Goal: Task Accomplishment & Management: Use online tool/utility

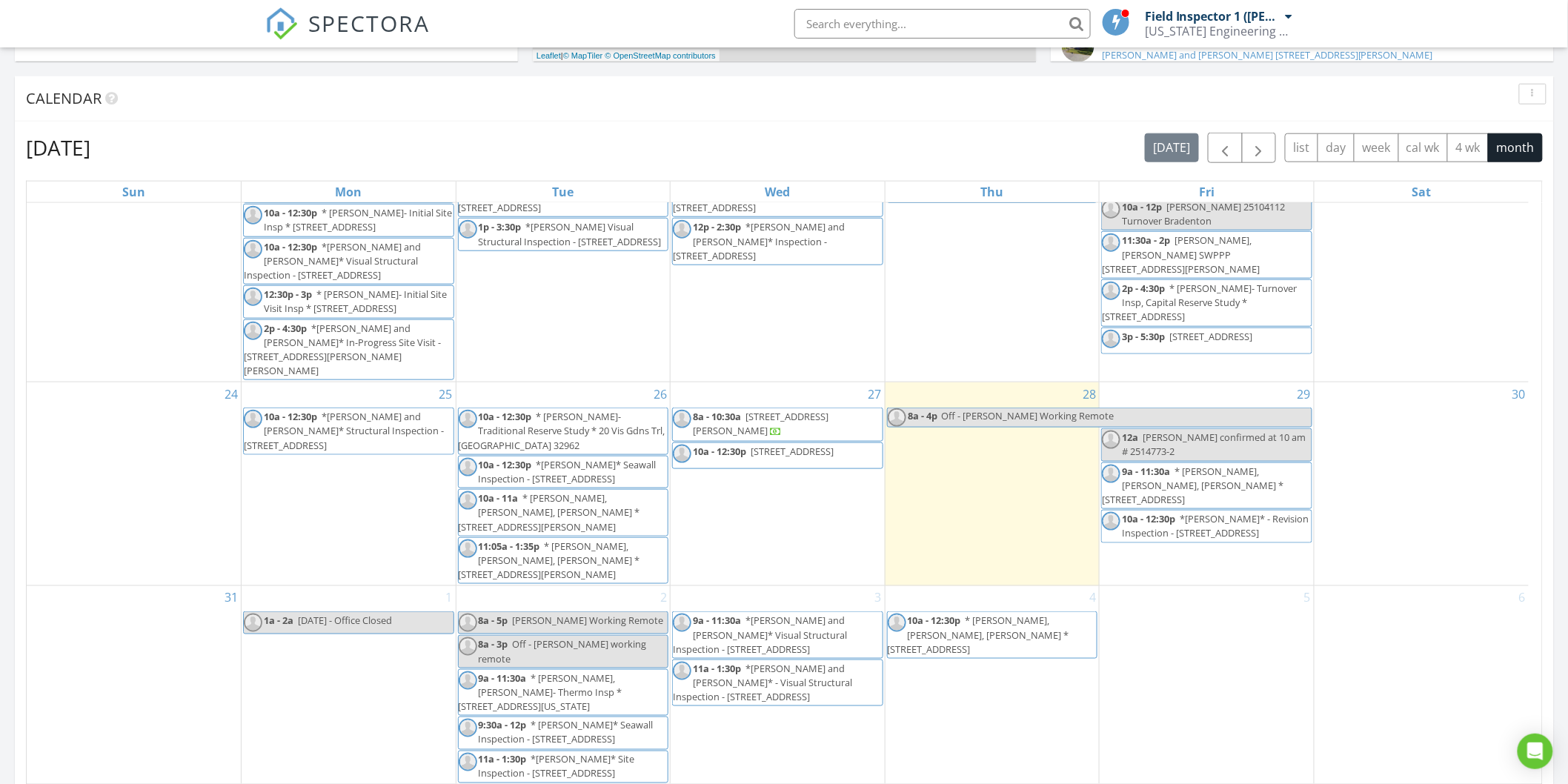
scroll to position [658, 0]
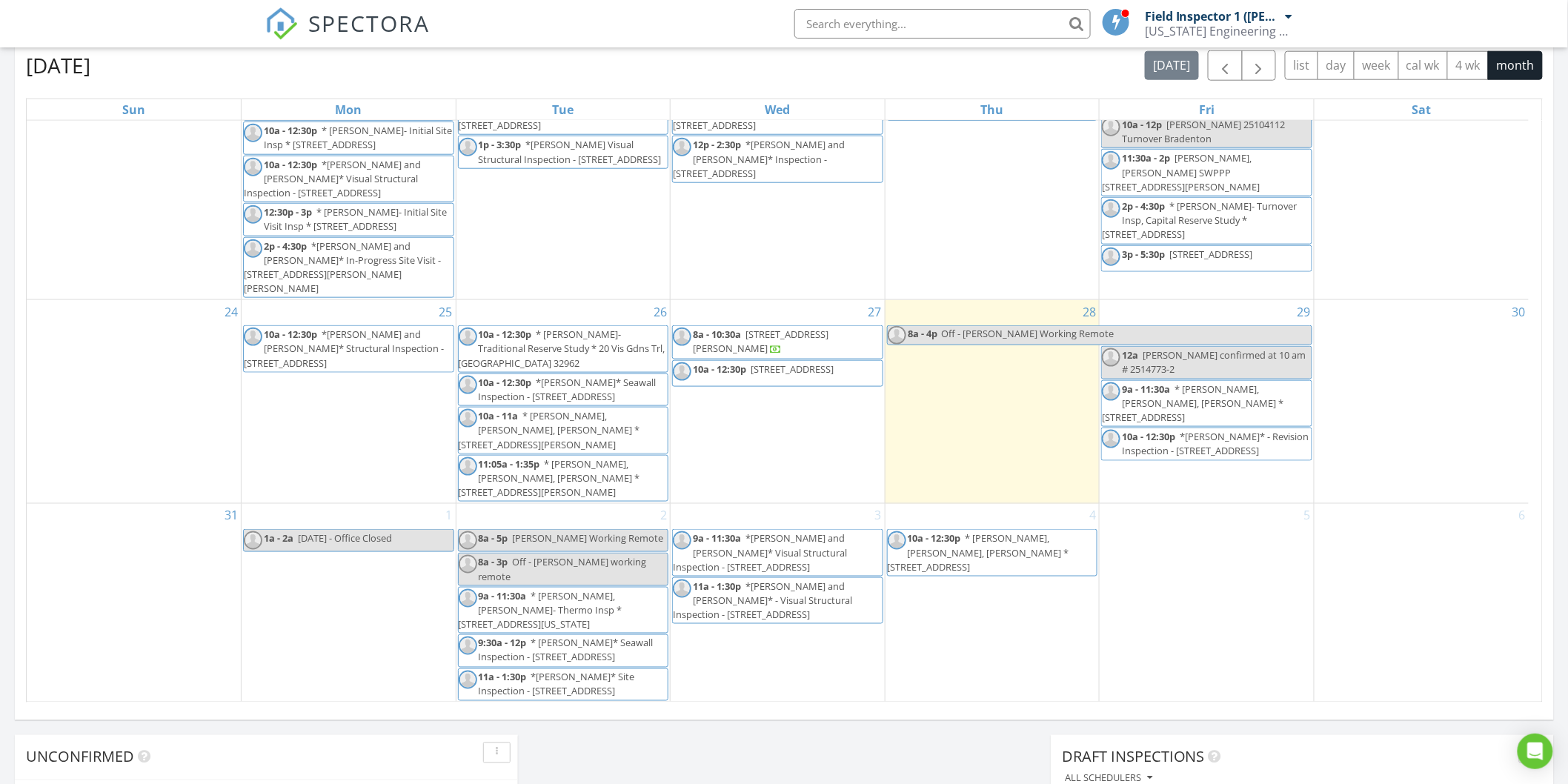
click at [816, 383] on span "10a - 12:30p 2129 SE 178th Ln 34491" at bounding box center [755, 373] width 163 height 22
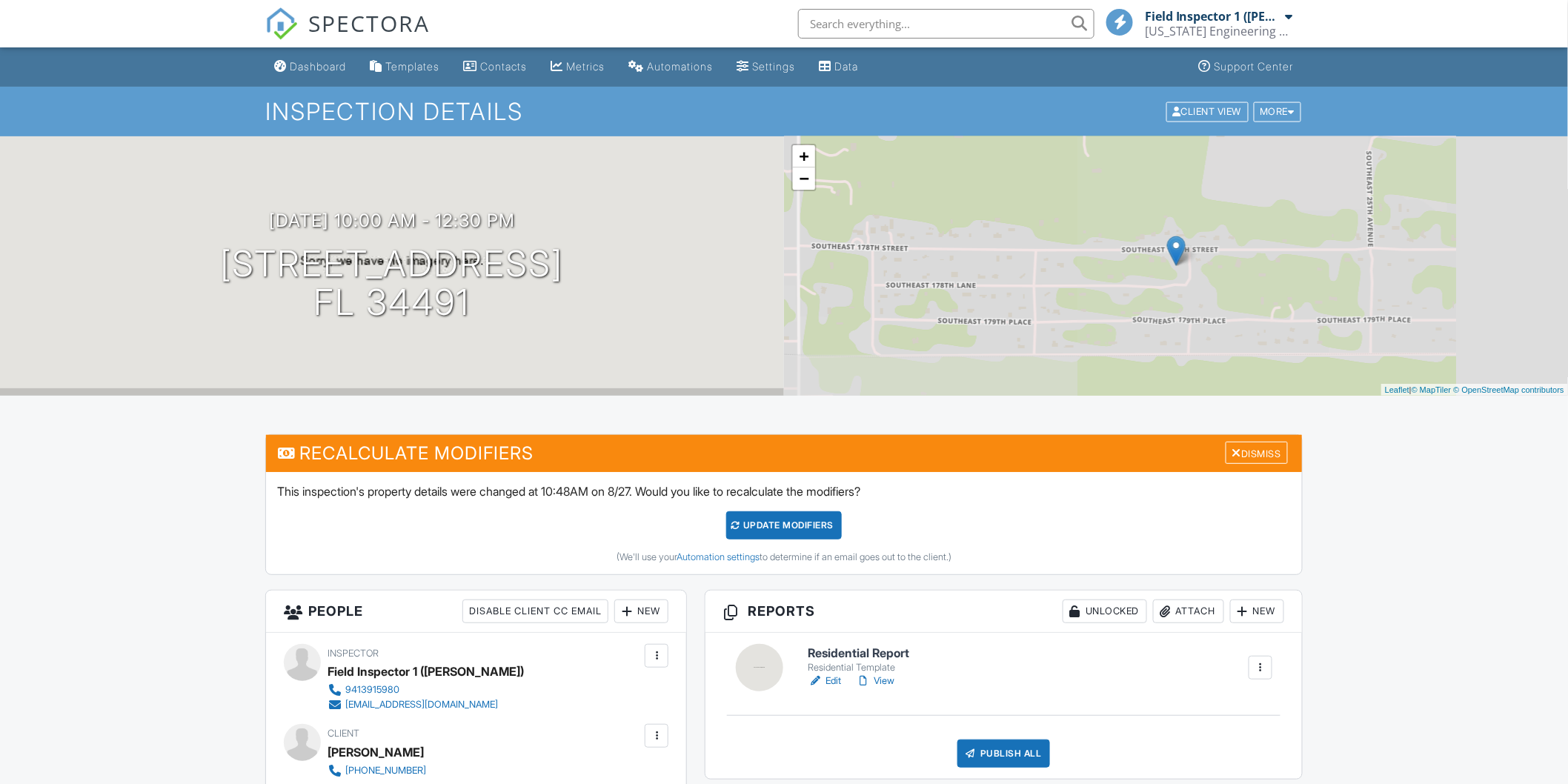
click at [888, 650] on h6 "Residential Report" at bounding box center [859, 654] width 102 height 13
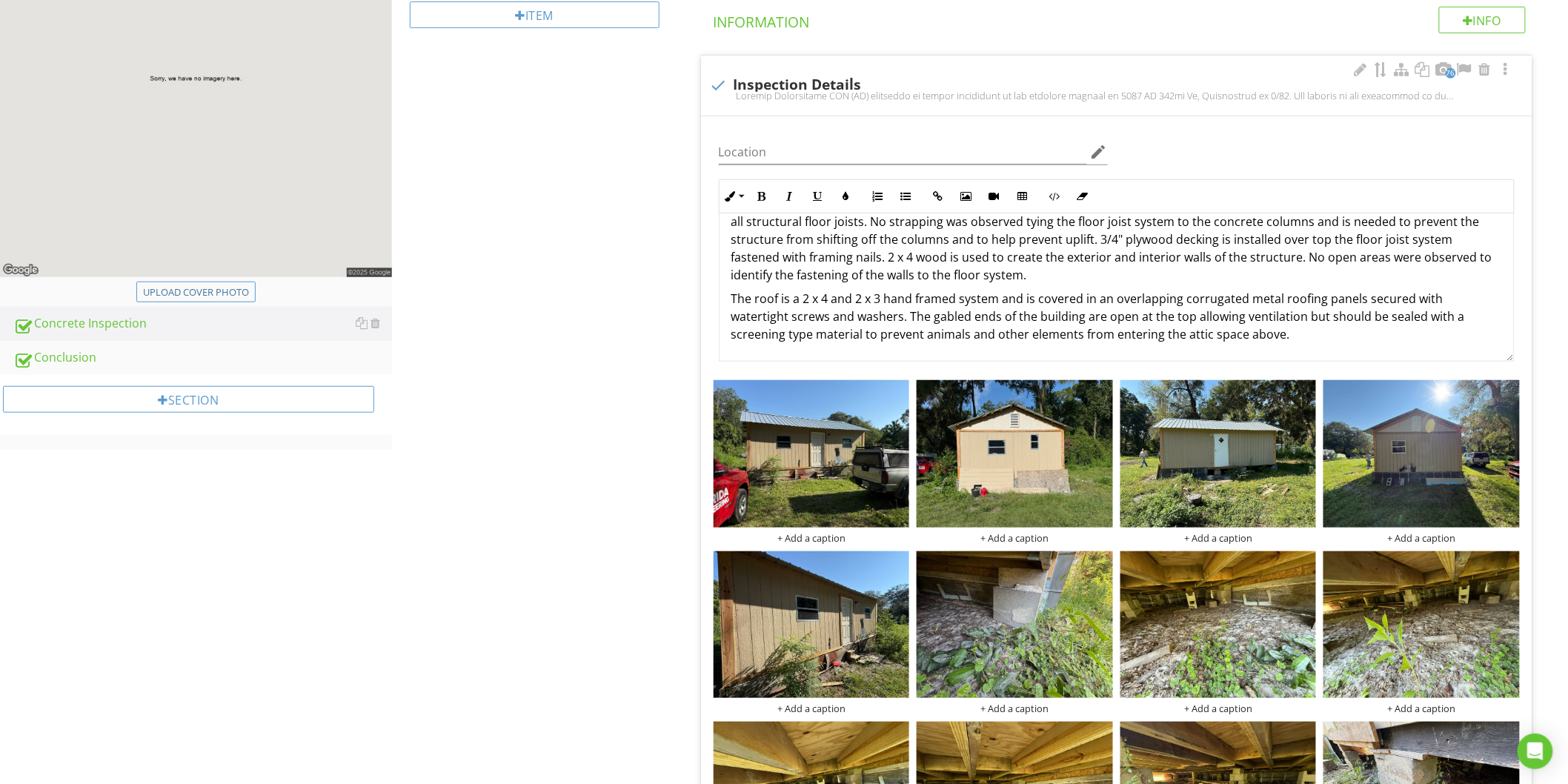
scroll to position [247, 0]
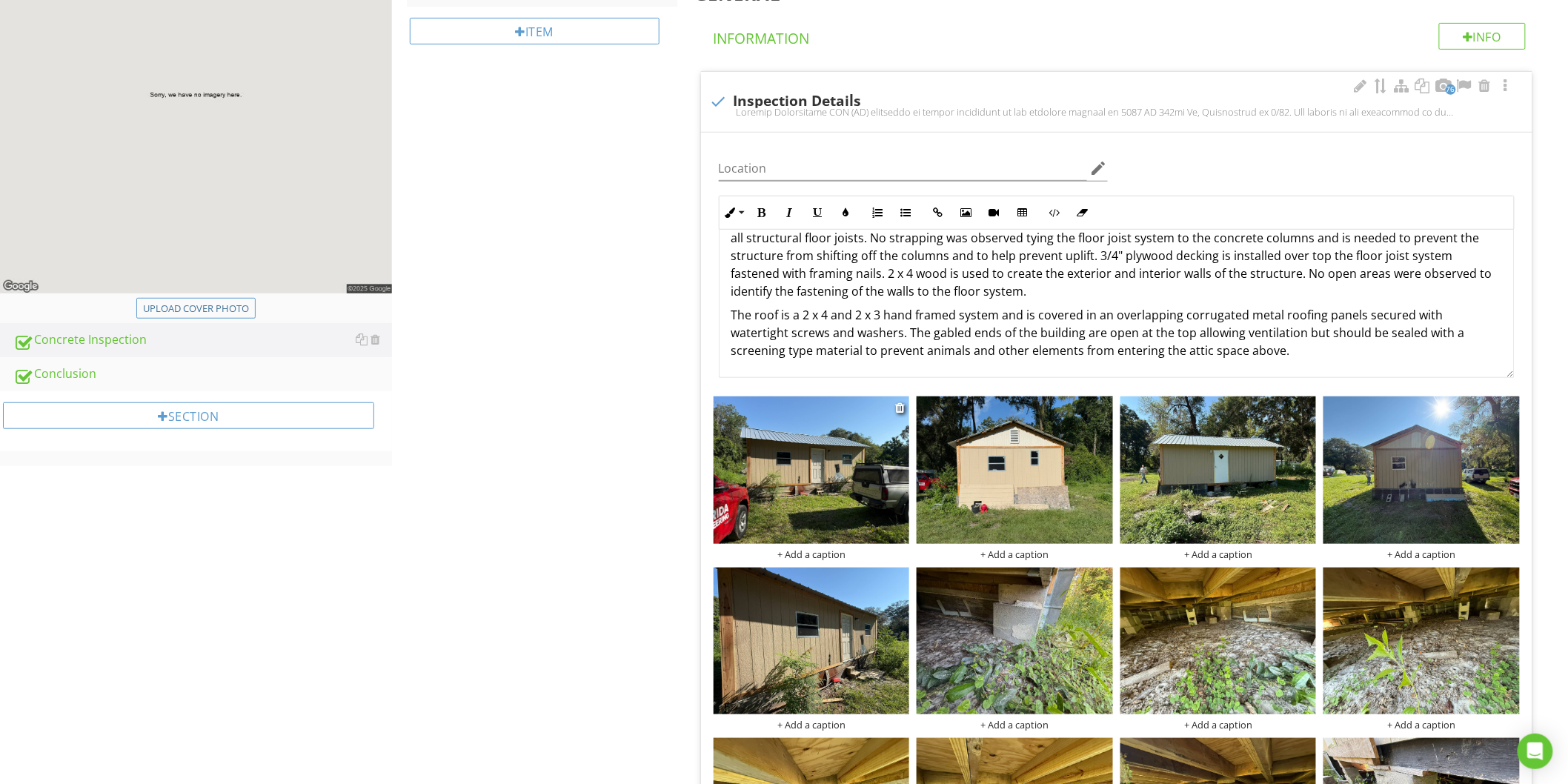
click at [818, 490] on img at bounding box center [812, 470] width 196 height 147
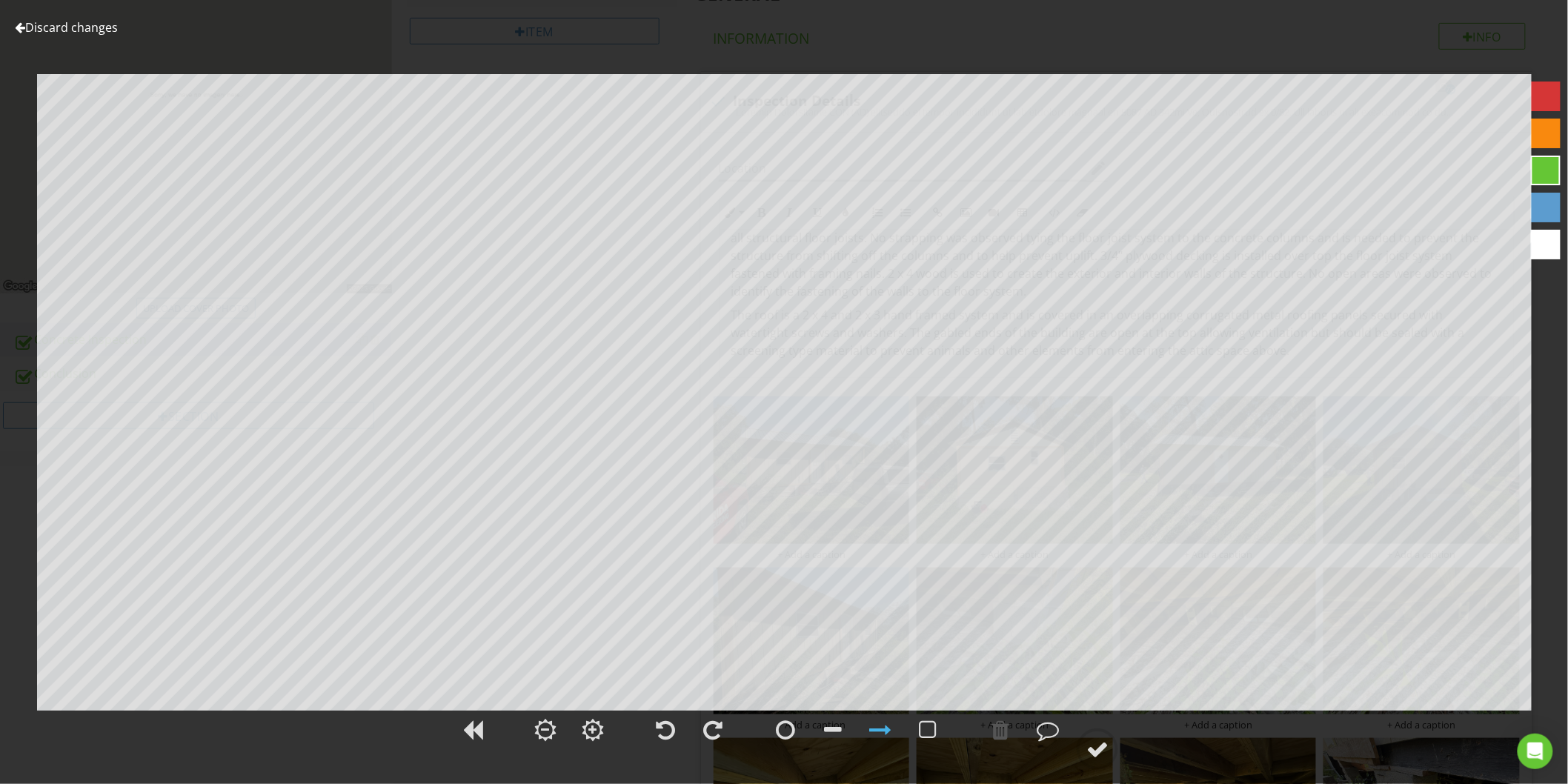
click at [78, 32] on link "Discard changes" at bounding box center [66, 27] width 103 height 16
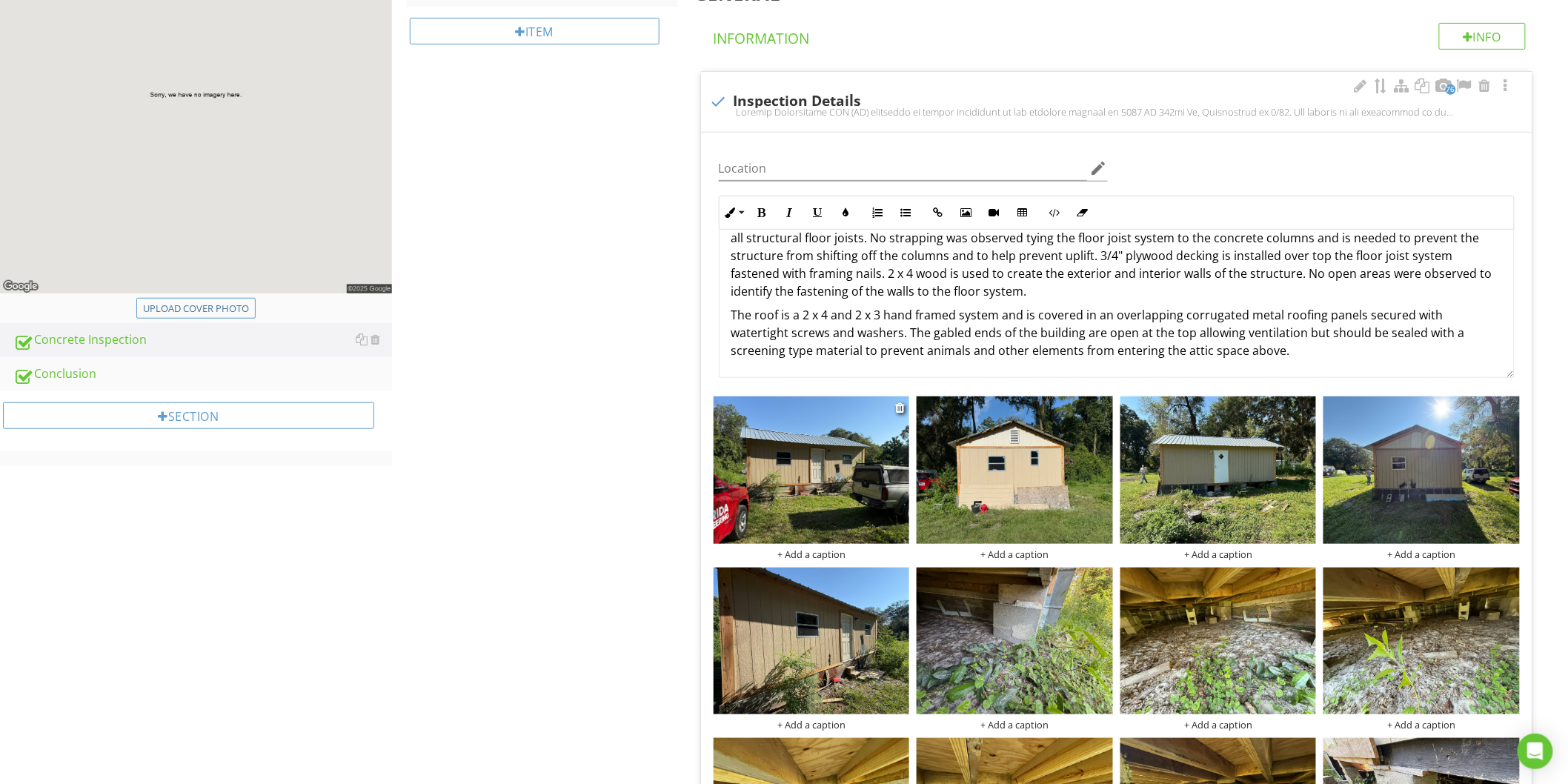
click at [788, 550] on div "+ Add a caption" at bounding box center [812, 554] width 196 height 12
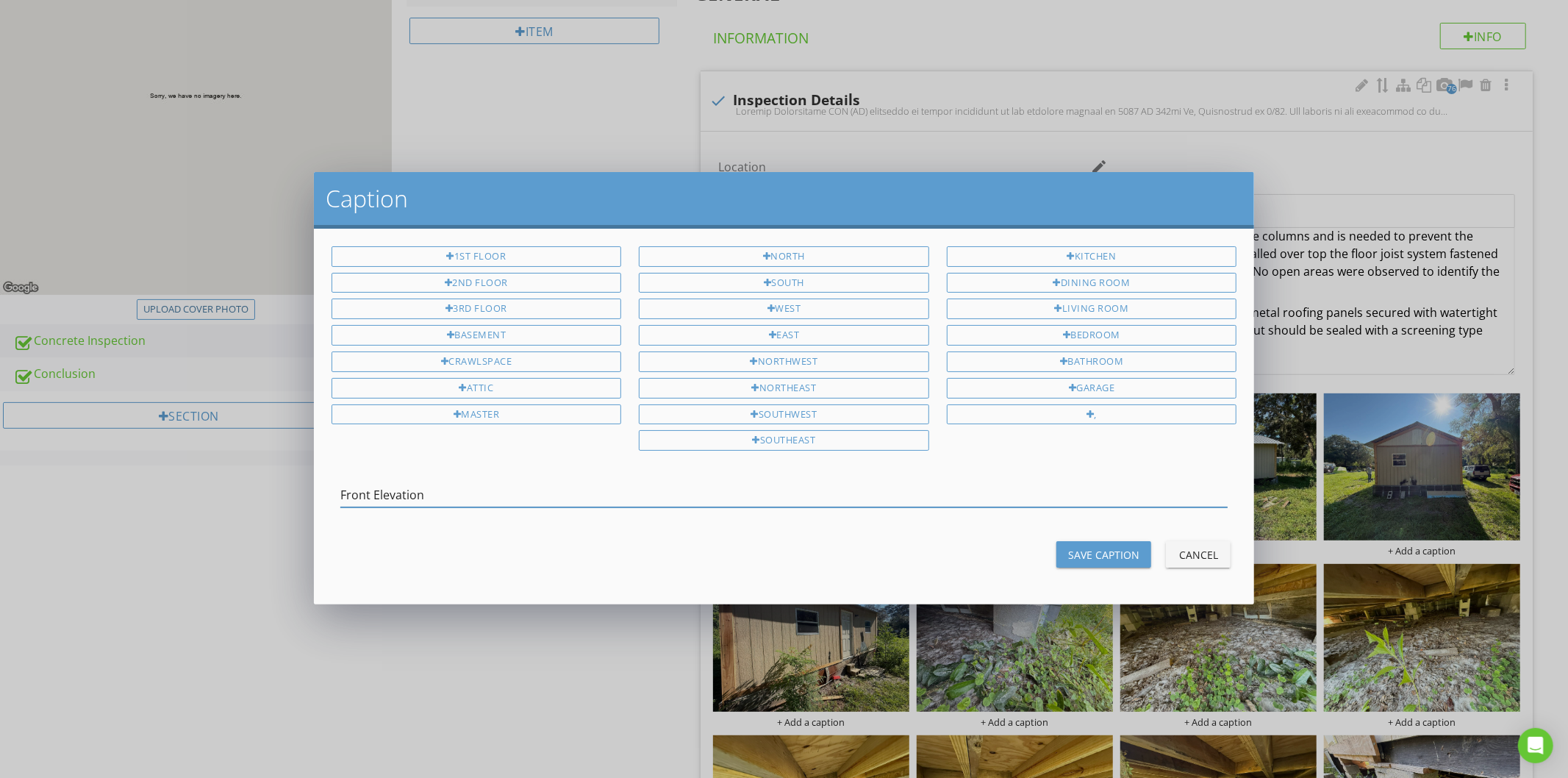
type input "Front Elevation"
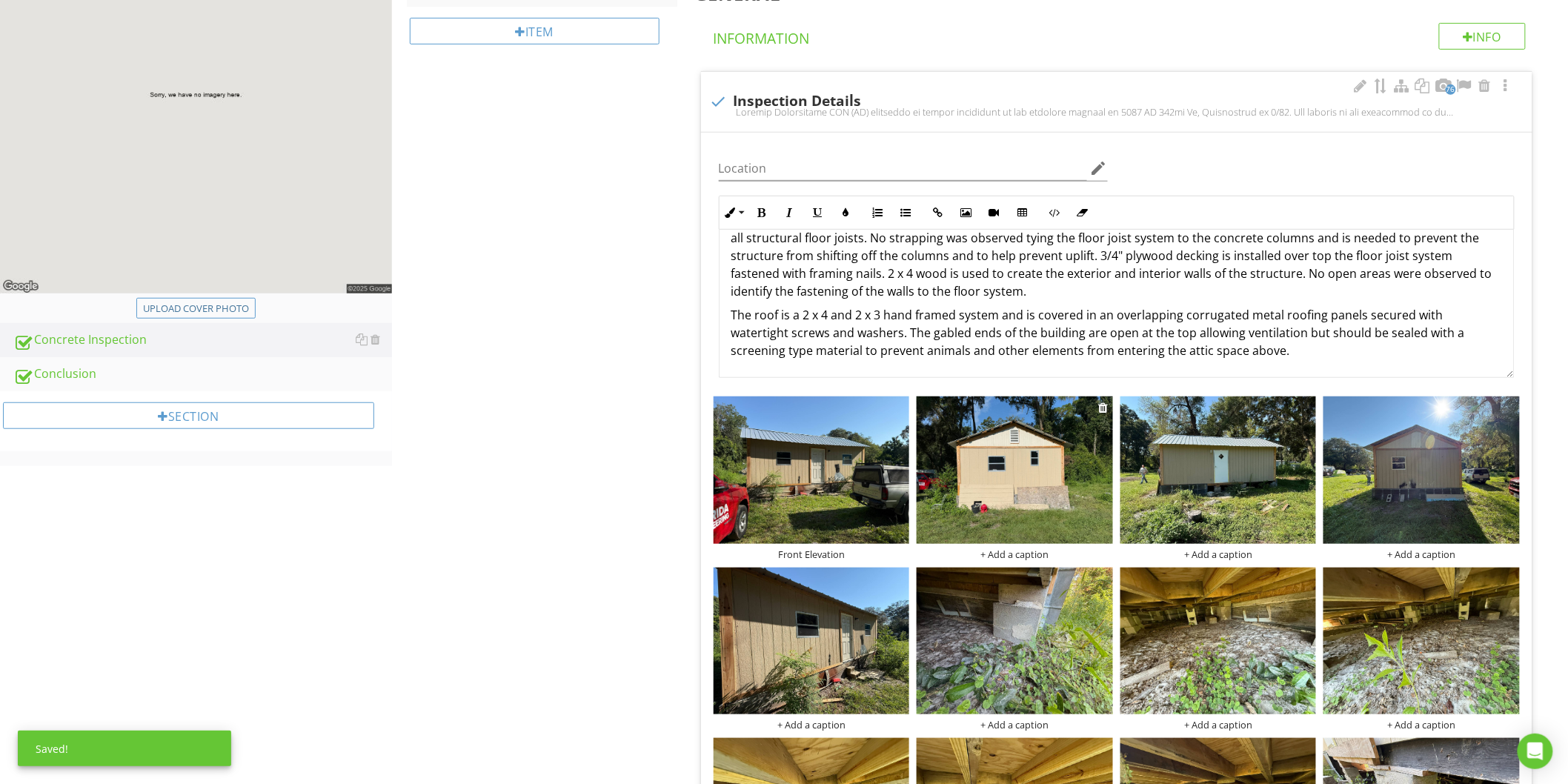
click at [1009, 558] on div "+ Add a caption" at bounding box center [1015, 554] width 196 height 12
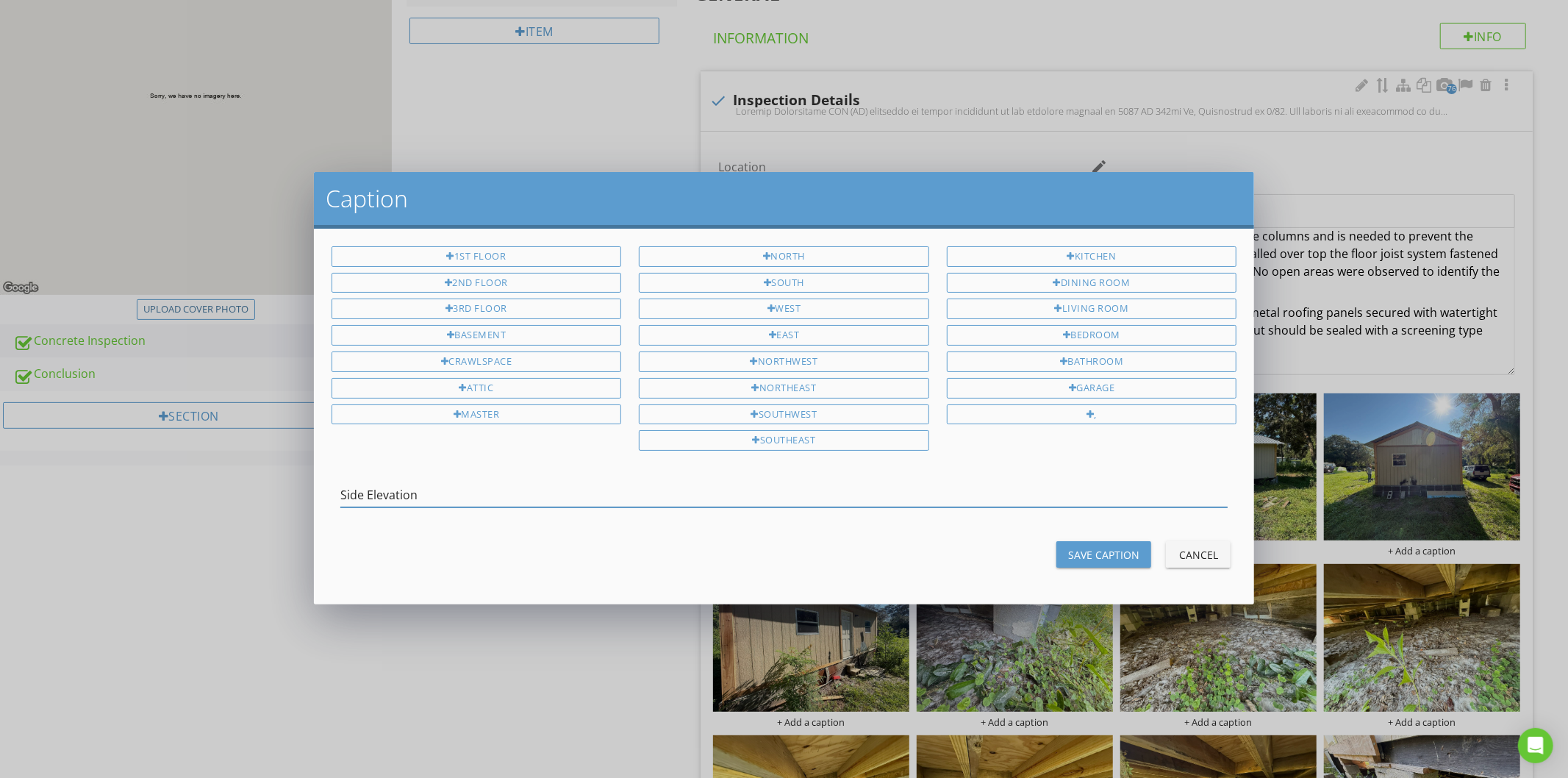
type input "Side Elevation"
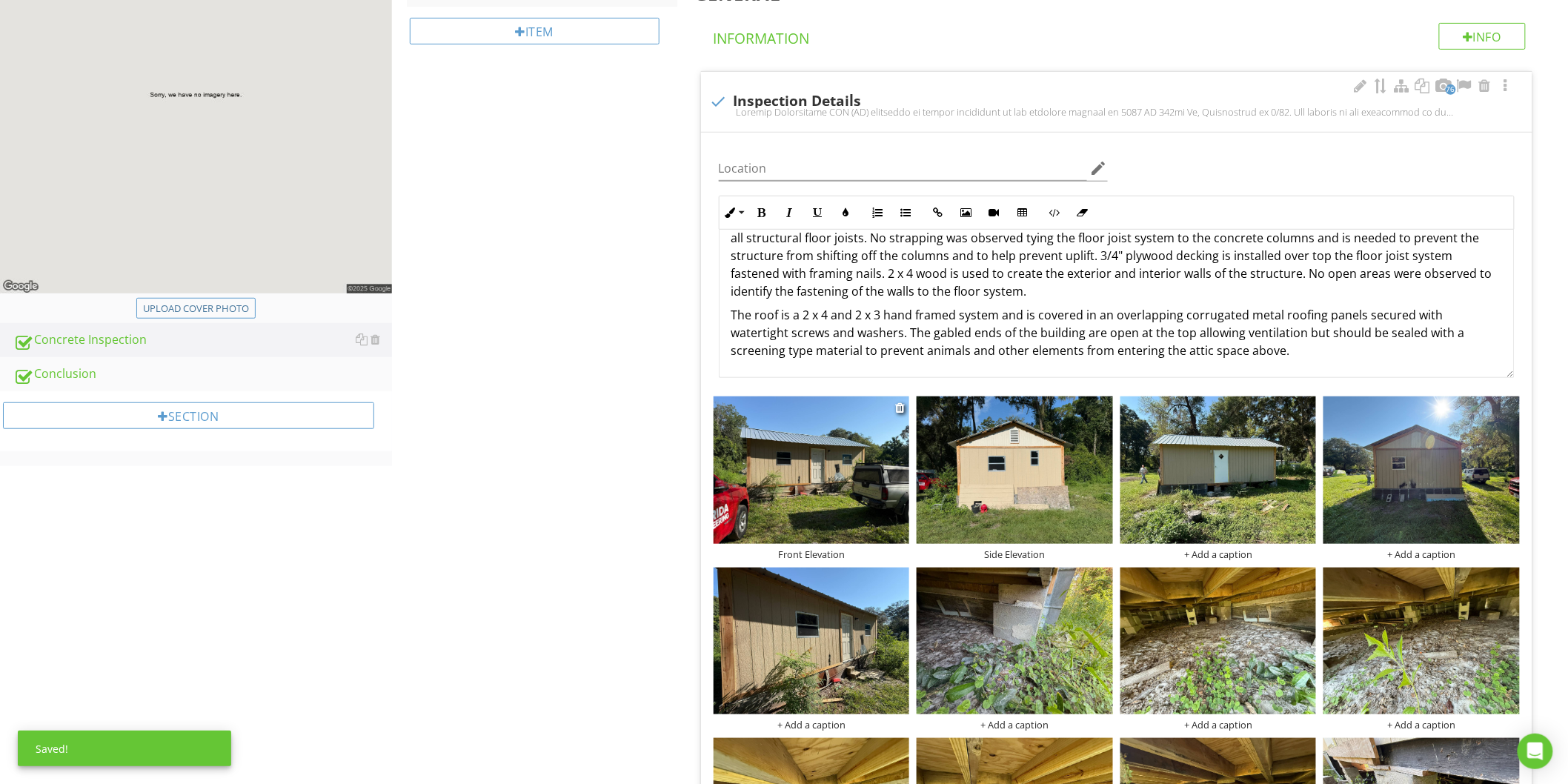
click at [816, 554] on div "Front Elevation" at bounding box center [812, 554] width 196 height 12
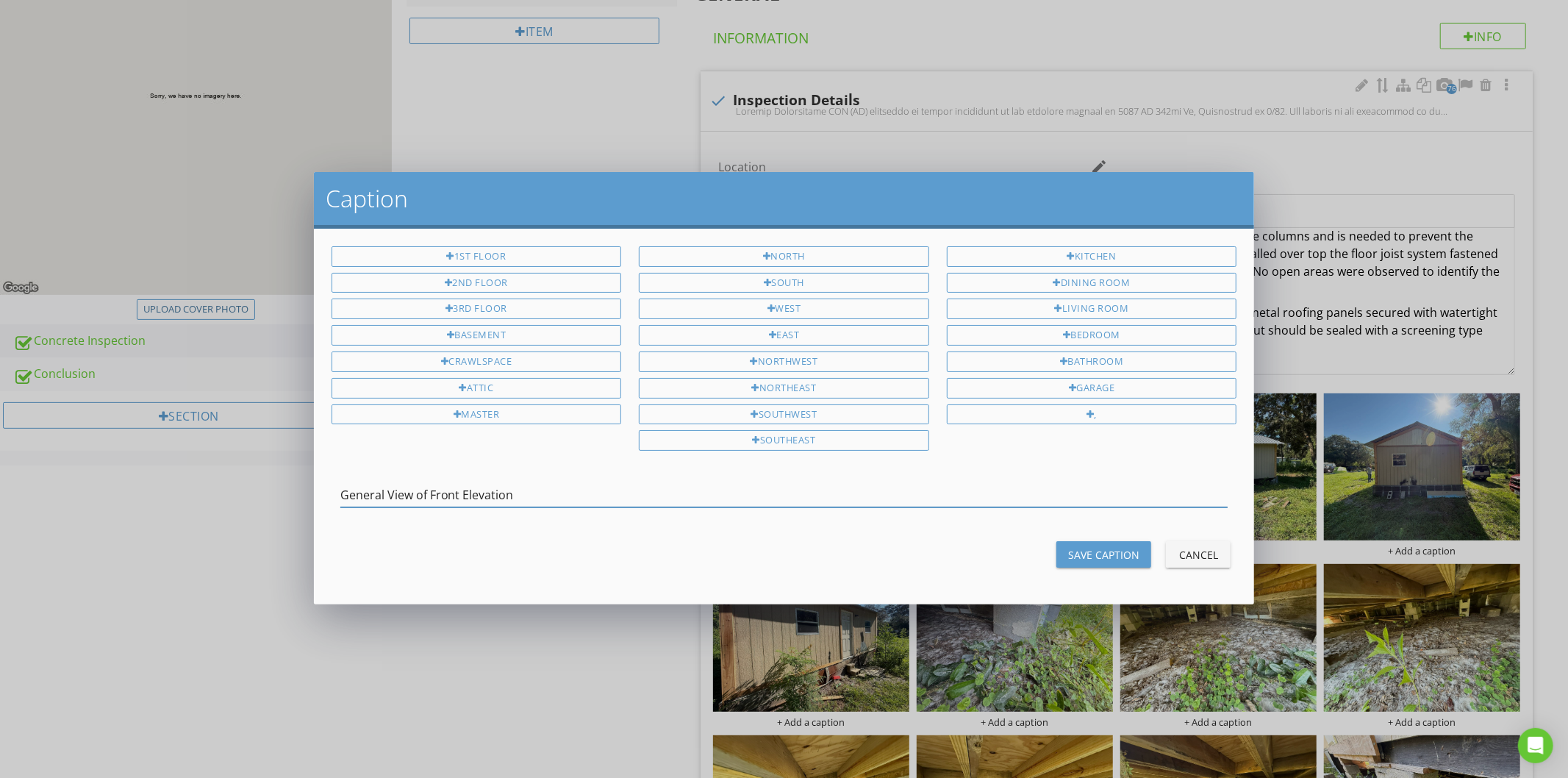
type input "General View of Front Elevation"
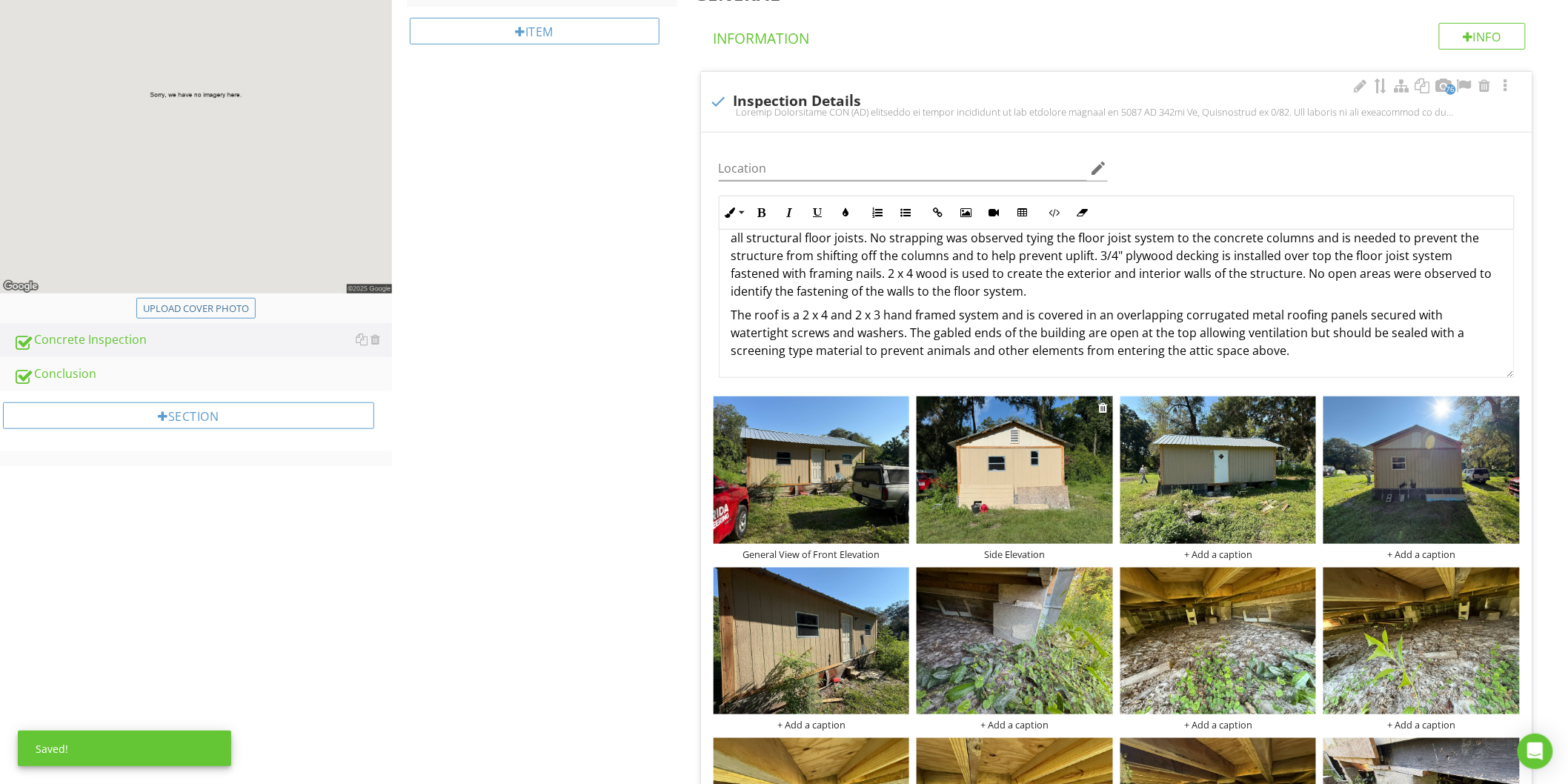
click at [995, 552] on div "Side Elevation" at bounding box center [1015, 554] width 196 height 12
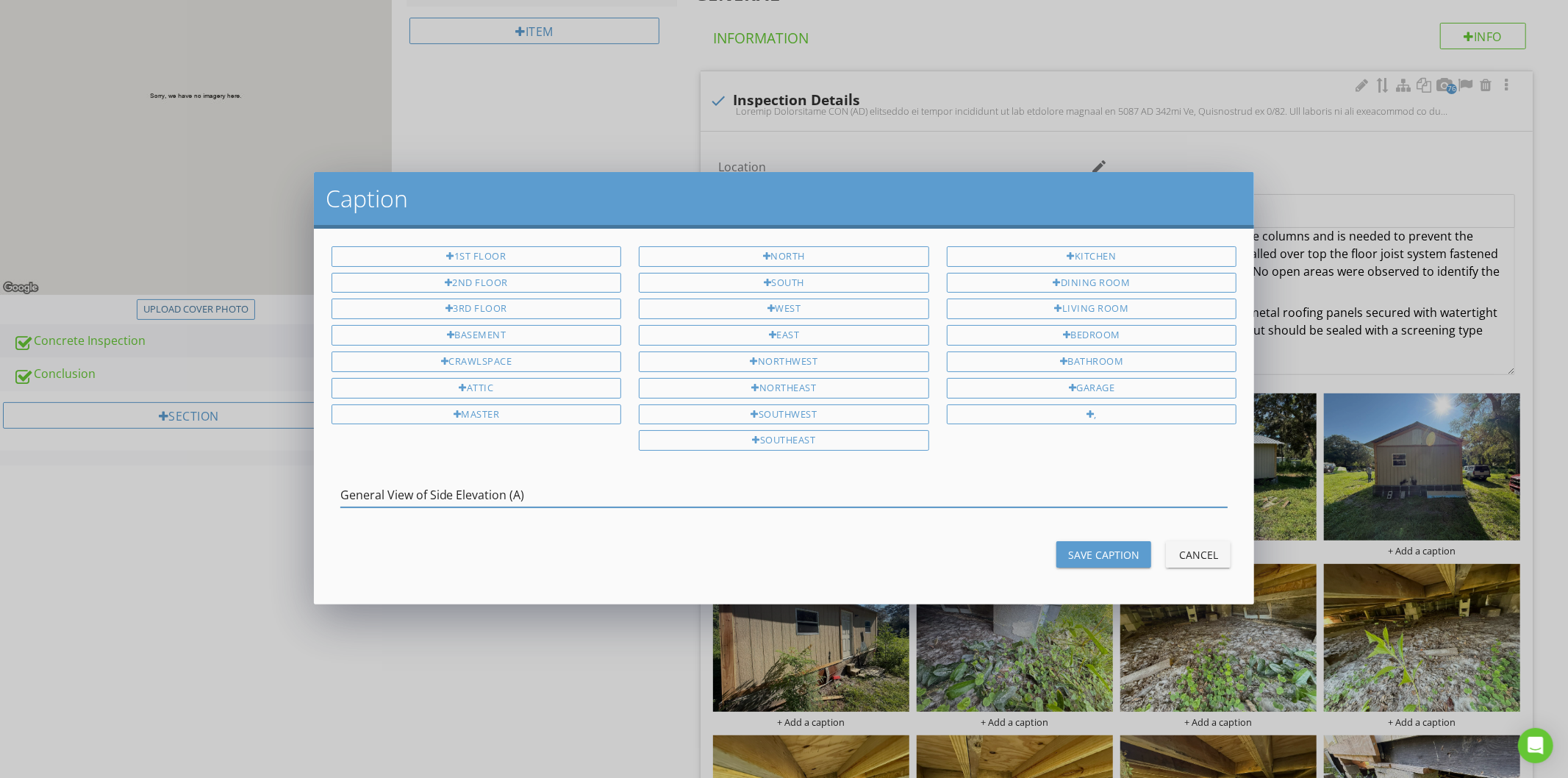
type input "General View of Side Elevation (A)"
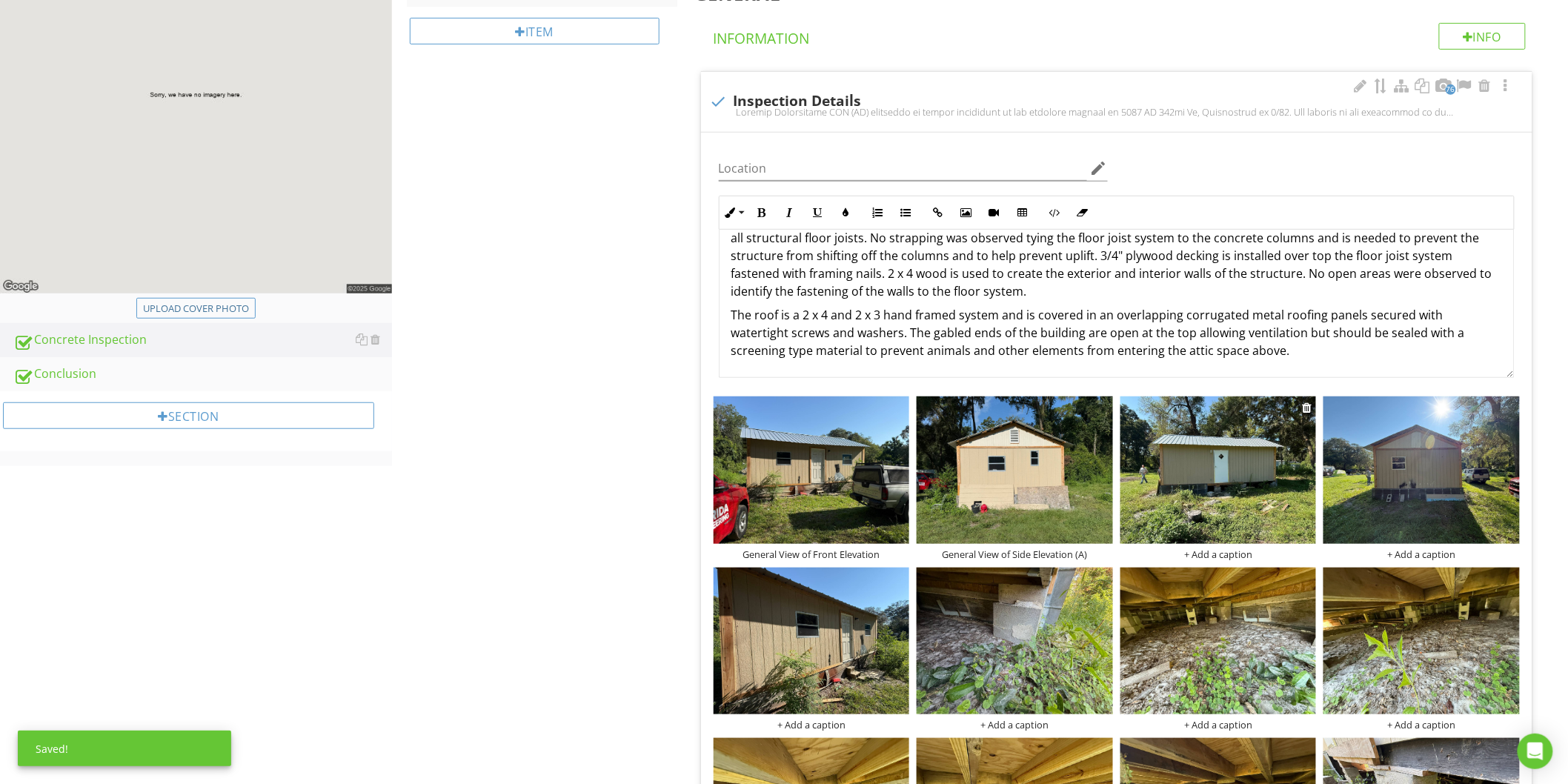
click at [1200, 548] on div "+ Add a caption" at bounding box center [1218, 554] width 196 height 12
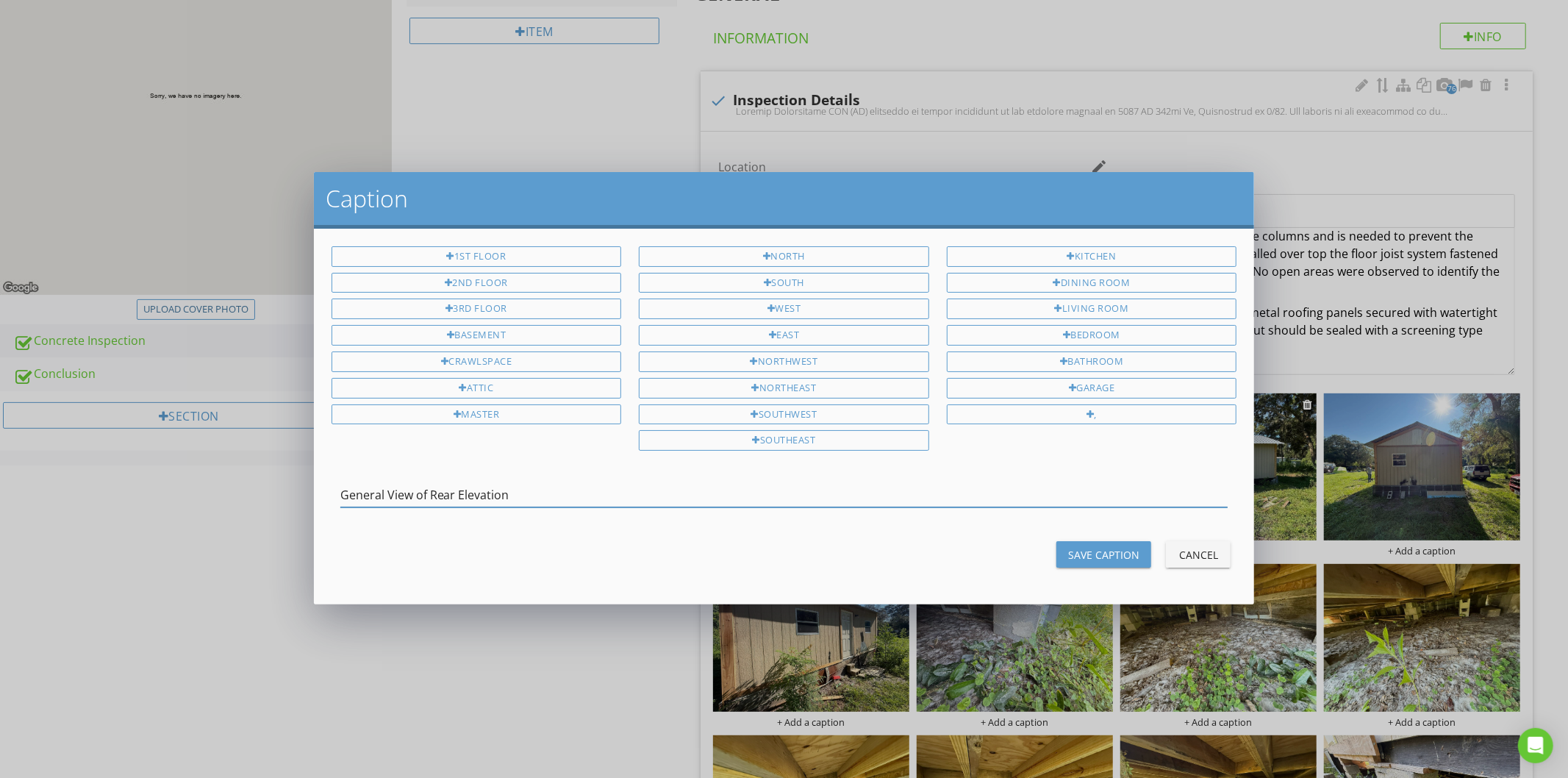
type input "General View of Rear Elevation"
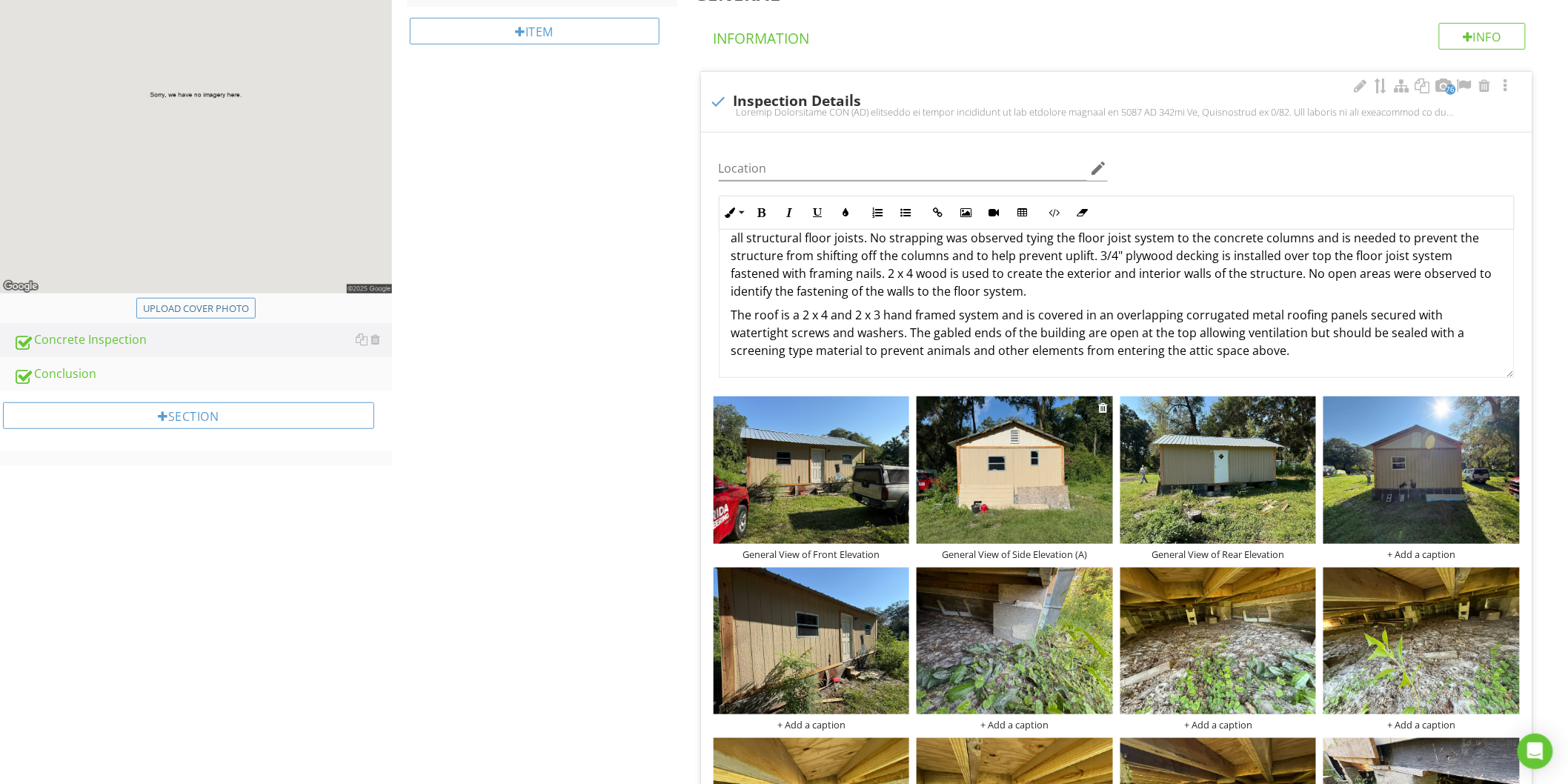
click at [999, 539] on img at bounding box center [1015, 470] width 196 height 147
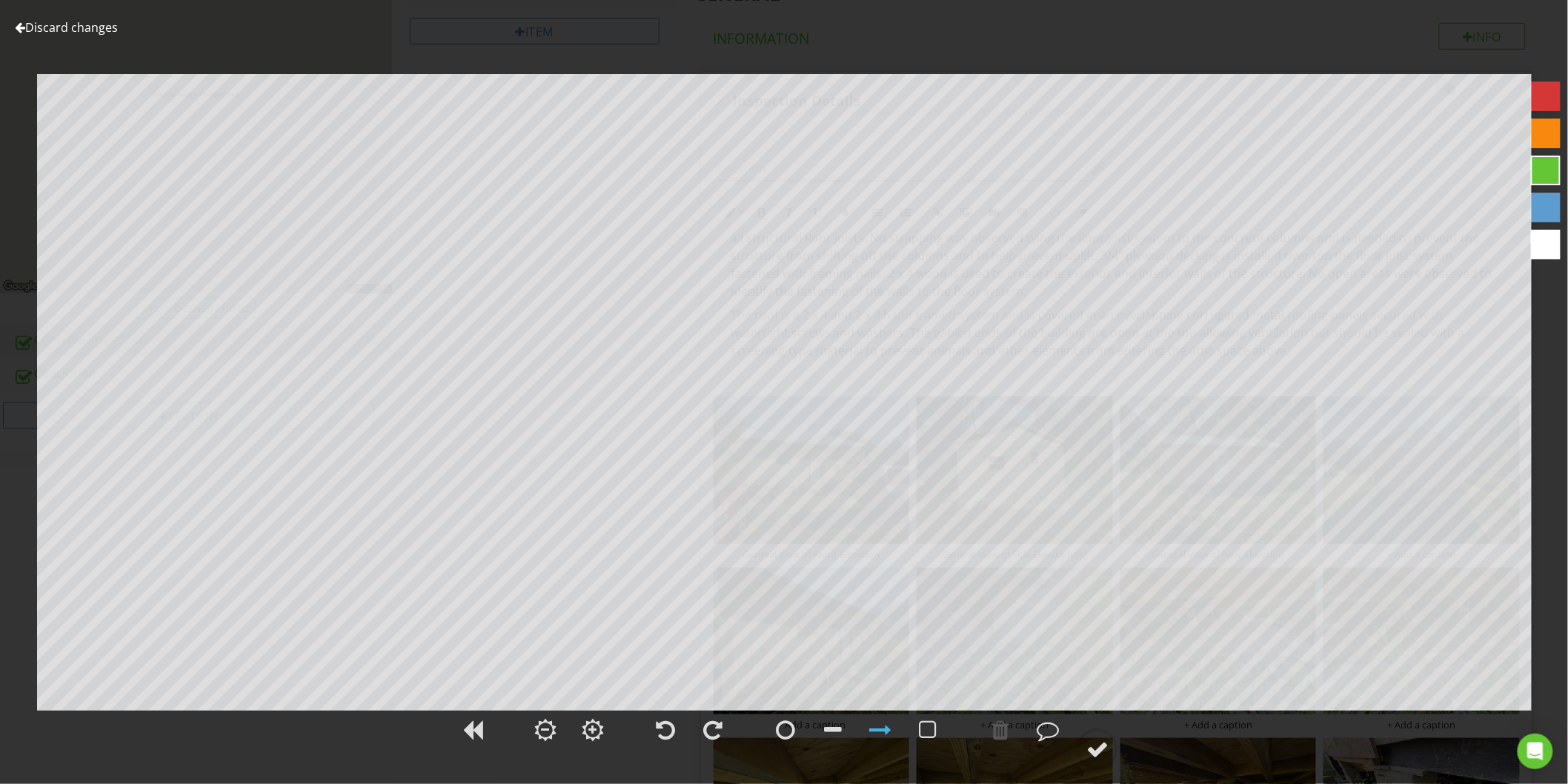
click at [93, 30] on link "Discard changes" at bounding box center [66, 27] width 103 height 16
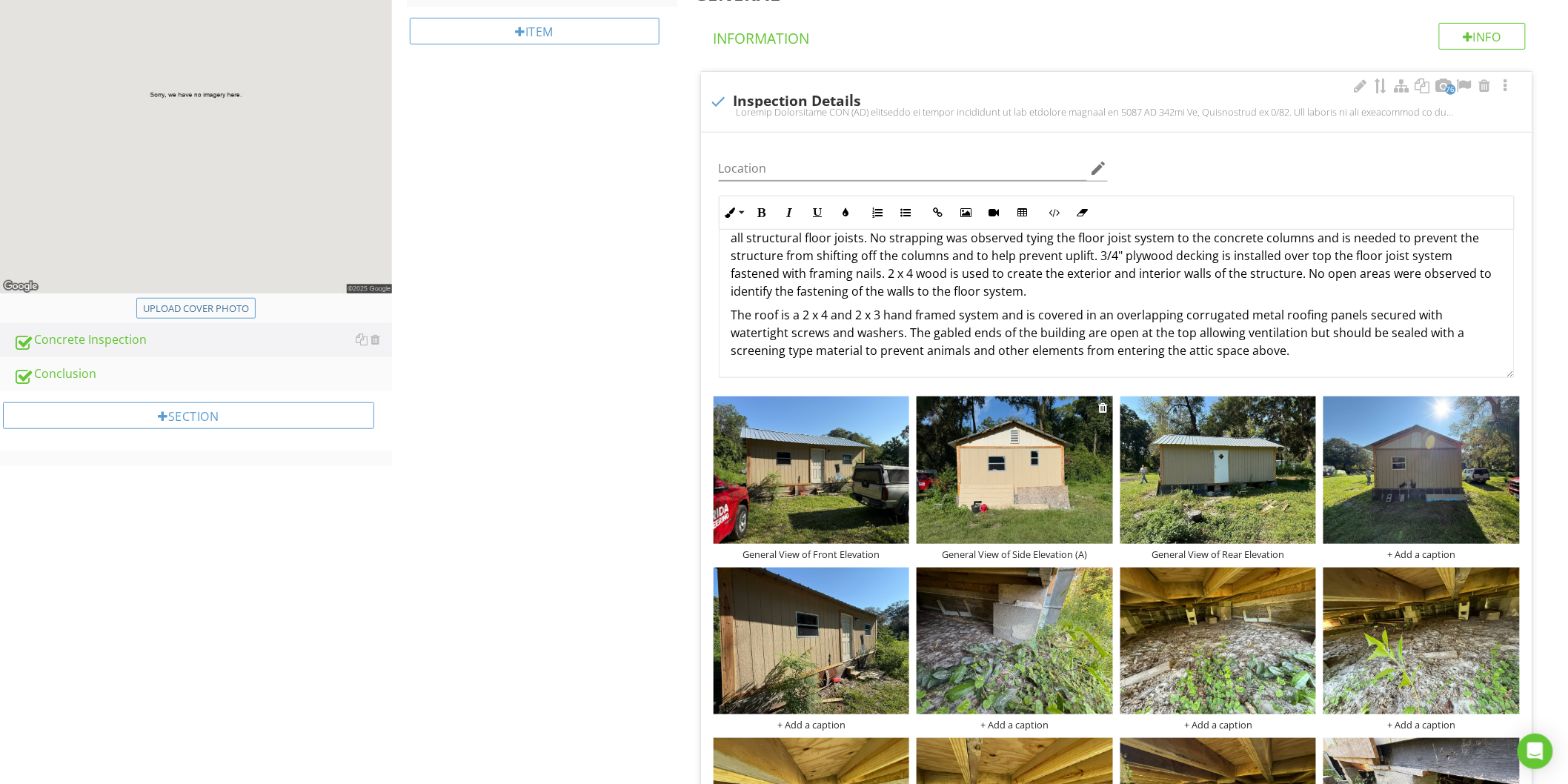
click at [1040, 548] on div "General View of Side Elevation (A)" at bounding box center [1015, 554] width 196 height 12
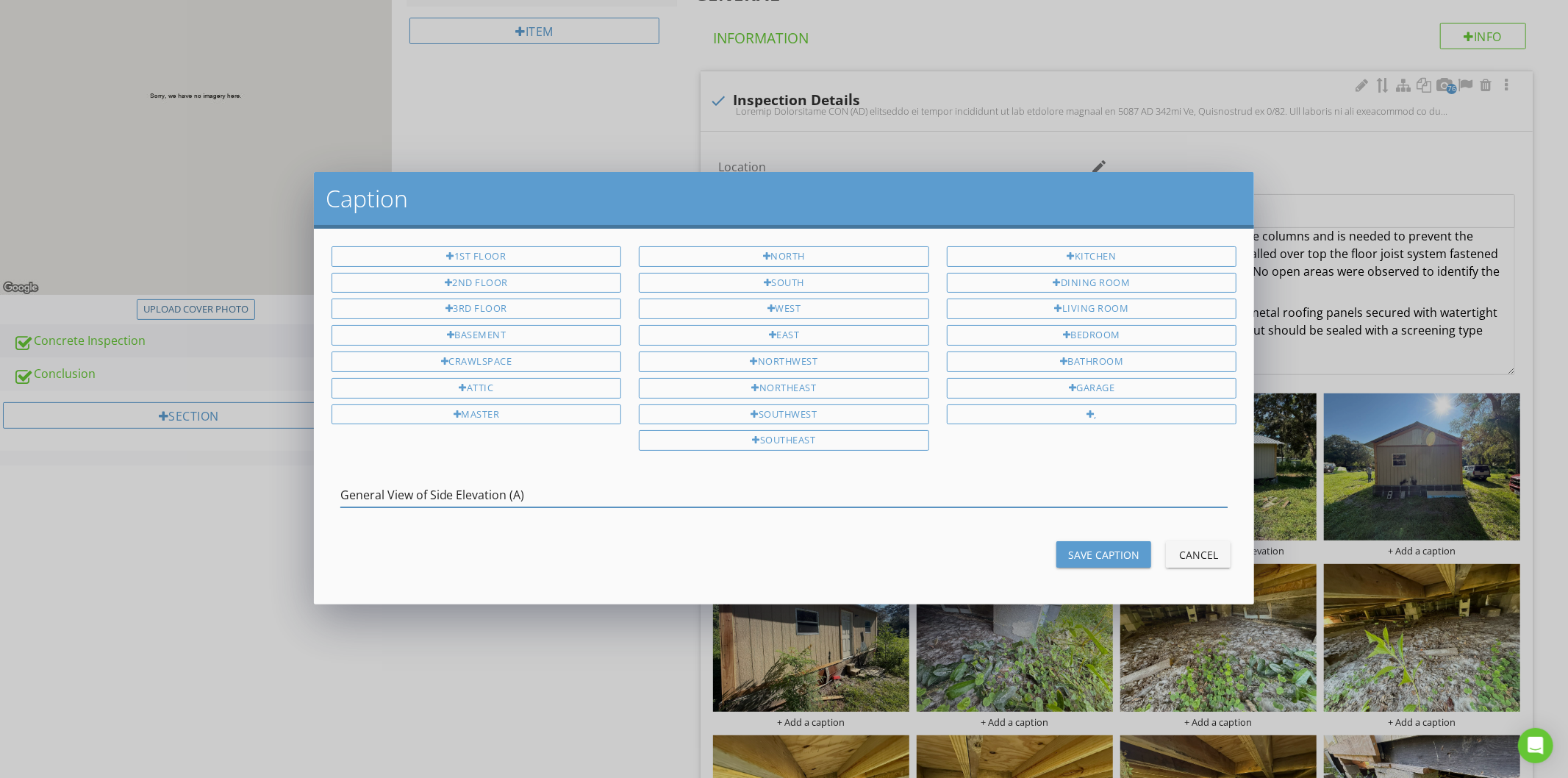
click at [461, 493] on input "General View of Side Elevation (A)" at bounding box center [785, 495] width 888 height 24
click at [1074, 561] on div "Save Caption" at bounding box center [1103, 554] width 71 height 15
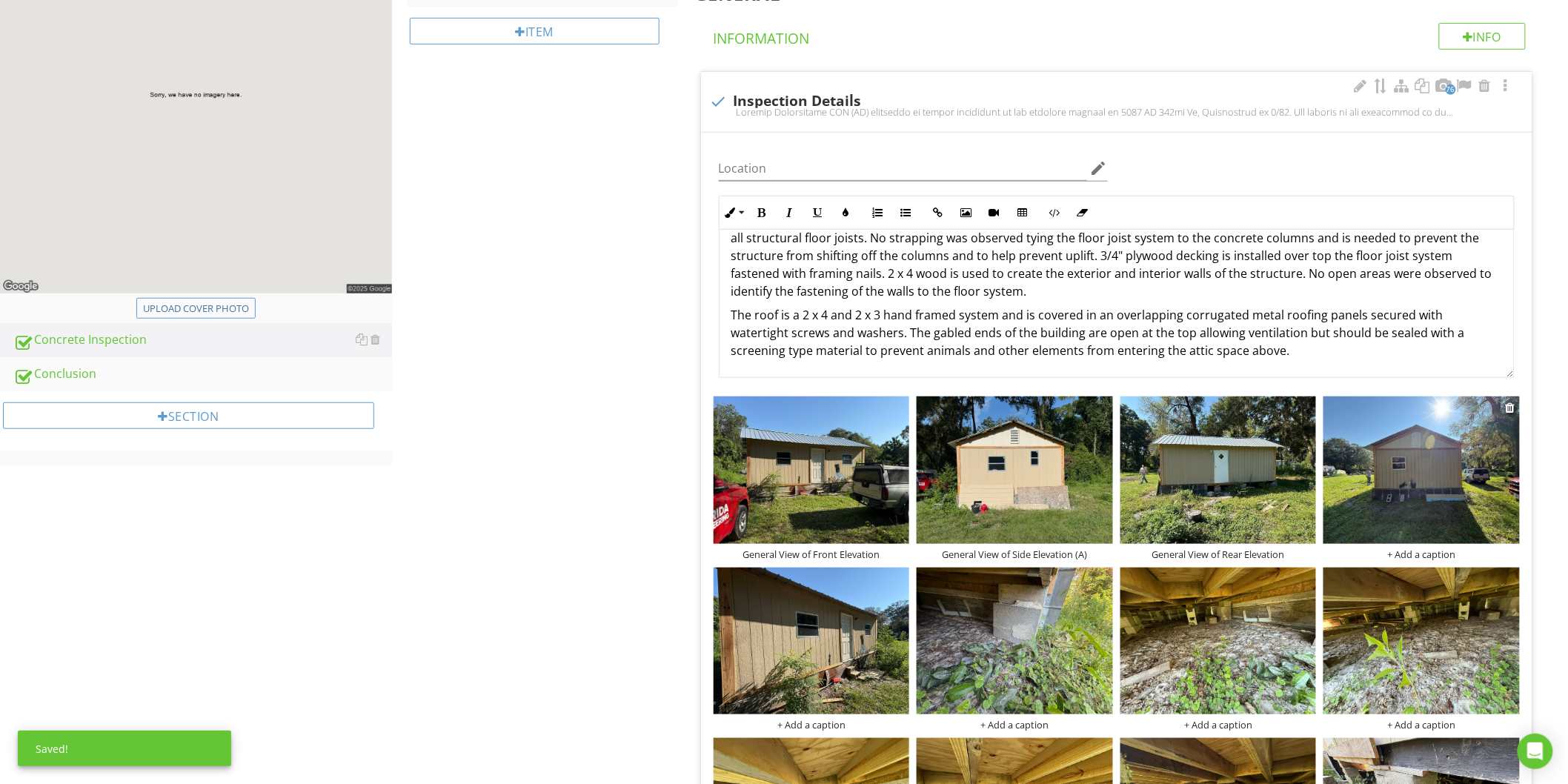
click at [1408, 557] on div "+ Add a caption" at bounding box center [1421, 554] width 196 height 12
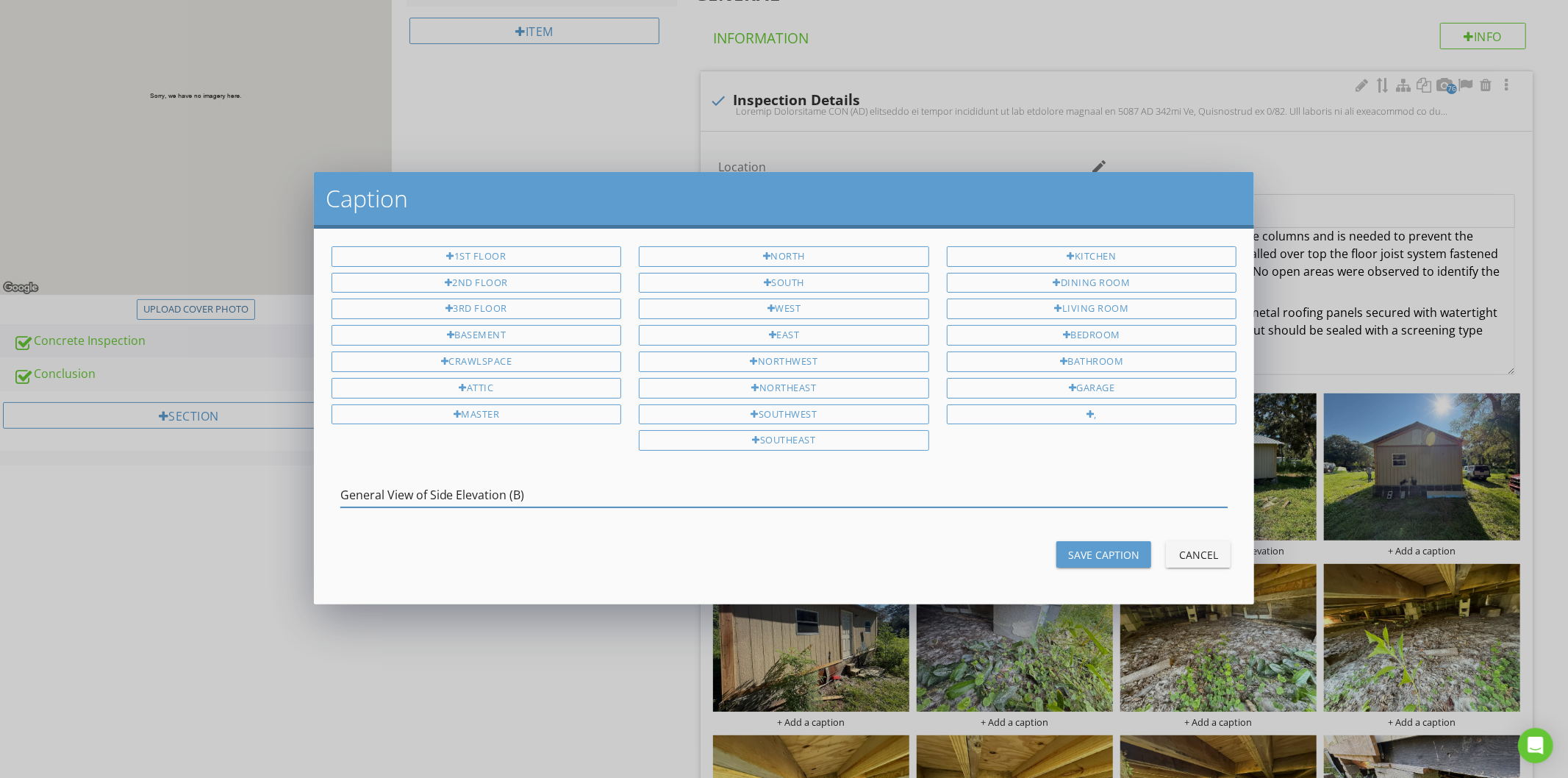
type input "General View of Side Elevation (B)"
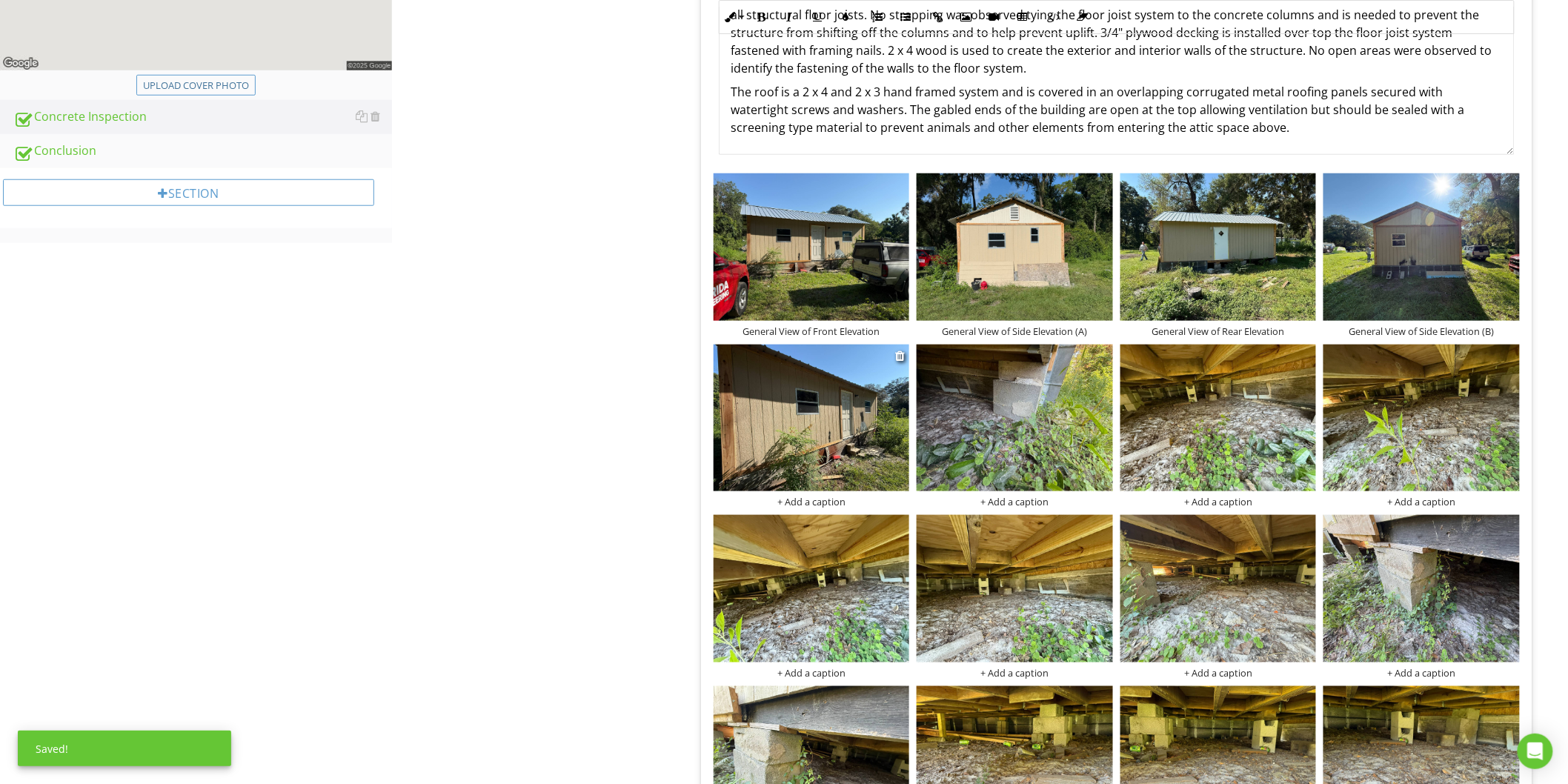
scroll to position [494, 0]
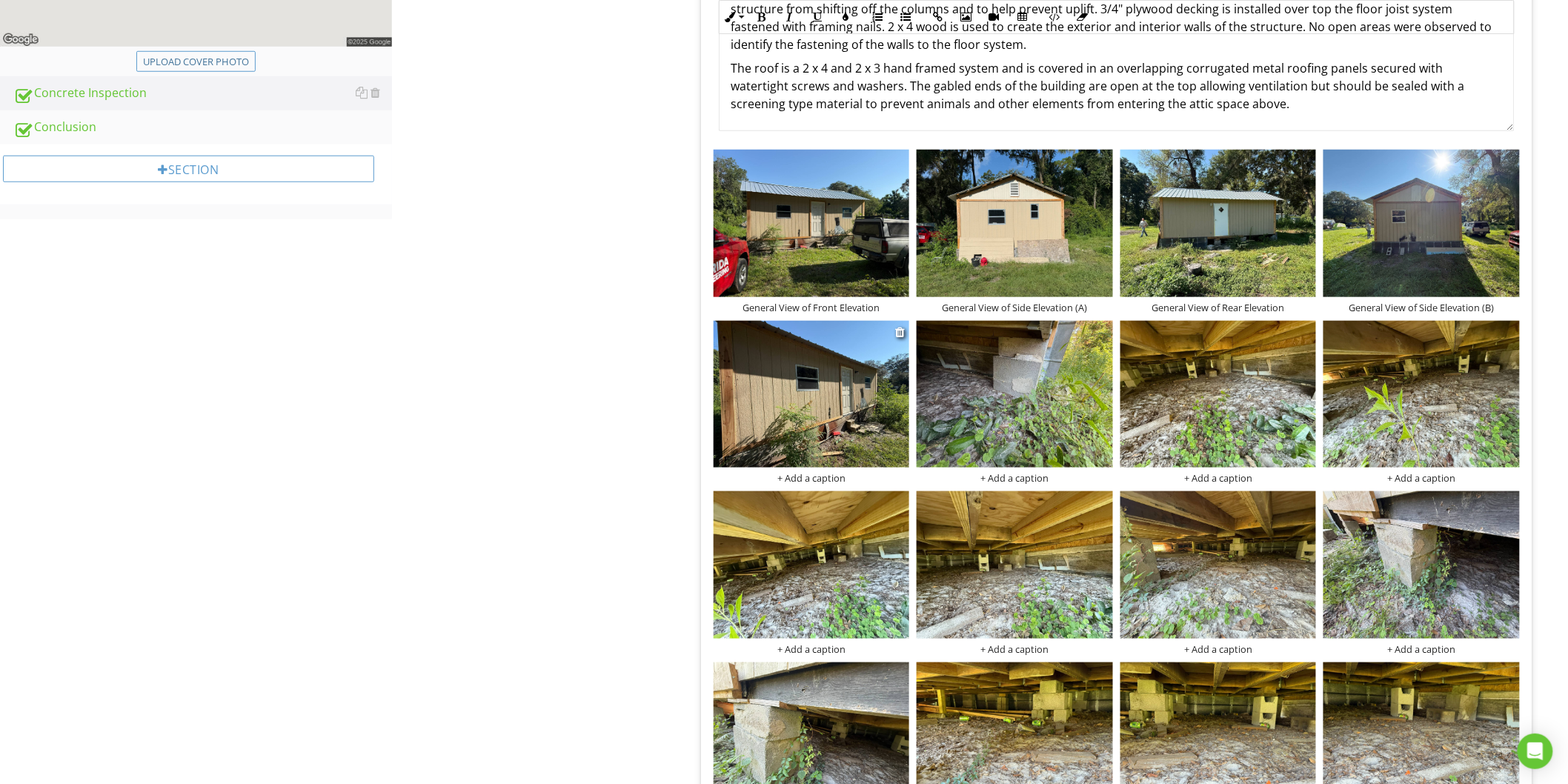
click at [821, 411] on img at bounding box center [812, 394] width 196 height 147
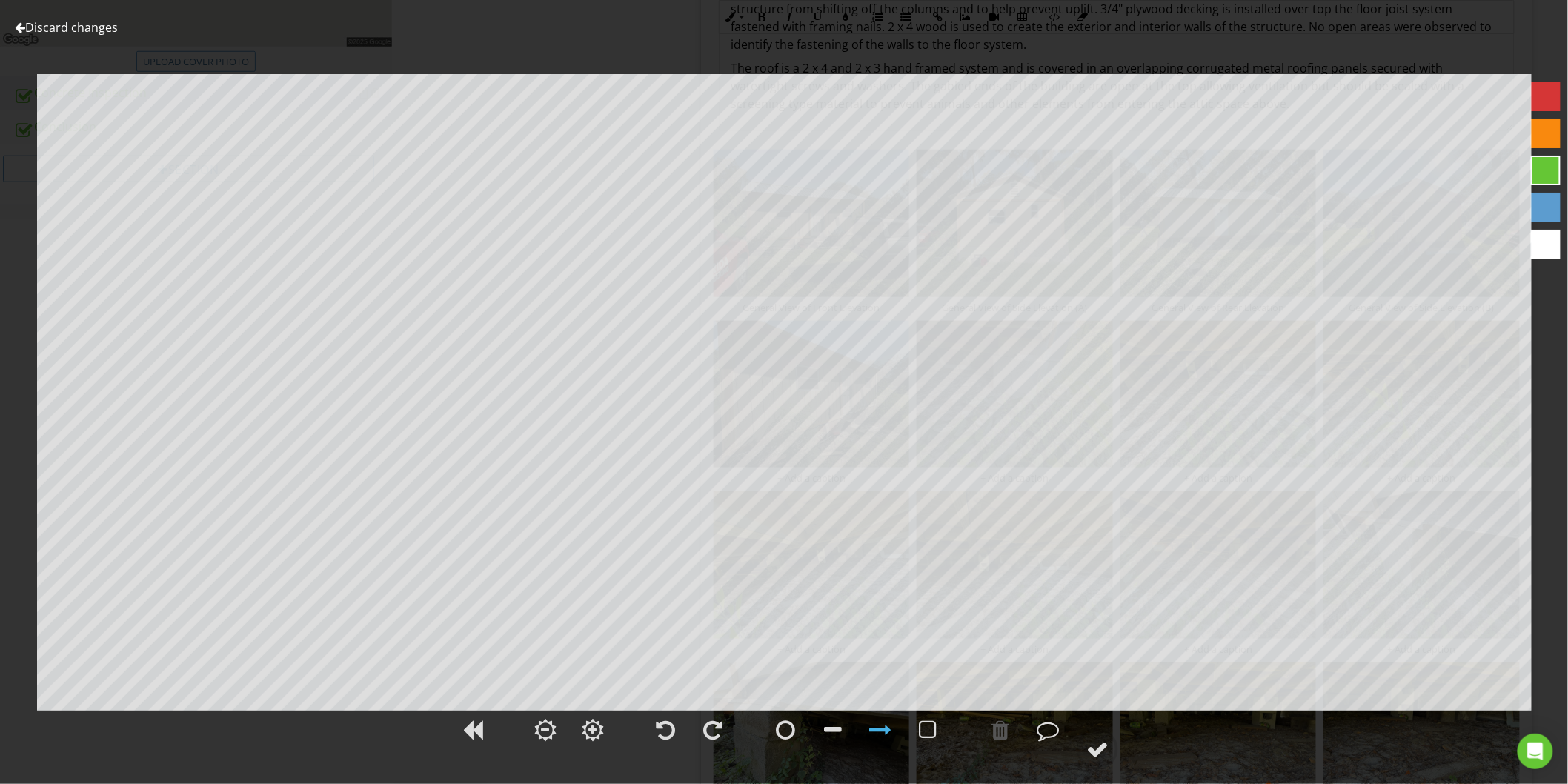
click at [112, 24] on link "Discard changes" at bounding box center [66, 27] width 103 height 16
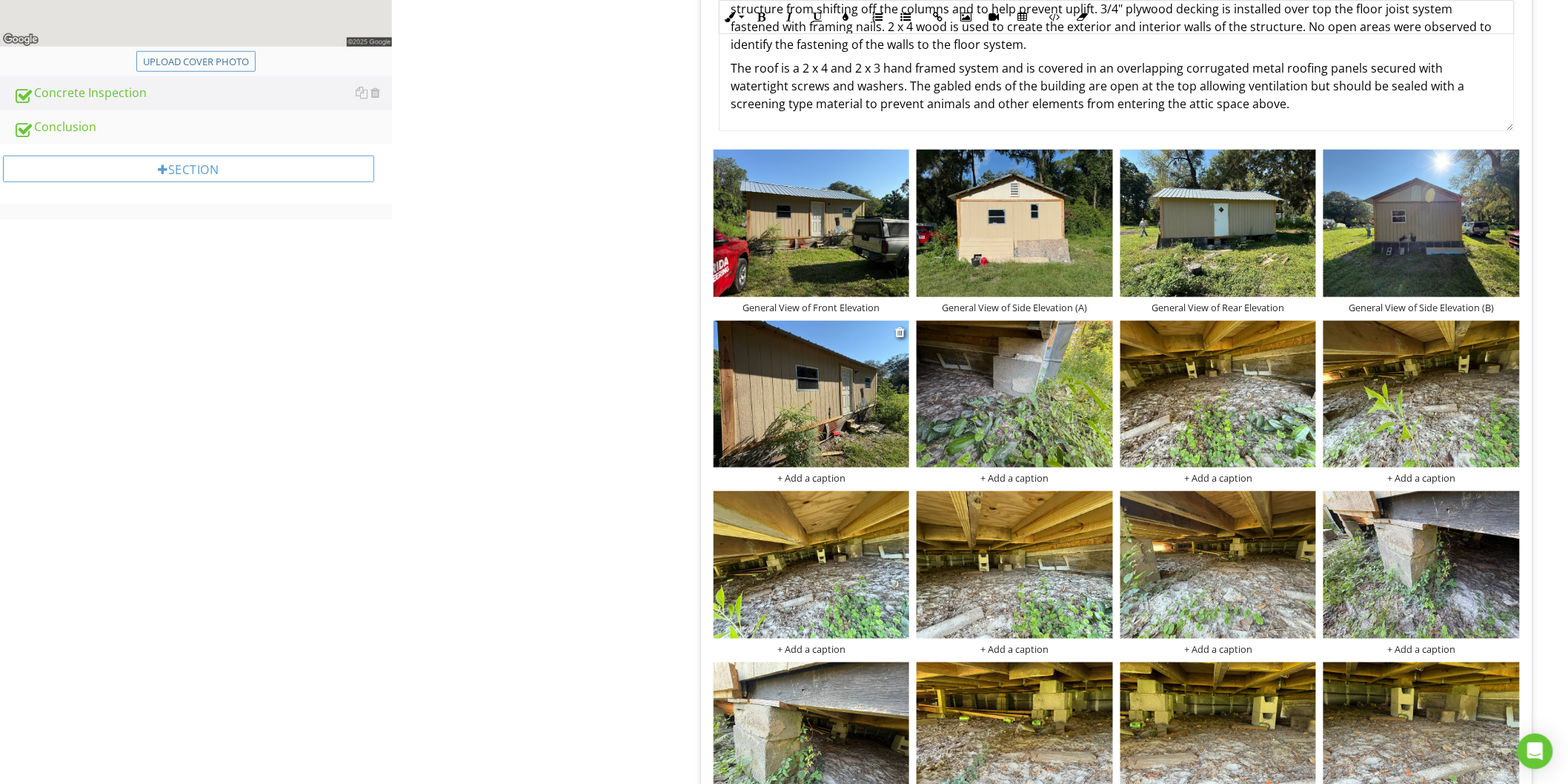
click at [824, 467] on img at bounding box center [812, 394] width 196 height 147
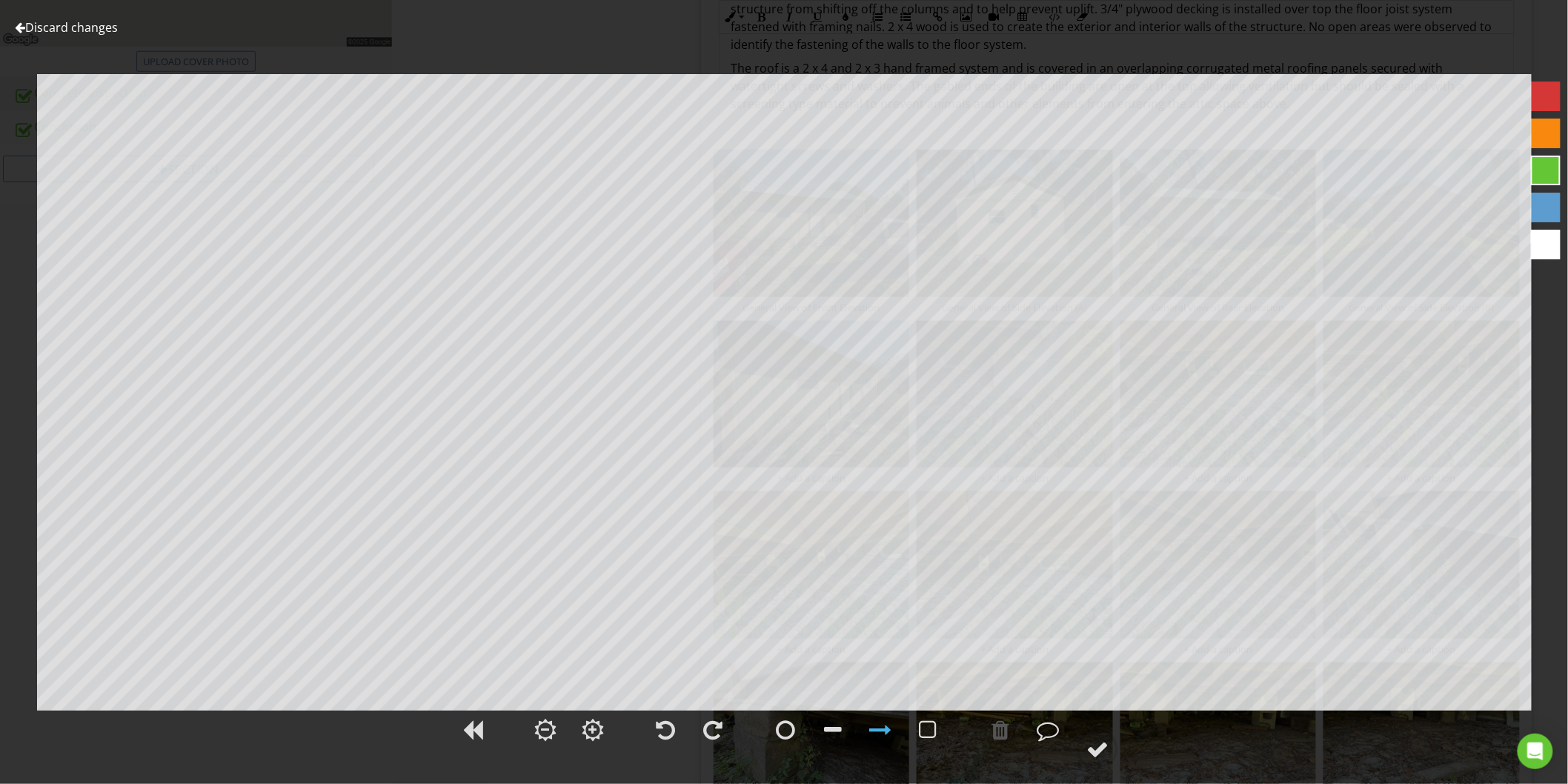
click at [53, 32] on link "Discard changes" at bounding box center [66, 27] width 103 height 16
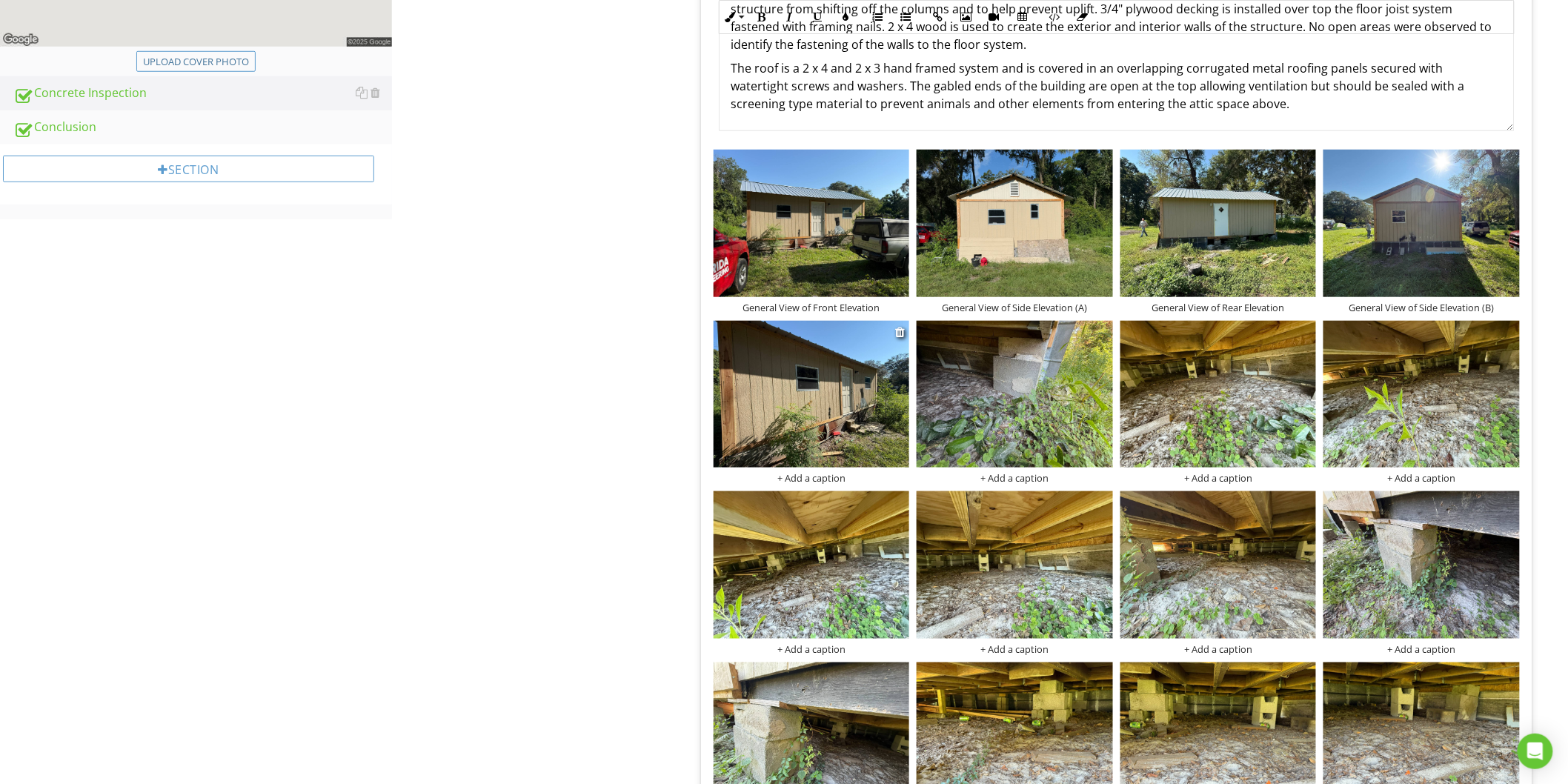
click at [801, 477] on div "+ Add a caption" at bounding box center [812, 478] width 196 height 12
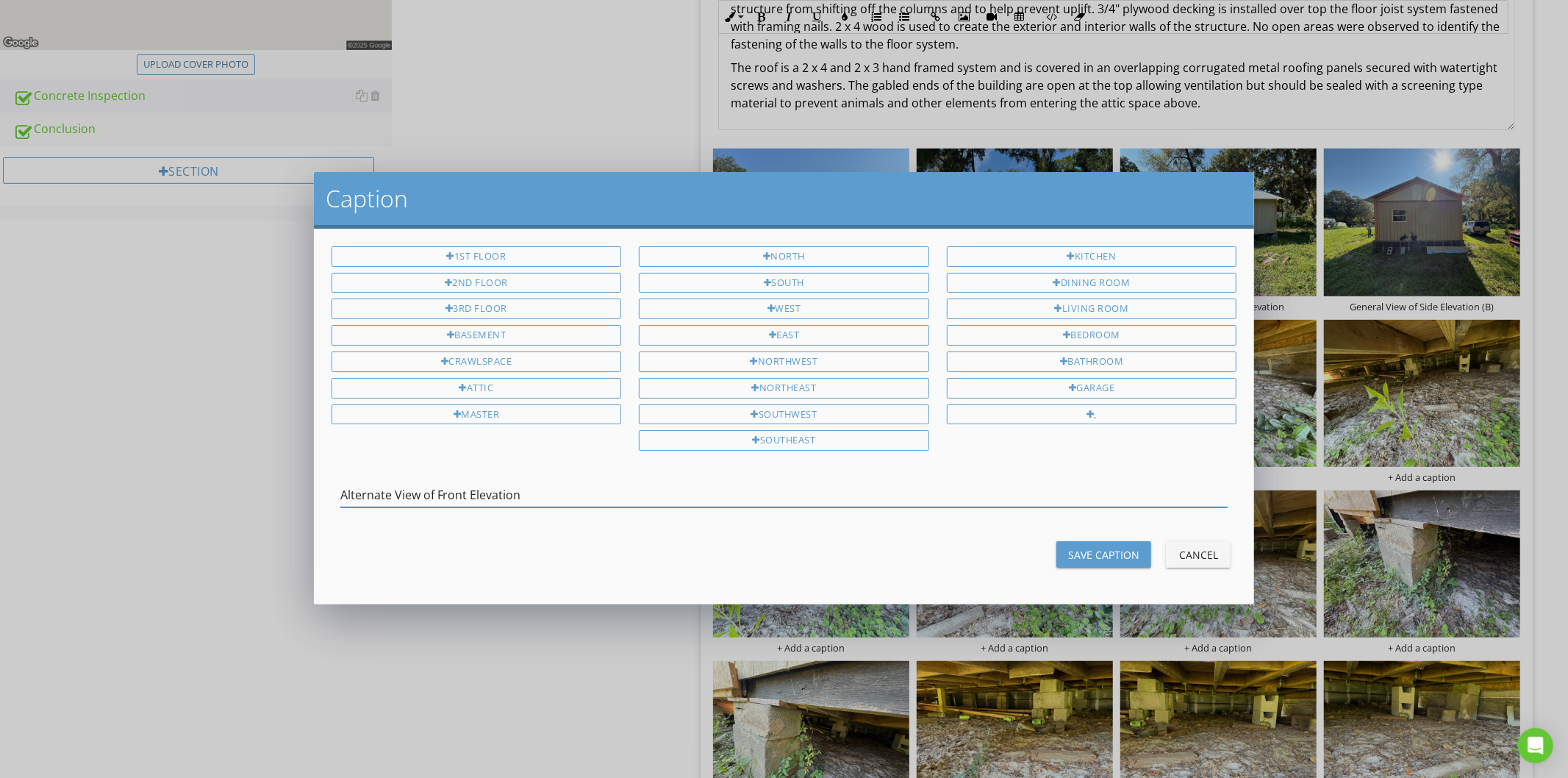
type input "Alternate View of Front Elevation"
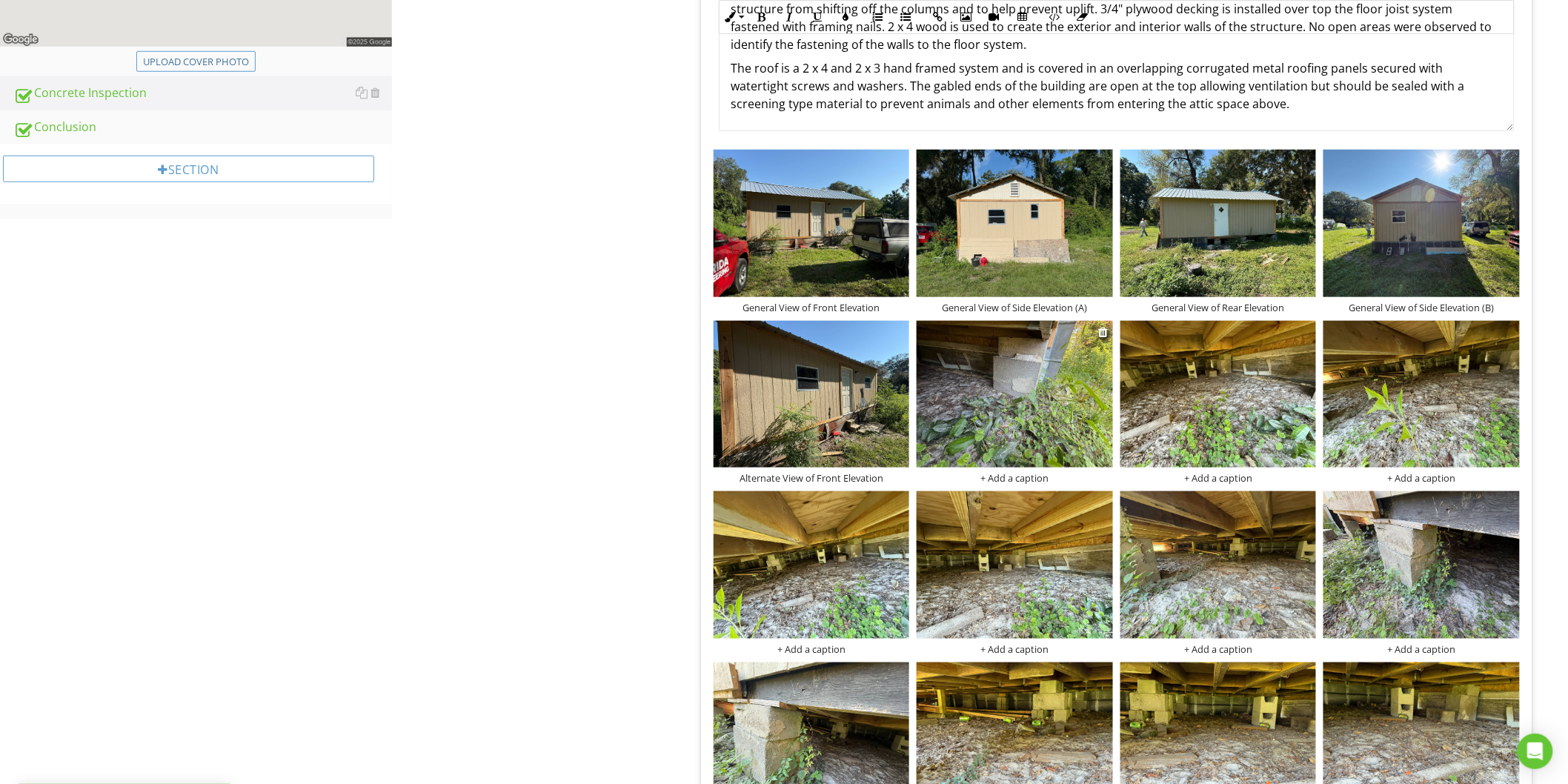
click at [1010, 416] on img at bounding box center [1015, 394] width 196 height 147
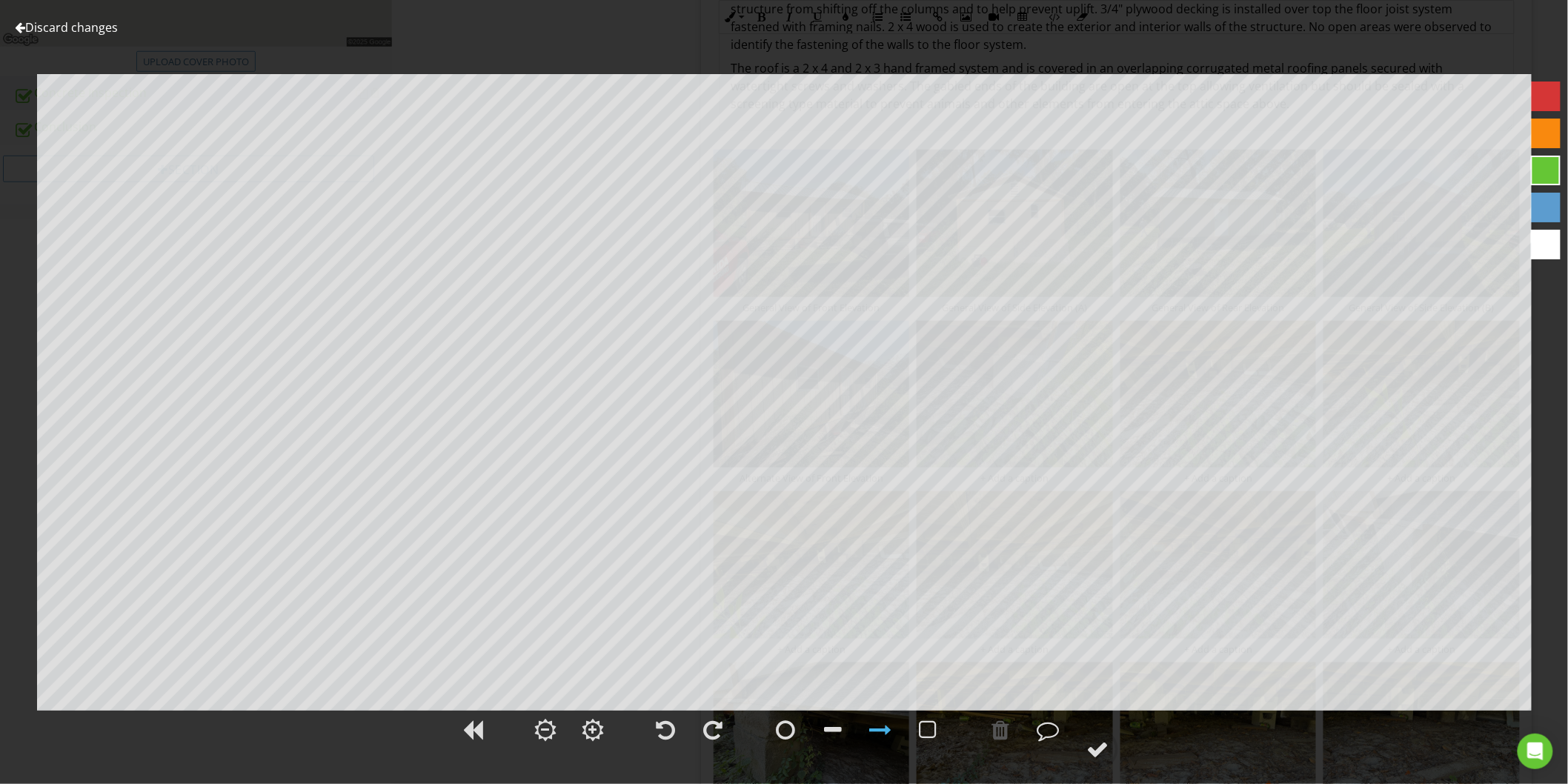
click at [95, 30] on link "Discard changes" at bounding box center [66, 27] width 103 height 16
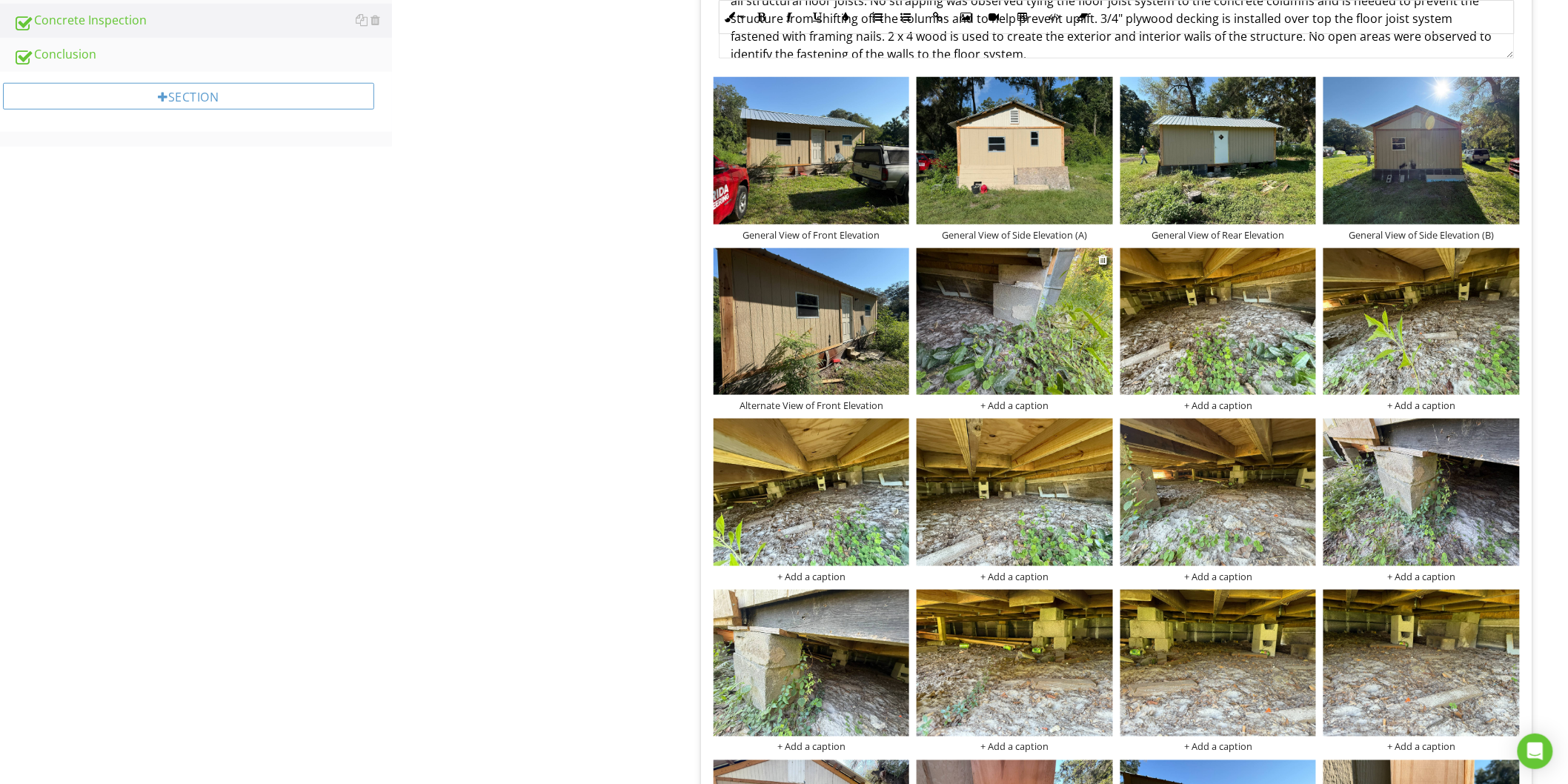
scroll to position [576, 0]
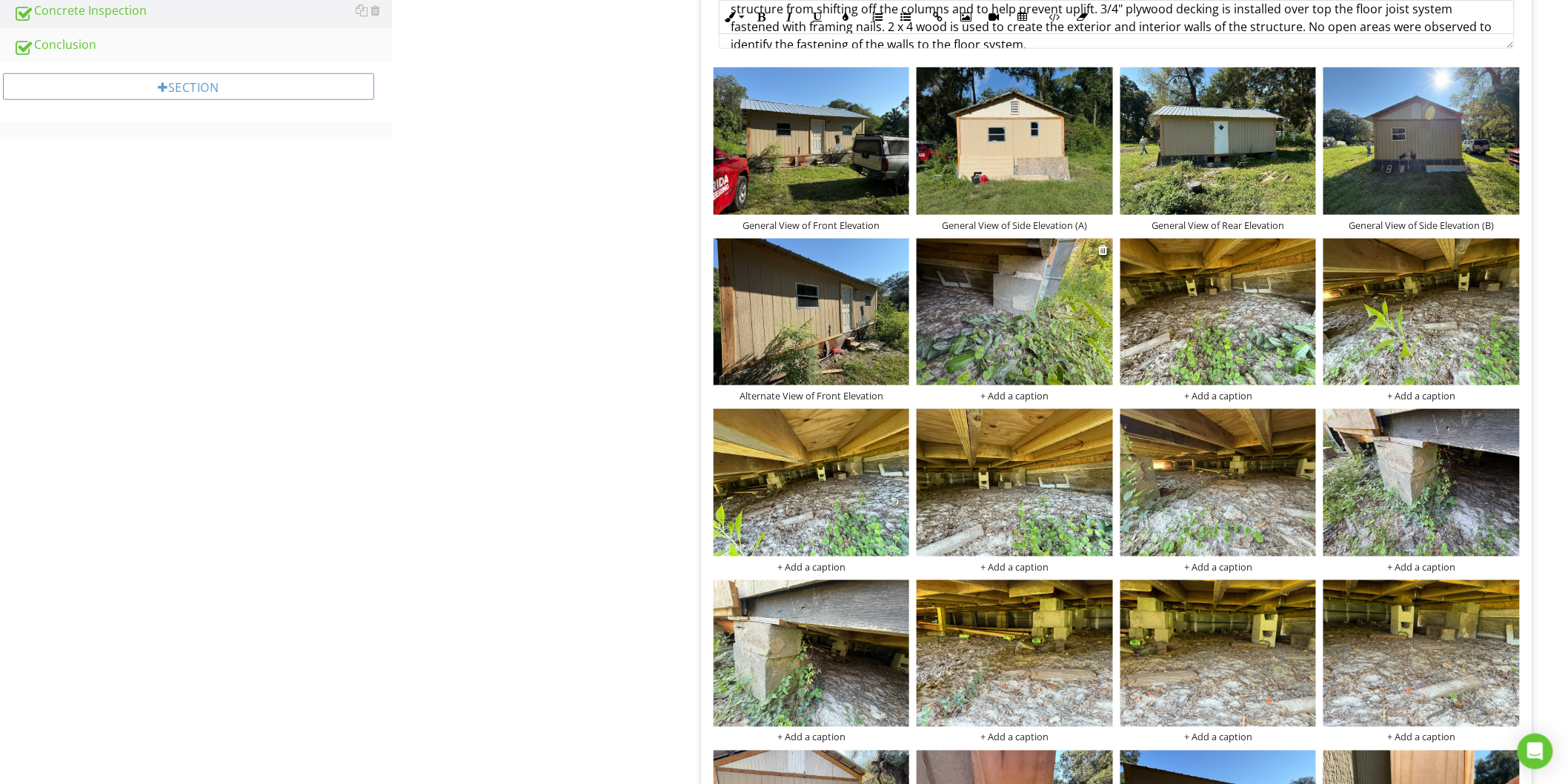
click at [1021, 387] on div at bounding box center [1015, 314] width 196 height 151
click at [1027, 393] on div "+ Add a caption" at bounding box center [1015, 396] width 196 height 12
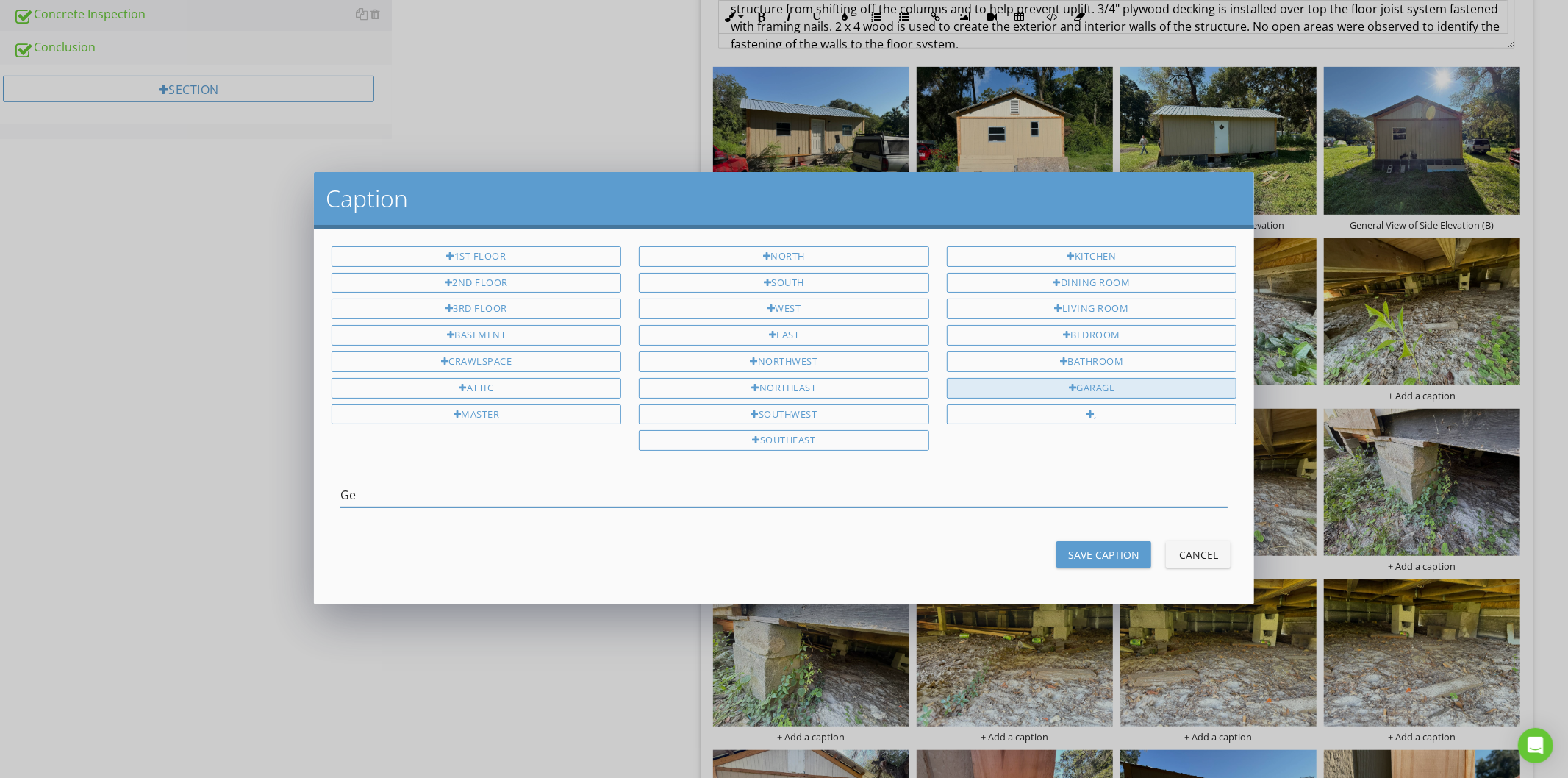
type input "G"
type input "View of Concrete Columns"
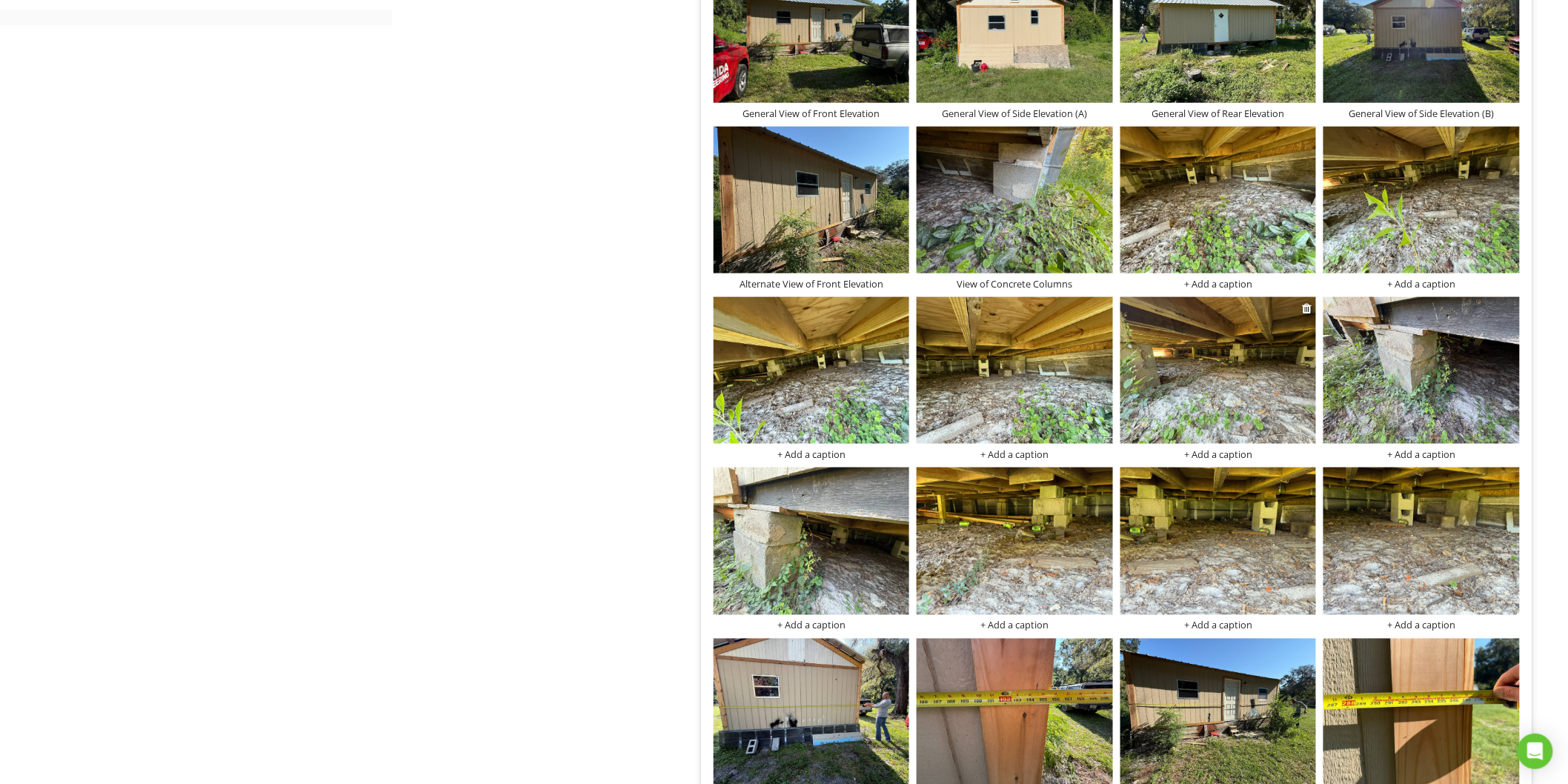
scroll to position [658, 0]
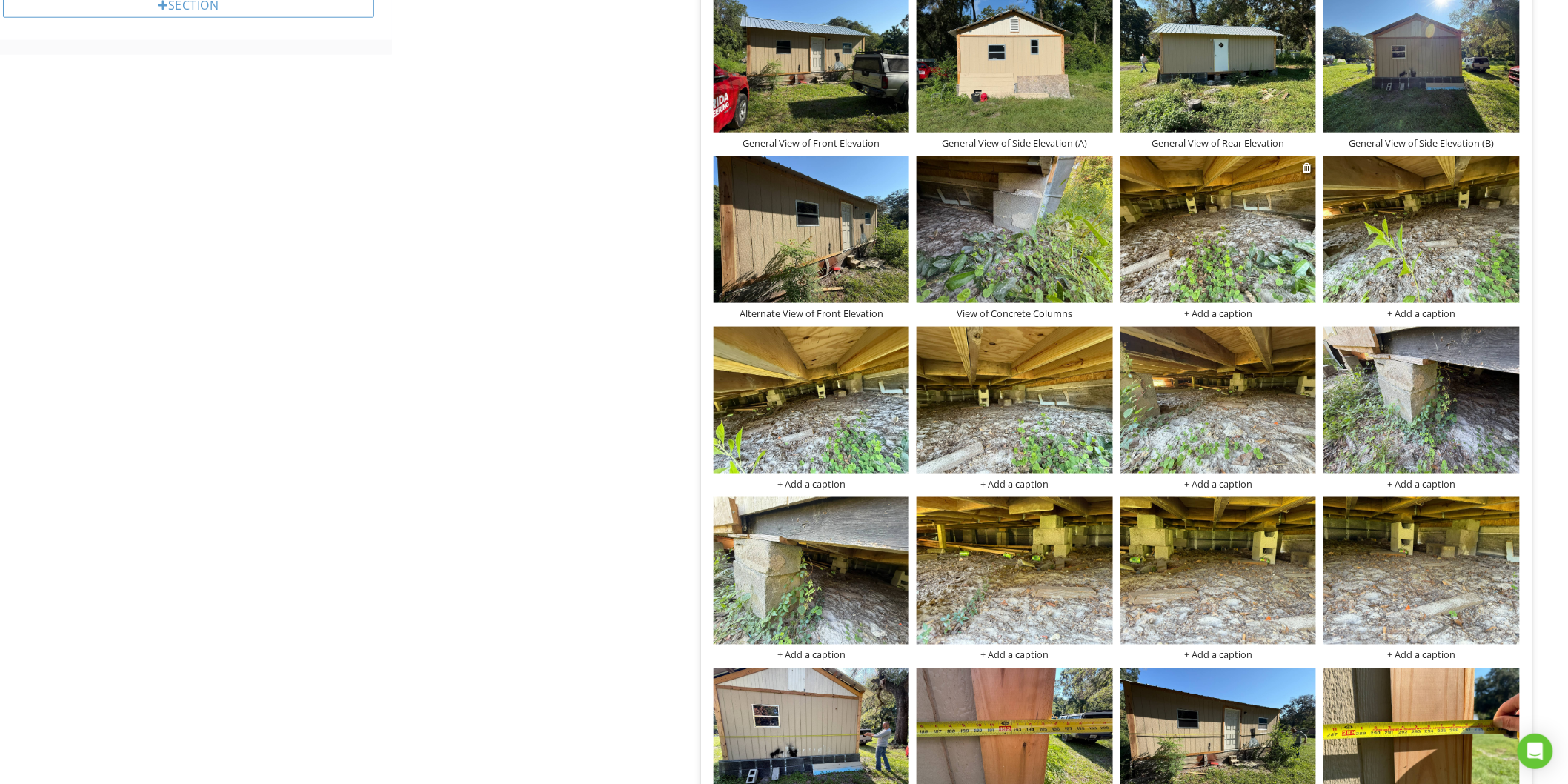
click at [1217, 268] on img at bounding box center [1218, 230] width 196 height 147
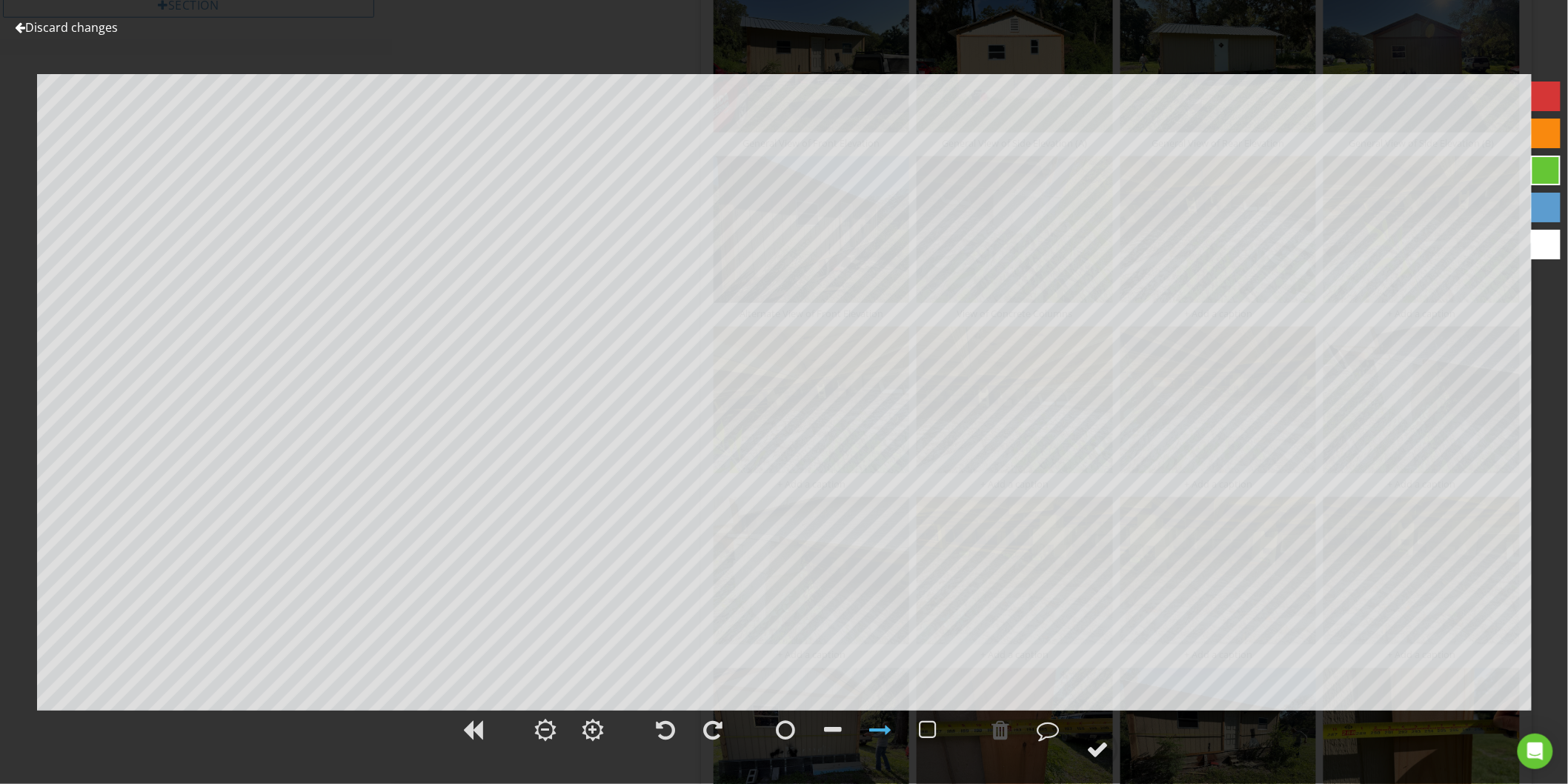
click at [80, 22] on link "Discard changes" at bounding box center [66, 27] width 103 height 16
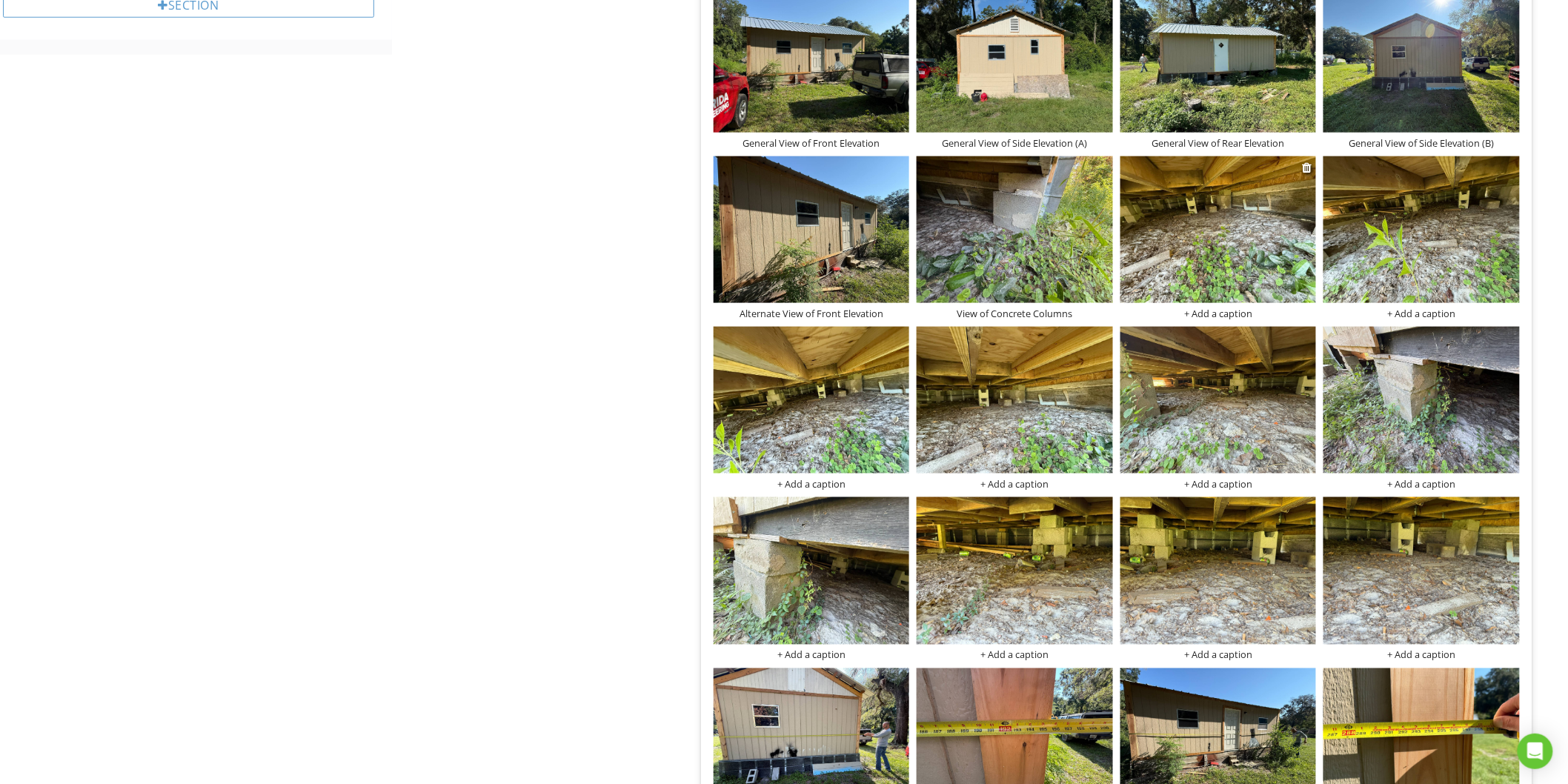
click at [1197, 313] on div "+ Add a caption" at bounding box center [1218, 313] width 196 height 12
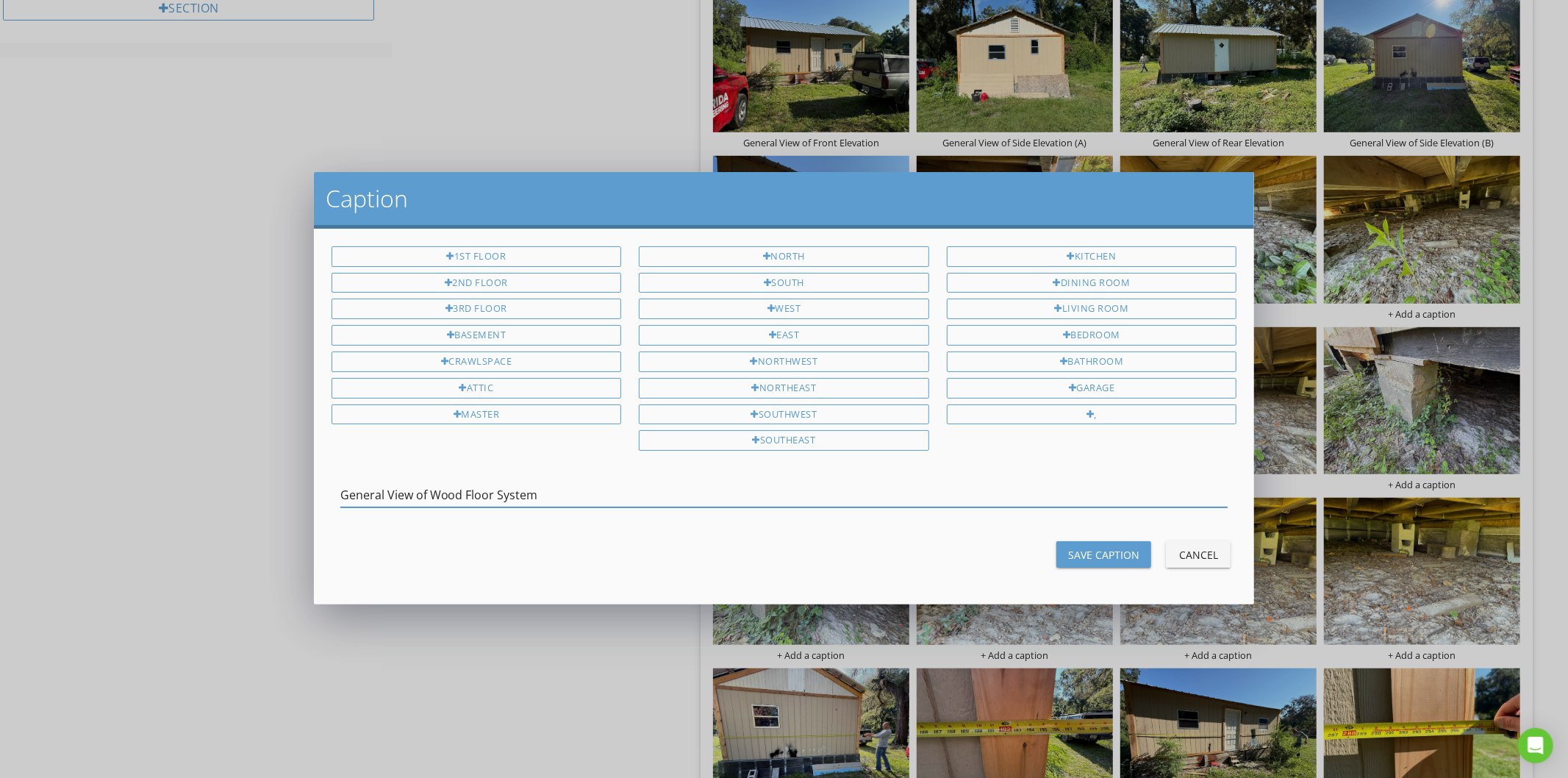
type input "General View of Wood Floor System"
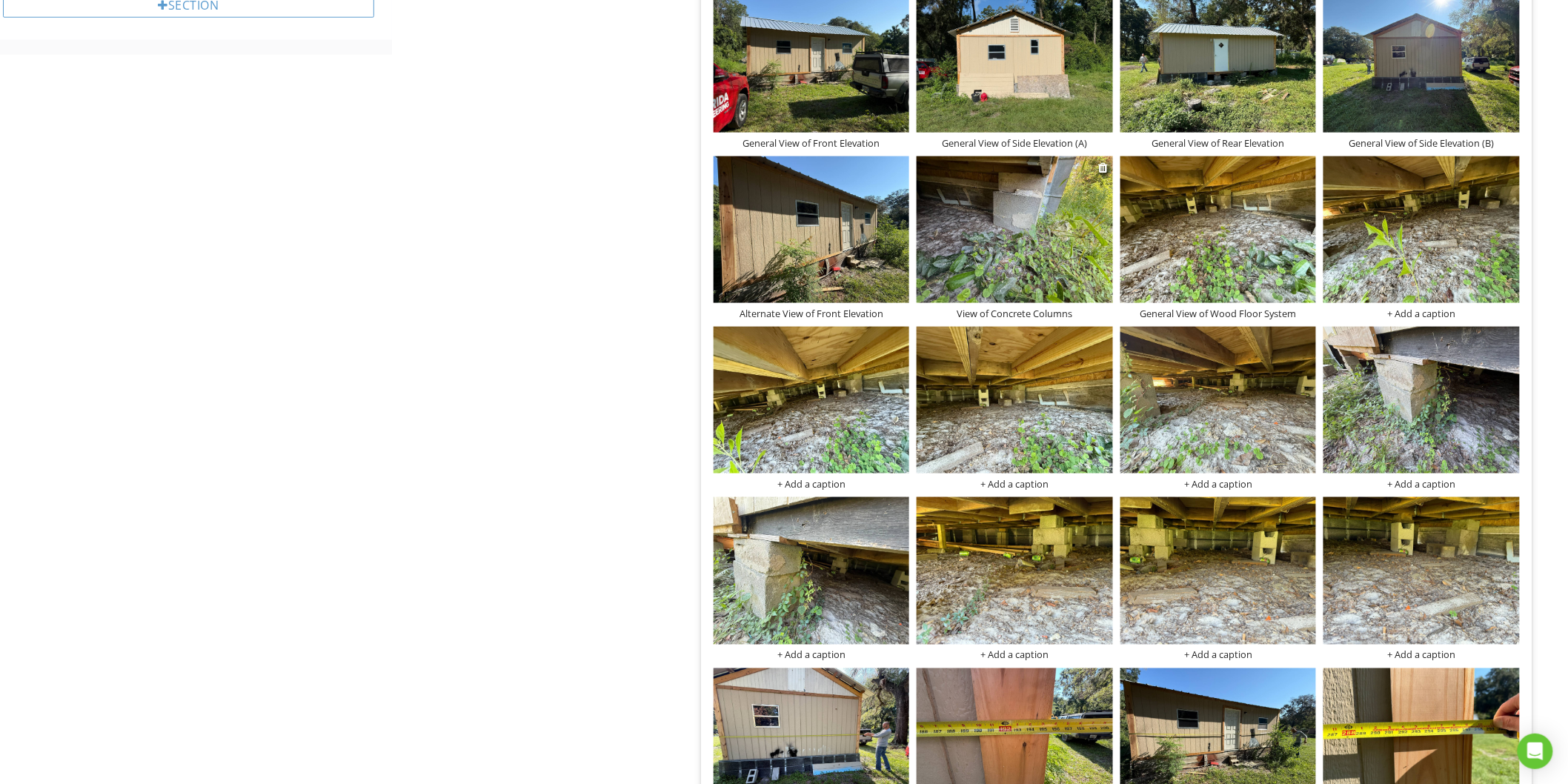
click at [1036, 308] on div "View of Concrete Columns" at bounding box center [1015, 313] width 196 height 12
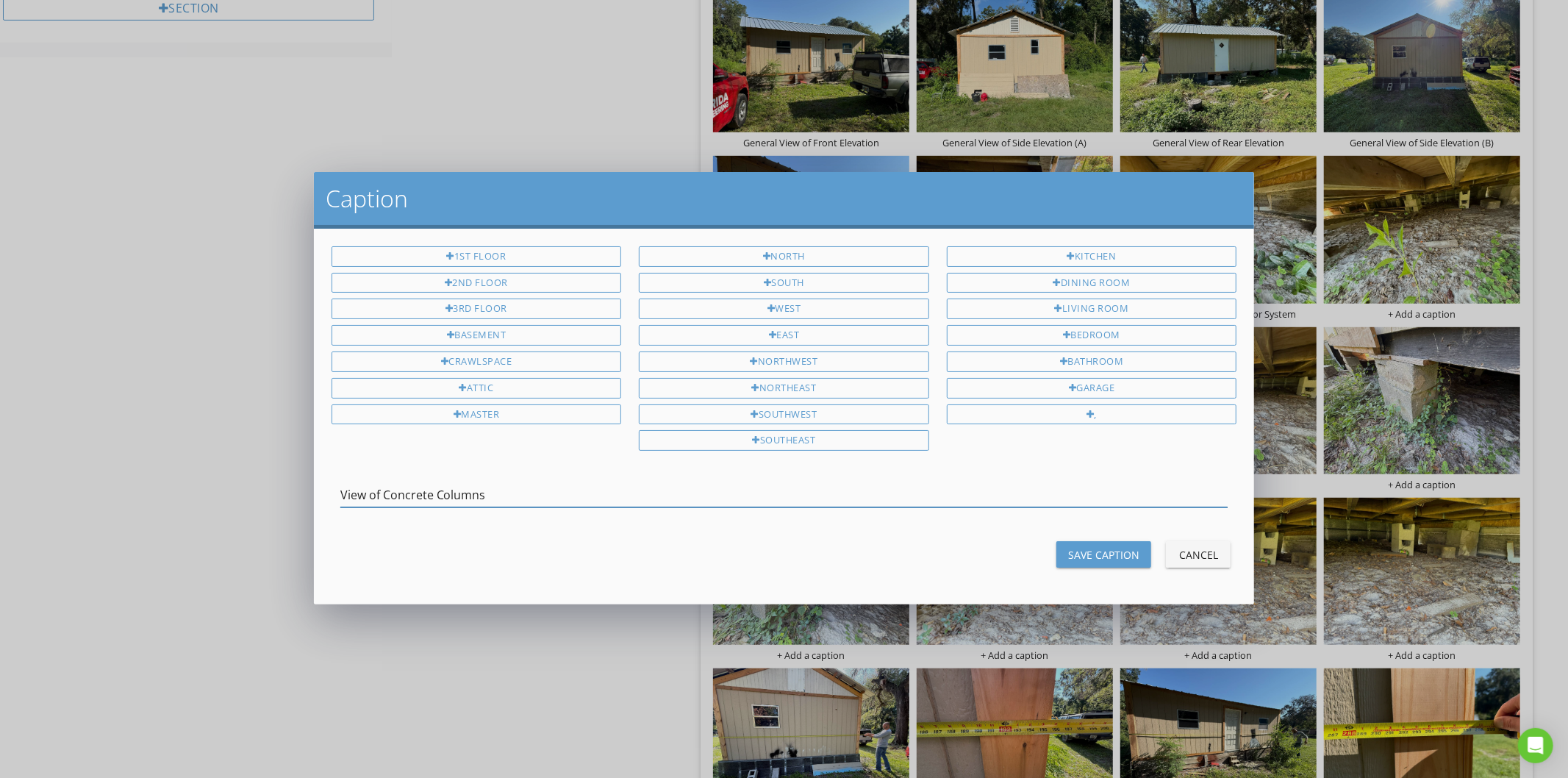
click at [435, 501] on input "View of Concrete Columns" at bounding box center [785, 495] width 888 height 24
click at [1096, 552] on div "Save Caption" at bounding box center [1103, 554] width 71 height 15
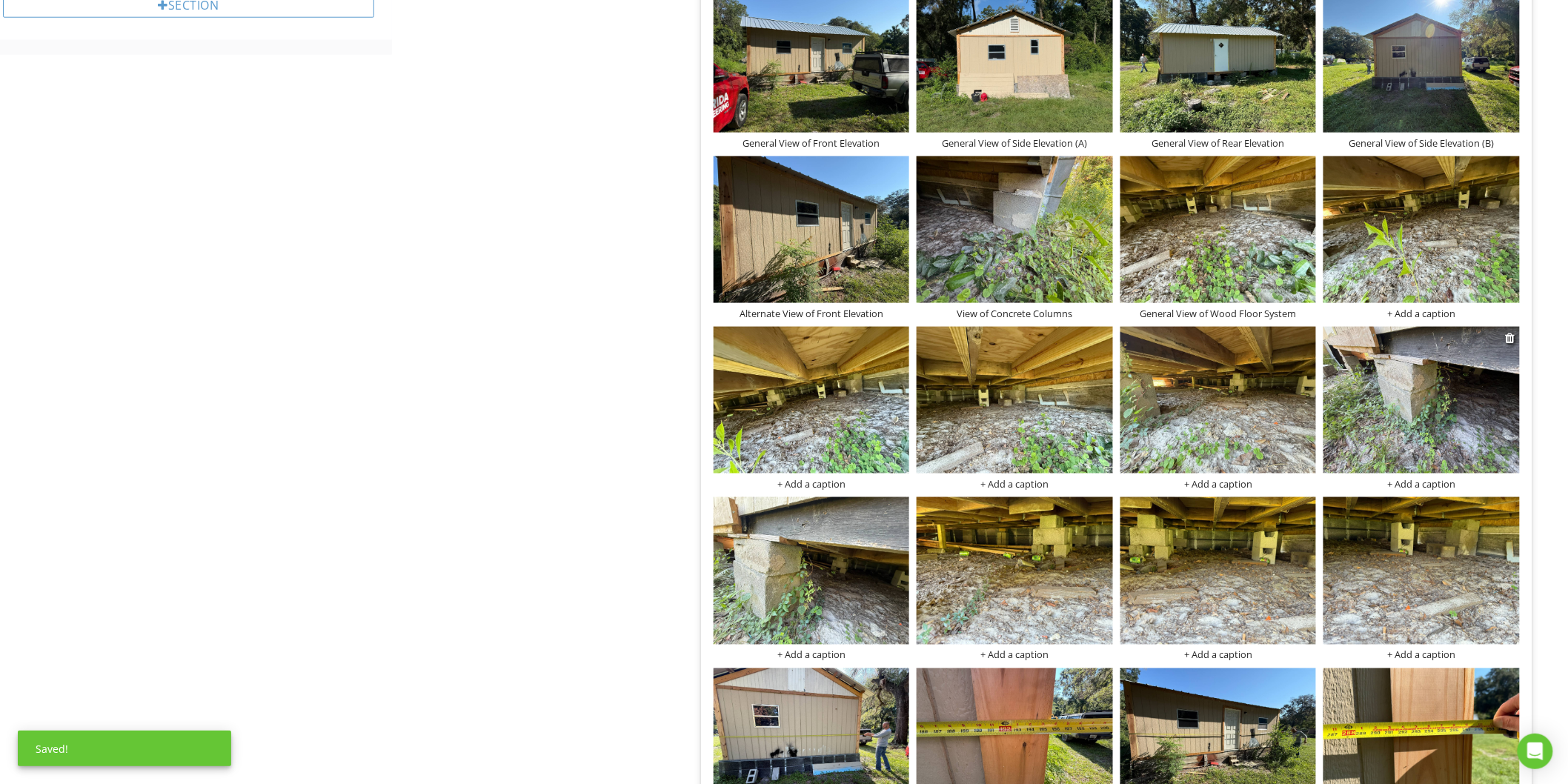
click at [1396, 484] on div "+ Add a caption" at bounding box center [1421, 484] width 196 height 12
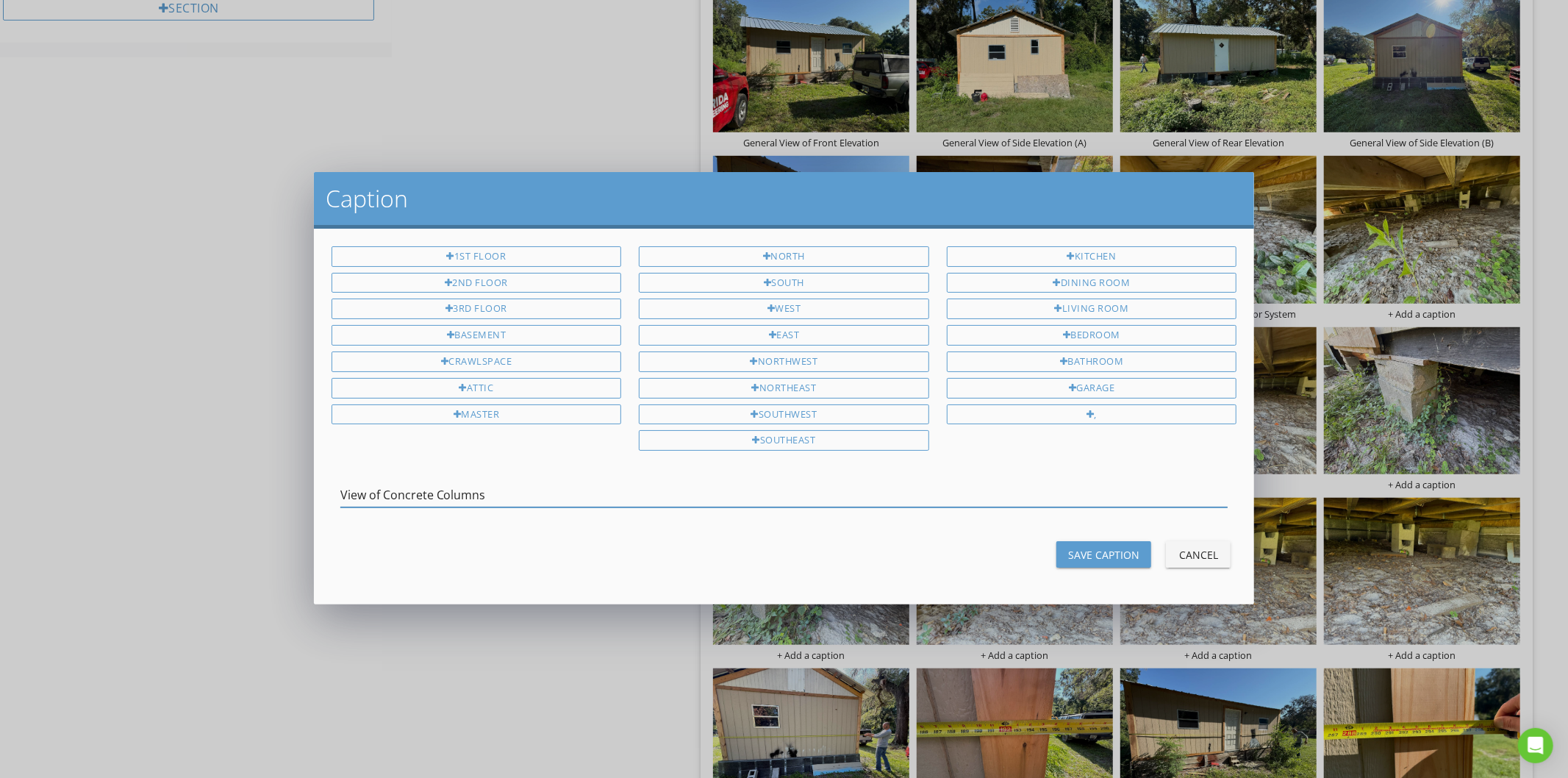
type input "View of Concrete Columns"
click at [1129, 552] on div "Save Caption" at bounding box center [1103, 554] width 71 height 15
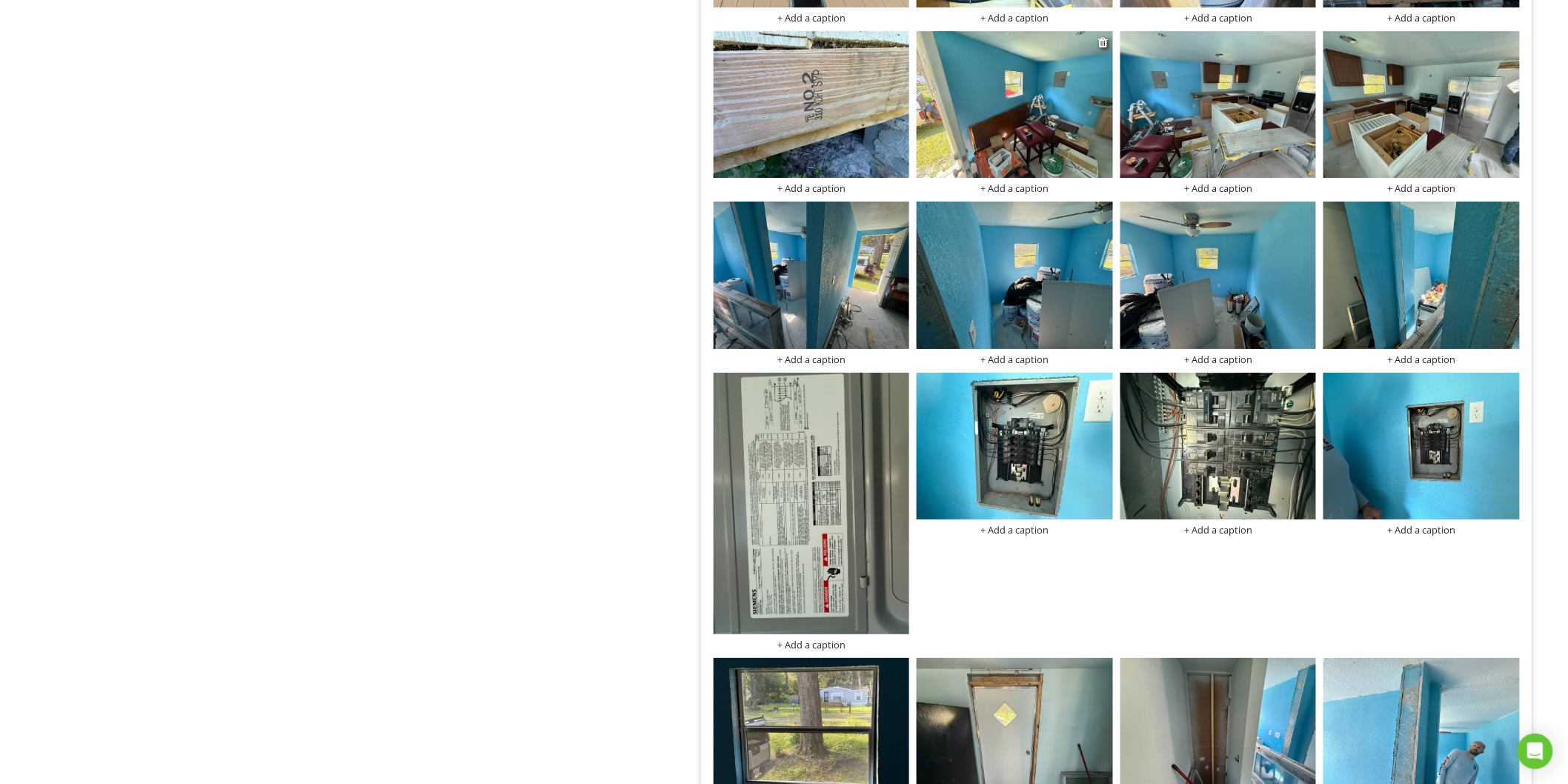
scroll to position [2305, 0]
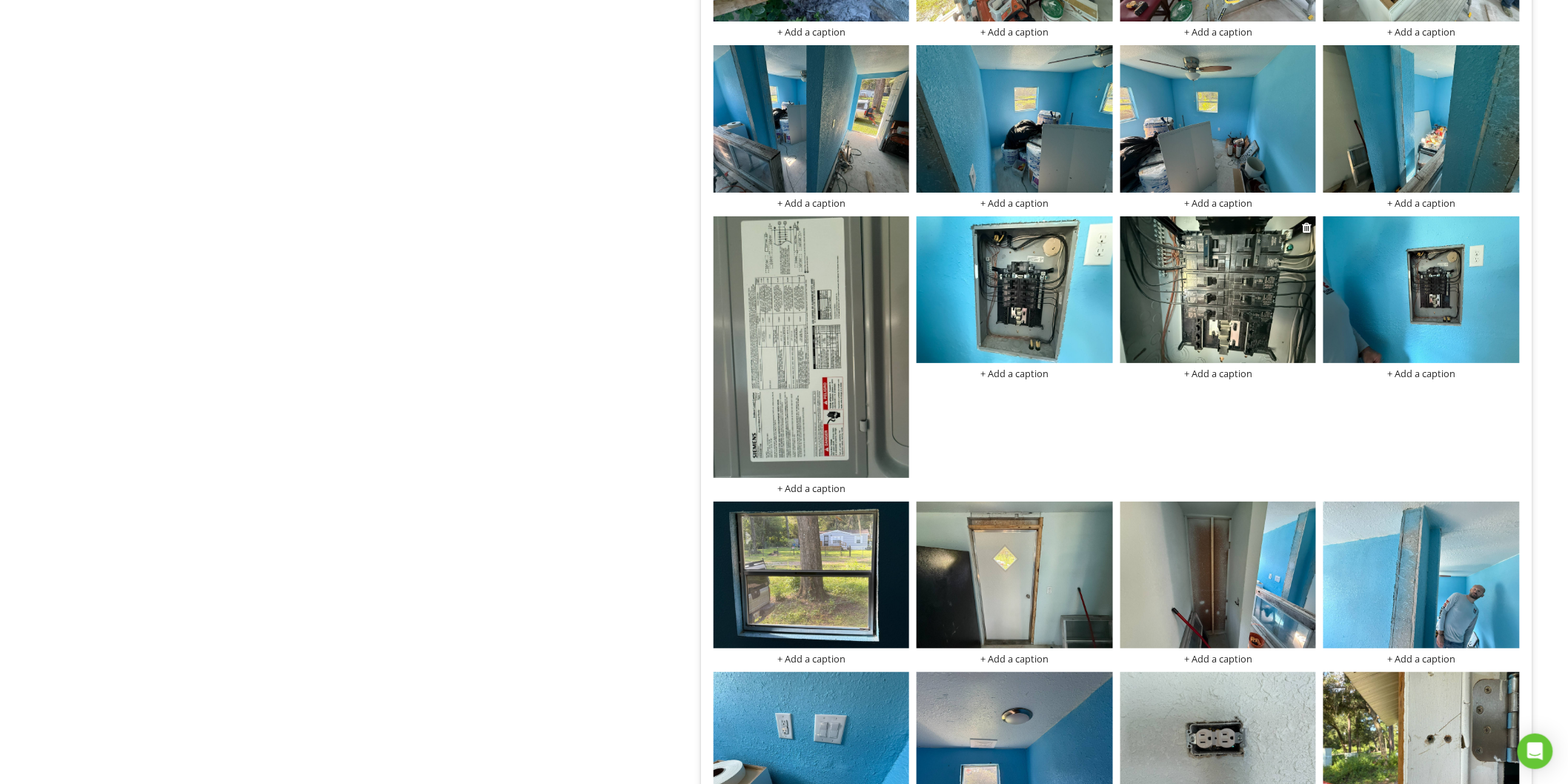
click at [1201, 324] on img at bounding box center [1218, 290] width 196 height 147
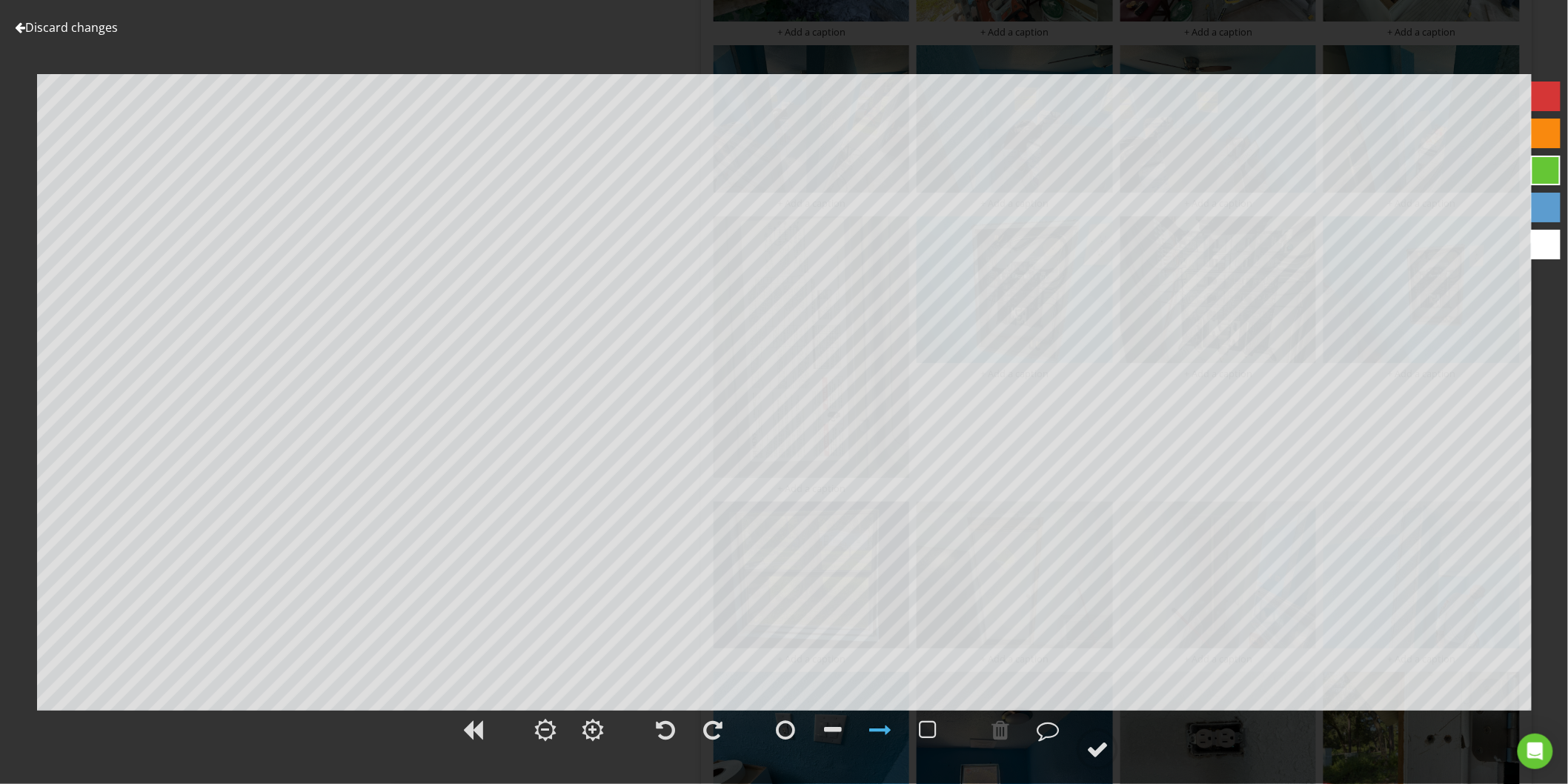
click at [64, 27] on link "Discard changes" at bounding box center [66, 27] width 103 height 16
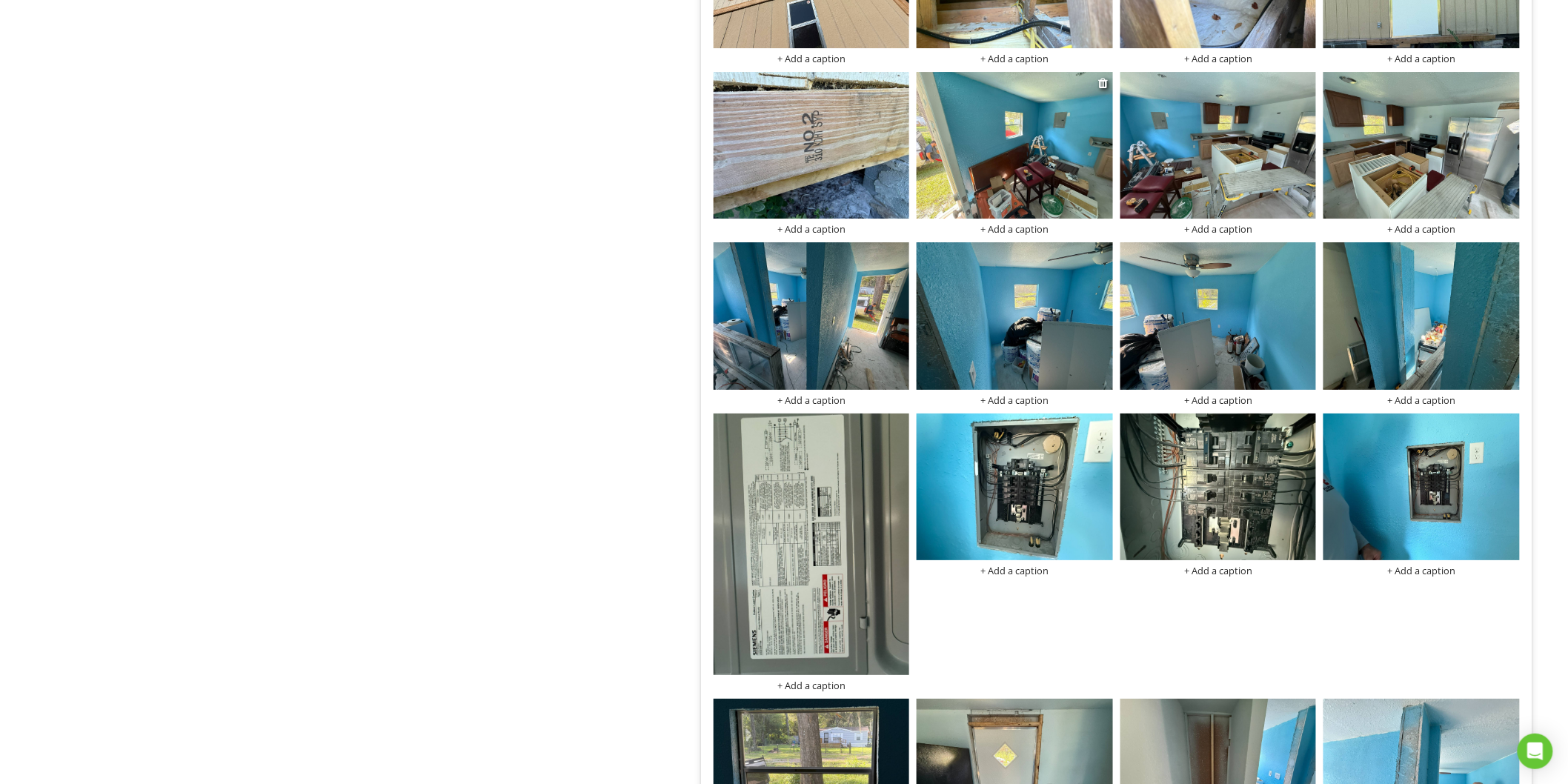
scroll to position [2222, 0]
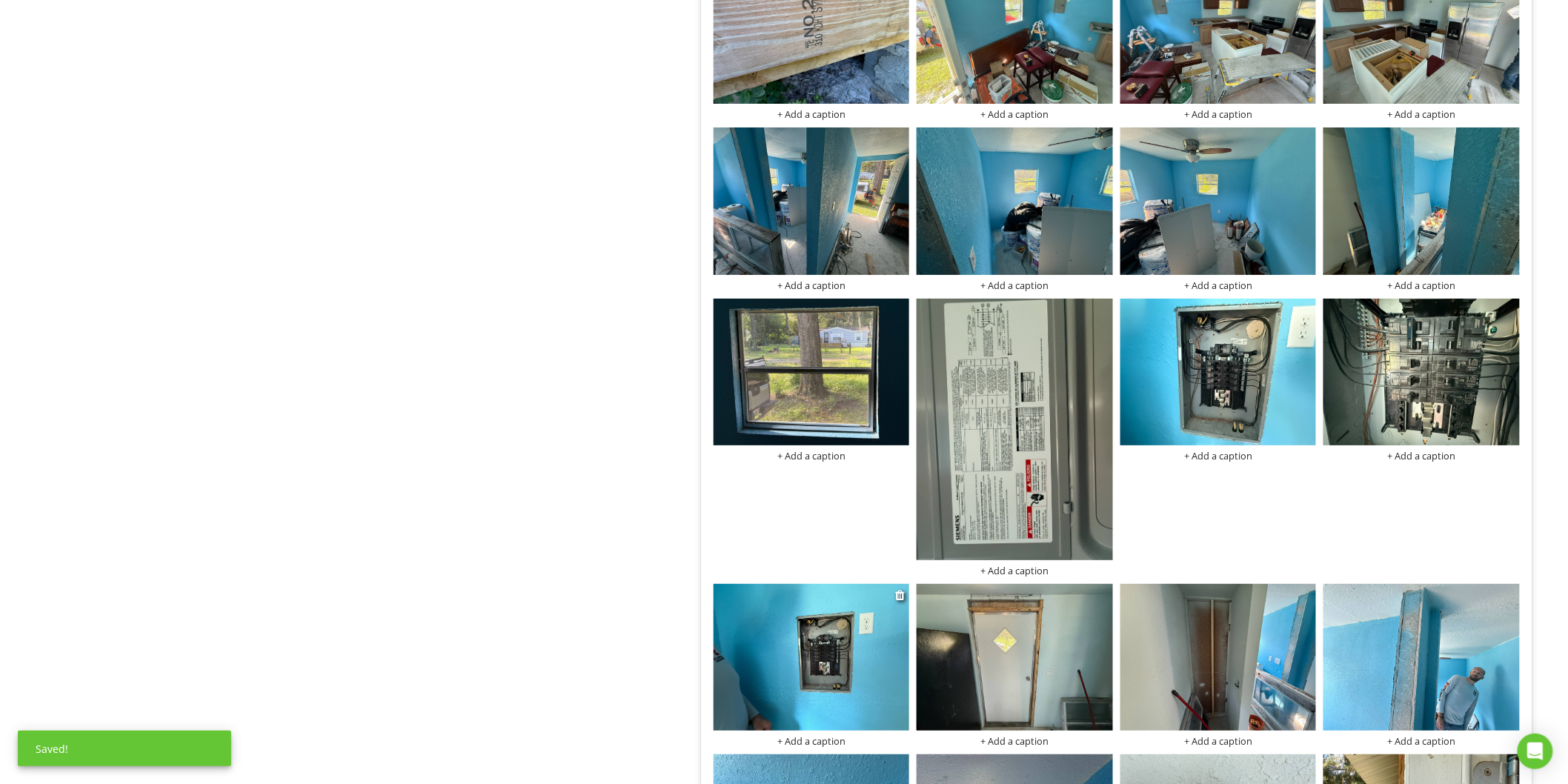
click at [873, 652] on img at bounding box center [812, 657] width 196 height 147
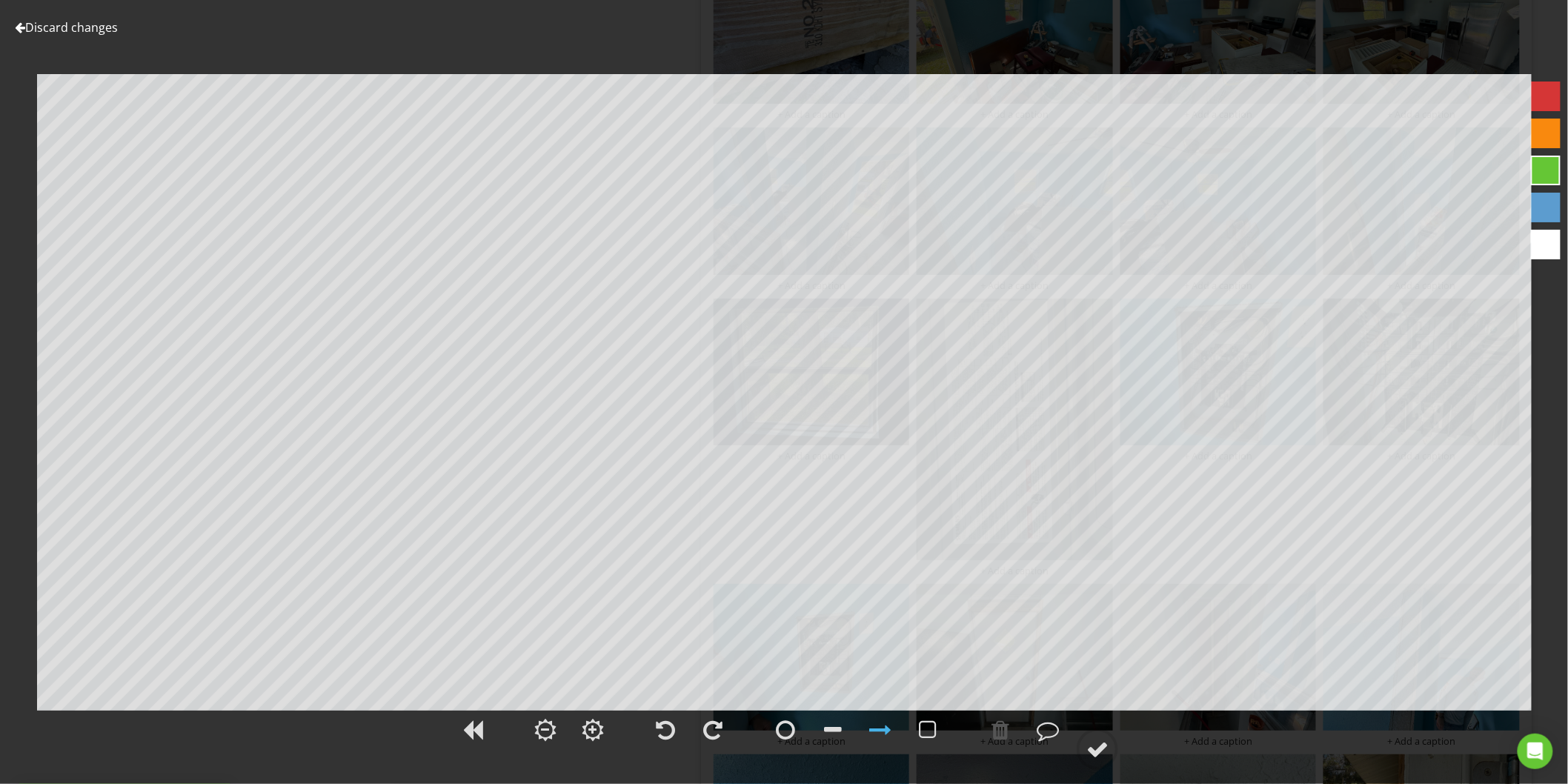
click at [42, 21] on link "Discard changes" at bounding box center [66, 27] width 103 height 16
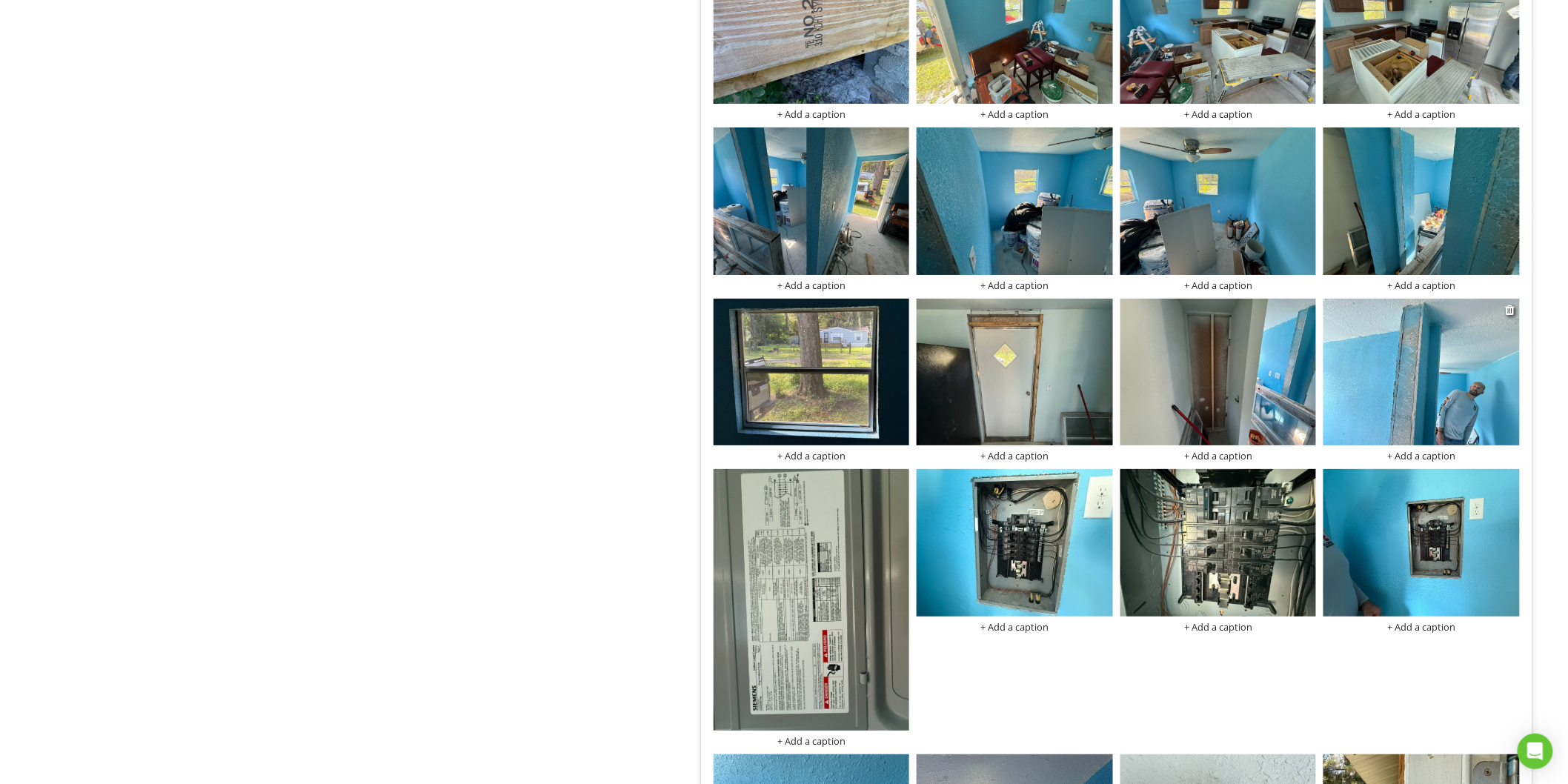
click at [1449, 382] on img at bounding box center [1421, 372] width 196 height 147
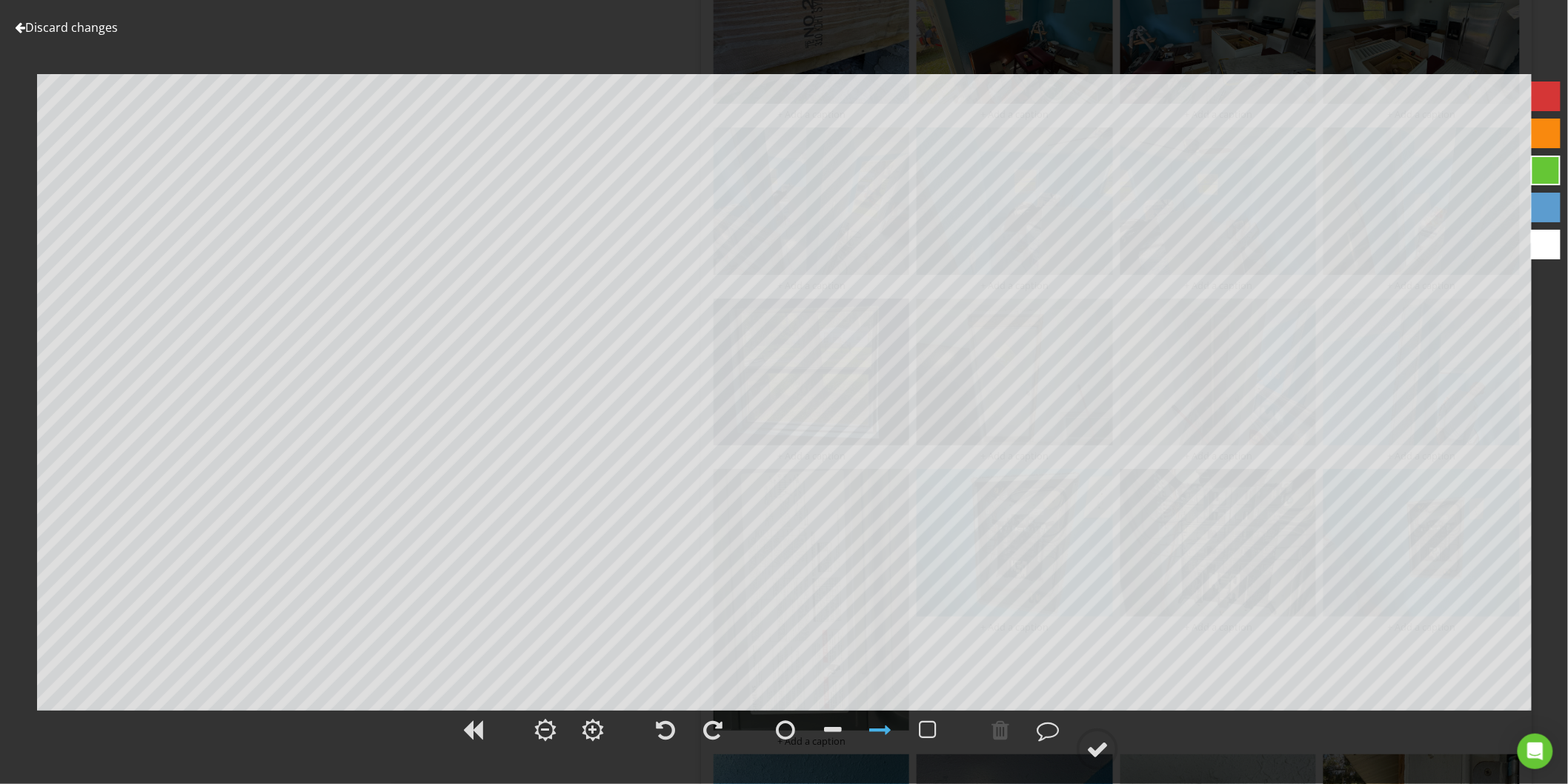
click at [79, 22] on link "Discard changes" at bounding box center [66, 27] width 103 height 16
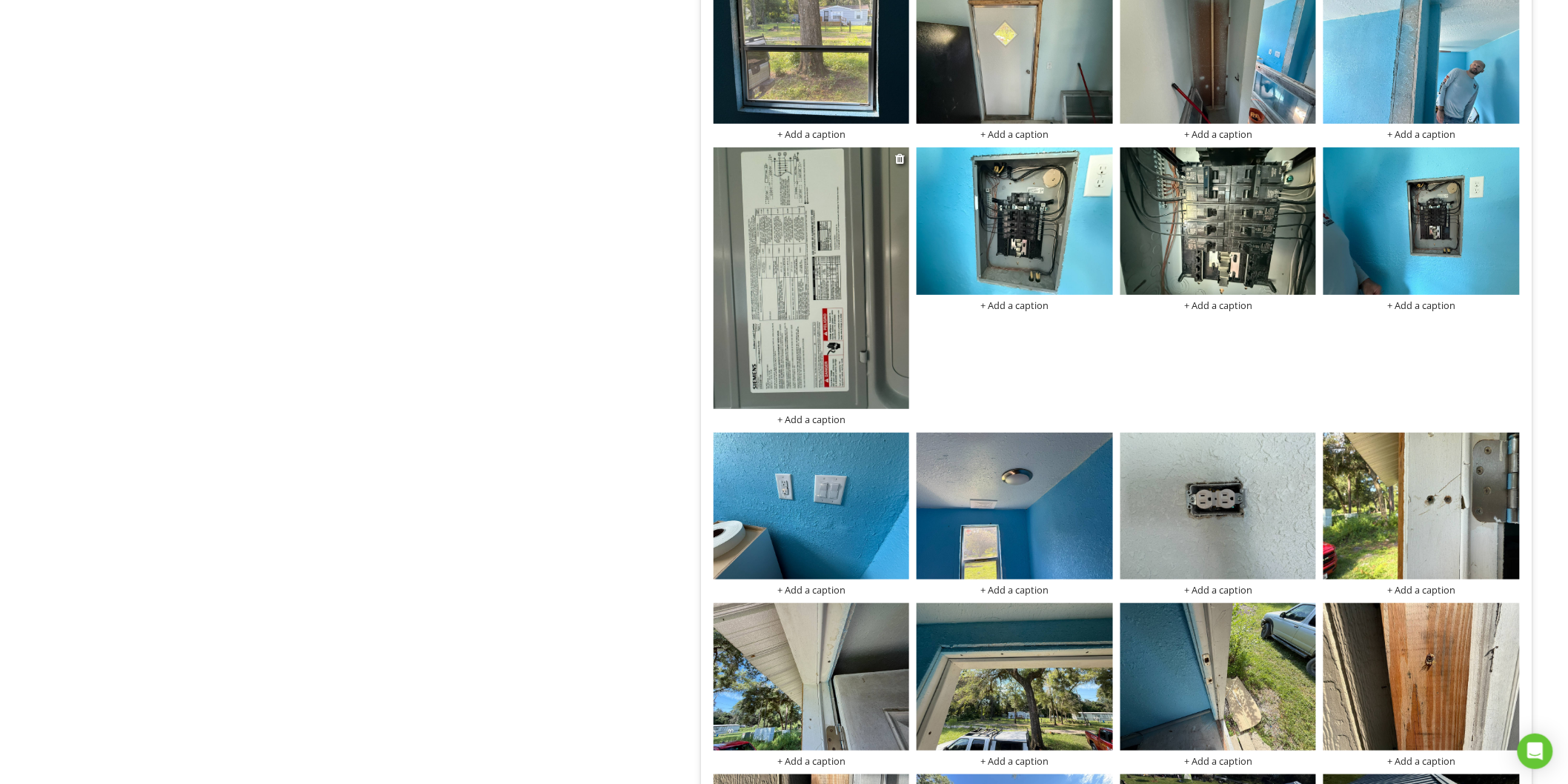
scroll to position [2634, 0]
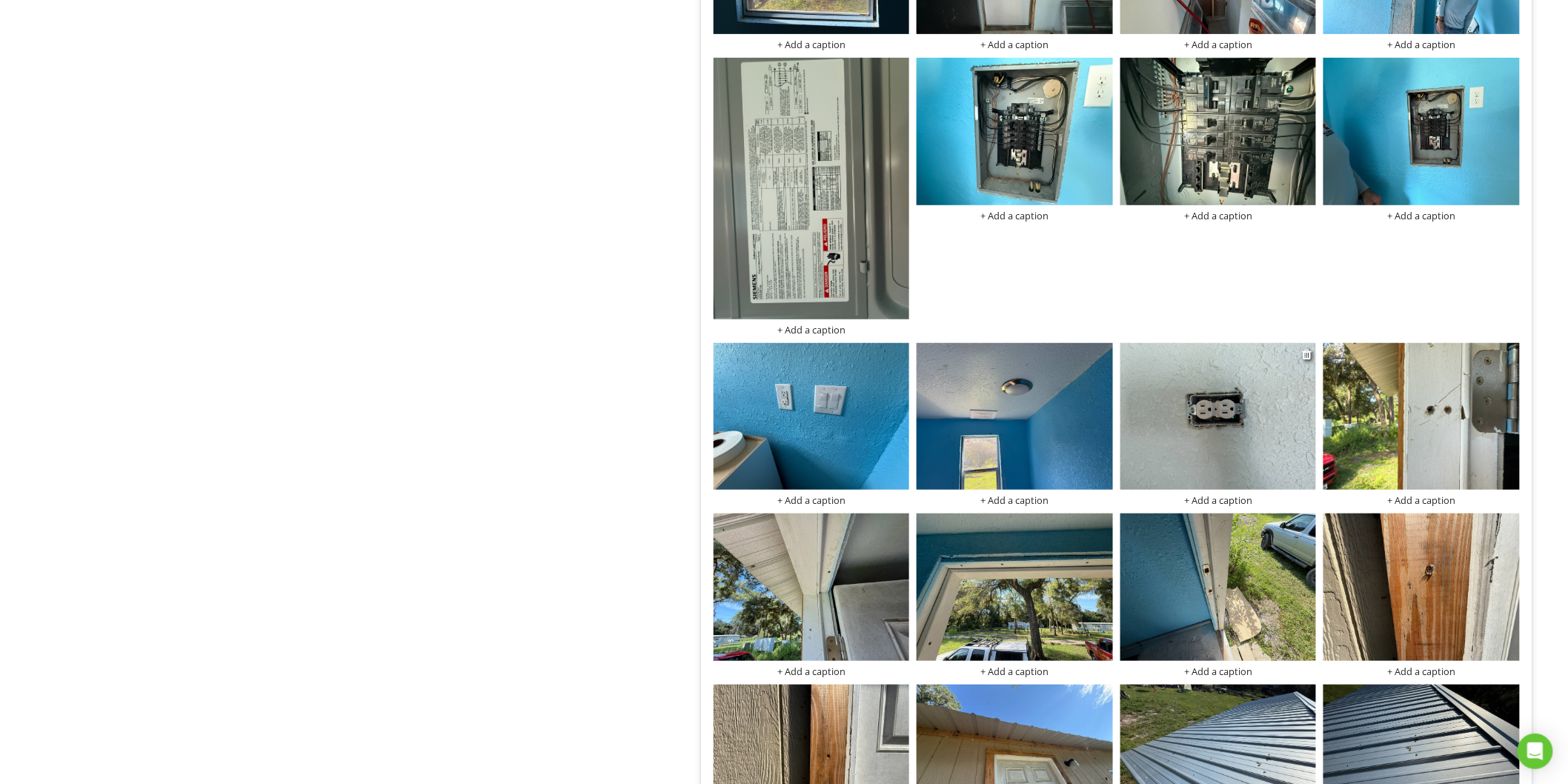
click at [1257, 448] on img at bounding box center [1218, 416] width 196 height 147
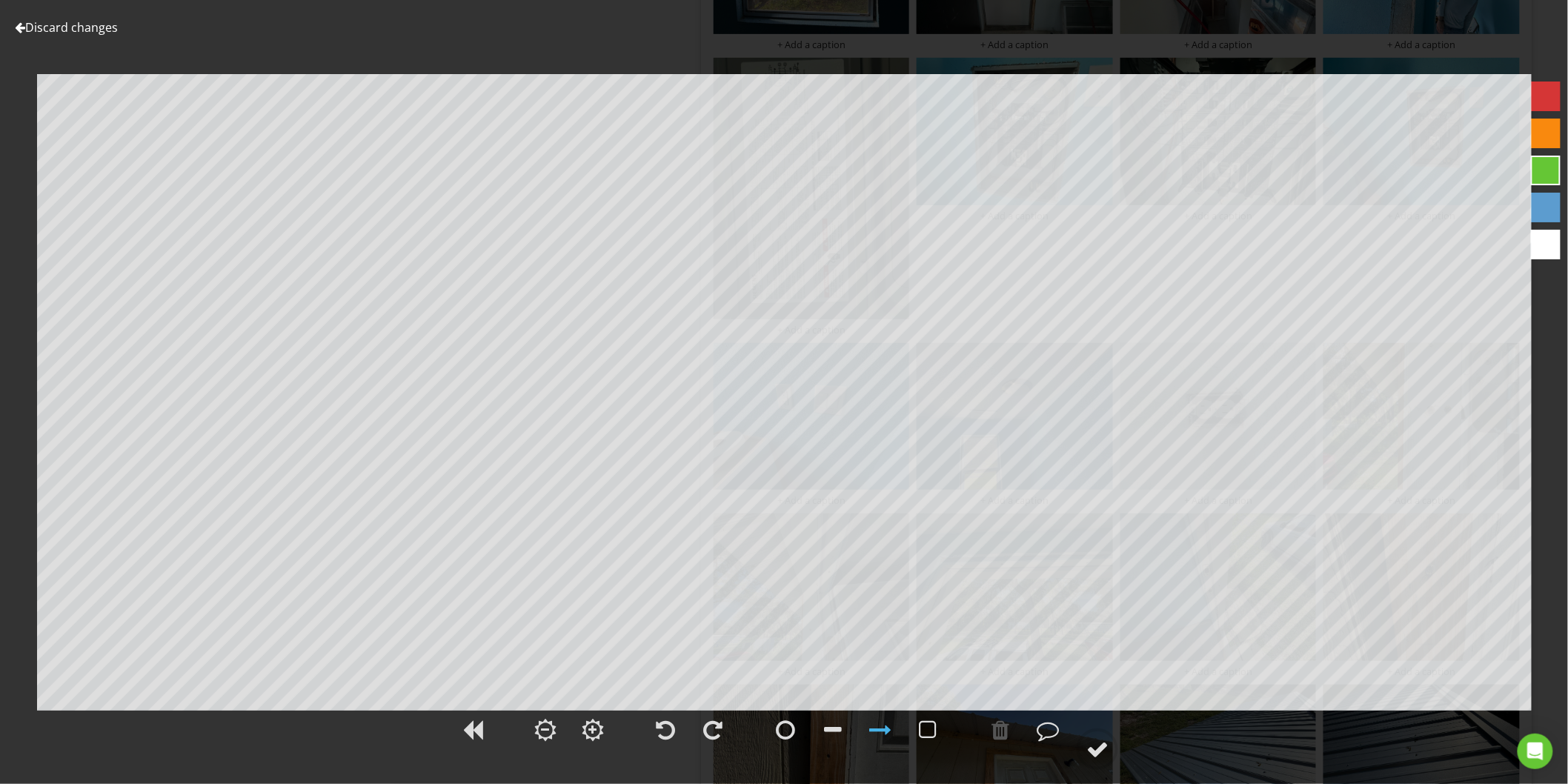
click at [99, 32] on link "Discard changes" at bounding box center [66, 27] width 103 height 16
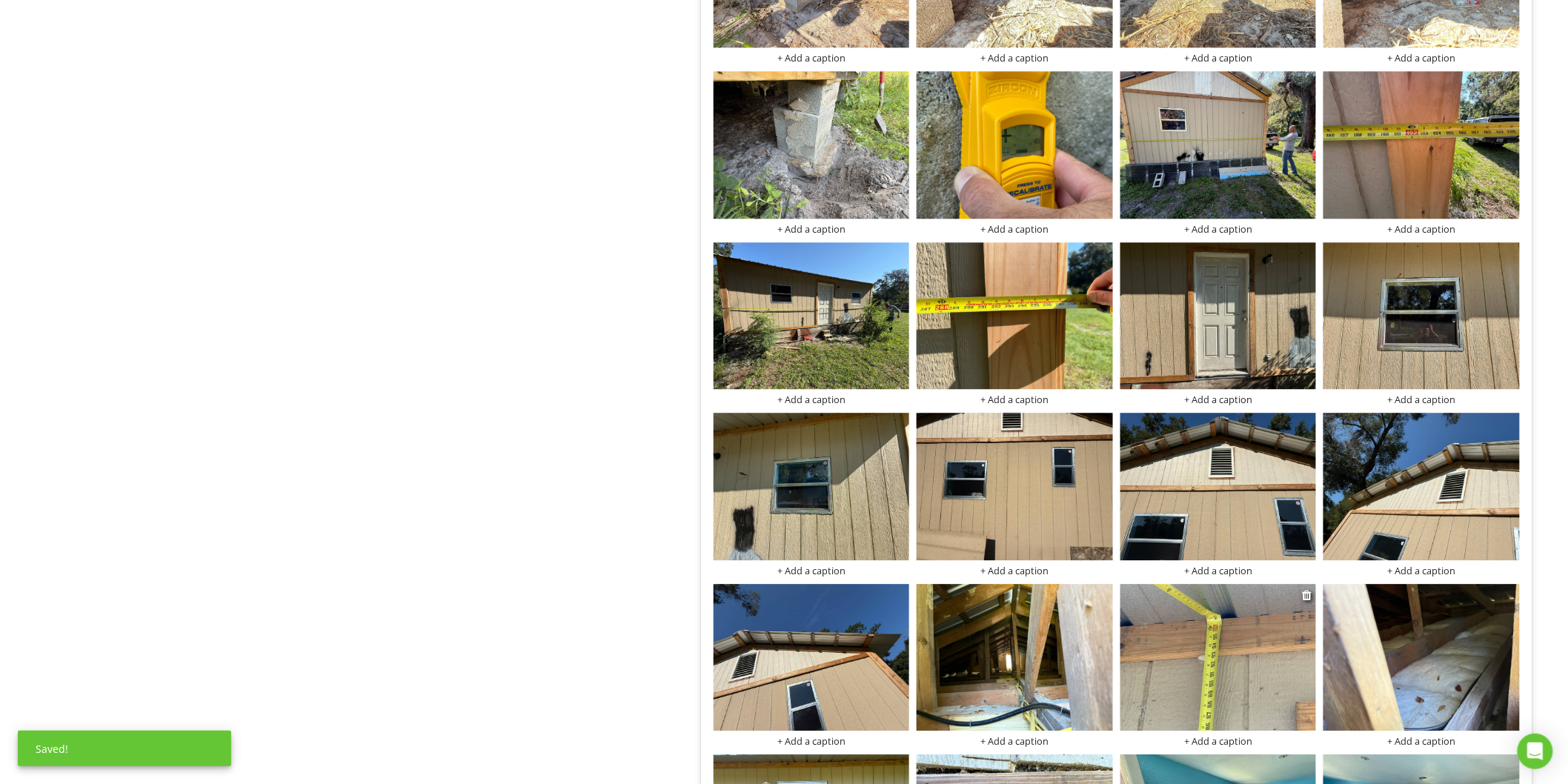
scroll to position [1398, 0]
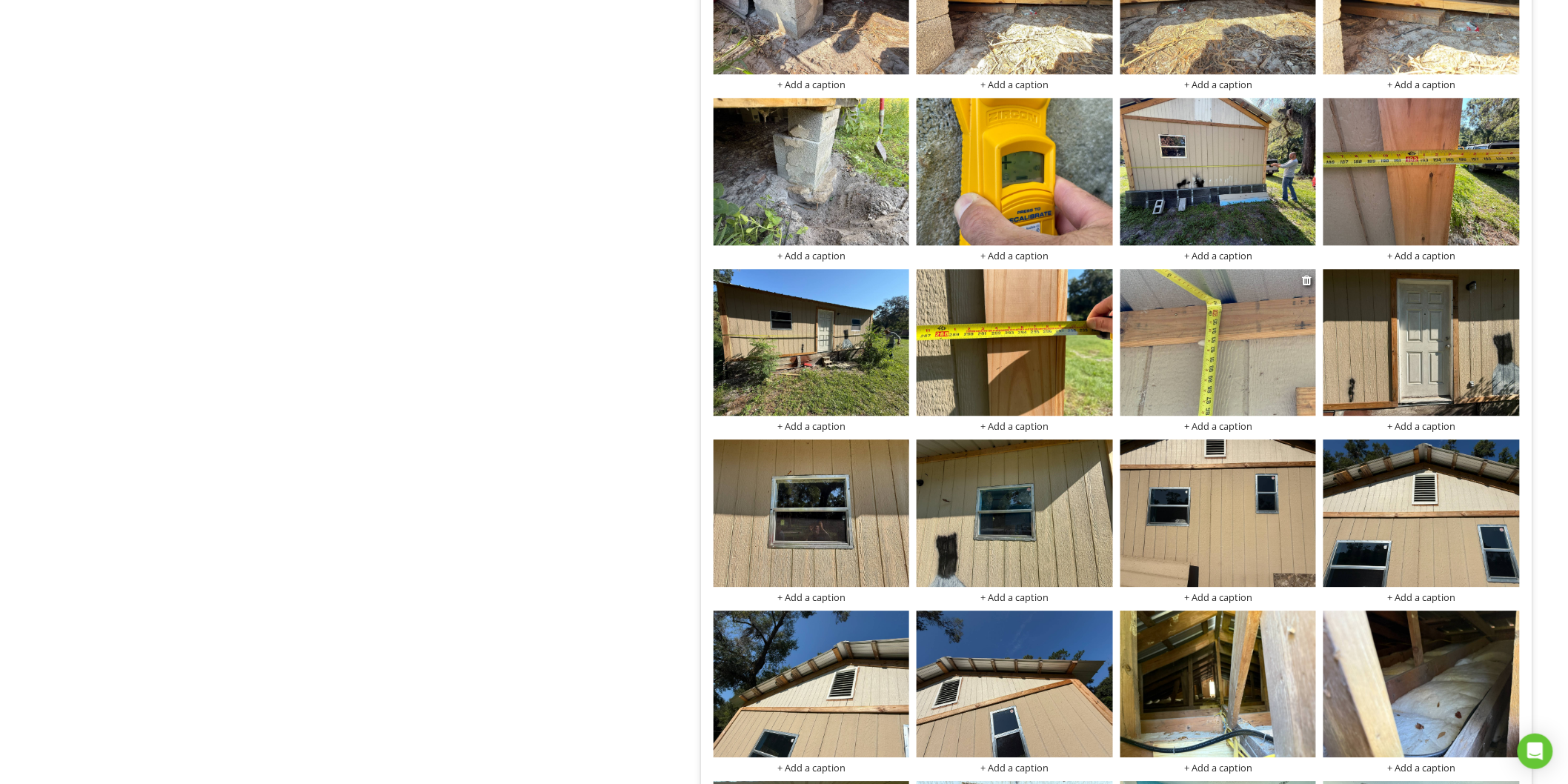
click at [1203, 341] on img at bounding box center [1218, 342] width 196 height 147
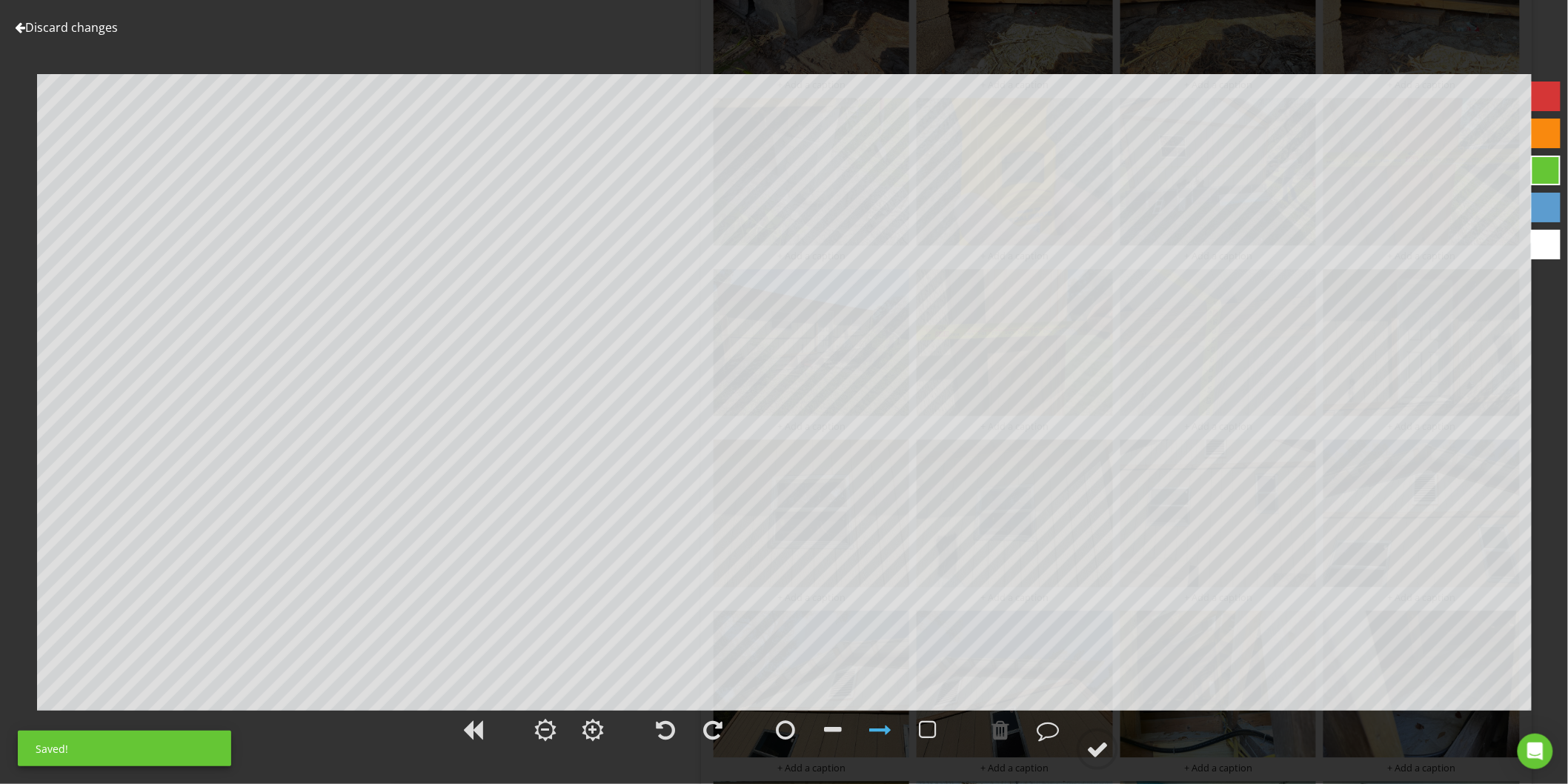
click at [55, 24] on link "Discard changes" at bounding box center [66, 27] width 103 height 16
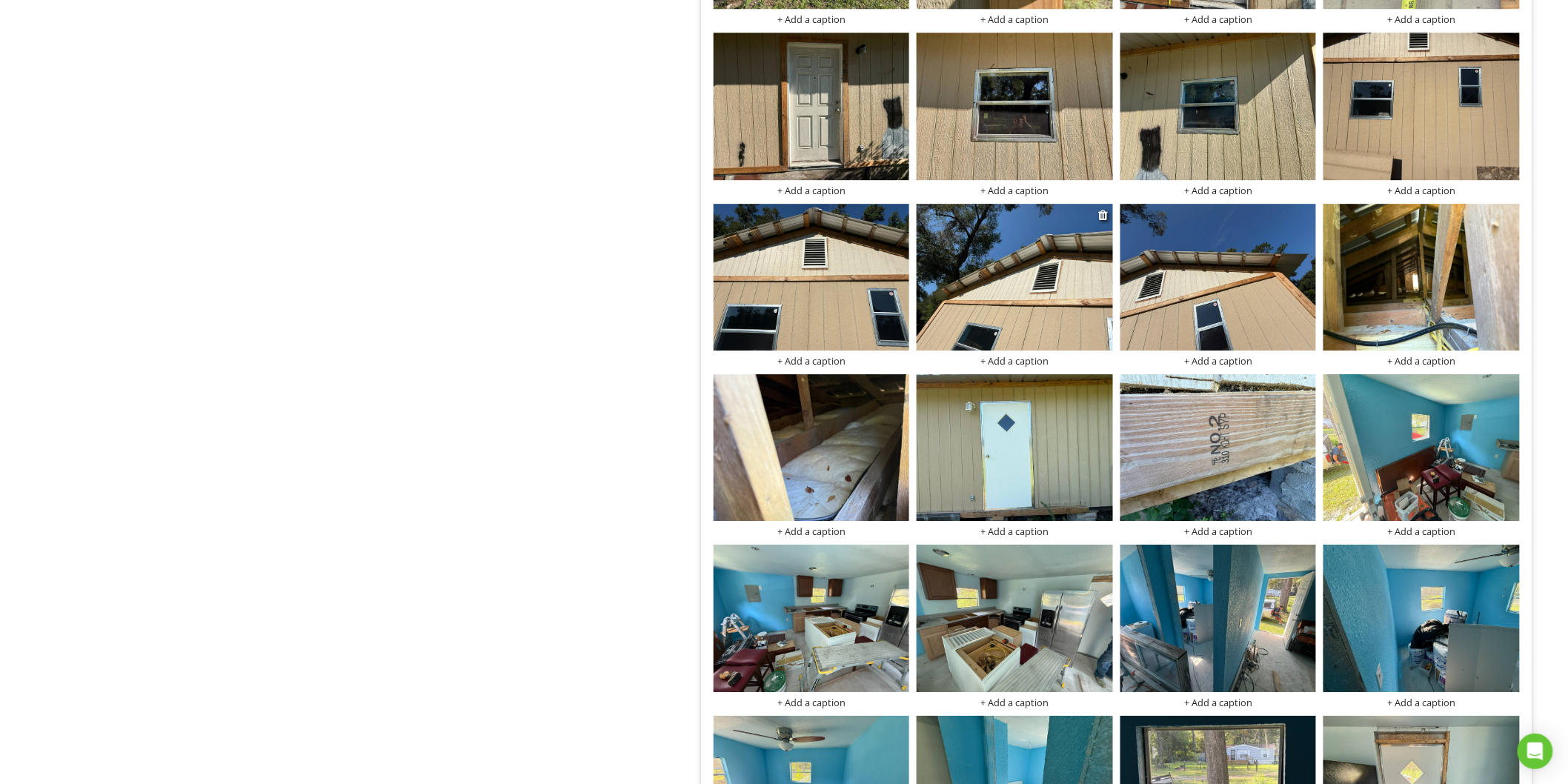
scroll to position [1820, 0]
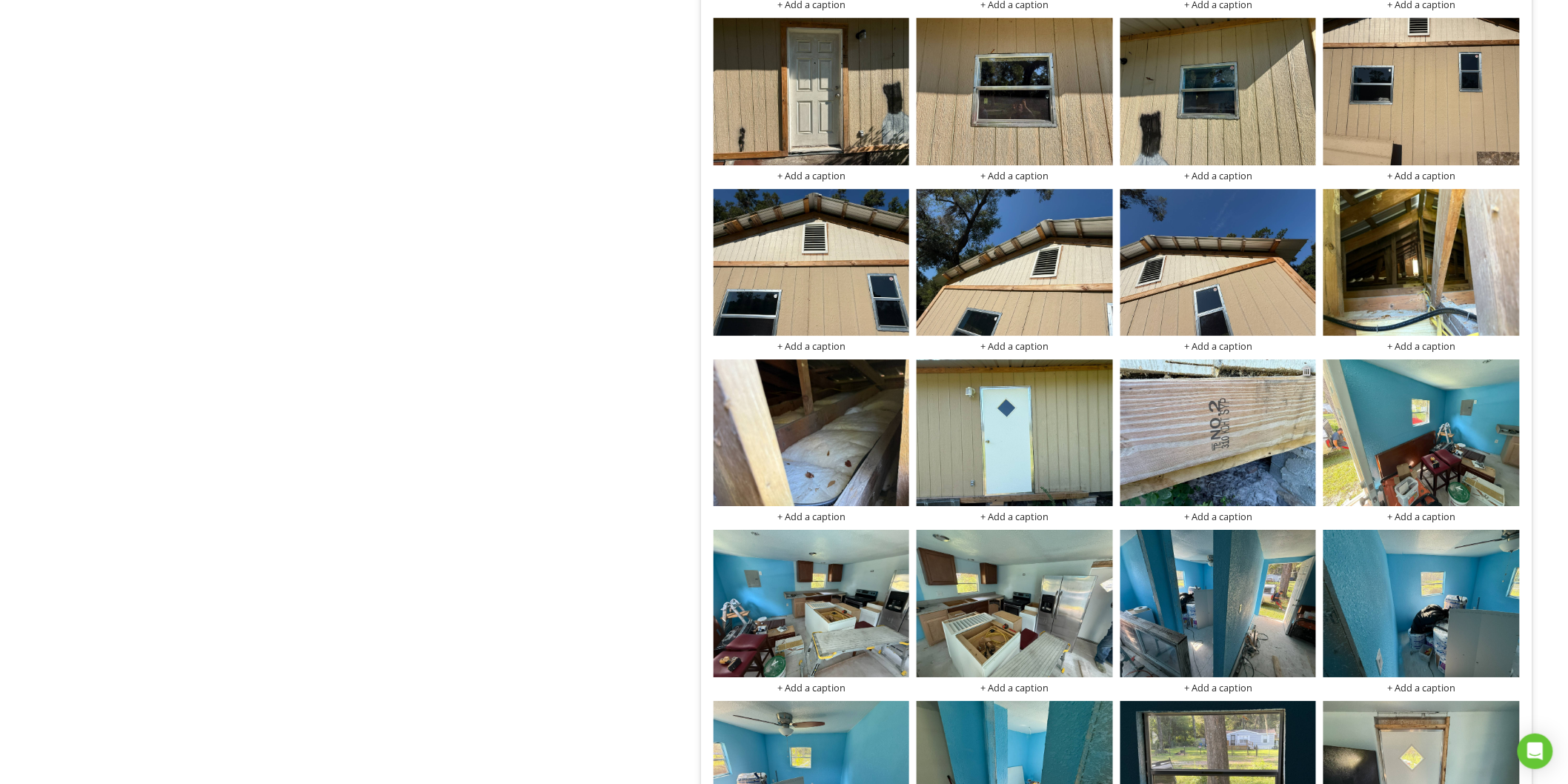
click at [1309, 372] on div at bounding box center [1306, 371] width 10 height 12
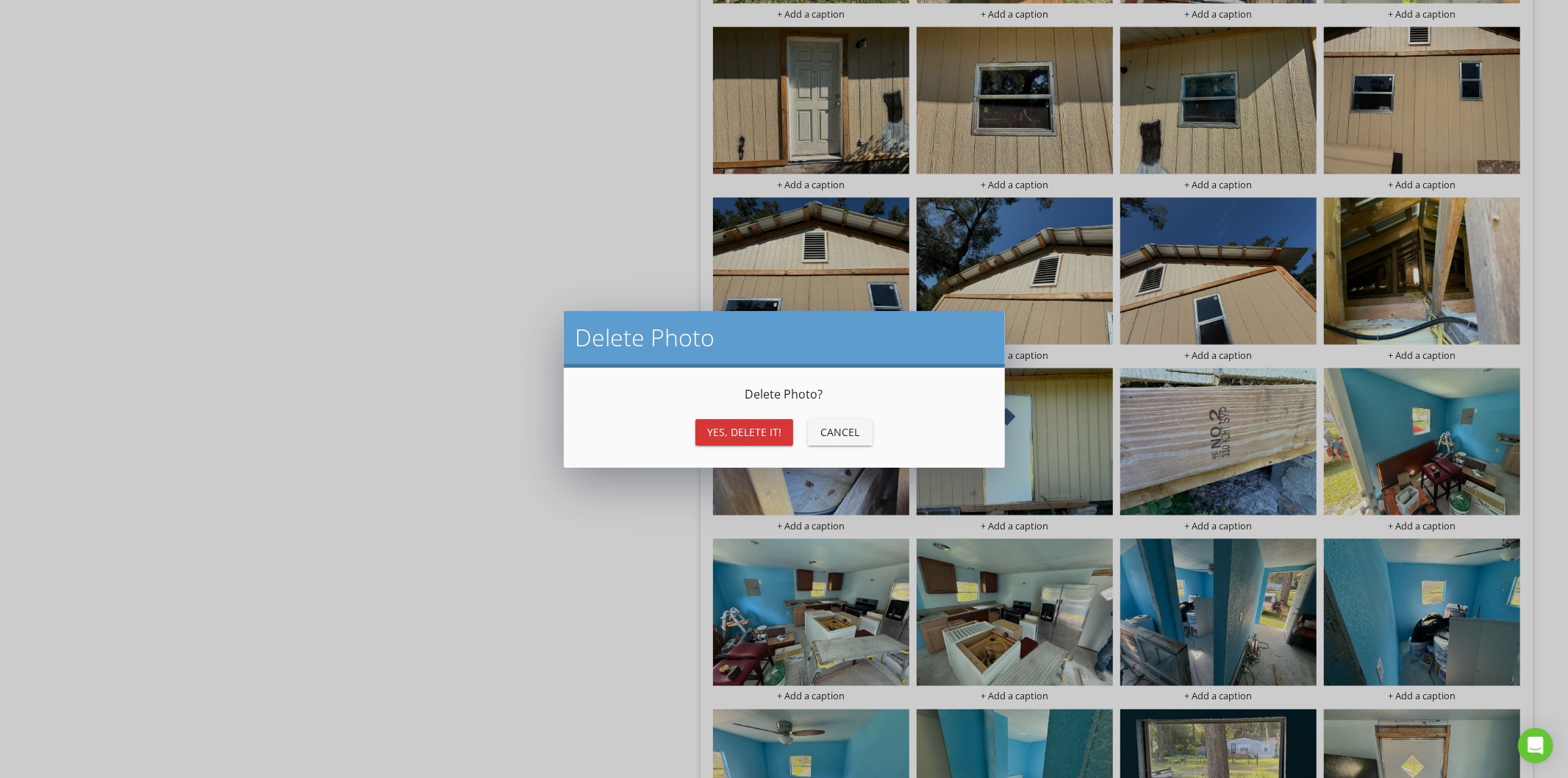
click at [741, 424] on div "Yes, Delete it!" at bounding box center [744, 432] width 74 height 15
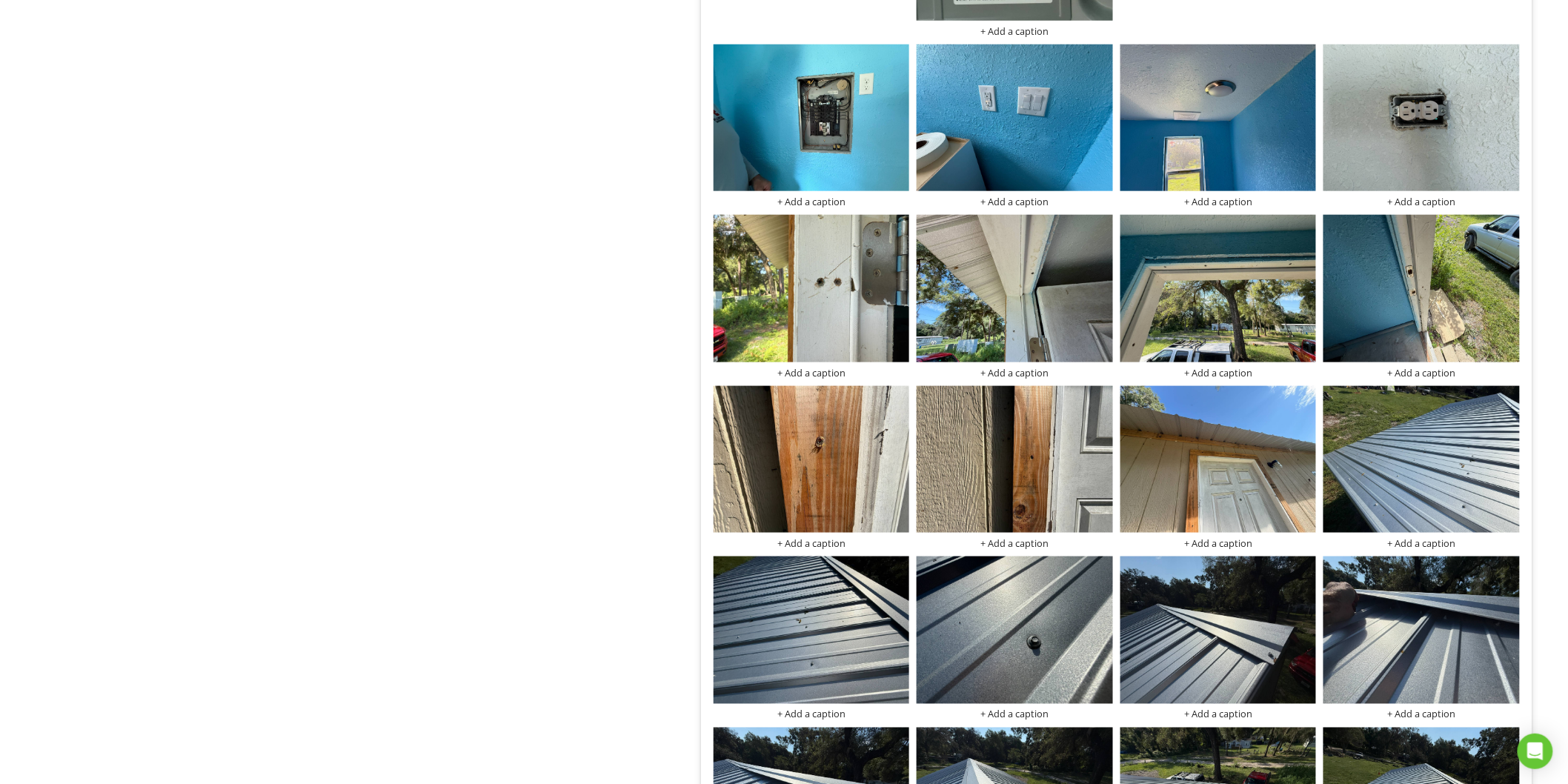
scroll to position [2973, 0]
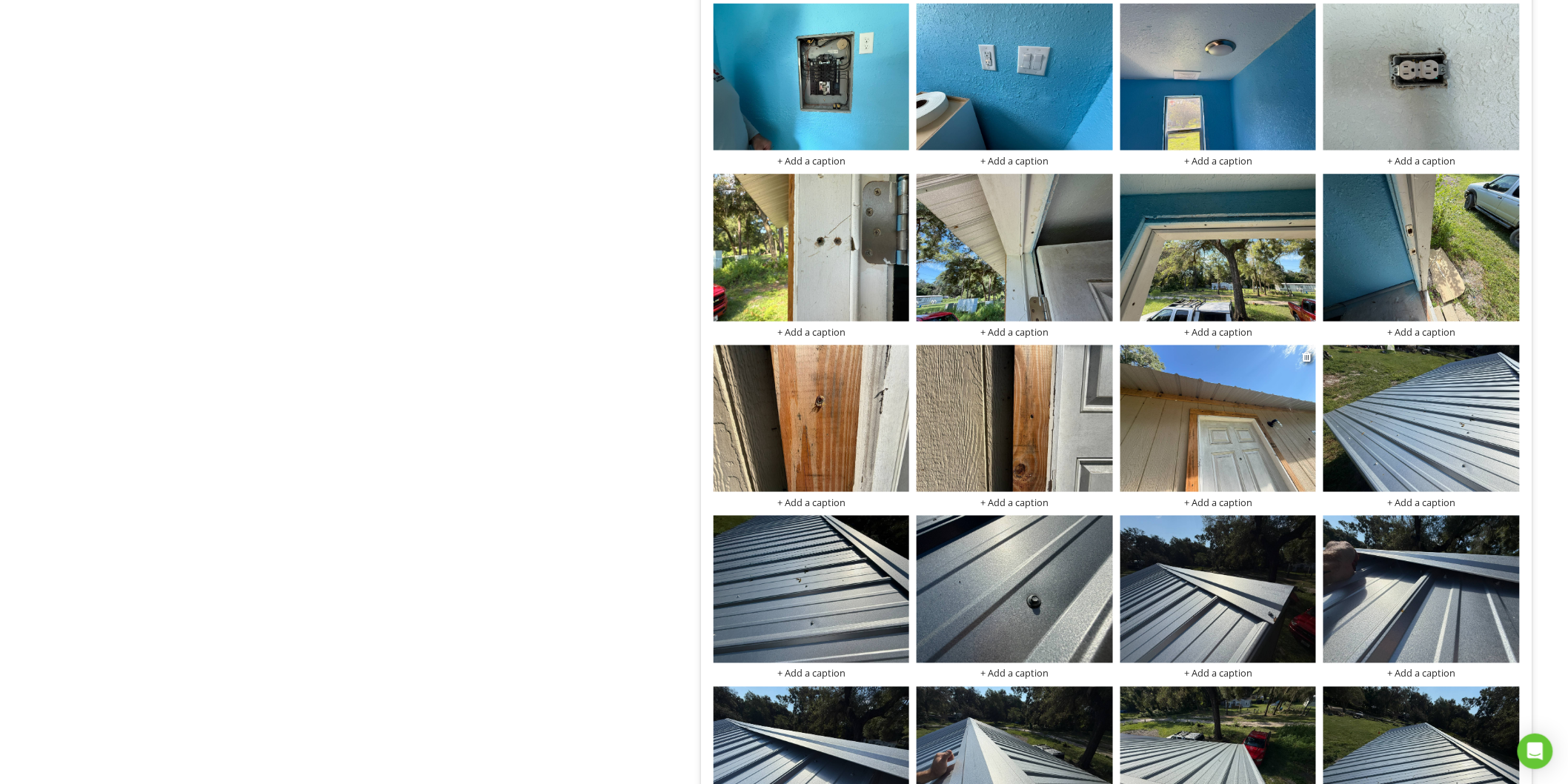
click at [1202, 405] on img at bounding box center [1218, 419] width 196 height 147
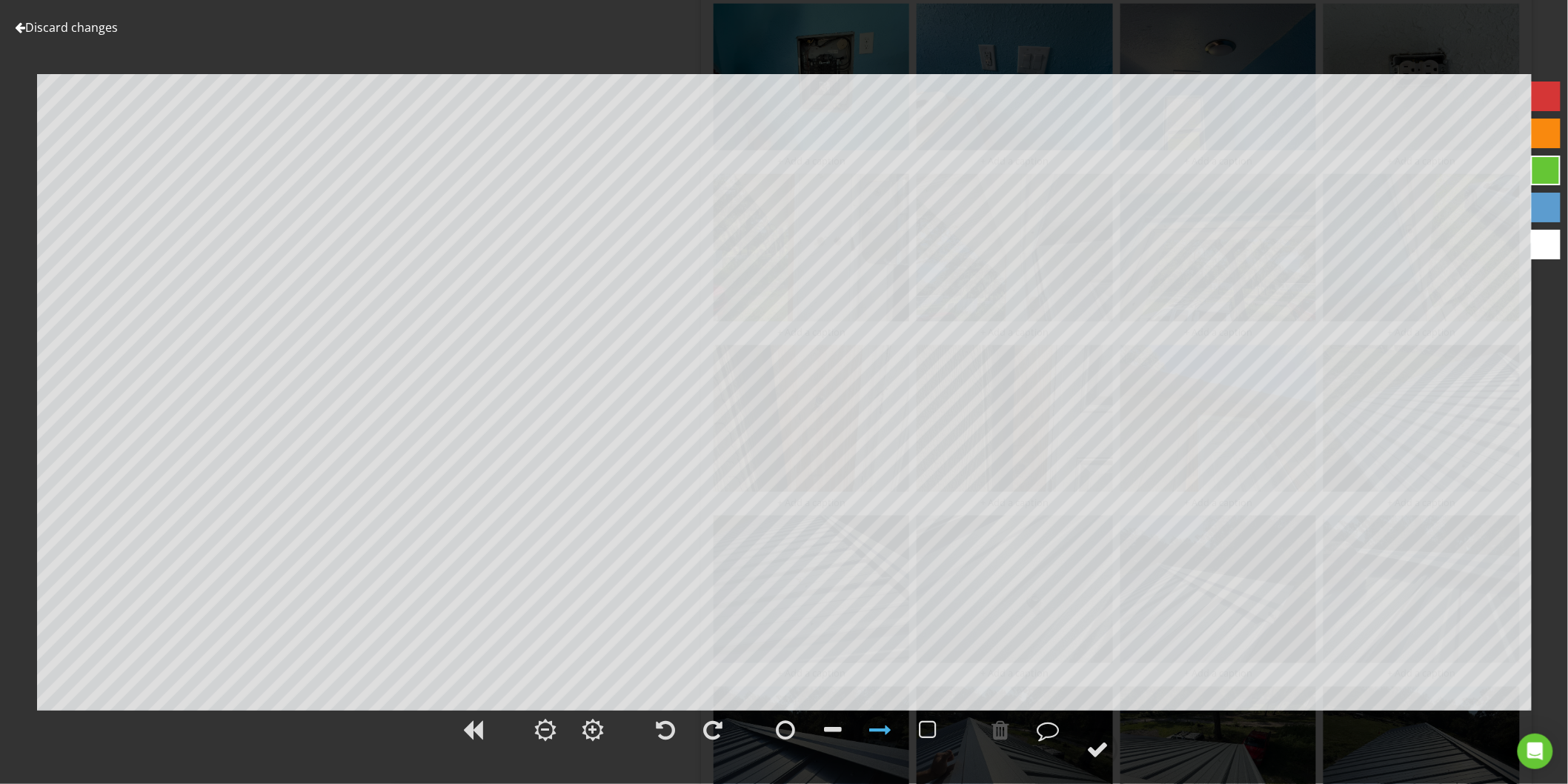
click at [34, 23] on link "Discard changes" at bounding box center [66, 27] width 103 height 16
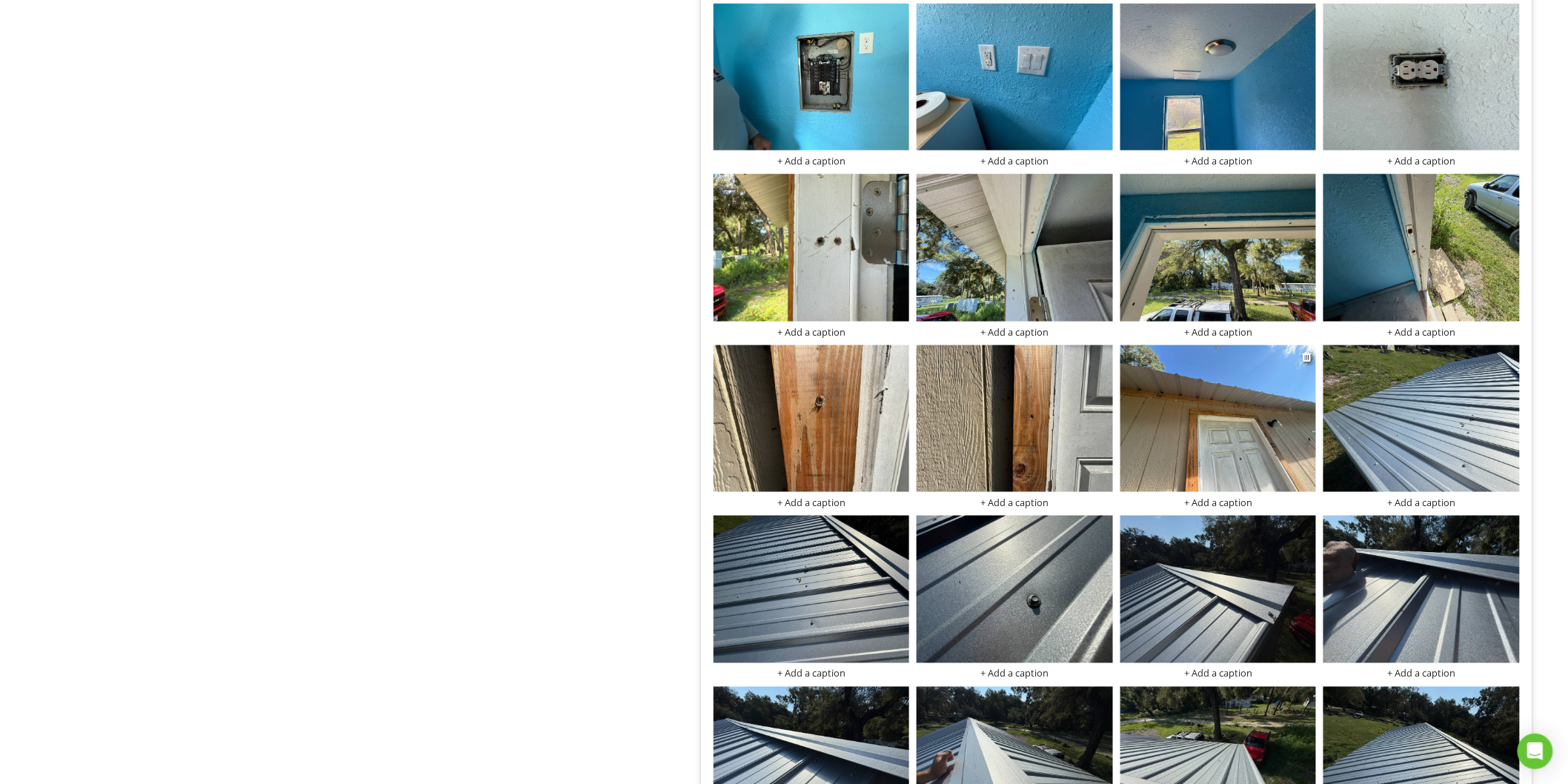
click at [1220, 426] on img at bounding box center [1218, 419] width 196 height 147
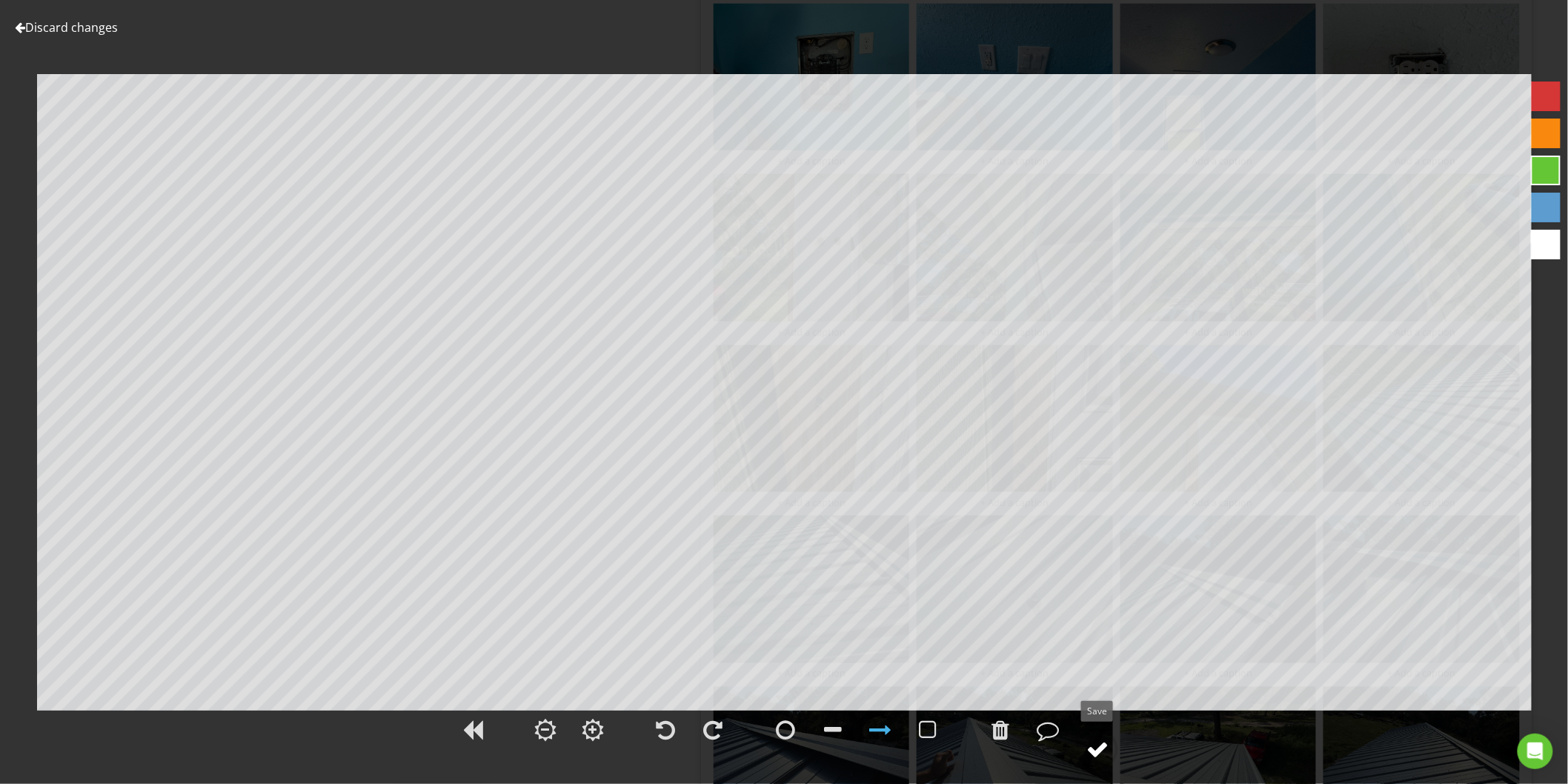
click at [1091, 743] on div at bounding box center [1097, 749] width 22 height 22
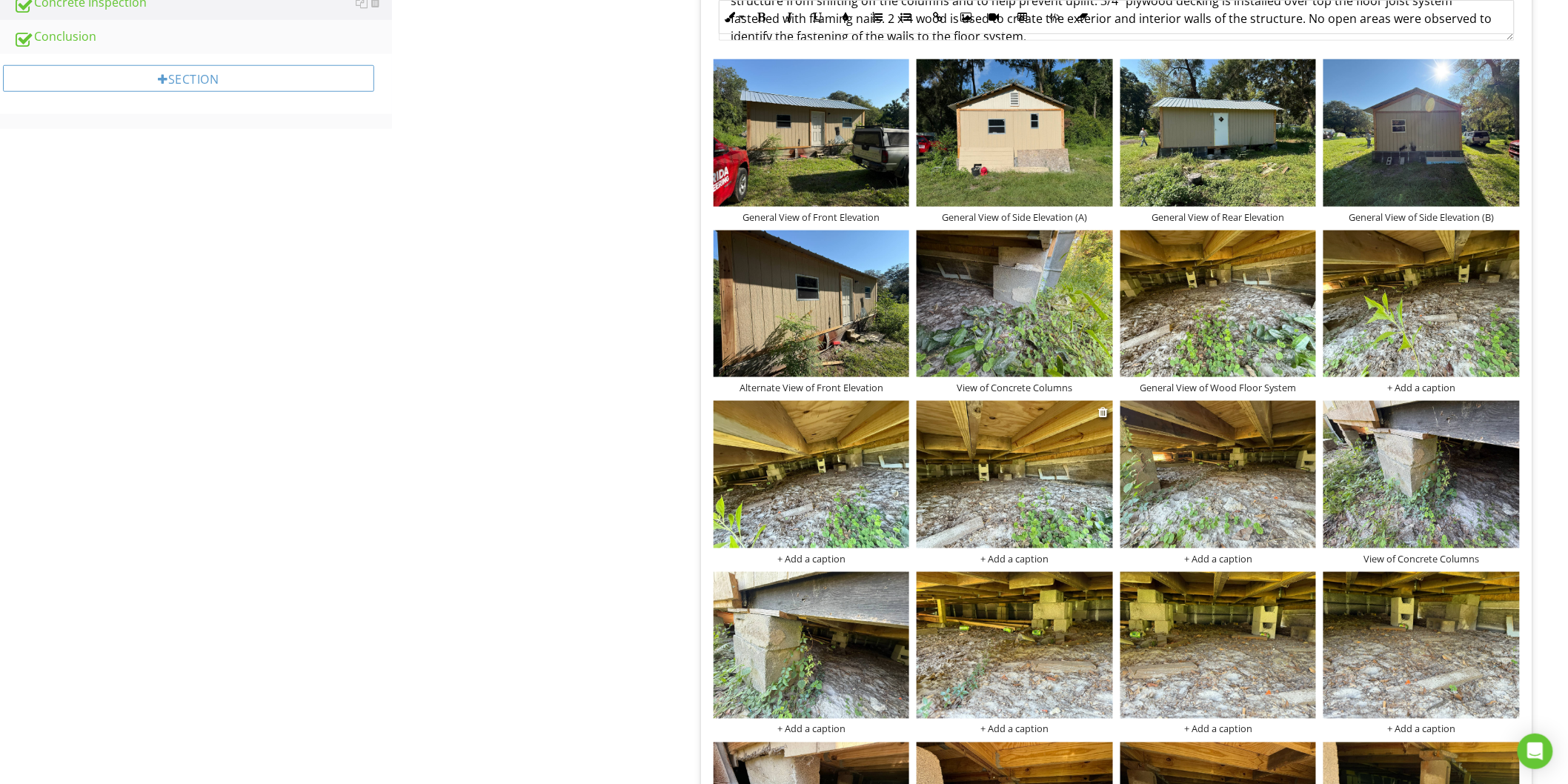
scroll to position [504, 0]
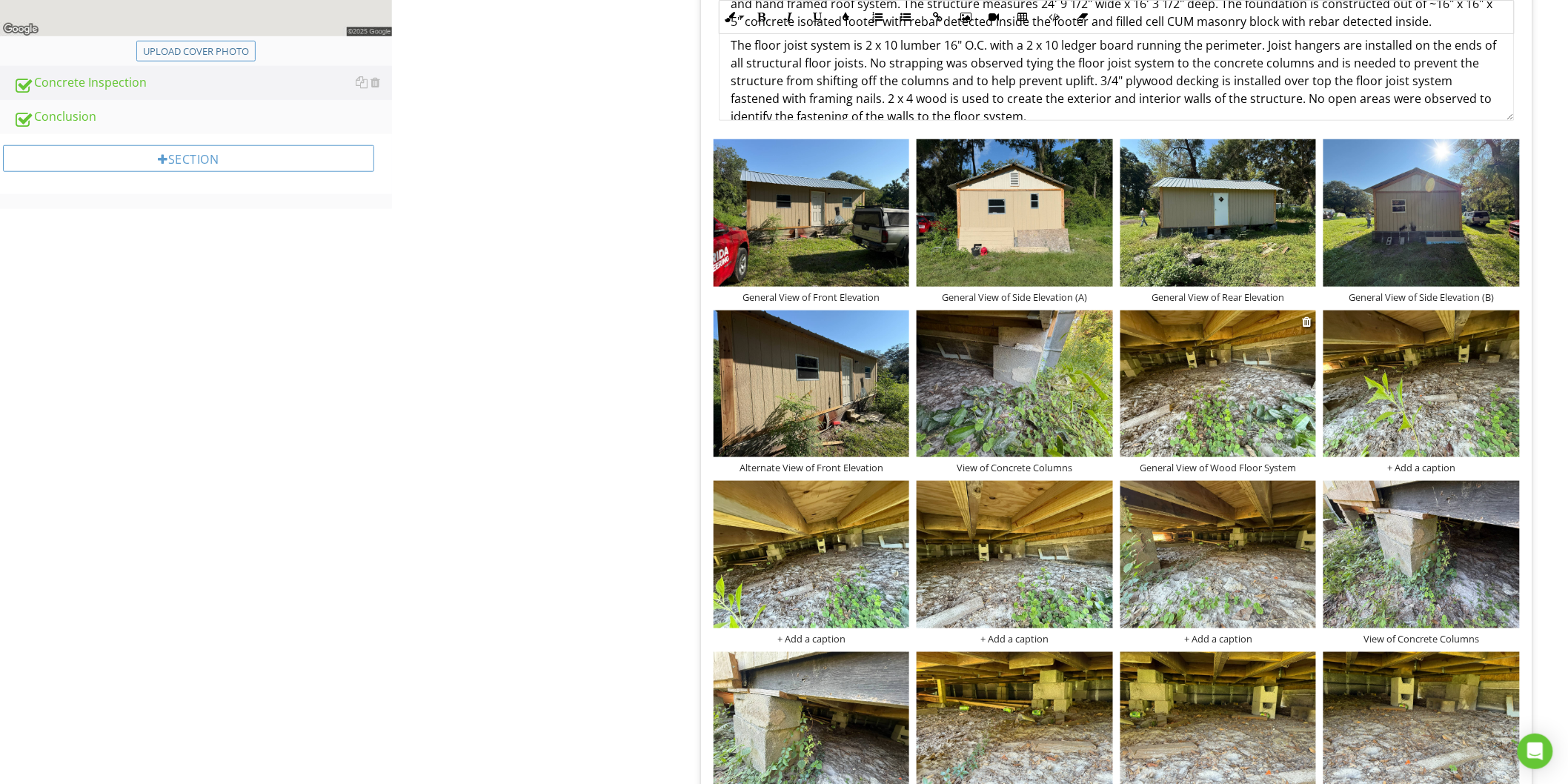
click at [1233, 468] on div "General View of Wood Floor System" at bounding box center [1218, 468] width 196 height 12
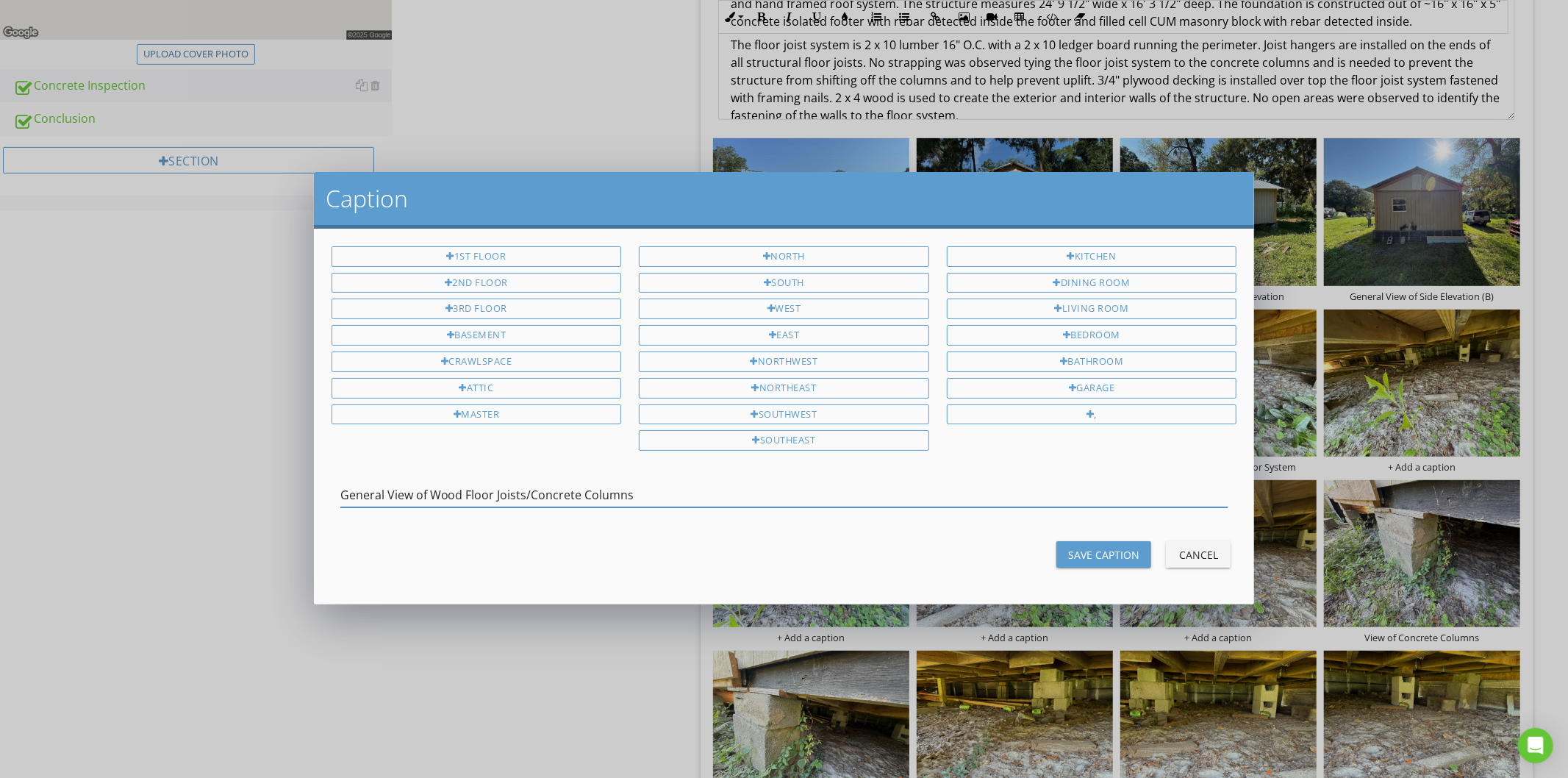
click at [518, 495] on input "General View of Wood Floor Joists/Concrete Columns" at bounding box center [785, 495] width 888 height 24
type input "General View of Wood Floor Joists/Concrete Columns"
click at [1120, 562] on div "Save Caption" at bounding box center [1103, 554] width 71 height 15
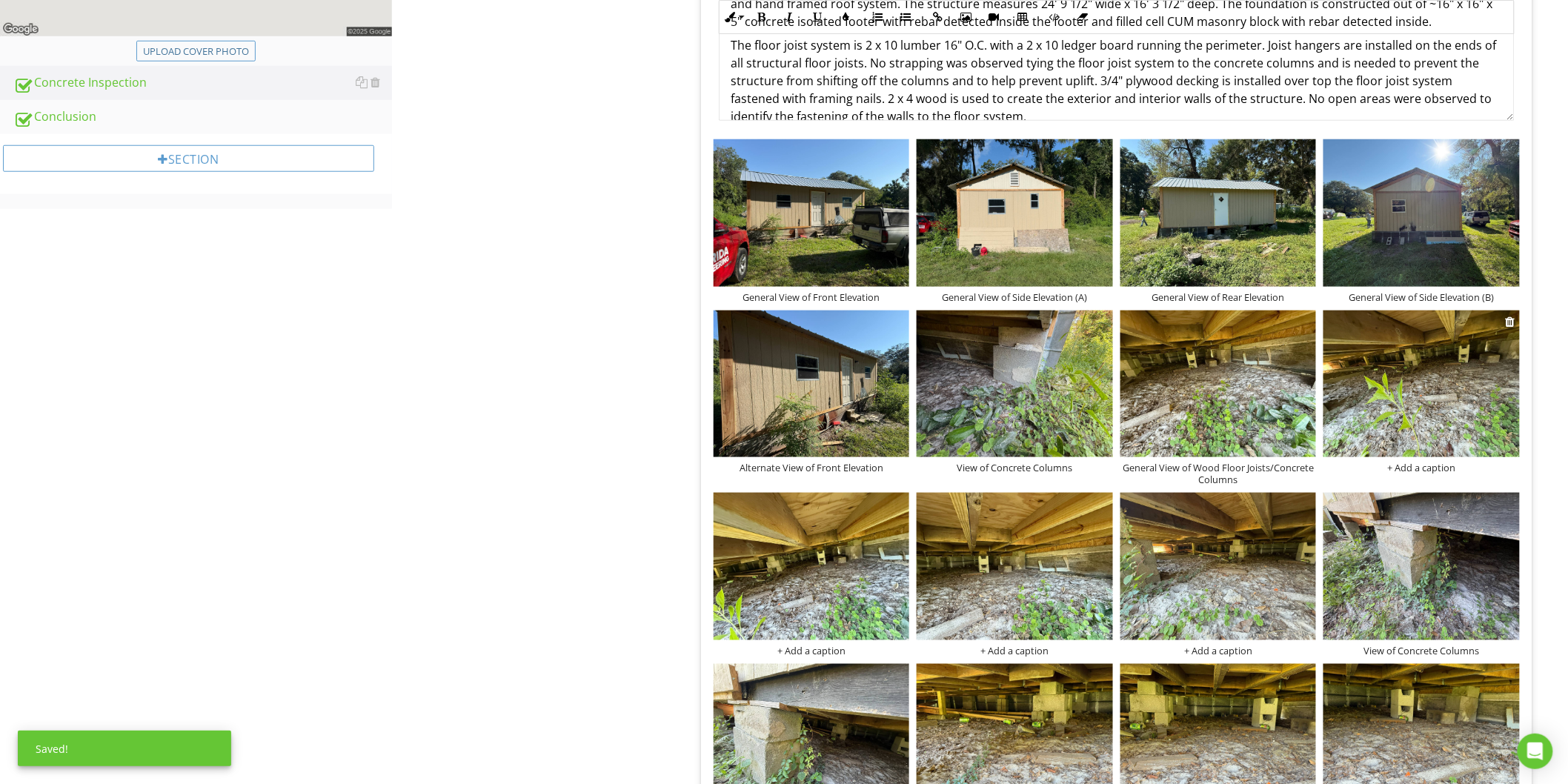
click at [1411, 463] on div "+ Add a caption" at bounding box center [1421, 468] width 196 height 12
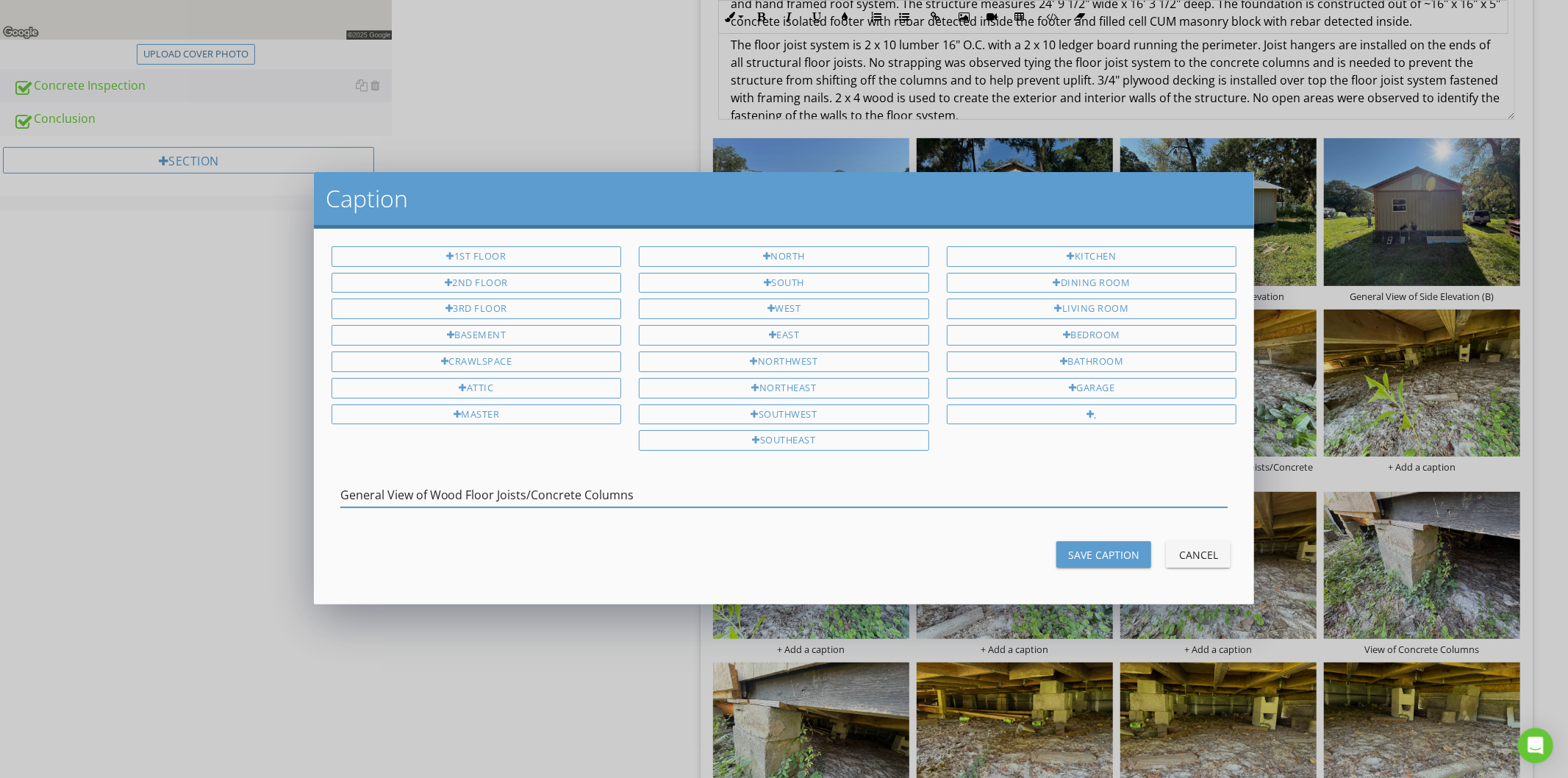
type input "General View of Wood Floor Joists/Concrete Columns"
click at [1129, 553] on div "Save Caption" at bounding box center [1103, 554] width 71 height 15
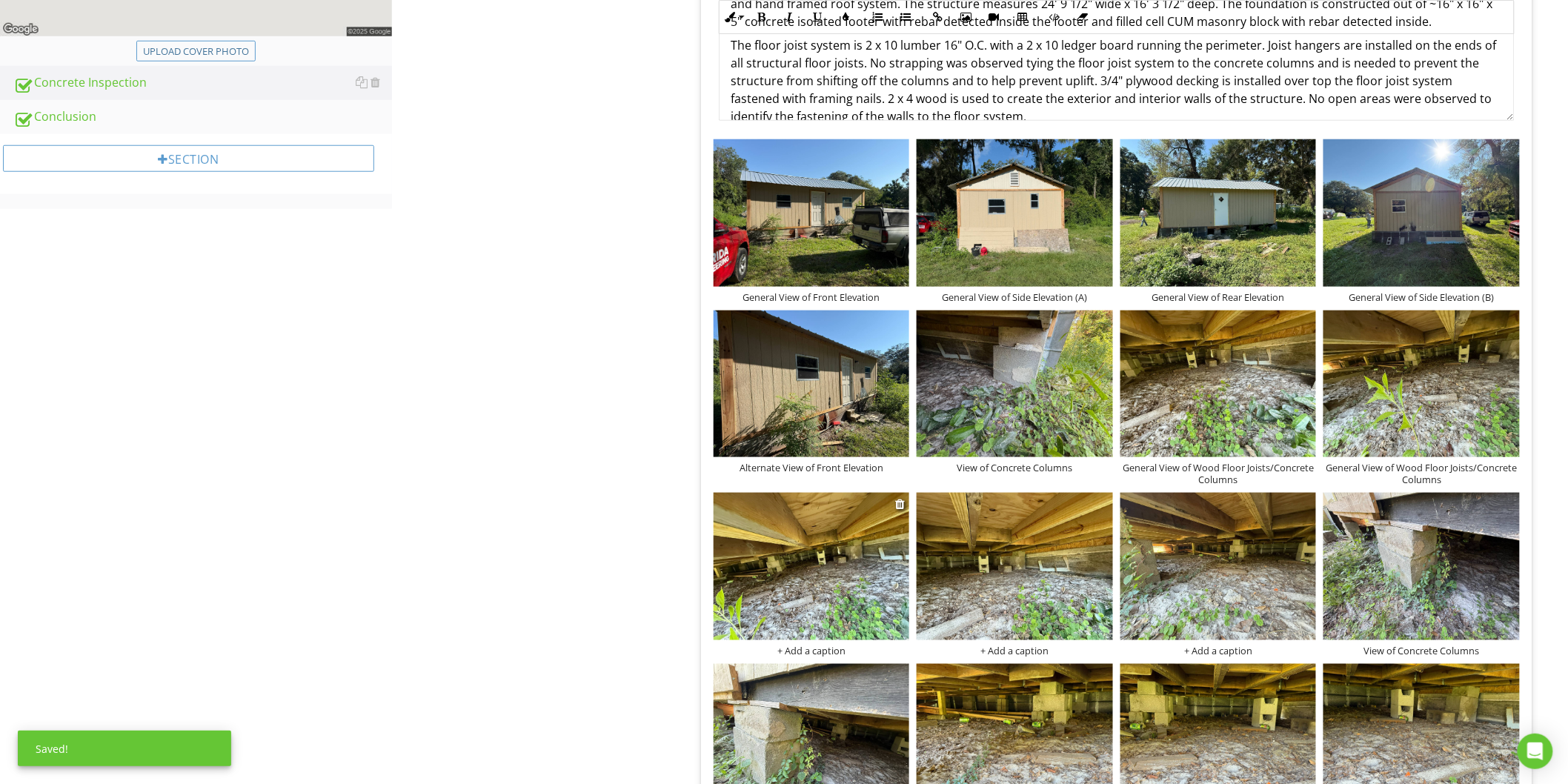
click at [827, 654] on div "+ Add a caption" at bounding box center [812, 651] width 196 height 12
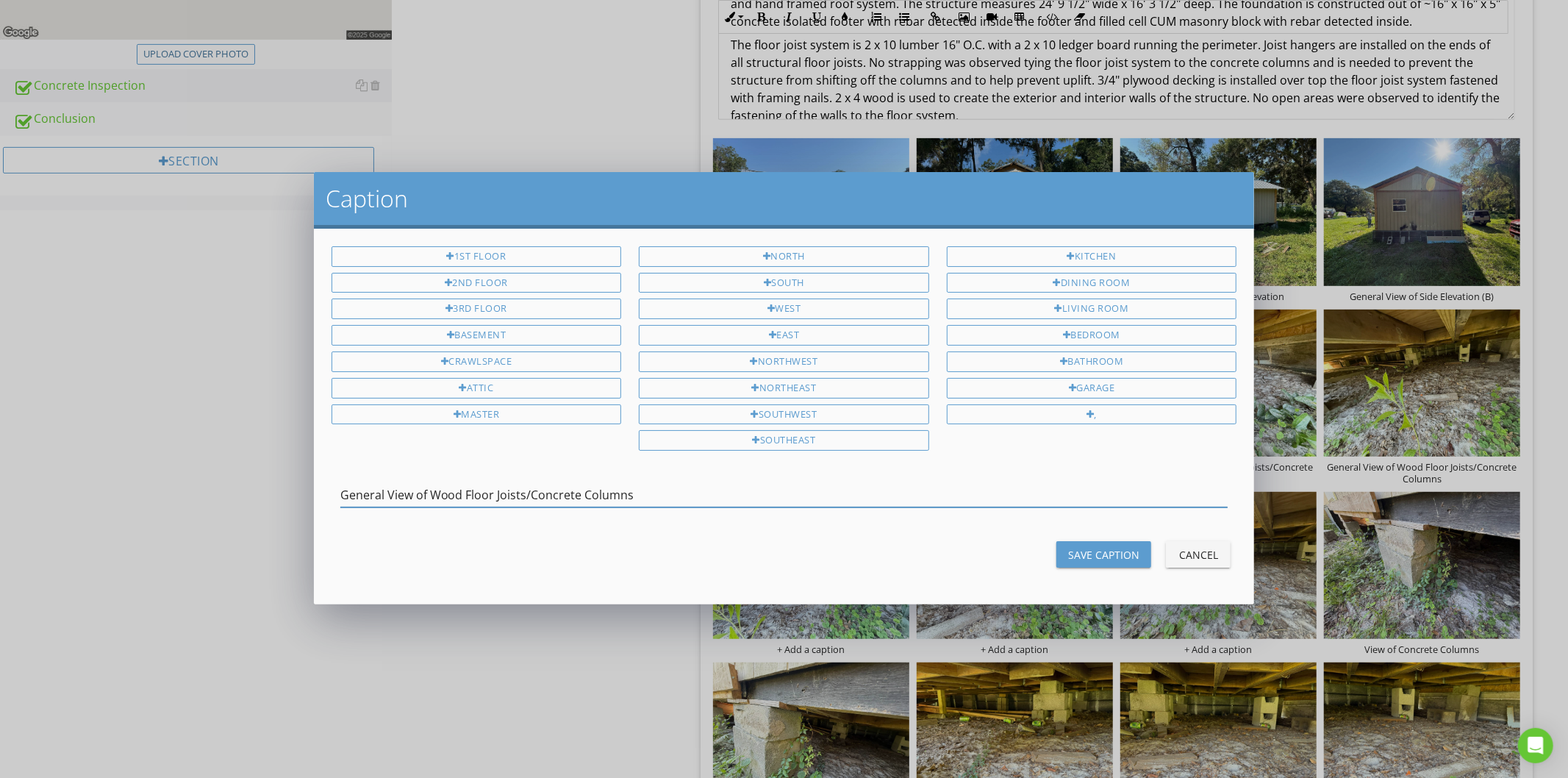
type input "General View of Wood Floor Joists/Concrete Columns"
click at [1069, 548] on div "Save Caption" at bounding box center [1103, 554] width 71 height 15
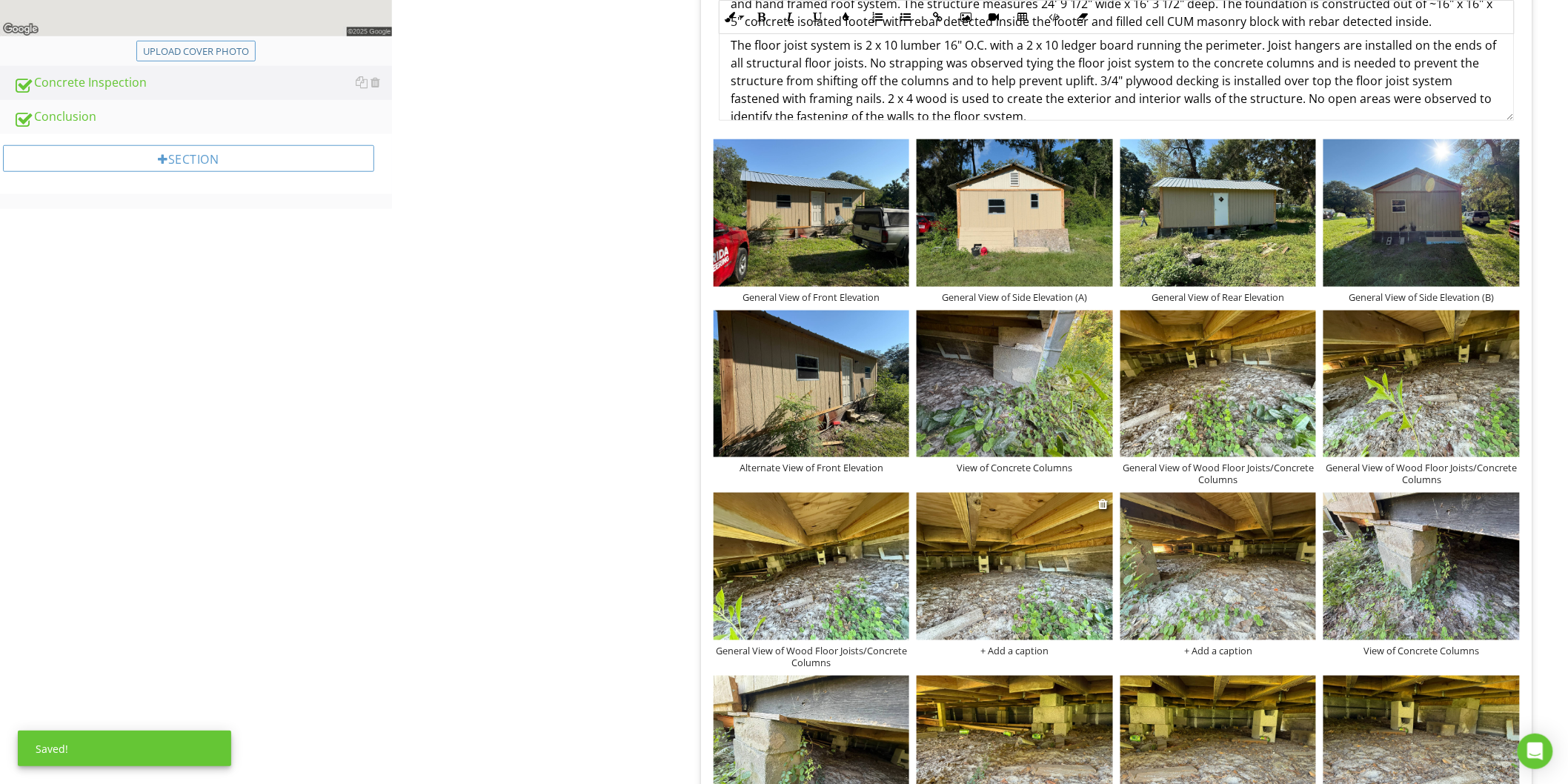
click at [1016, 652] on div "+ Add a caption" at bounding box center [1015, 651] width 196 height 12
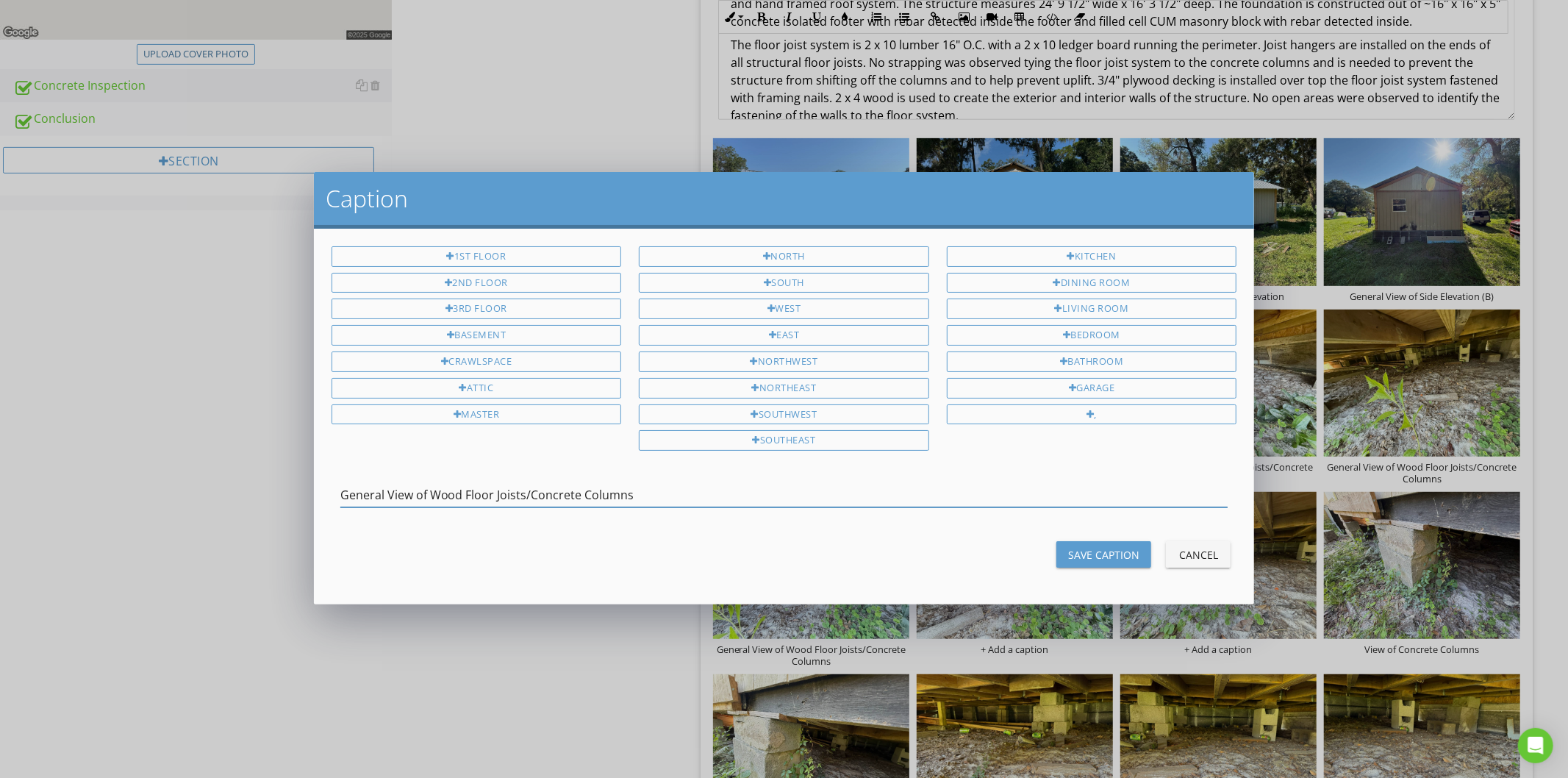
type input "General View of Wood Floor Joists/Concrete Columns"
click at [1080, 552] on div "Save Caption" at bounding box center [1103, 554] width 71 height 15
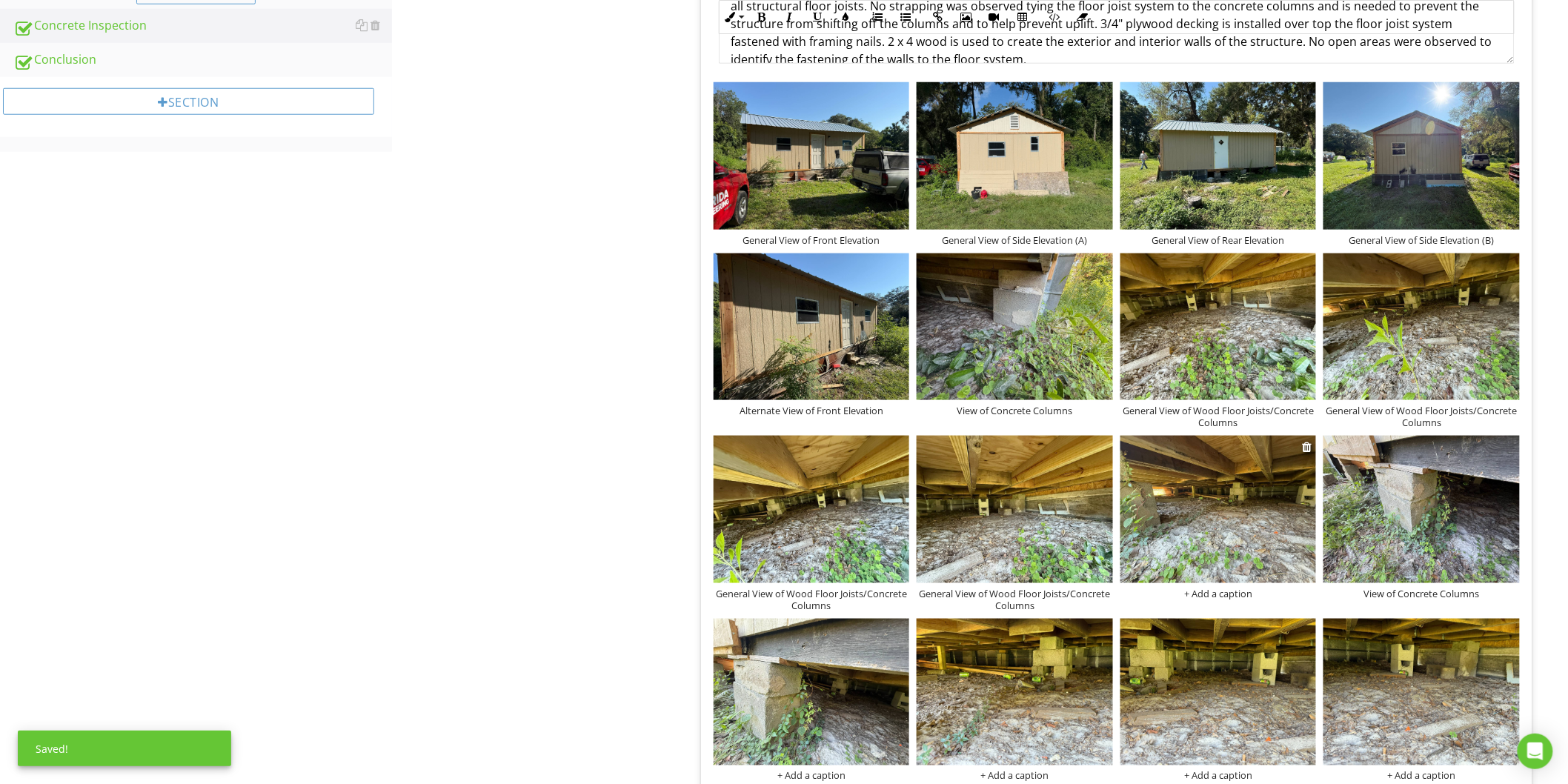
scroll to position [668, 0]
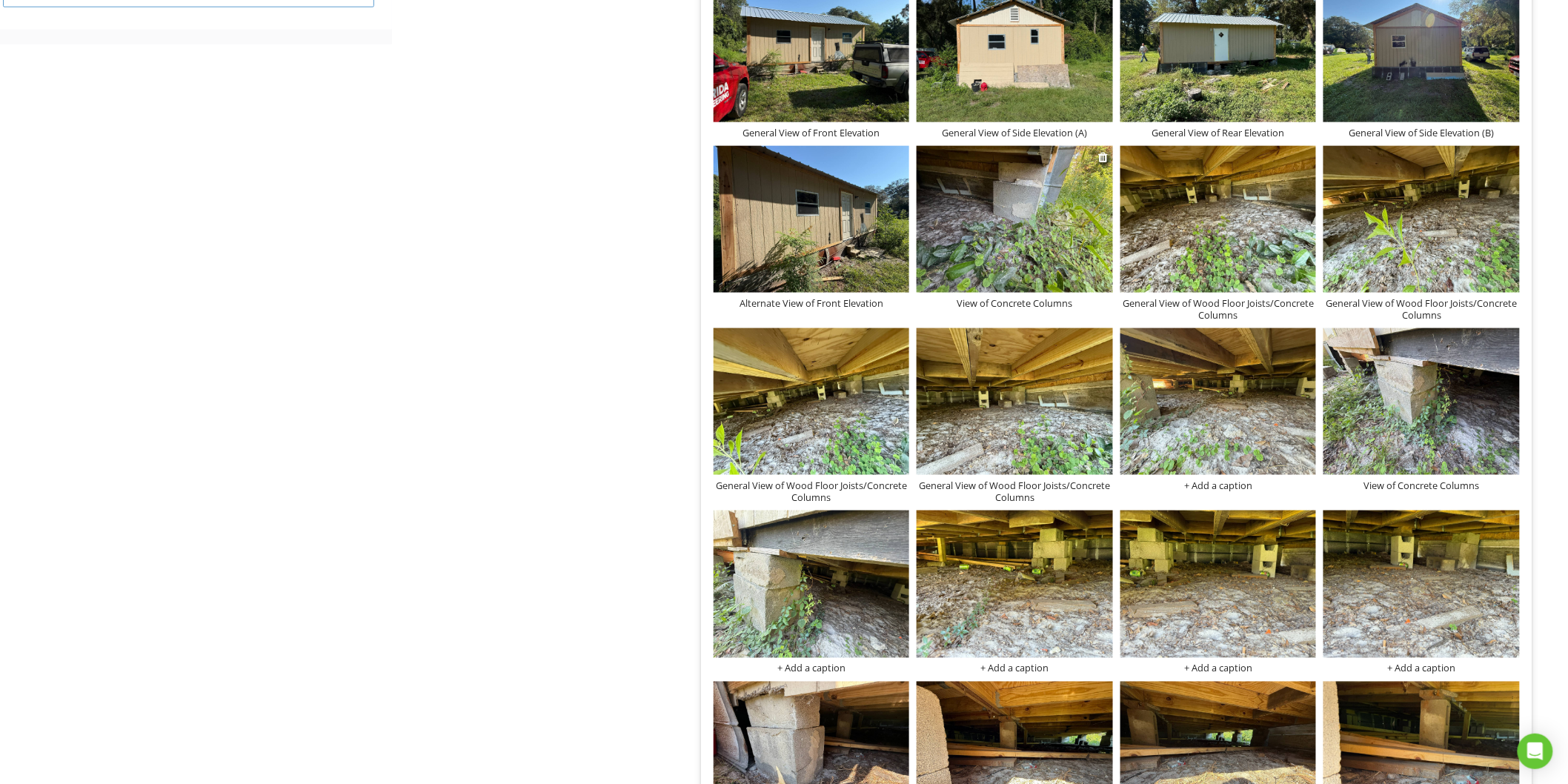
click at [982, 300] on div "View of Concrete Columns" at bounding box center [1015, 303] width 196 height 12
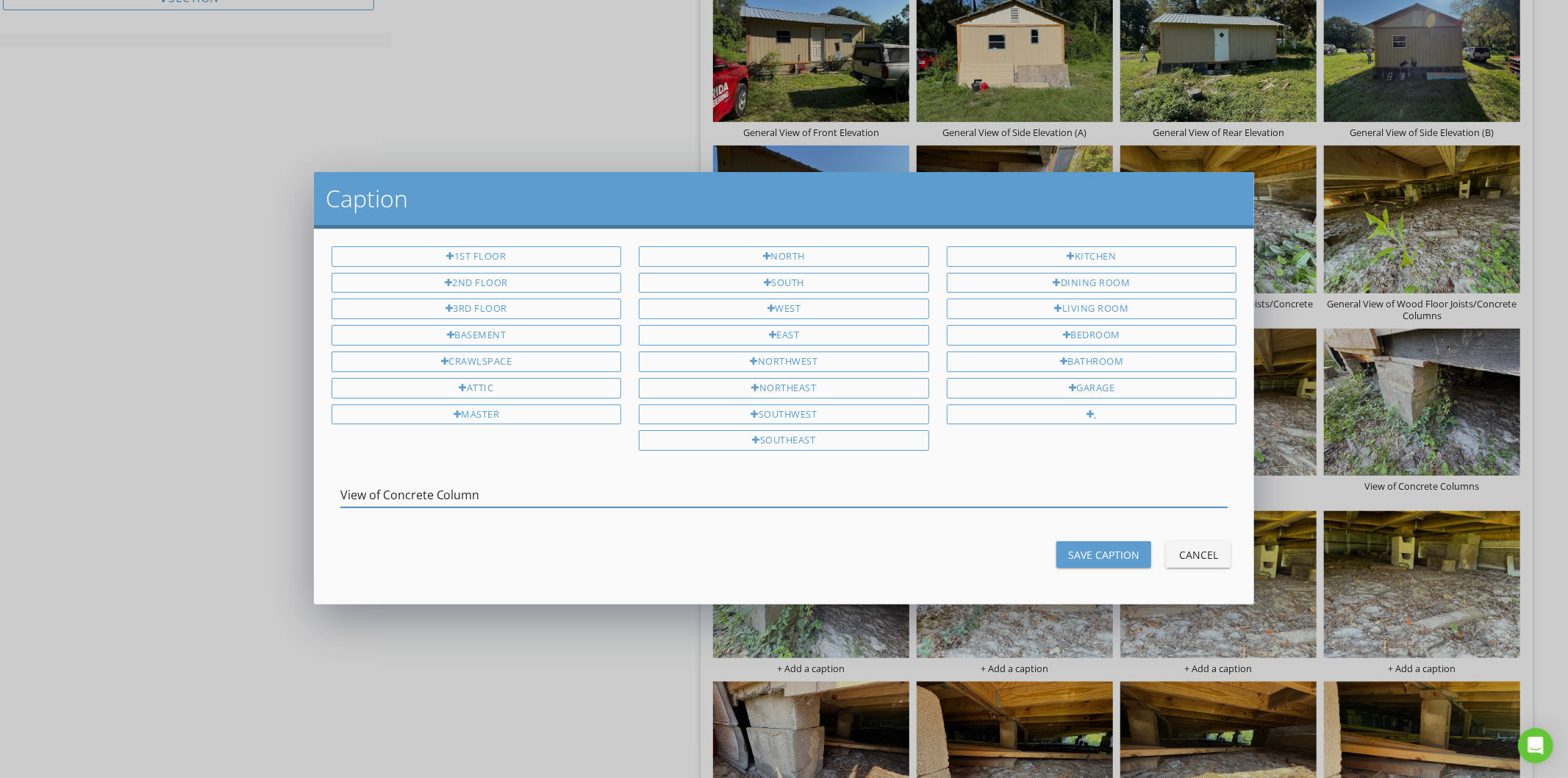
click at [441, 502] on input "View of Concrete Column" at bounding box center [785, 495] width 888 height 24
click at [880, 488] on input "View of Concrete Column" at bounding box center [785, 495] width 888 height 24
type input "View of Concrete Column"
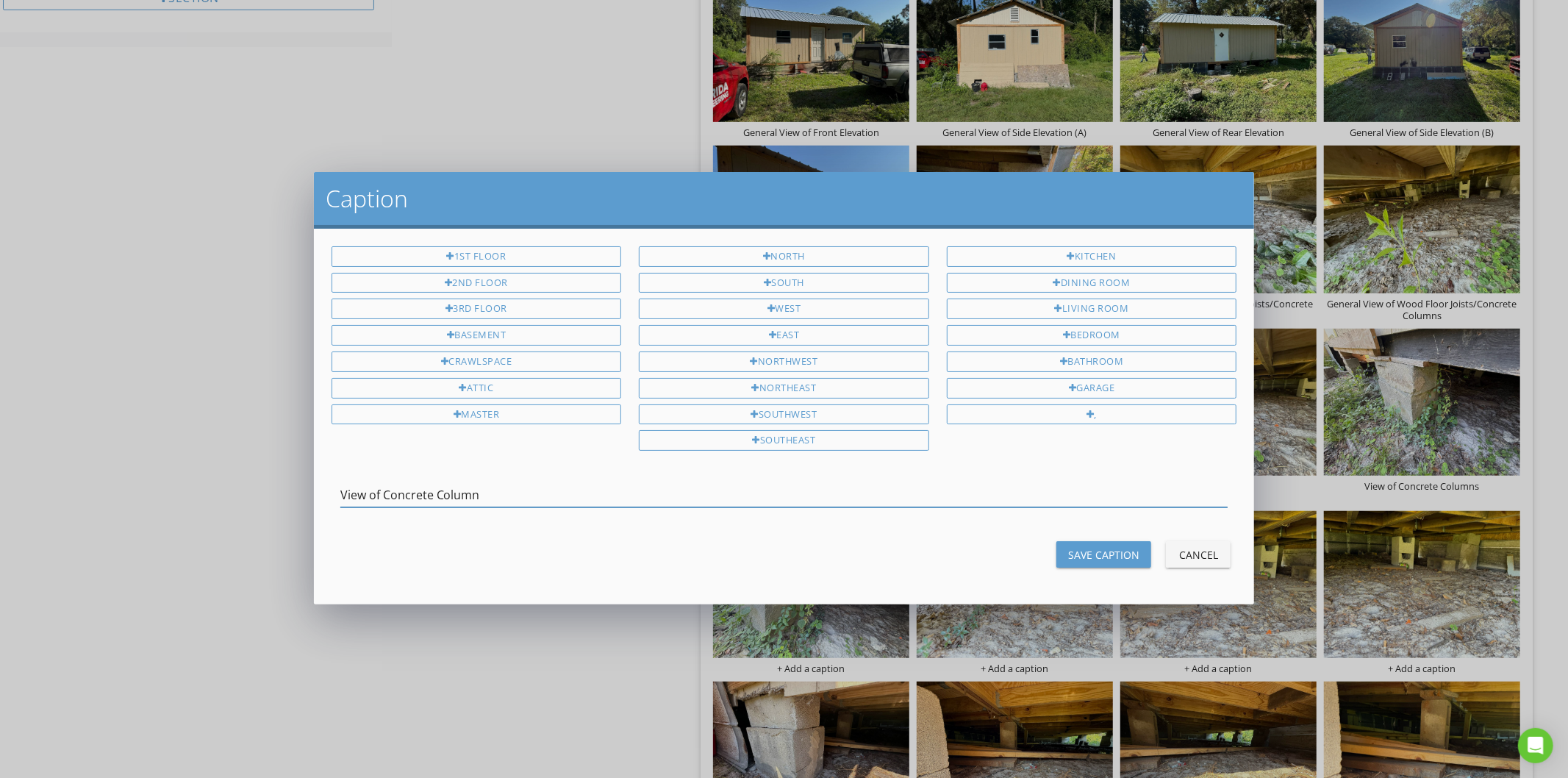
click at [1077, 550] on div "Save Caption" at bounding box center [1103, 554] width 71 height 15
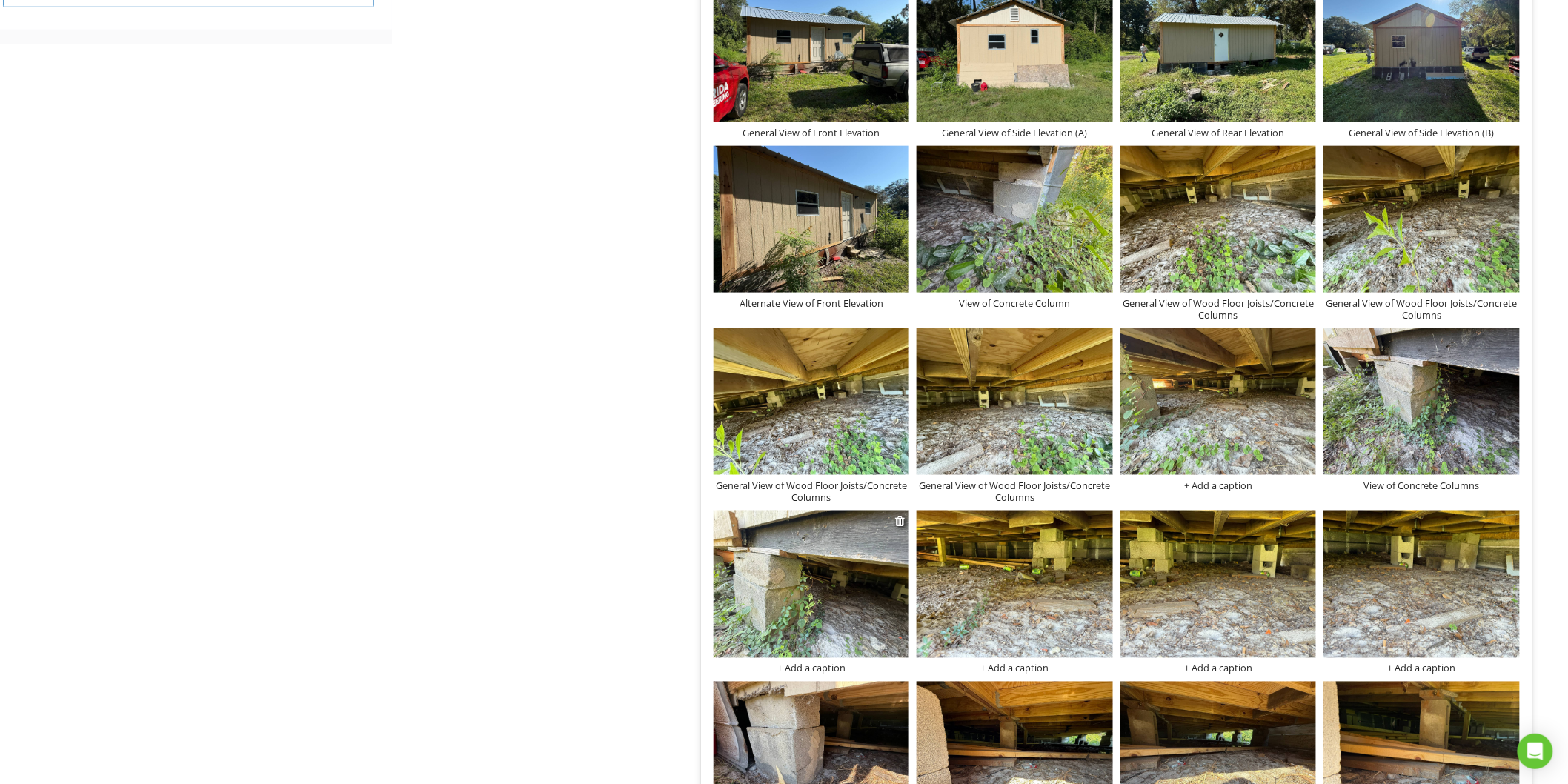
click at [819, 671] on div "+ Add a caption" at bounding box center [812, 668] width 196 height 12
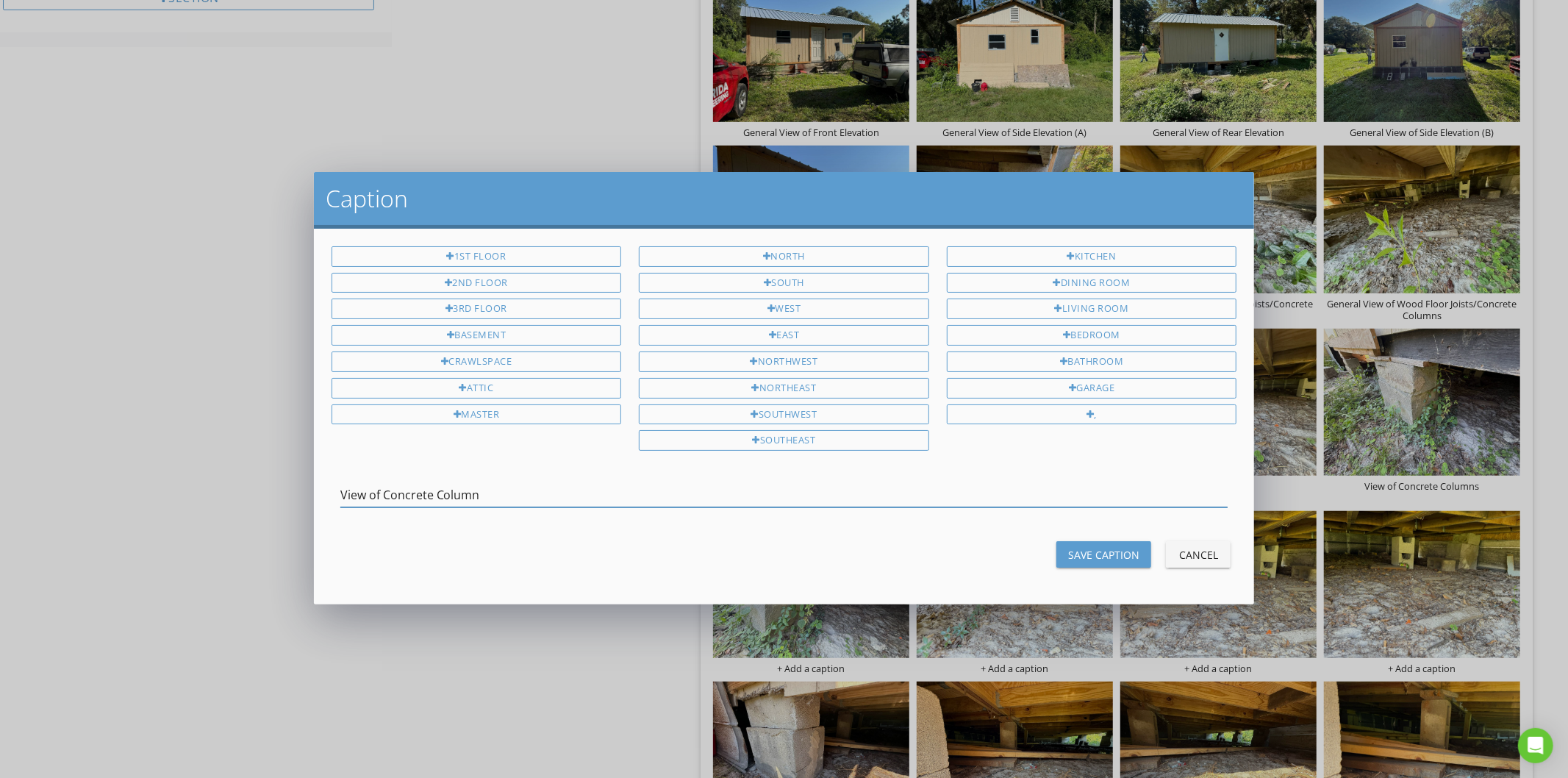
type input "View of Concrete Column"
click at [1083, 561] on div "Save Caption" at bounding box center [1103, 554] width 71 height 15
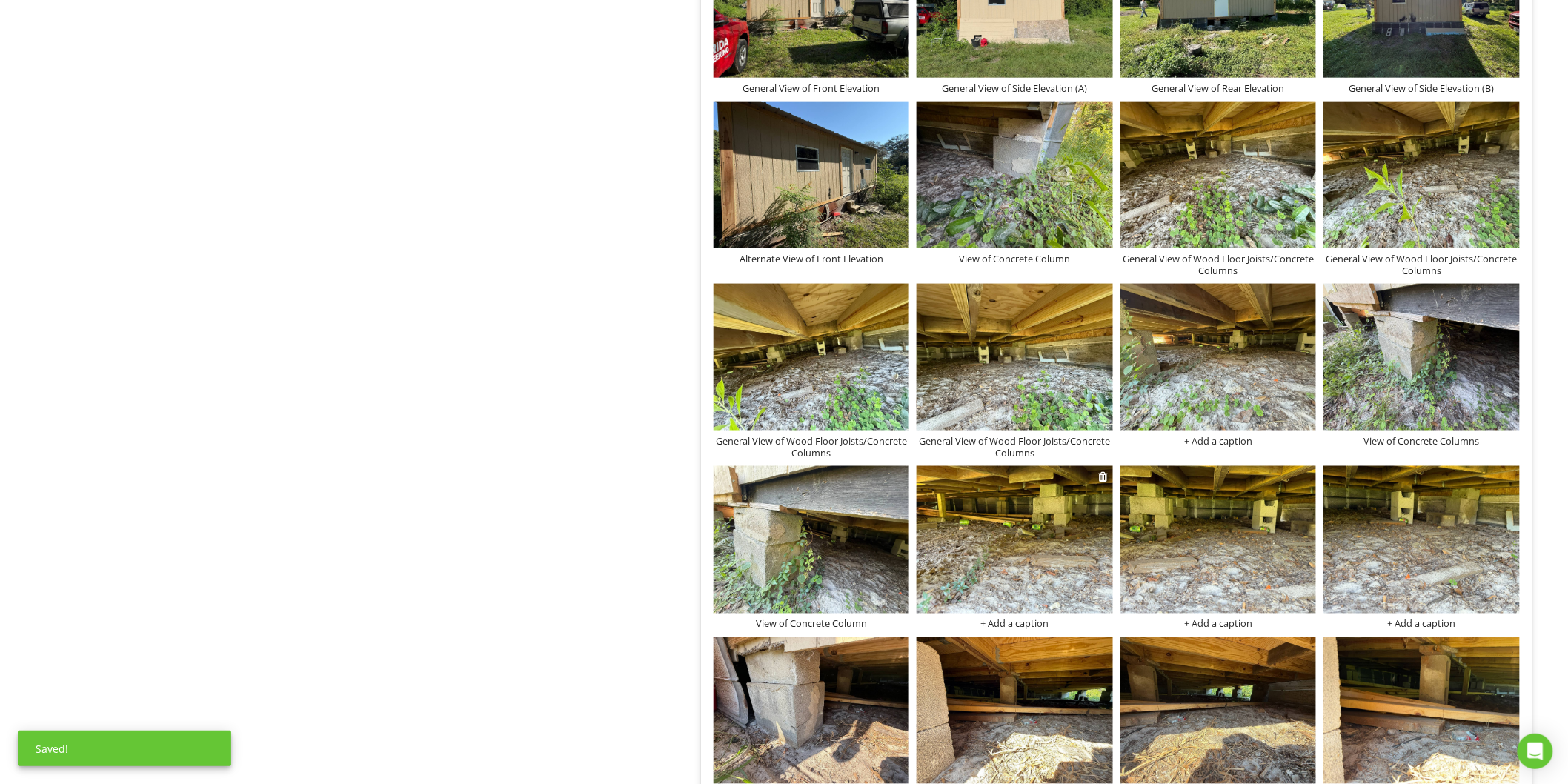
scroll to position [751, 0]
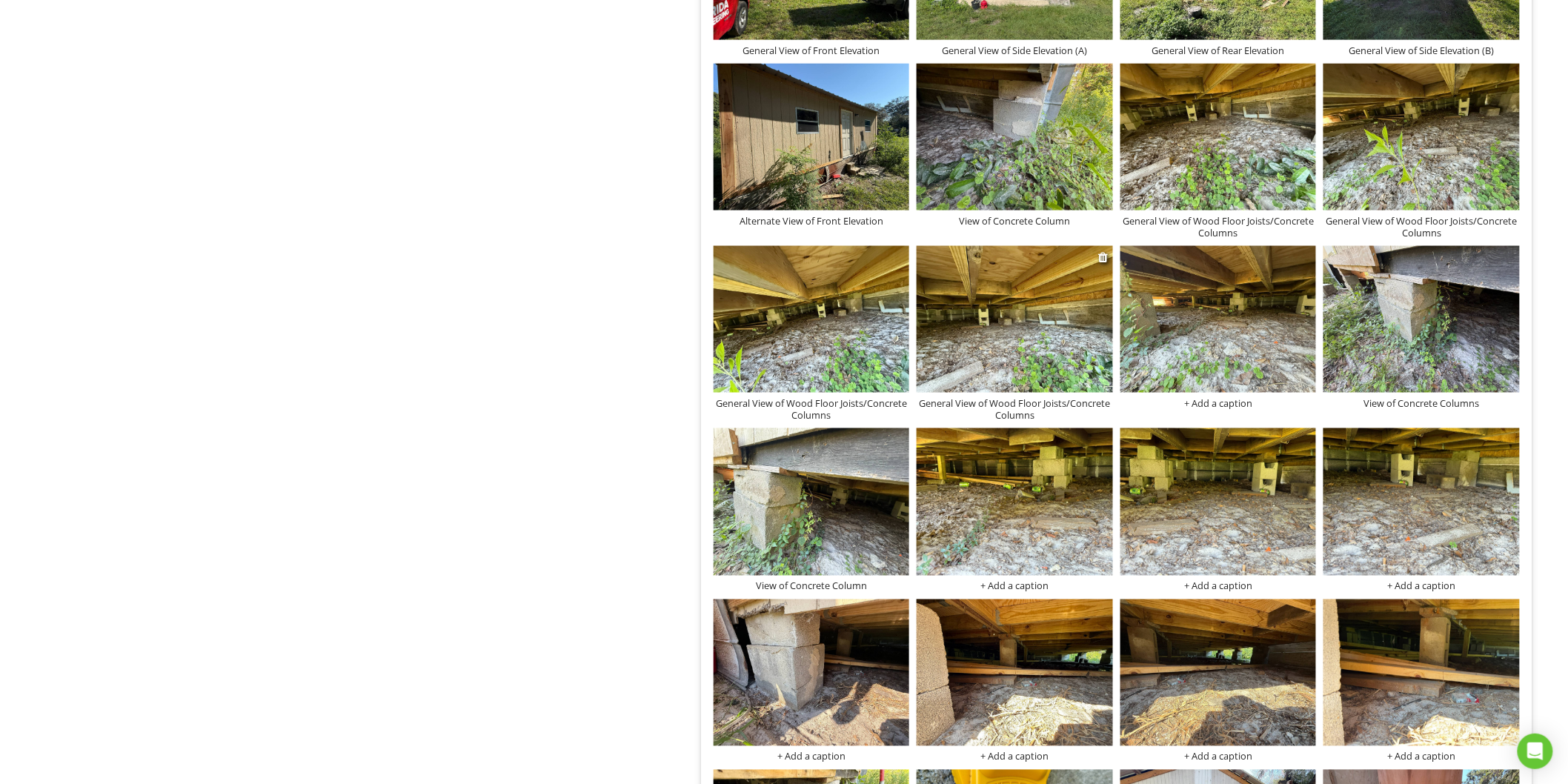
click at [996, 403] on div "General View of Wood Floor Joists/Concrete Columns" at bounding box center [1015, 409] width 196 height 24
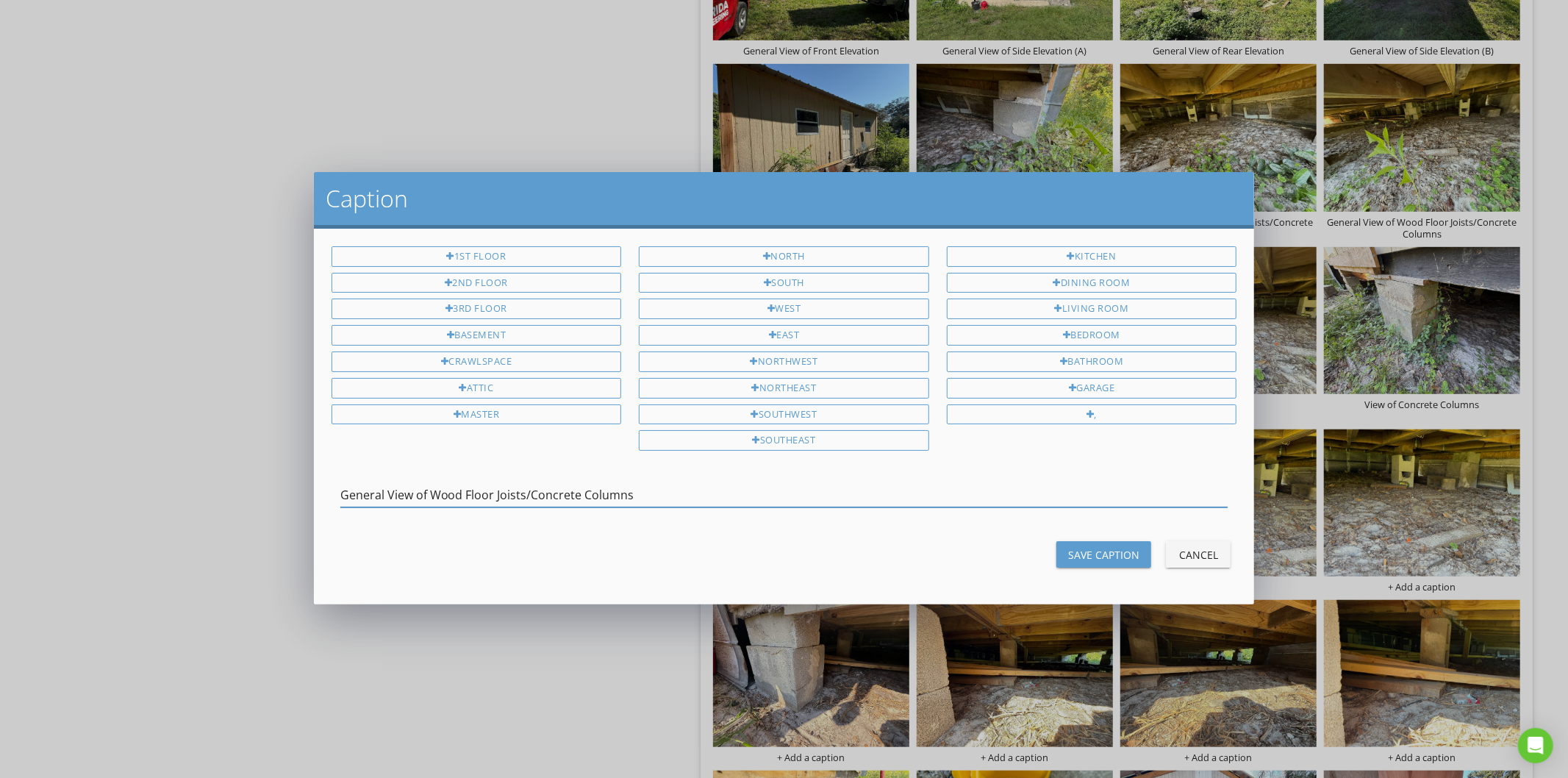
click at [565, 483] on div "General View of Wood Floor Joists/Concrete Columns" at bounding box center [785, 498] width 888 height 48
click at [550, 490] on input "General View of Wood Floor Joists/Concrete Columns" at bounding box center [785, 495] width 888 height 24
click at [1090, 557] on div "Save Caption" at bounding box center [1103, 554] width 71 height 15
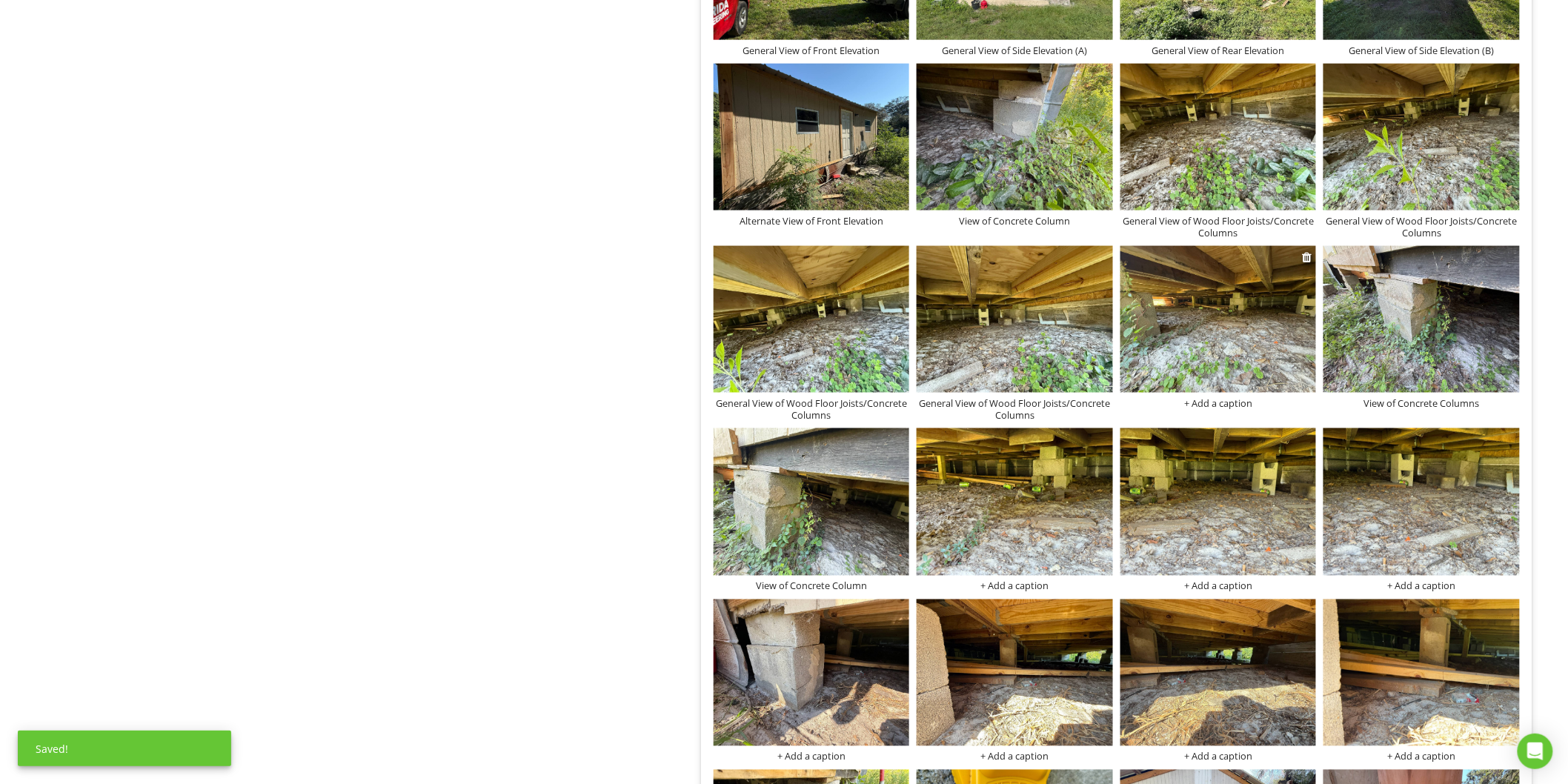
click at [1215, 405] on div "+ Add a caption" at bounding box center [1218, 403] width 196 height 12
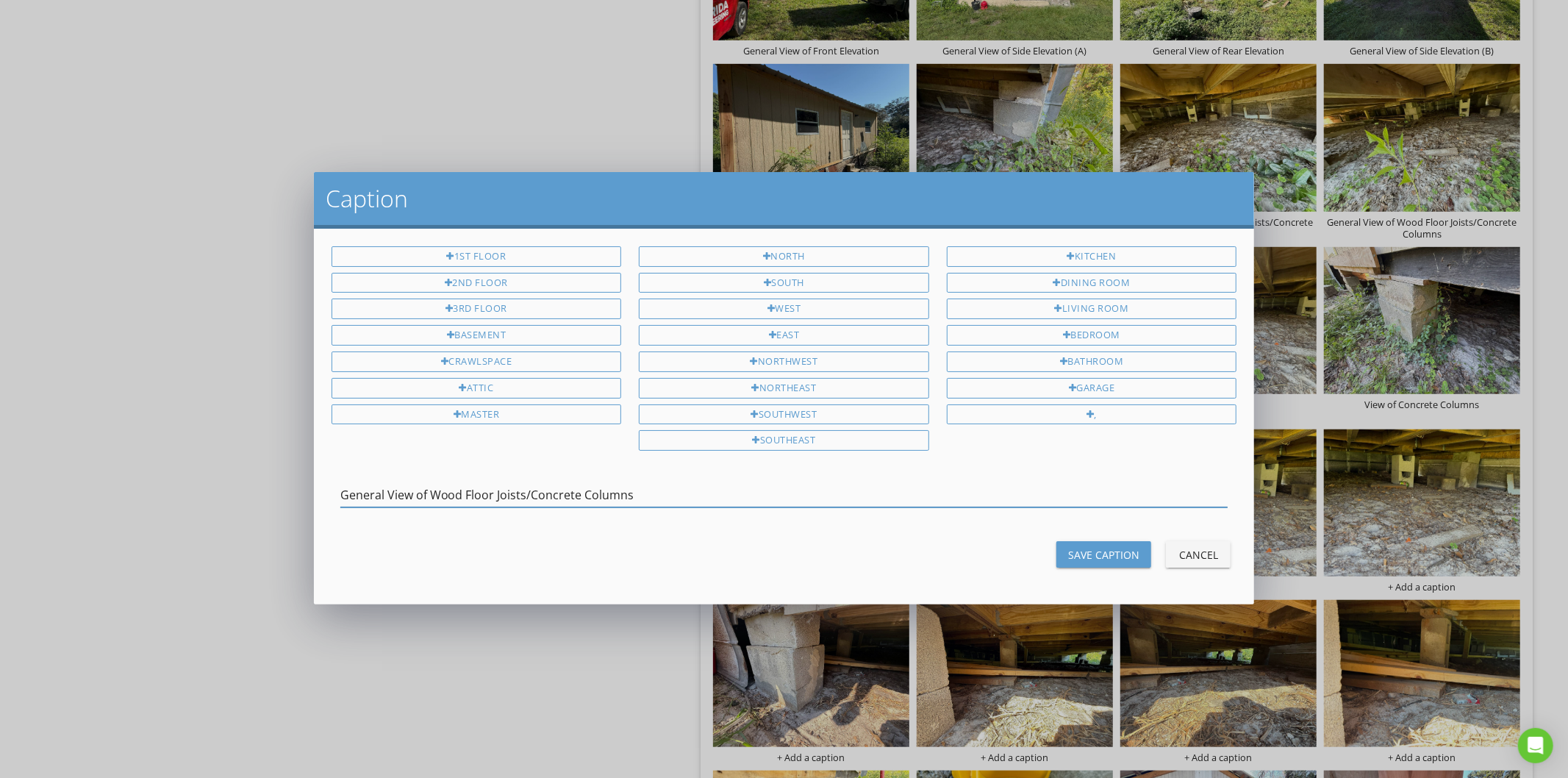
type input "General View of Wood Floor Joists/Concrete Columns"
click at [1091, 557] on div "Save Caption" at bounding box center [1103, 554] width 71 height 15
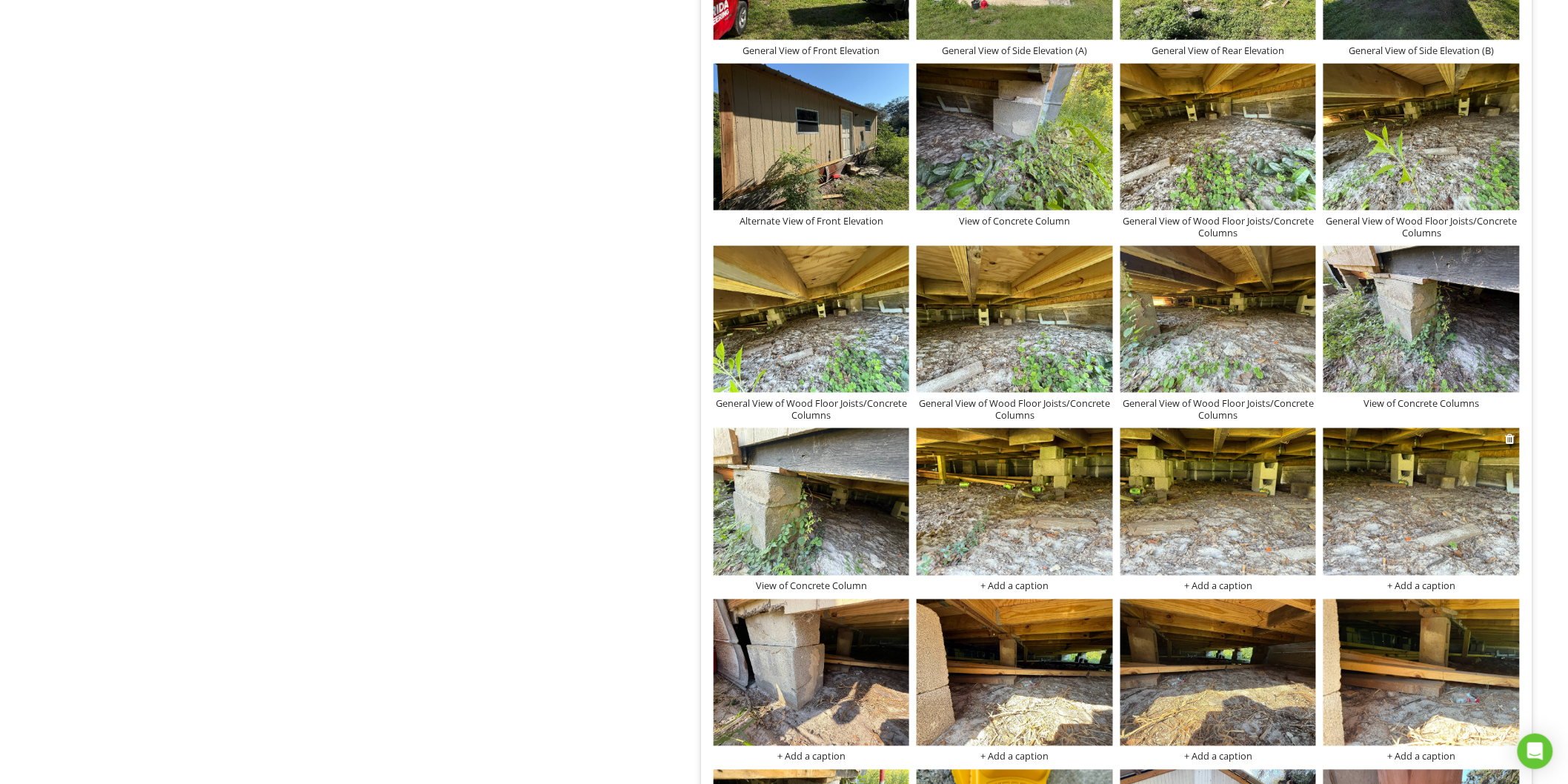
click at [1391, 582] on div "+ Add a caption" at bounding box center [1421, 586] width 196 height 12
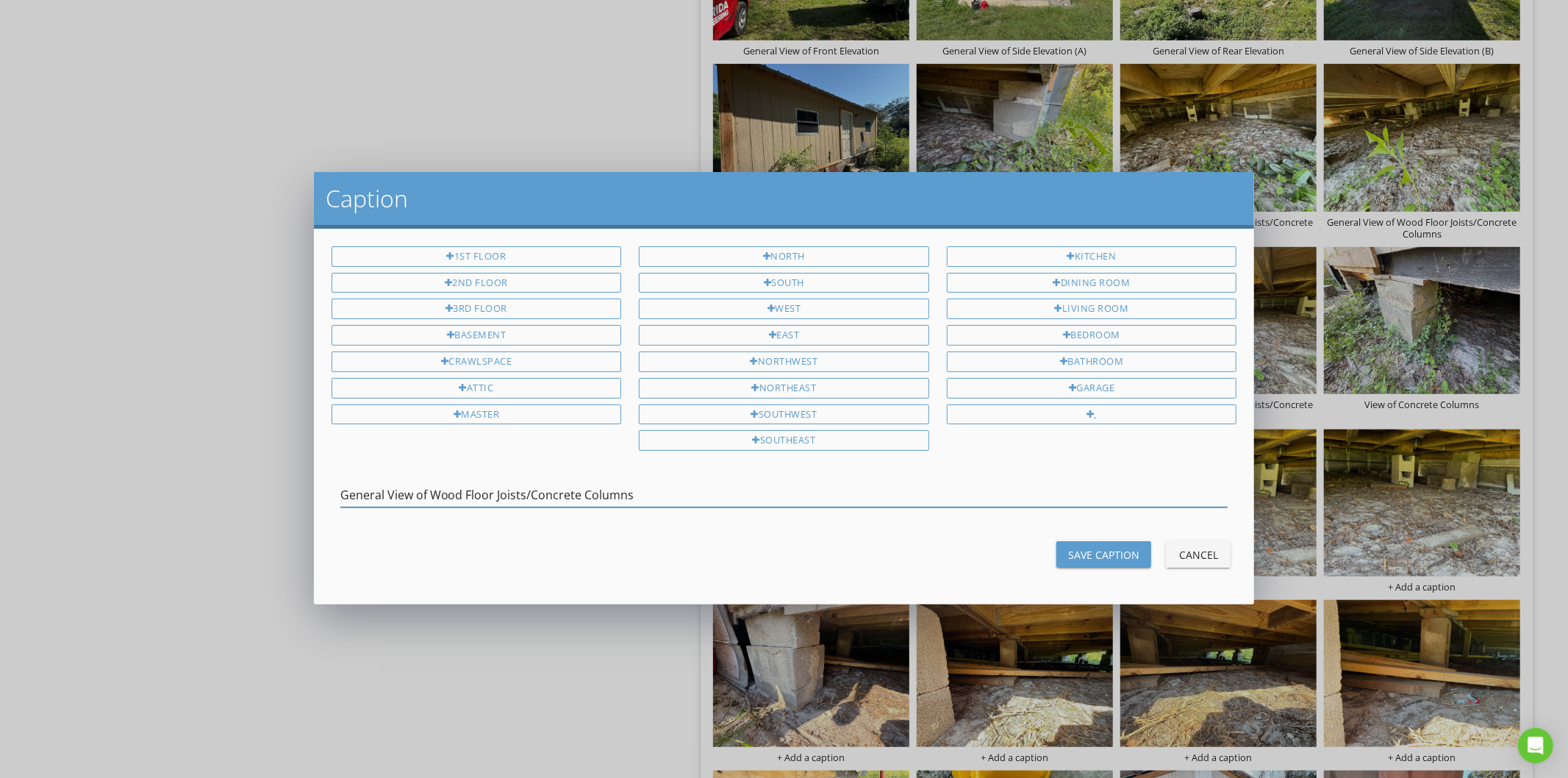
type input "General View of Wood Floor Joists/Concrete Columns"
click at [1116, 554] on div "Save Caption" at bounding box center [1103, 554] width 71 height 15
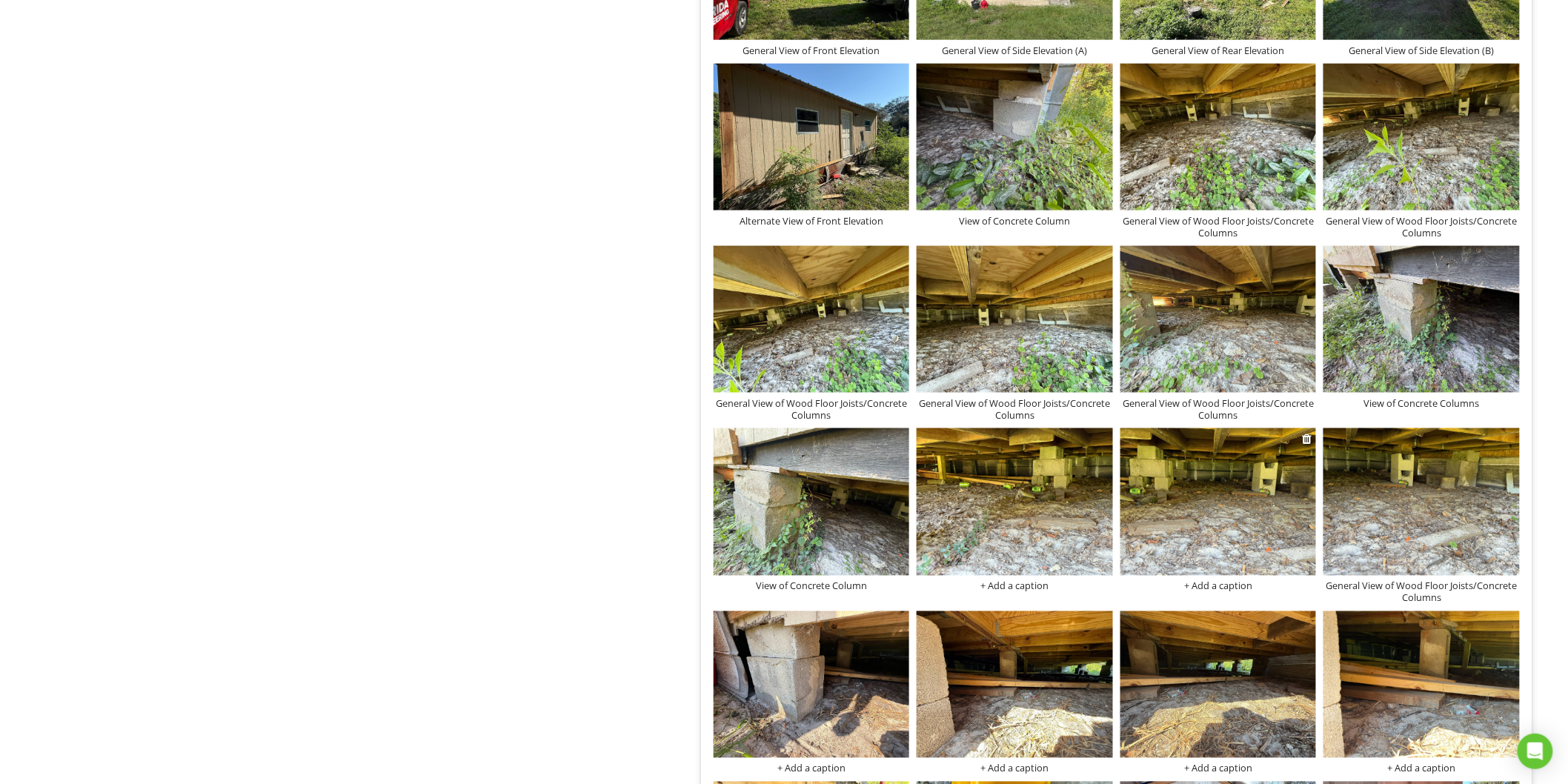
click at [1225, 585] on div "+ Add a caption" at bounding box center [1218, 586] width 196 height 12
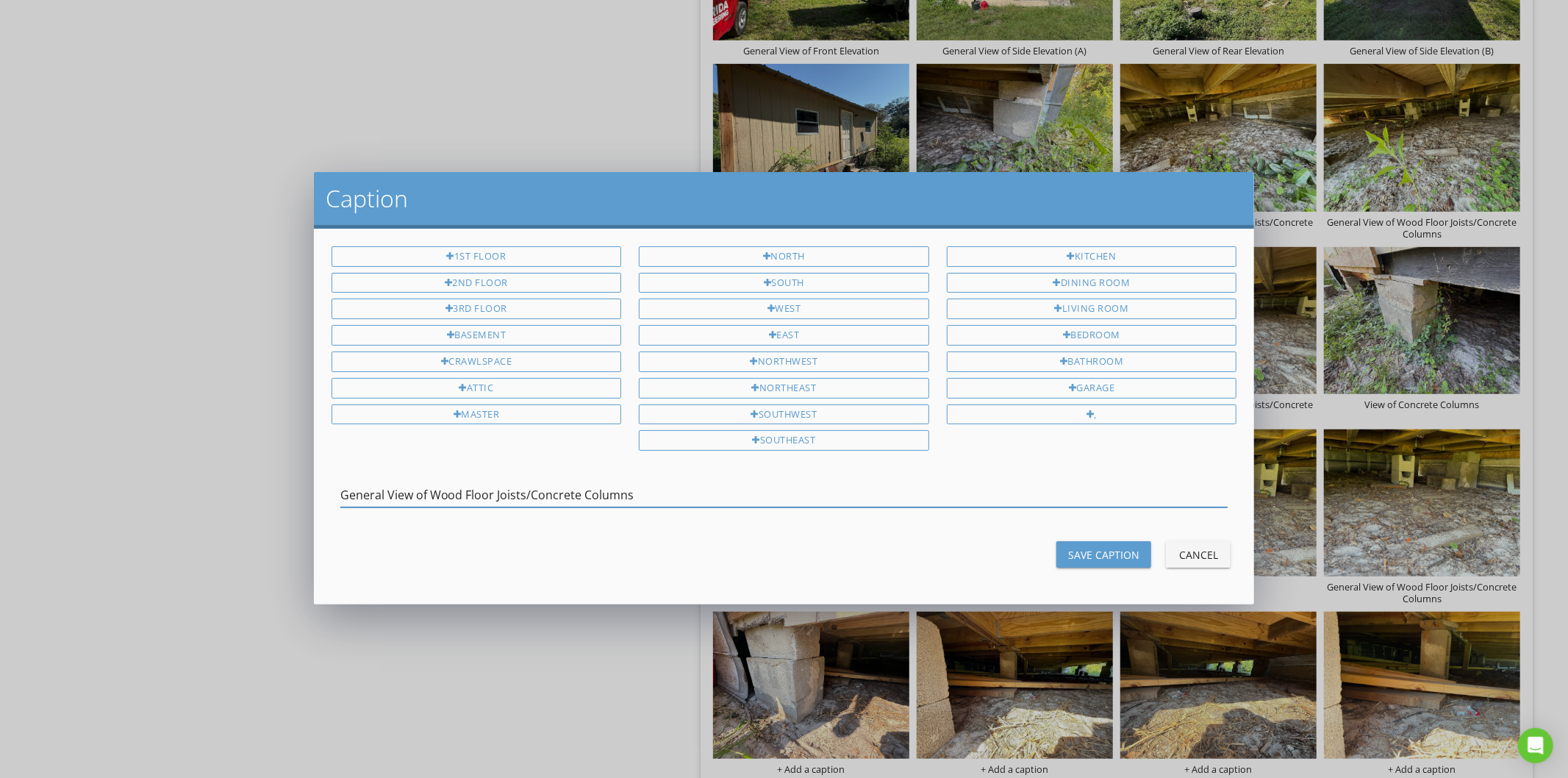
type input "General View of Wood Floor Joists/Concrete Columns"
click at [1100, 556] on div "Save Caption" at bounding box center [1103, 554] width 71 height 15
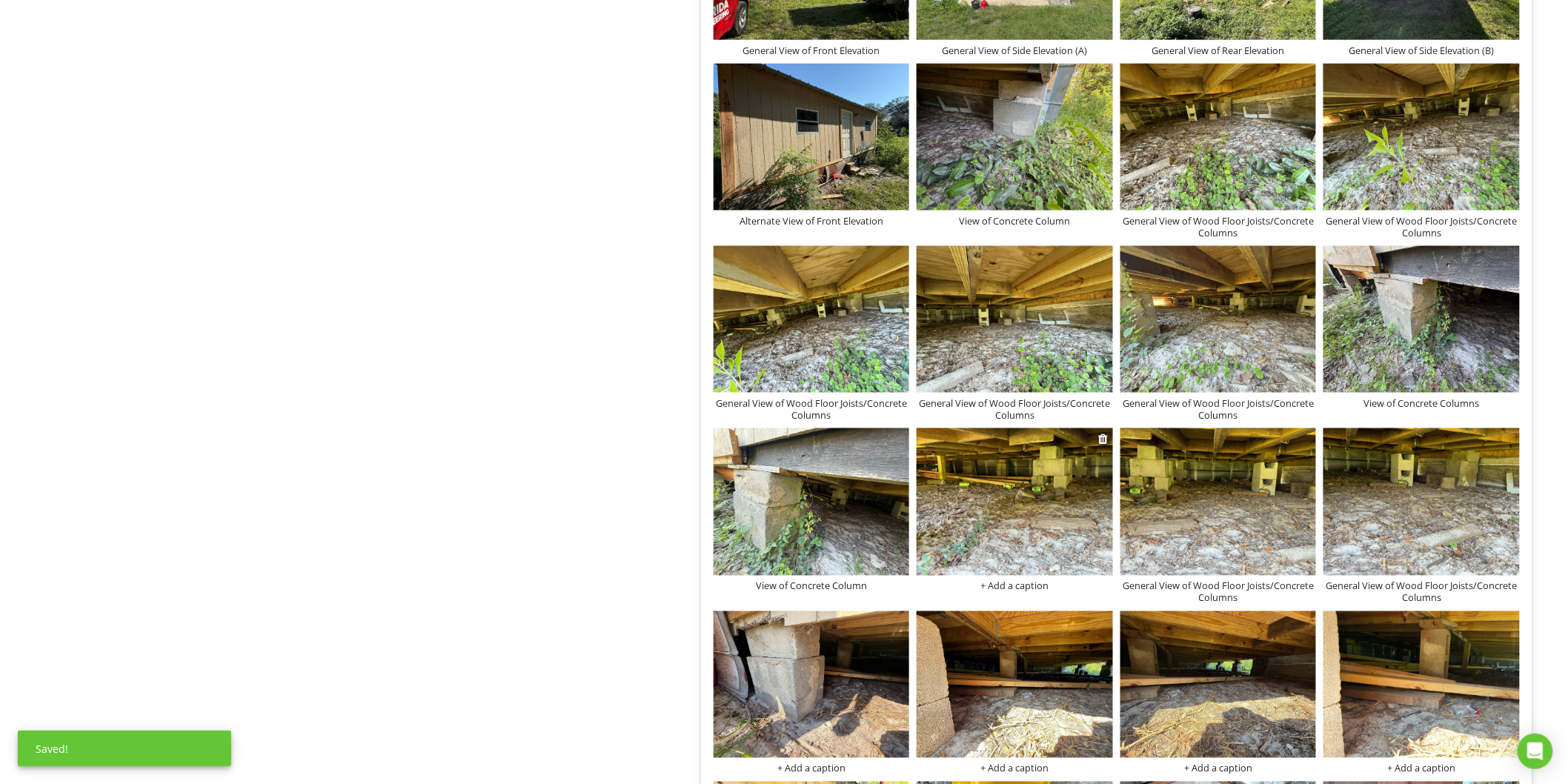
click at [1023, 582] on div "+ Add a caption" at bounding box center [1015, 586] width 196 height 12
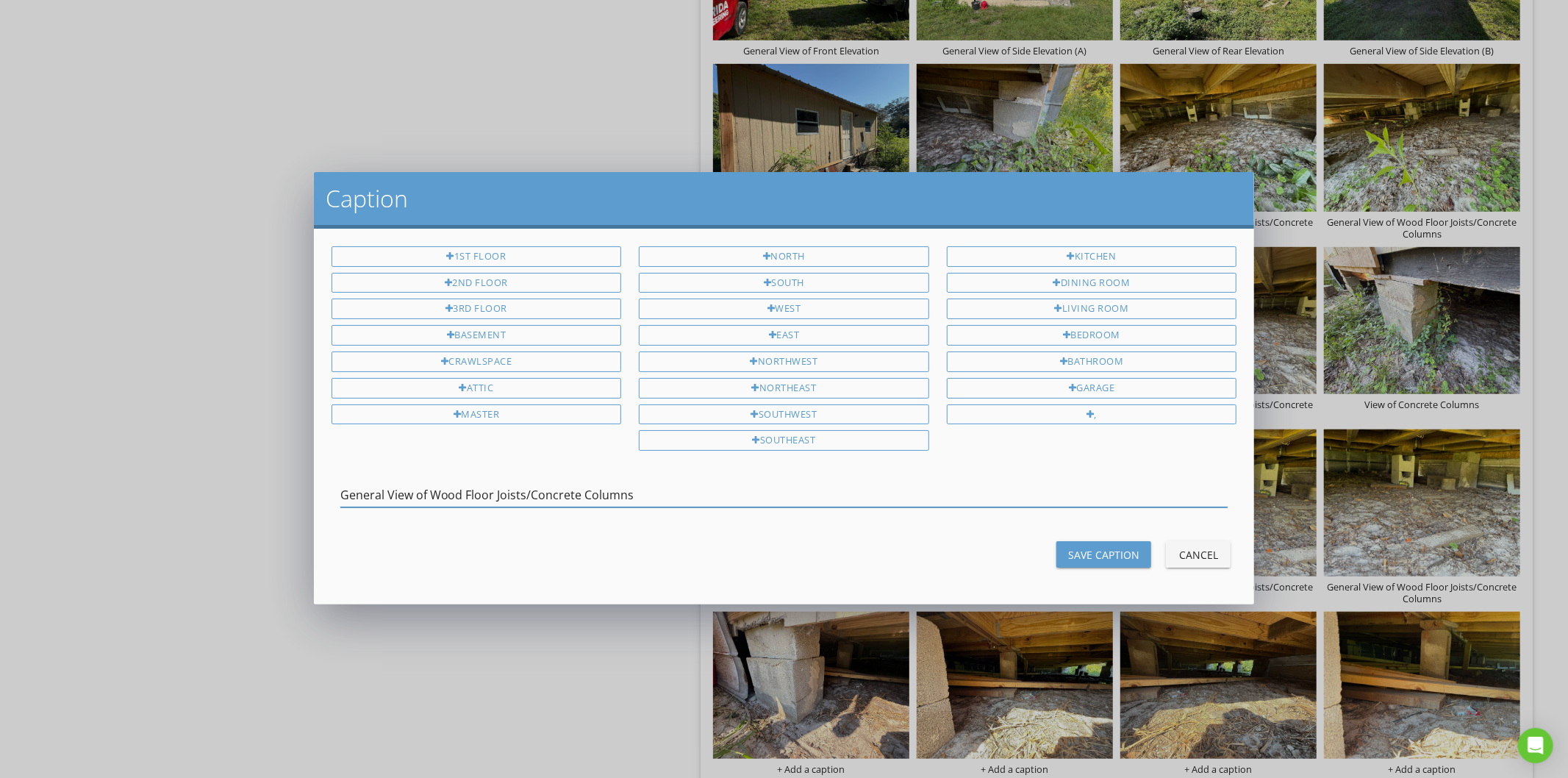
type input "General View of Wood Floor Joists/Concrete Columns"
click at [1135, 552] on div "Save Caption" at bounding box center [1103, 554] width 71 height 15
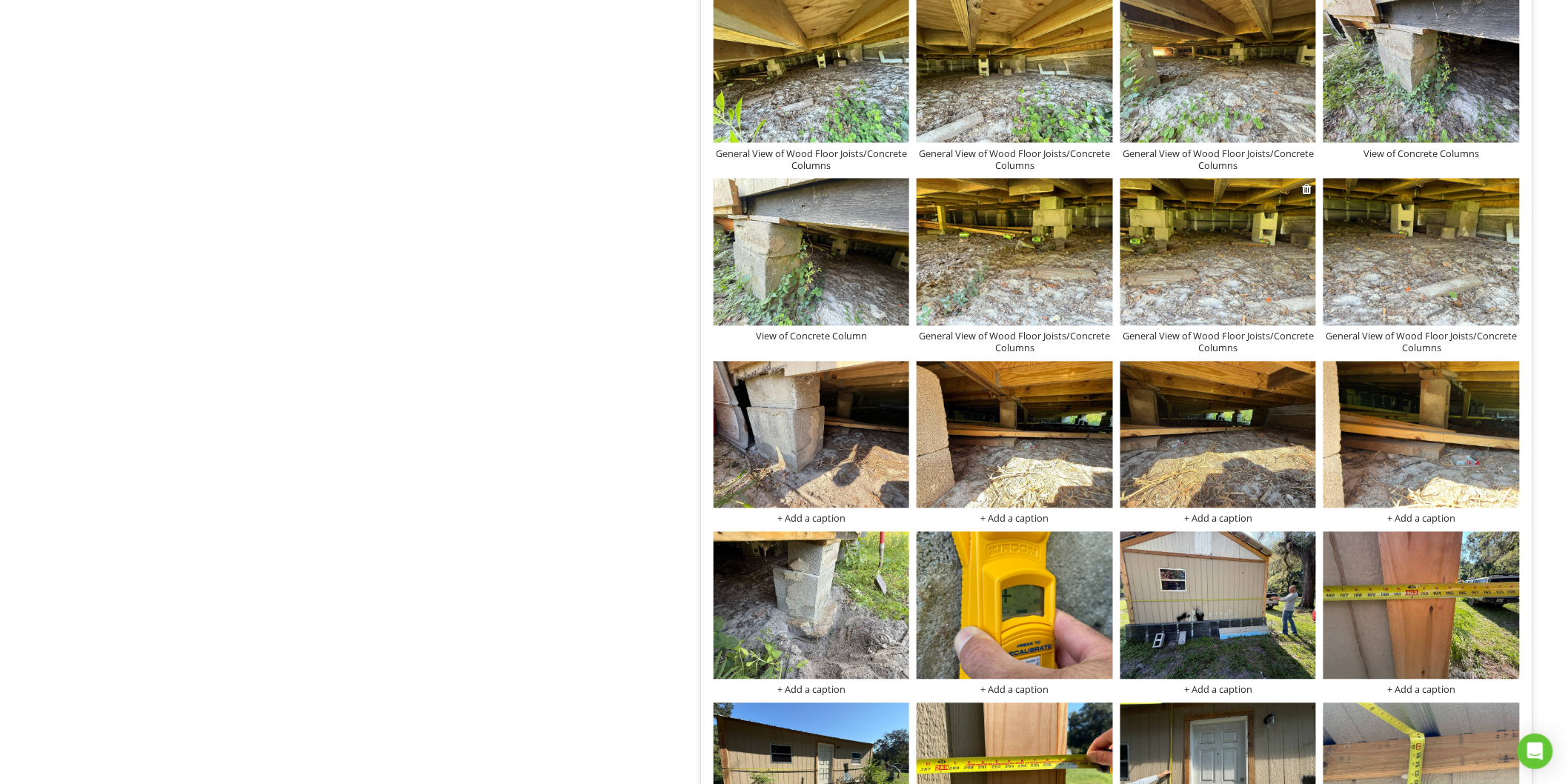
scroll to position [1079, 0]
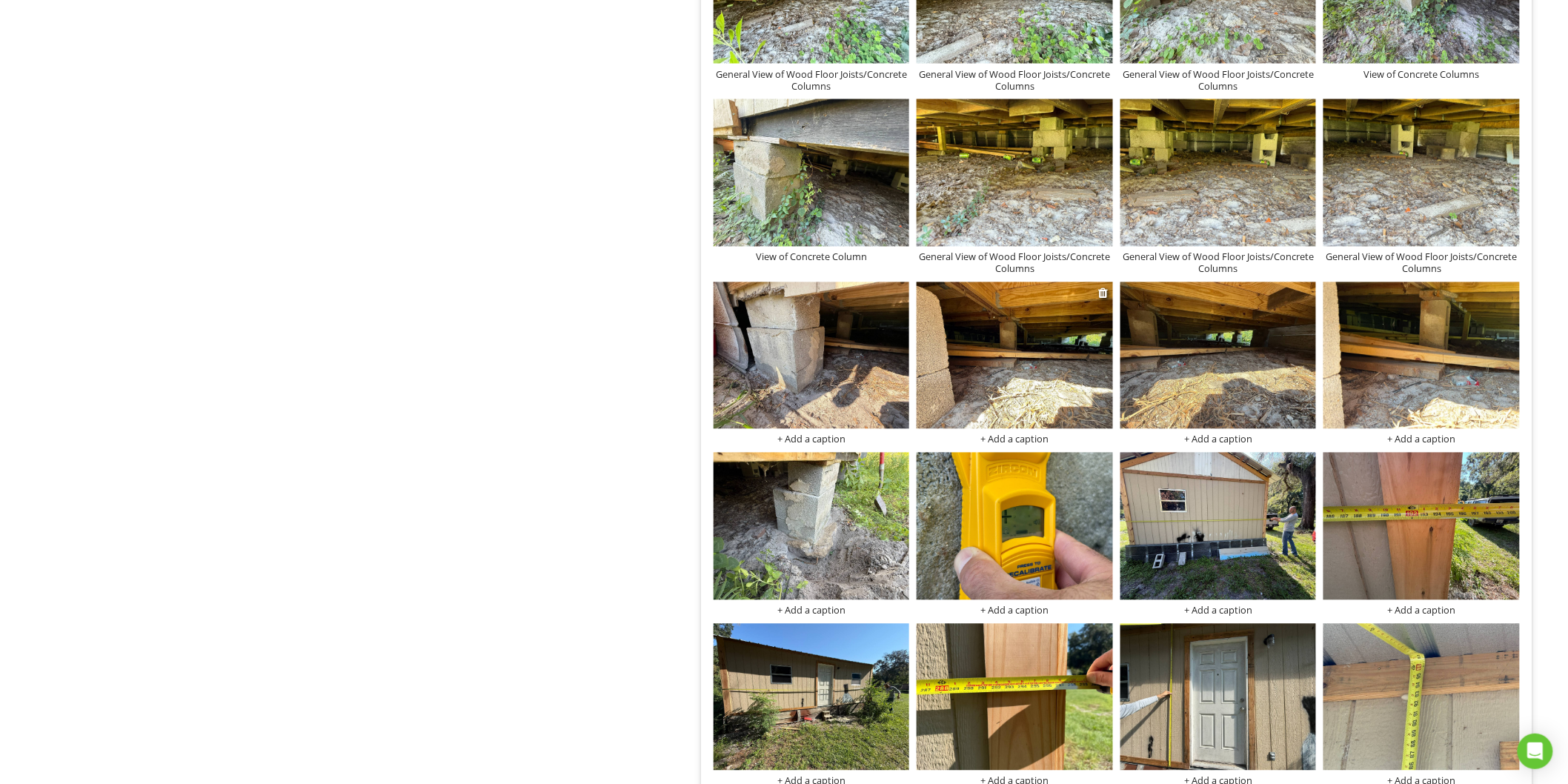
click at [1025, 443] on div "+ Add a caption" at bounding box center [1015, 439] width 196 height 12
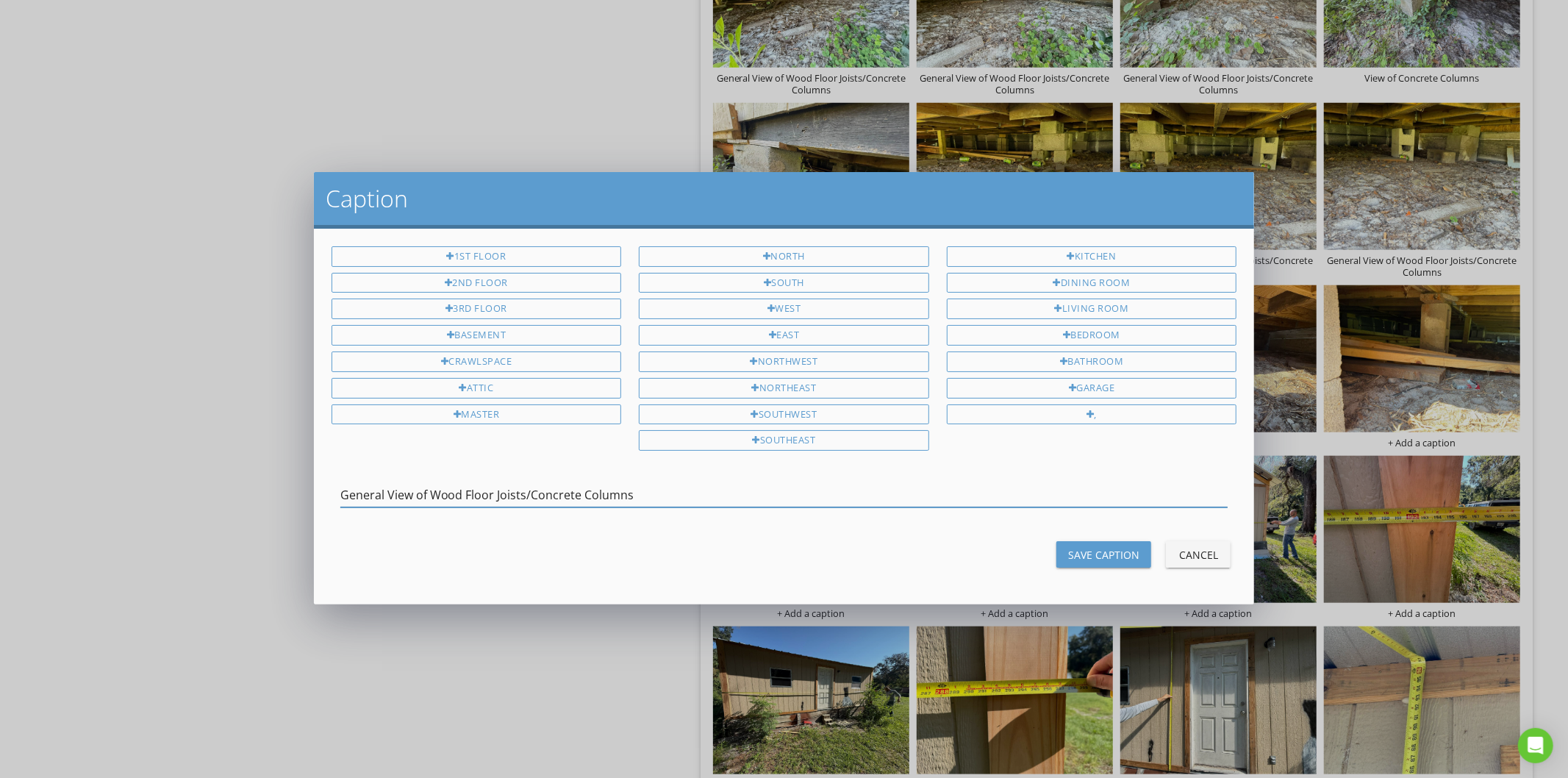
type input "General View of Wood Floor Joists/Concrete Columns"
click at [1108, 554] on div "Save Caption" at bounding box center [1103, 554] width 71 height 15
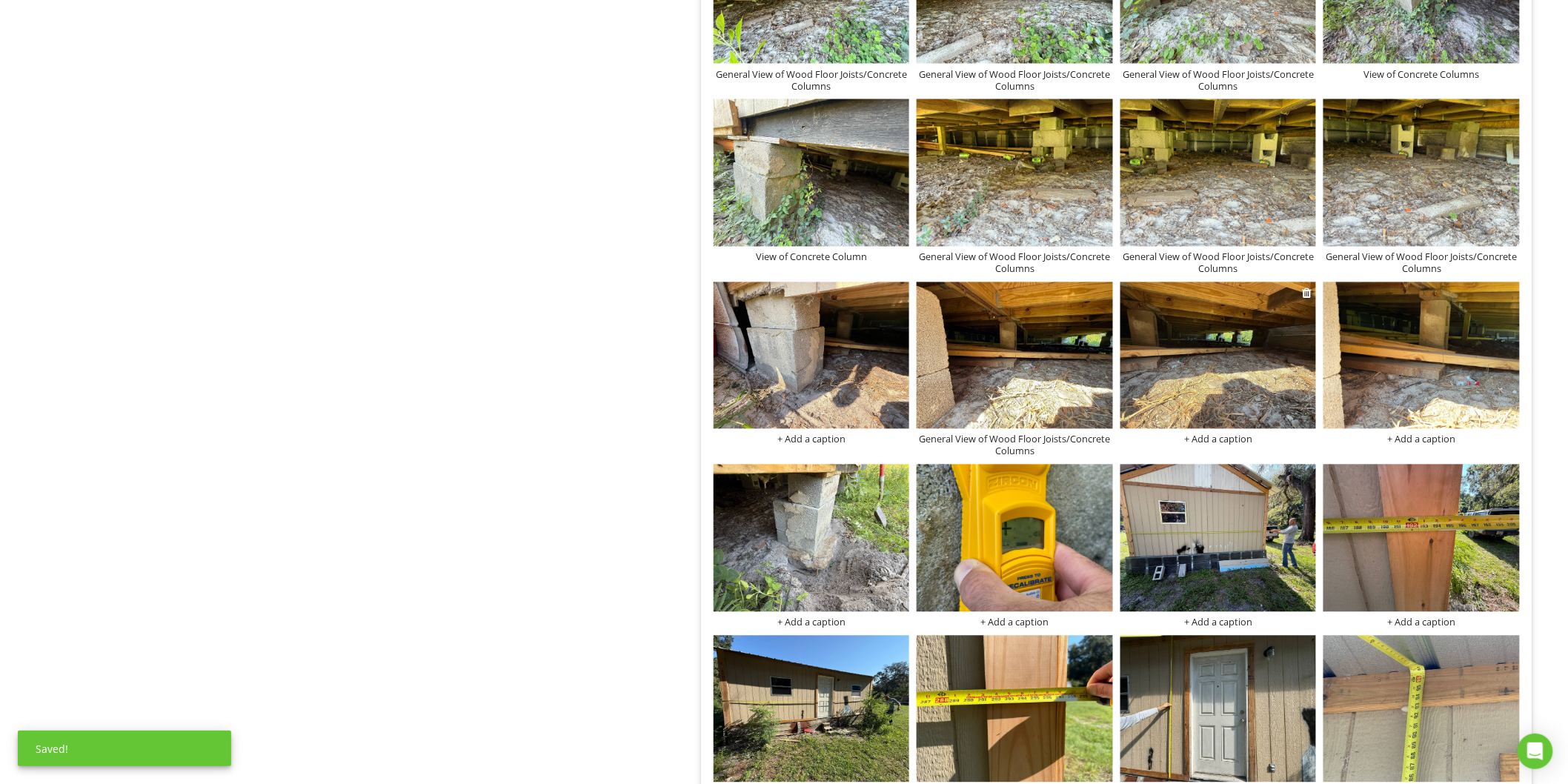
click at [1203, 442] on div "+ Add a caption" at bounding box center [1218, 439] width 196 height 12
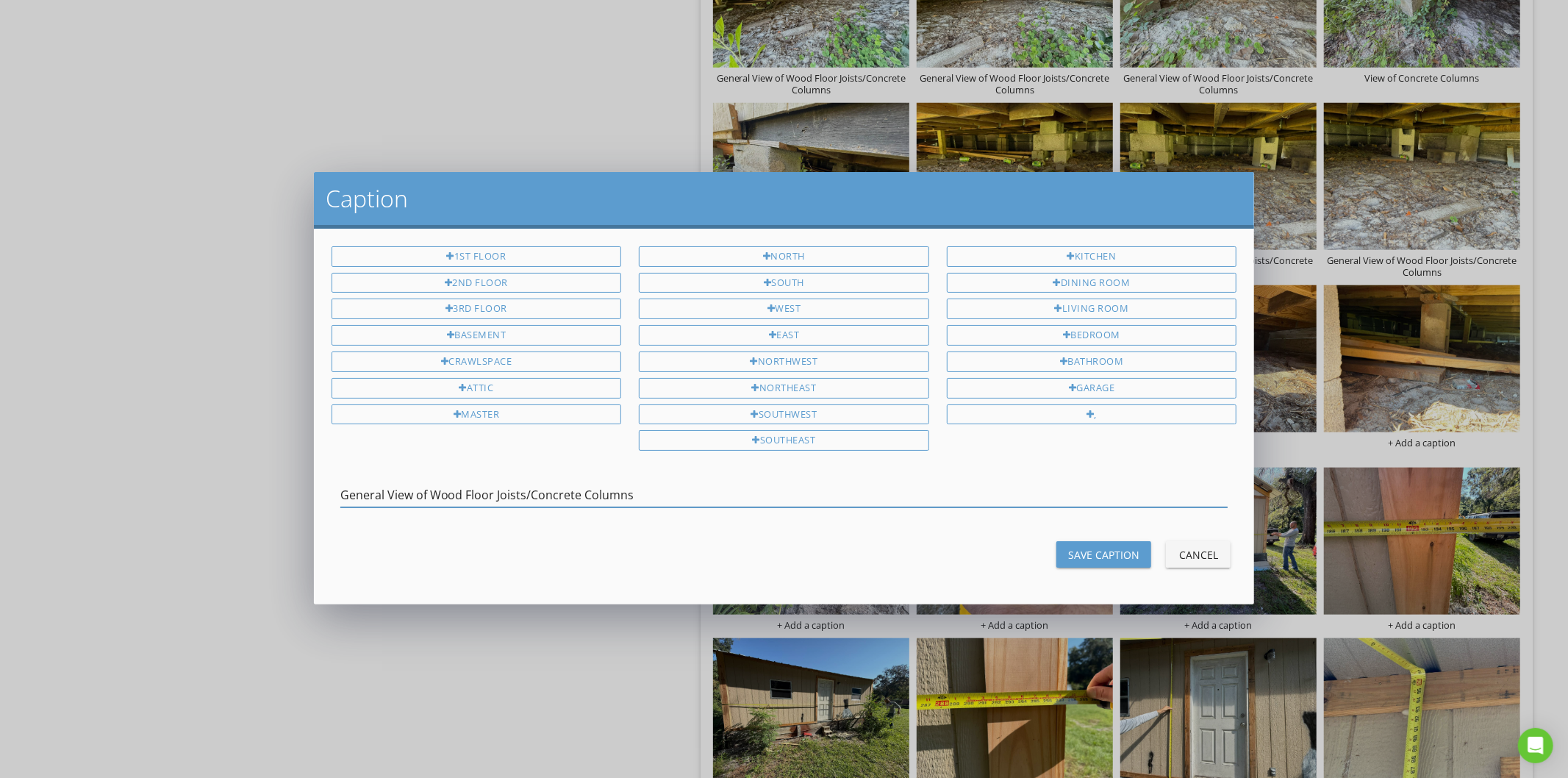
type input "General View of Wood Floor Joists/Concrete Columns"
click at [1085, 553] on div "Save Caption" at bounding box center [1103, 554] width 71 height 15
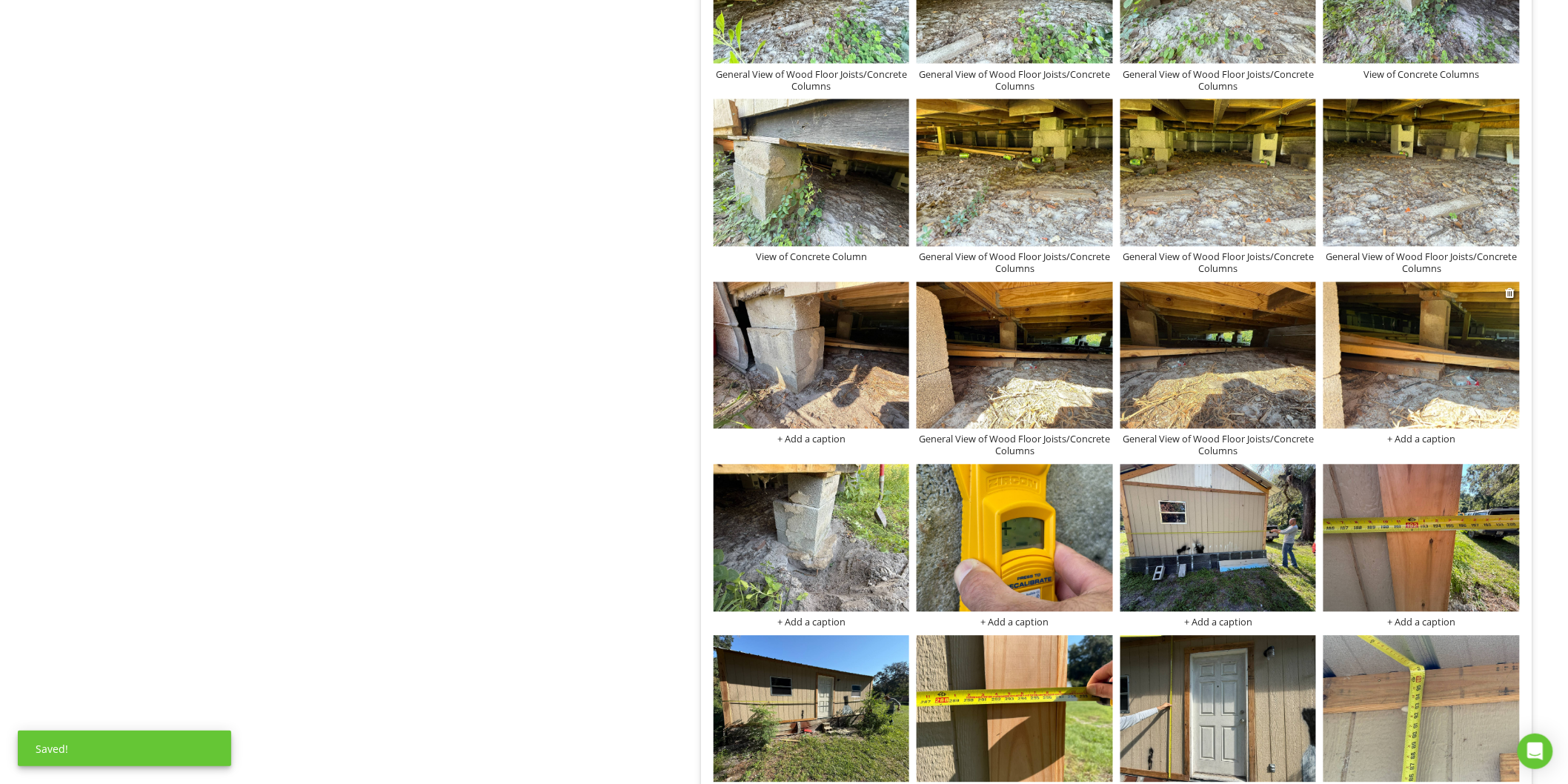
click at [1418, 442] on div "+ Add a caption" at bounding box center [1421, 439] width 196 height 12
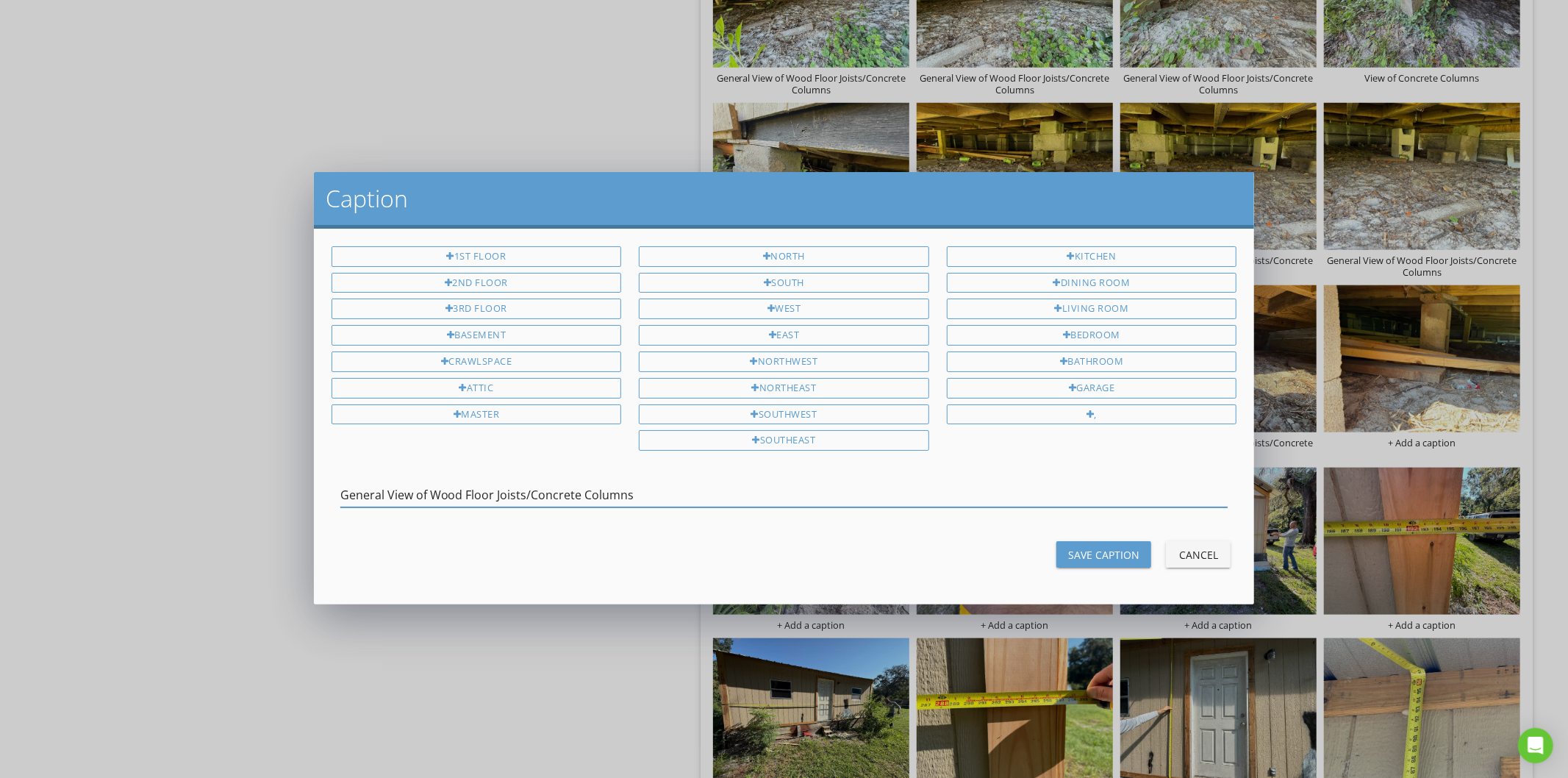
type input "General View of Wood Floor Joists/Concrete Columns"
click at [1110, 557] on div "Save Caption" at bounding box center [1103, 554] width 71 height 15
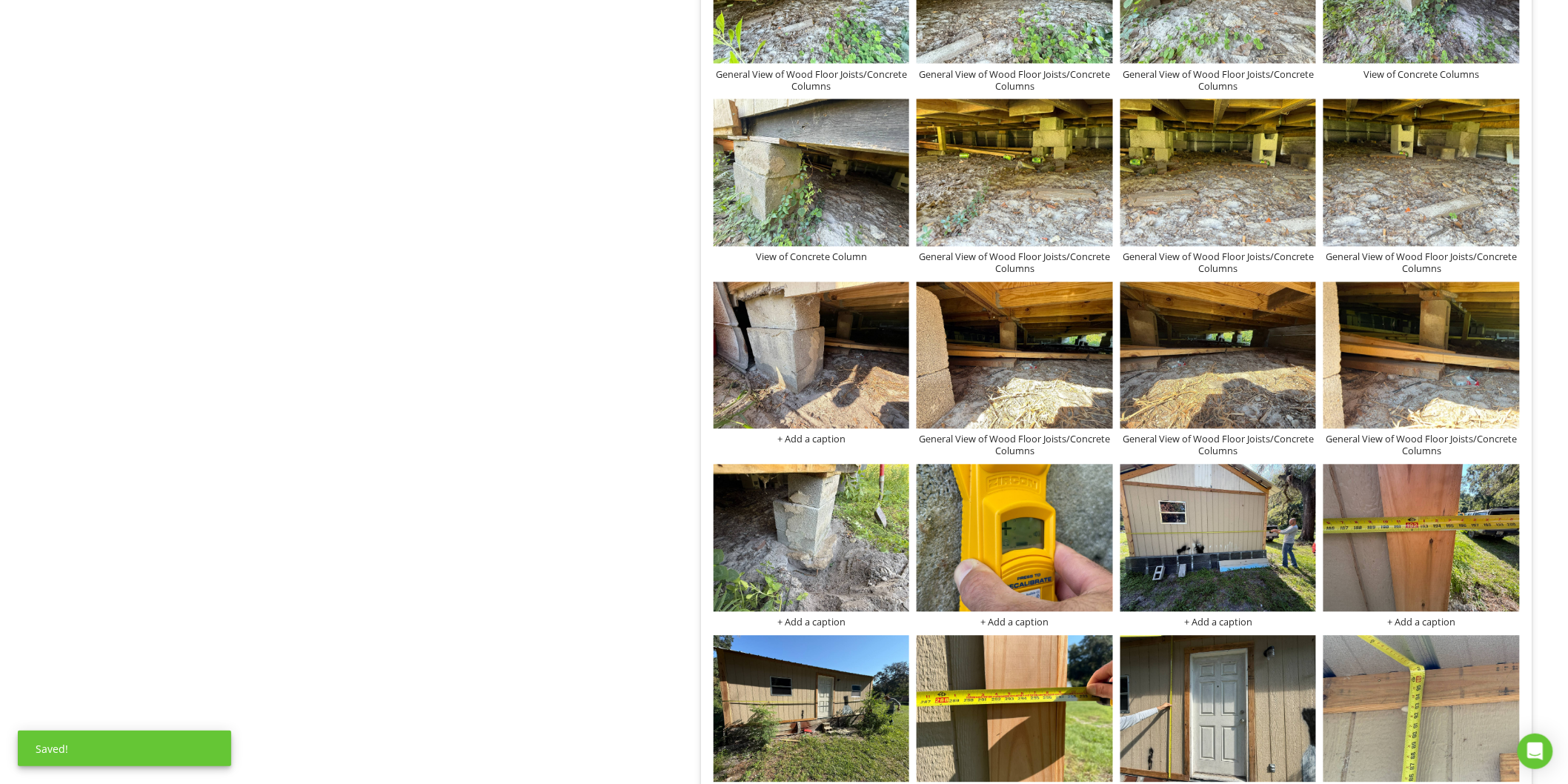
click at [818, 256] on div "View of Concrete Column" at bounding box center [812, 257] width 196 height 12
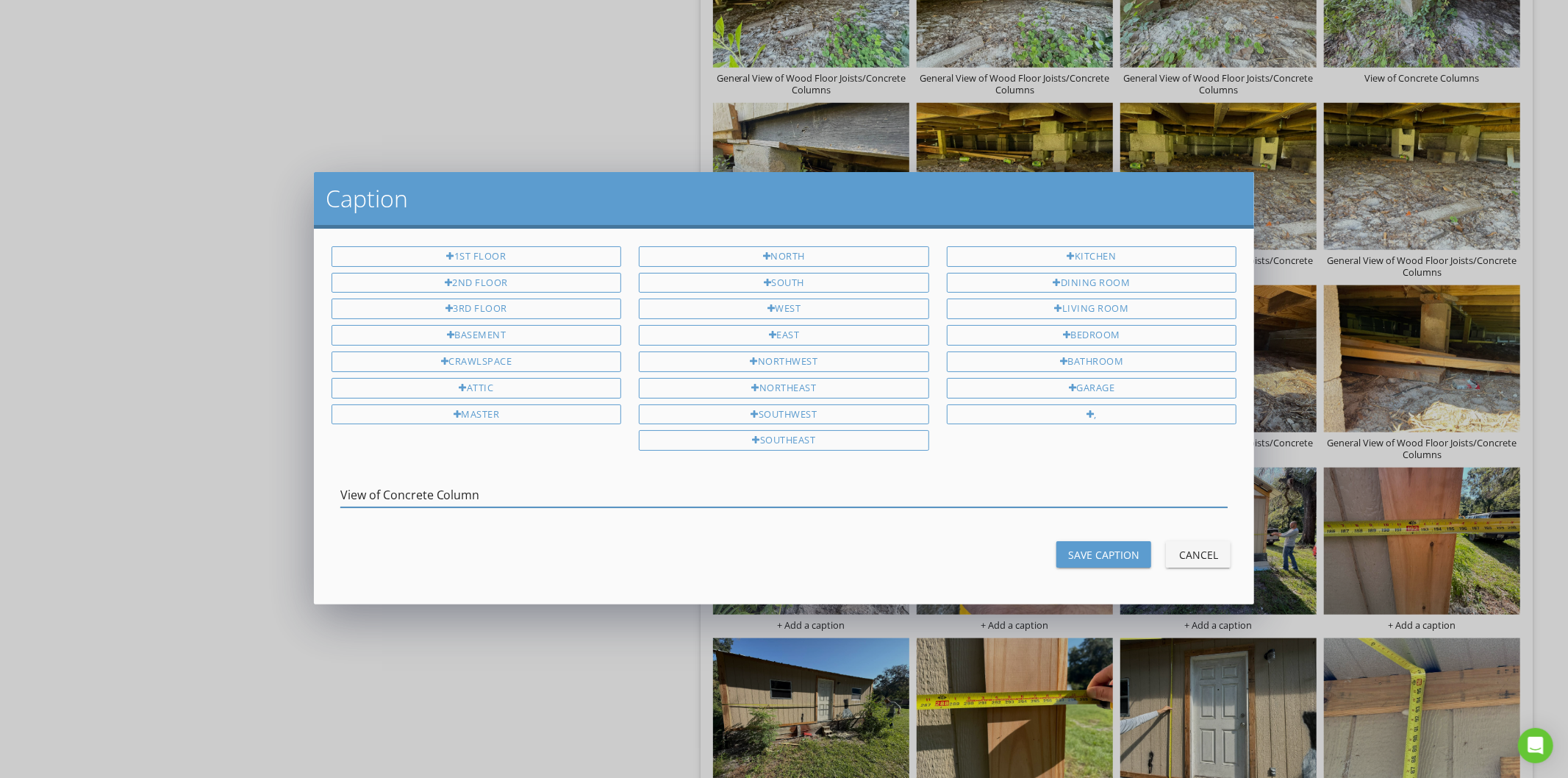
click at [424, 500] on input "View of Concrete Column" at bounding box center [785, 495] width 888 height 24
click at [1105, 552] on div "Save Caption" at bounding box center [1103, 554] width 71 height 15
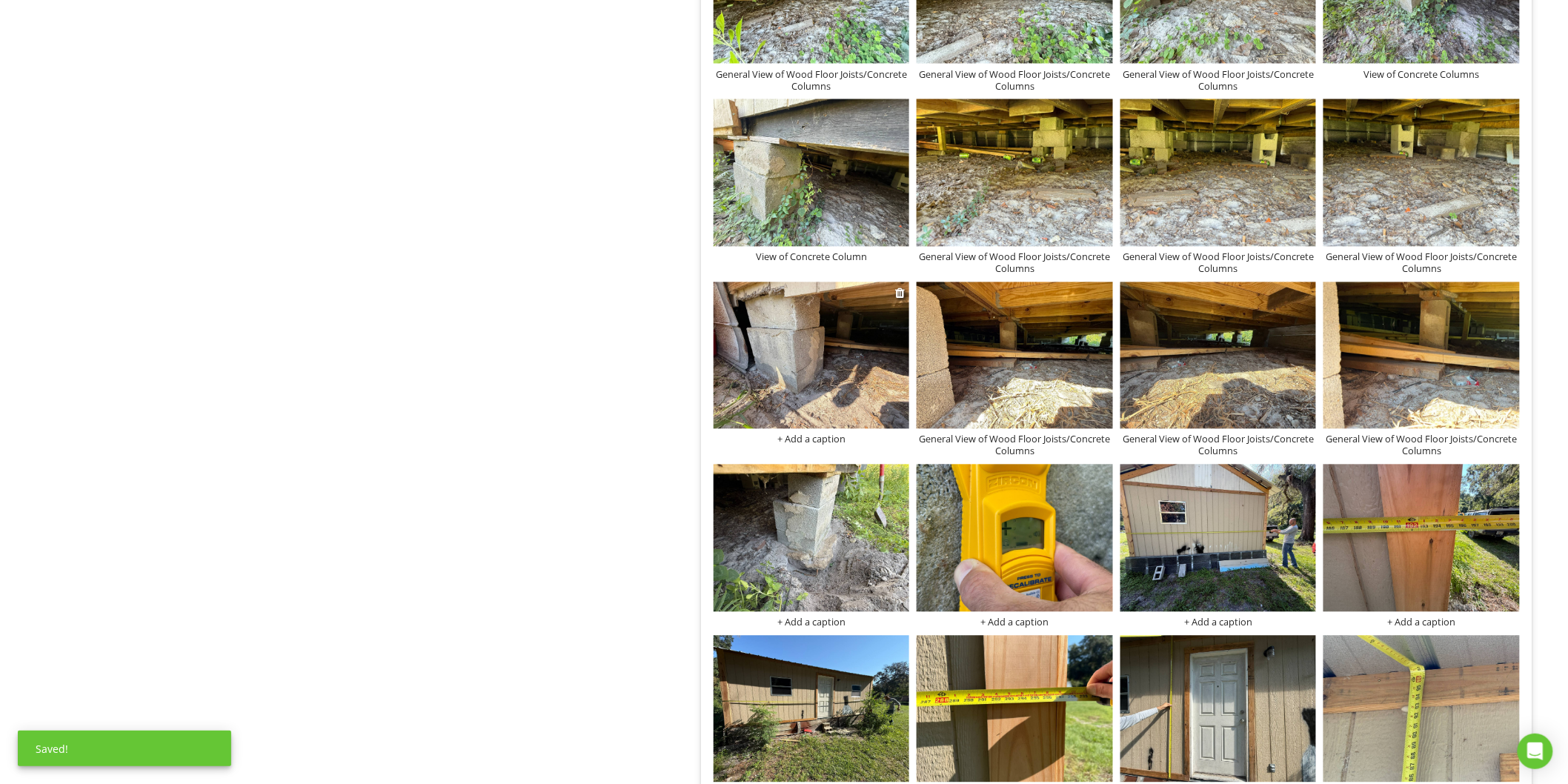
click at [824, 440] on div "+ Add a caption" at bounding box center [812, 439] width 196 height 12
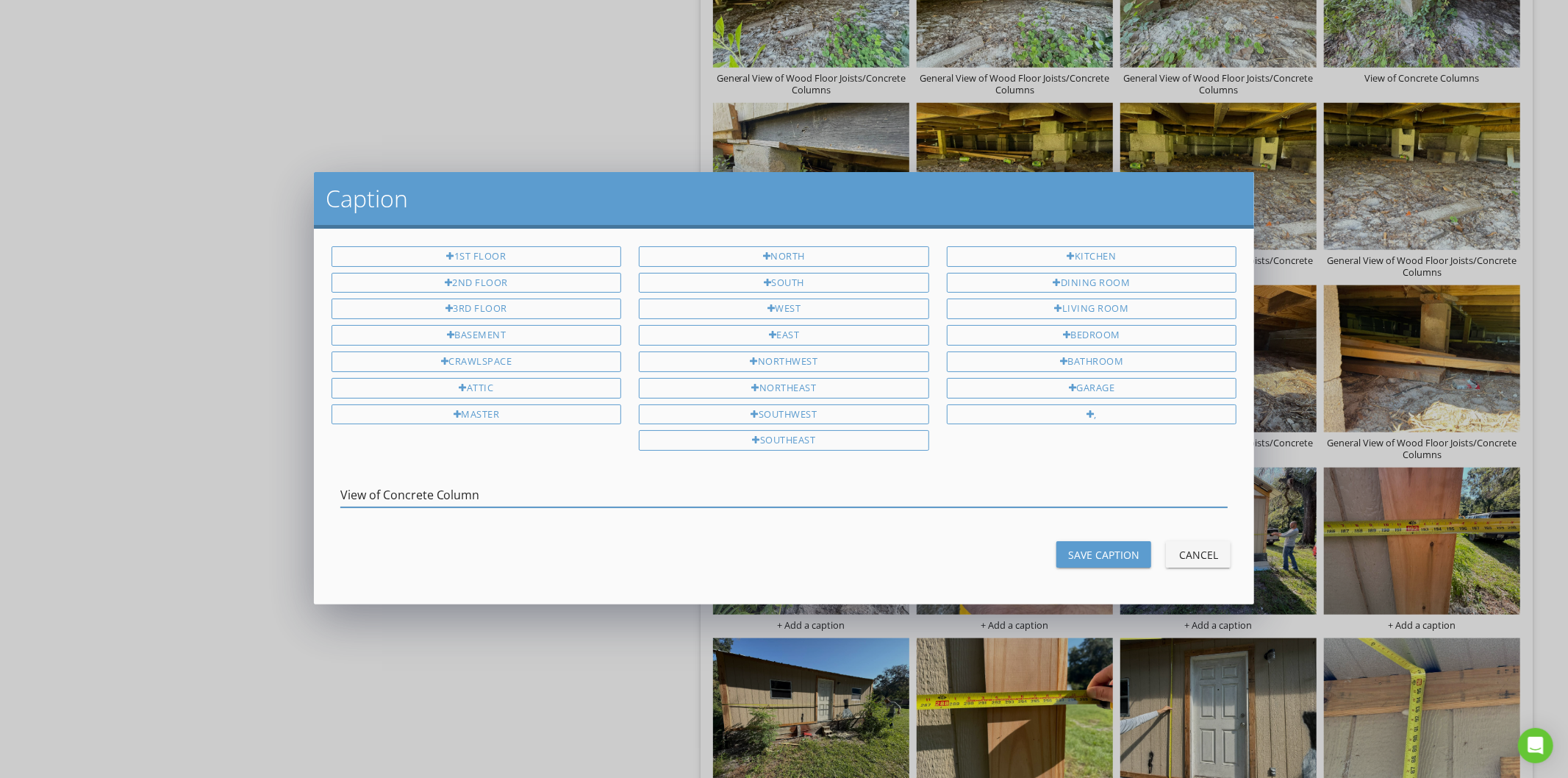
type input "View of Concrete Column"
click at [1130, 559] on div "Save Caption" at bounding box center [1103, 554] width 71 height 15
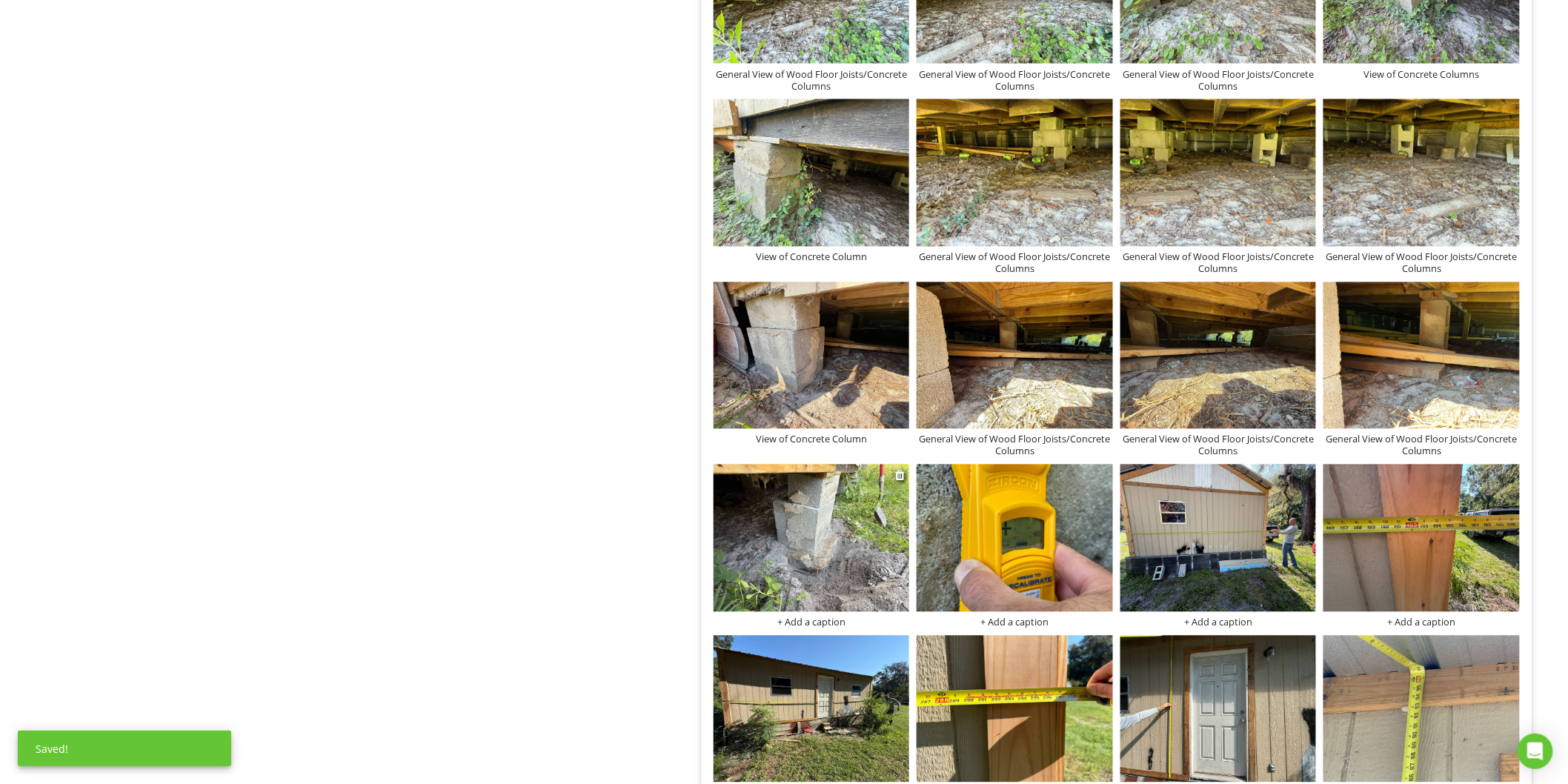
click at [809, 576] on img at bounding box center [812, 538] width 196 height 147
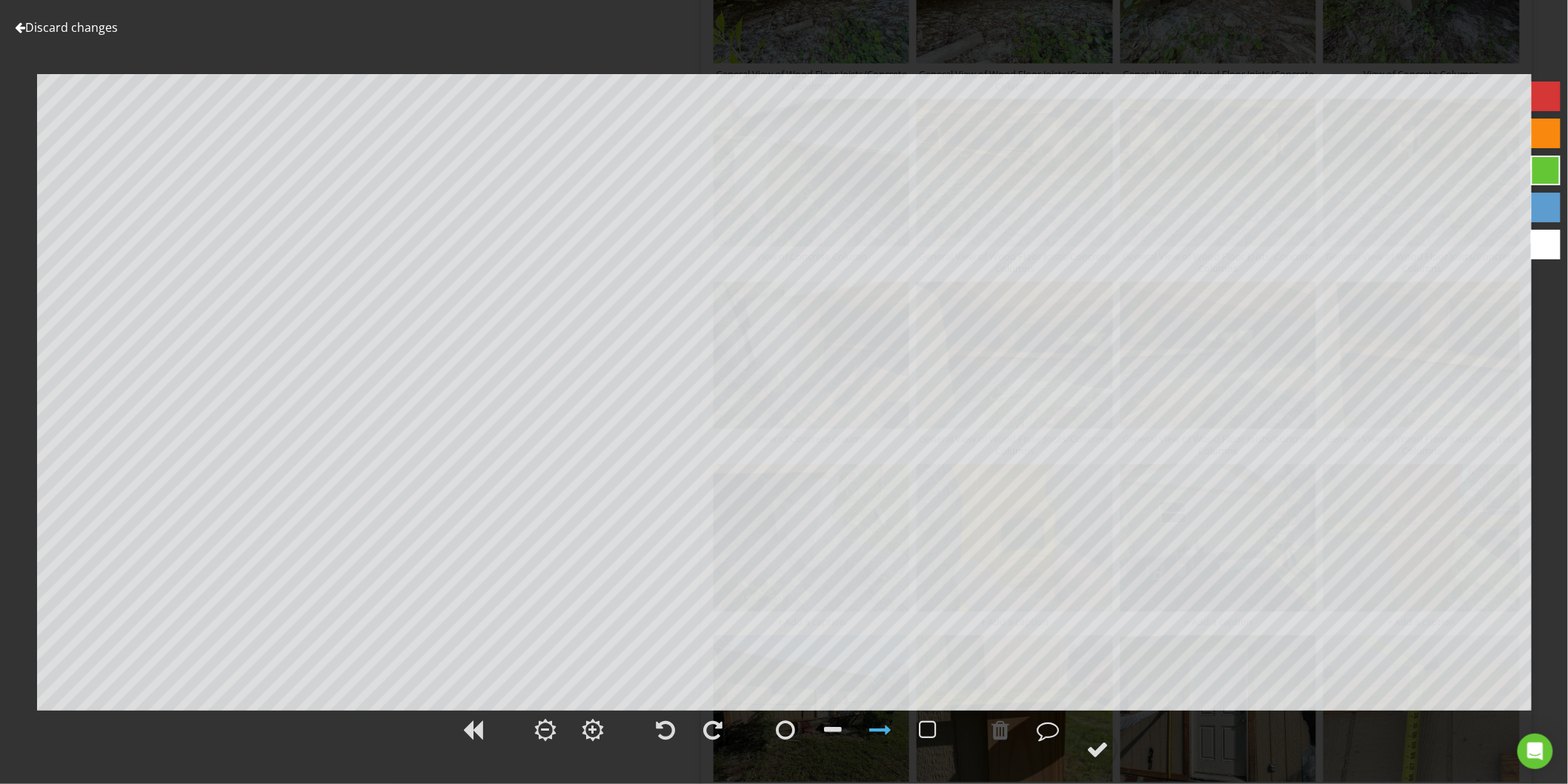
click at [89, 27] on link "Discard changes" at bounding box center [66, 27] width 103 height 16
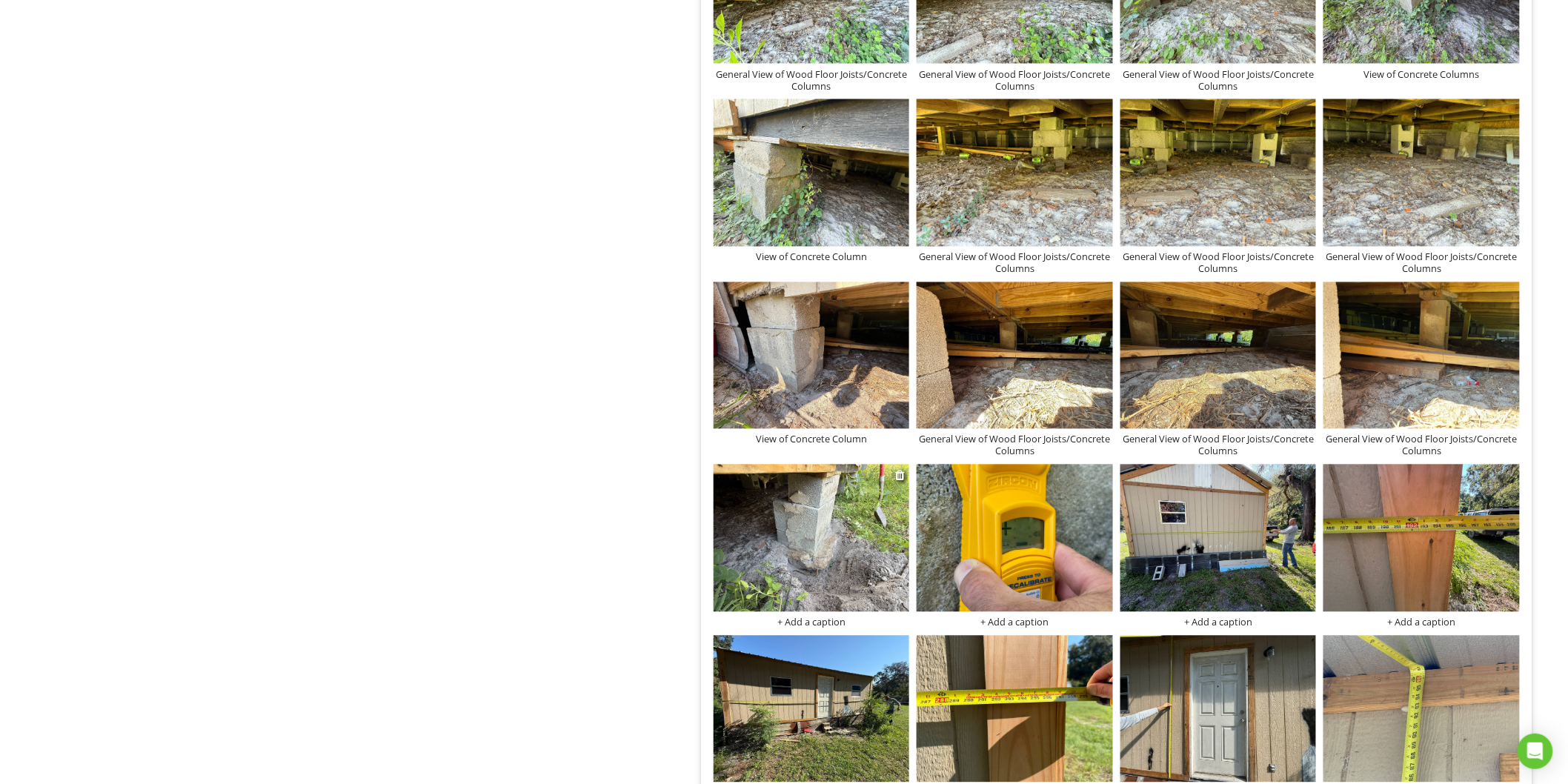
click at [812, 623] on div "+ Add a caption" at bounding box center [812, 622] width 196 height 12
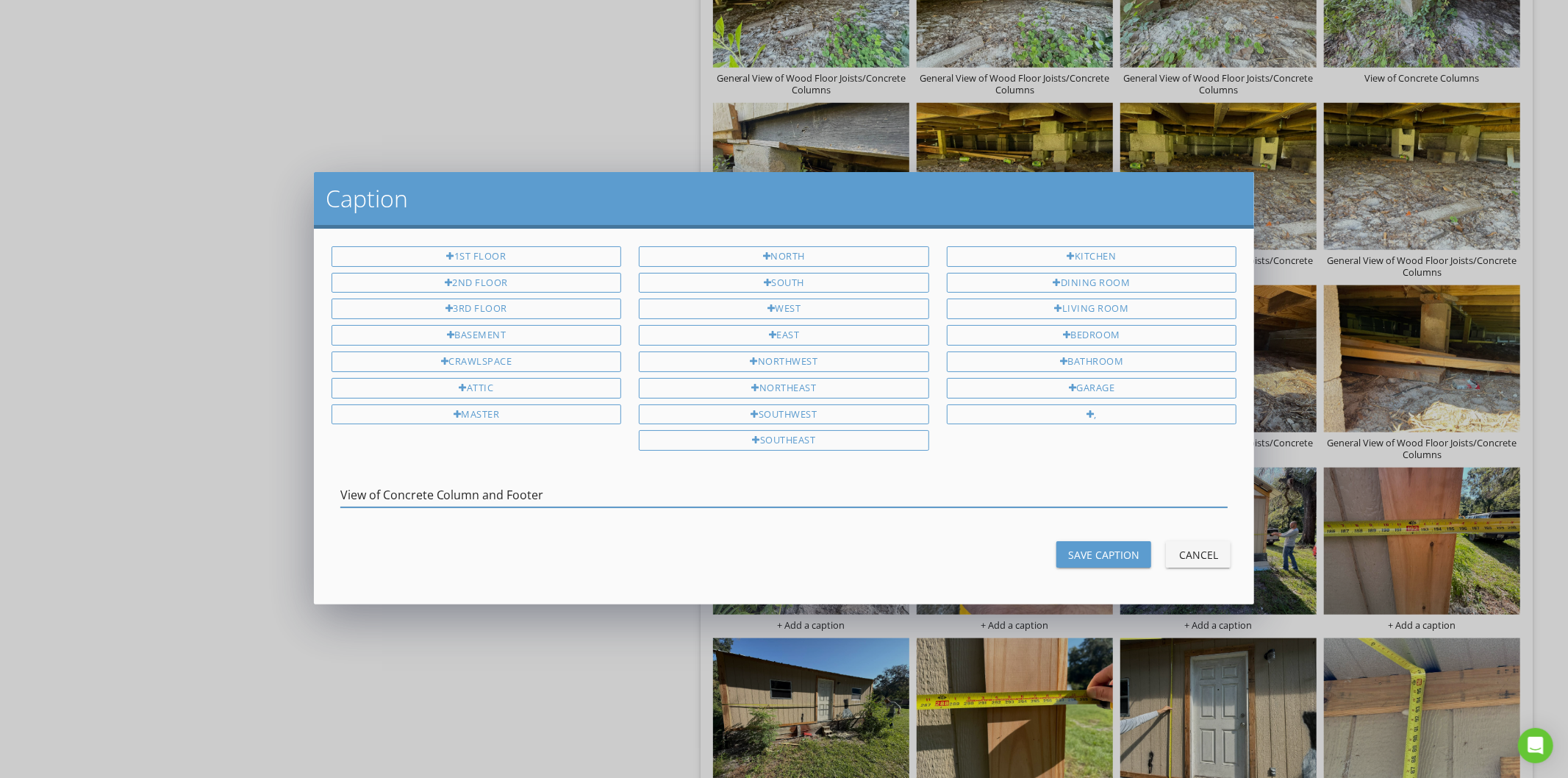
type input "View of Concrete Column and Footer"
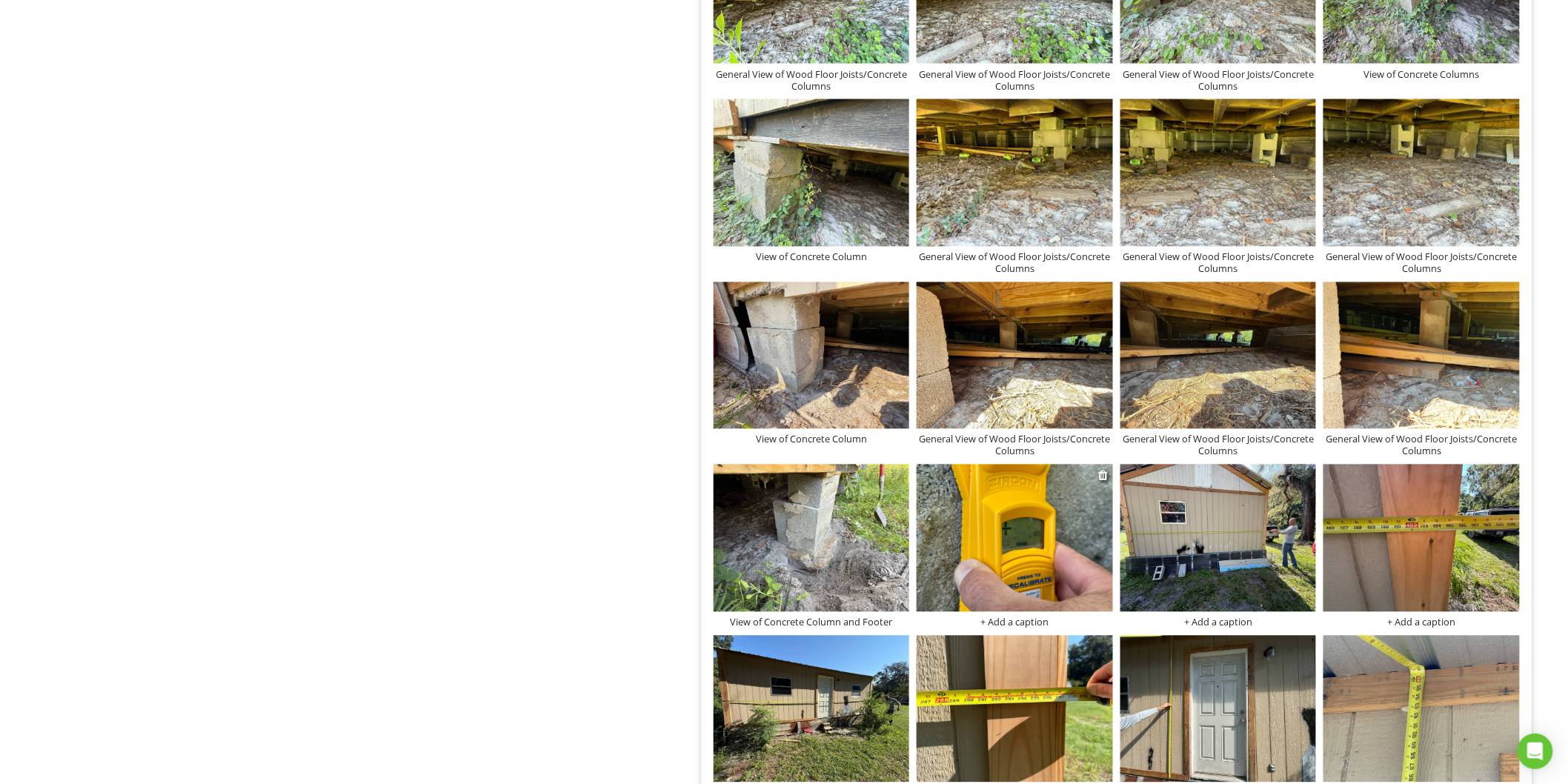
click at [1021, 623] on div "+ Add a caption" at bounding box center [1015, 622] width 196 height 12
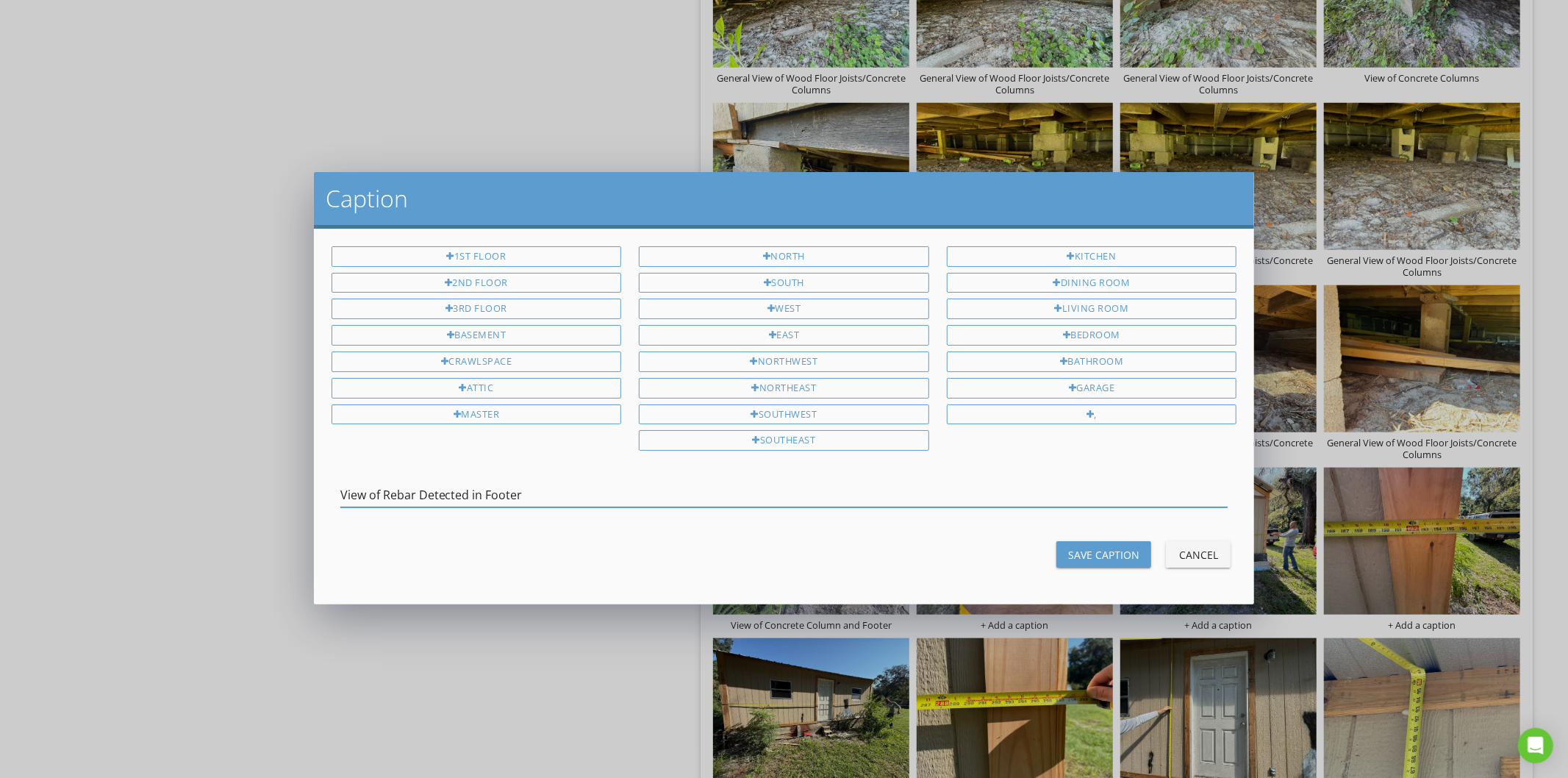
type input "View of Rebar Detected in Footer"
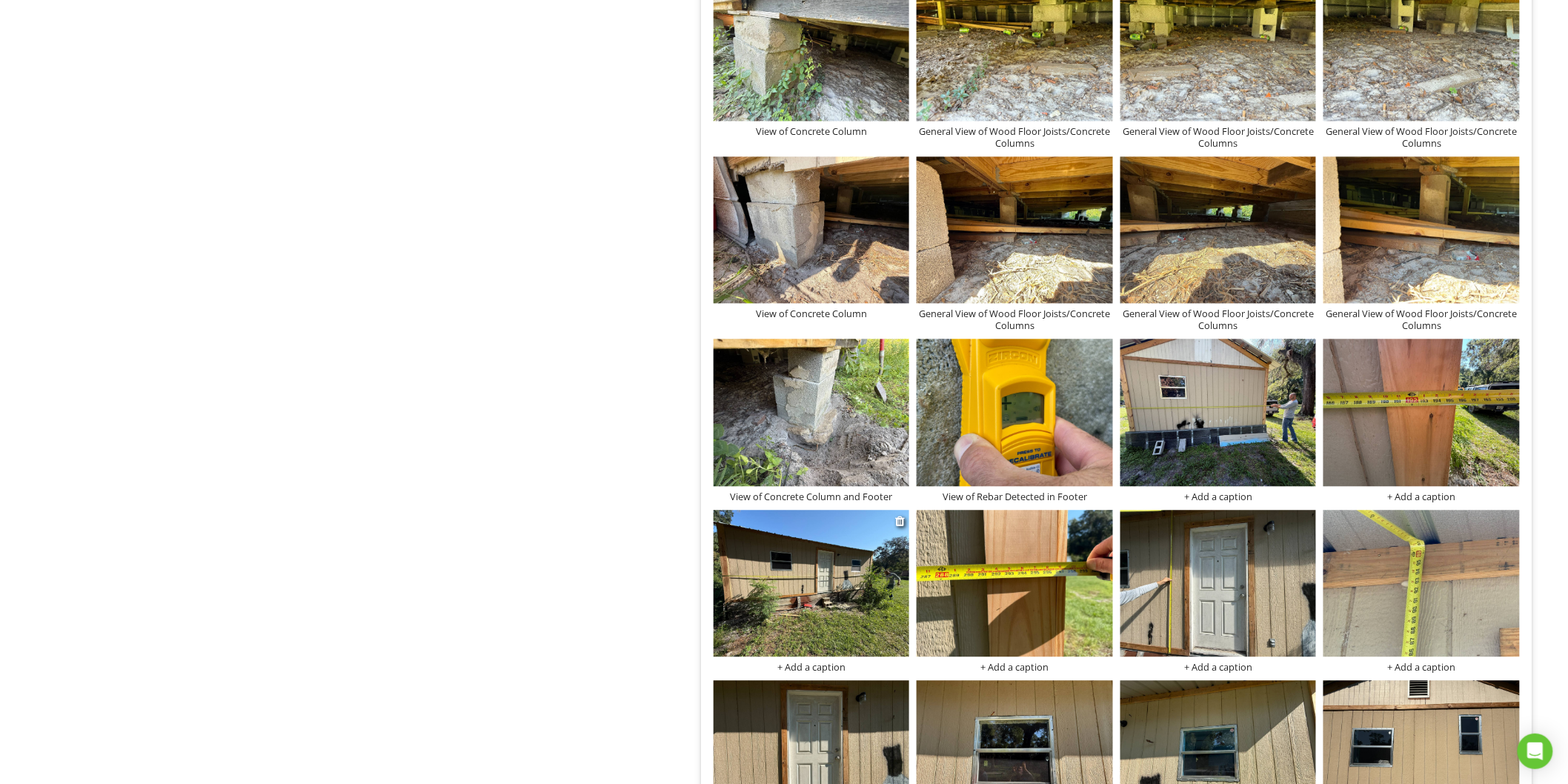
scroll to position [1244, 0]
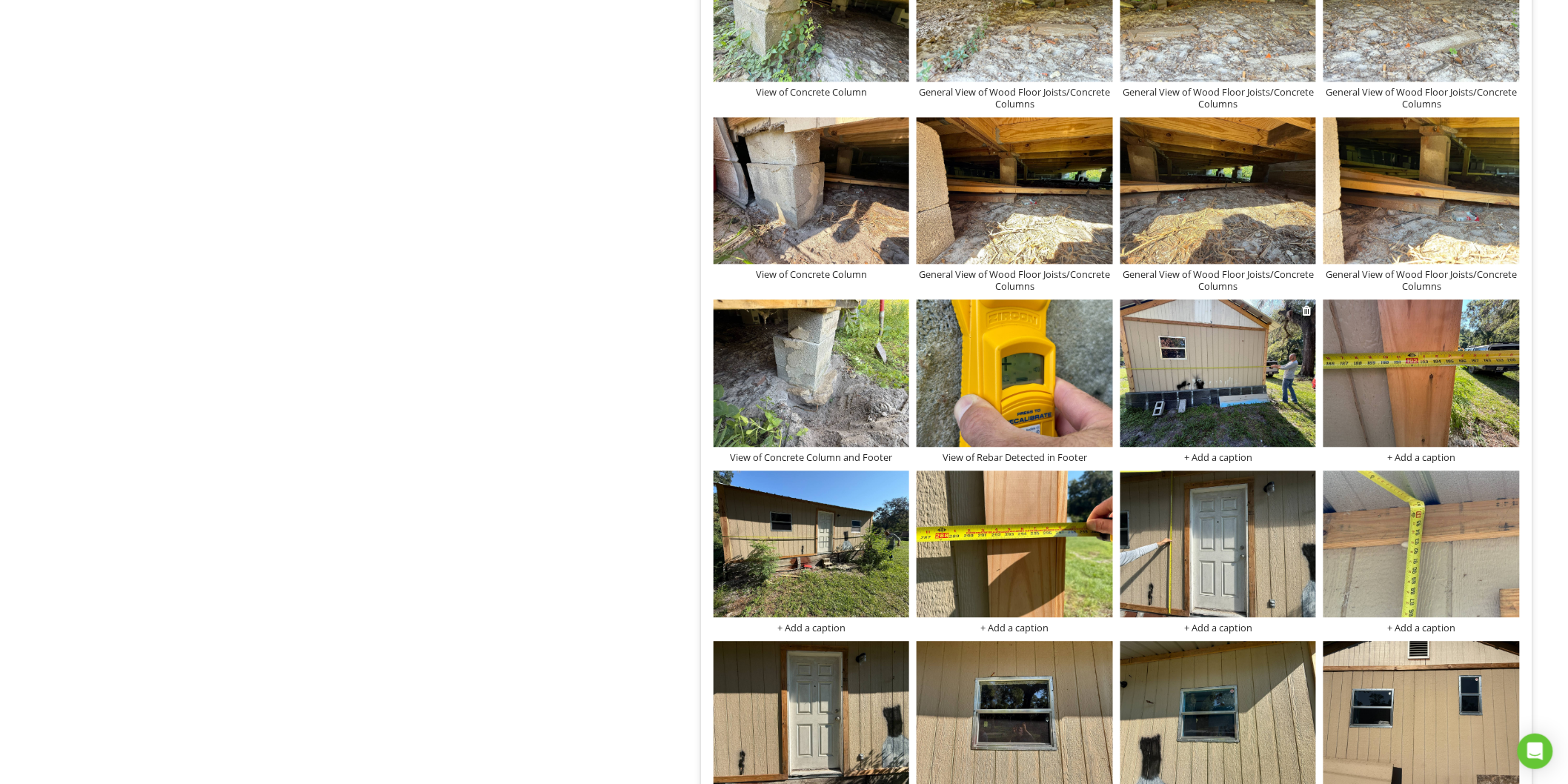
click at [1220, 457] on div "+ Add a caption" at bounding box center [1218, 457] width 196 height 12
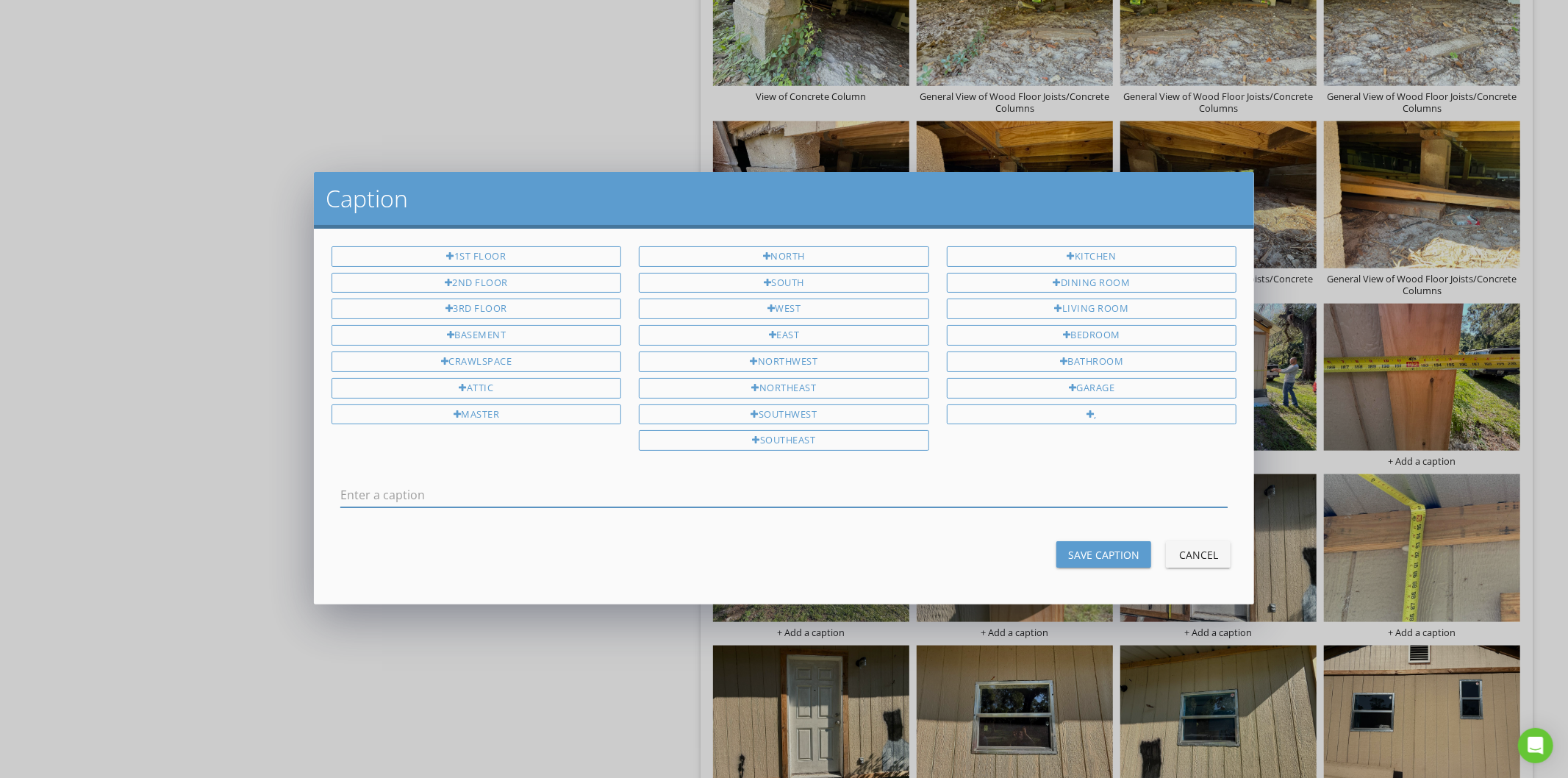
click at [674, 498] on input "text" at bounding box center [785, 495] width 888 height 24
click at [472, 502] on input "View of Side Elevation Measurement" at bounding box center [785, 495] width 888 height 24
type input "View of Side Elevation Measurement"
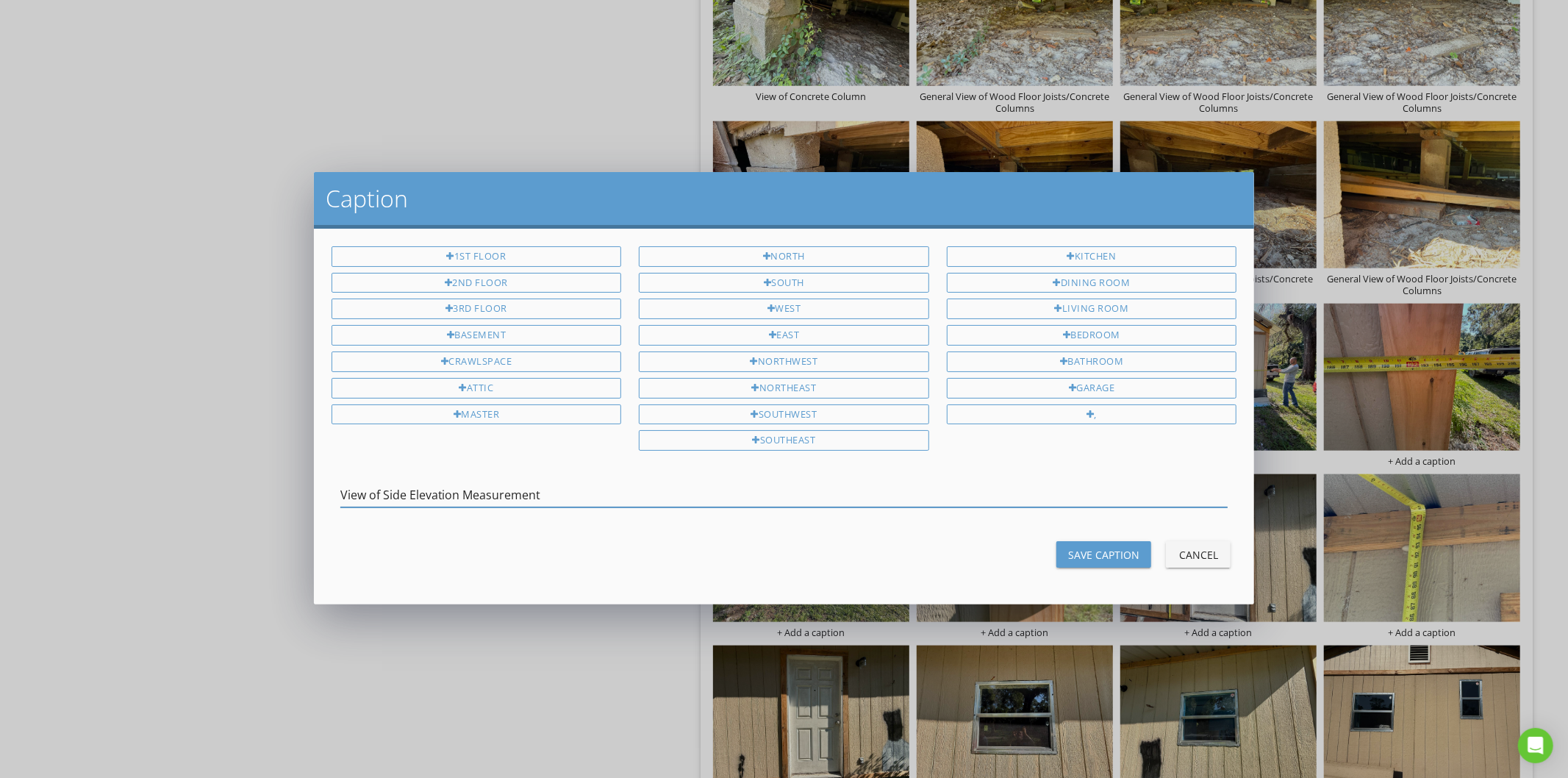
click at [1132, 549] on div "Save Caption" at bounding box center [1103, 554] width 71 height 15
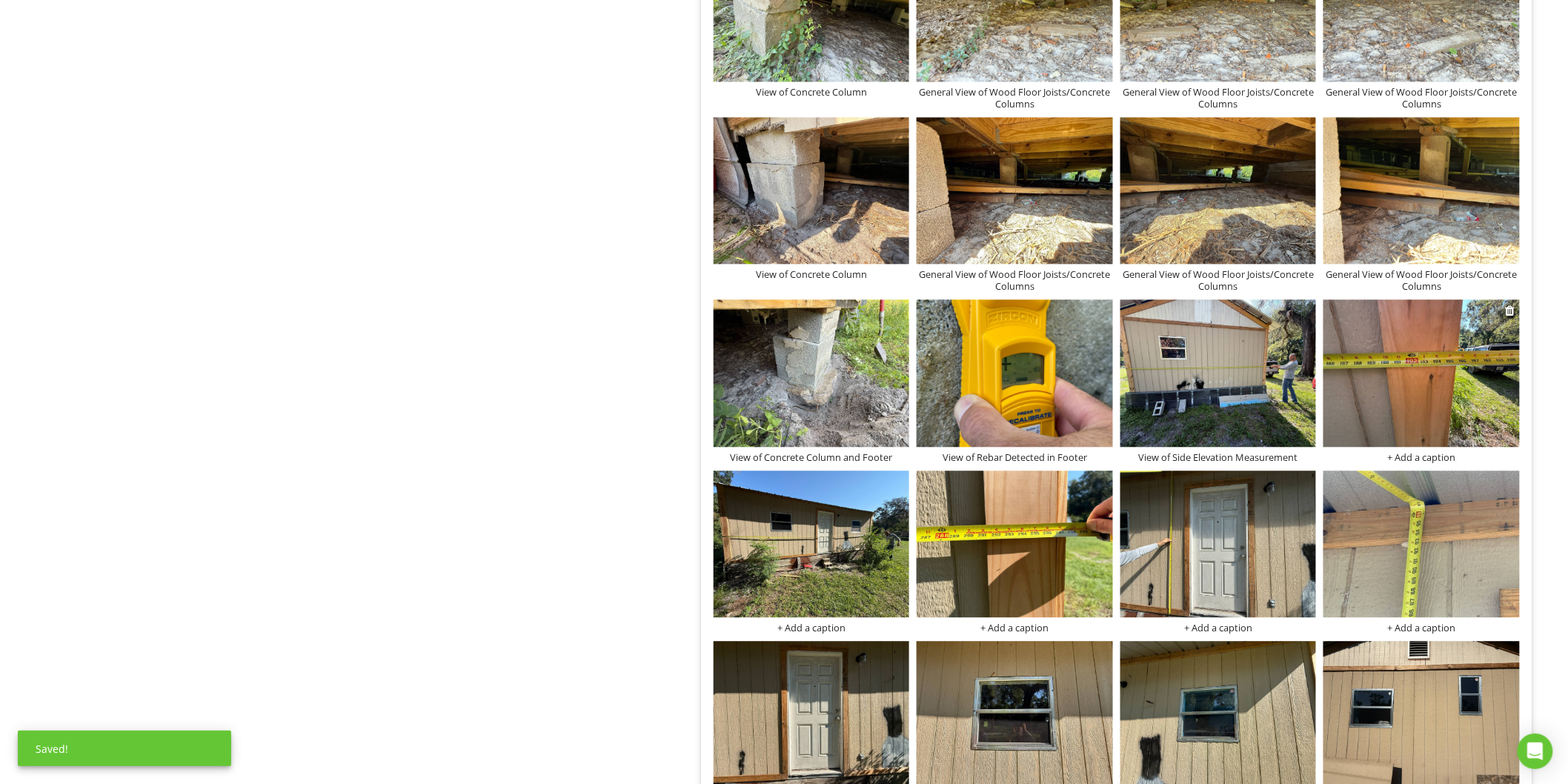
click at [1419, 457] on div "+ Add a caption" at bounding box center [1421, 457] width 196 height 12
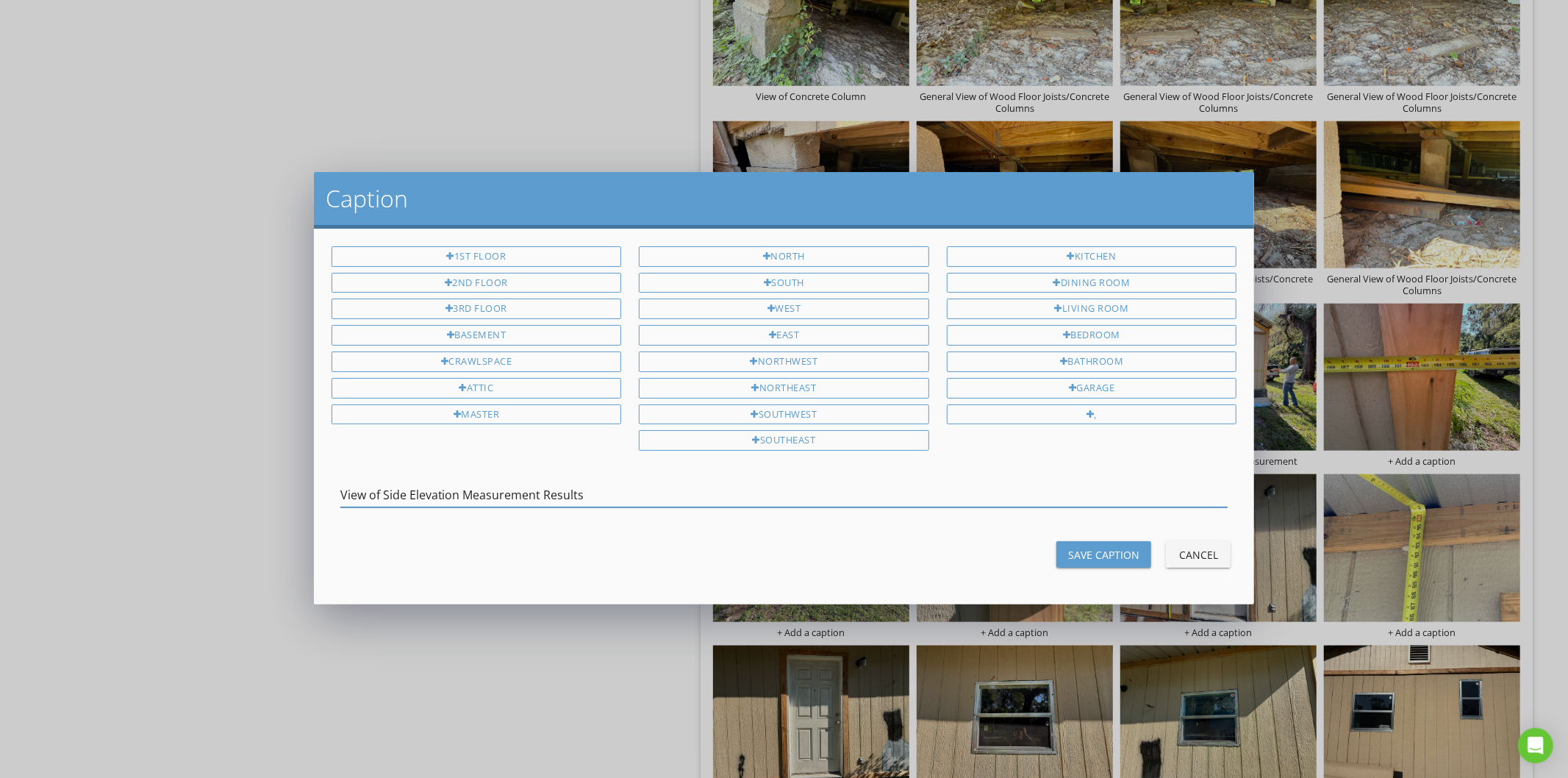
type input "View of Side Elevation Measurement Results"
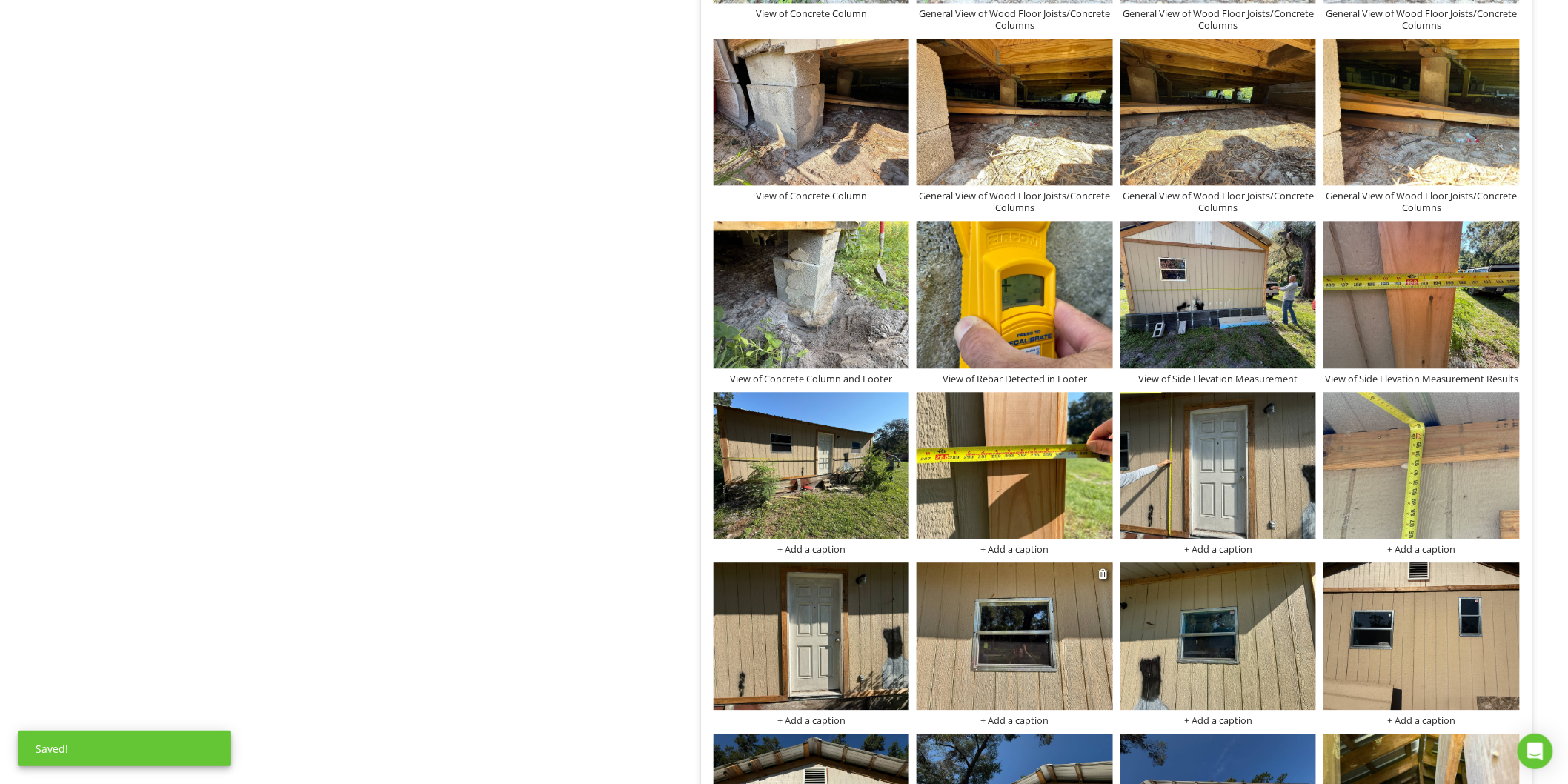
scroll to position [1491, 0]
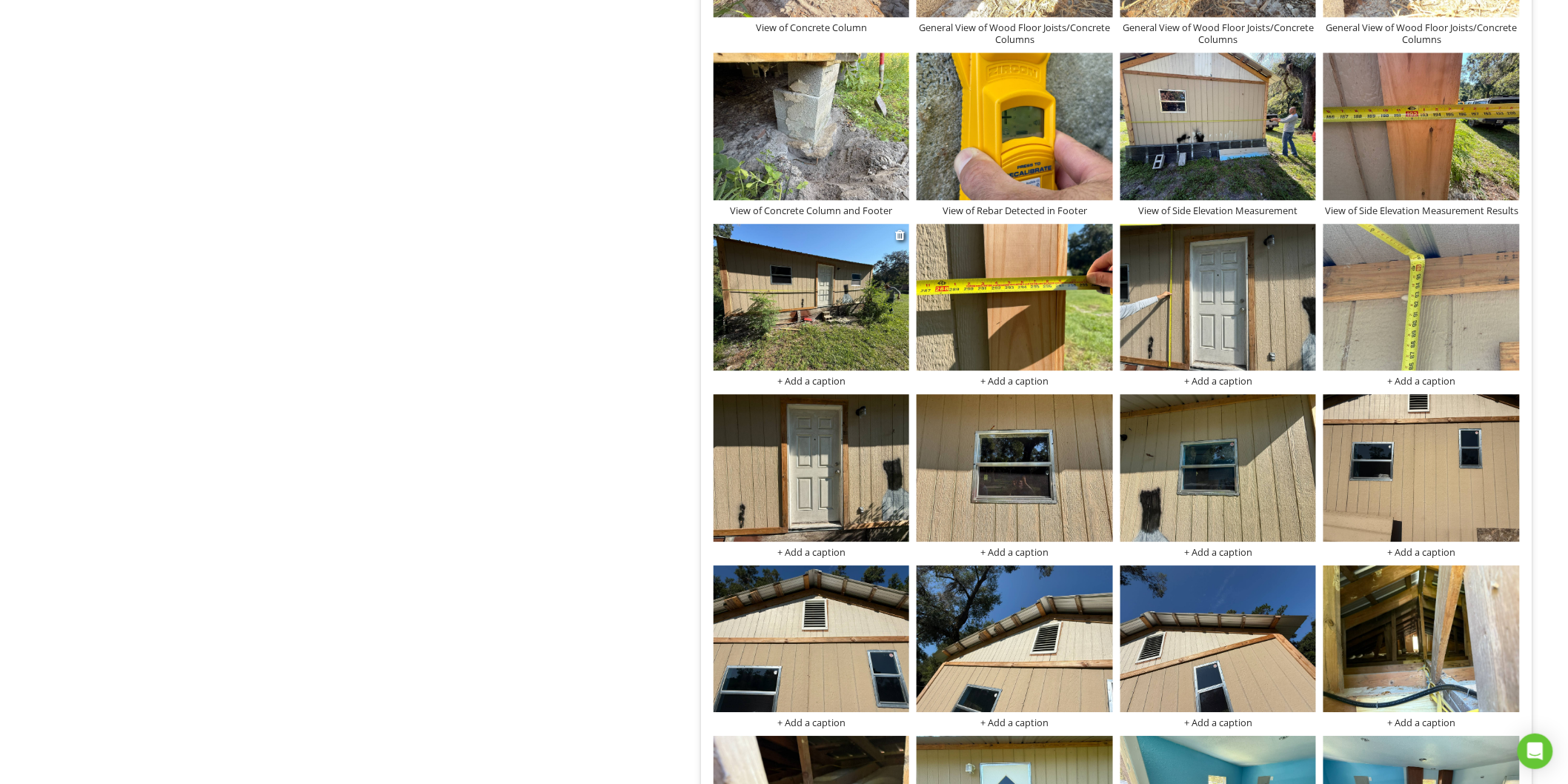
click at [818, 379] on div "+ Add a caption" at bounding box center [812, 381] width 196 height 12
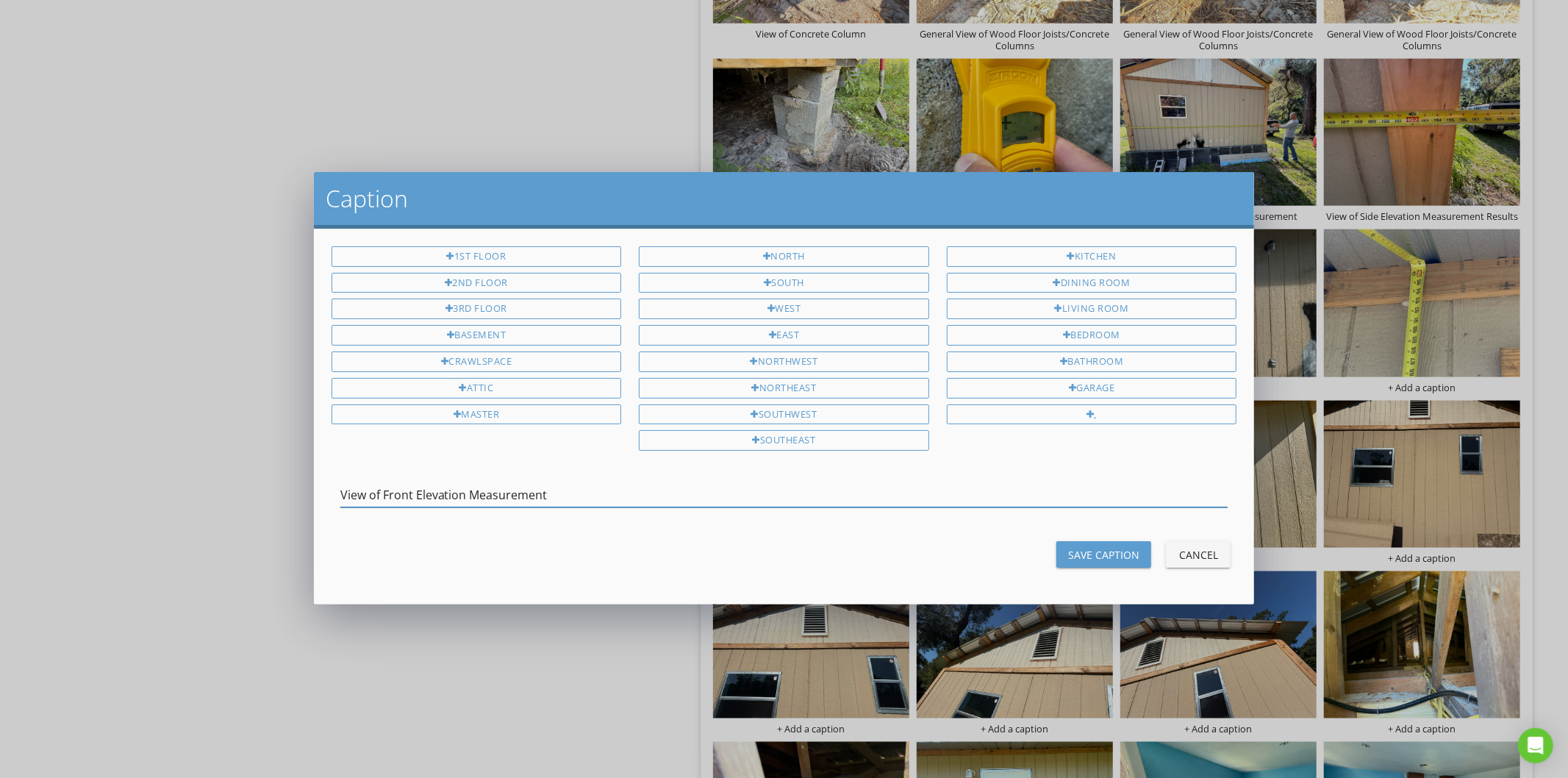
click at [464, 498] on input "View of Front Elevation Measurement" at bounding box center [785, 495] width 888 height 24
click at [463, 498] on input "View of Front Elevation Measurement" at bounding box center [785, 495] width 888 height 24
type input "View of Front Elevation Measurement"
click at [1123, 546] on button "Save Caption" at bounding box center [1104, 554] width 95 height 26
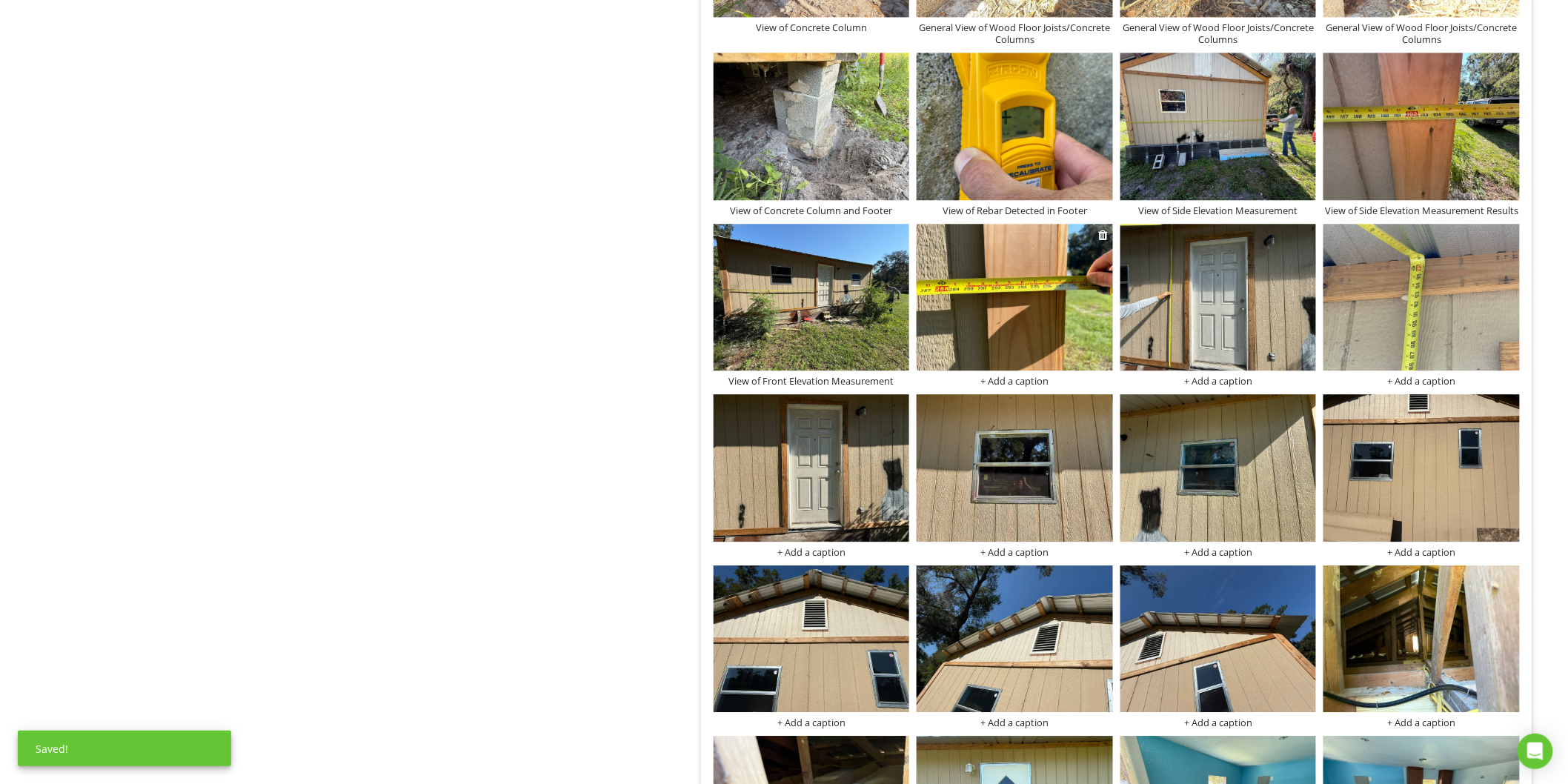
click at [1003, 379] on div "+ Add a caption" at bounding box center [1015, 381] width 196 height 12
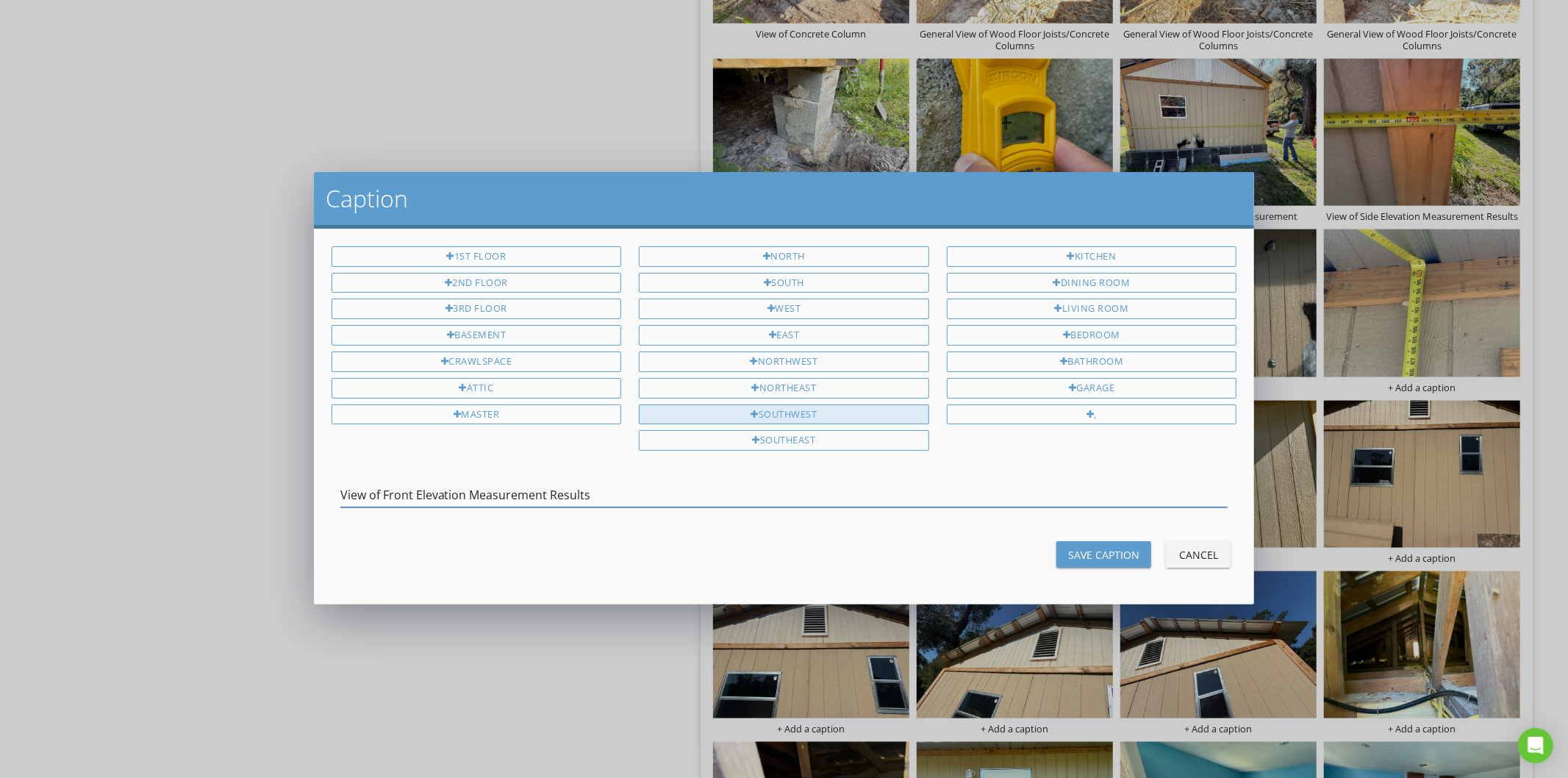
type input "View of Front Elevation Measurement Results"
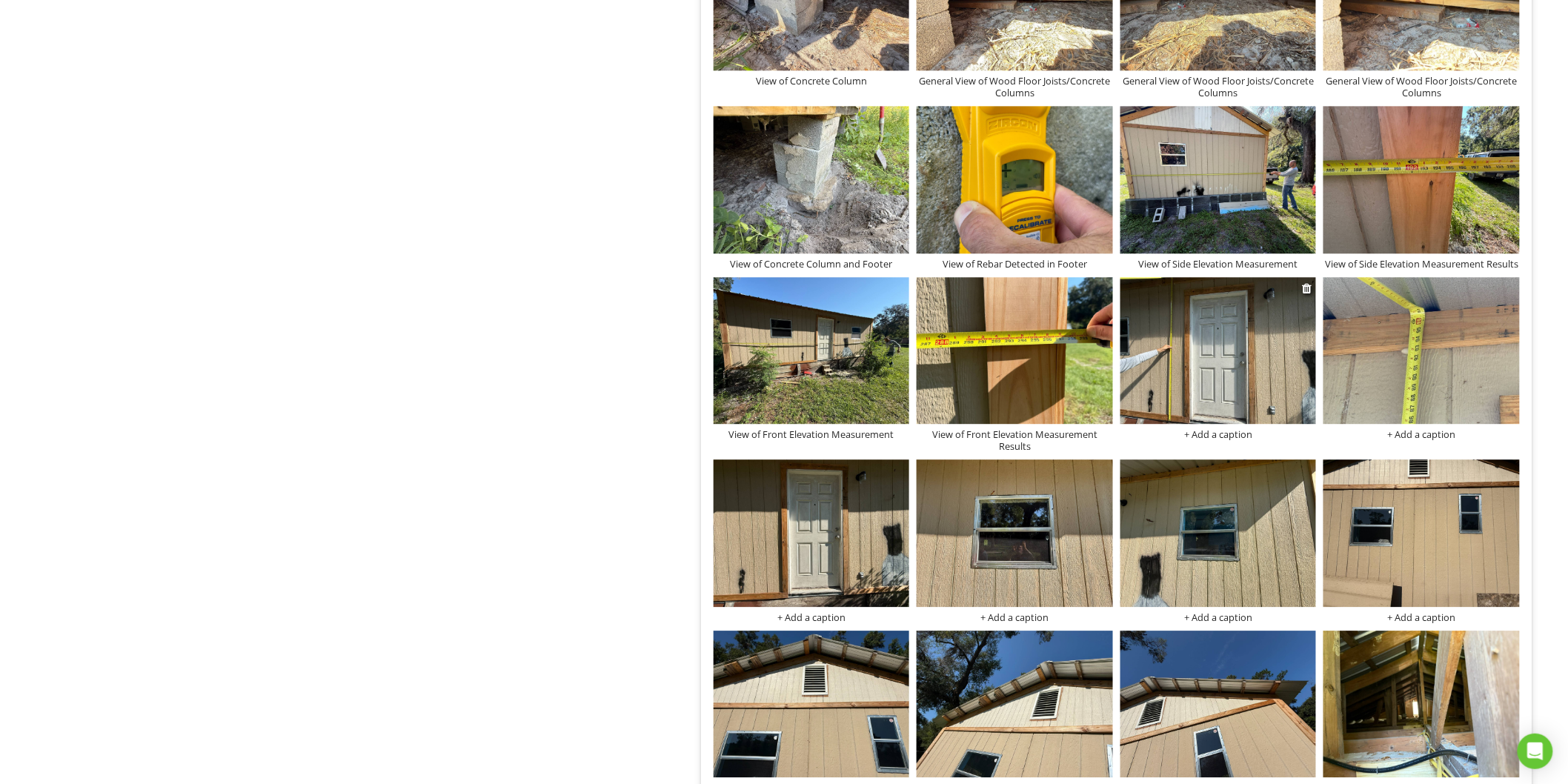
scroll to position [1409, 0]
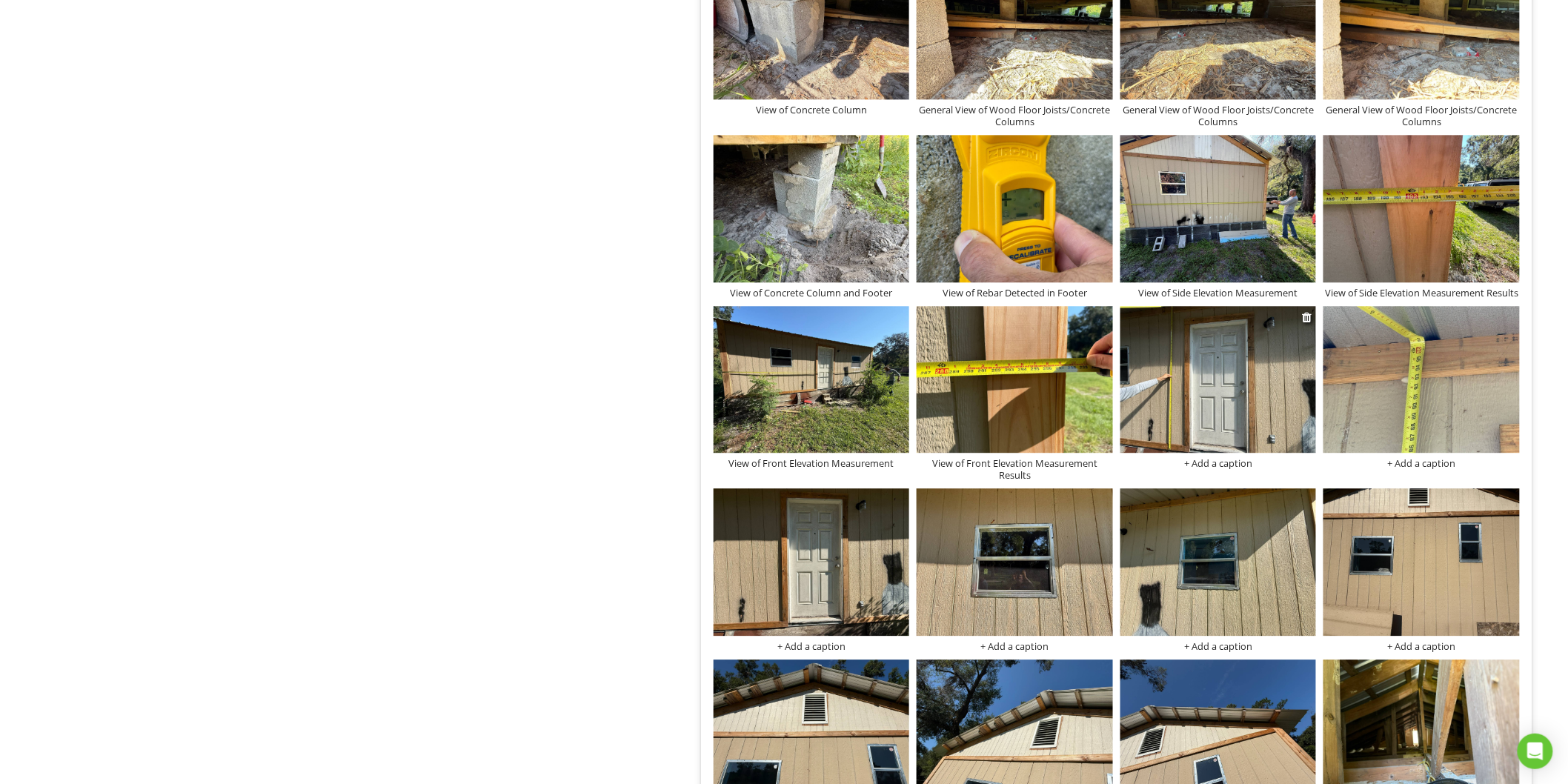
click at [1173, 424] on img at bounding box center [1218, 379] width 196 height 147
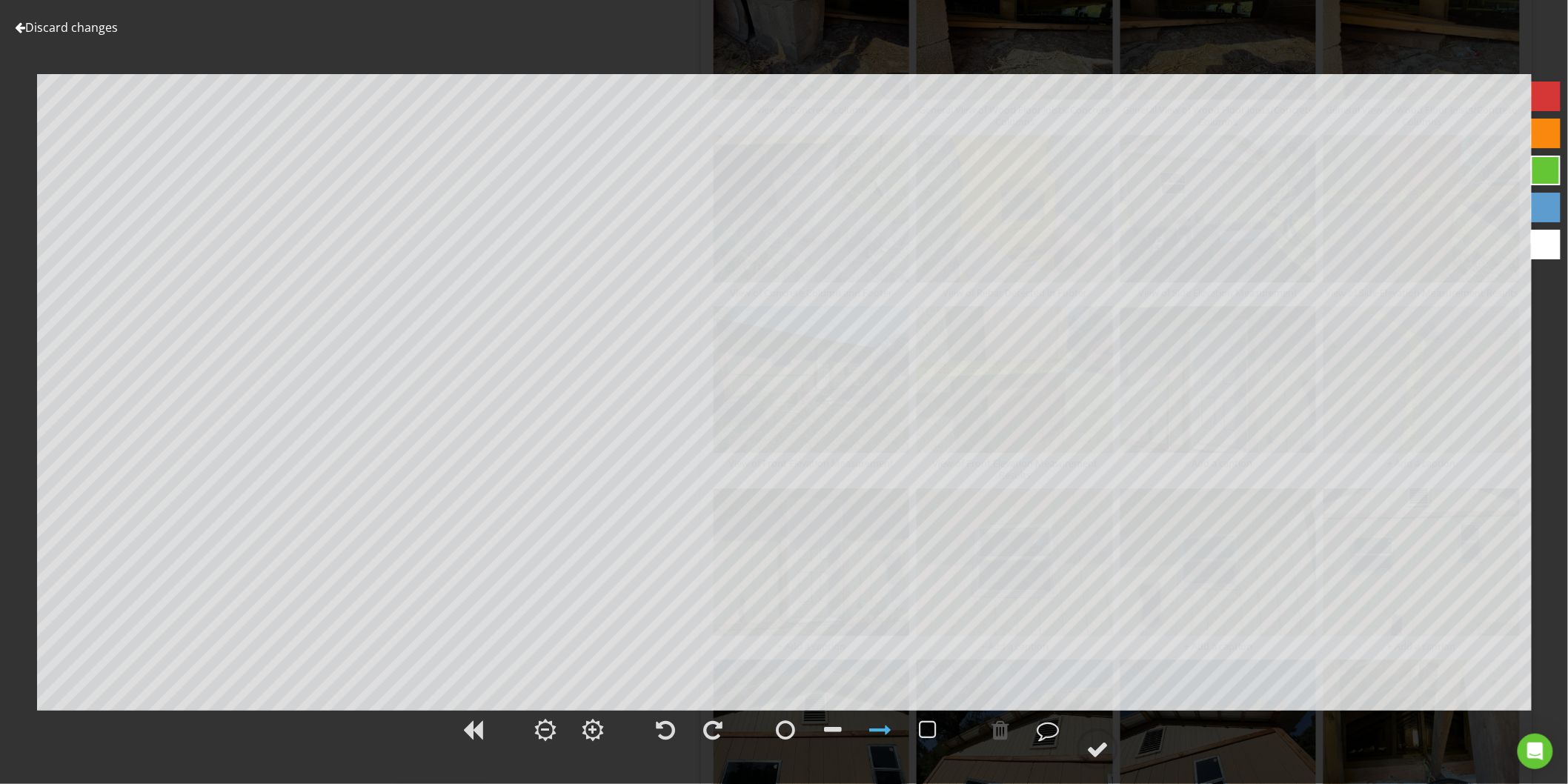
click at [80, 20] on link "Discard changes" at bounding box center [66, 27] width 103 height 16
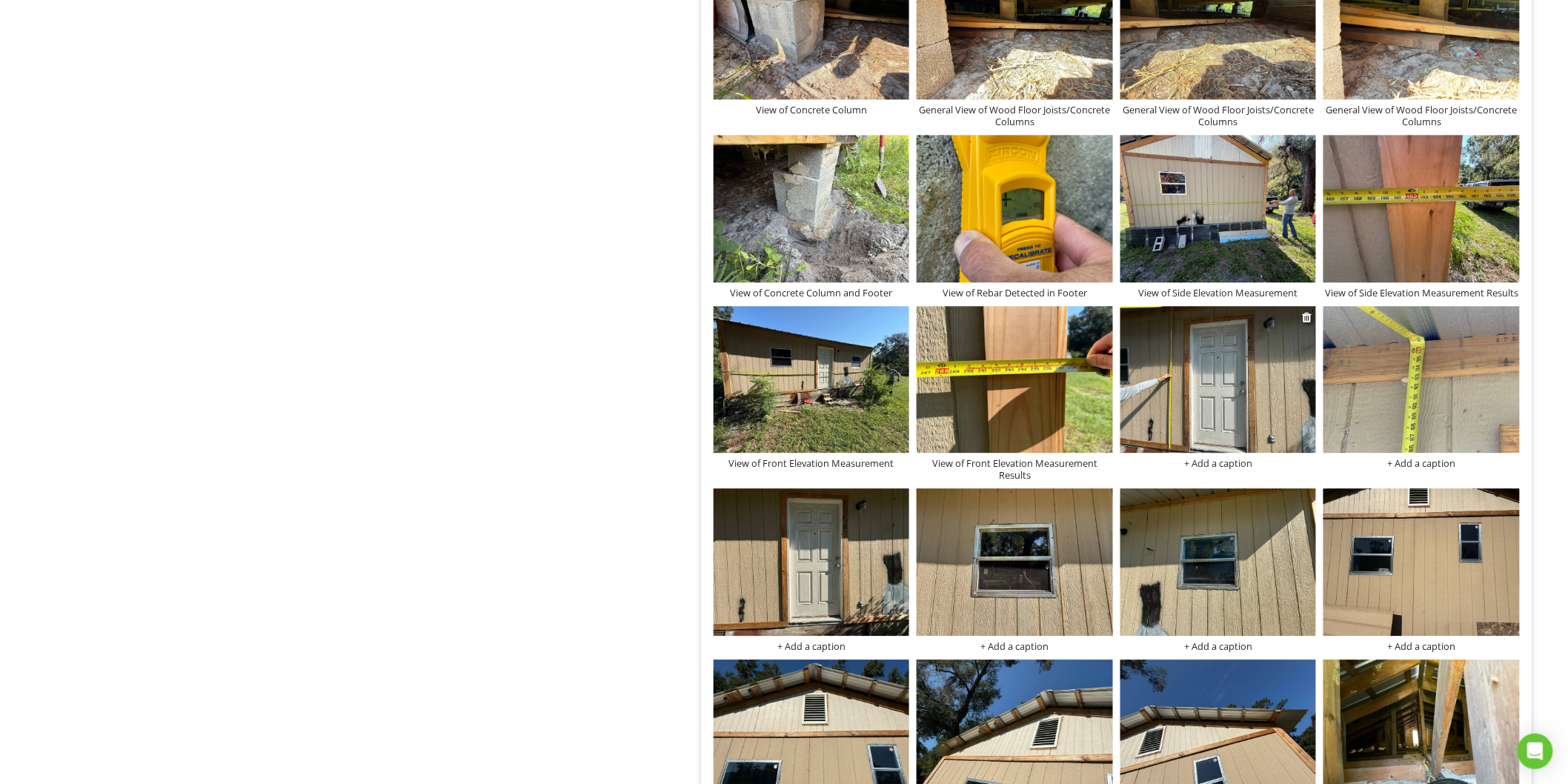
click at [1201, 463] on div "+ Add a caption" at bounding box center [1218, 463] width 196 height 12
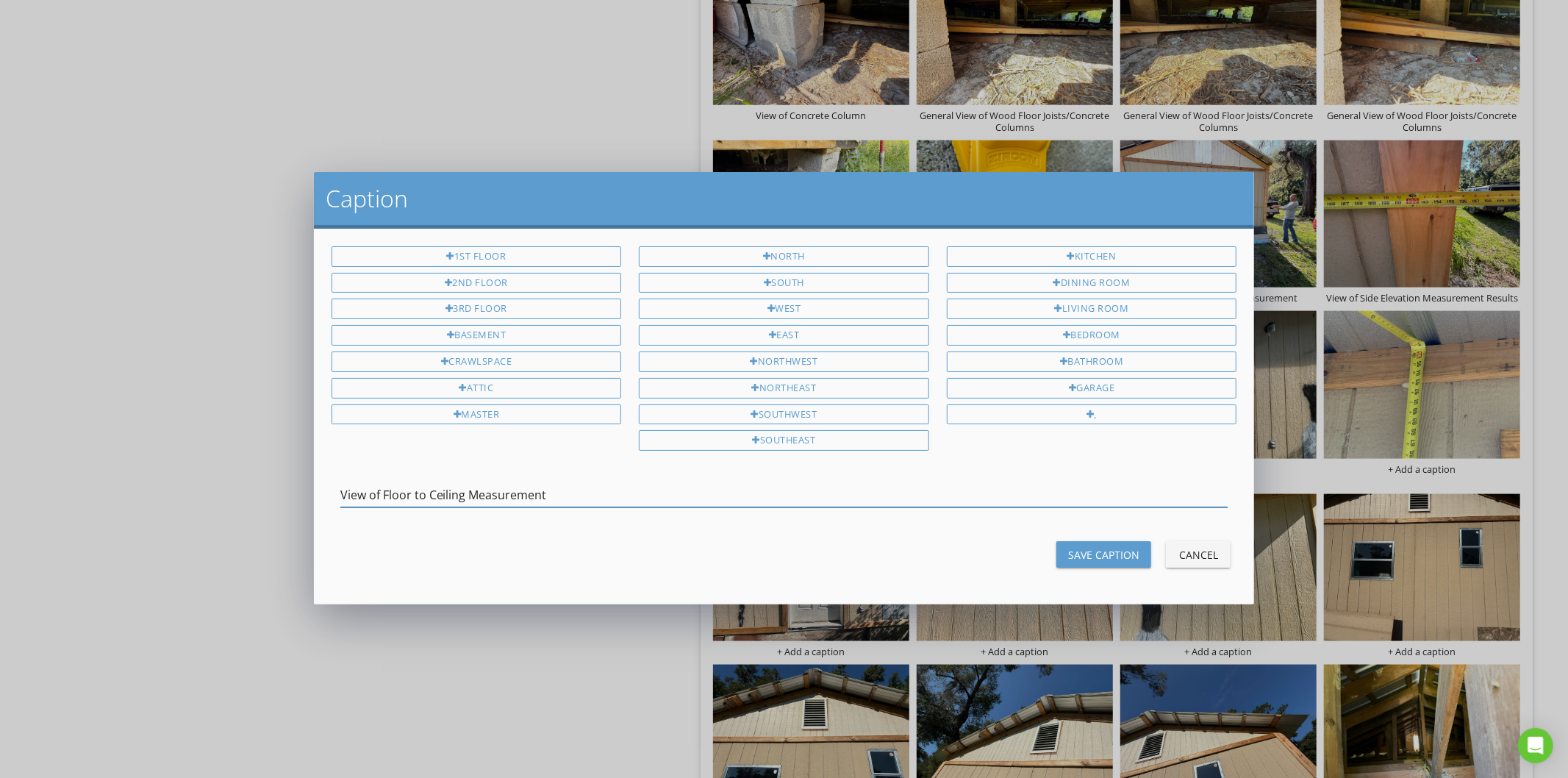
click at [498, 493] on input "View of Floor to Ceiling Measurement" at bounding box center [785, 495] width 888 height 24
type input "View of Floor to Ceiling Measurement"
click at [1068, 563] on button "Save Caption" at bounding box center [1104, 554] width 95 height 26
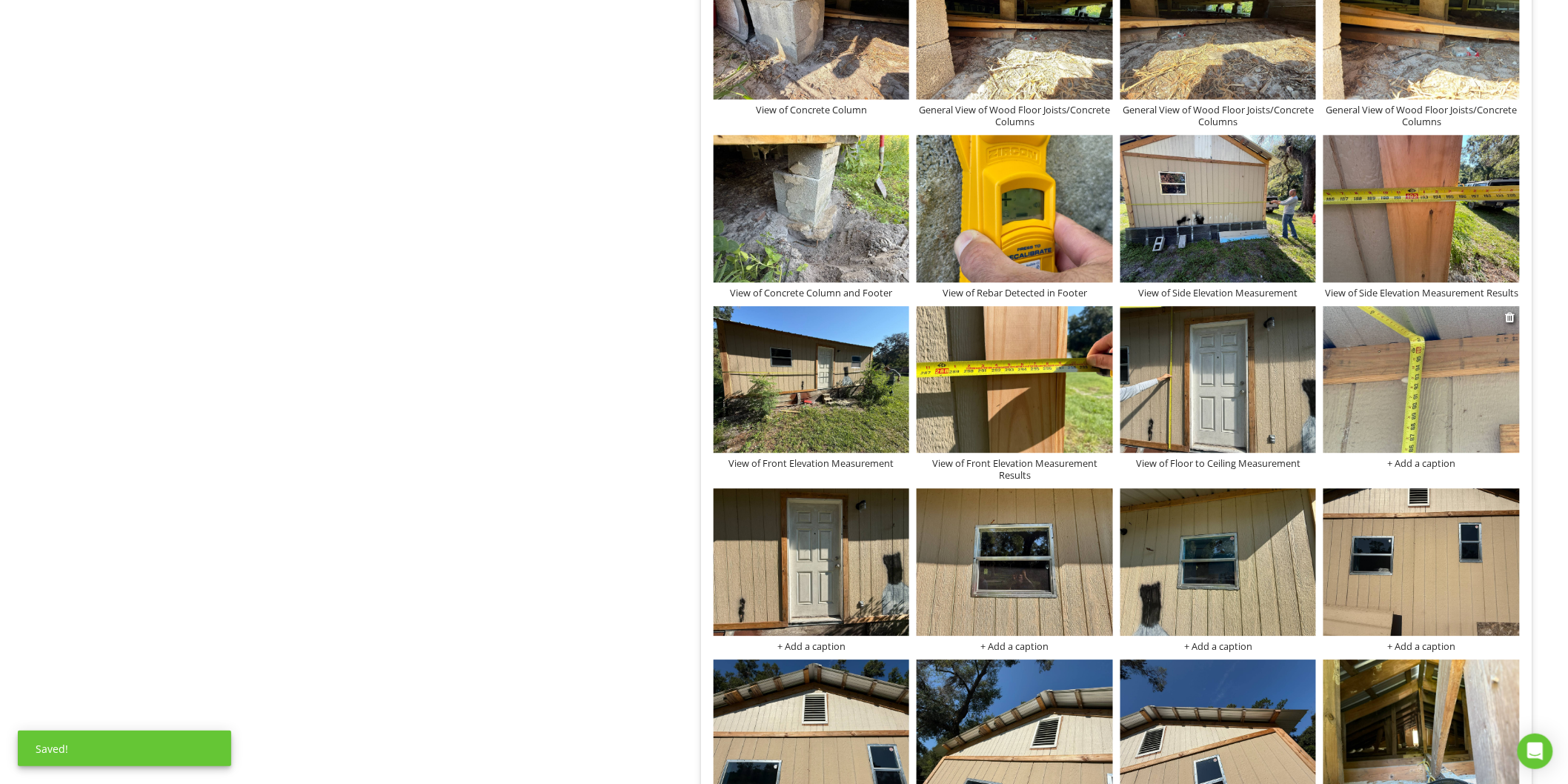
click at [1415, 468] on div "+ Add a caption" at bounding box center [1421, 463] width 196 height 12
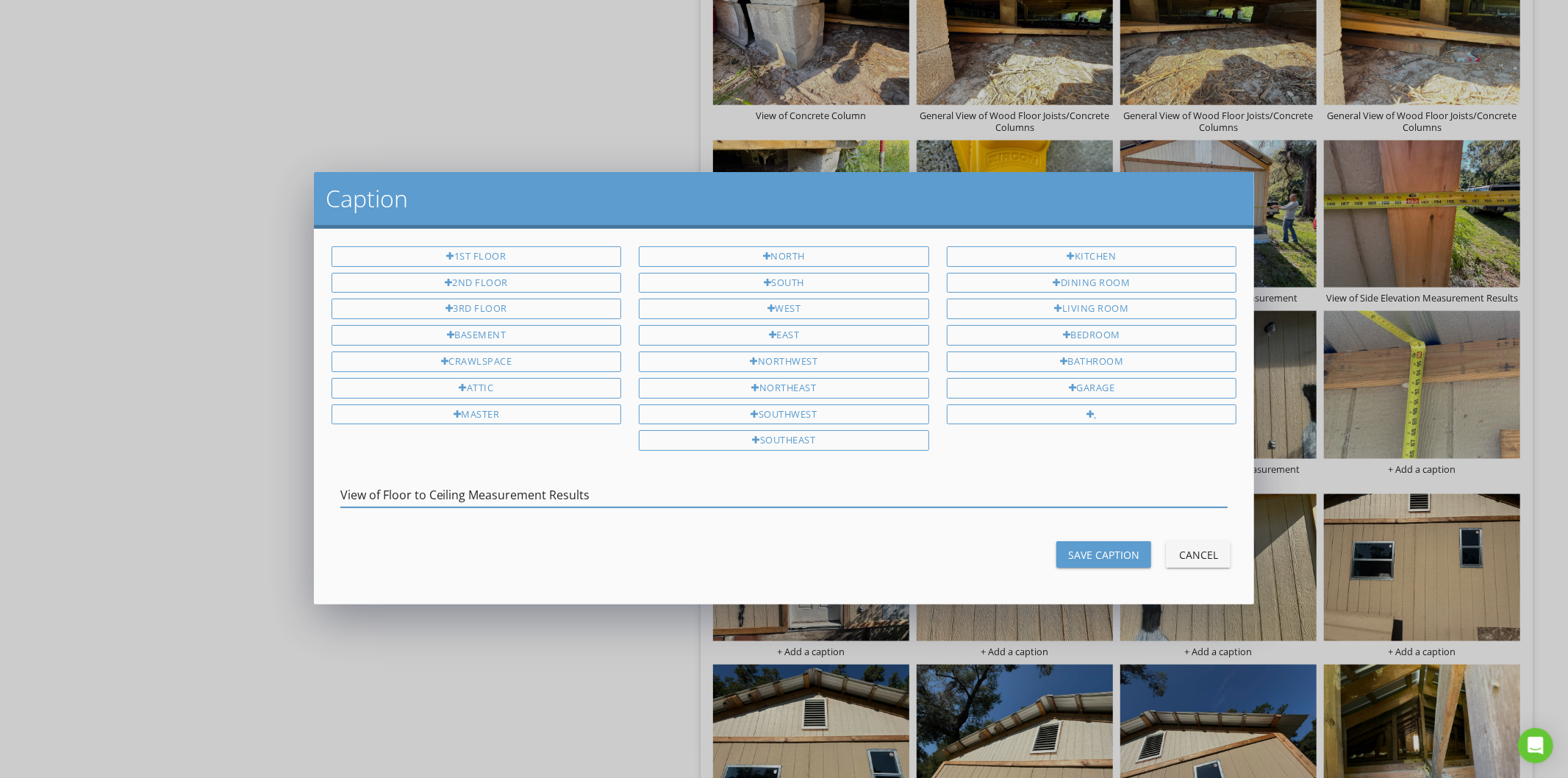
type input "View of Floor to Ceiling Measurement Results"
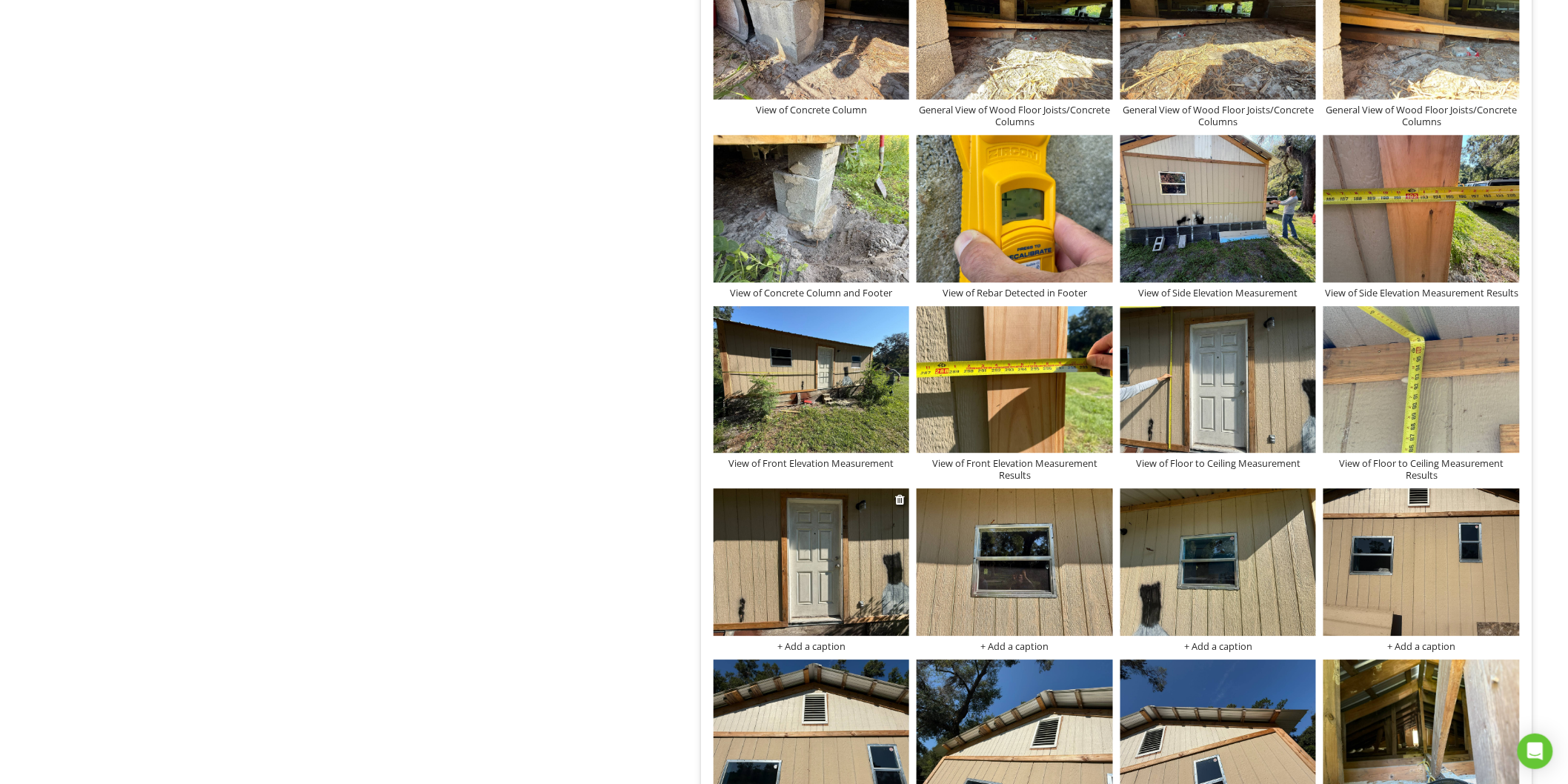
click at [824, 647] on div "+ Add a caption" at bounding box center [812, 646] width 196 height 12
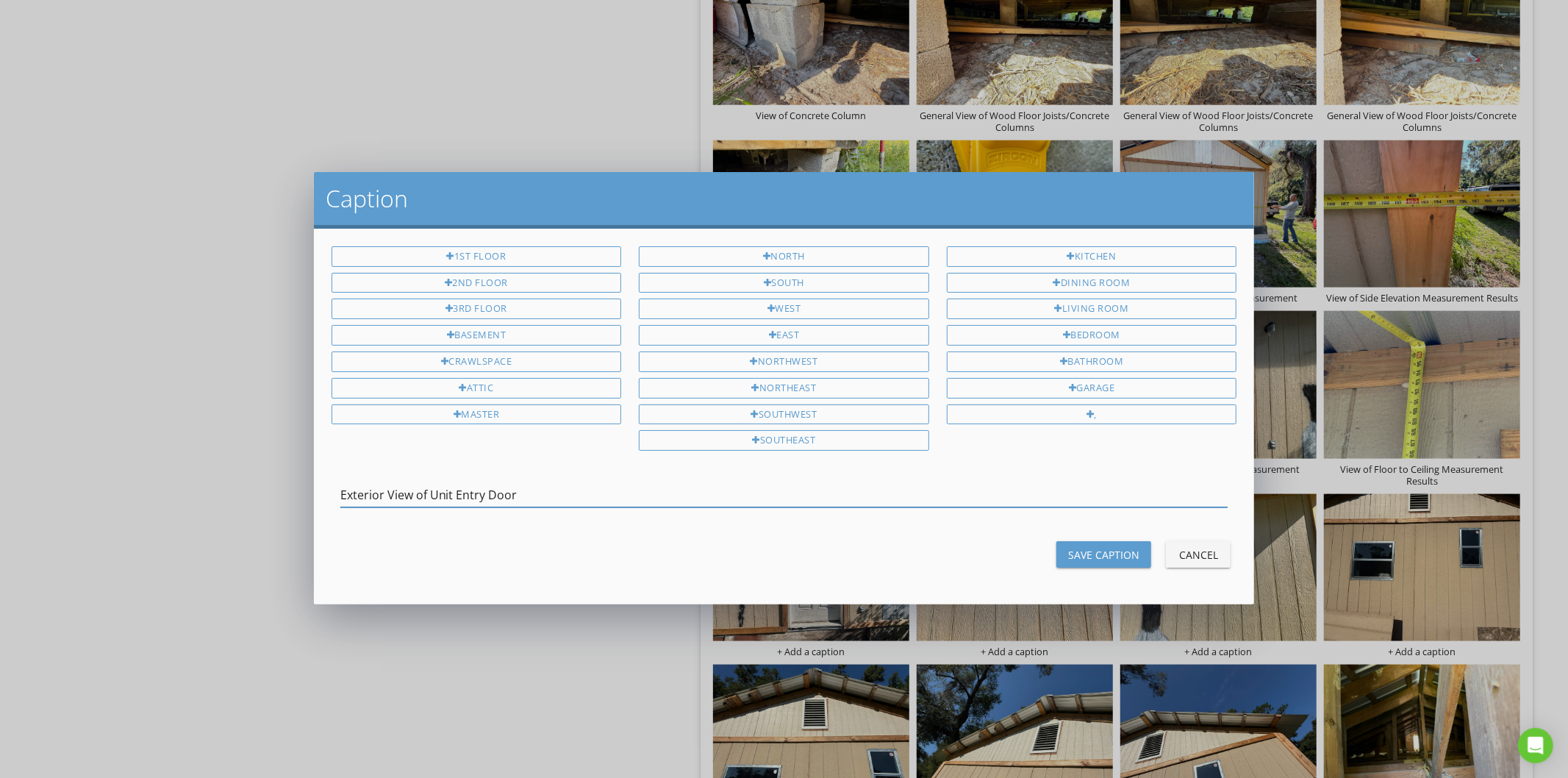
type input "Exterior View of Unit Entry Door"
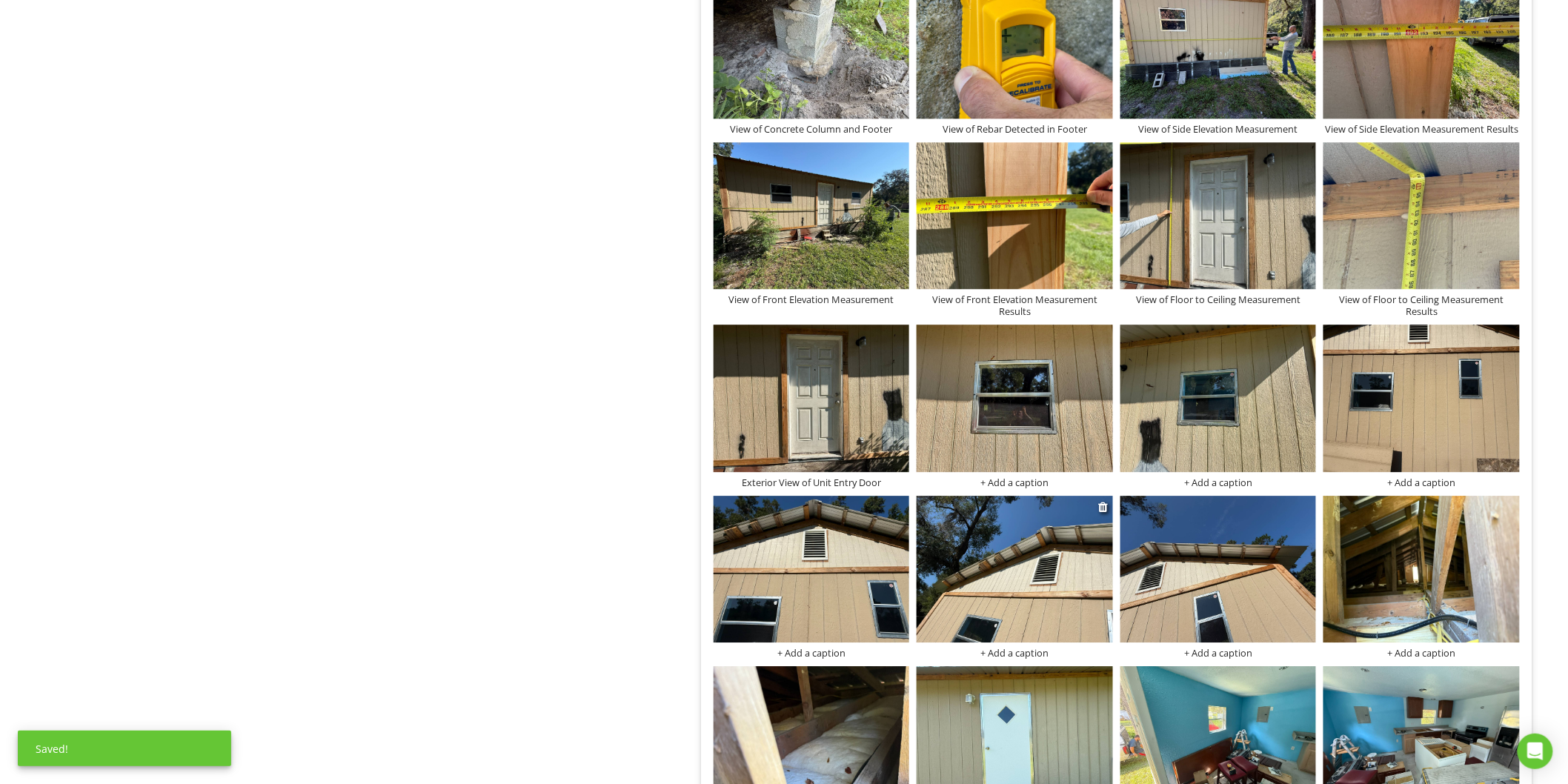
scroll to position [1573, 0]
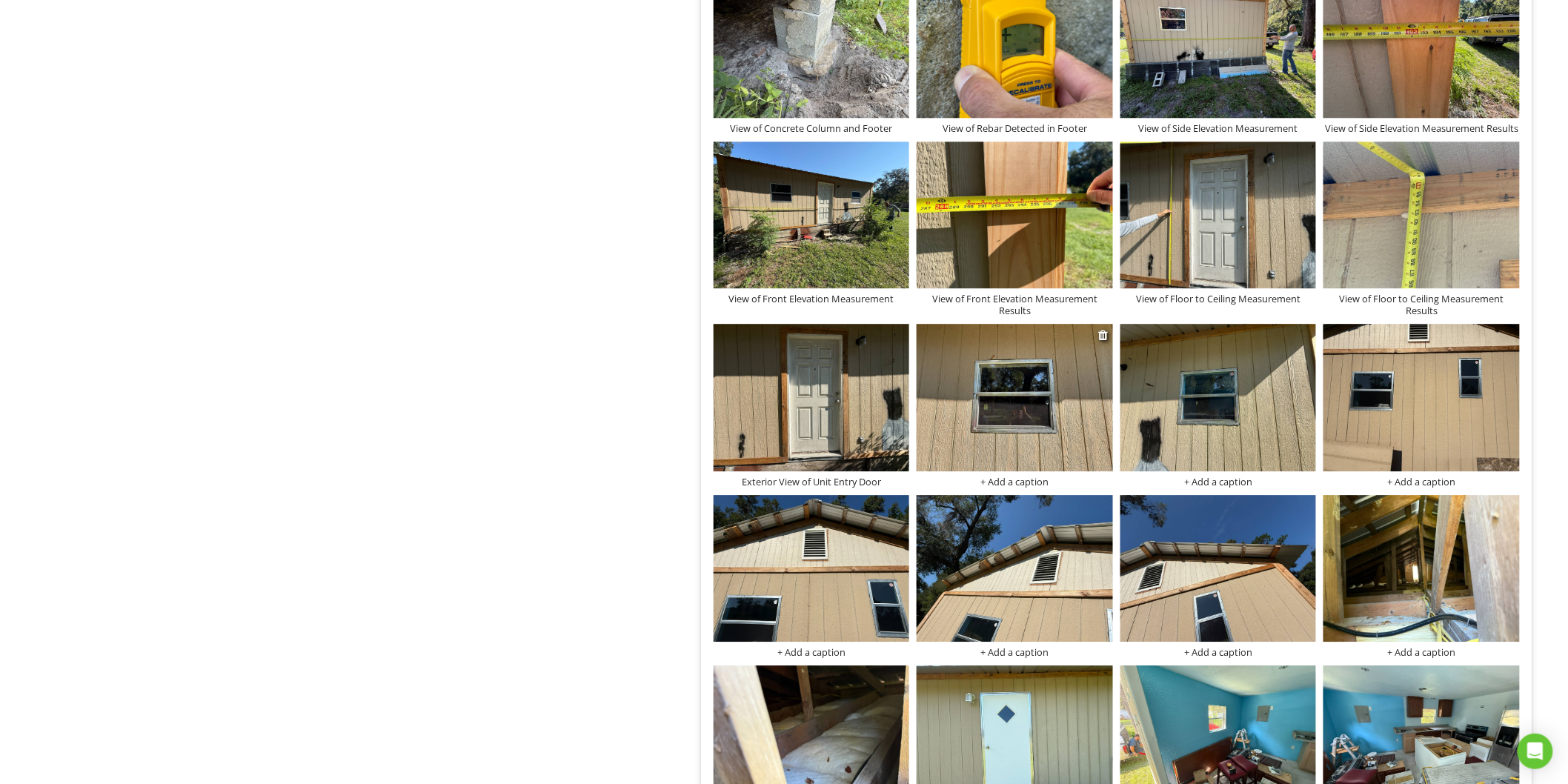
click at [1029, 484] on div "+ Add a caption" at bounding box center [1015, 482] width 196 height 12
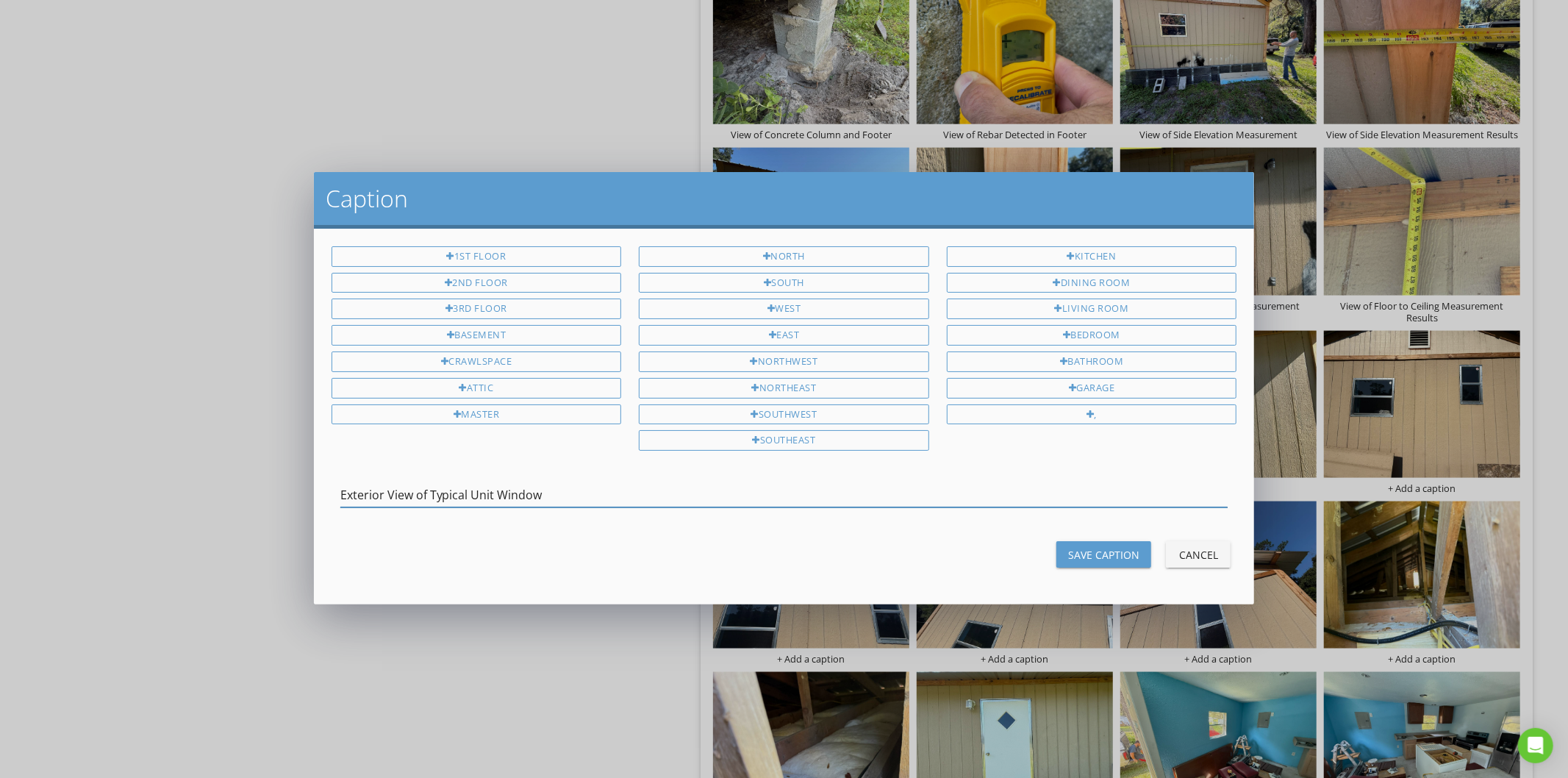
click at [508, 500] on input "Exterior View of Typical Unit Window" at bounding box center [785, 495] width 888 height 24
type input "Exterior View of Typical Unit Window"
click at [1076, 565] on button "Save Caption" at bounding box center [1104, 554] width 95 height 26
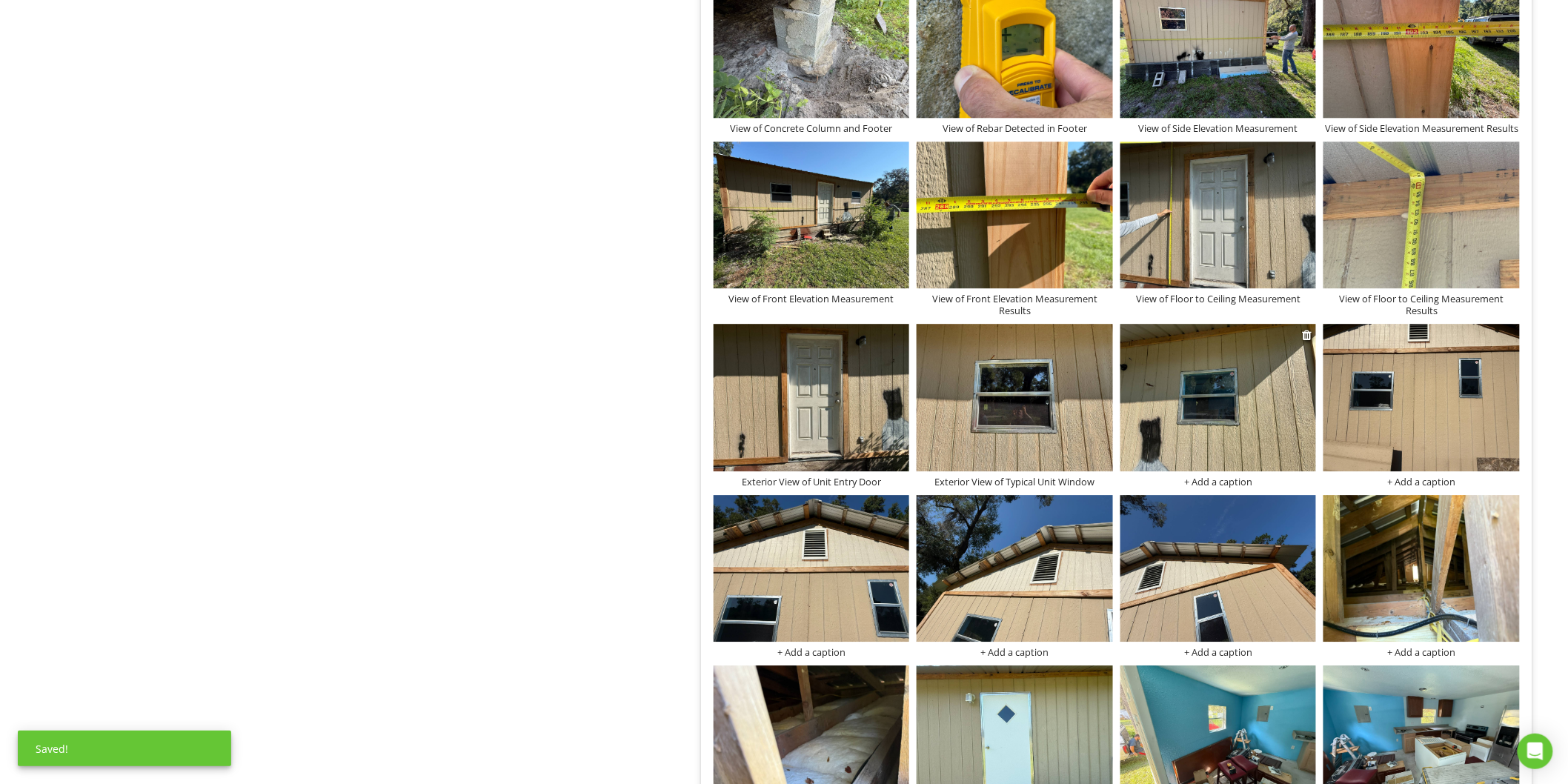
click at [1191, 483] on div "+ Add a caption" at bounding box center [1218, 482] width 196 height 12
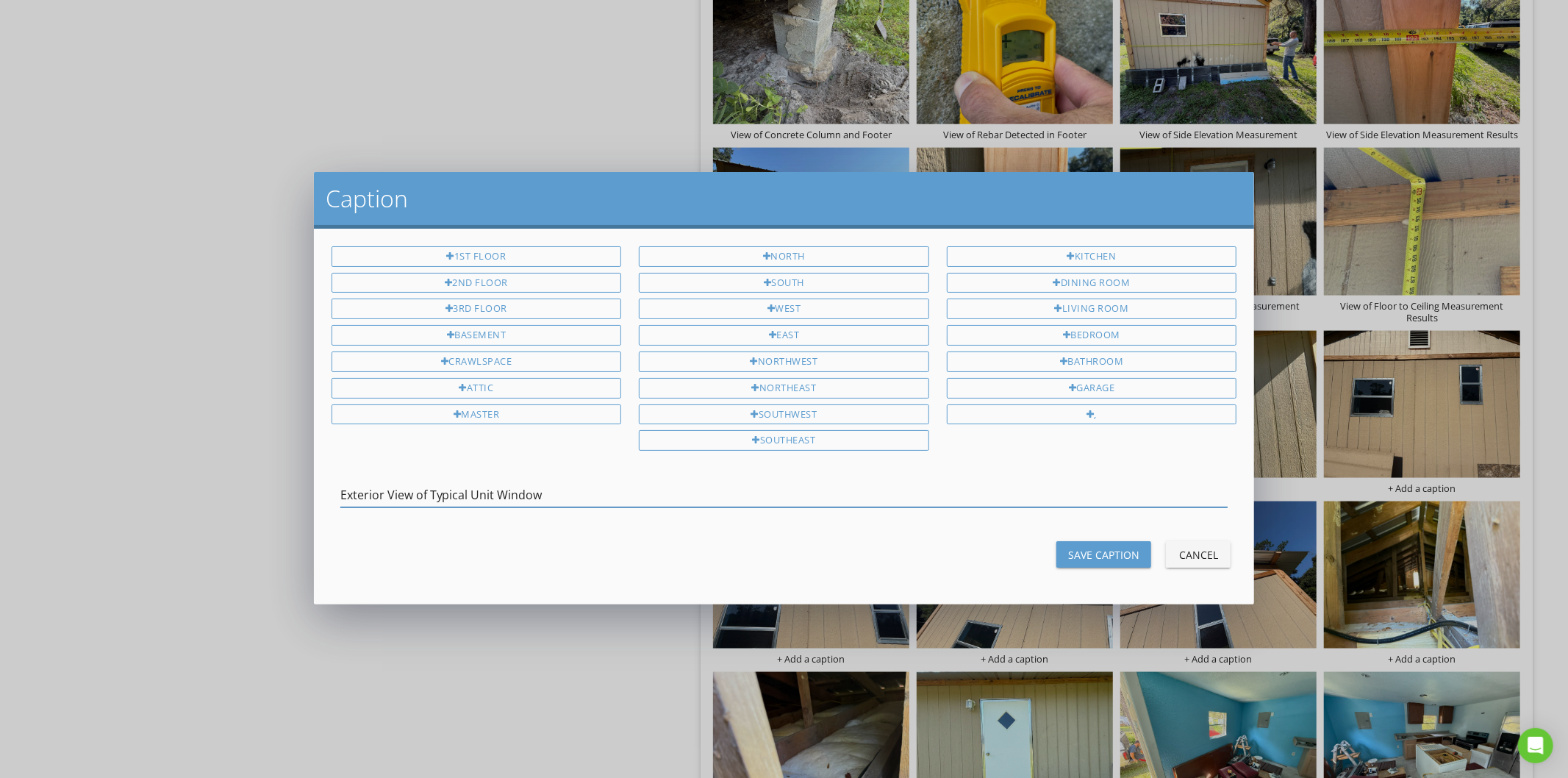
type input "Exterior View of Typical Unit Window"
click at [1088, 553] on div "Save Caption" at bounding box center [1103, 554] width 71 height 15
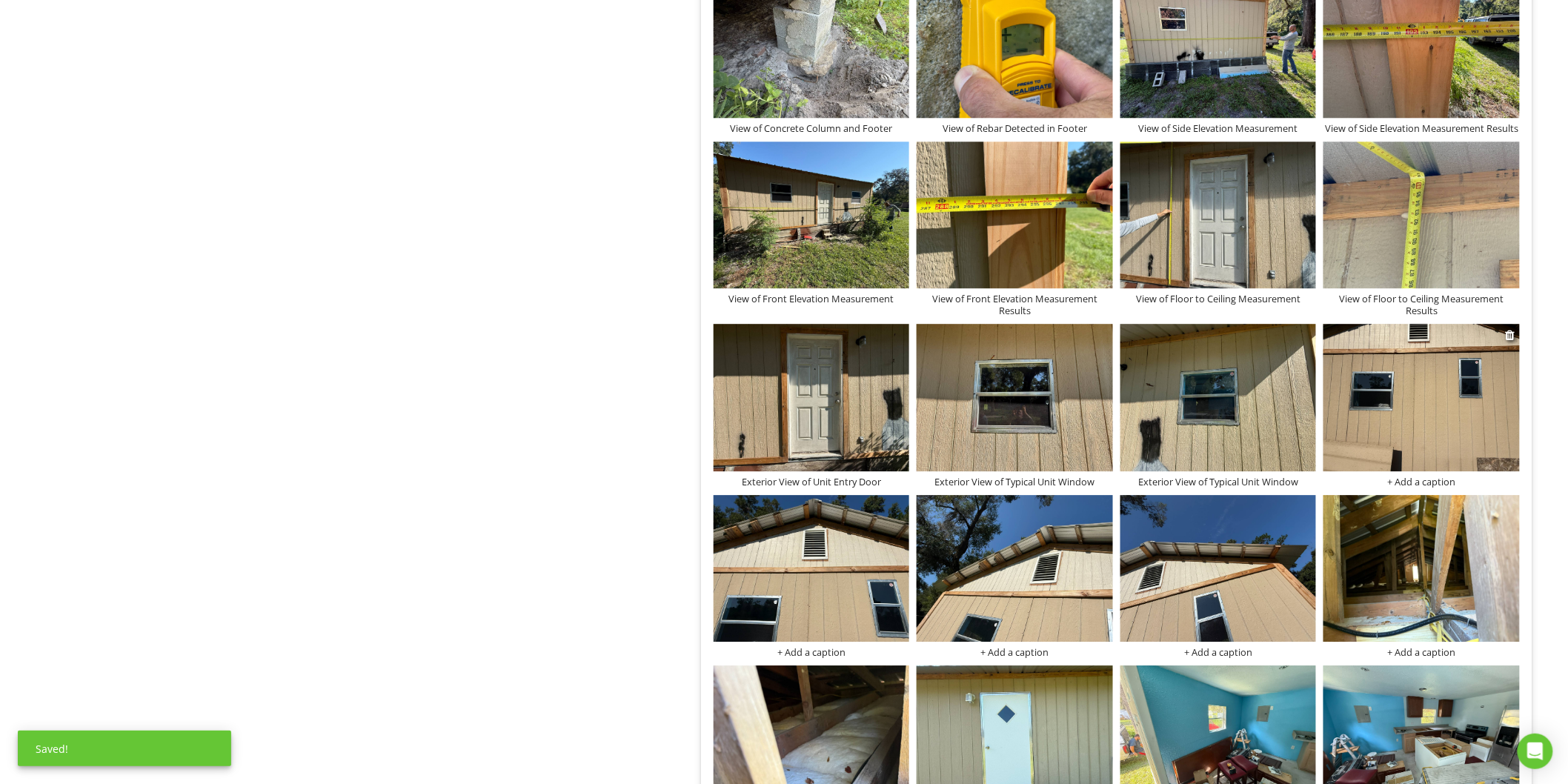
click at [1424, 484] on div "+ Add a caption" at bounding box center [1421, 482] width 196 height 12
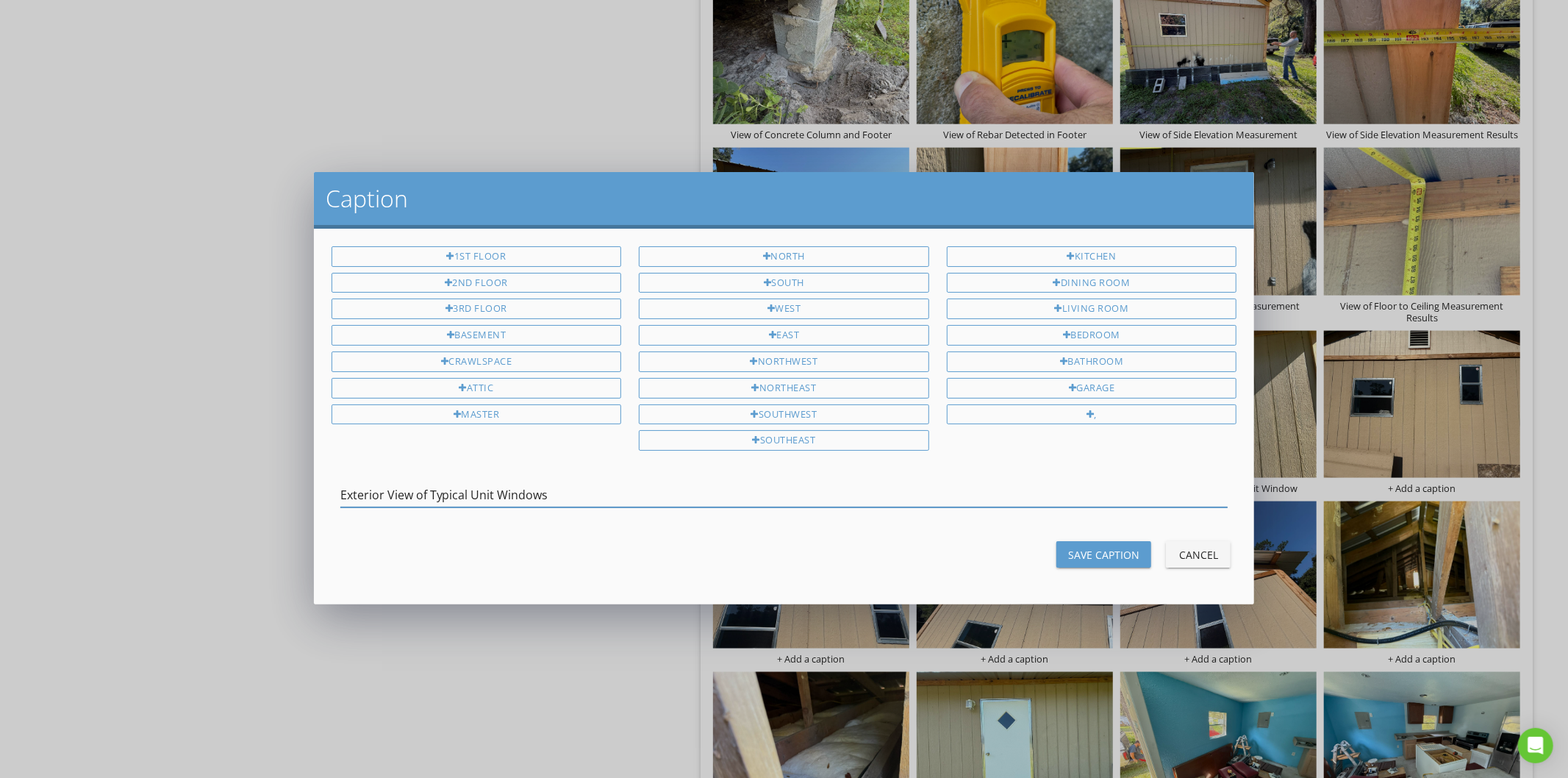
type input "Exterior View of Typical Unit Windows"
click at [1111, 557] on div "Save Caption" at bounding box center [1103, 554] width 71 height 15
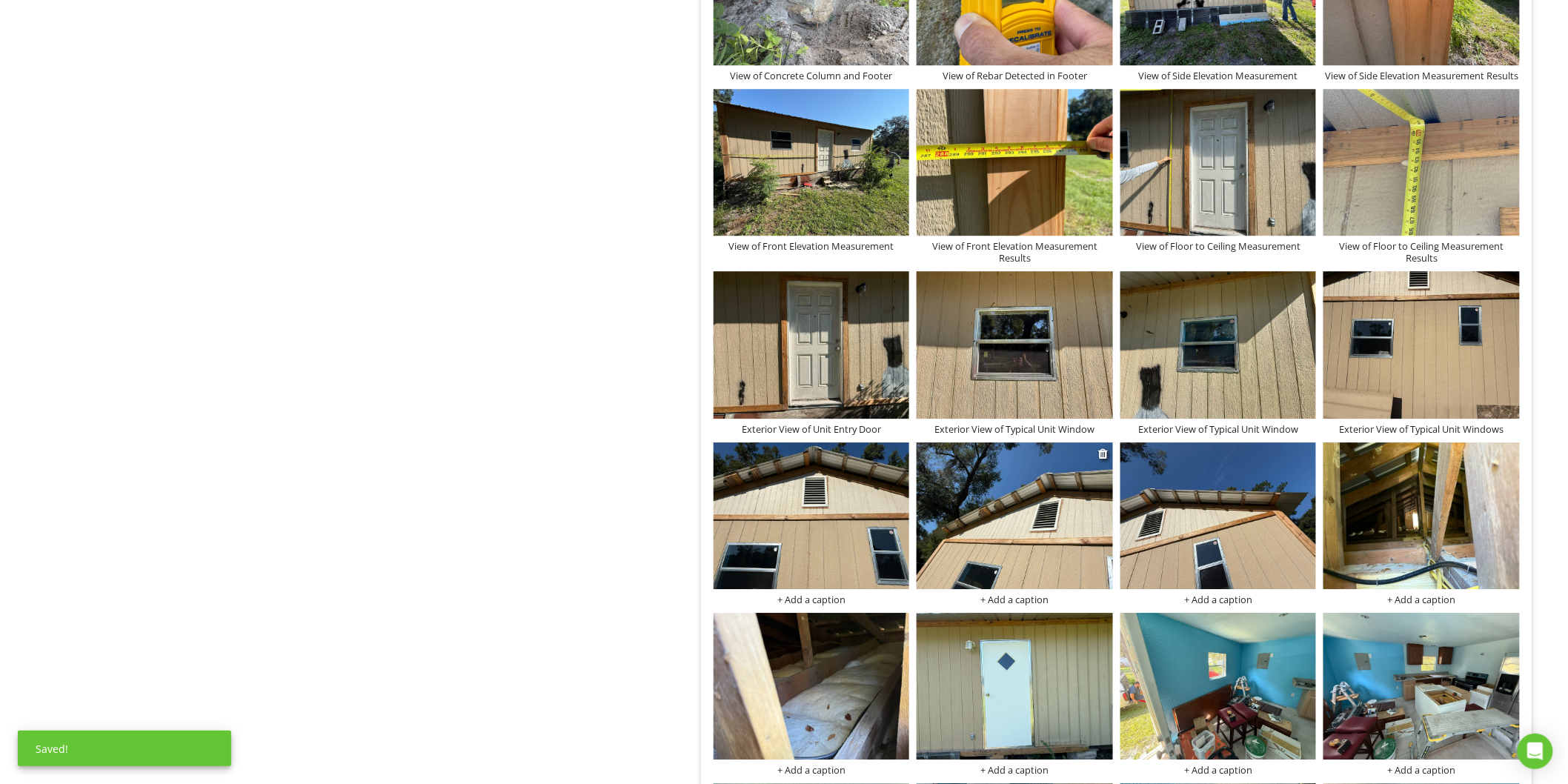
scroll to position [1655, 0]
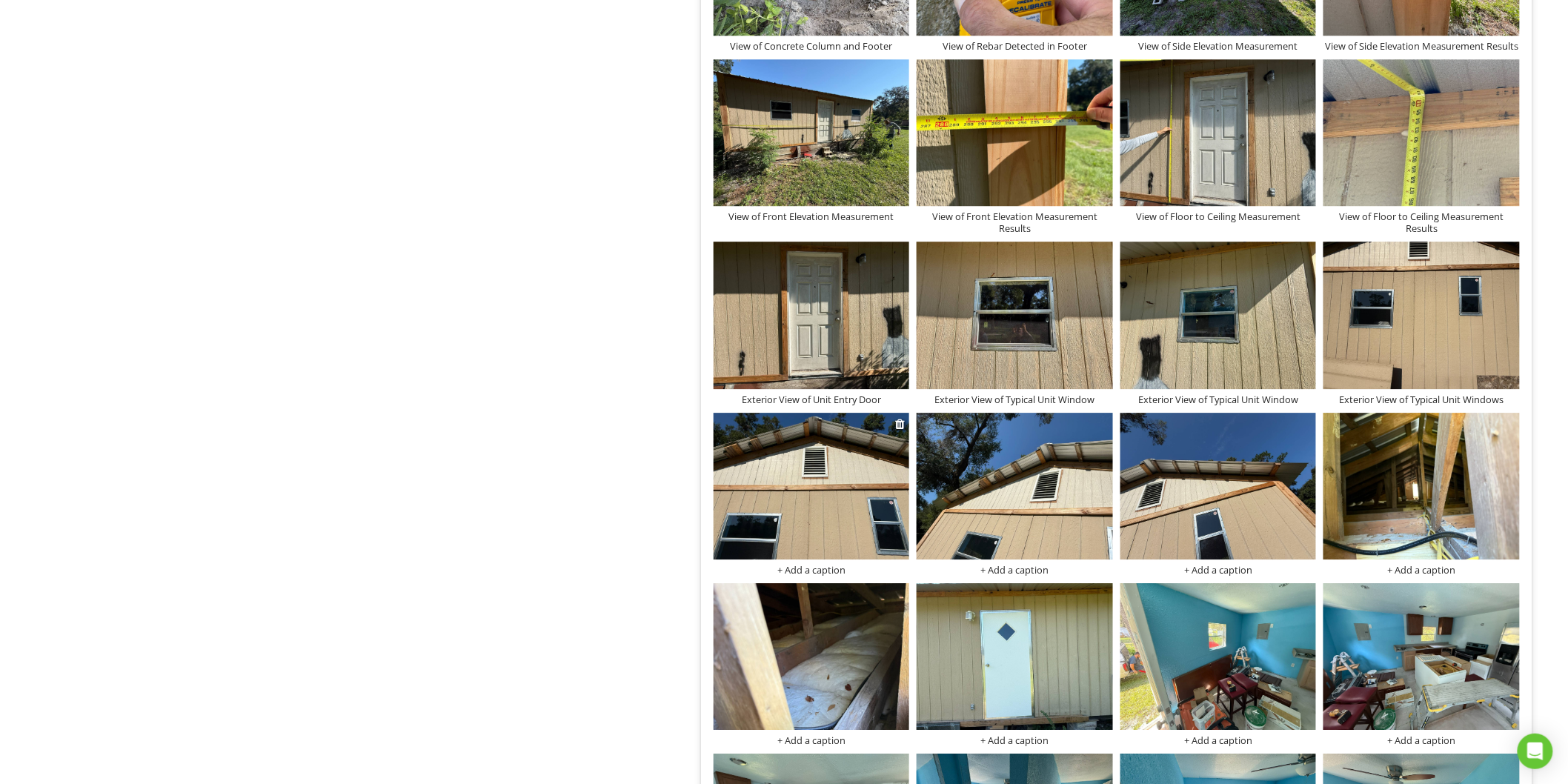
click at [797, 472] on img at bounding box center [812, 486] width 196 height 147
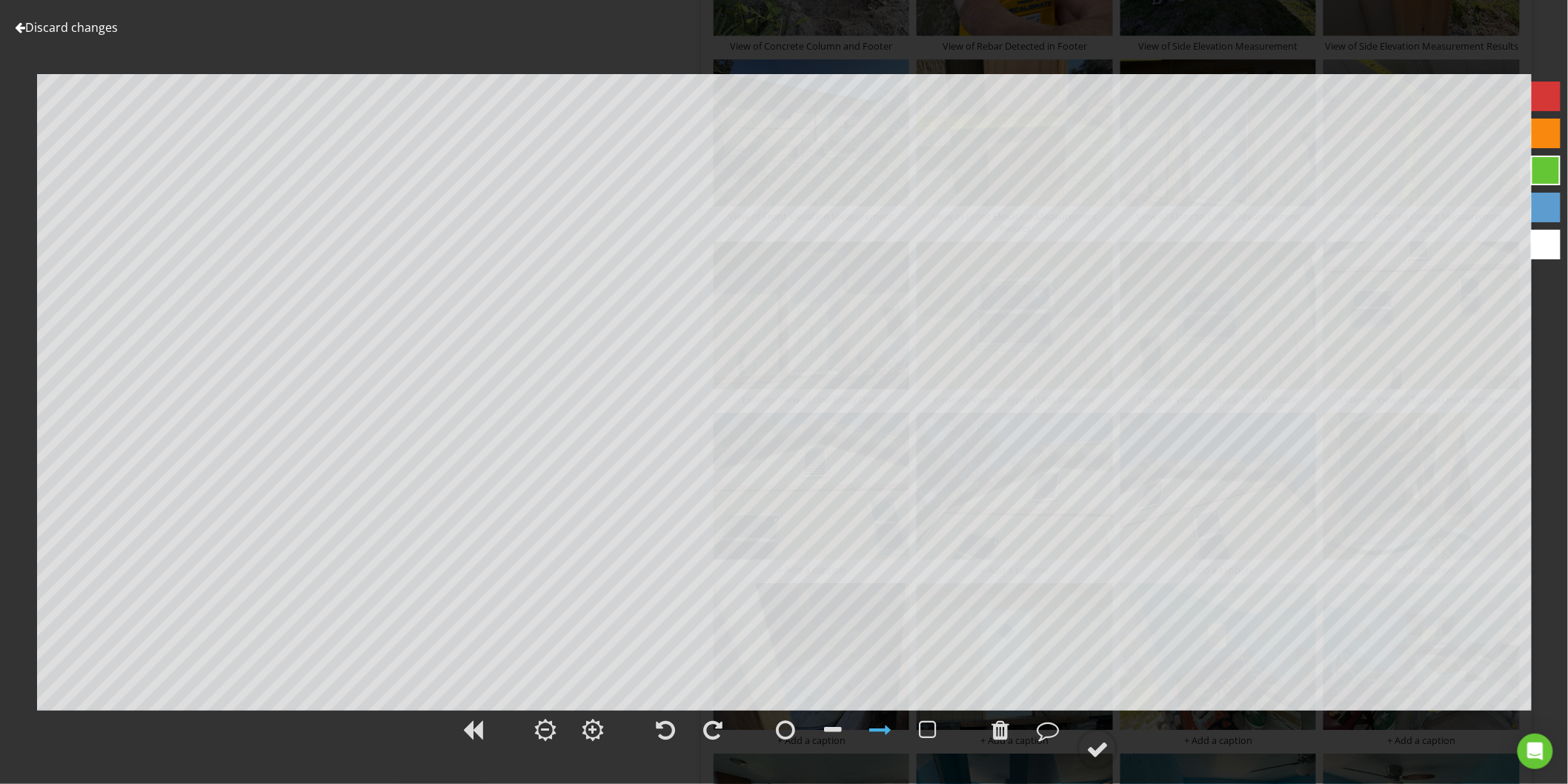
click at [55, 30] on link "Discard changes" at bounding box center [66, 27] width 103 height 16
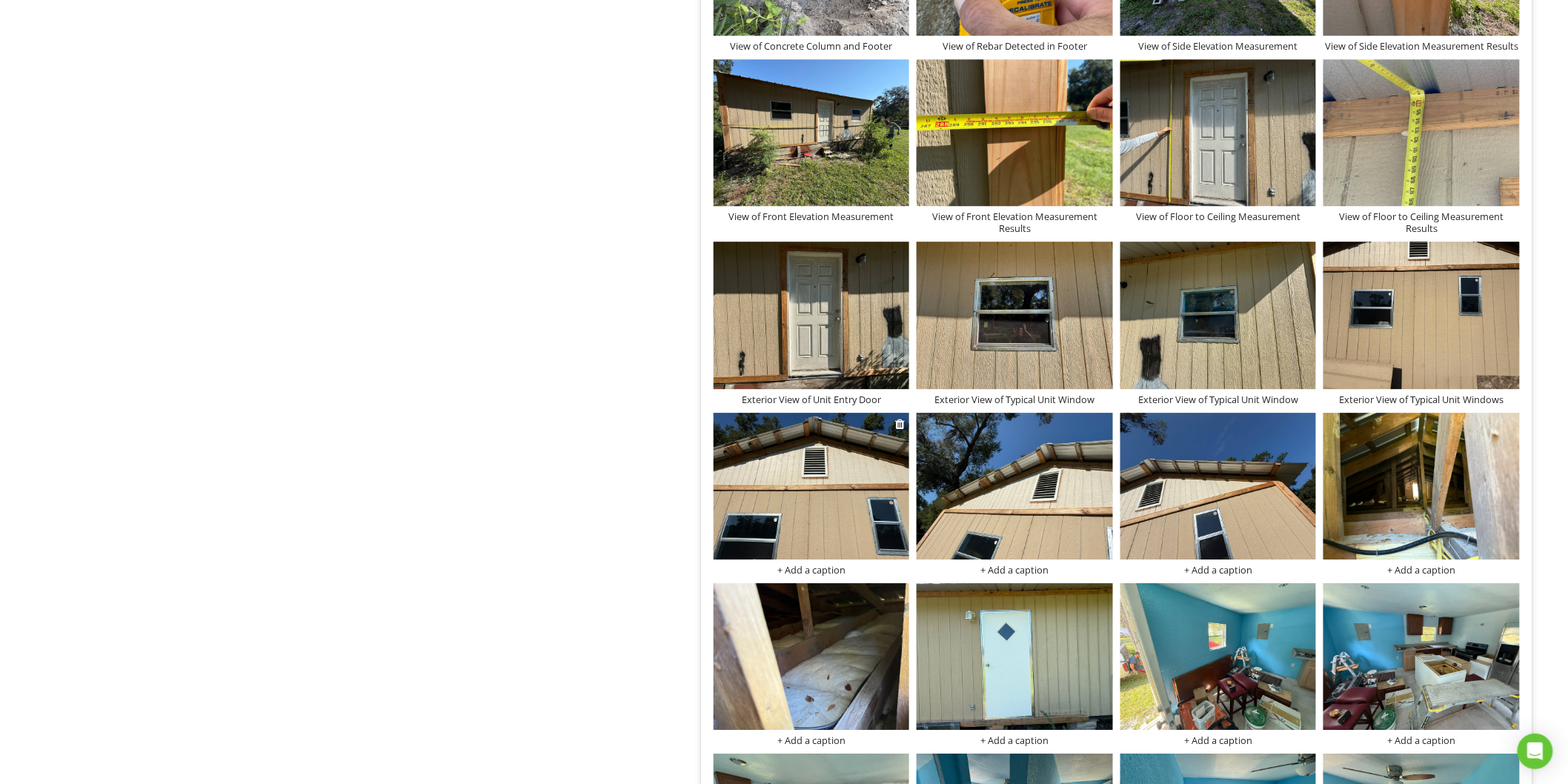
click at [795, 465] on img at bounding box center [812, 486] width 196 height 147
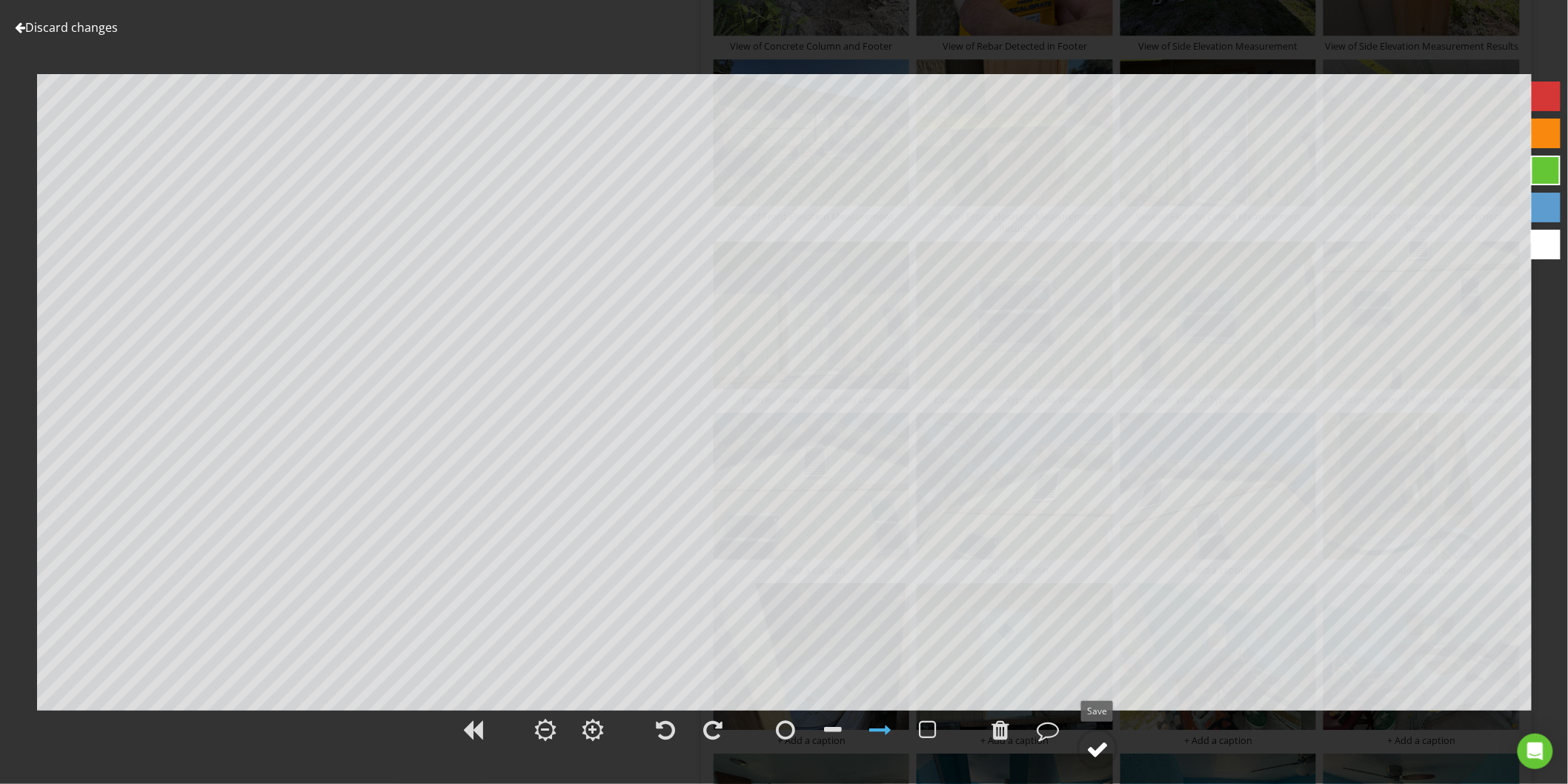
click at [1104, 751] on div at bounding box center [1097, 749] width 22 height 22
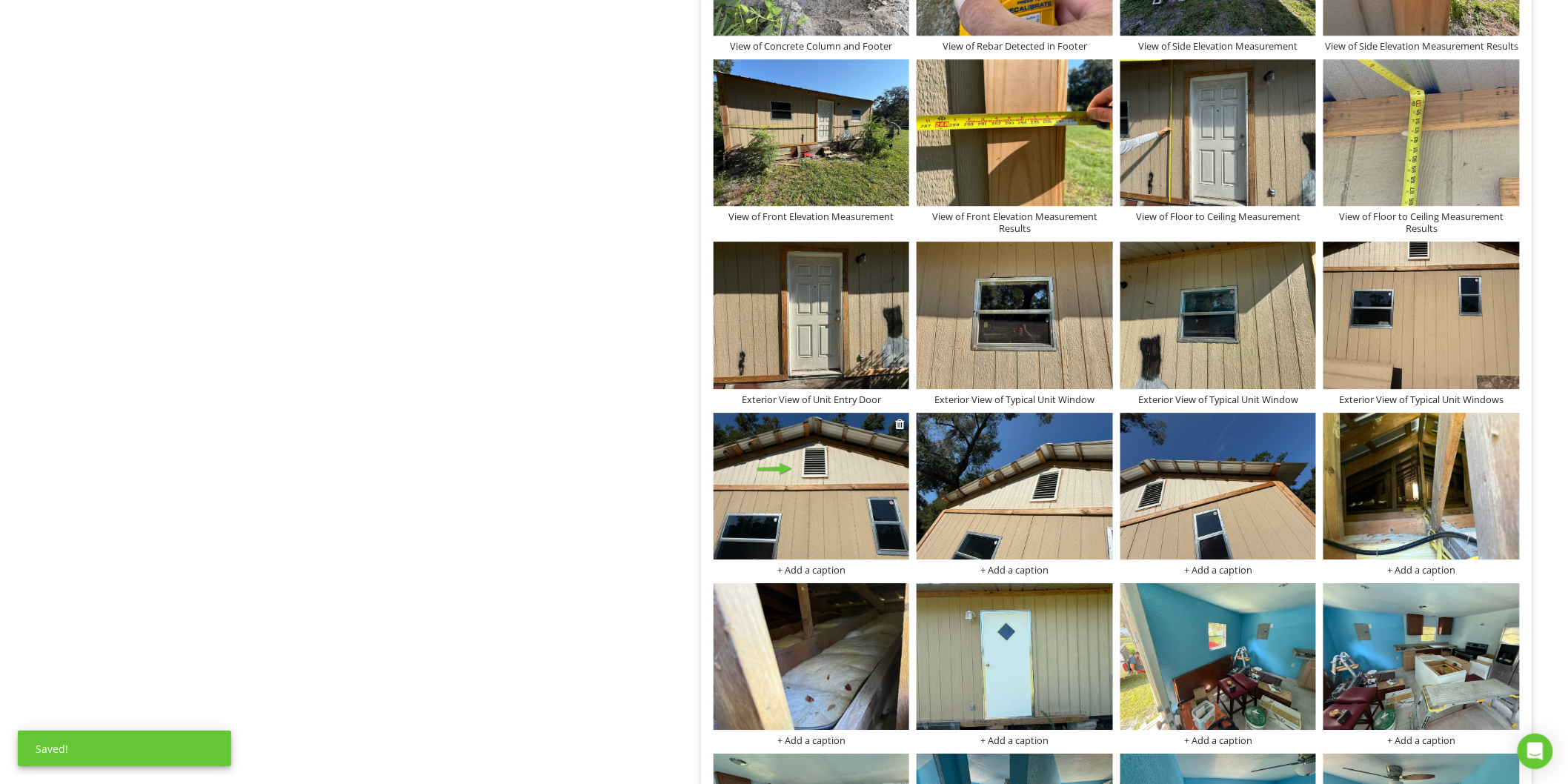
click at [806, 572] on div "+ Add a caption" at bounding box center [812, 570] width 196 height 12
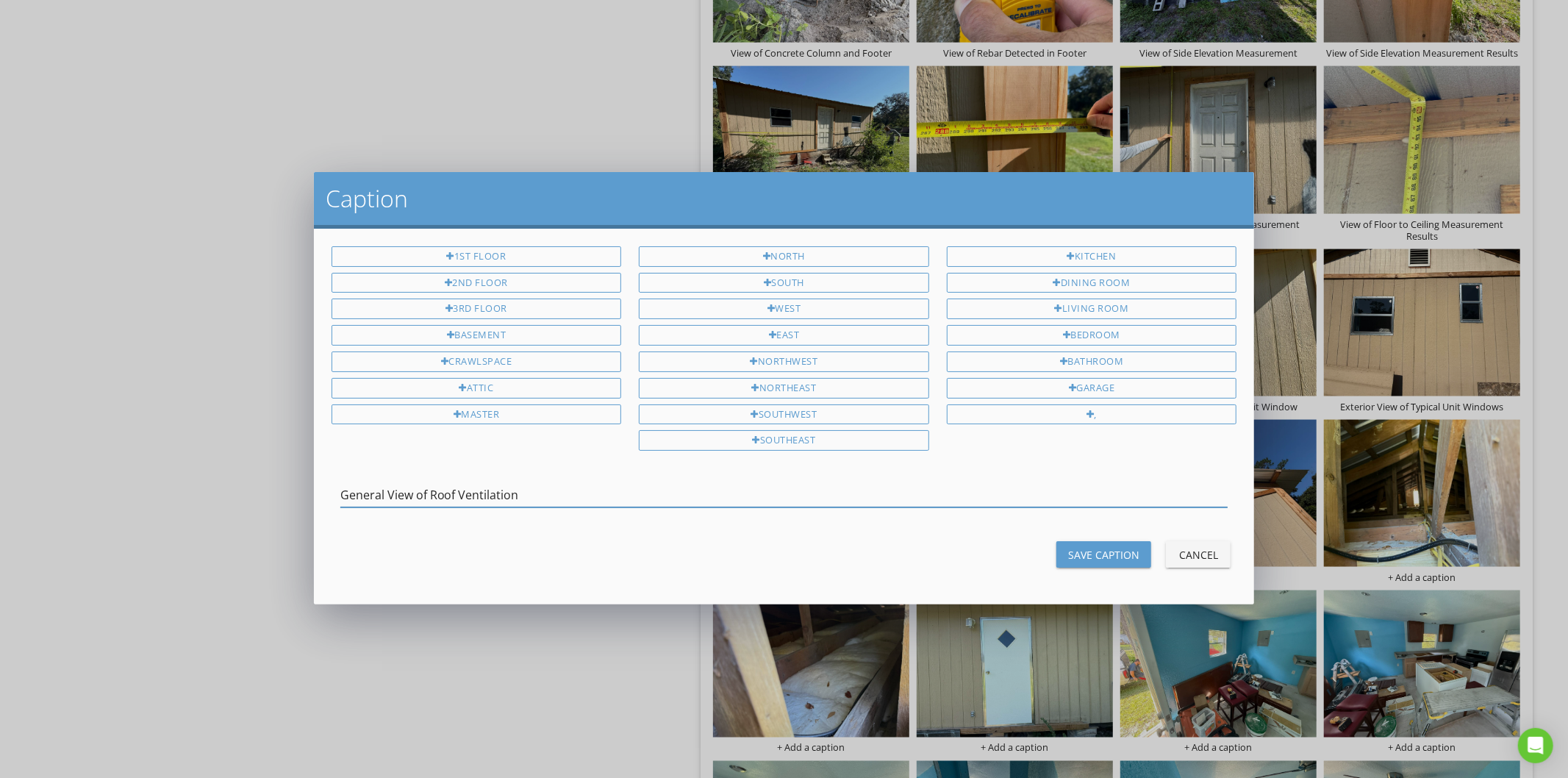
type input "General View of Roof Ventilation"
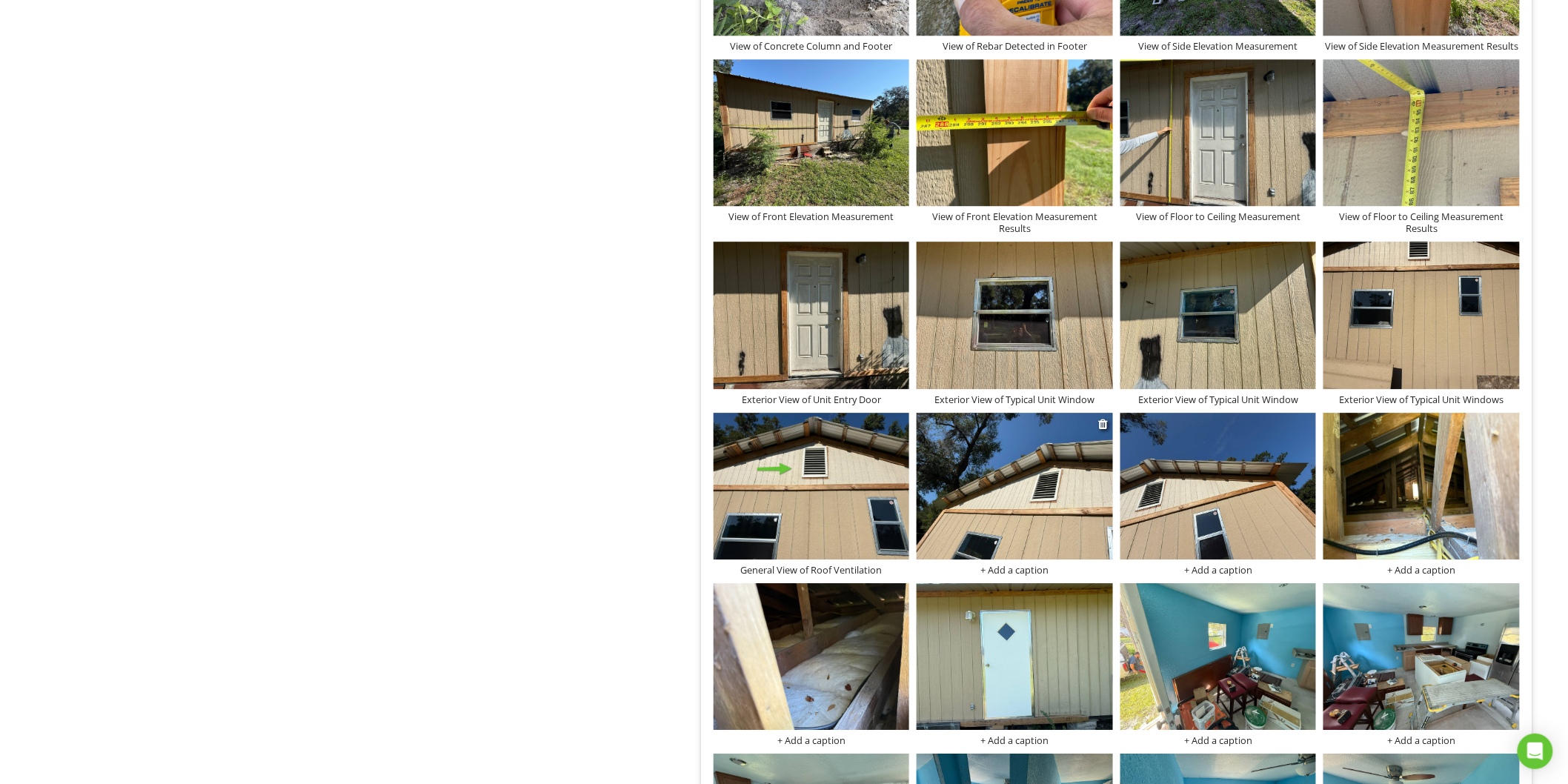
click at [1029, 476] on img at bounding box center [1015, 486] width 196 height 147
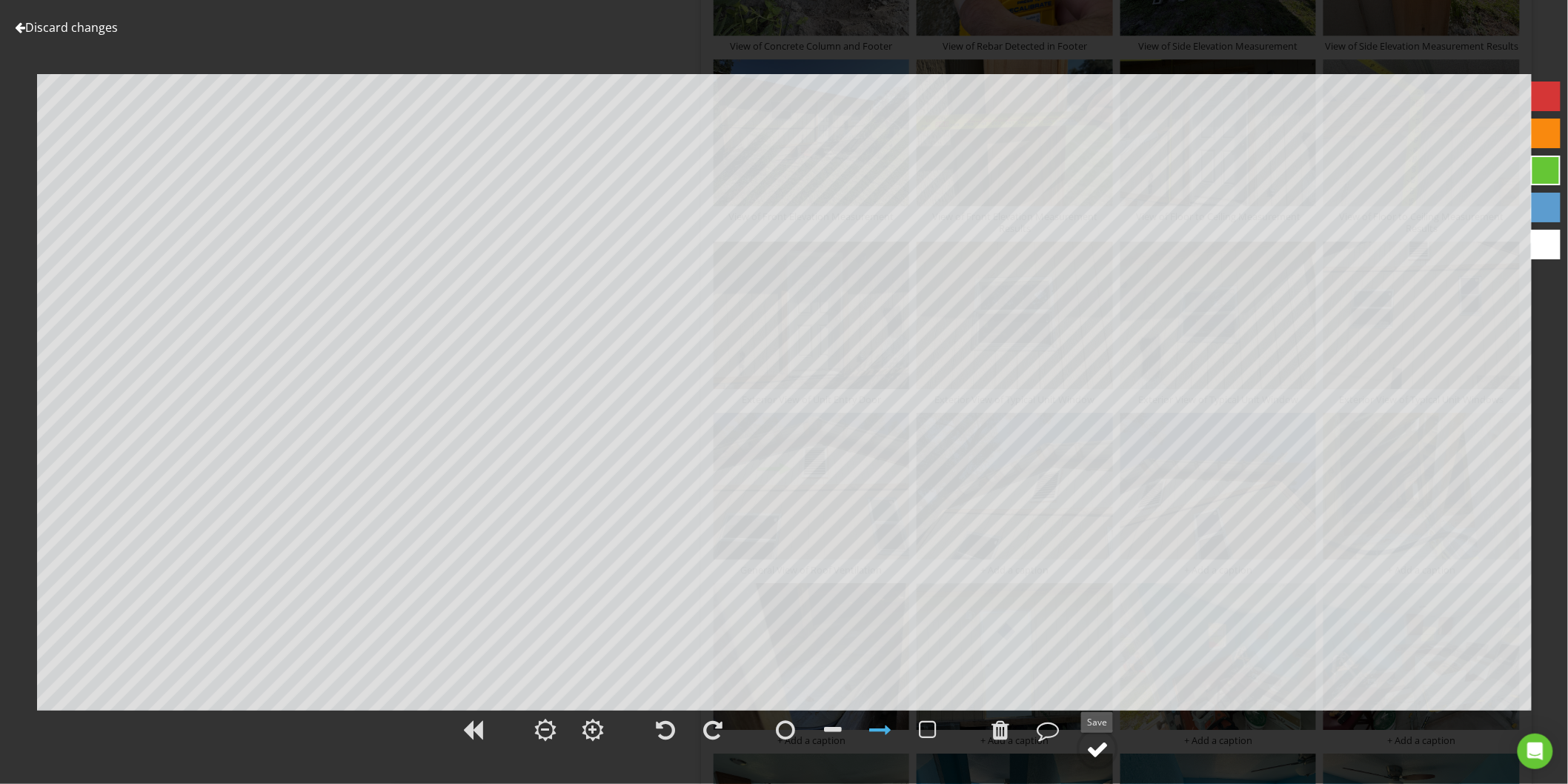
click at [1104, 751] on div at bounding box center [1097, 749] width 22 height 22
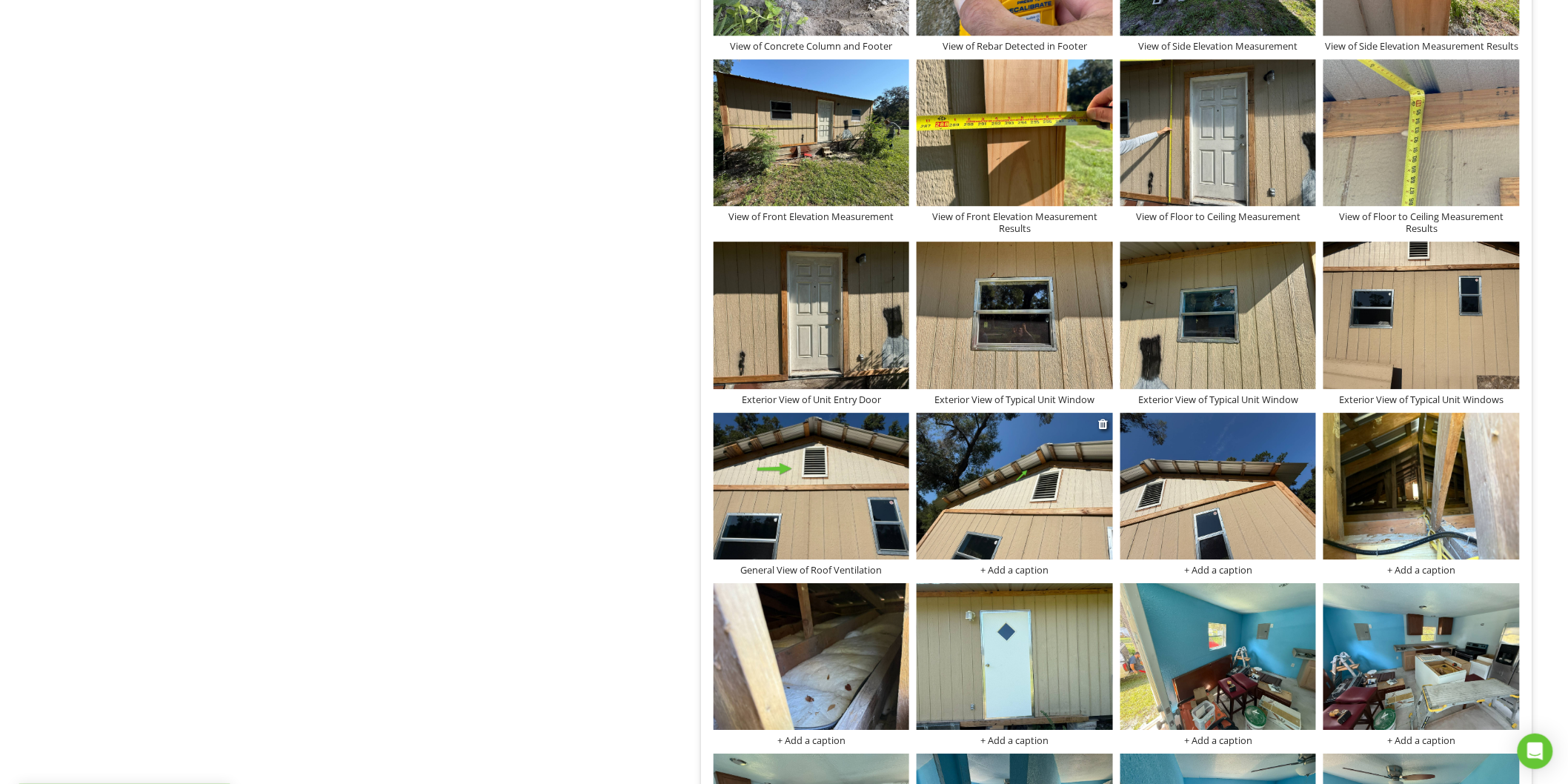
click at [1033, 571] on div "+ Add a caption" at bounding box center [1015, 570] width 196 height 12
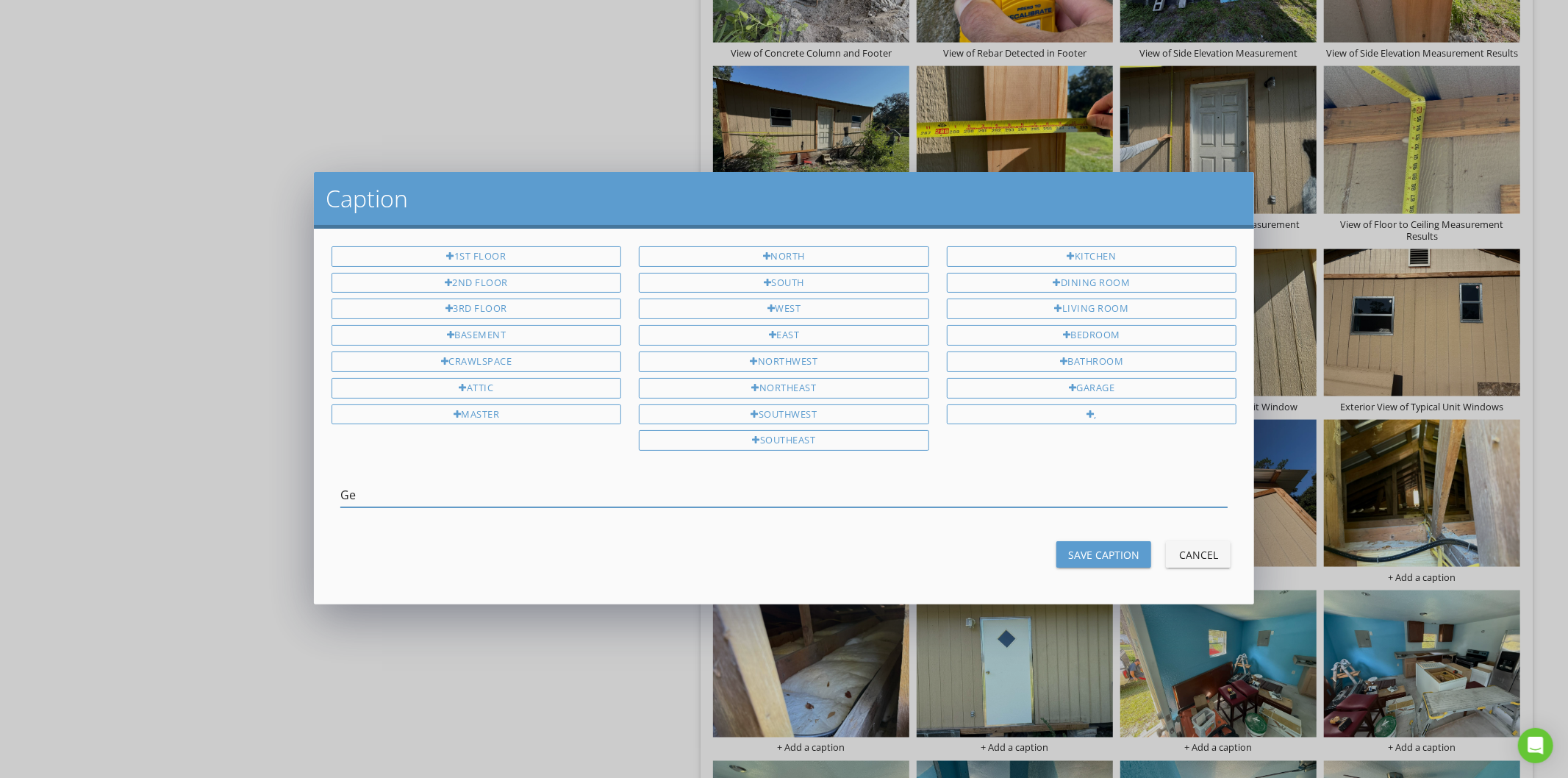
type input "G"
type input "V"
type input "View of Seperation Between"
click at [1218, 565] on button "Cancel" at bounding box center [1198, 554] width 65 height 26
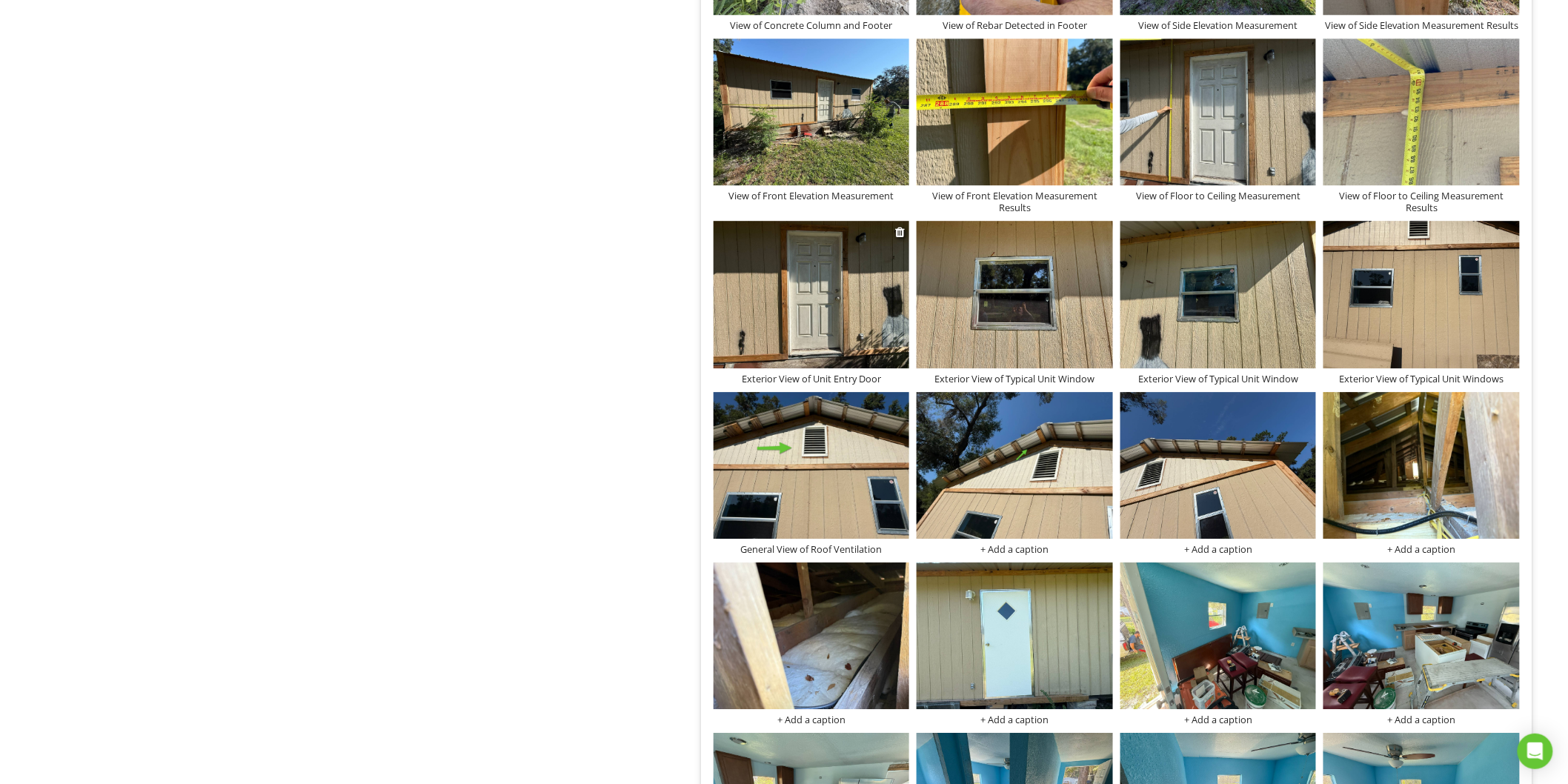
scroll to position [1738, 0]
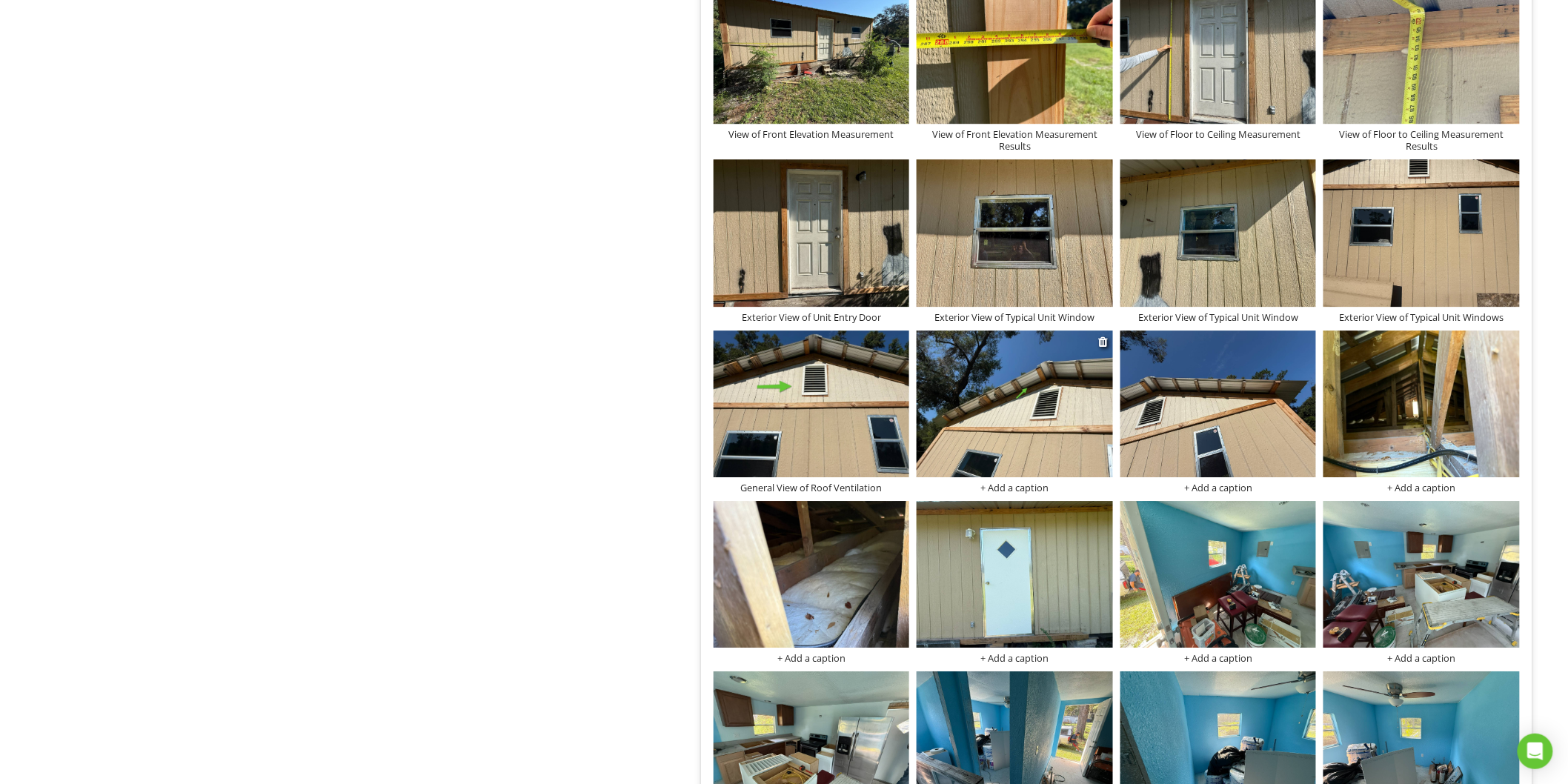
click at [1009, 485] on div "+ Add a caption" at bounding box center [1015, 488] width 196 height 12
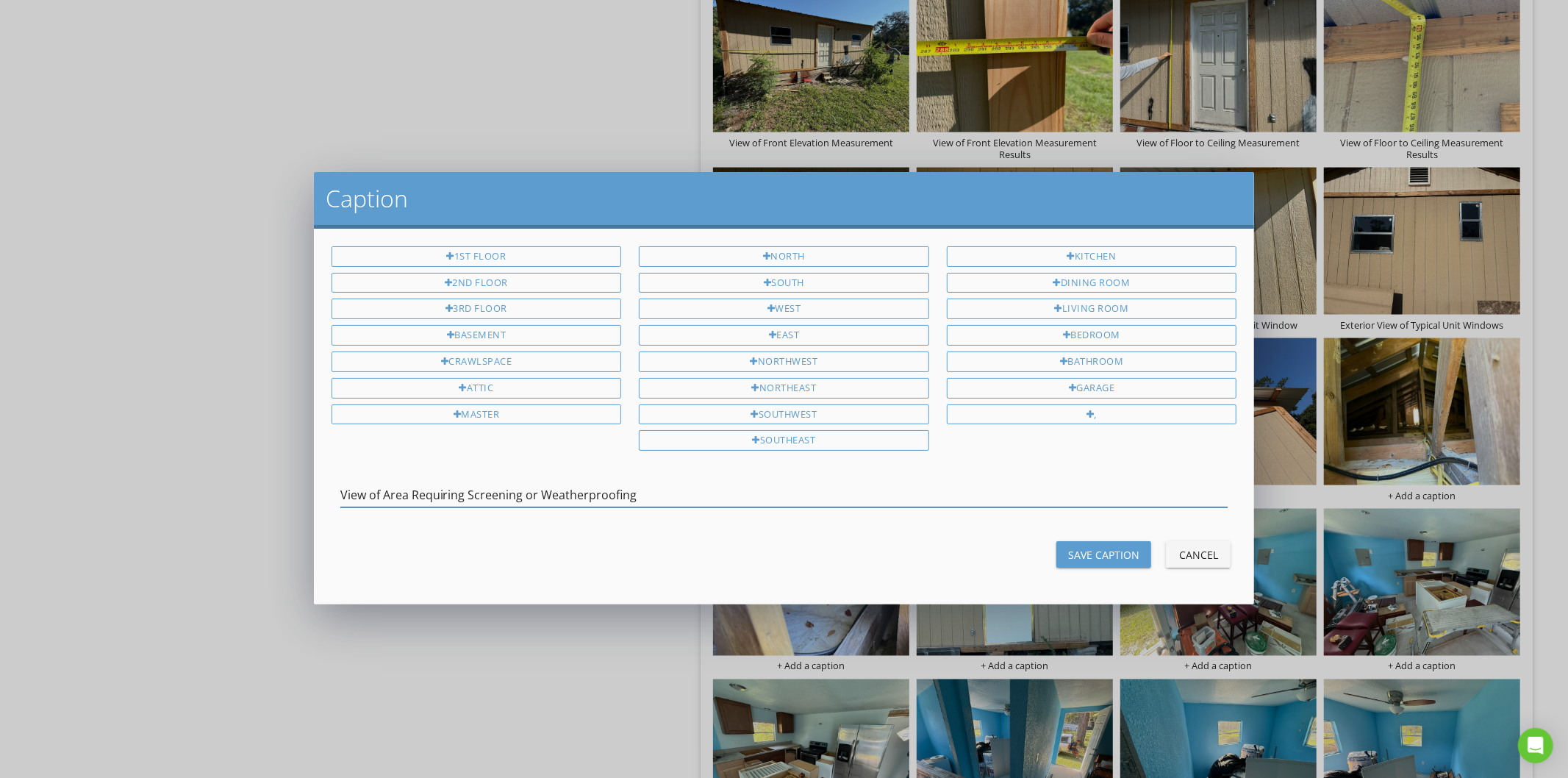
click at [546, 496] on input "View of Area Requiring Screening or Weatherproofing" at bounding box center [785, 495] width 888 height 24
type input "View of Area Requiring Screening or Weatherproofing"
click at [1090, 552] on div "Save Caption" at bounding box center [1103, 554] width 71 height 15
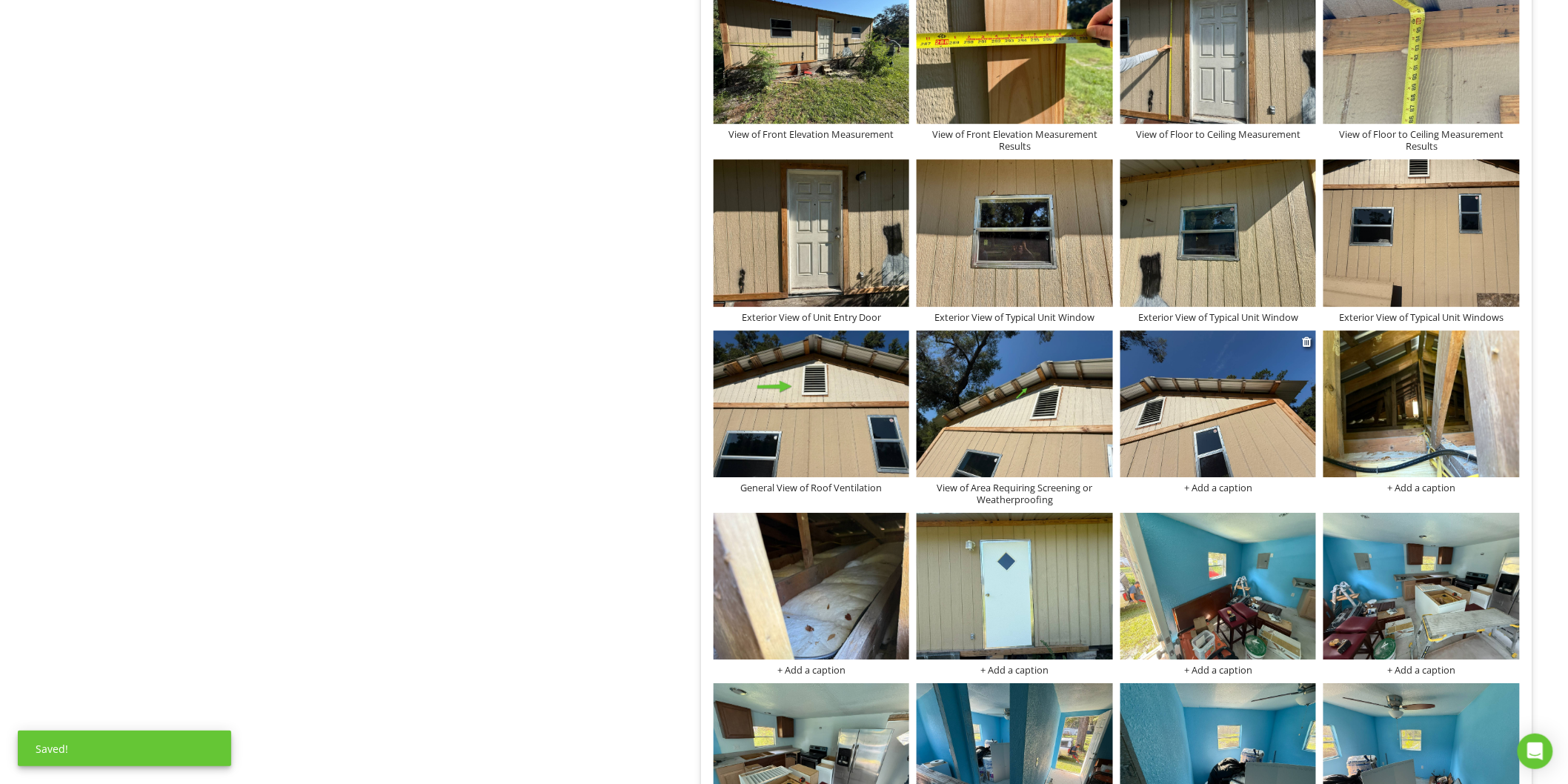
click at [1219, 487] on div "+ Add a caption" at bounding box center [1218, 488] width 196 height 12
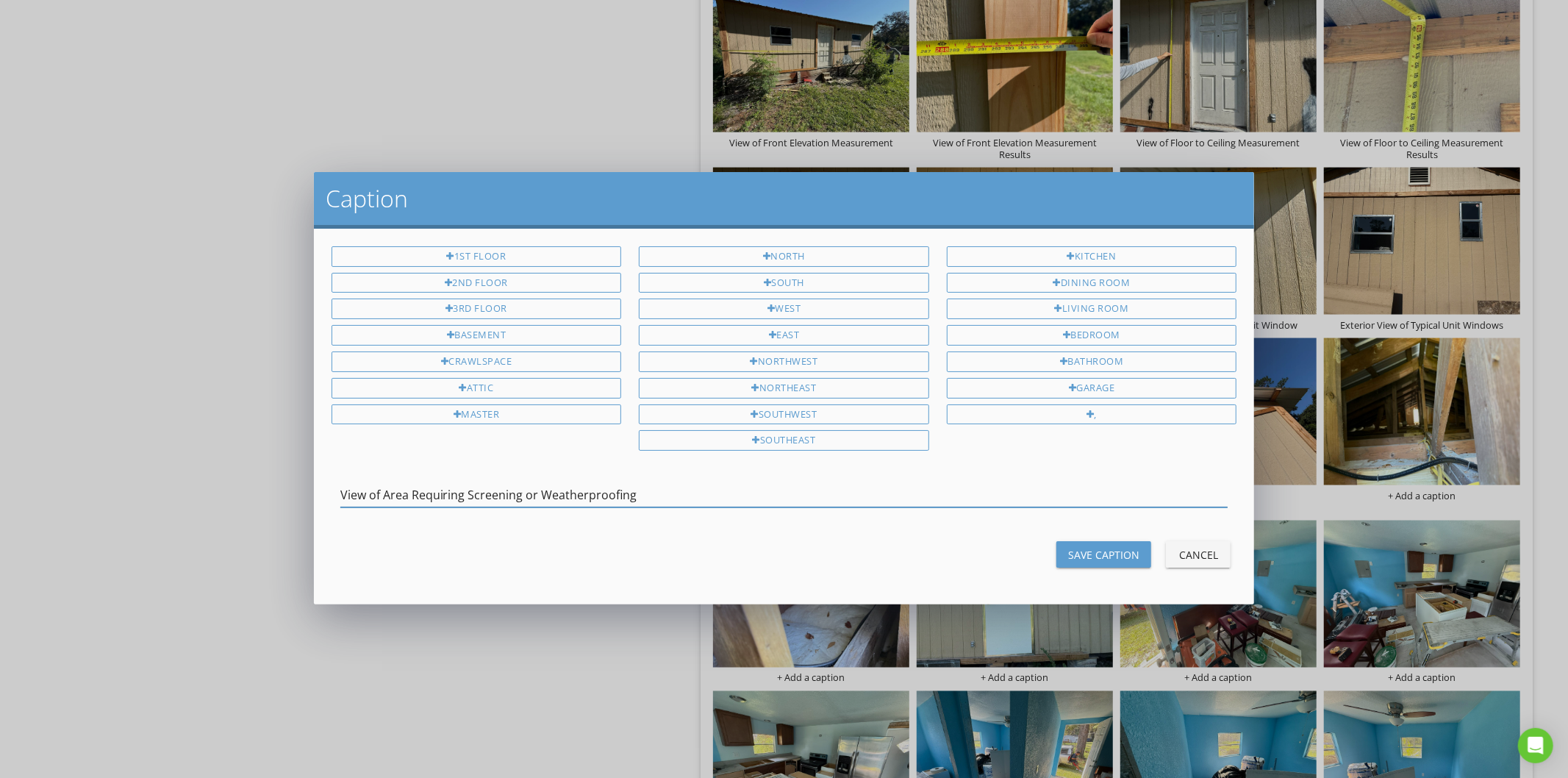
type input "View of Area Requiring Screening or Weatherproofing"
click at [1093, 557] on div "Save Caption" at bounding box center [1103, 554] width 71 height 15
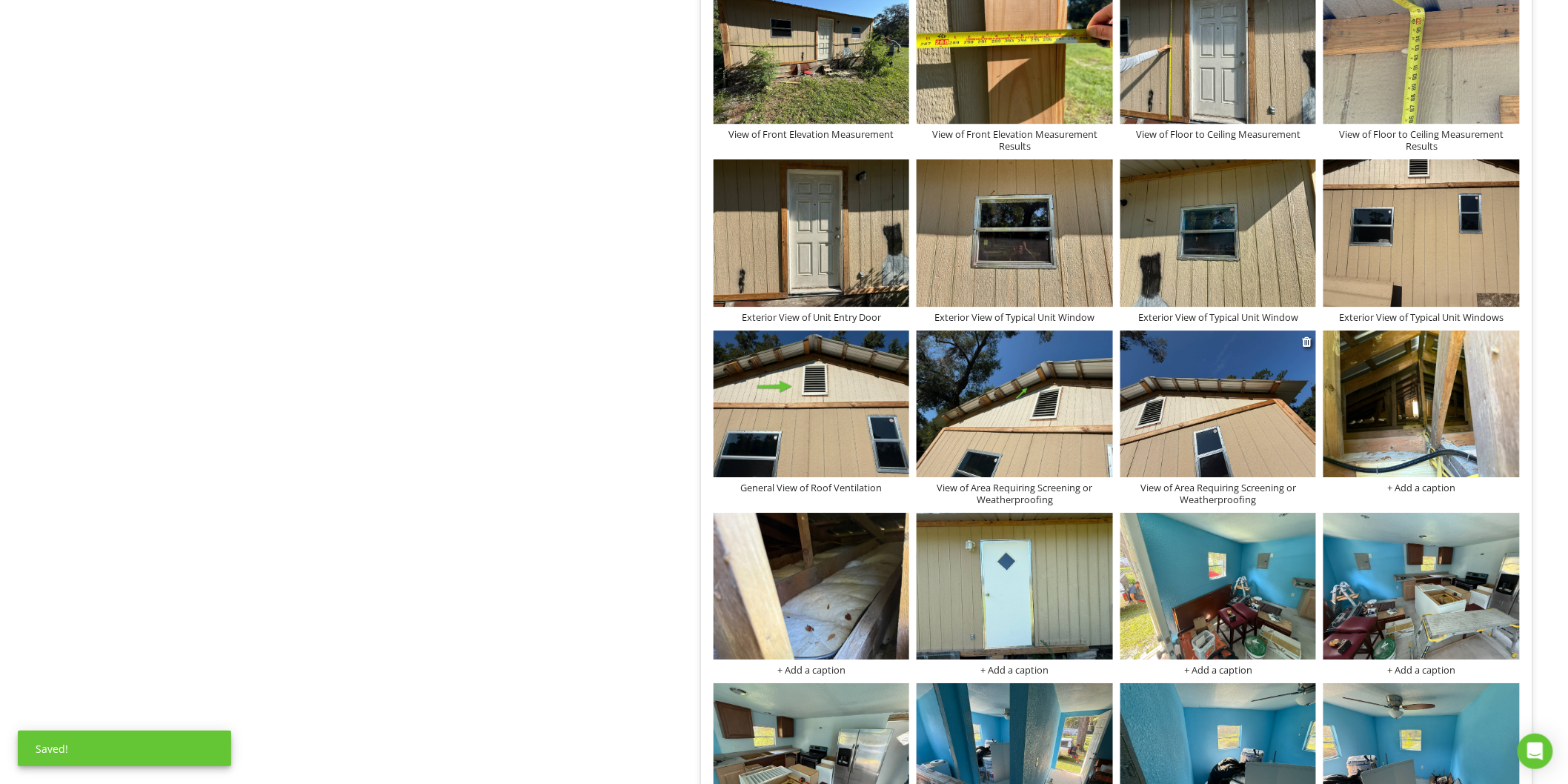
click at [1165, 441] on img at bounding box center [1218, 404] width 196 height 147
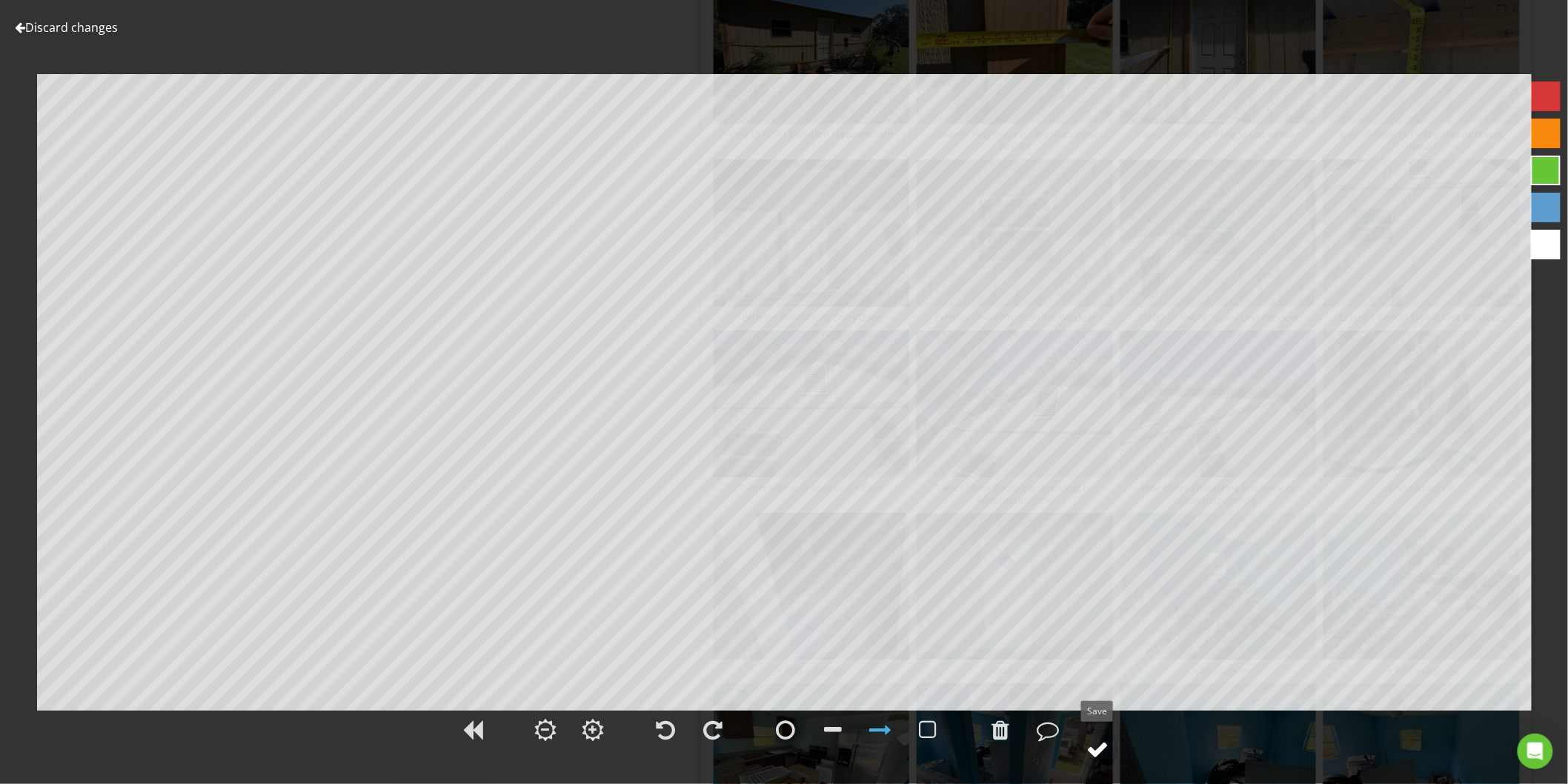
click at [1098, 747] on div at bounding box center [1097, 749] width 22 height 22
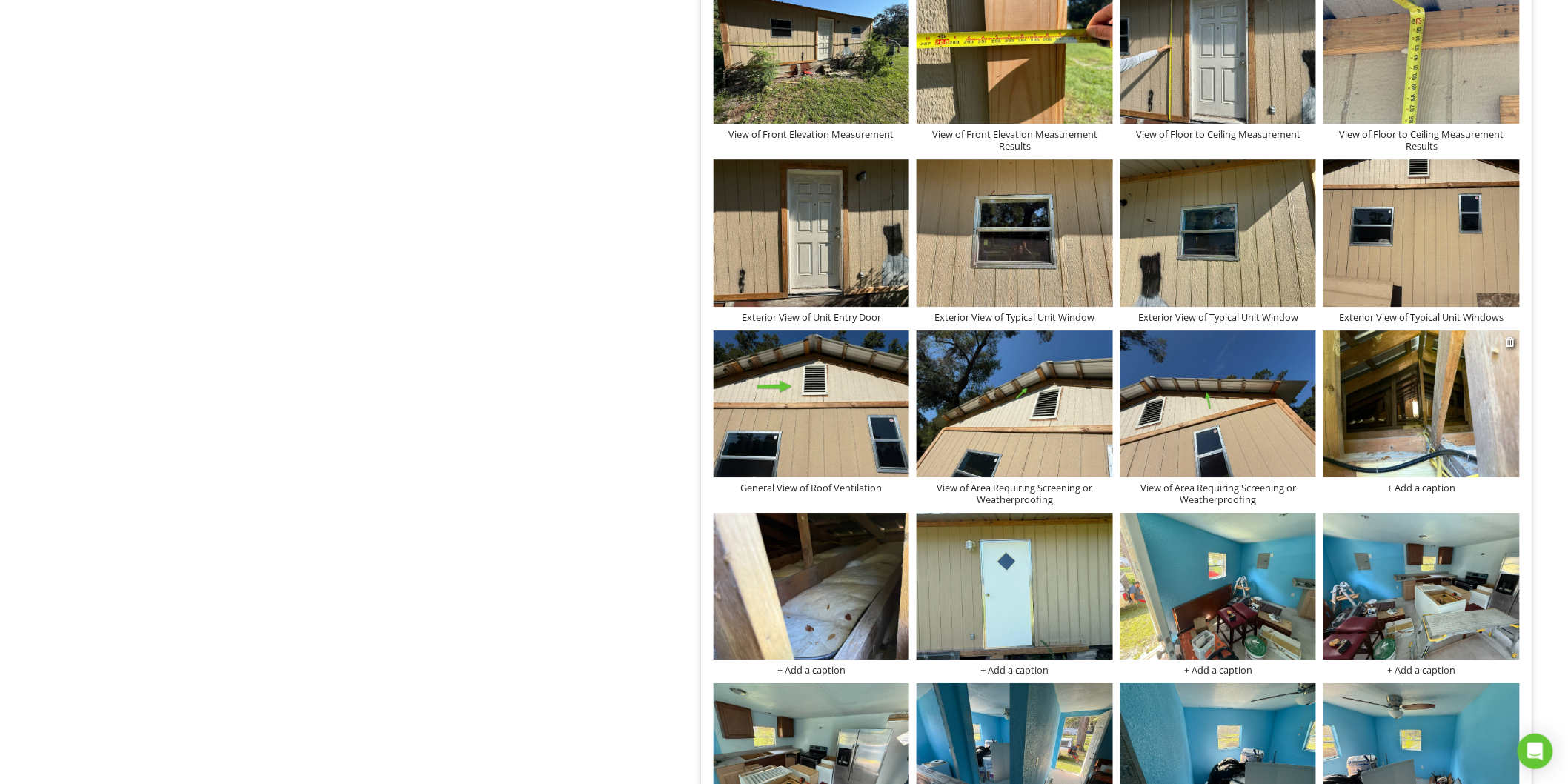
click at [1415, 487] on div "+ Add a caption" at bounding box center [1421, 488] width 196 height 12
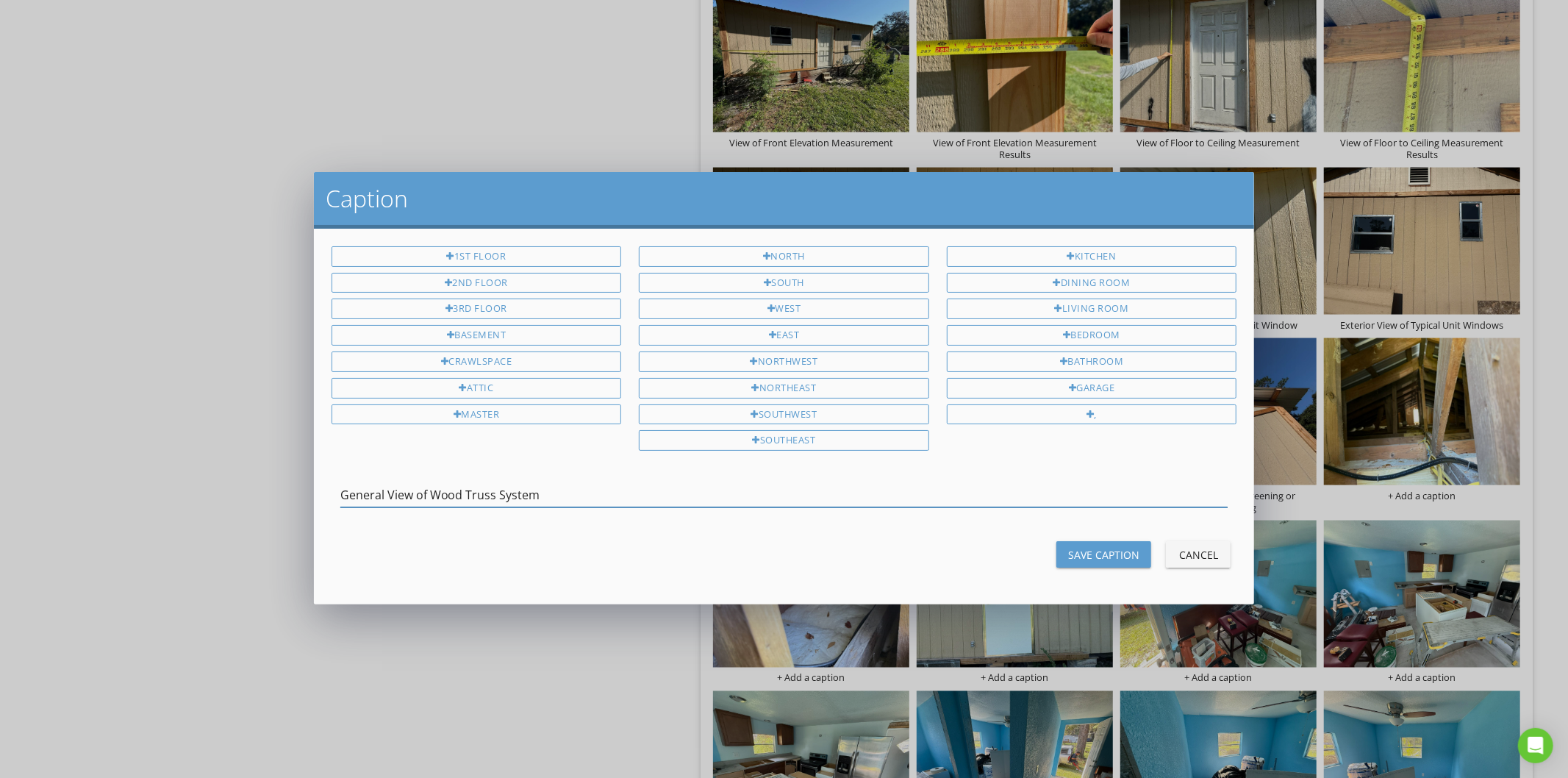
click at [466, 500] on input "General View of Wood Truss System" at bounding box center [785, 495] width 888 height 24
type input "General View of Wood Truss System"
click at [1108, 556] on div "Save Caption" at bounding box center [1103, 554] width 71 height 15
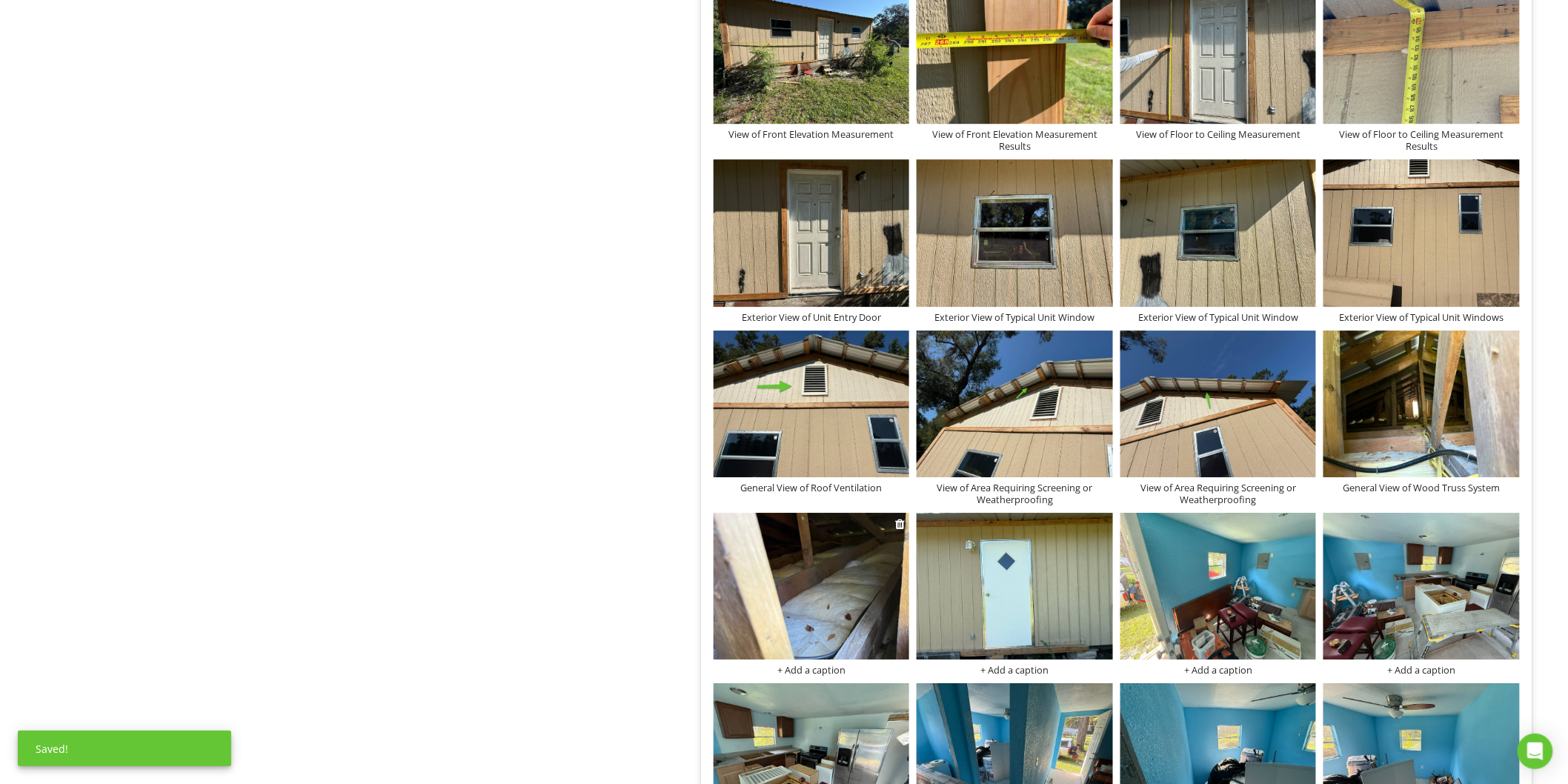
click at [825, 670] on div "+ Add a caption" at bounding box center [812, 670] width 196 height 12
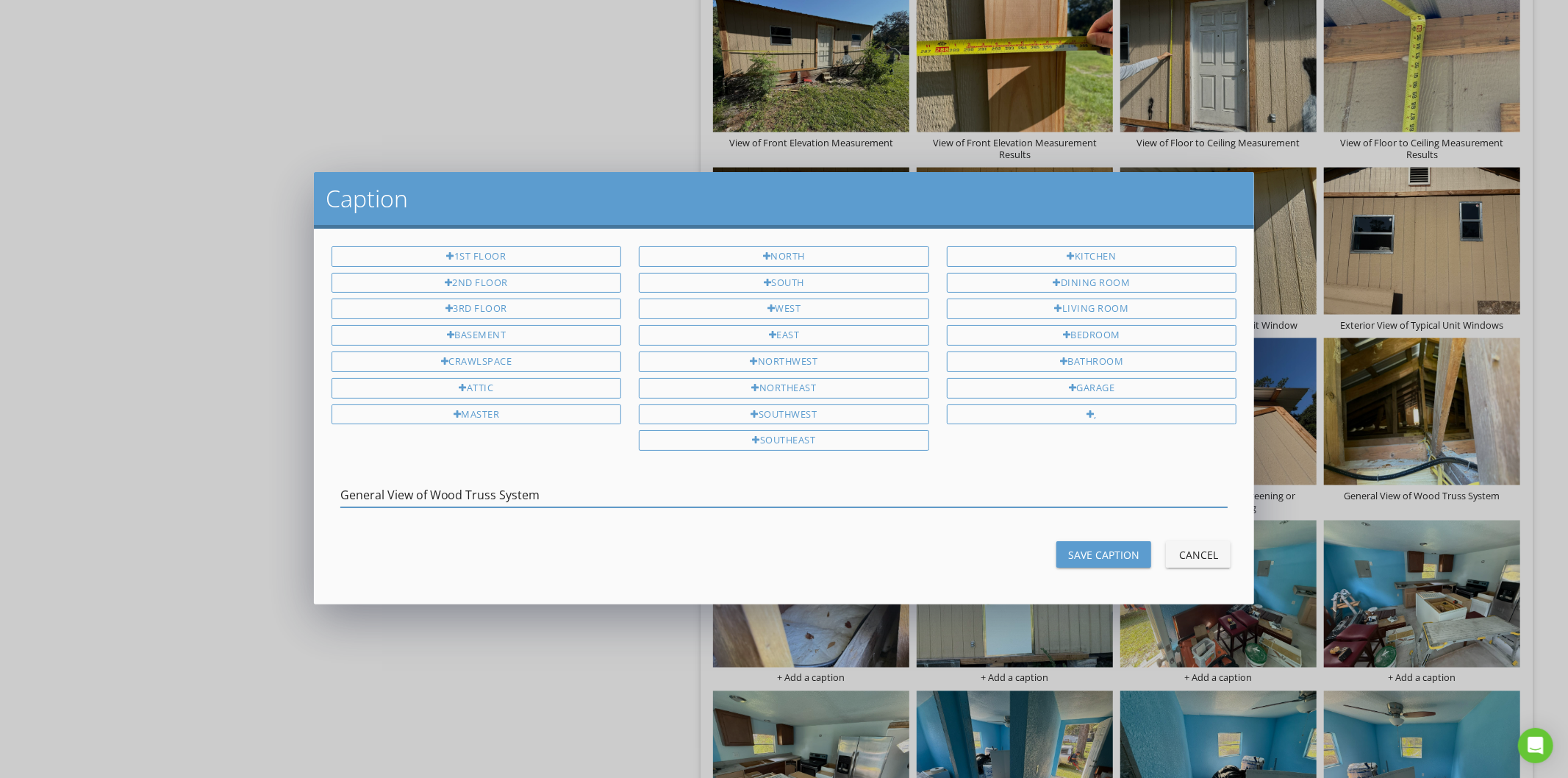
type input "General View of Wood Truss System"
click at [1079, 550] on div "Save Caption" at bounding box center [1103, 554] width 71 height 15
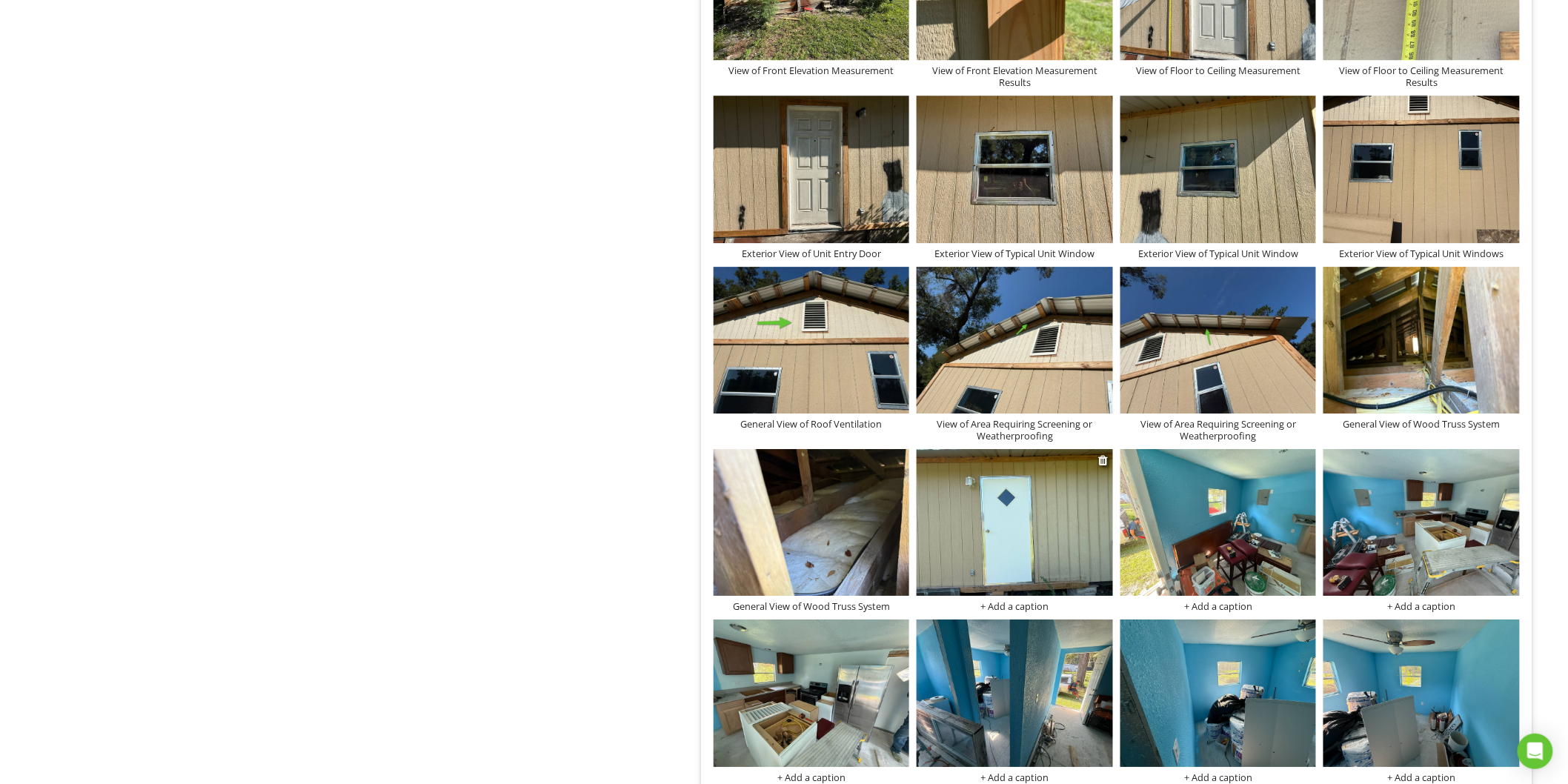
scroll to position [1655, 0]
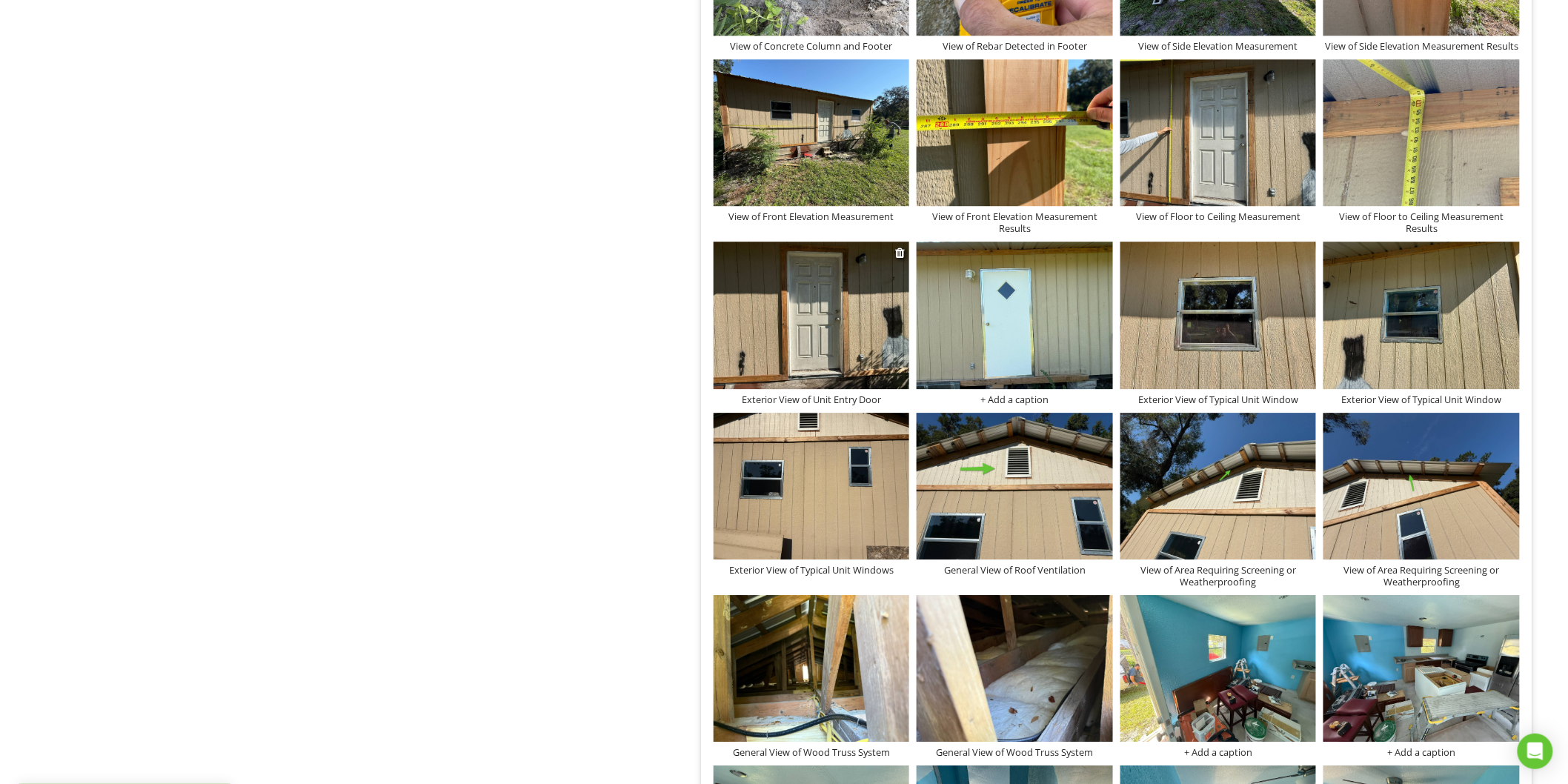
click at [826, 400] on div "Exterior View of Unit Entry Door" at bounding box center [812, 399] width 196 height 12
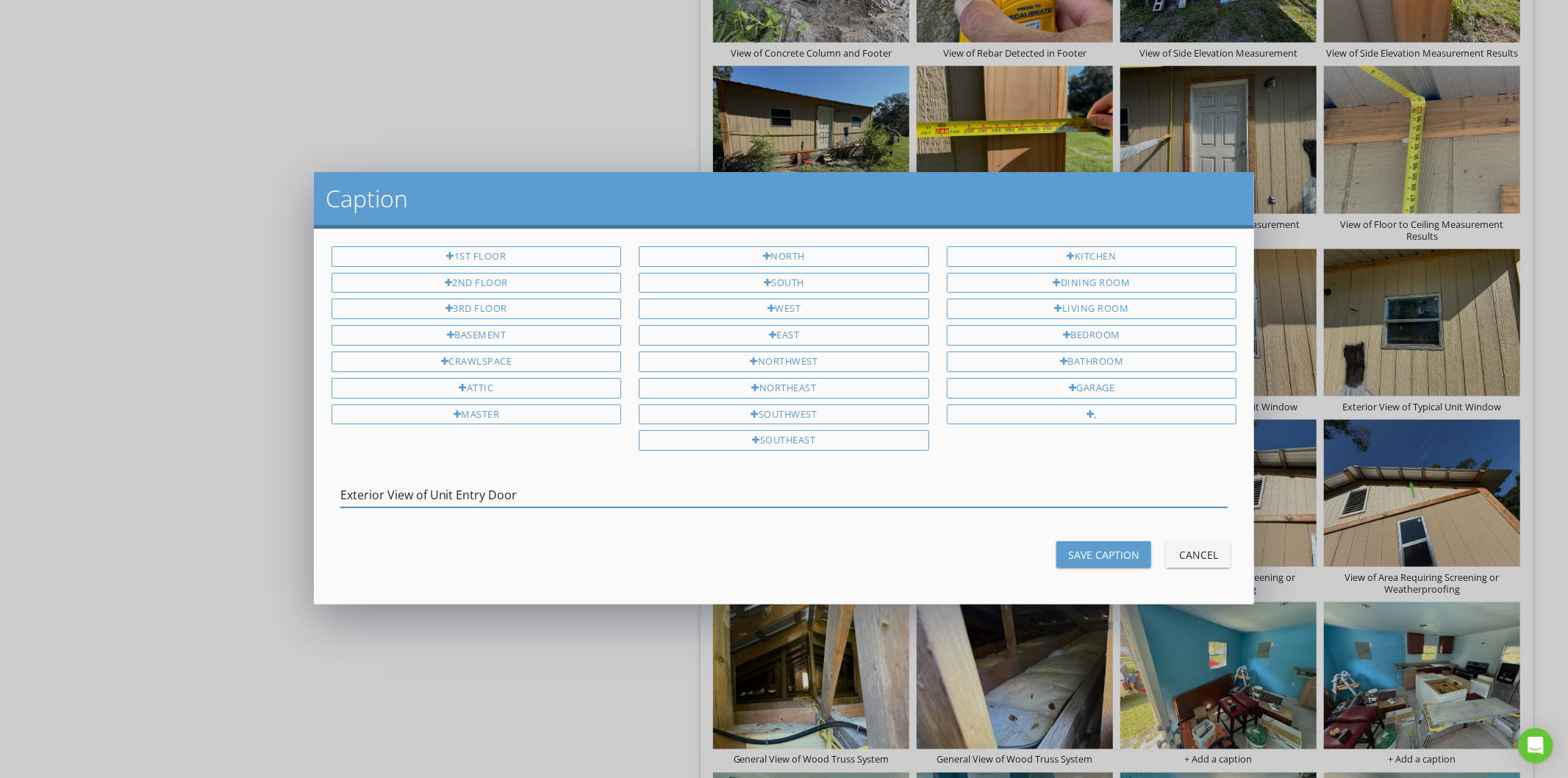
click at [457, 486] on input "Exterior View of Unit Entry Door" at bounding box center [785, 495] width 888 height 24
drag, startPoint x: 457, startPoint y: 486, endPoint x: 557, endPoint y: 500, distance: 101.0
click at [557, 500] on input "Exterior View of Unit Entry Door" at bounding box center [785, 495] width 888 height 24
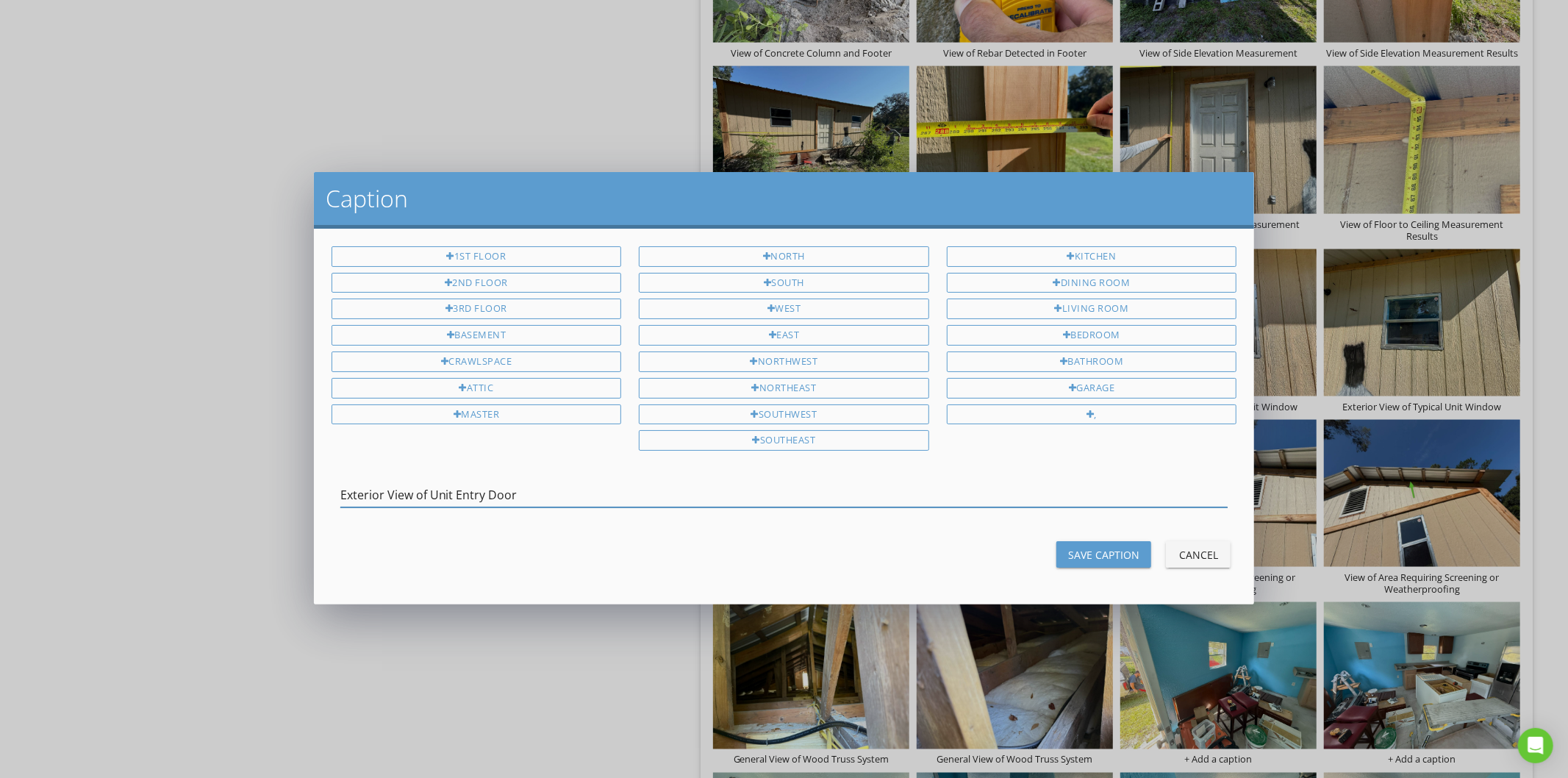
click at [450, 495] on input "Exterior View of Unit Entry Door" at bounding box center [785, 495] width 888 height 24
type input "Exterior View of Unit Front Entry Door"
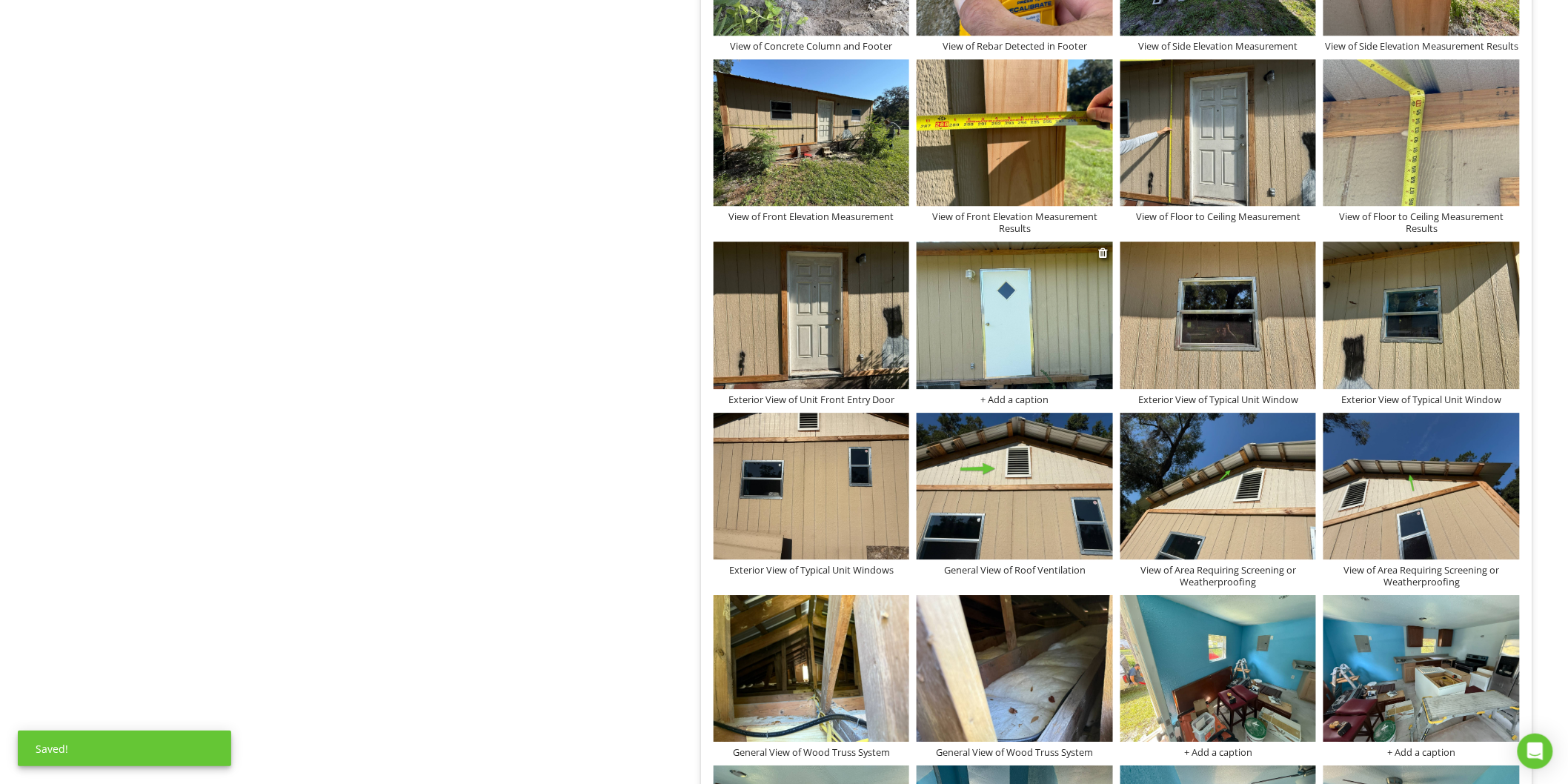
click at [988, 400] on div "+ Add a caption" at bounding box center [1015, 399] width 196 height 12
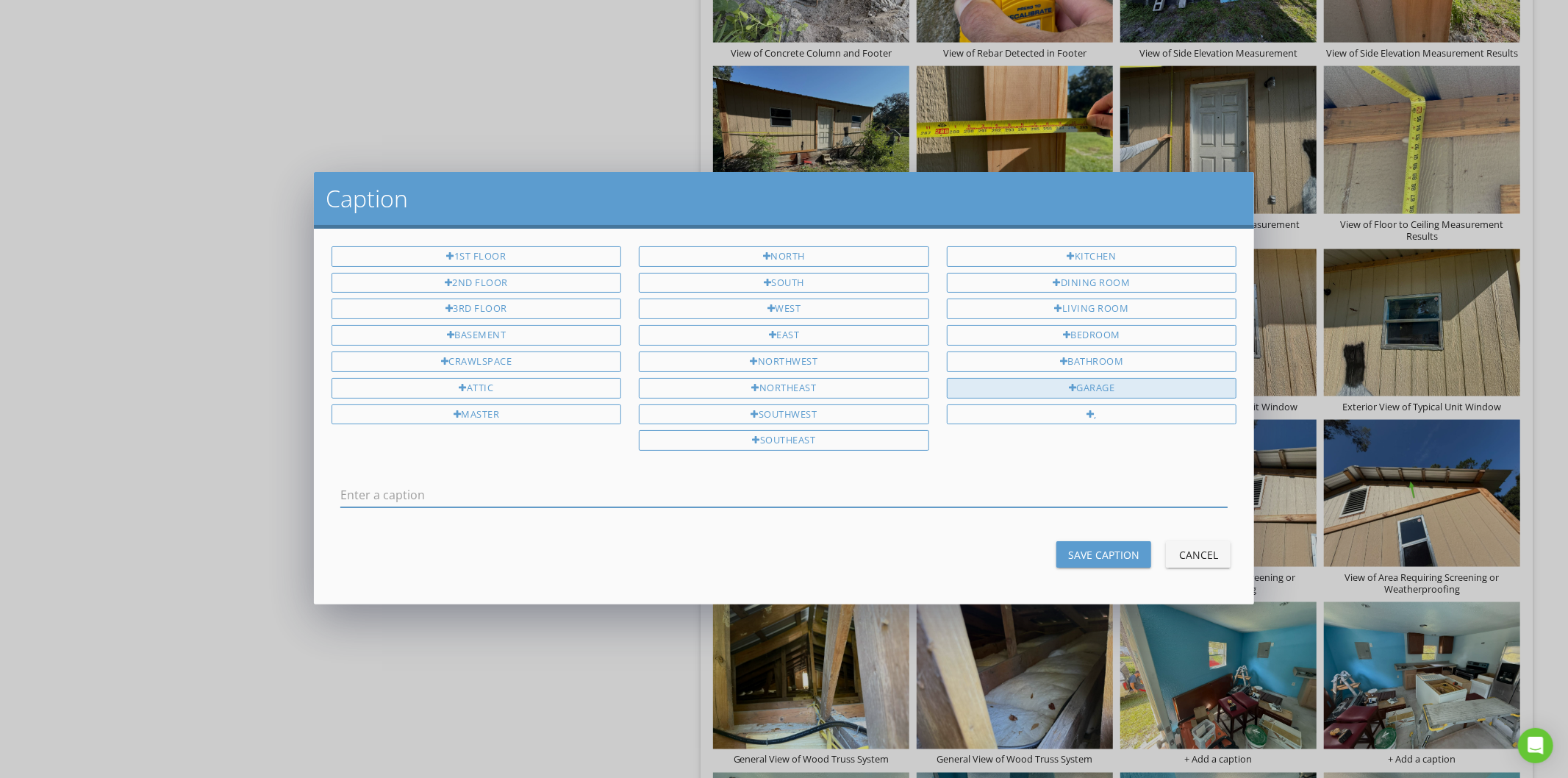
type input "G"
type input "Exterior View of Rear Entry Door"
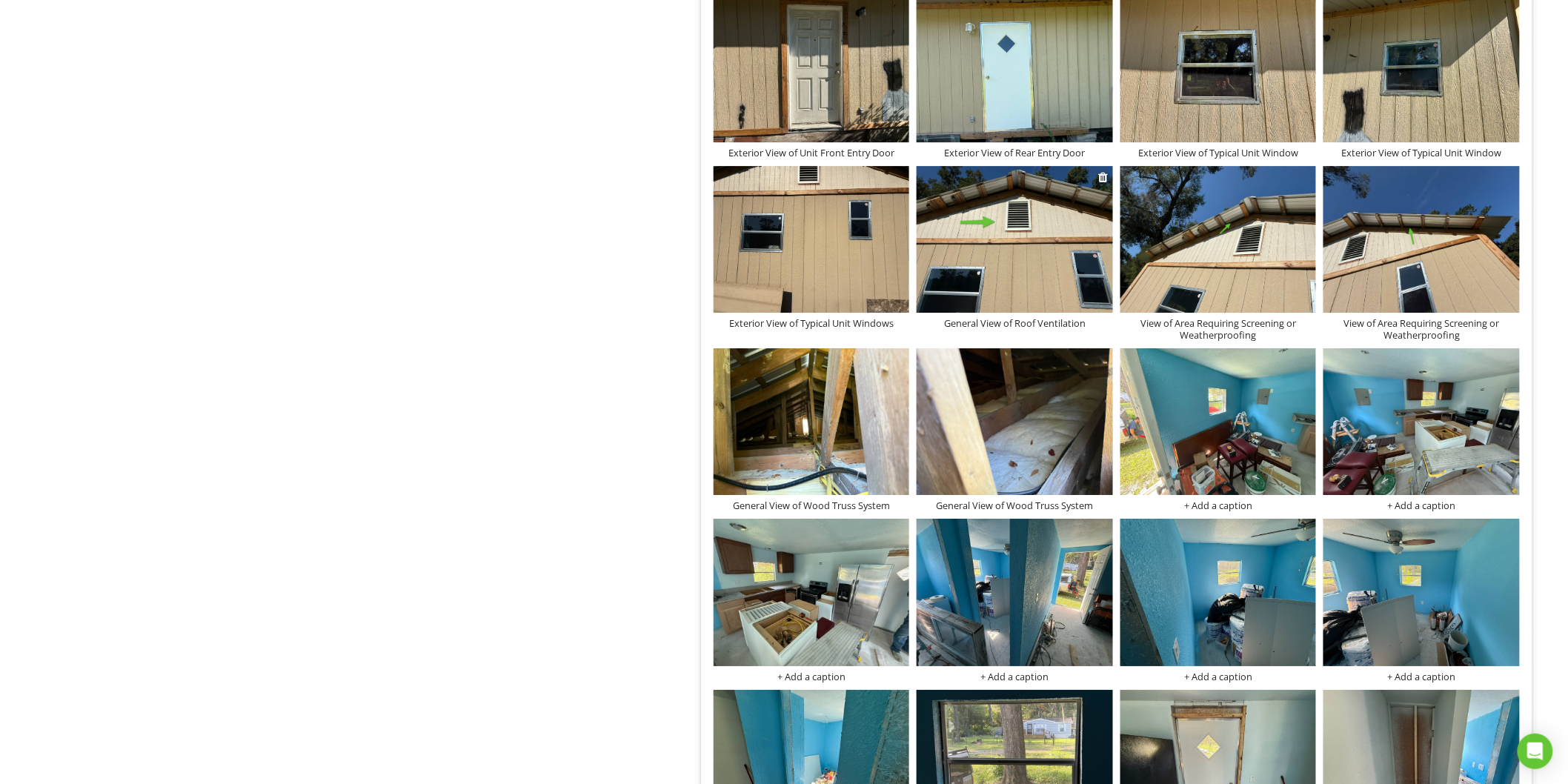
scroll to position [2067, 0]
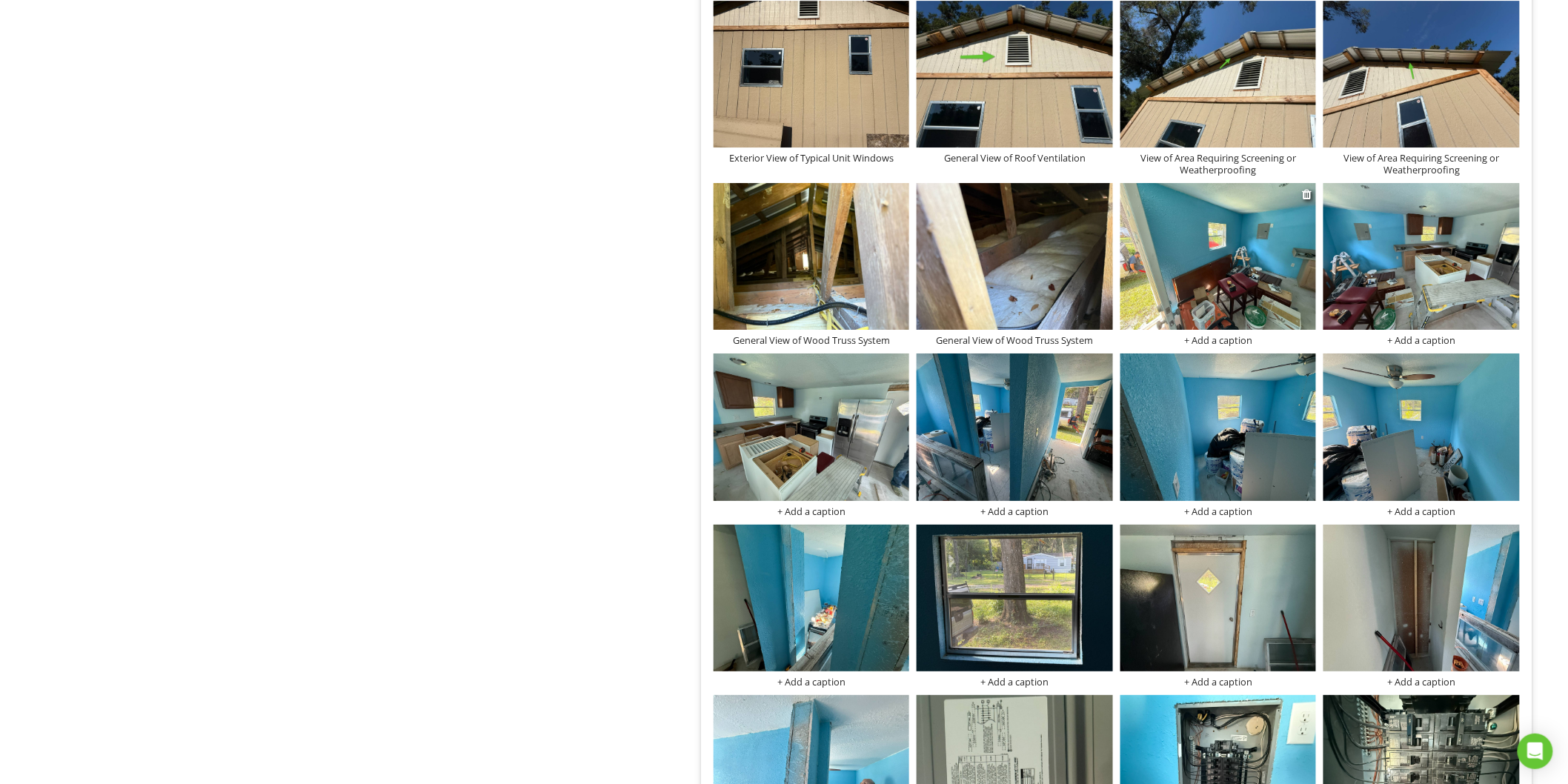
click at [1202, 291] on img at bounding box center [1218, 256] width 196 height 147
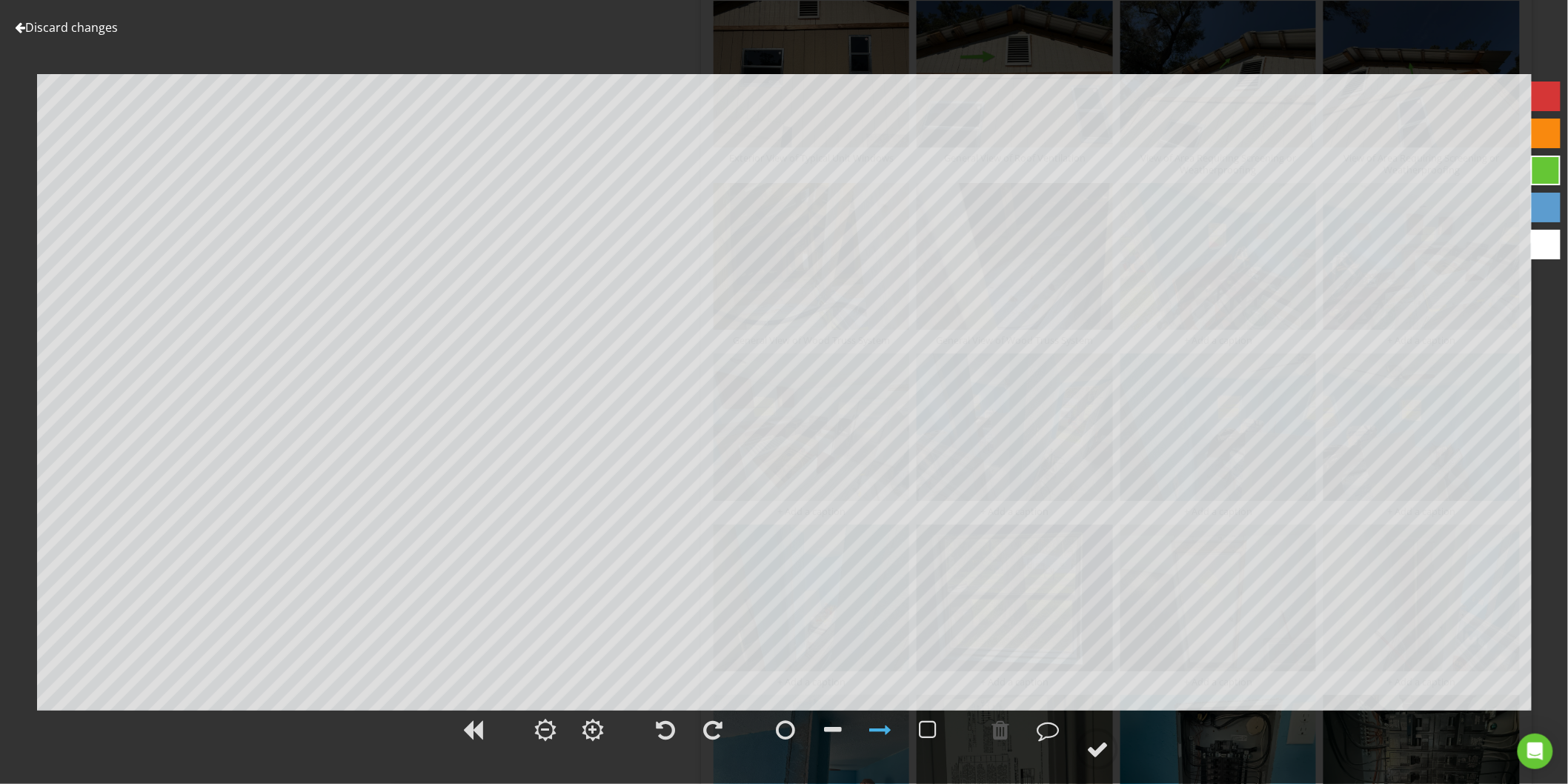
click at [93, 30] on link "Discard changes" at bounding box center [66, 27] width 103 height 16
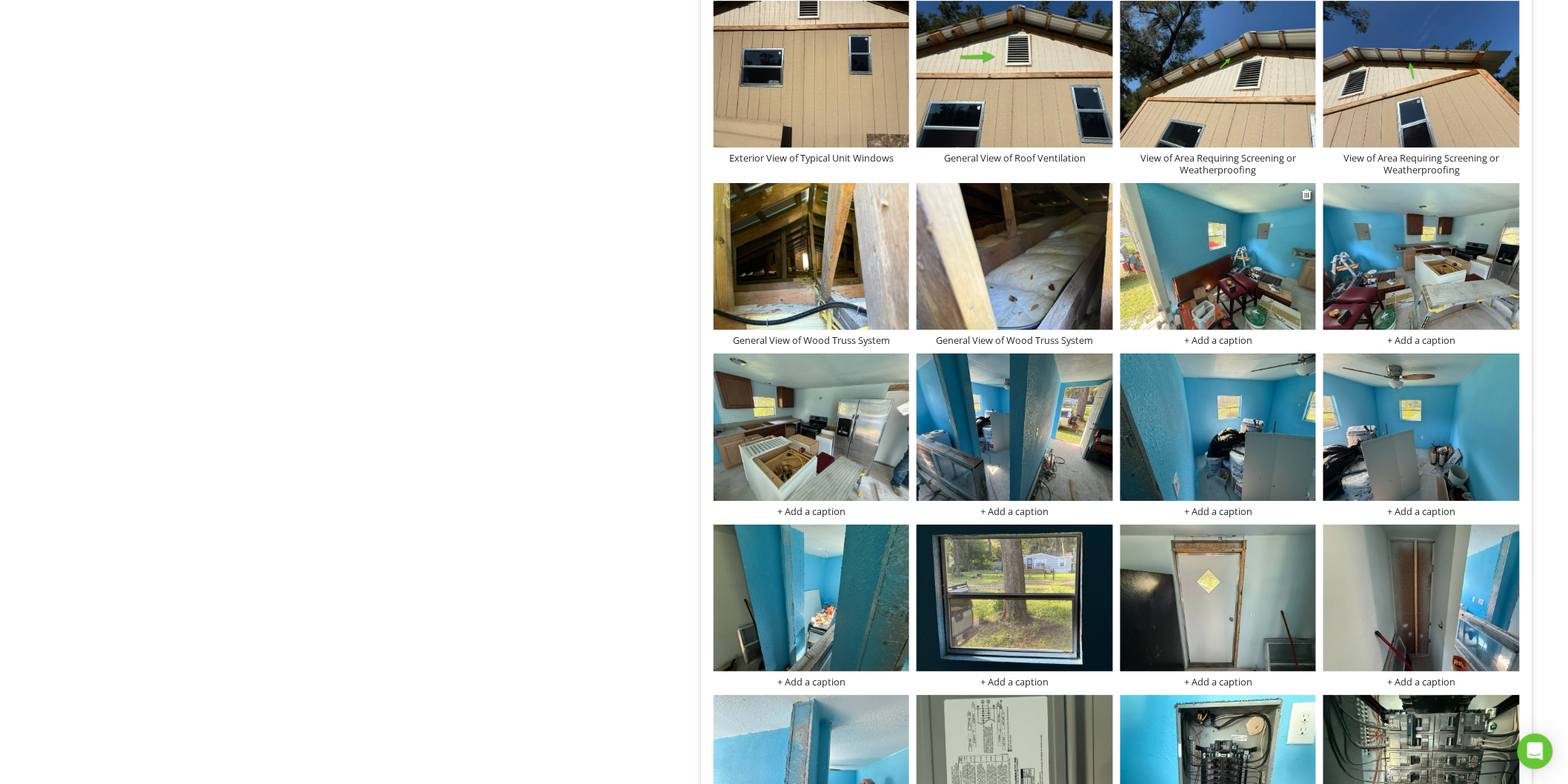
click at [1220, 342] on div "+ Add a caption" at bounding box center [1218, 340] width 196 height 12
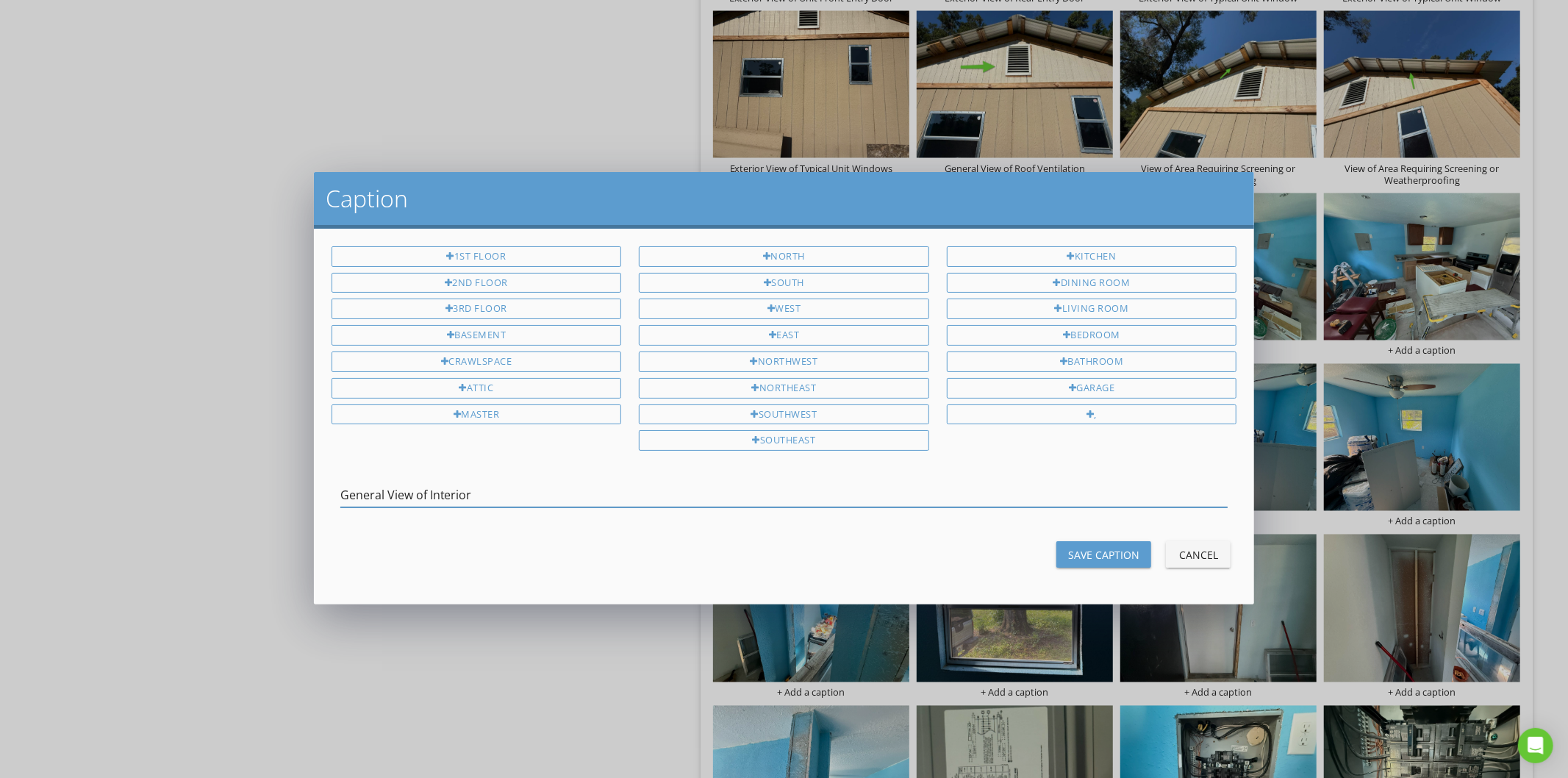
type input "General View of Interior"
click at [1077, 561] on div "Save Caption" at bounding box center [1103, 554] width 71 height 15
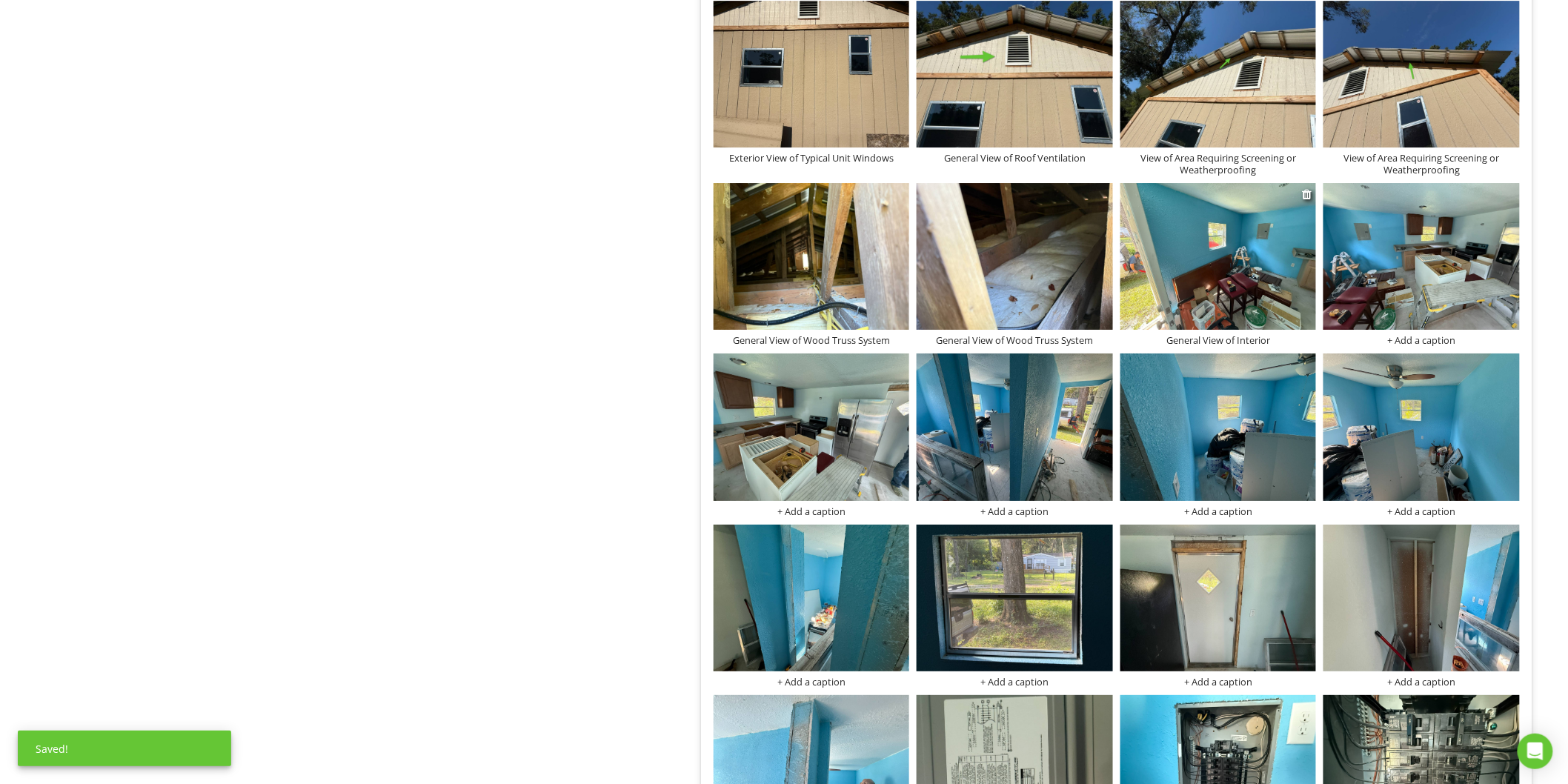
click at [1225, 334] on div at bounding box center [1218, 259] width 196 height 151
click at [1181, 344] on div "General View of Interior" at bounding box center [1218, 340] width 196 height 12
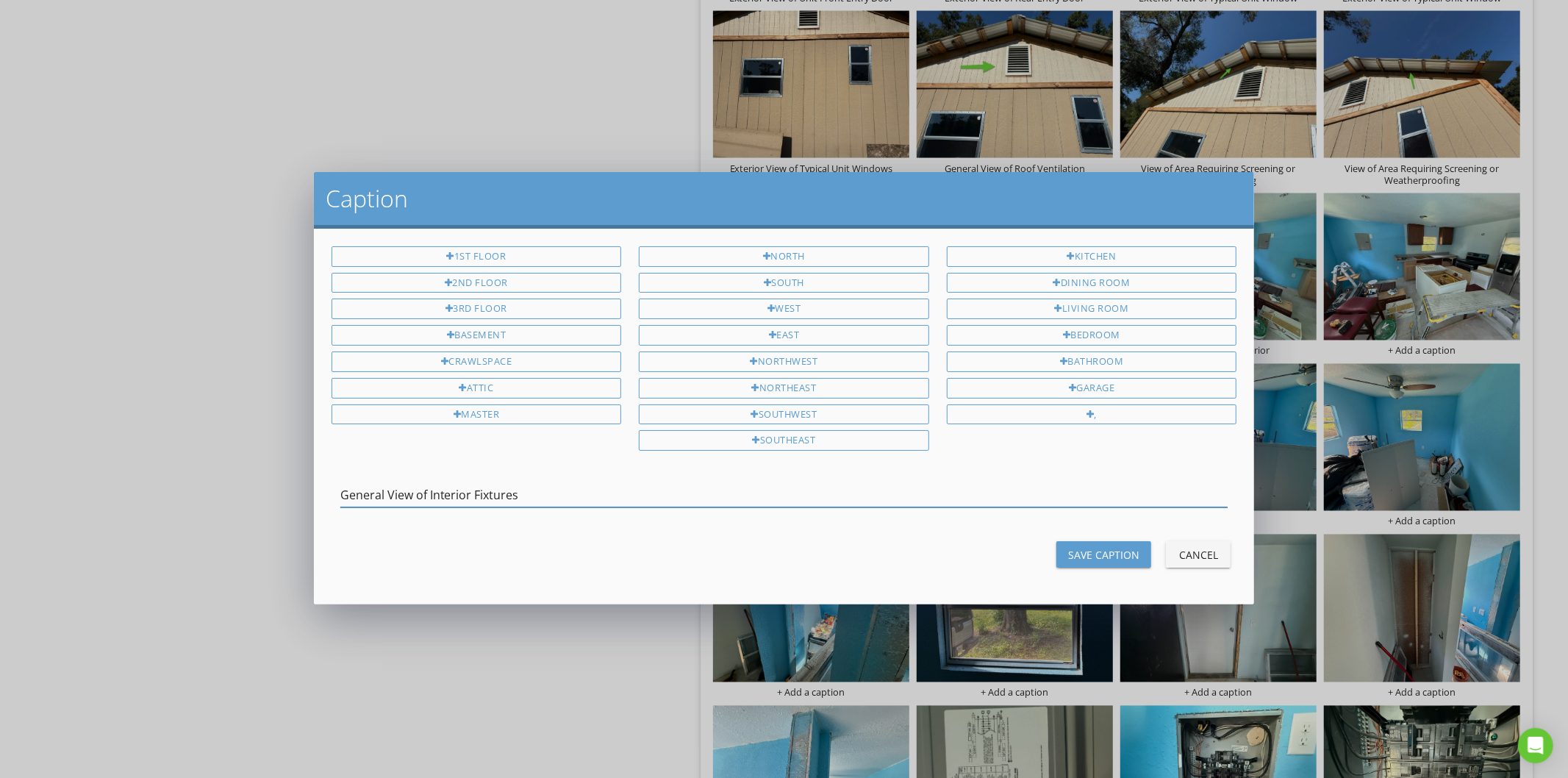
click at [459, 498] on input "General View of Interior Fixtures" at bounding box center [785, 495] width 888 height 24
type input "General View of Interior Fixtures"
click at [1130, 549] on div "Save Caption" at bounding box center [1103, 554] width 71 height 15
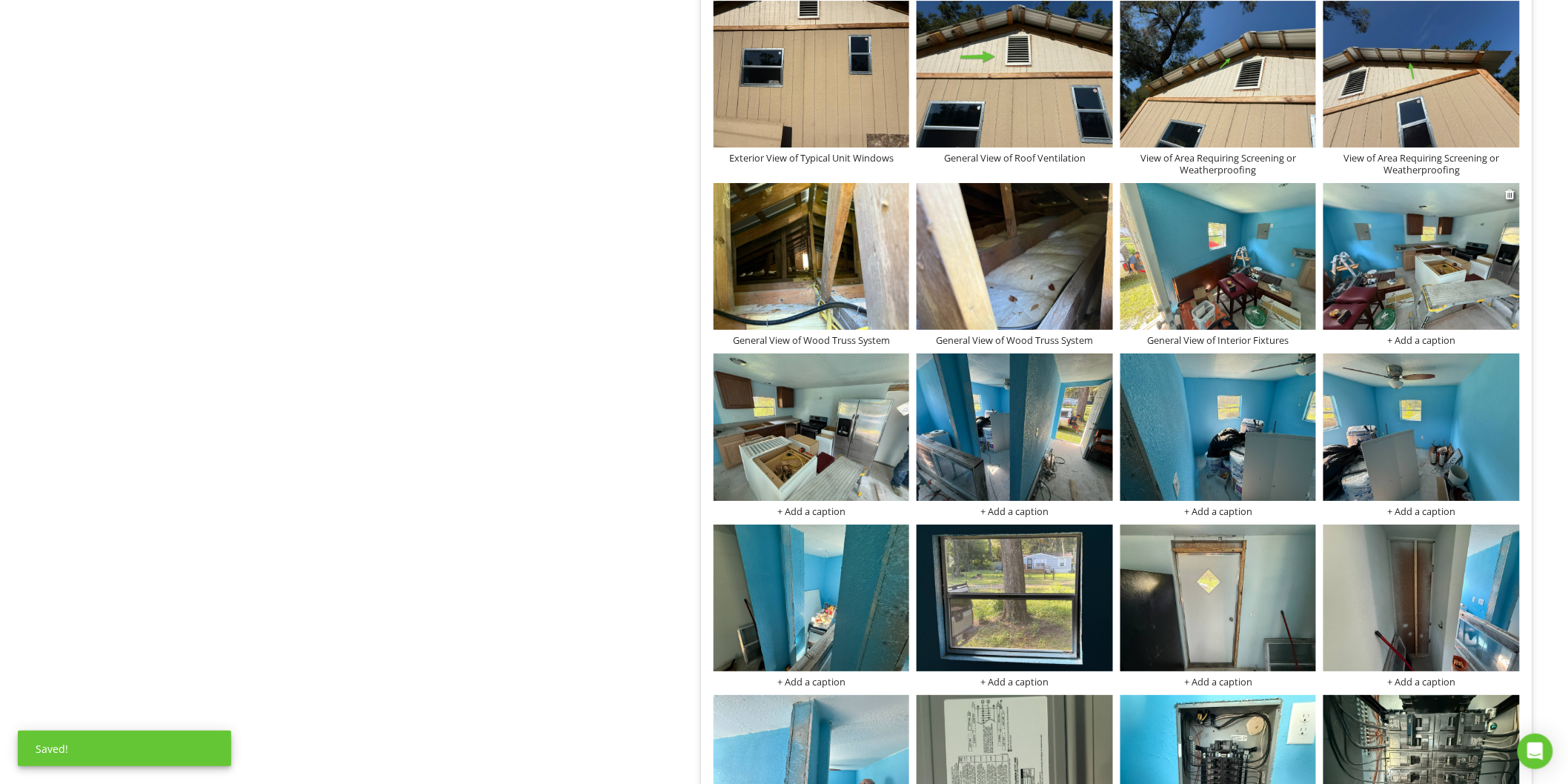
click at [1432, 343] on div "+ Add a caption" at bounding box center [1421, 340] width 196 height 12
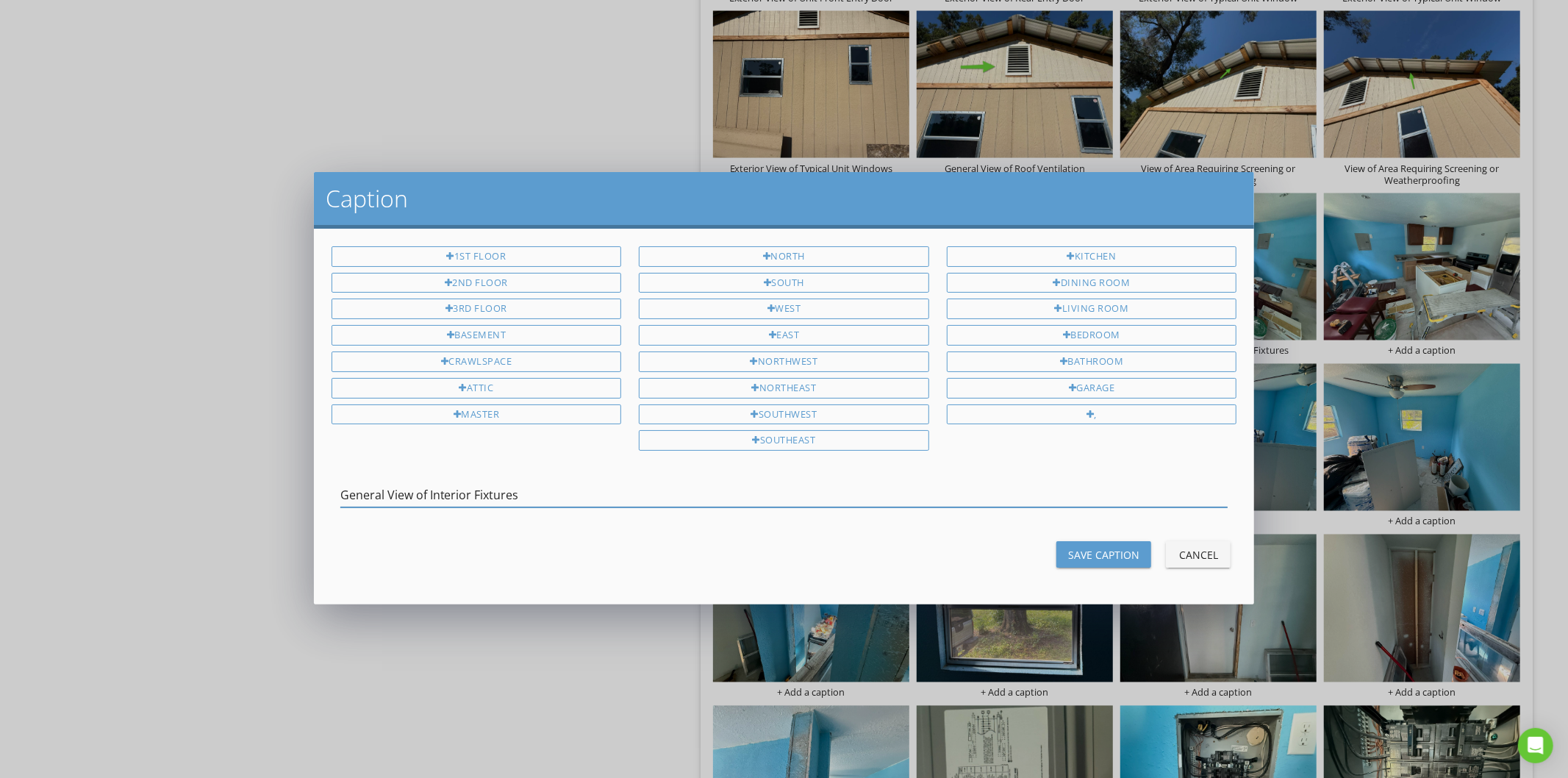
type input "General View of Interior Fixtures"
click at [1076, 559] on div "Save Caption" at bounding box center [1103, 554] width 71 height 15
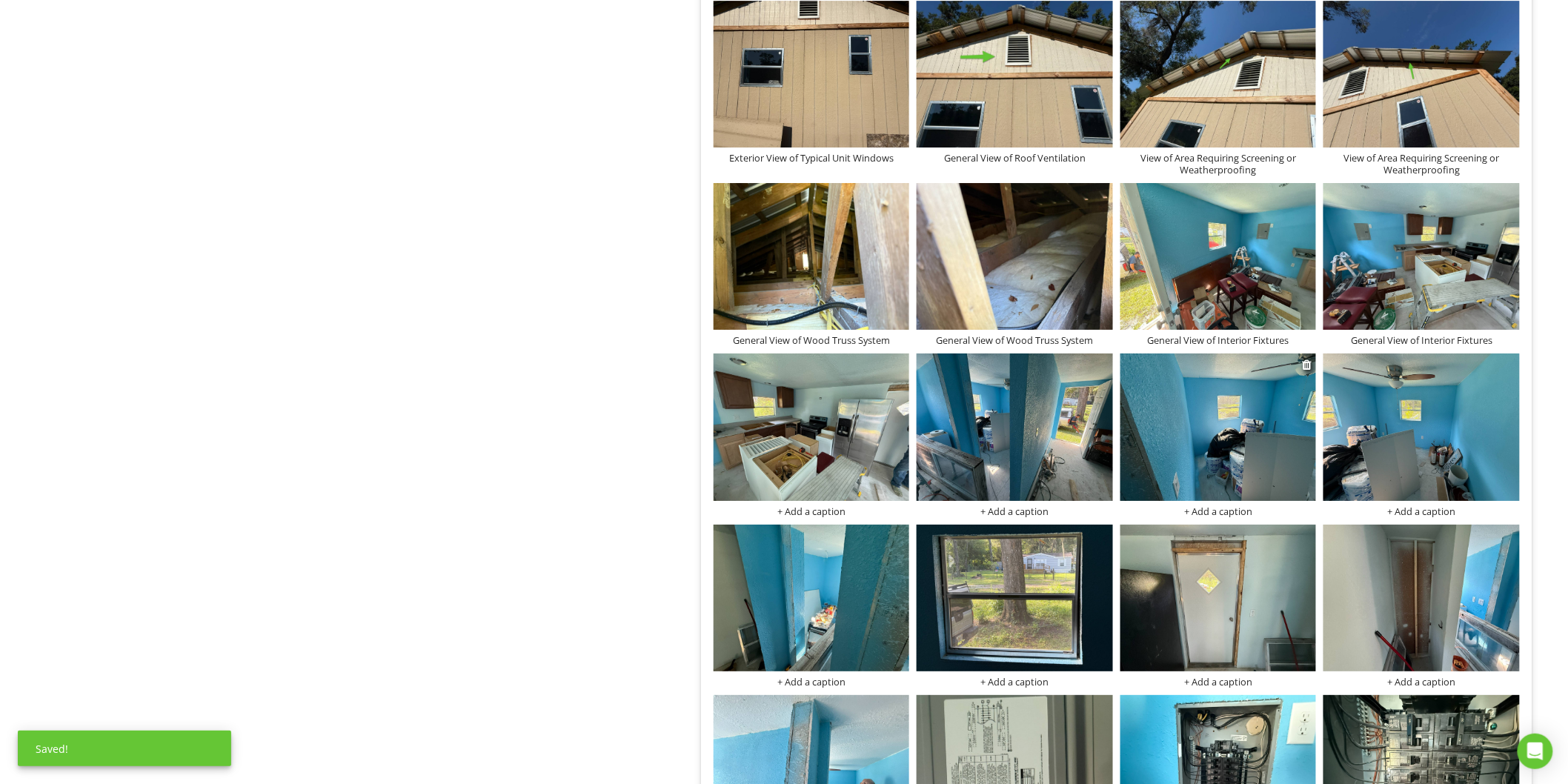
scroll to position [2150, 0]
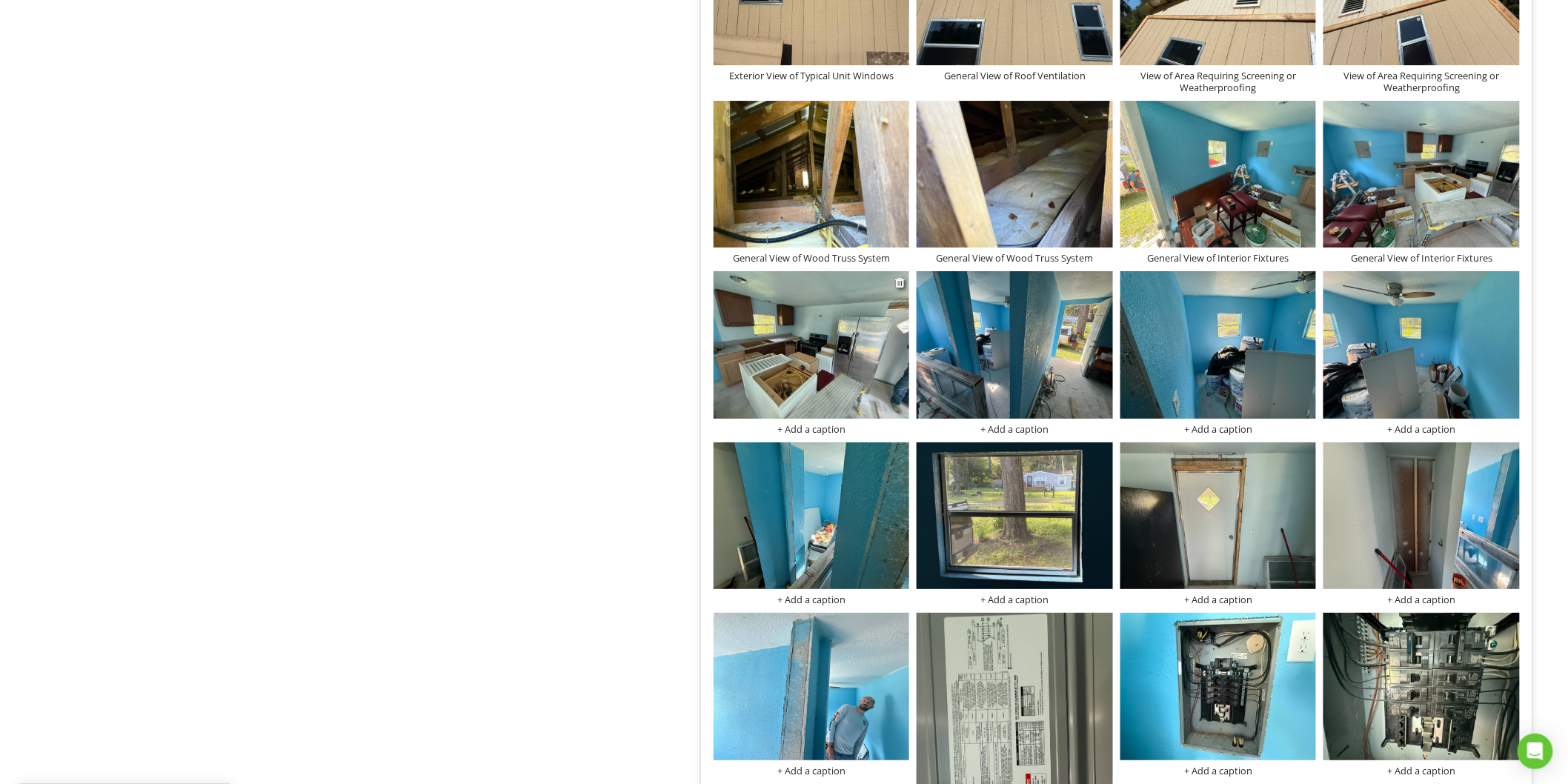
click at [803, 376] on img at bounding box center [812, 345] width 196 height 147
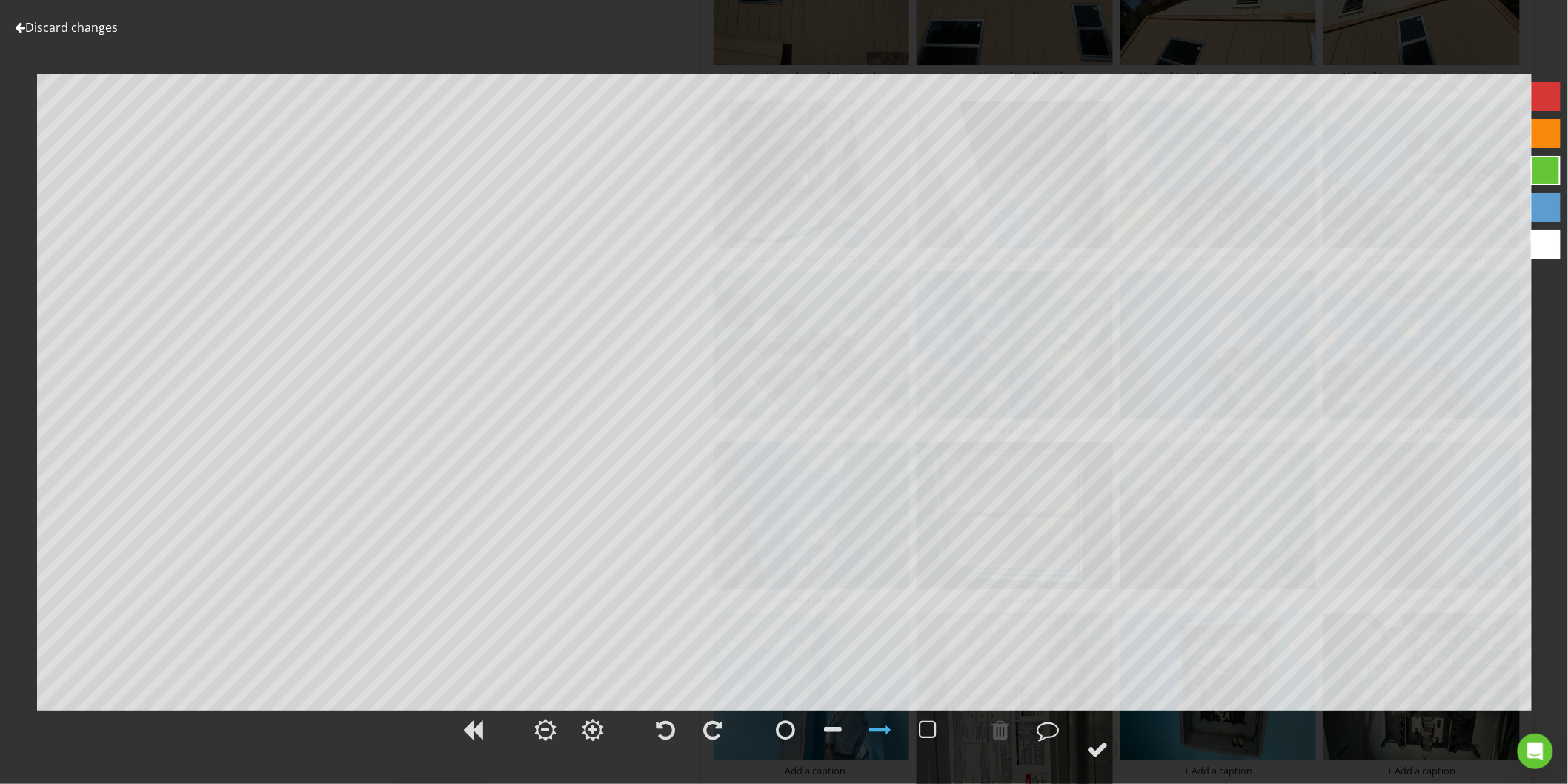
click at [84, 24] on link "Discard changes" at bounding box center [66, 27] width 103 height 16
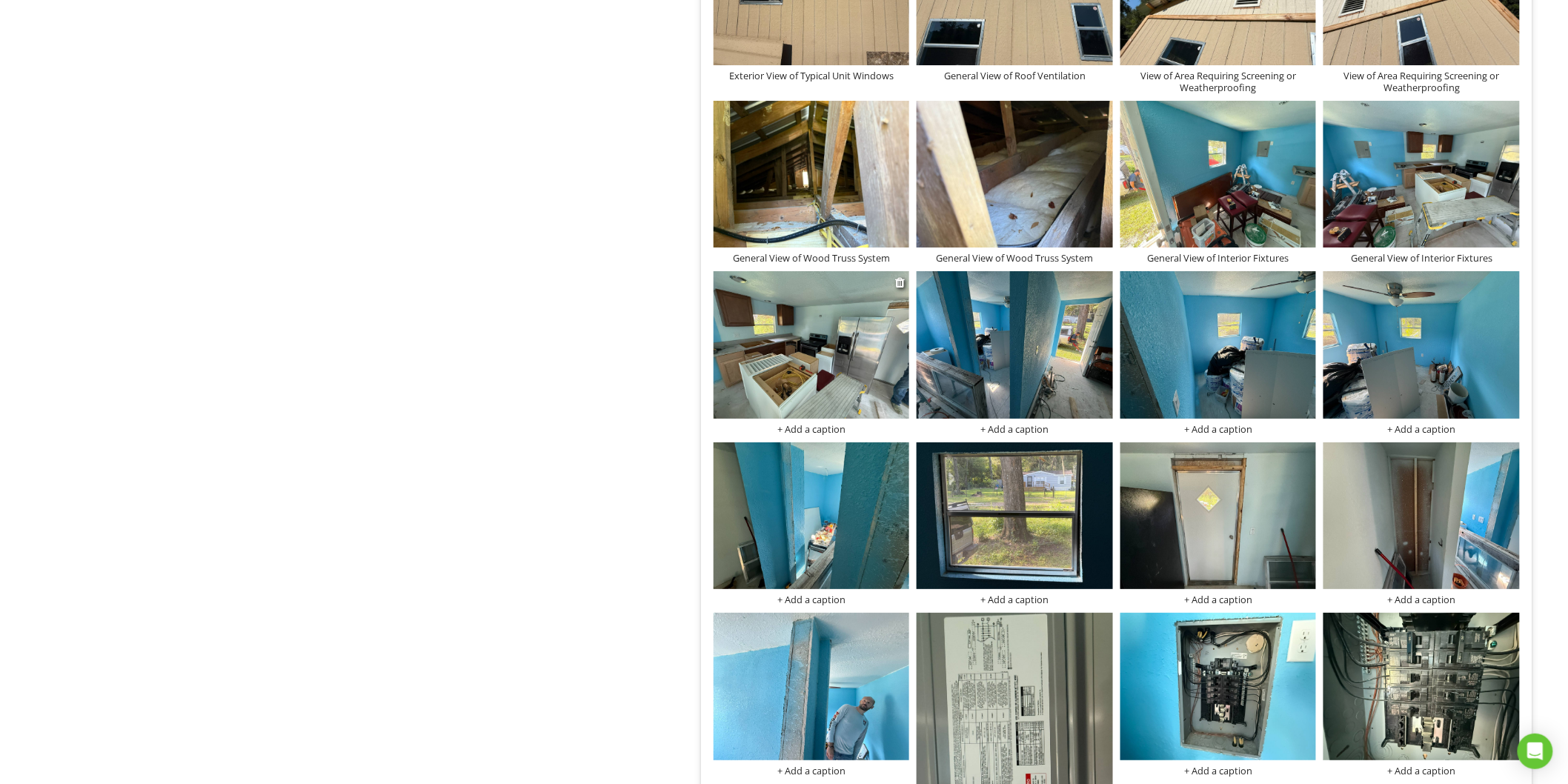
click at [781, 427] on div "+ Add a caption" at bounding box center [812, 429] width 196 height 12
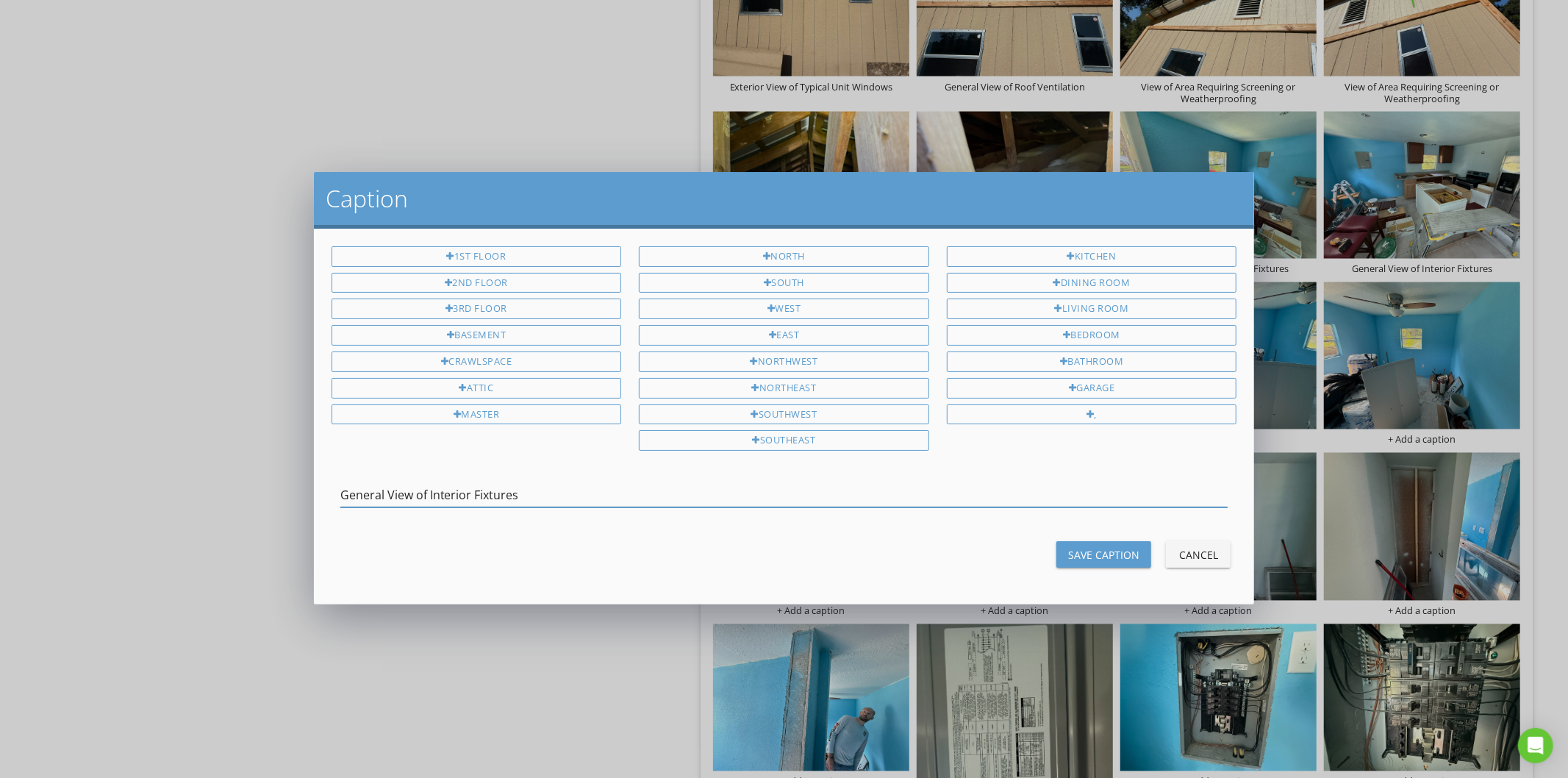
type input "General View of Interior Fixtures"
click at [1106, 557] on div "Save Caption" at bounding box center [1103, 554] width 71 height 15
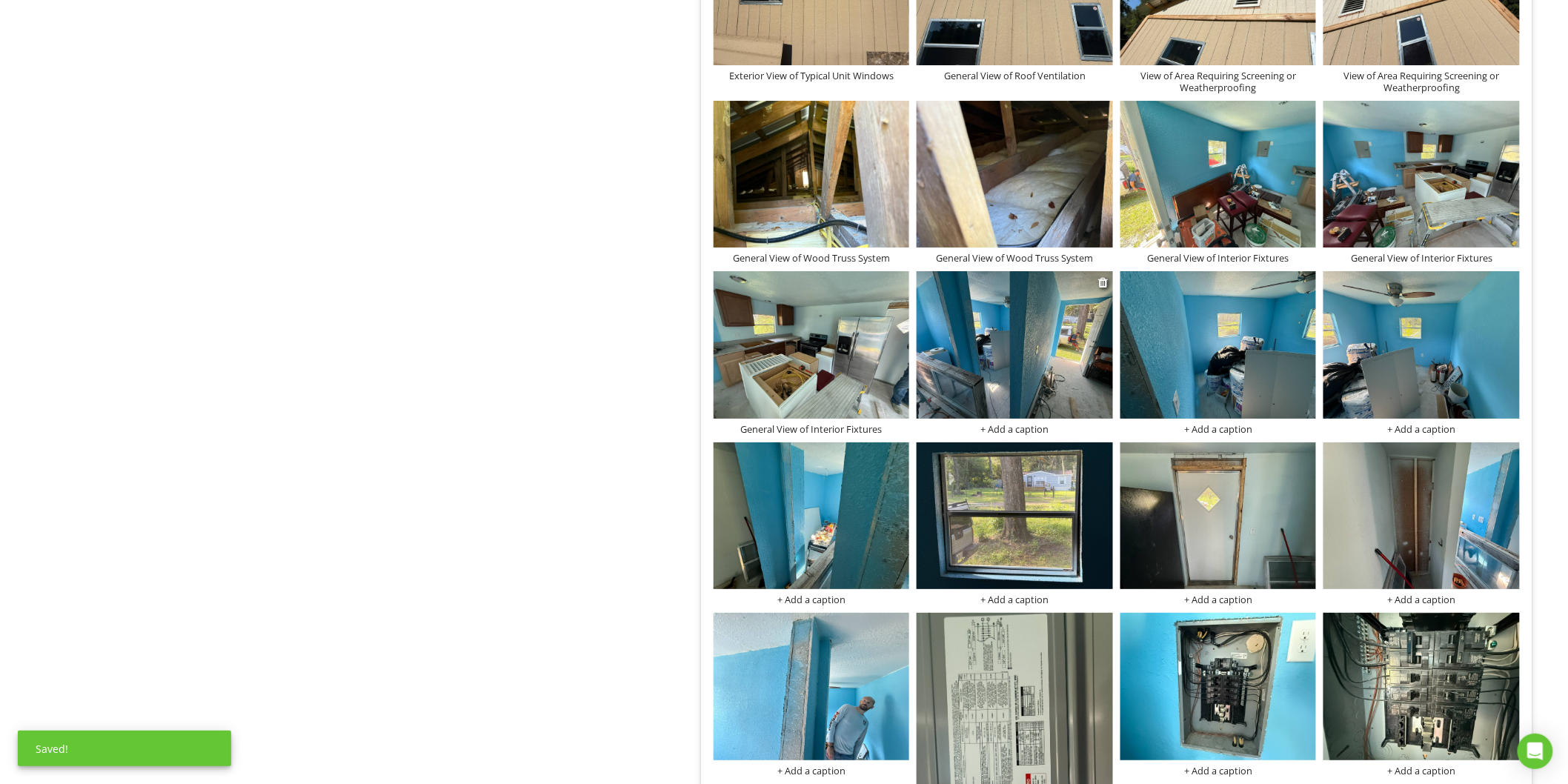
click at [1005, 431] on div "+ Add a caption" at bounding box center [1015, 429] width 196 height 12
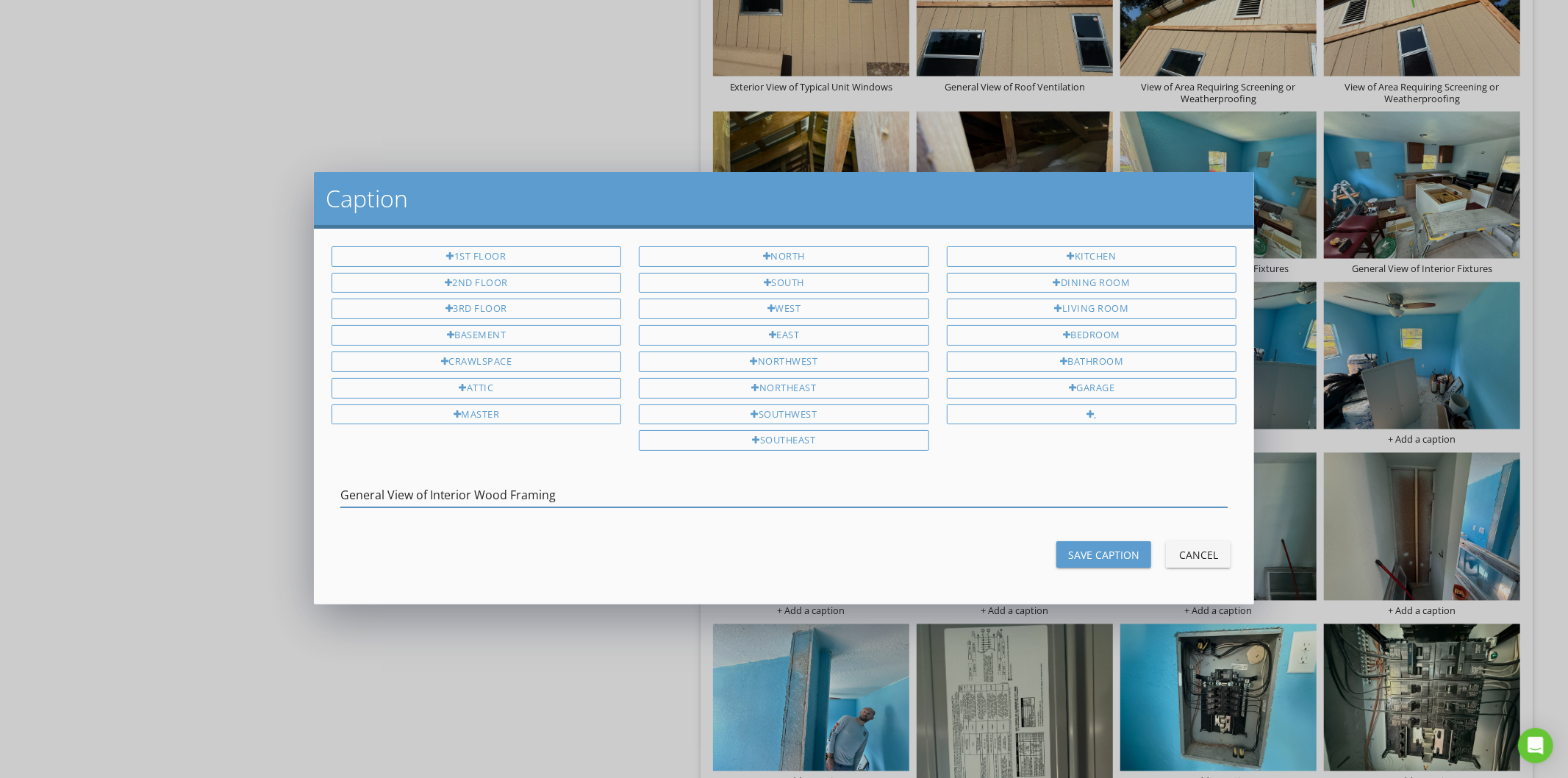
type input "General View of Interior Wood Framing"
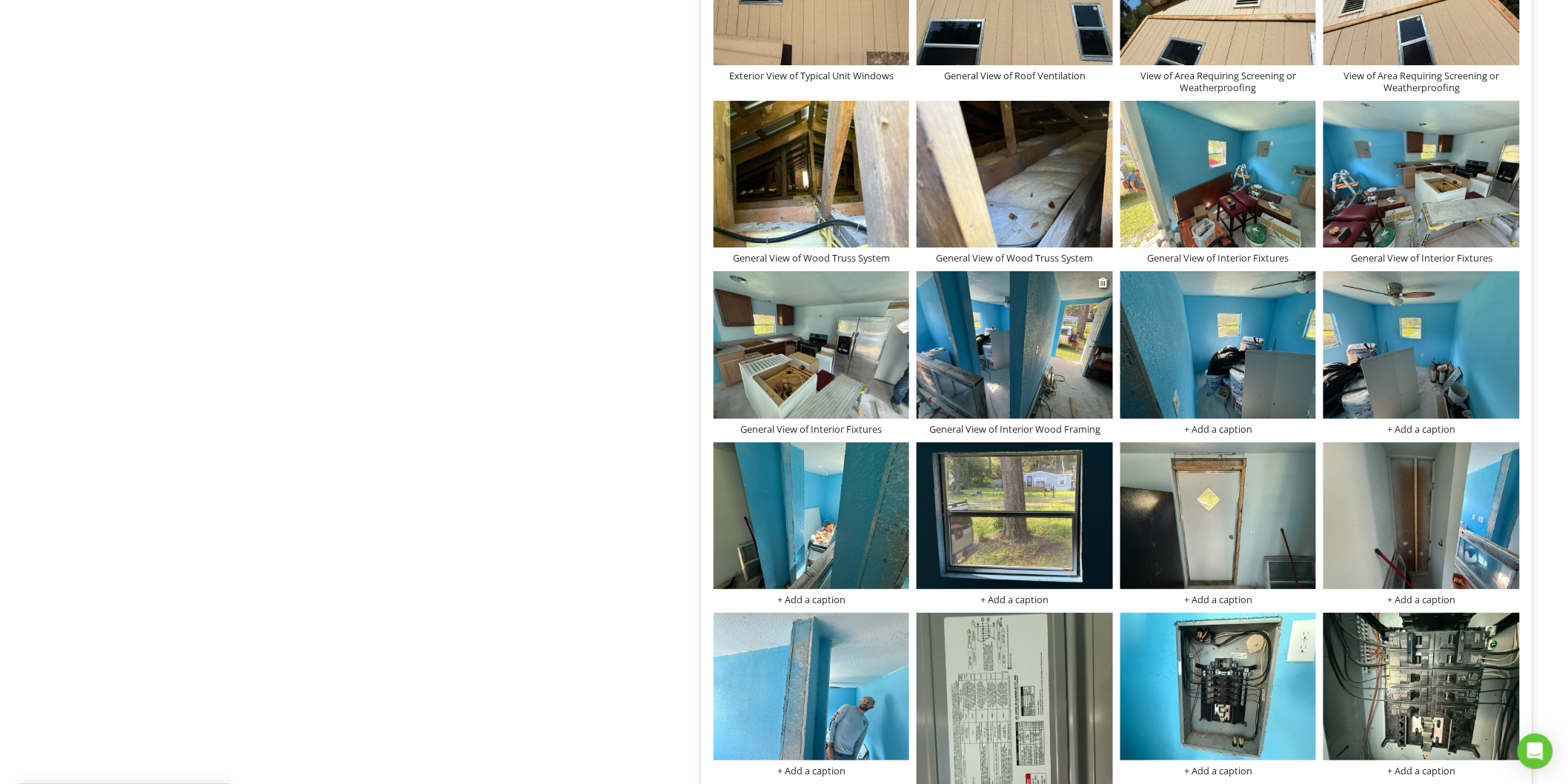
click at [958, 432] on div "General View of Interior Wood Framing" at bounding box center [1015, 429] width 196 height 12
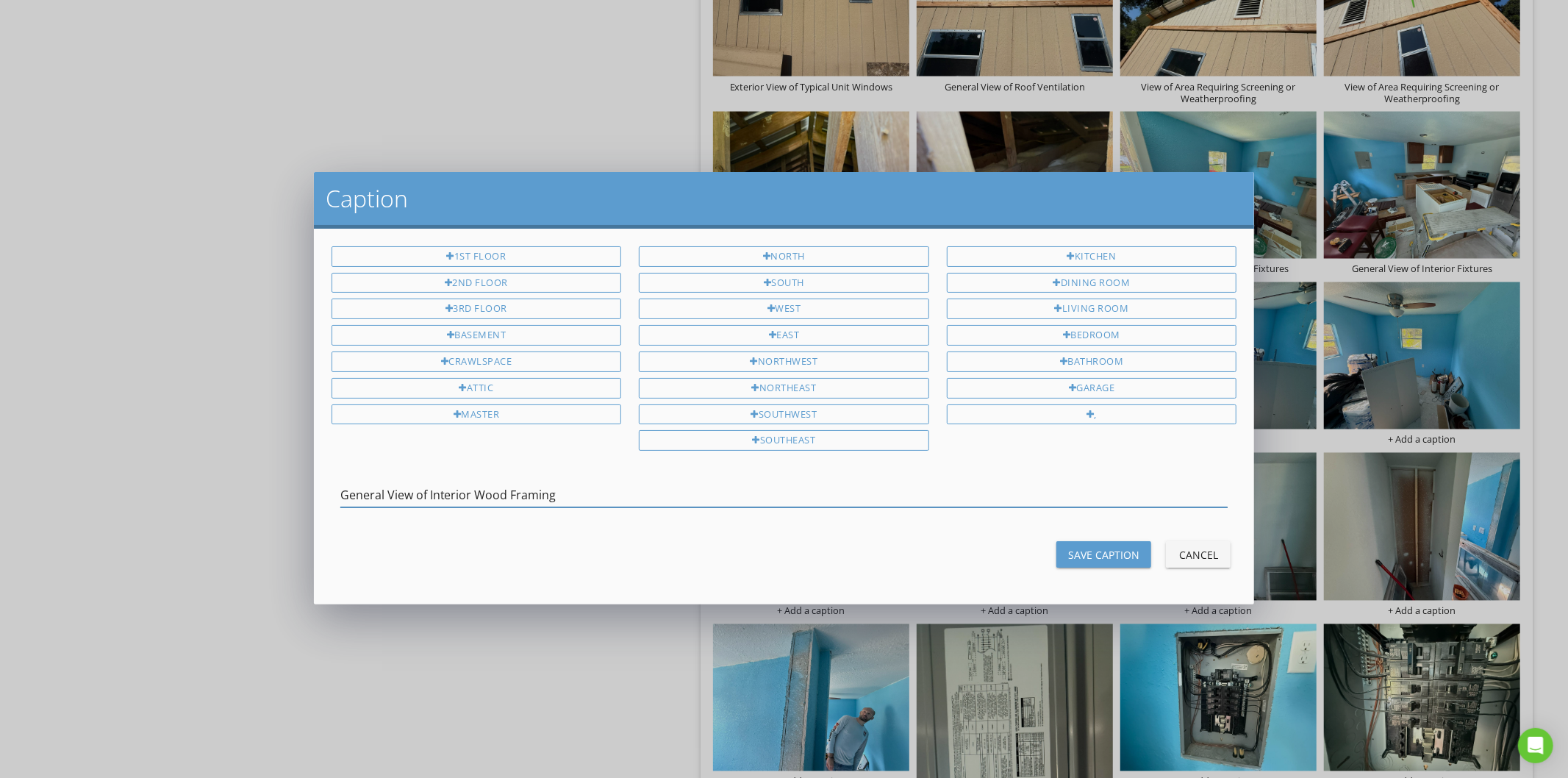
click at [476, 488] on input "General View of Interior Wood Framing" at bounding box center [785, 495] width 888 height 24
click at [1097, 560] on div "Save Caption" at bounding box center [1103, 554] width 71 height 15
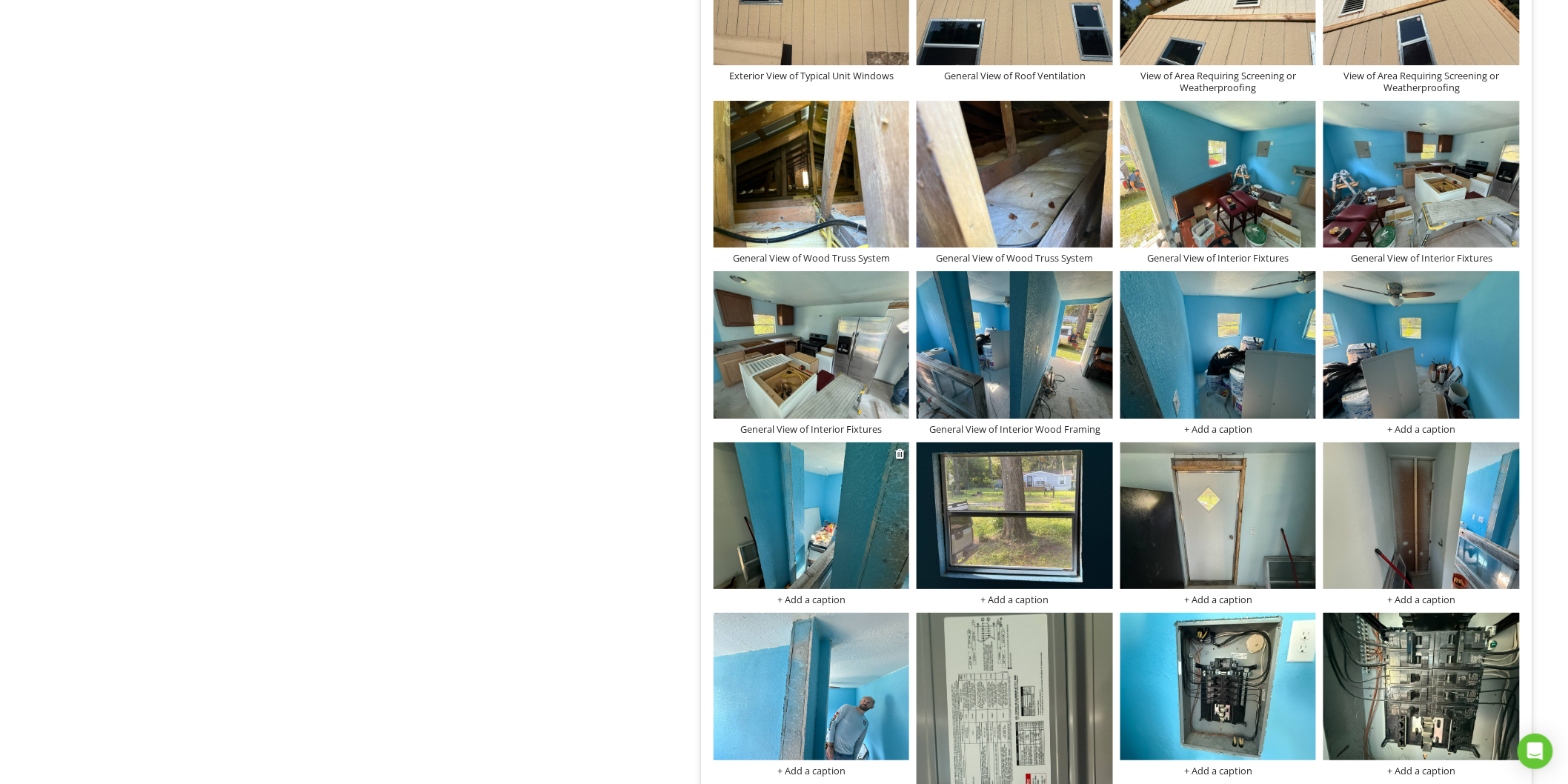
click at [810, 601] on div "+ Add a caption" at bounding box center [812, 599] width 196 height 12
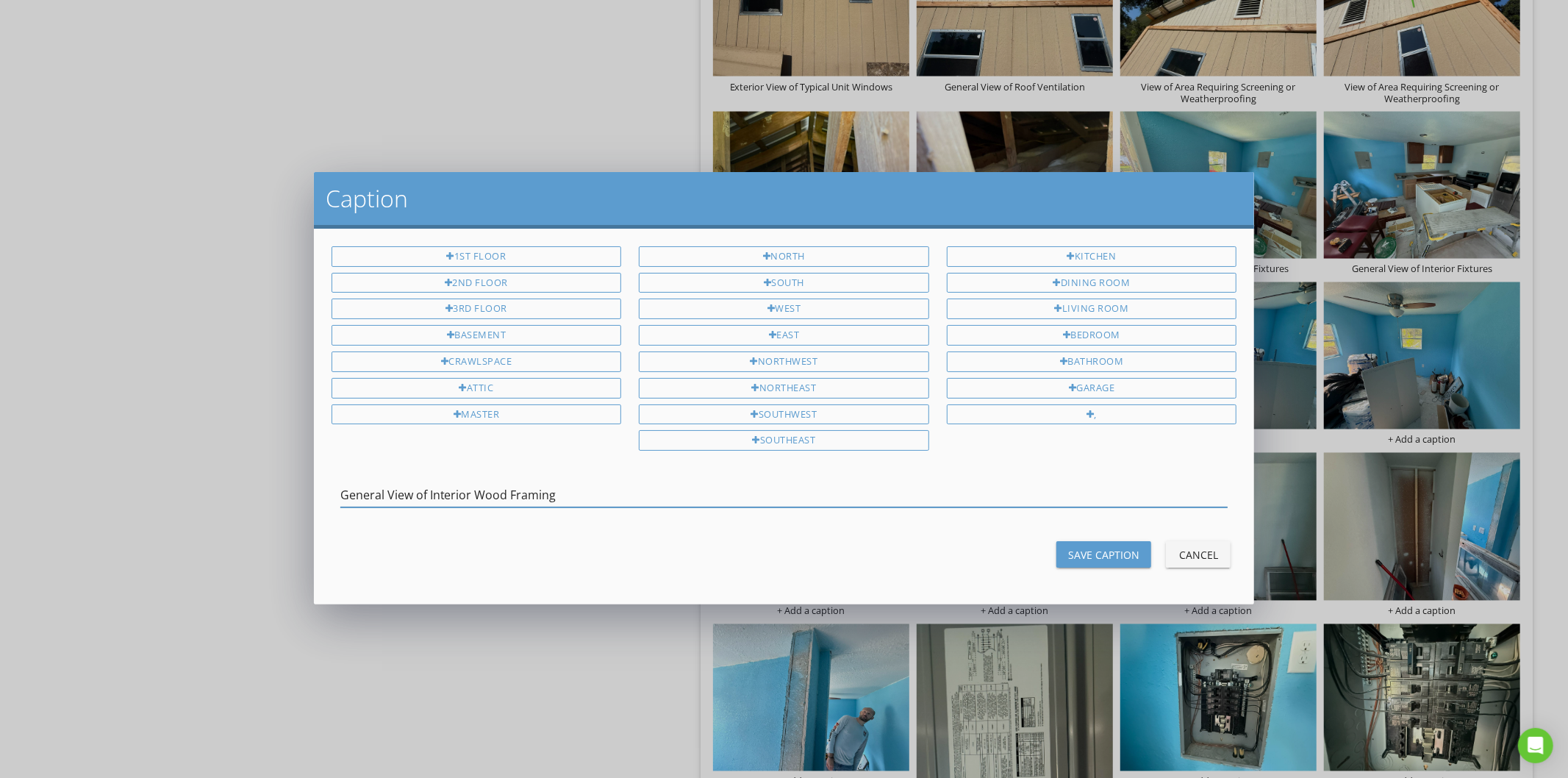
type input "General View of Interior Wood Framing"
click at [1105, 555] on div "Save Caption" at bounding box center [1103, 554] width 71 height 15
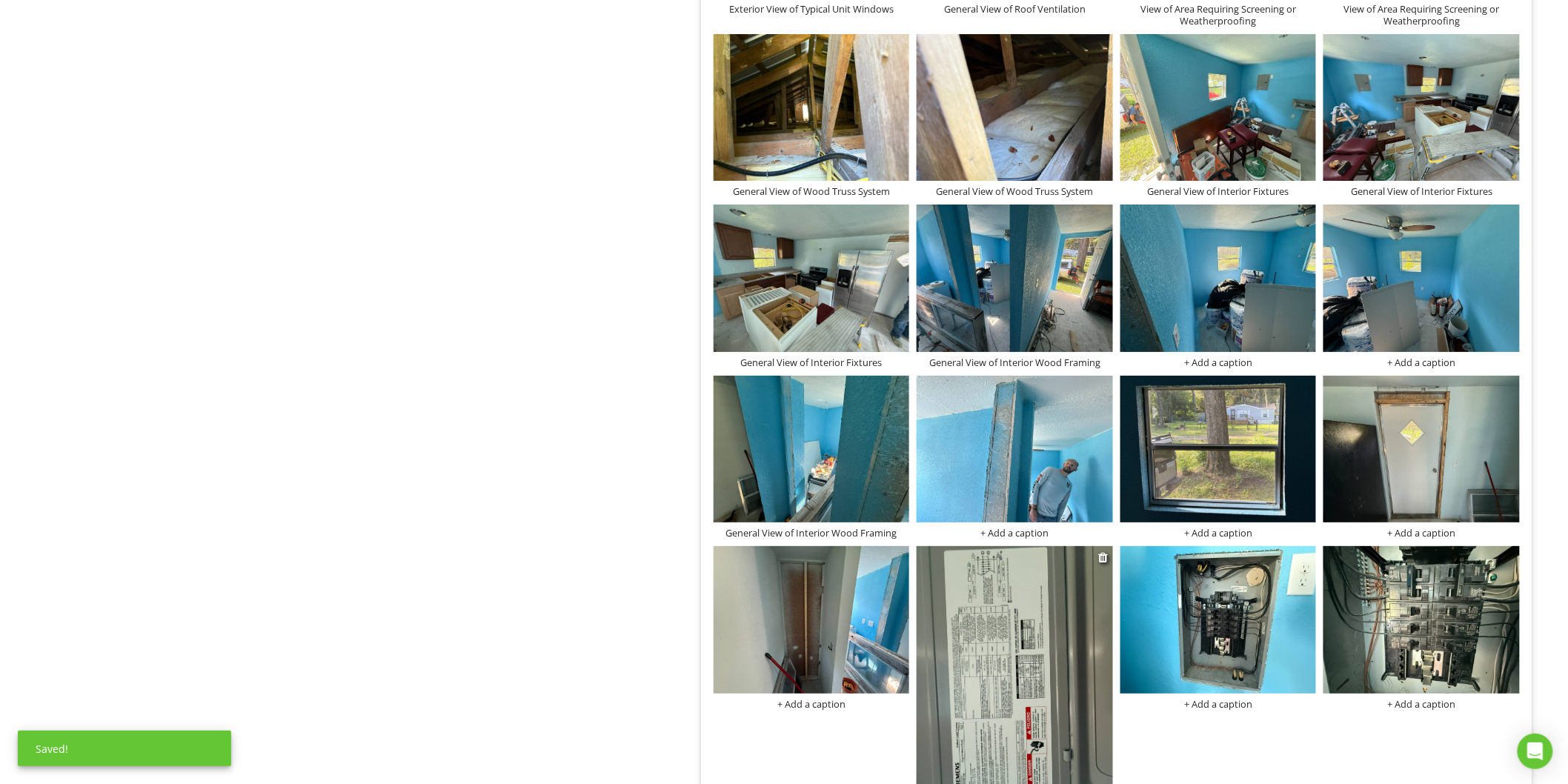
scroll to position [2314, 0]
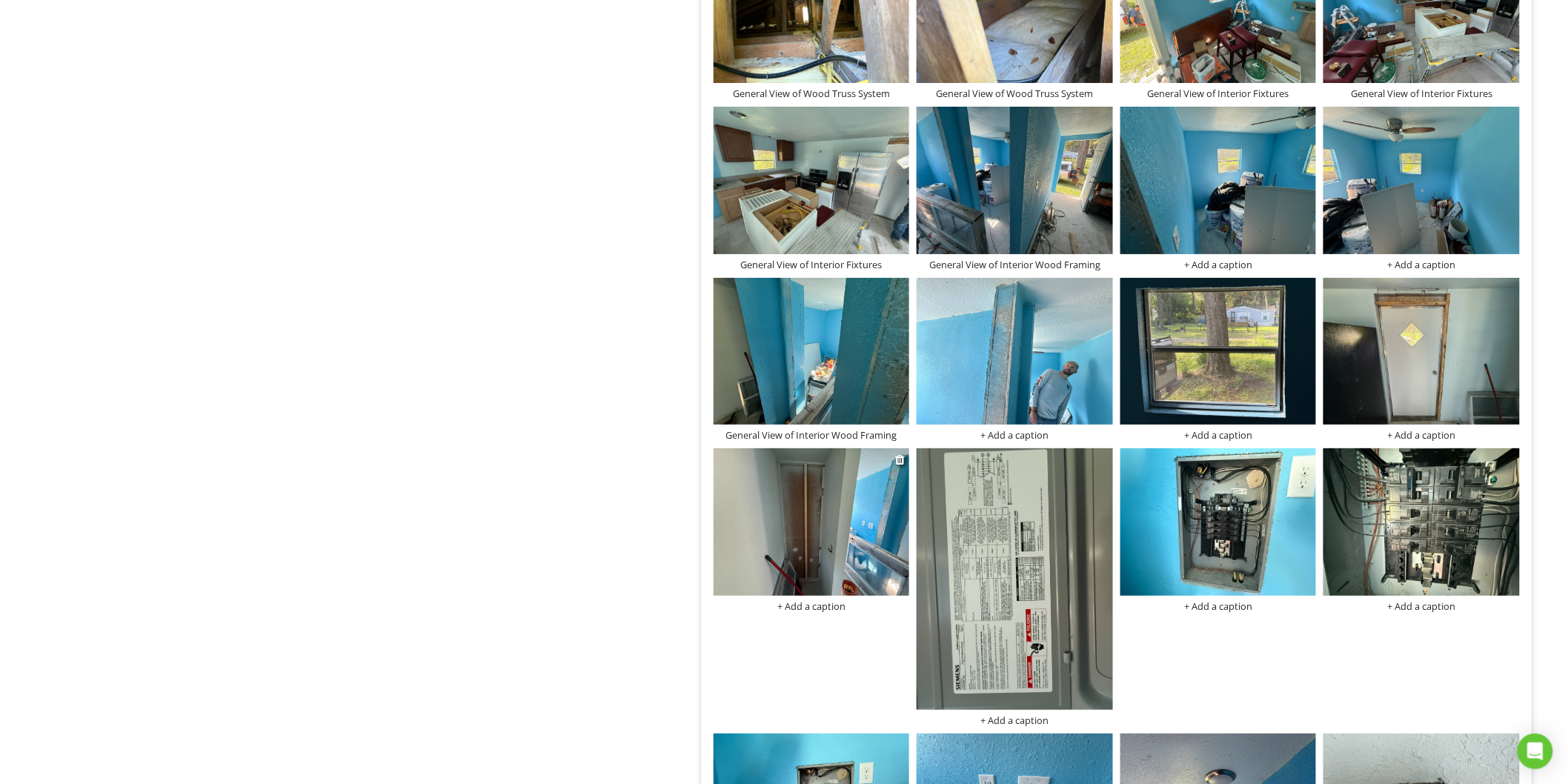
click at [811, 574] on img at bounding box center [812, 522] width 196 height 147
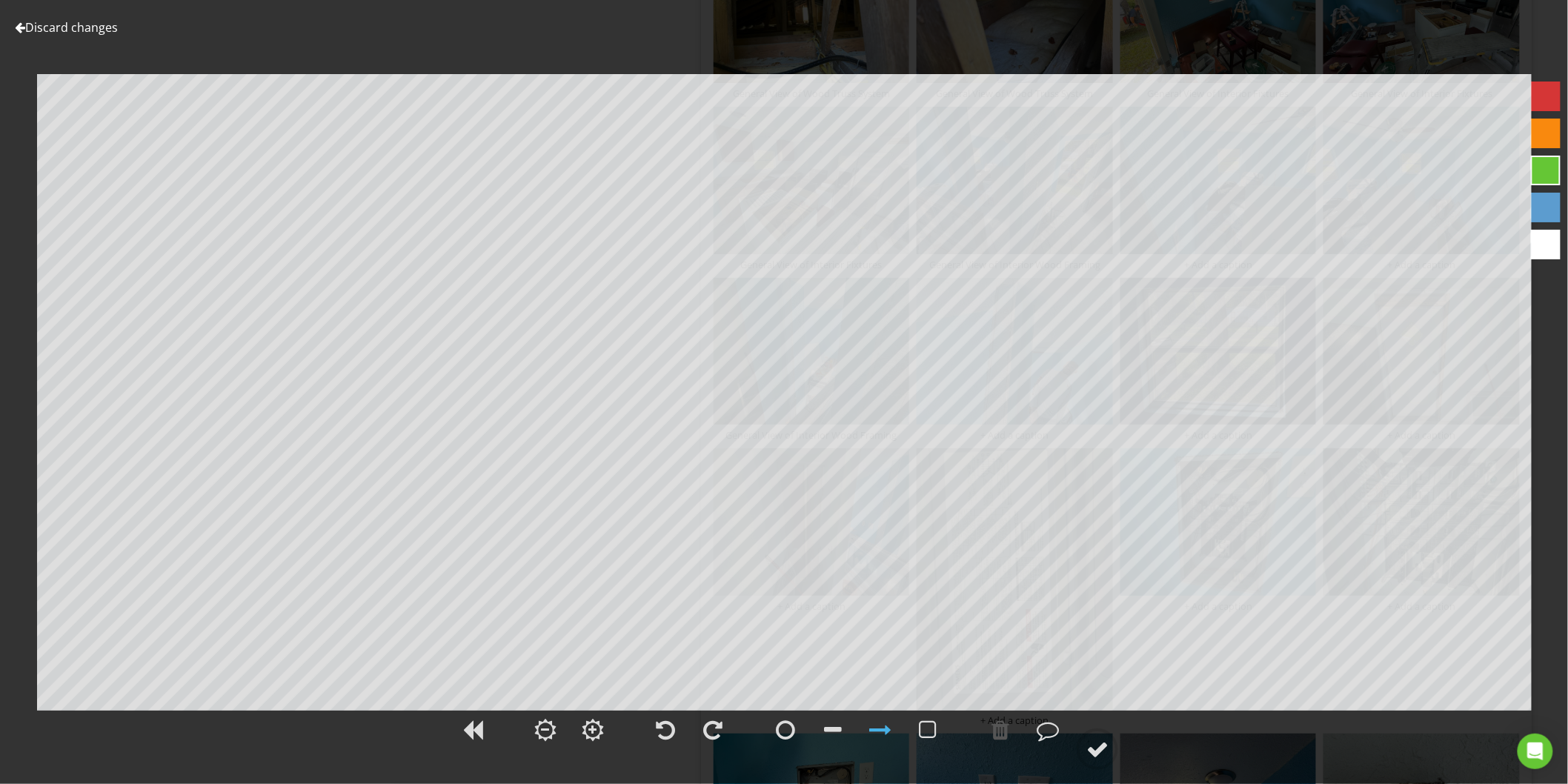
click at [78, 26] on link "Discard changes" at bounding box center [66, 27] width 103 height 16
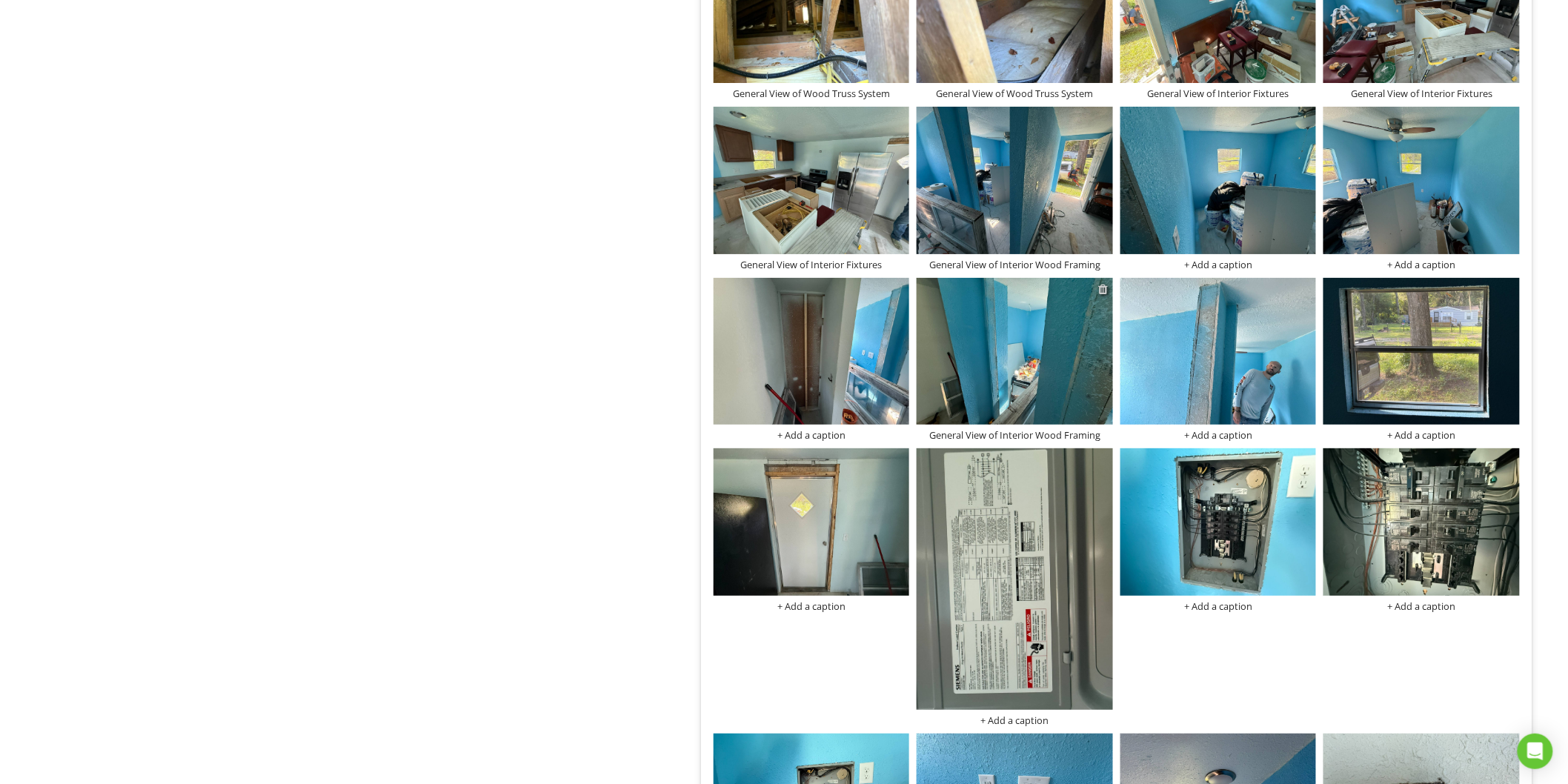
click at [1101, 293] on div at bounding box center [1103, 289] width 10 height 12
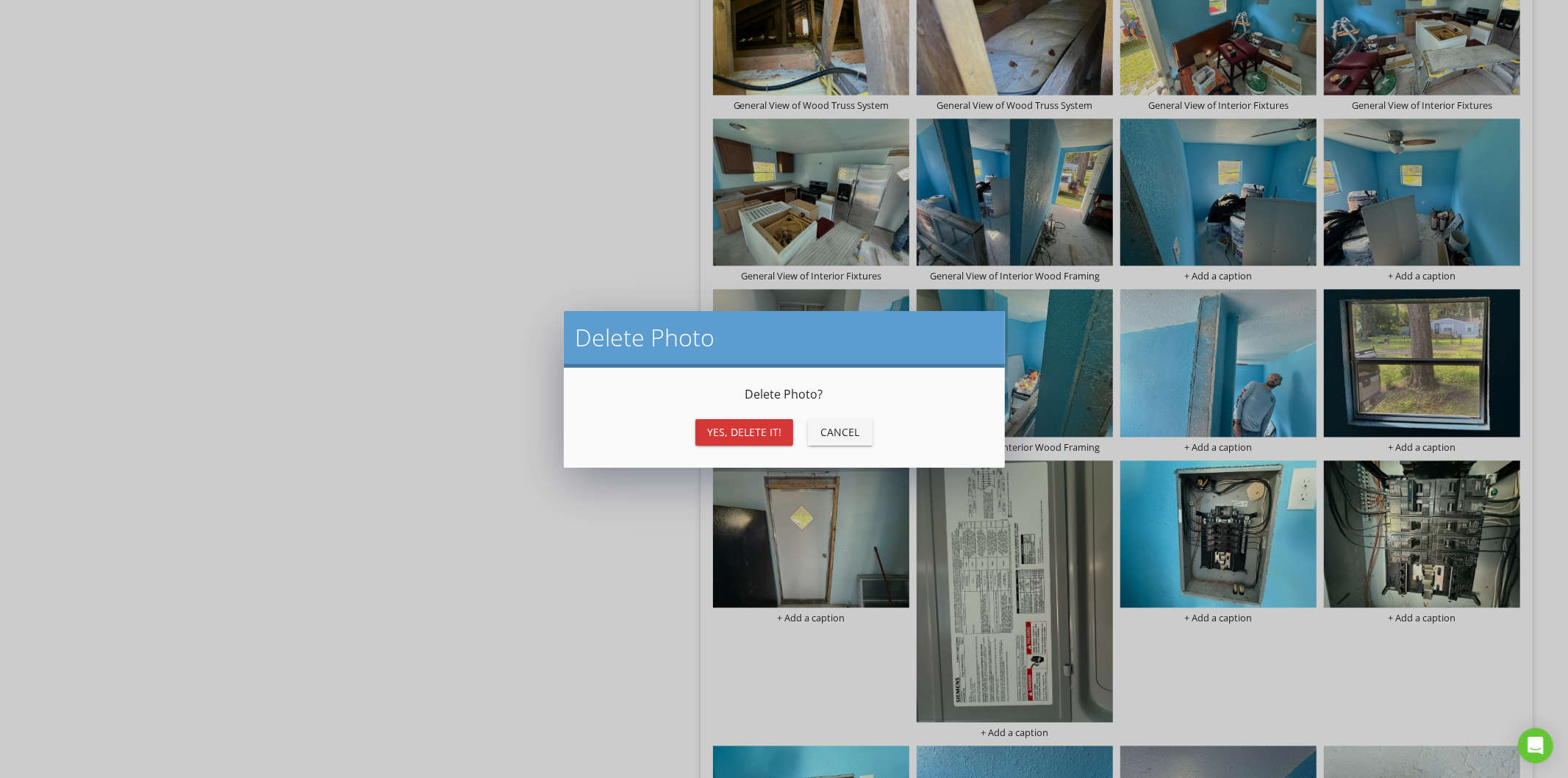
click at [763, 427] on div "Yes, Delete it!" at bounding box center [744, 432] width 74 height 15
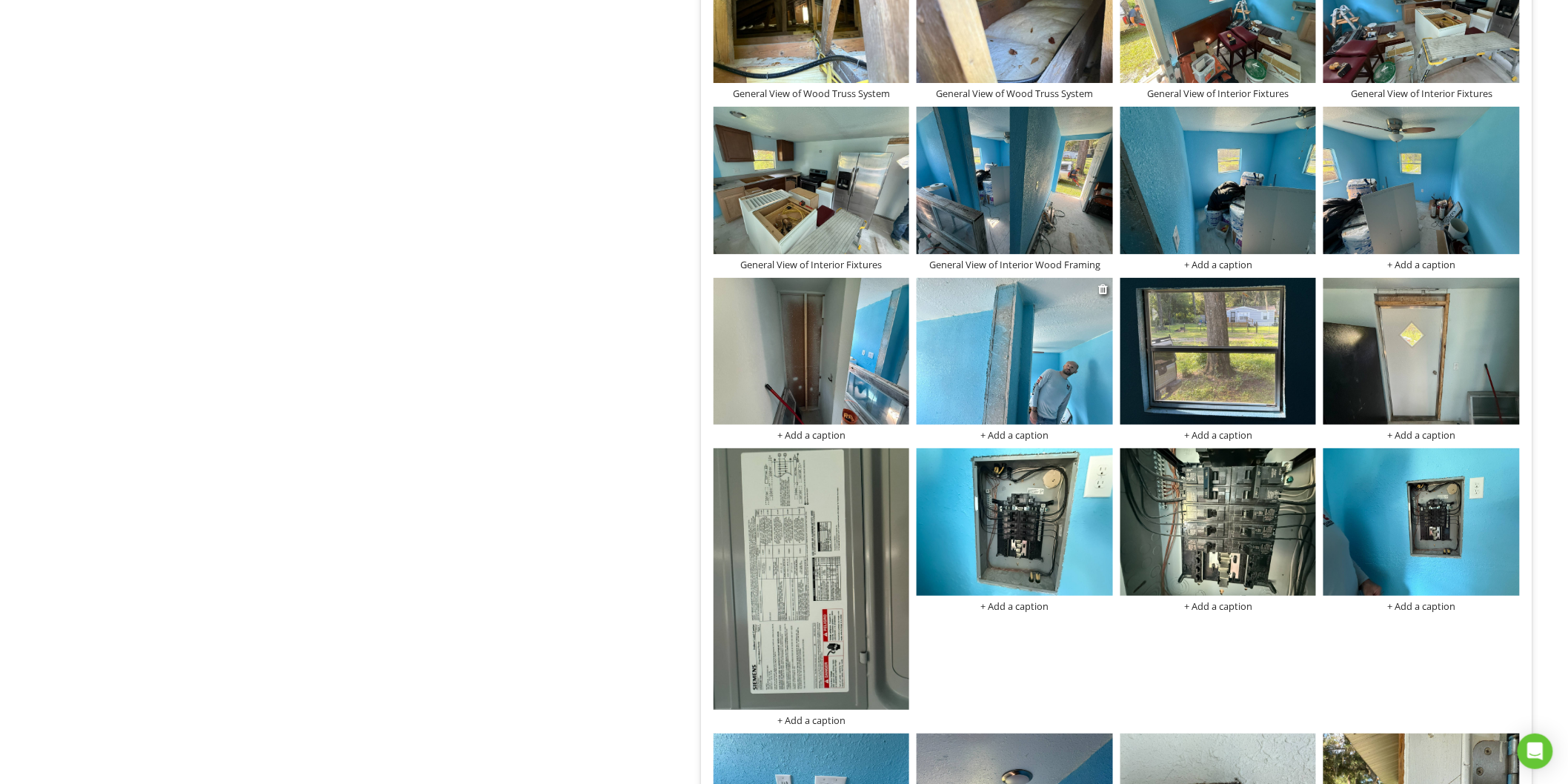
click at [1047, 365] on img at bounding box center [1015, 351] width 196 height 147
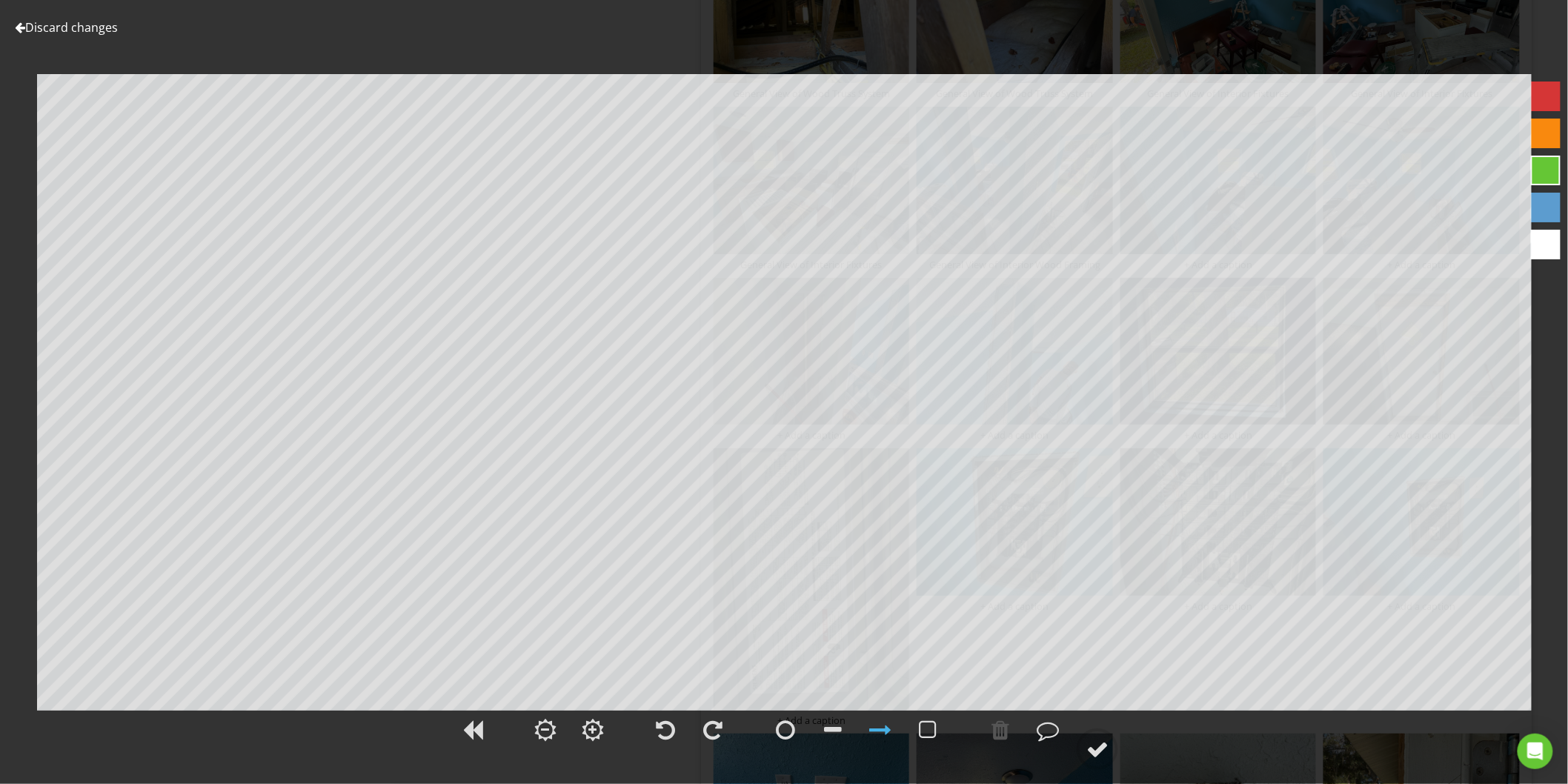
click at [28, 24] on link "Discard changes" at bounding box center [66, 27] width 103 height 16
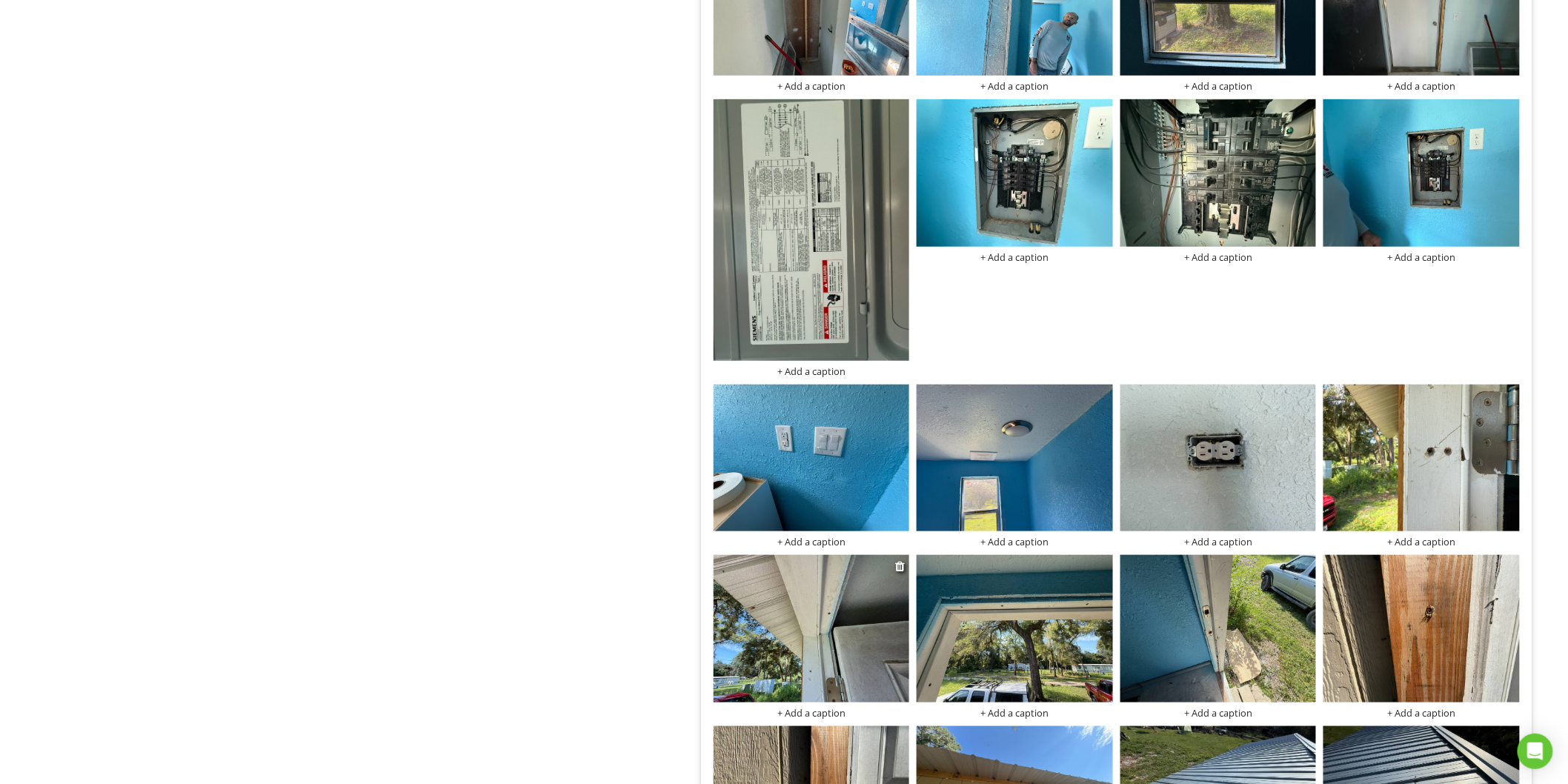
scroll to position [2643, 0]
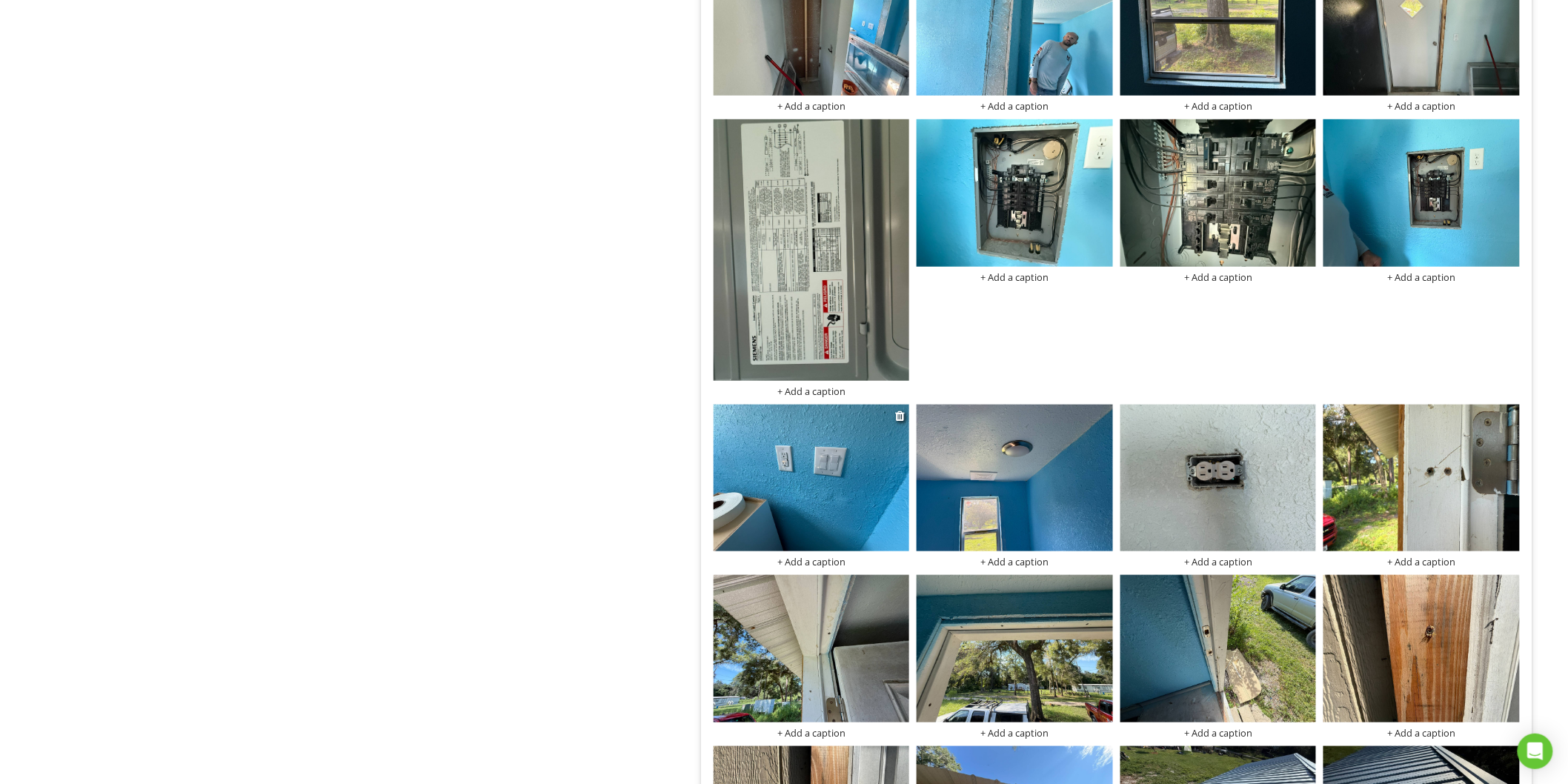
click at [795, 560] on div "+ Add a caption" at bounding box center [812, 562] width 196 height 12
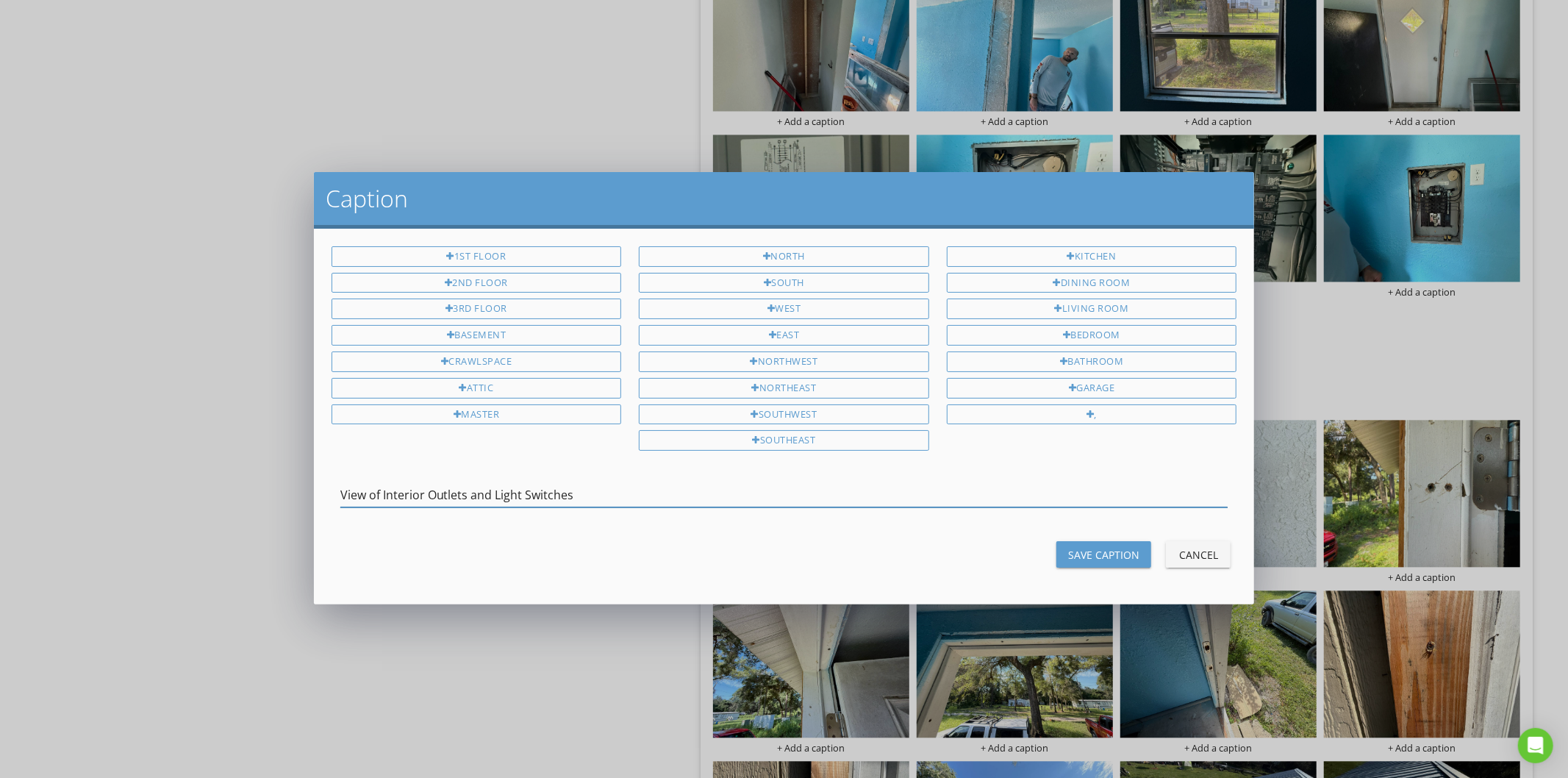
type input "View of Interior Outlets and Light Switches"
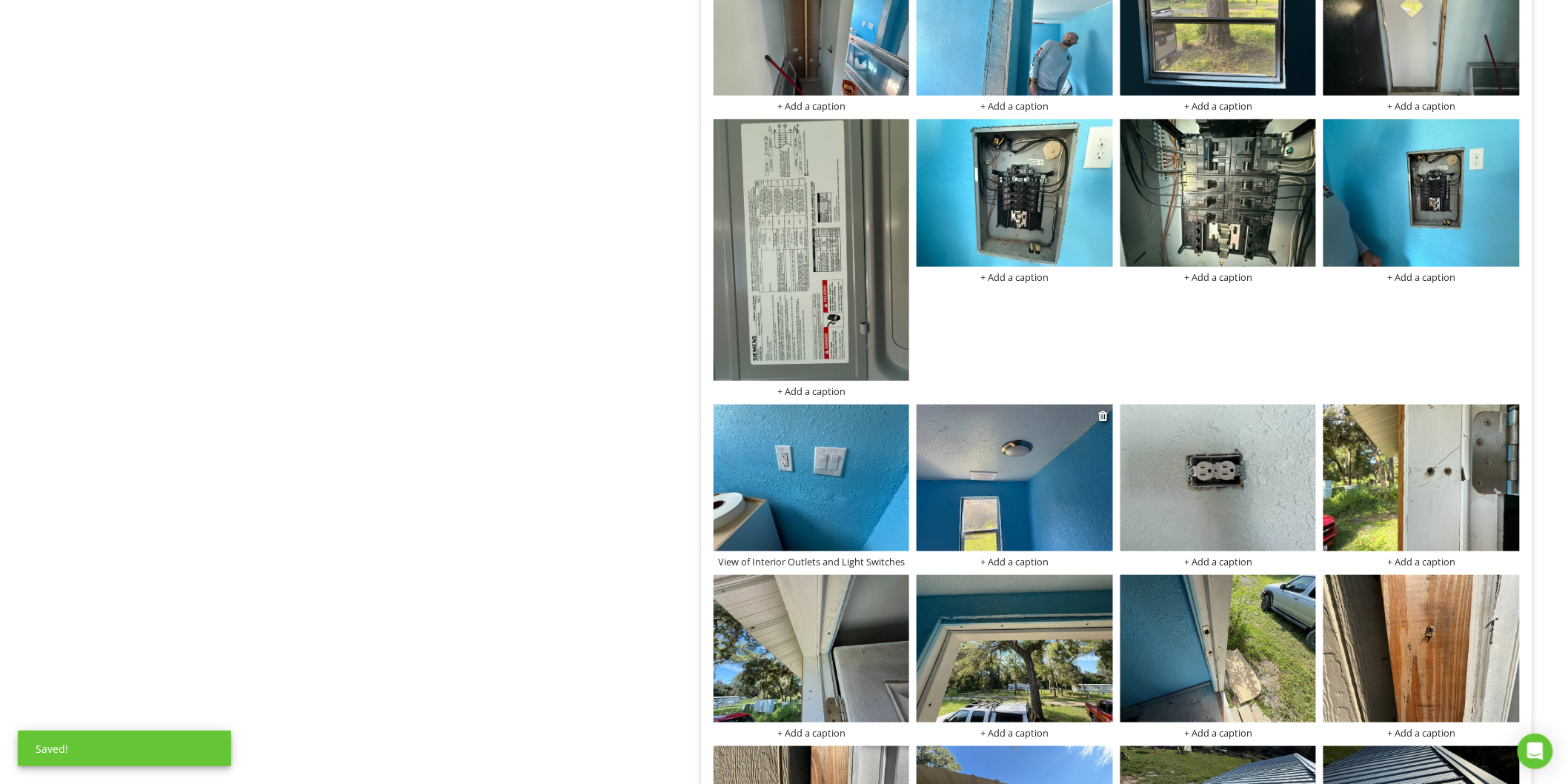
click at [996, 559] on div "+ Add a caption" at bounding box center [1015, 562] width 196 height 12
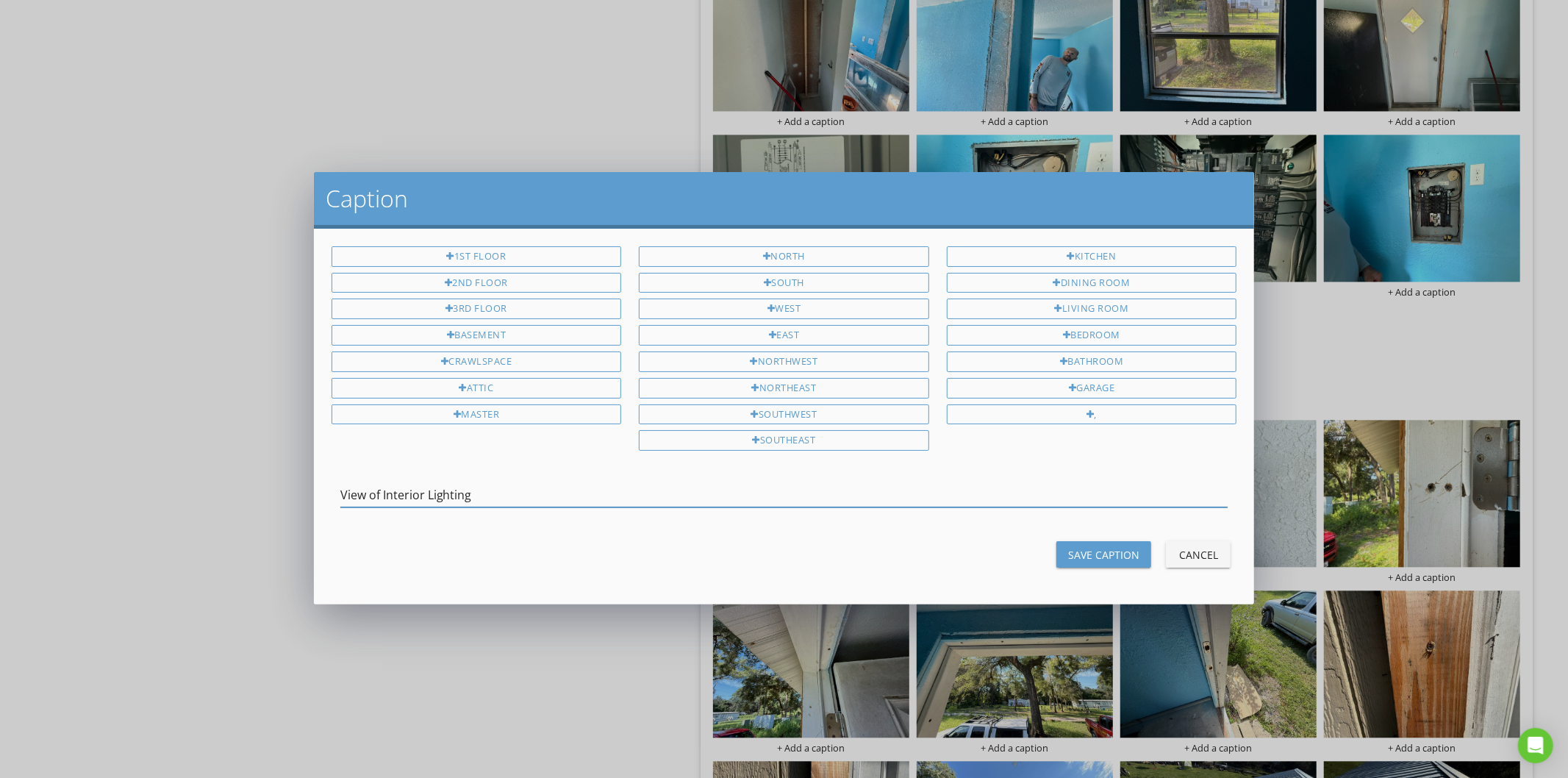
type input "View of Interior Lighting"
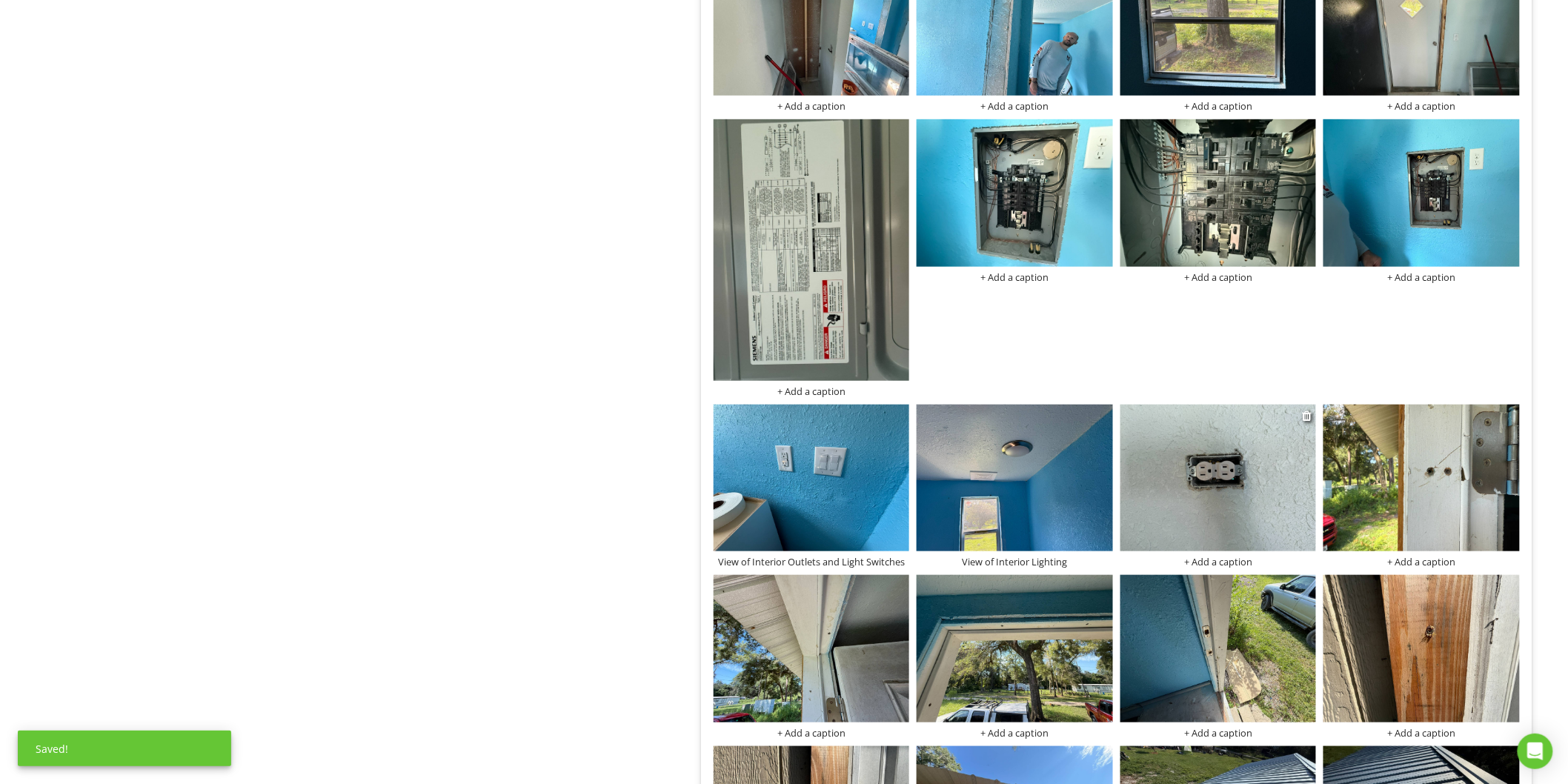
click at [1203, 563] on div "+ Add a caption" at bounding box center [1218, 562] width 196 height 12
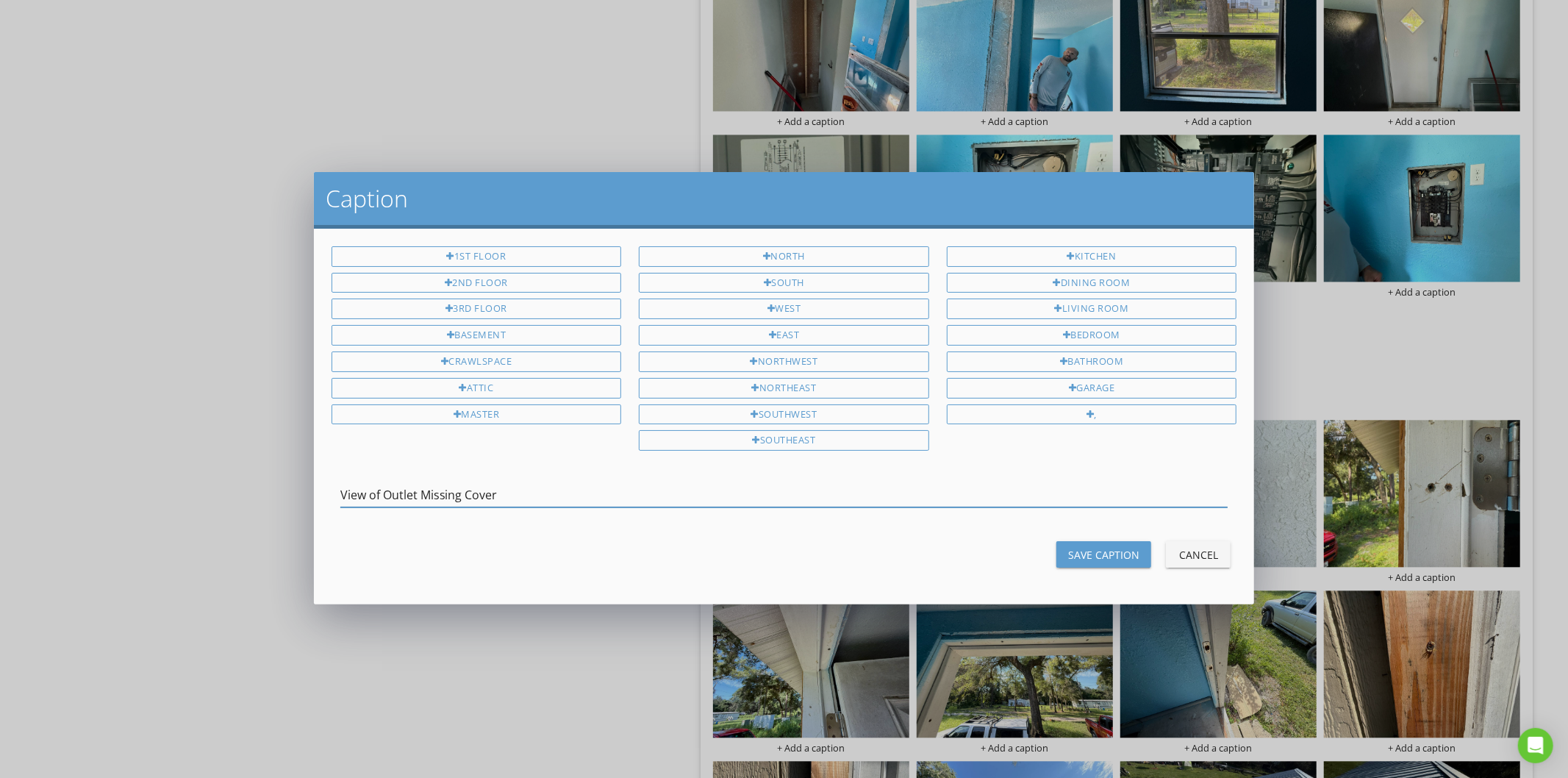
type input "View of Outlet Missing Cover"
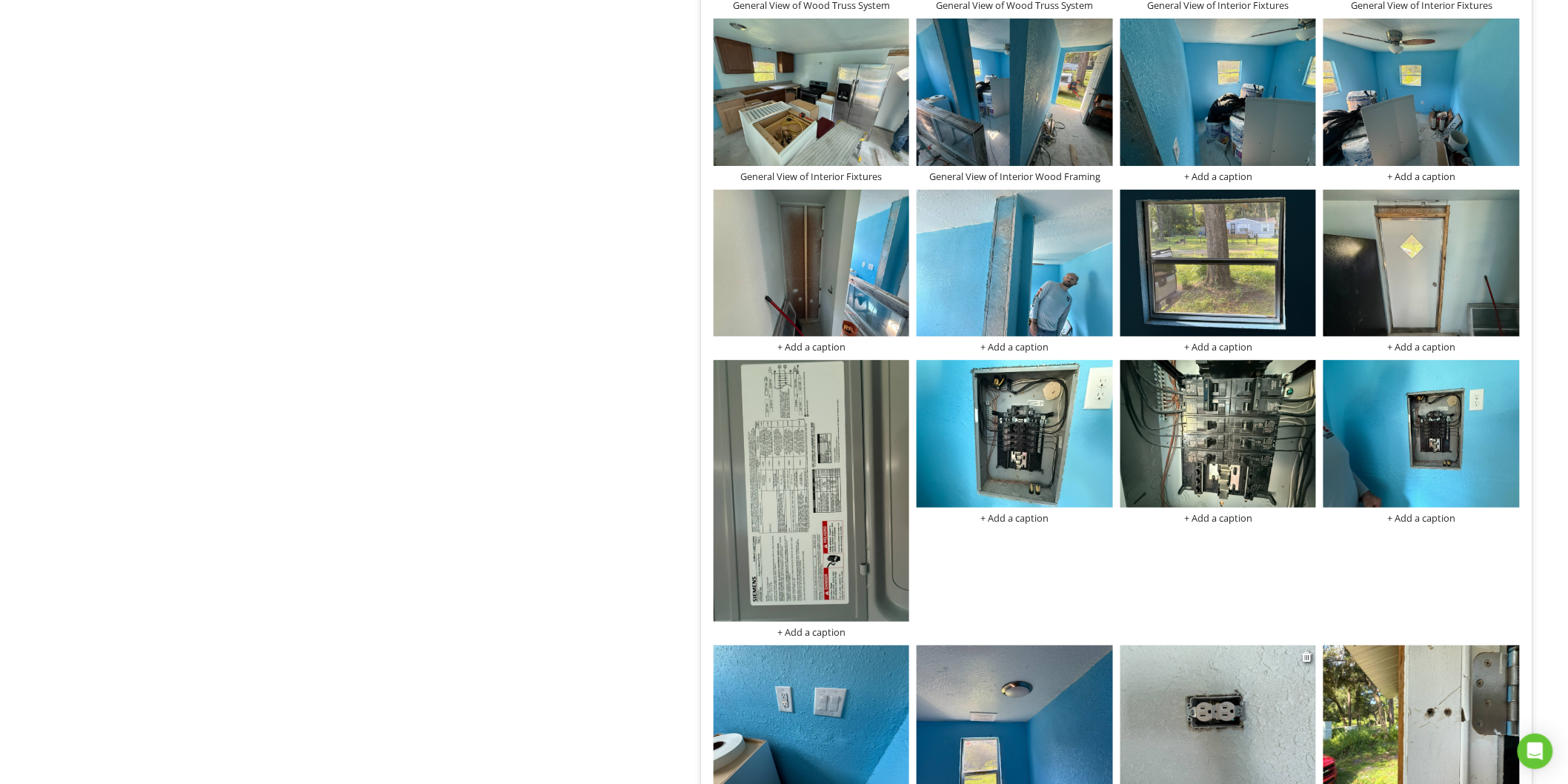
scroll to position [2314, 0]
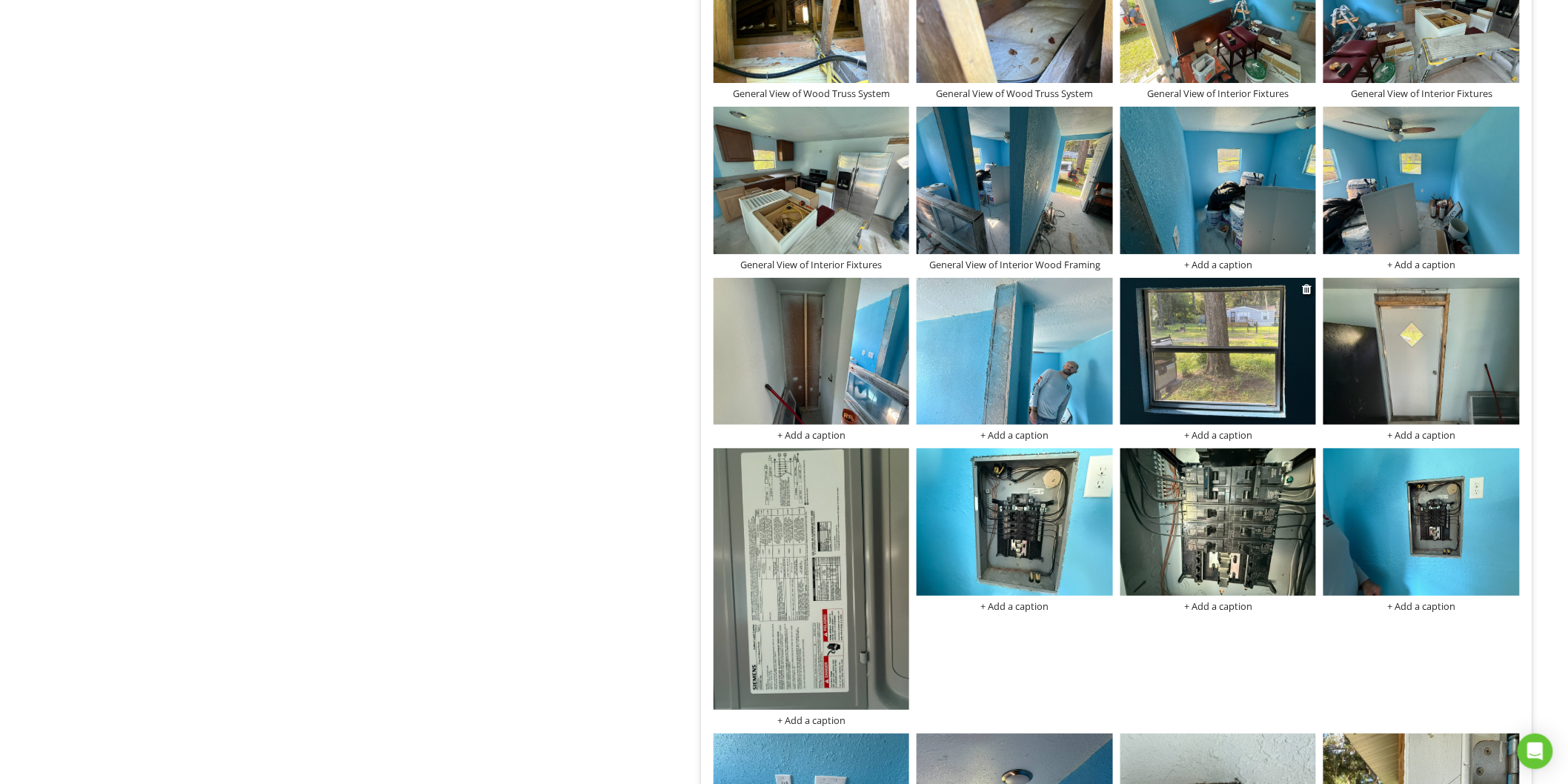
click at [1226, 437] on div "+ Add a caption" at bounding box center [1218, 435] width 196 height 12
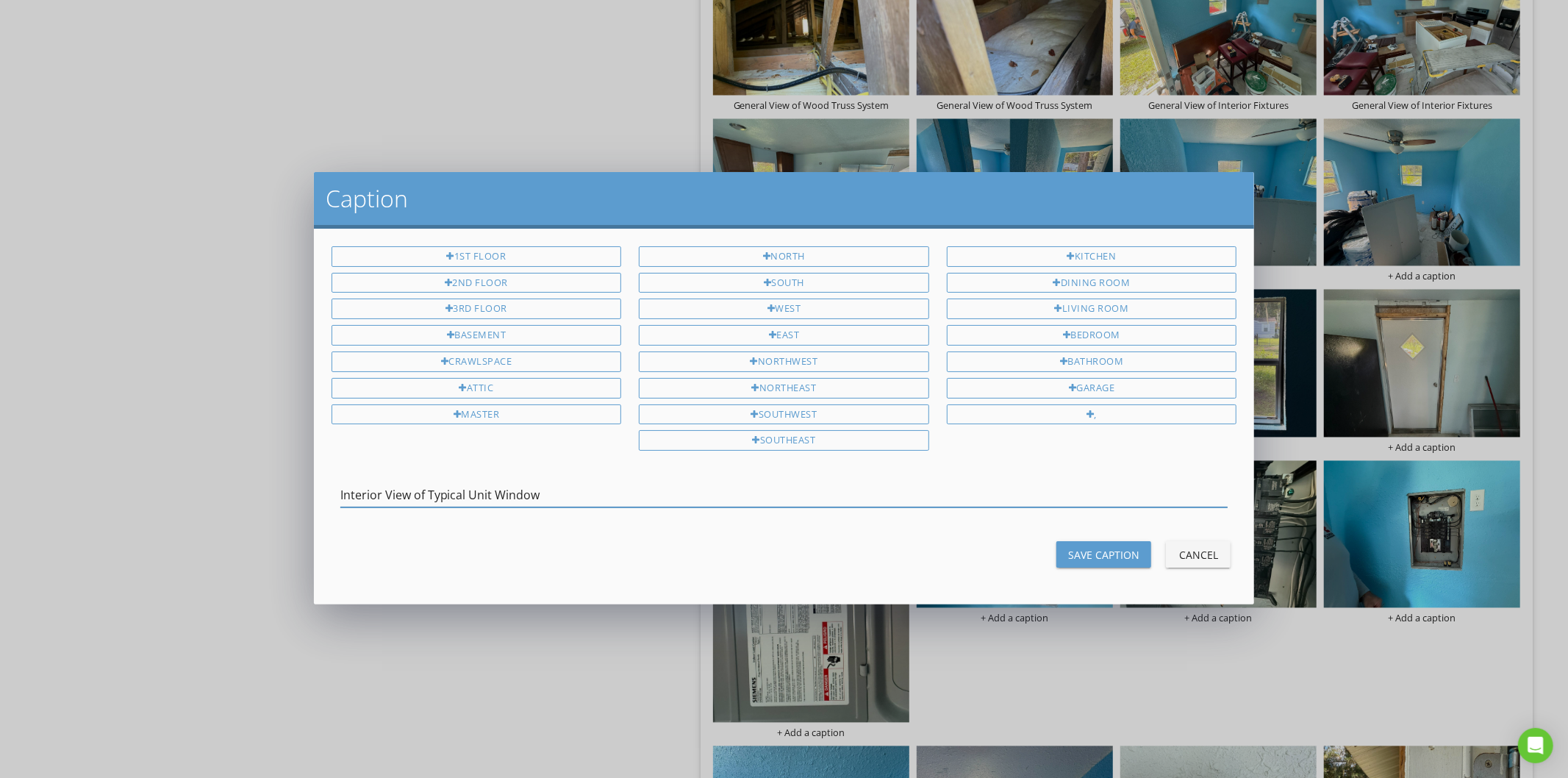
type input "Interior View of Typical Unit Window"
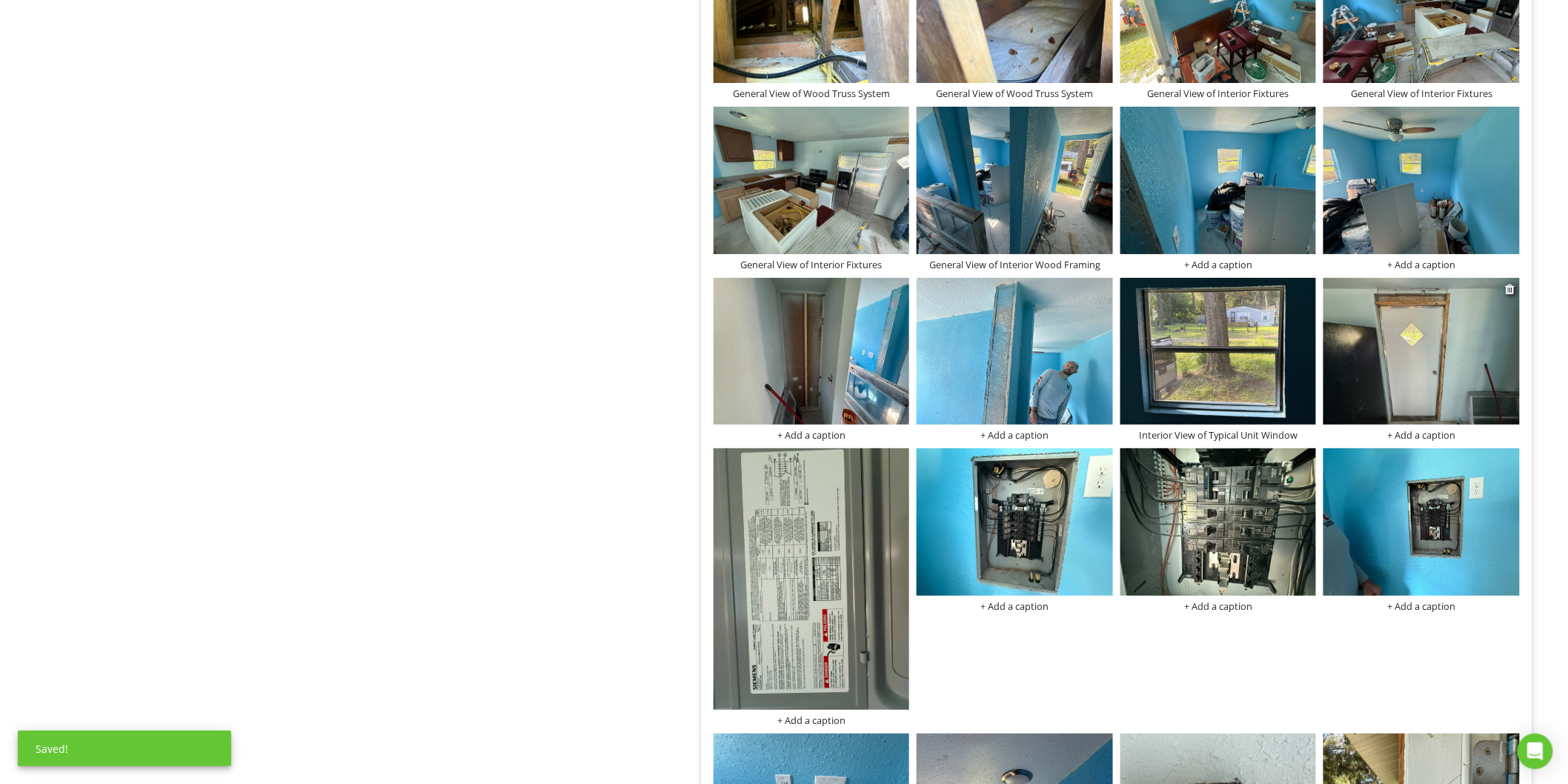
click at [1393, 439] on div "+ Add a caption" at bounding box center [1421, 435] width 196 height 12
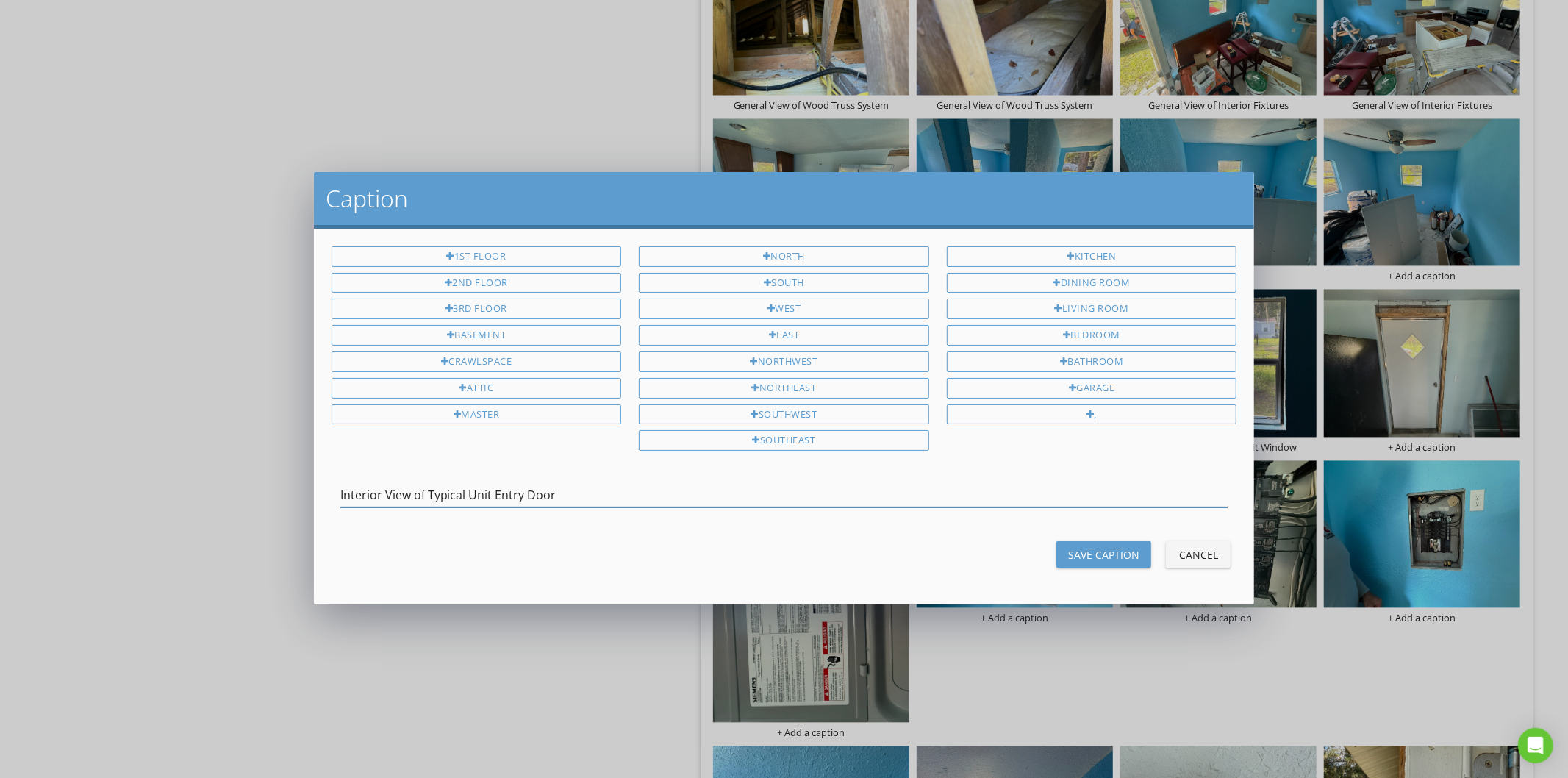
type input "Interior View of Typical Unit Entry Door"
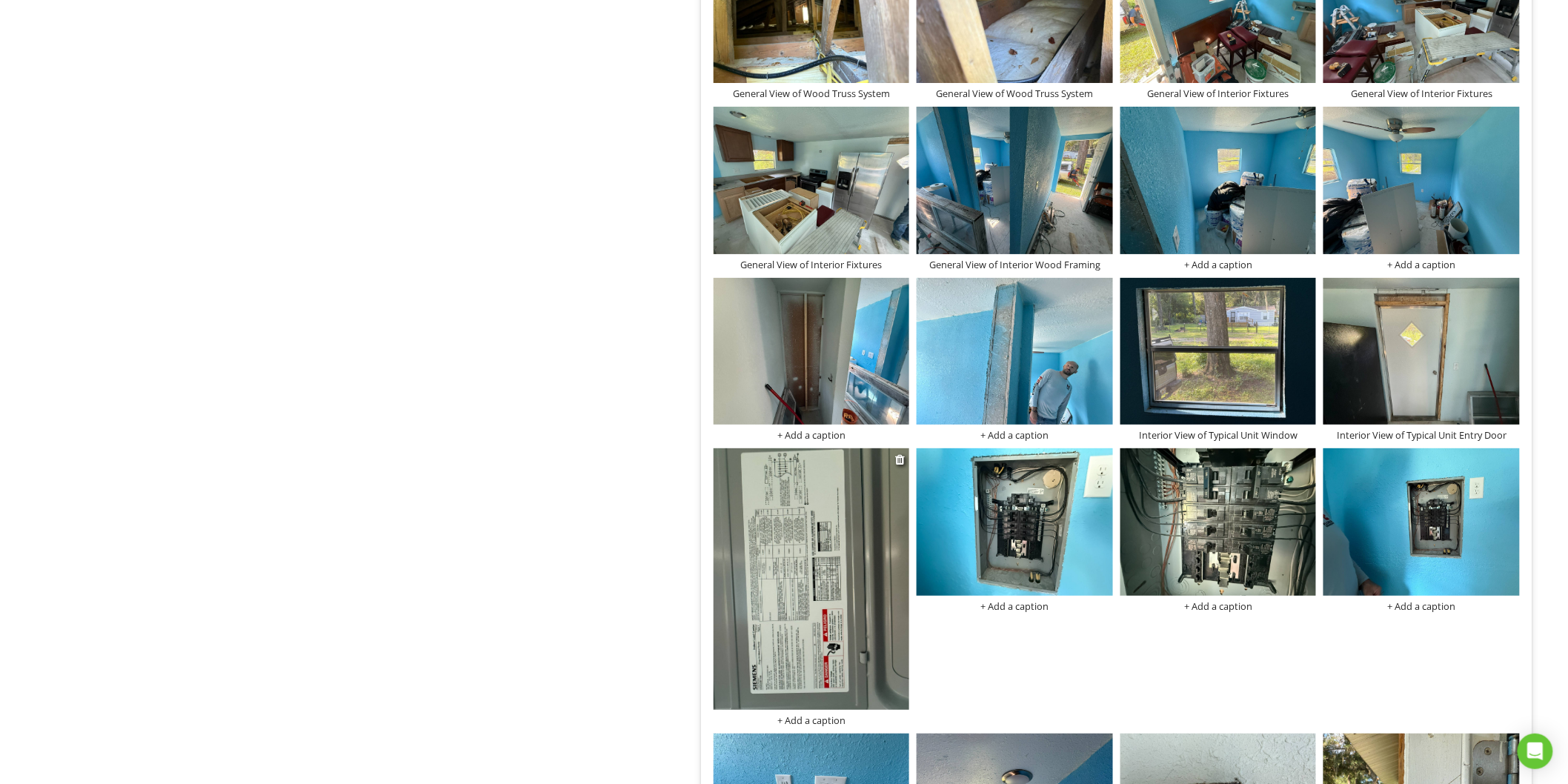
click at [818, 575] on img at bounding box center [812, 579] width 196 height 262
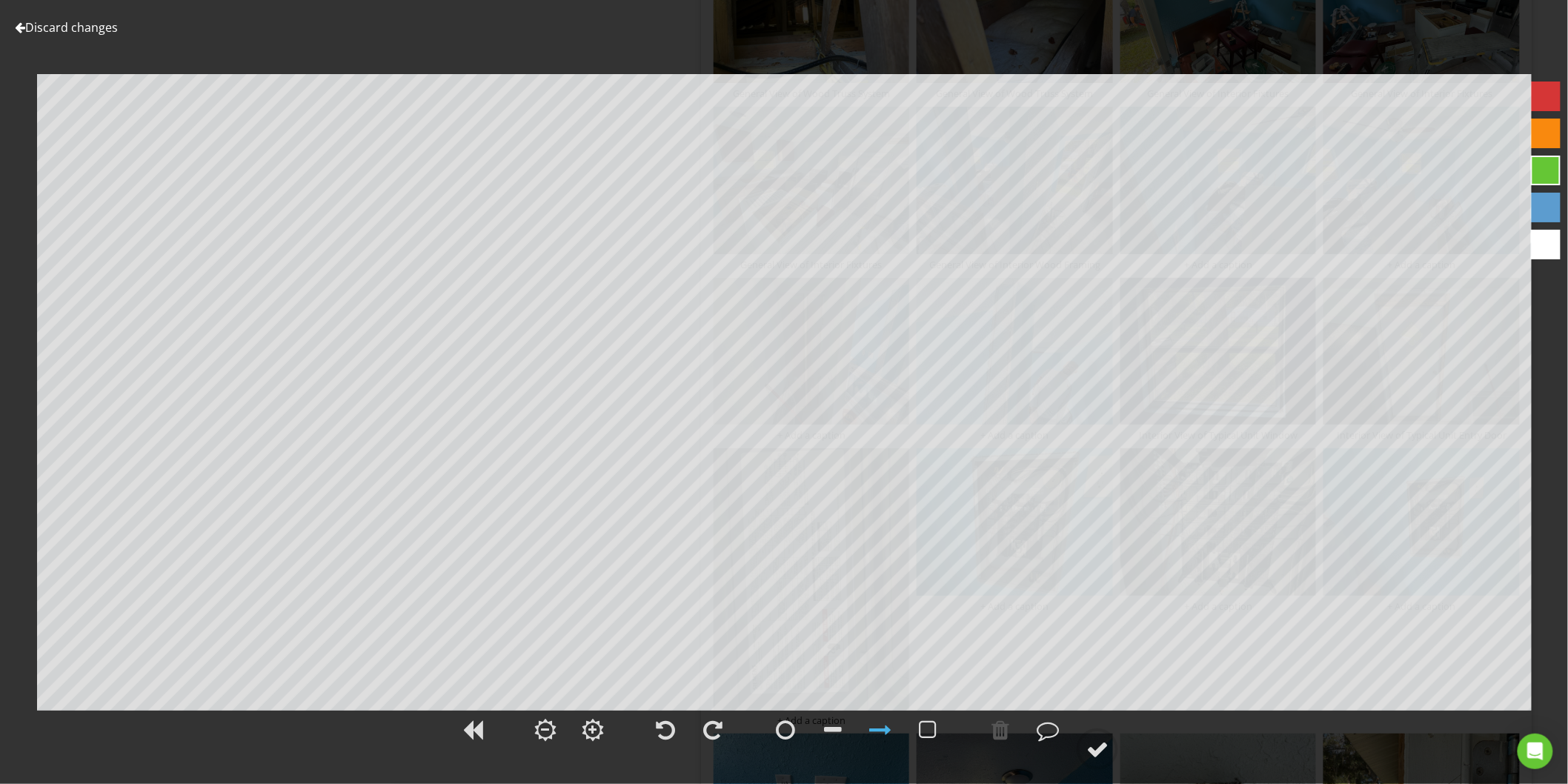
click at [56, 24] on link "Discard changes" at bounding box center [66, 27] width 103 height 16
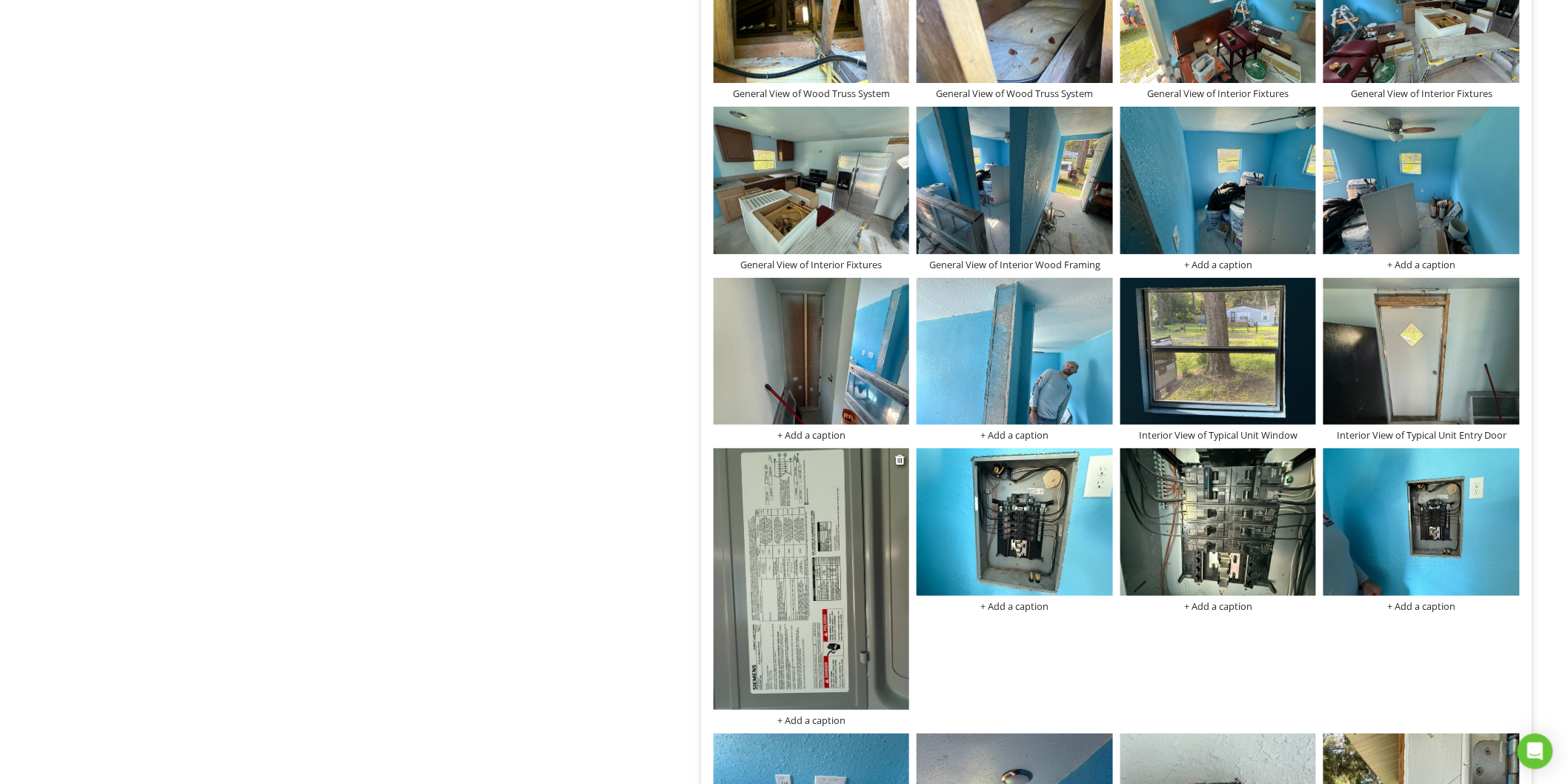
click at [813, 719] on div "+ Add a caption" at bounding box center [812, 720] width 196 height 12
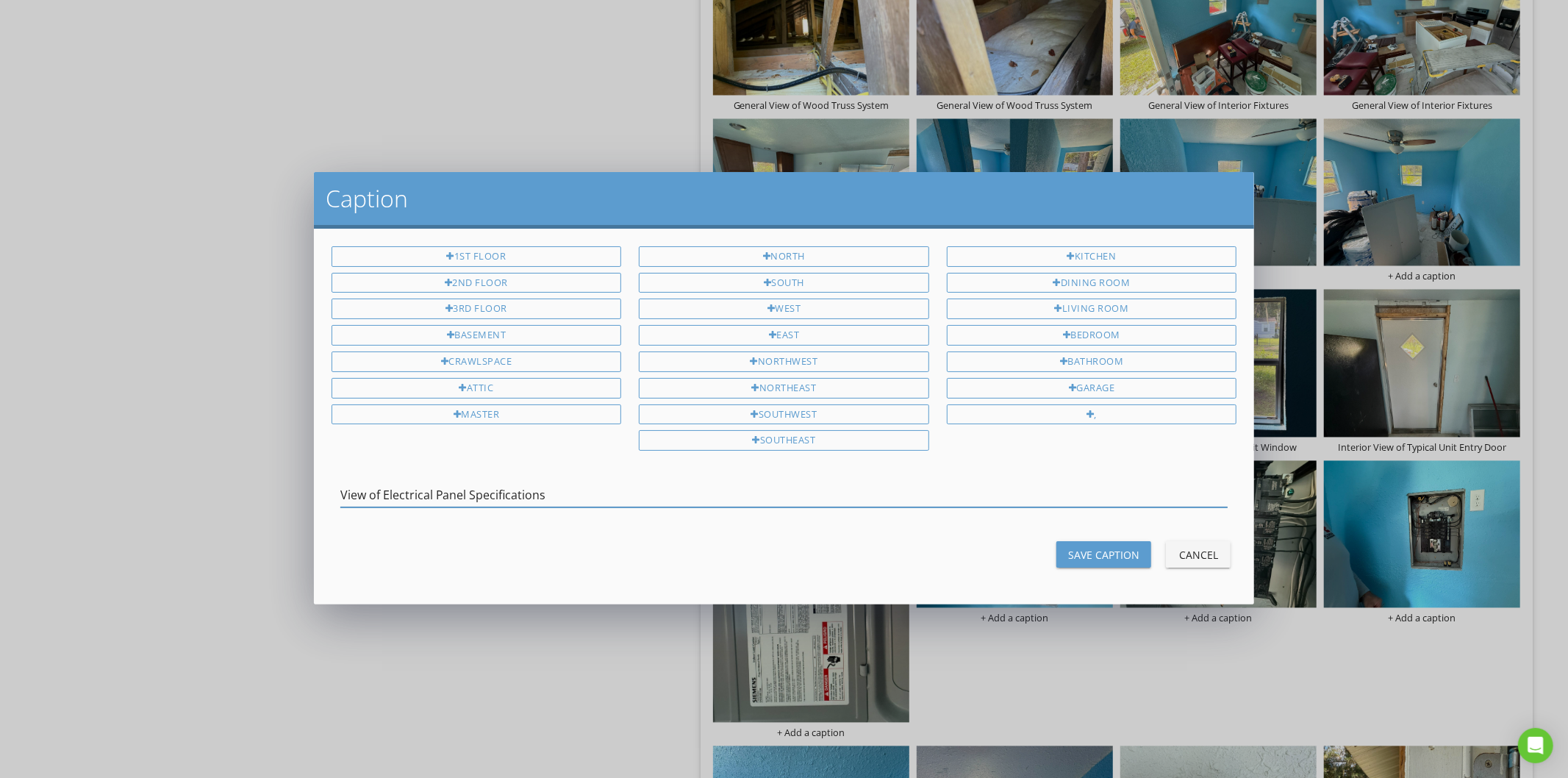
type input "View of Electrical Panel Specifications"
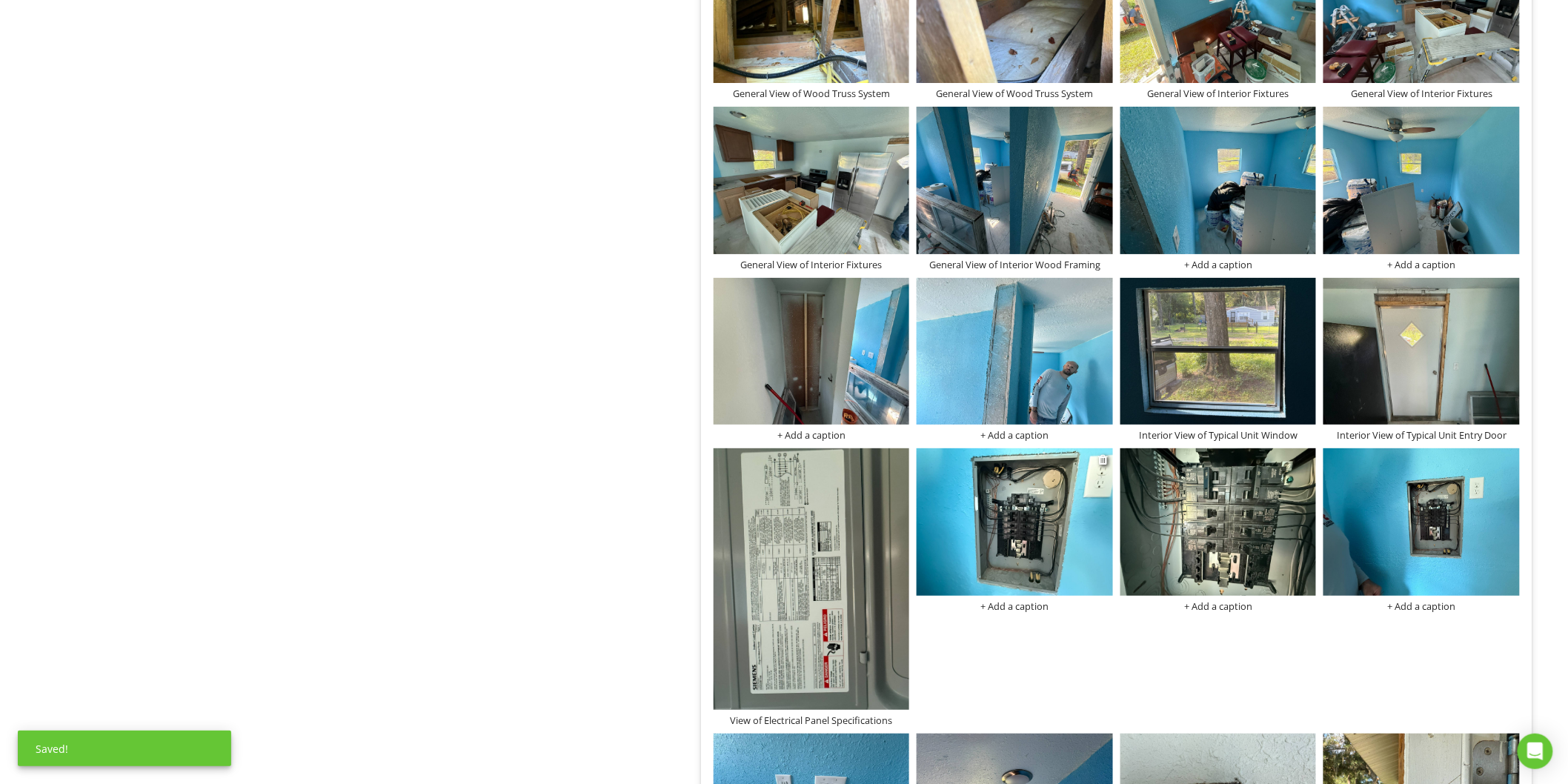
click at [1007, 604] on div "+ Add a caption" at bounding box center [1015, 606] width 196 height 12
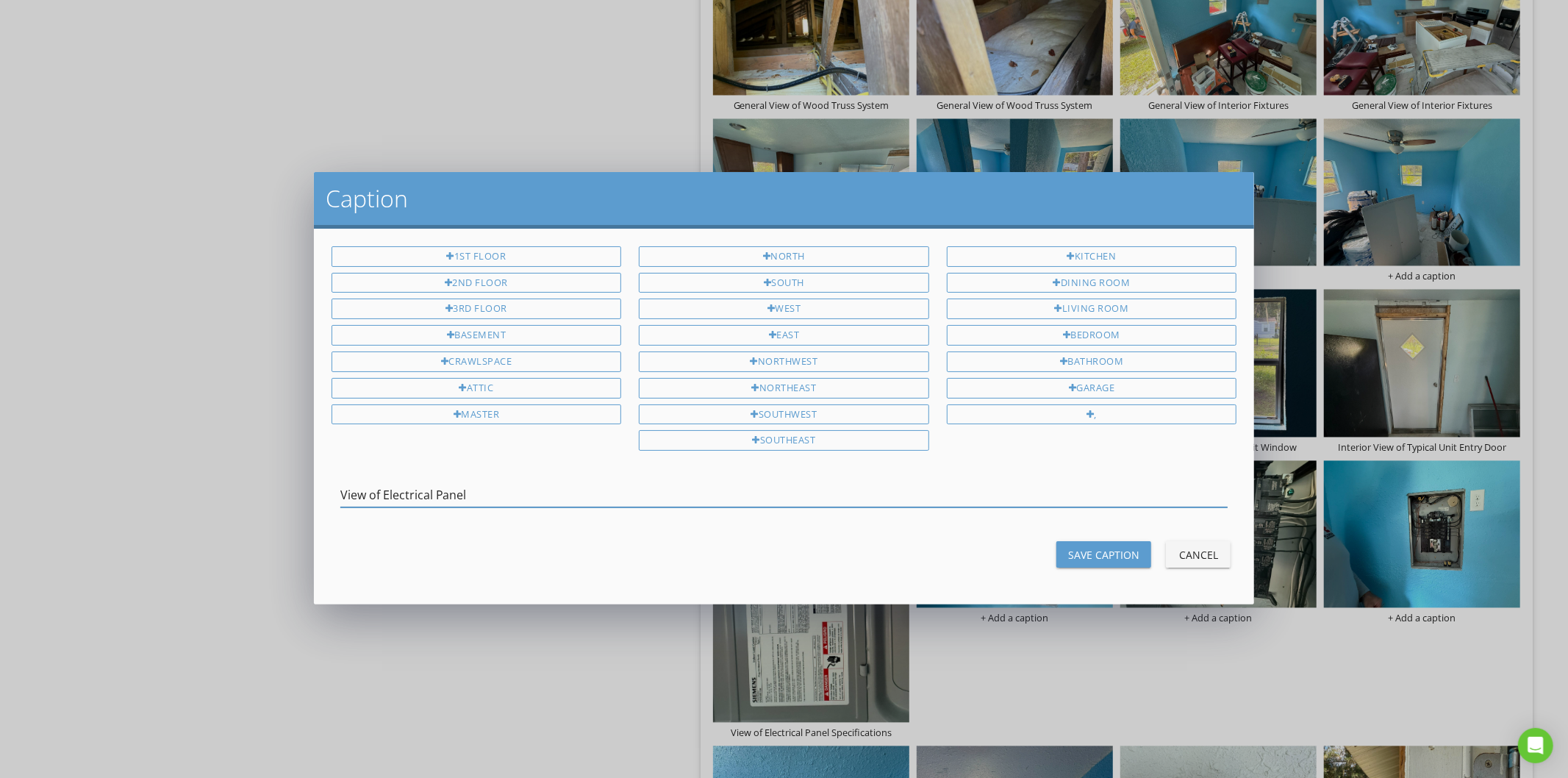
type input "View of Electrical Panel"
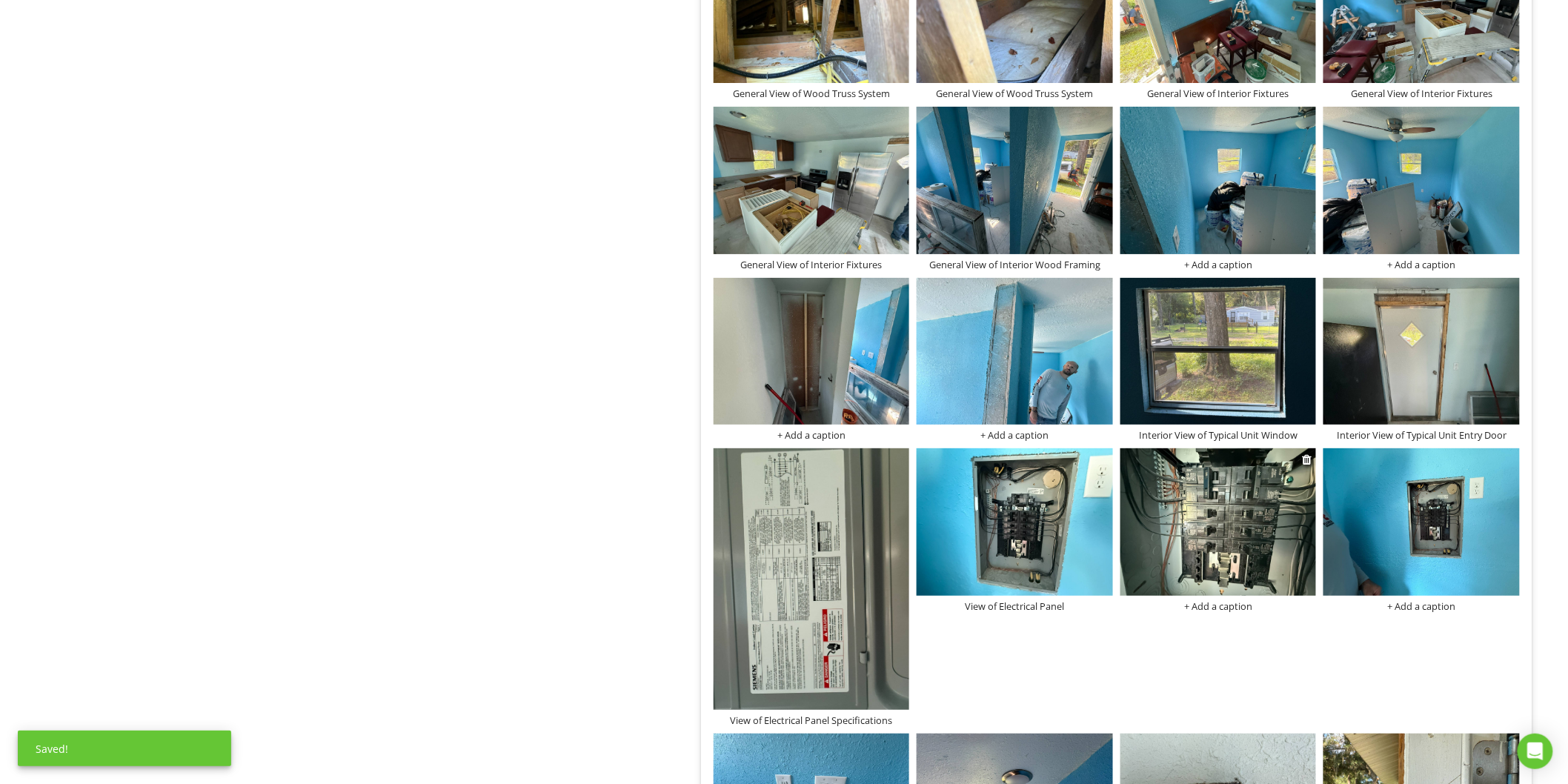
click at [1203, 609] on div "+ Add a caption" at bounding box center [1218, 606] width 196 height 12
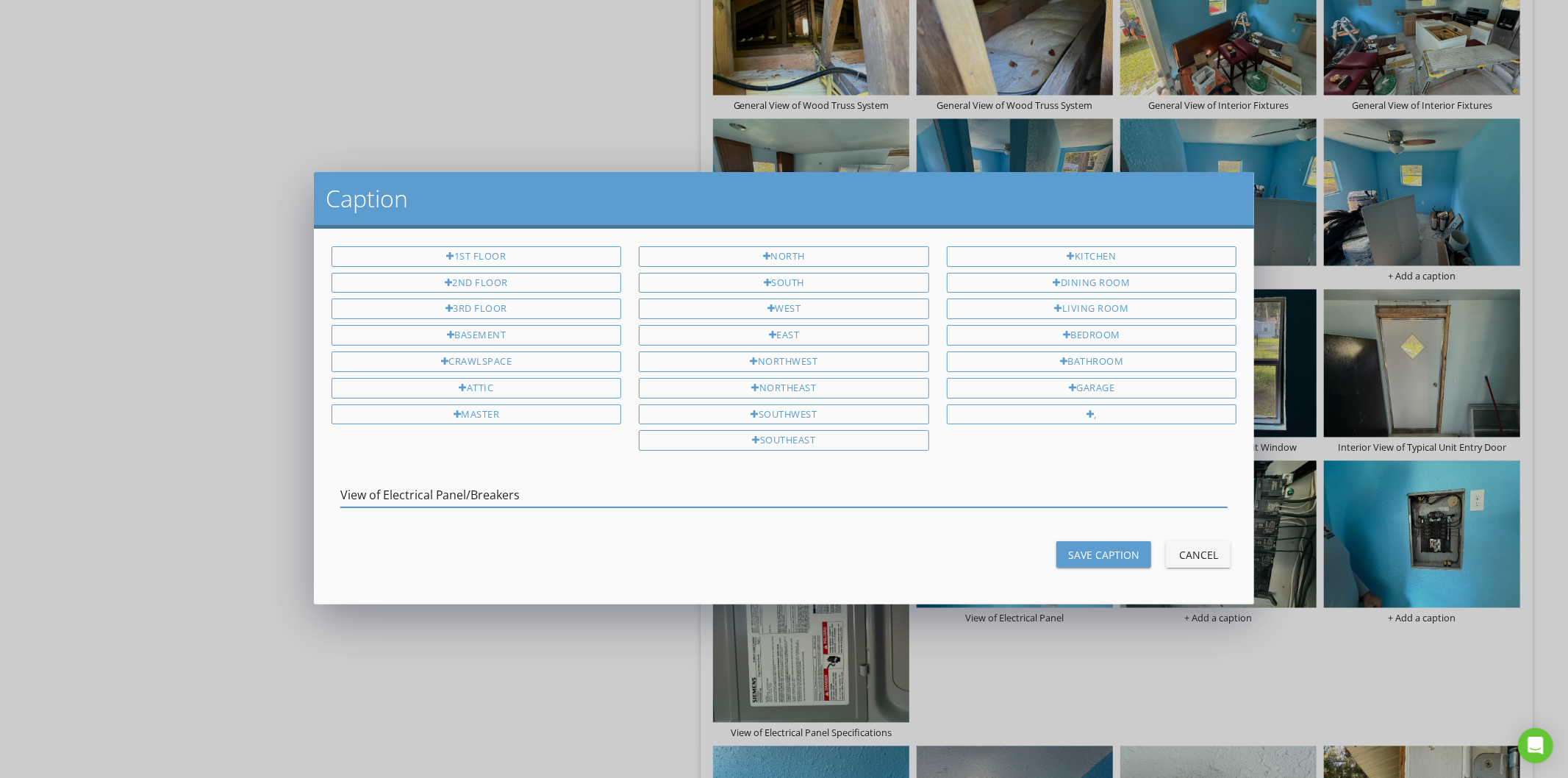
type input "View of Electrical Panel/Breakers"
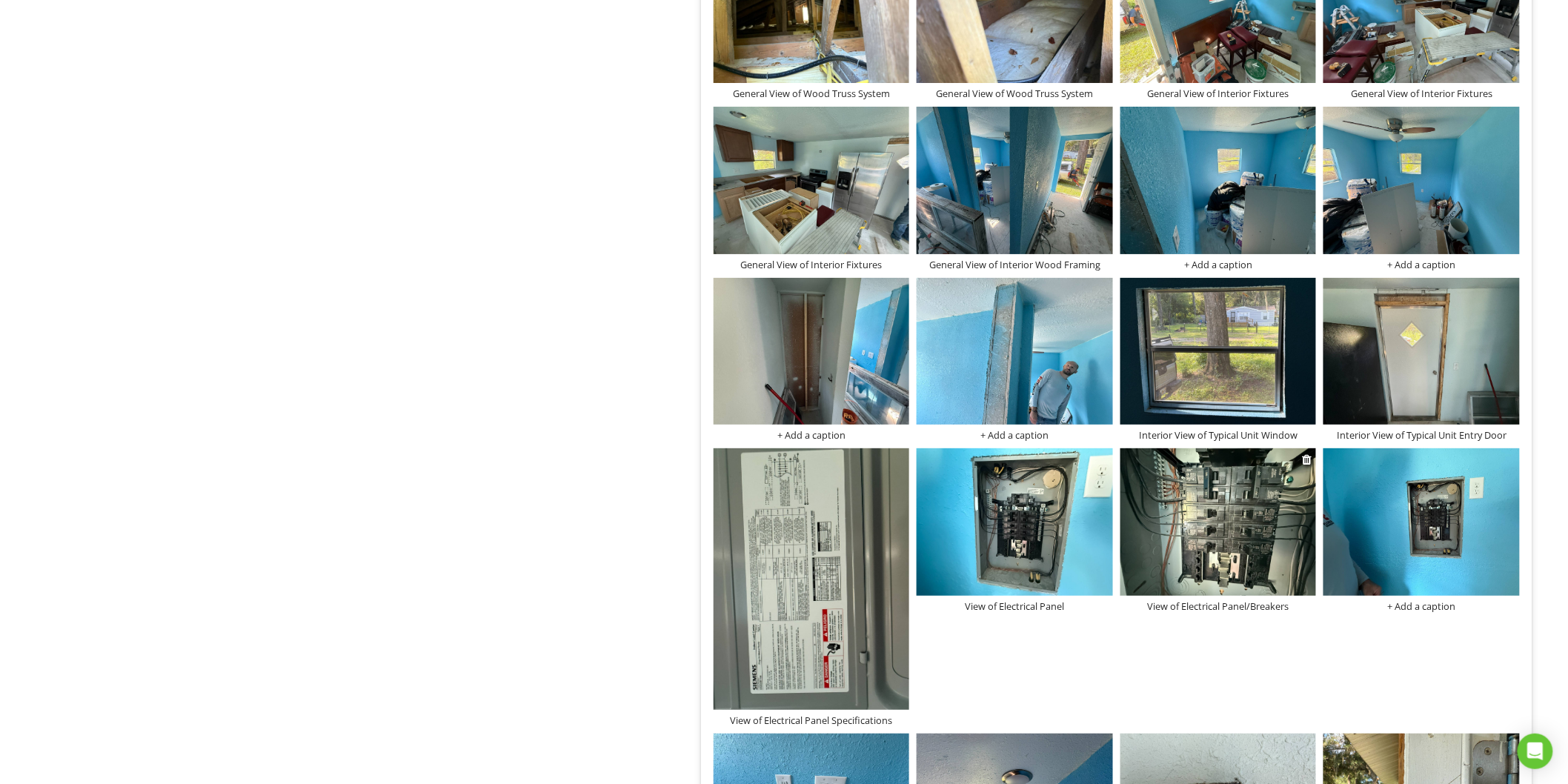
click at [1226, 605] on div "View of Electrical Panel/Breakers" at bounding box center [1218, 606] width 196 height 12
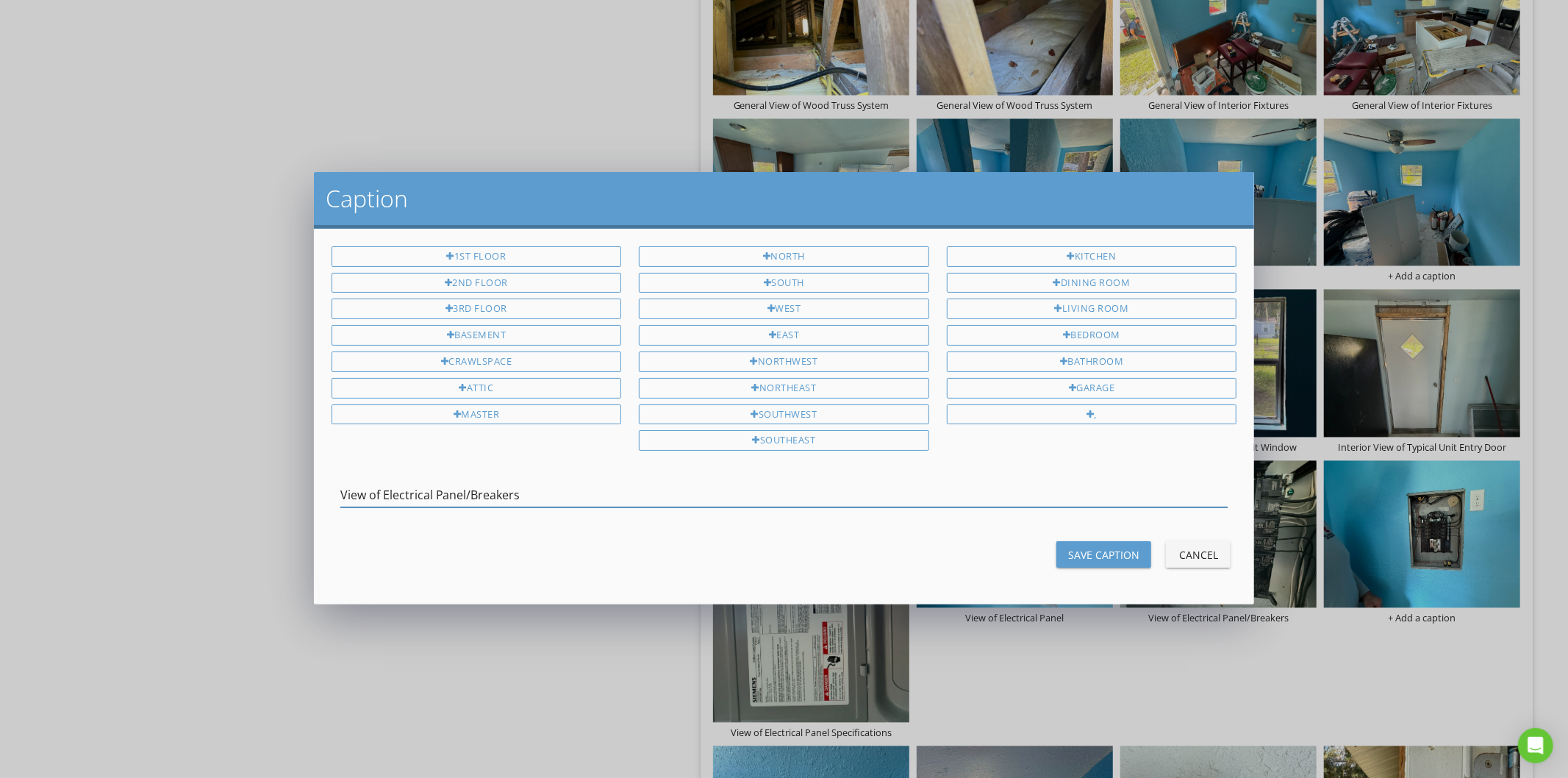
click at [431, 502] on input "View of Electrical Panel/Breakers" at bounding box center [785, 495] width 888 height 24
click at [1116, 559] on div "Save Caption" at bounding box center [1103, 554] width 71 height 15
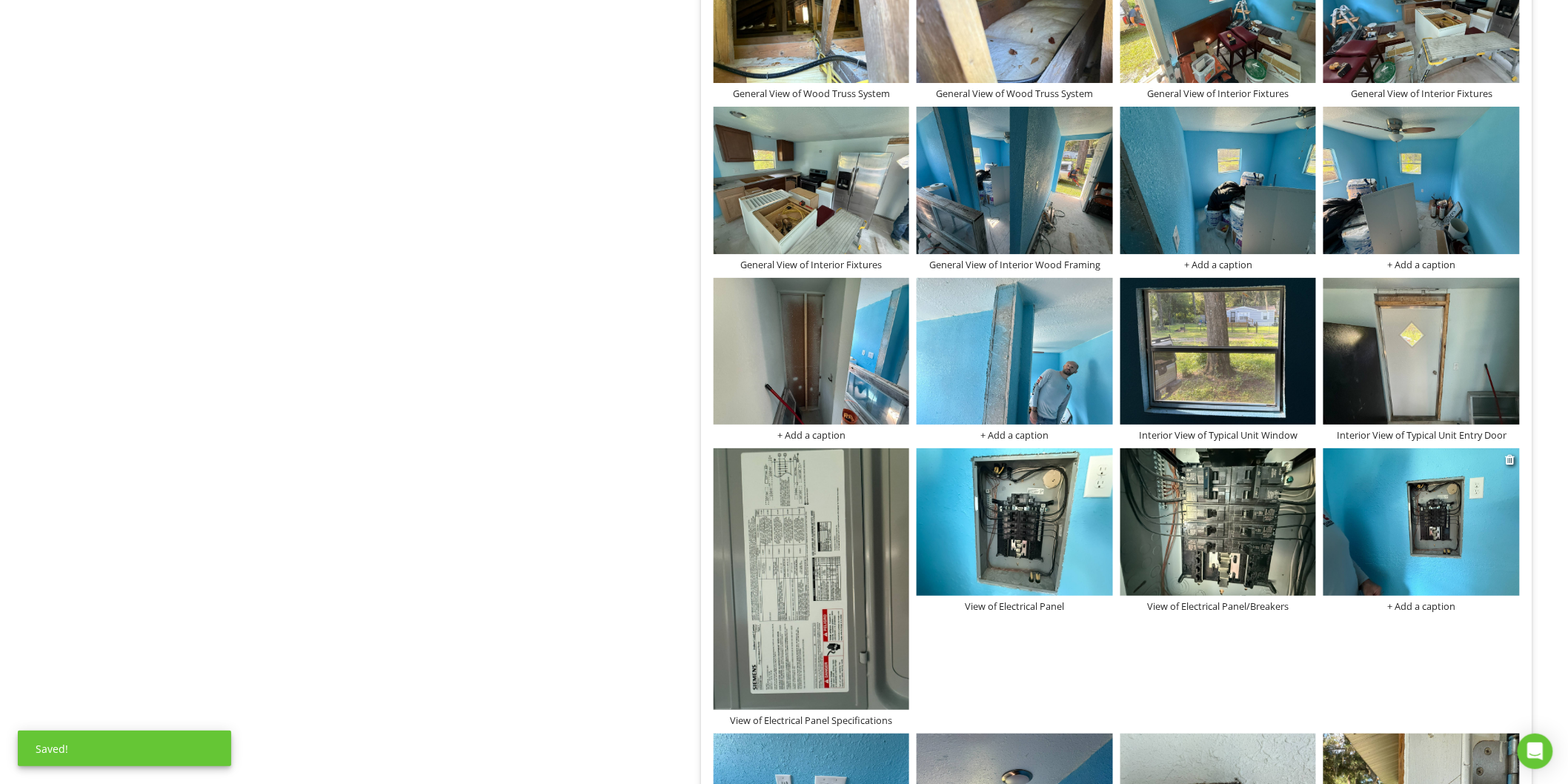
click at [1390, 605] on div "+ Add a caption" at bounding box center [1421, 606] width 196 height 12
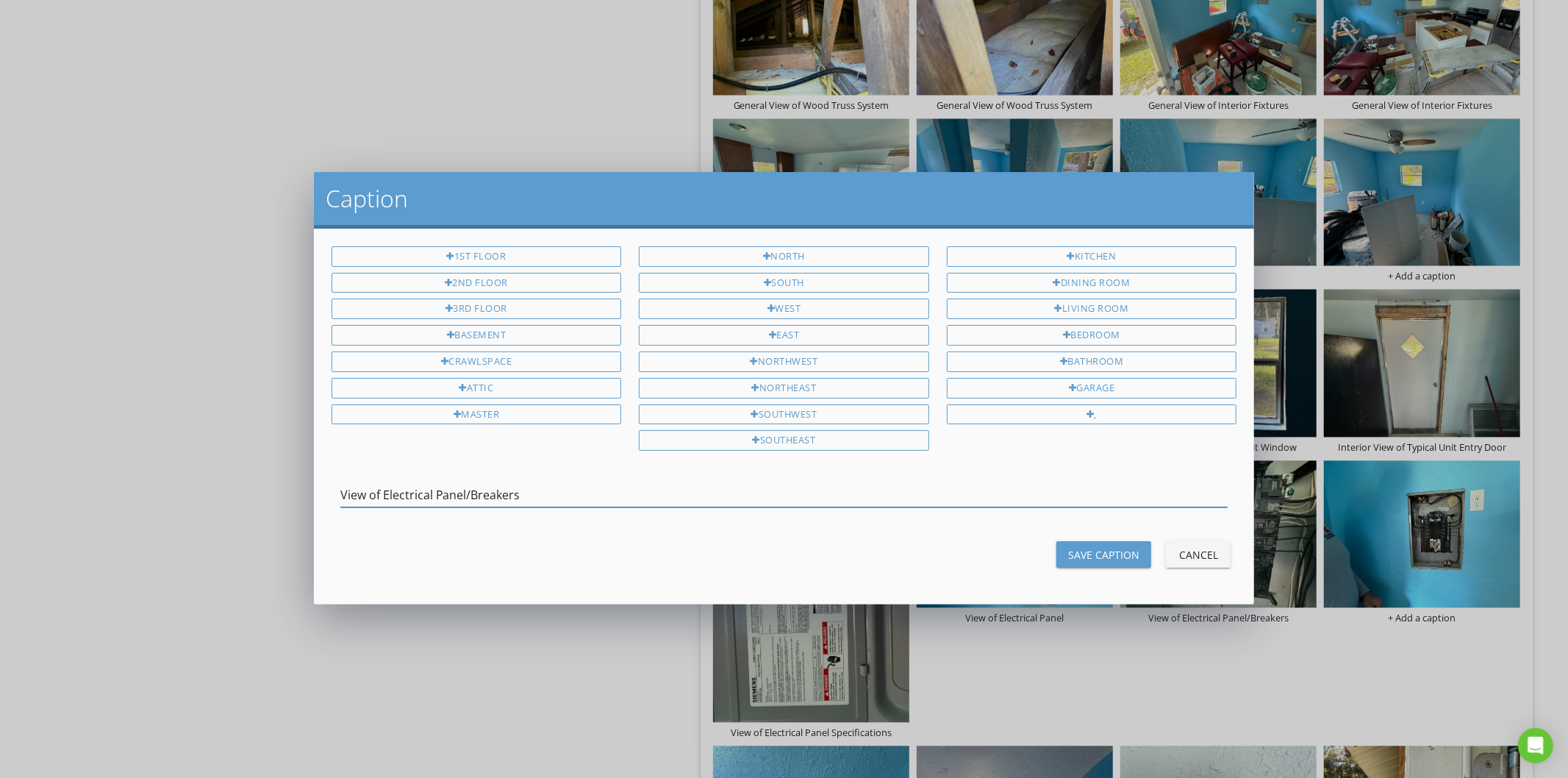
type input "View of Electrical Panel/Breakers"
click at [1064, 554] on button "Save Caption" at bounding box center [1104, 554] width 95 height 26
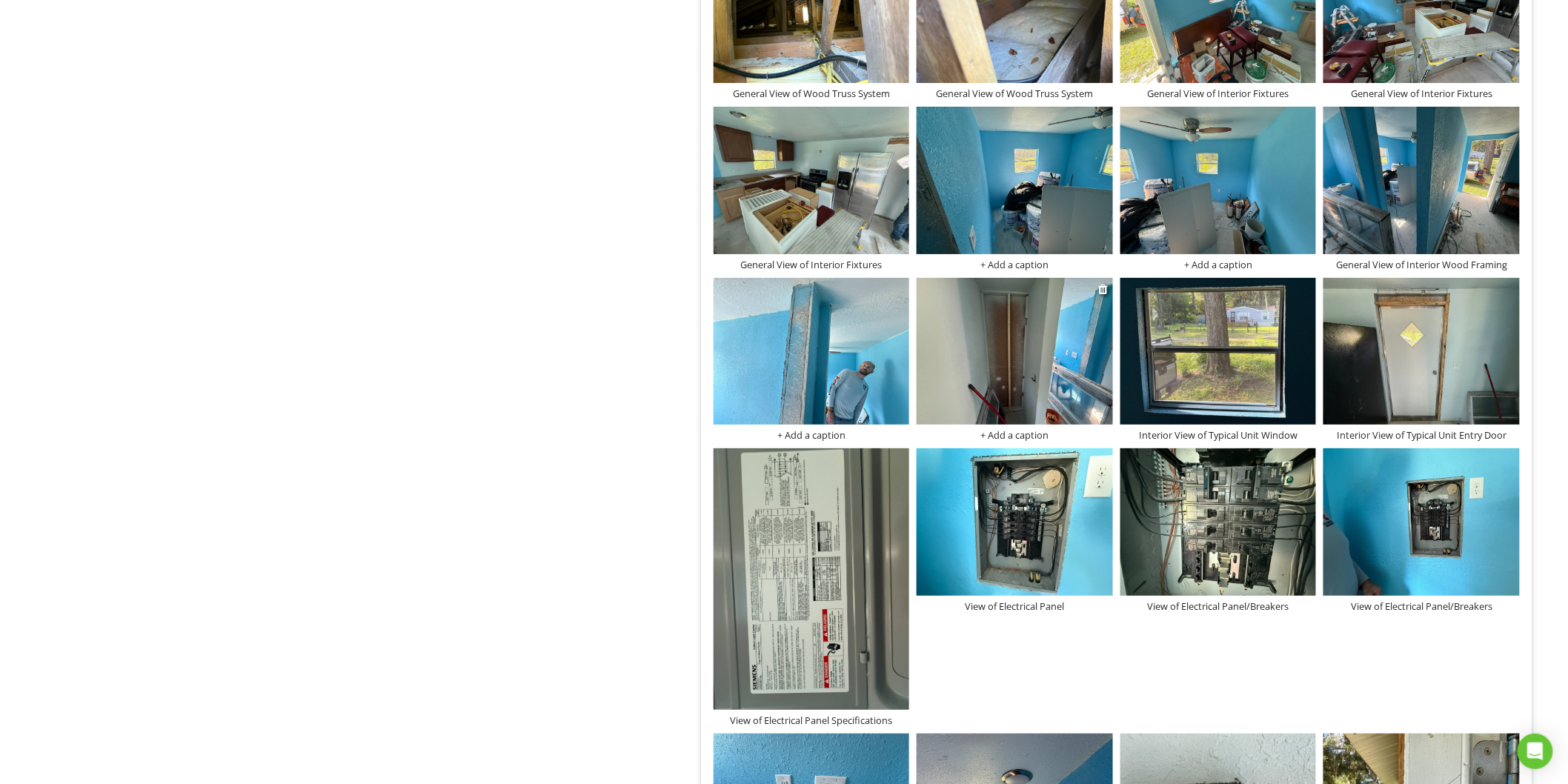
click at [999, 308] on img at bounding box center [1015, 351] width 196 height 147
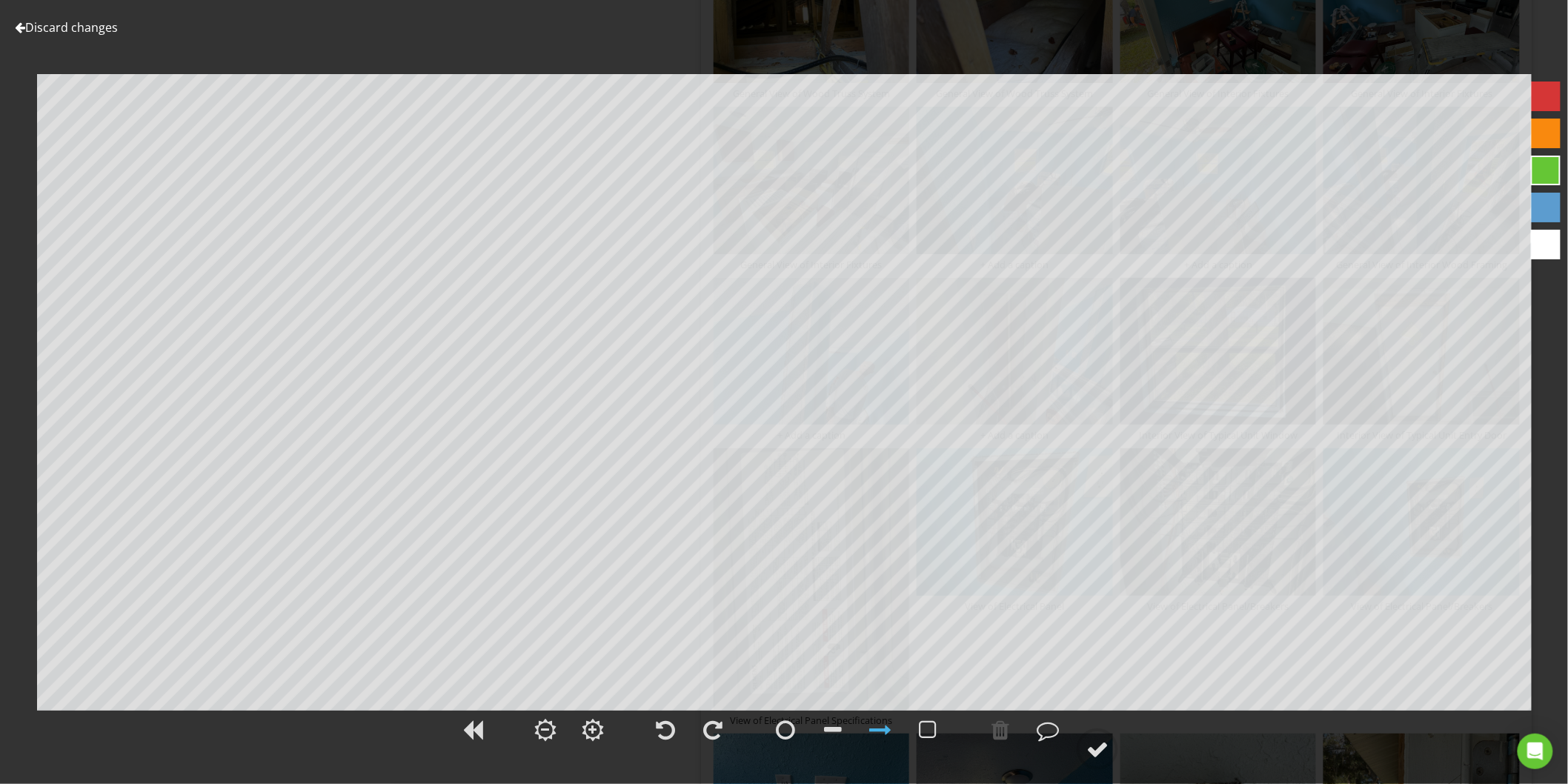
click at [105, 28] on link "Discard changes" at bounding box center [66, 27] width 103 height 16
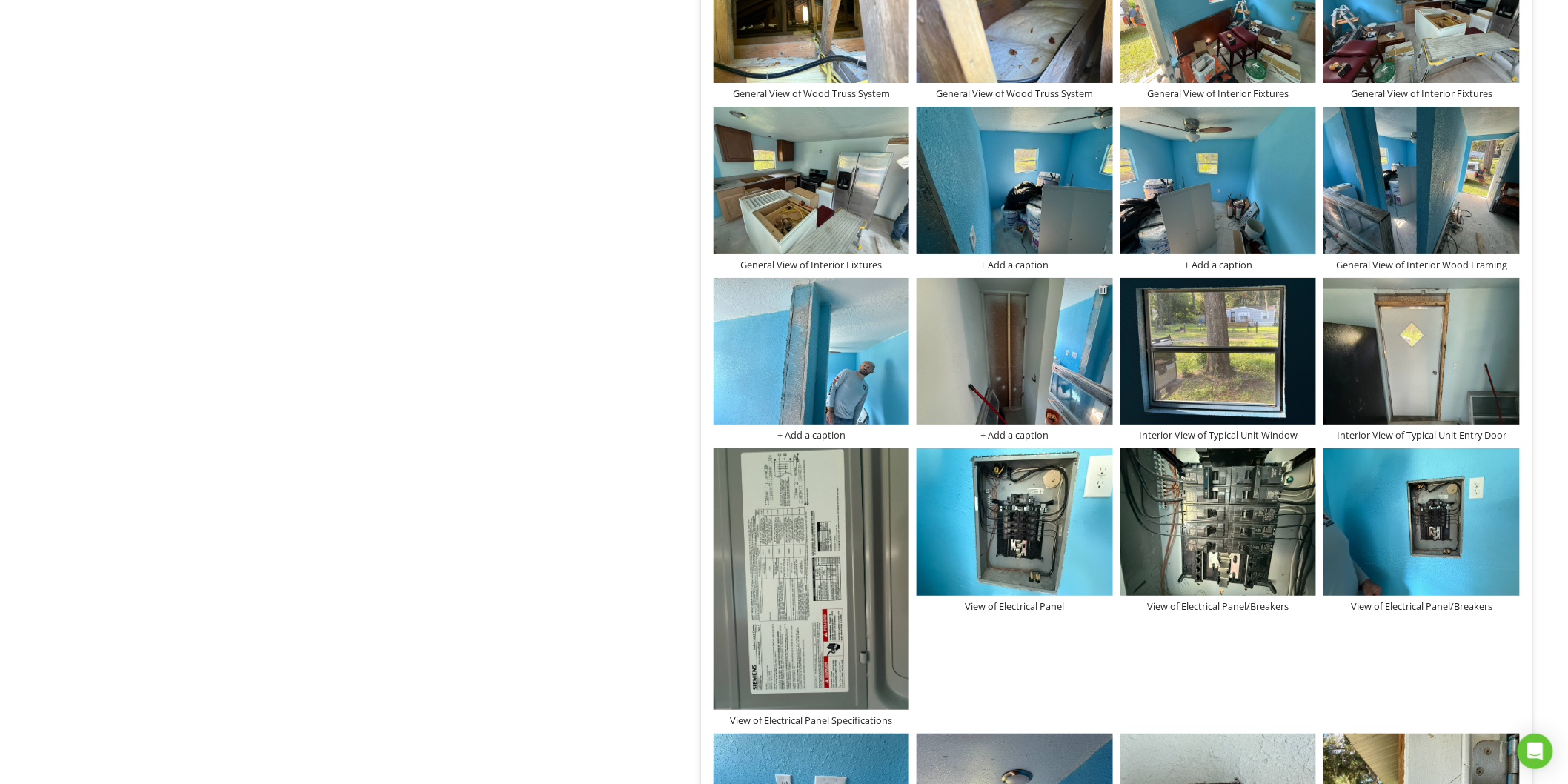
click at [1102, 289] on div at bounding box center [1103, 289] width 10 height 12
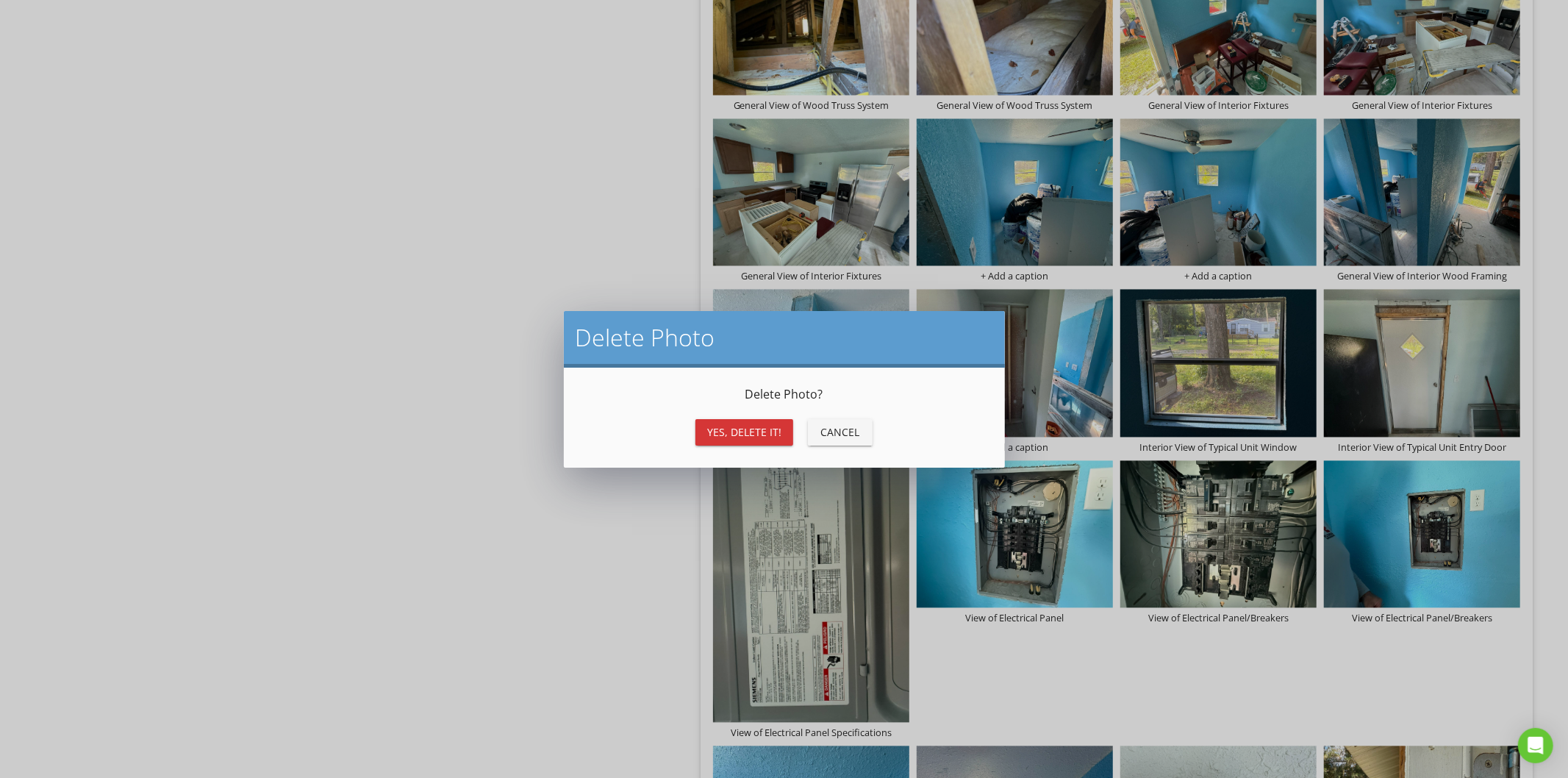
click at [743, 427] on div "Yes, Delete it!" at bounding box center [744, 432] width 74 height 15
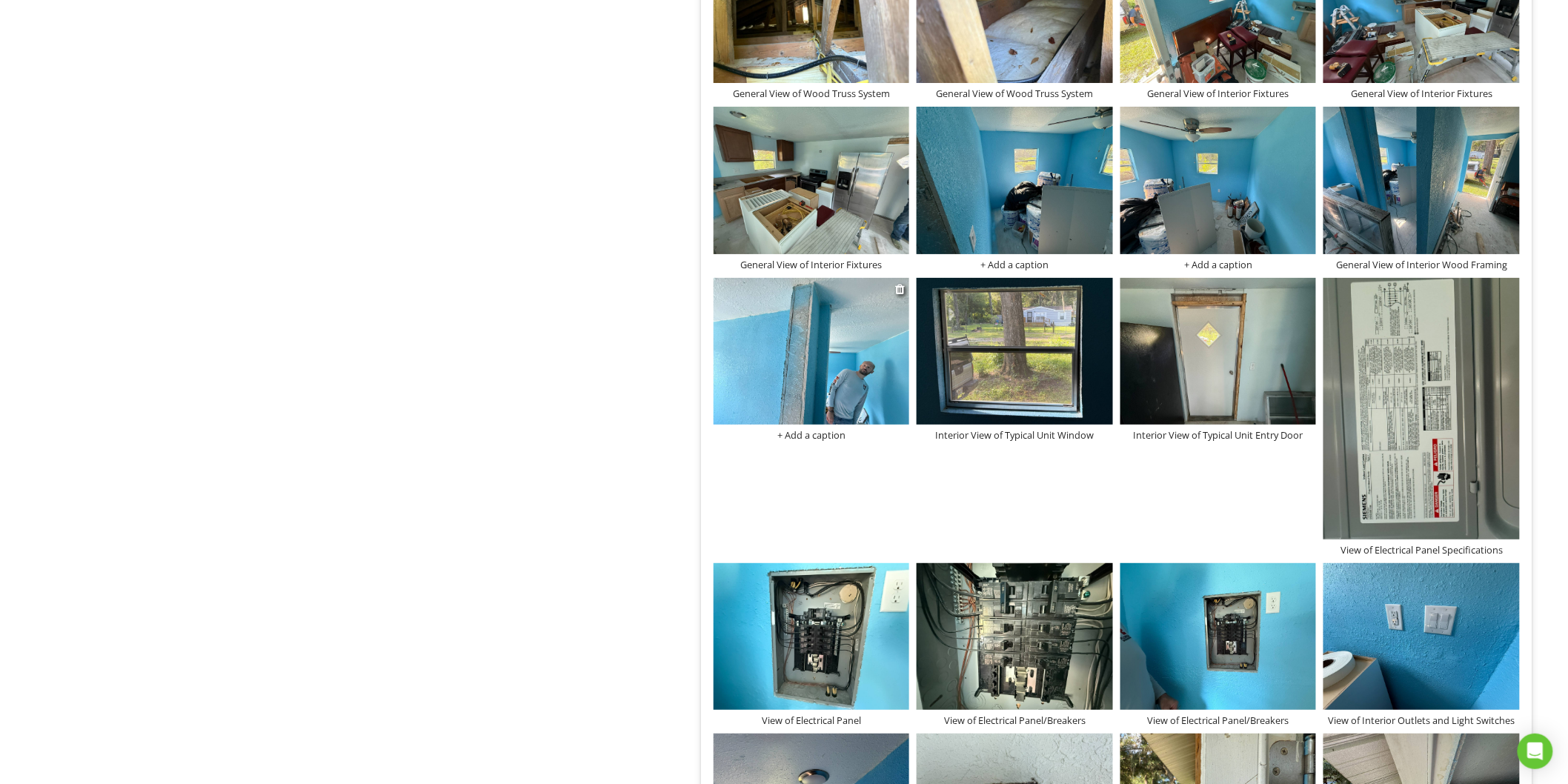
click at [831, 436] on div "+ Add a caption" at bounding box center [812, 435] width 196 height 12
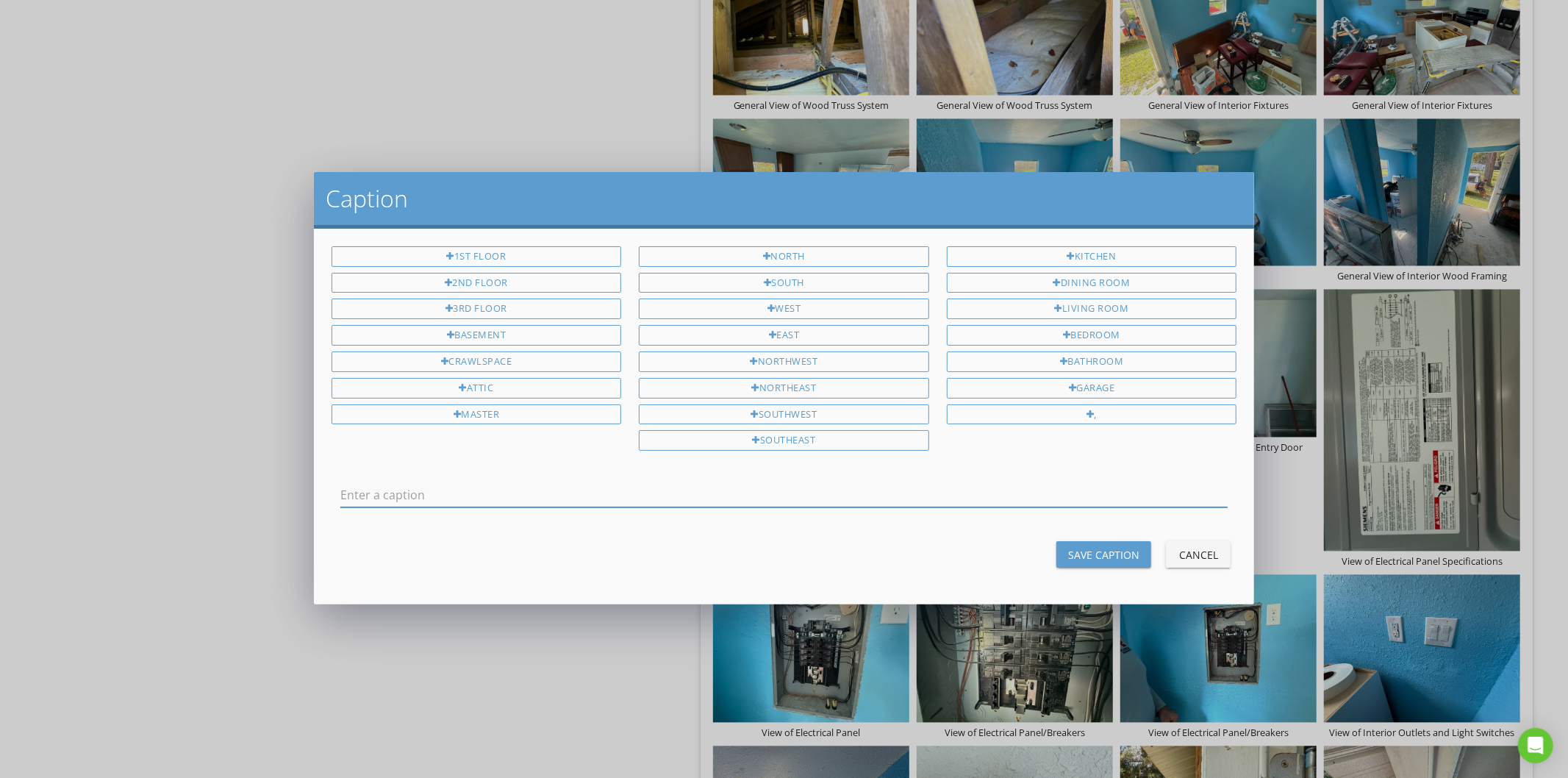
click at [1189, 556] on div "Cancel" at bounding box center [1198, 554] width 41 height 15
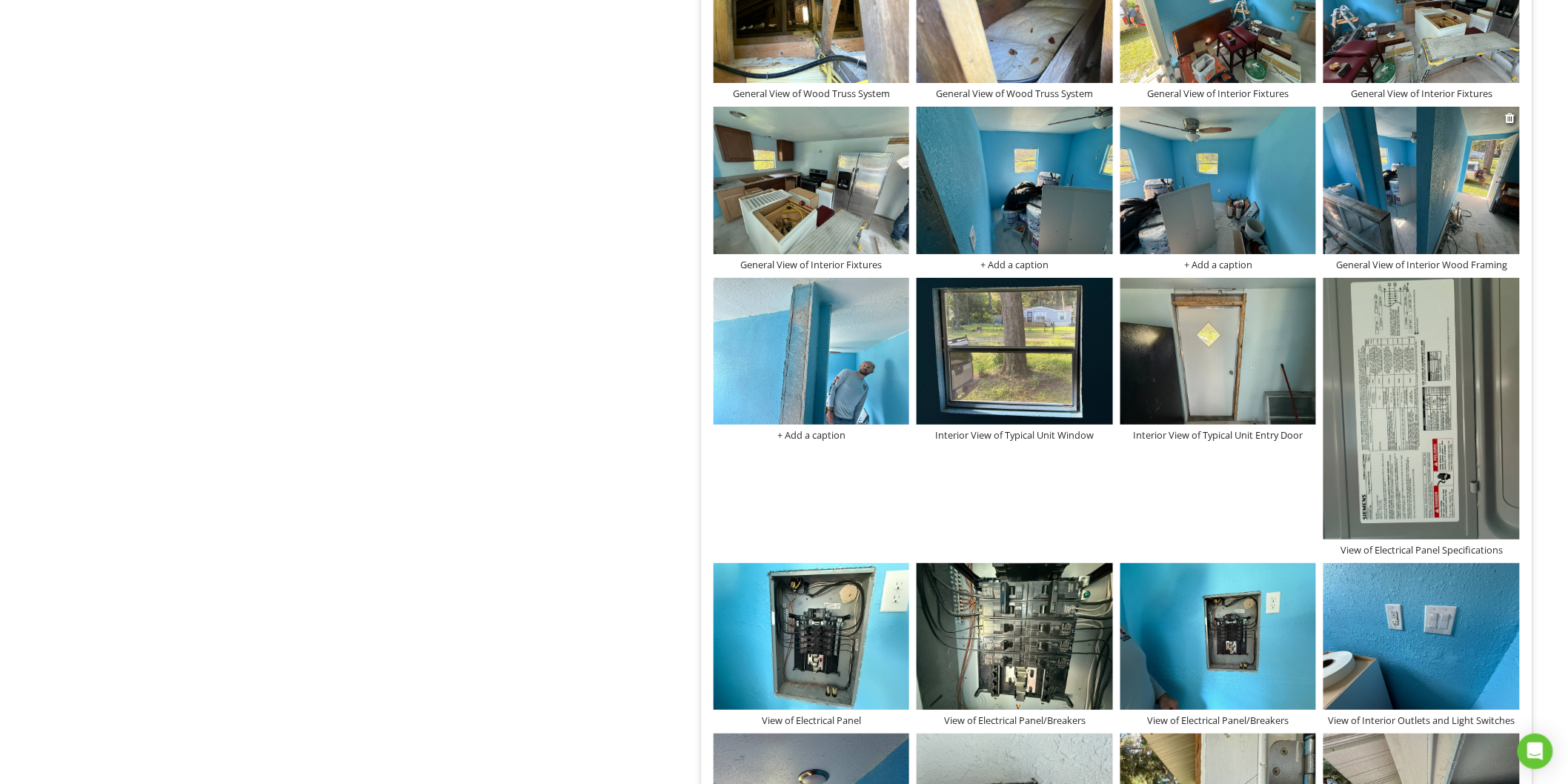
click at [1391, 261] on div "General View of Interior Wood Framing" at bounding box center [1421, 265] width 196 height 12
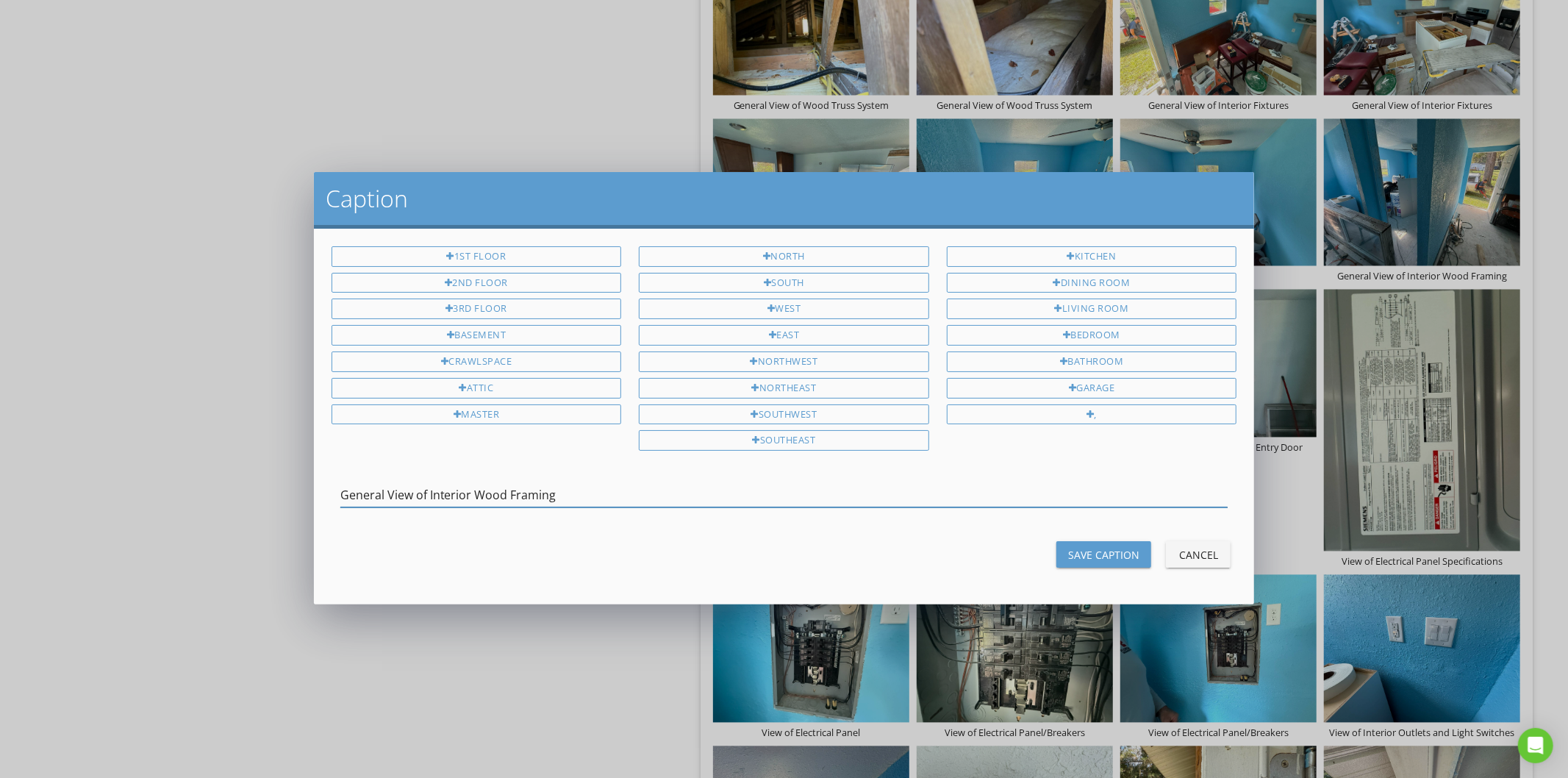
click at [534, 494] on input "General View of Interior Wood Framing" at bounding box center [785, 495] width 888 height 24
click at [1068, 552] on button "Save Caption" at bounding box center [1104, 554] width 95 height 26
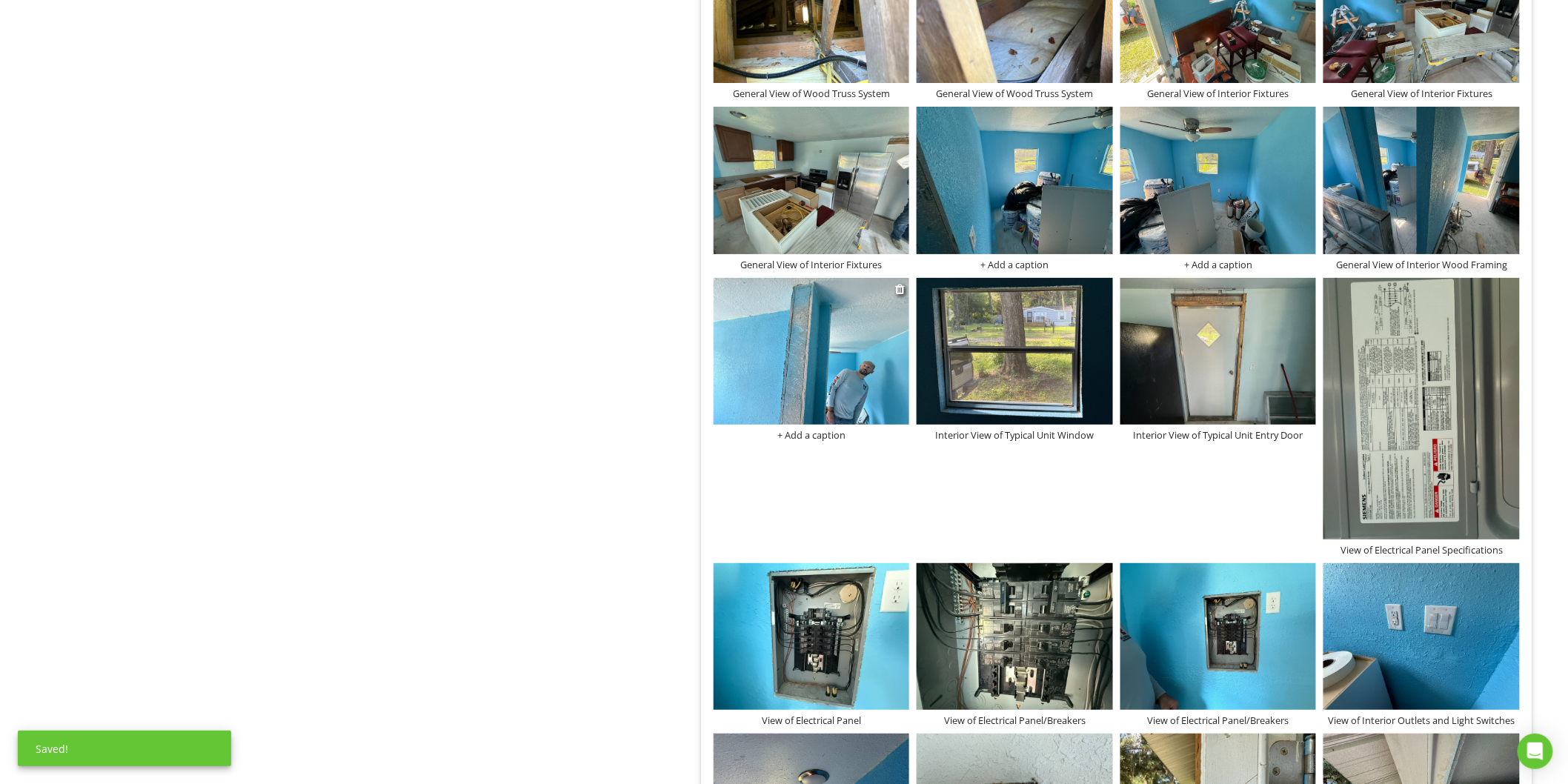
click at [804, 432] on div "+ Add a caption" at bounding box center [812, 435] width 196 height 12
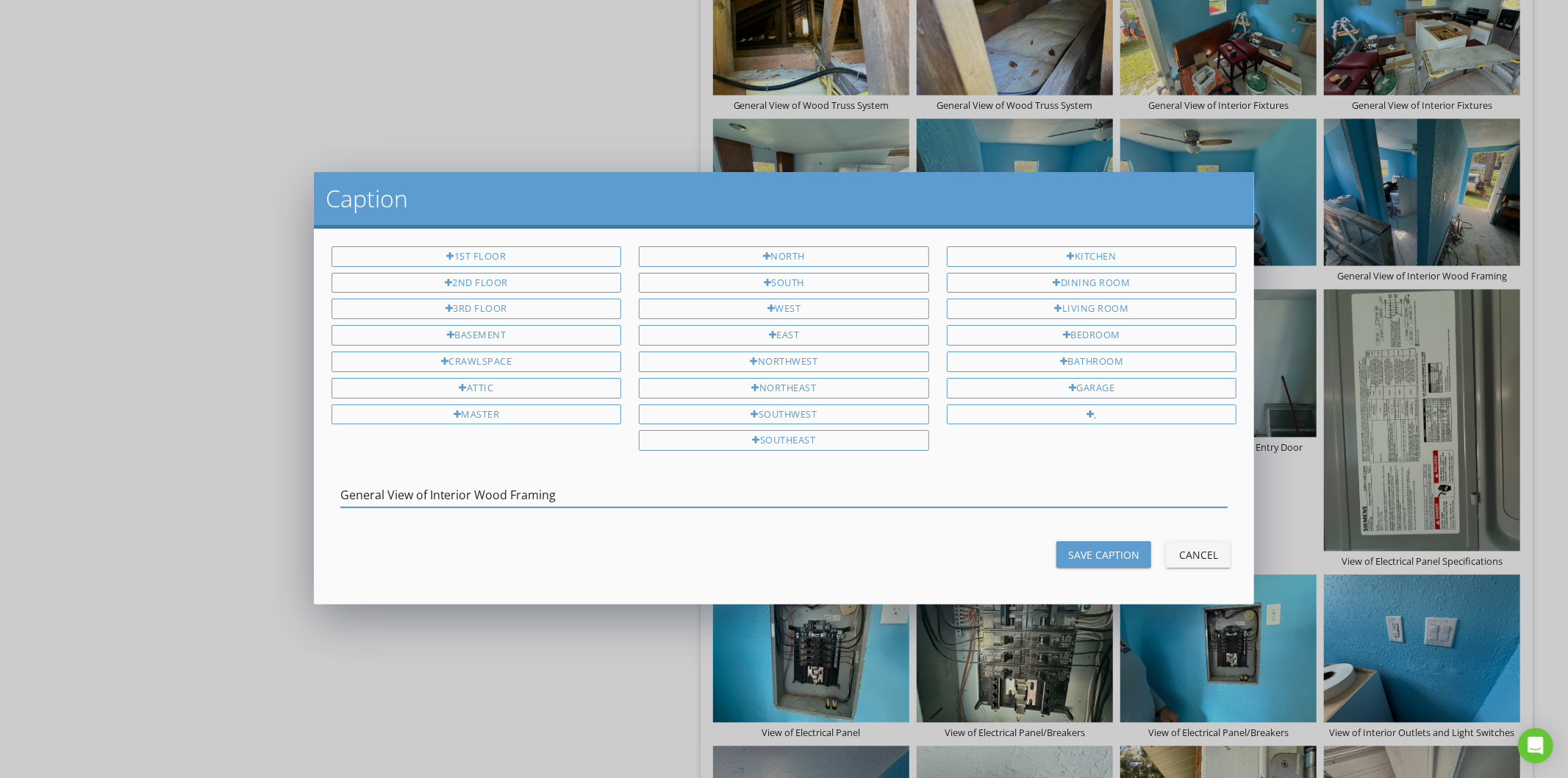
type input "General View of Interior Wood Framing"
click at [1070, 546] on button "Save Caption" at bounding box center [1104, 554] width 95 height 26
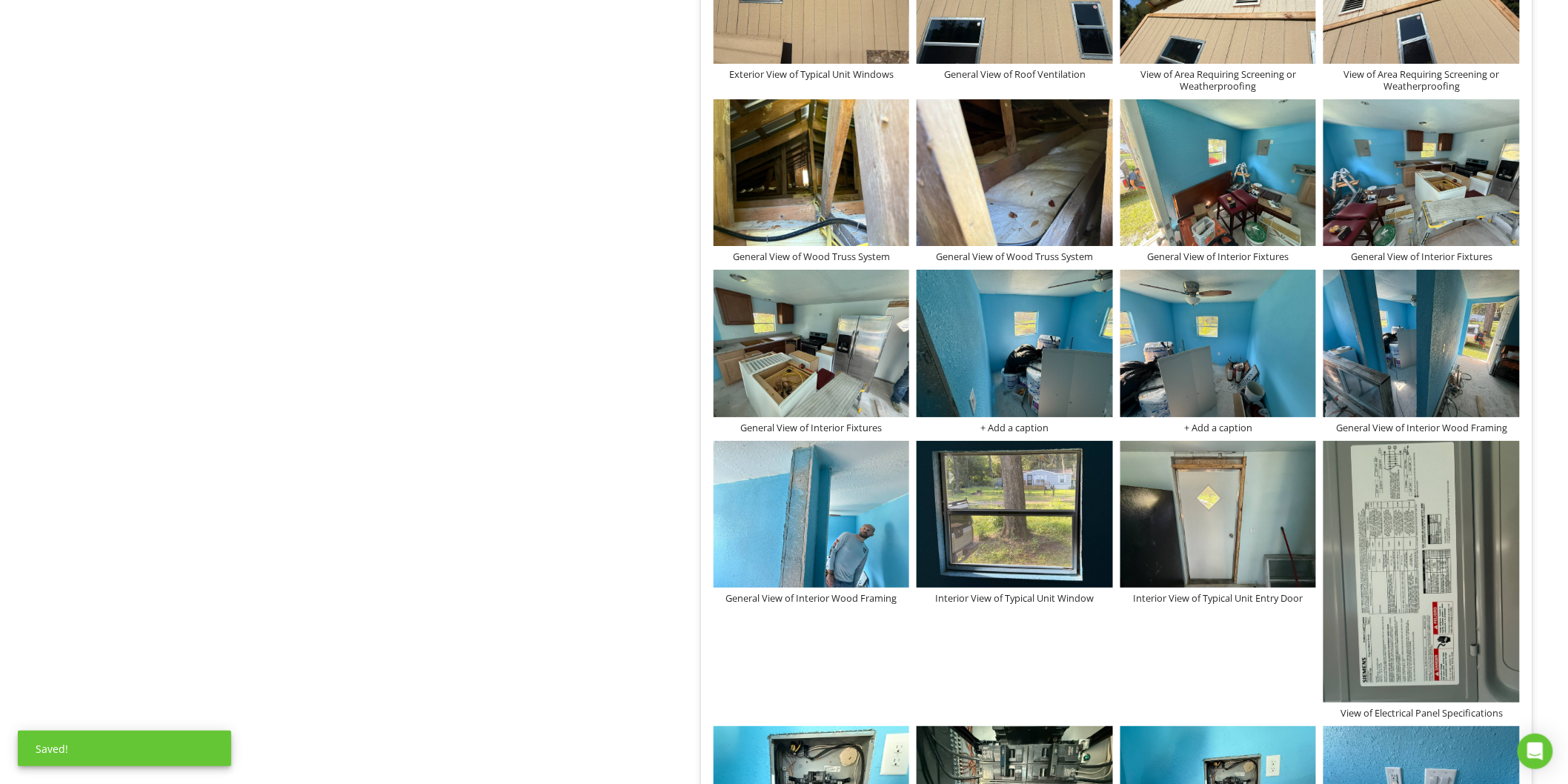
scroll to position [2150, 0]
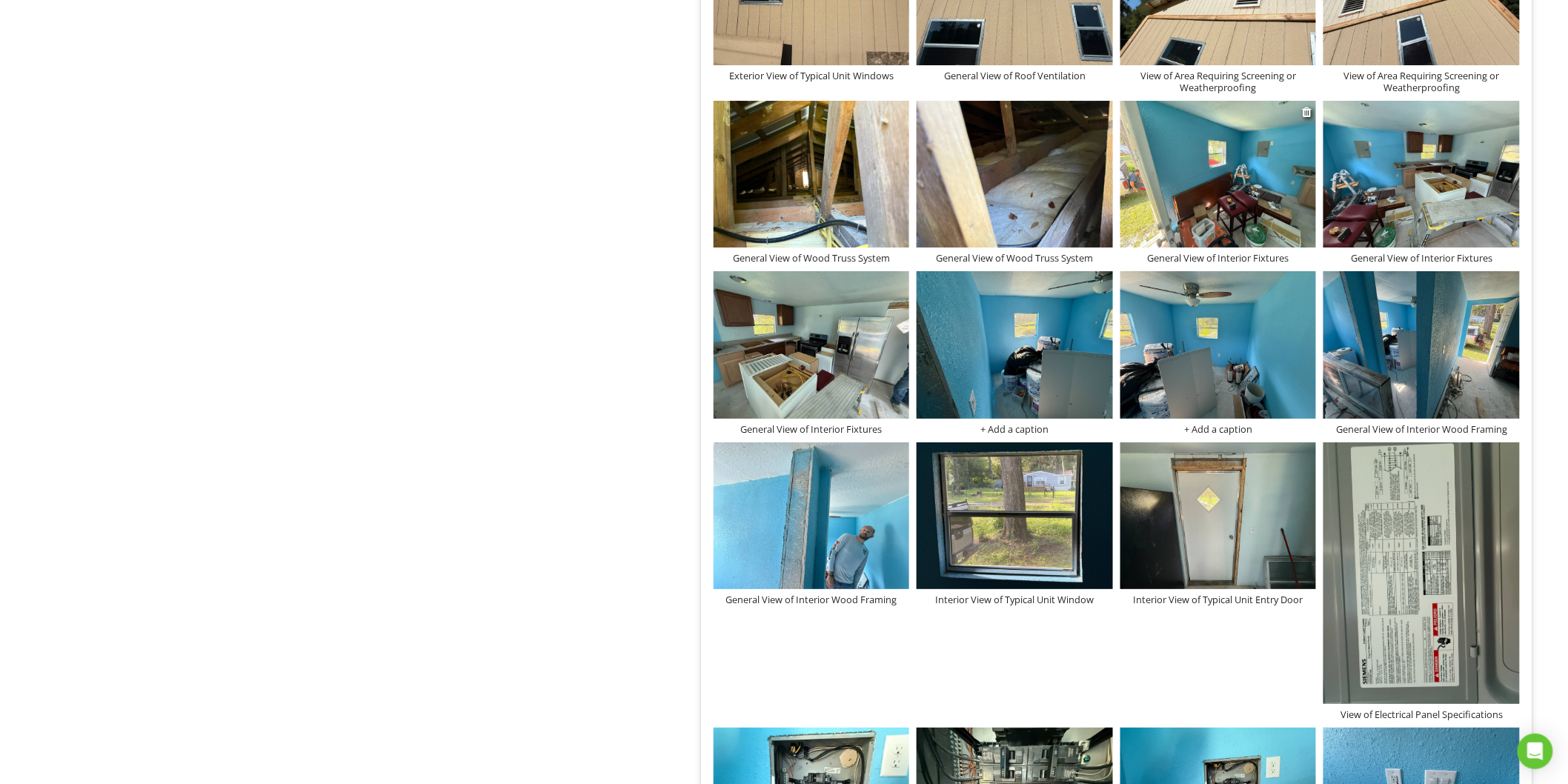
click at [1218, 258] on div "General View of Interior Fixtures" at bounding box center [1218, 258] width 196 height 12
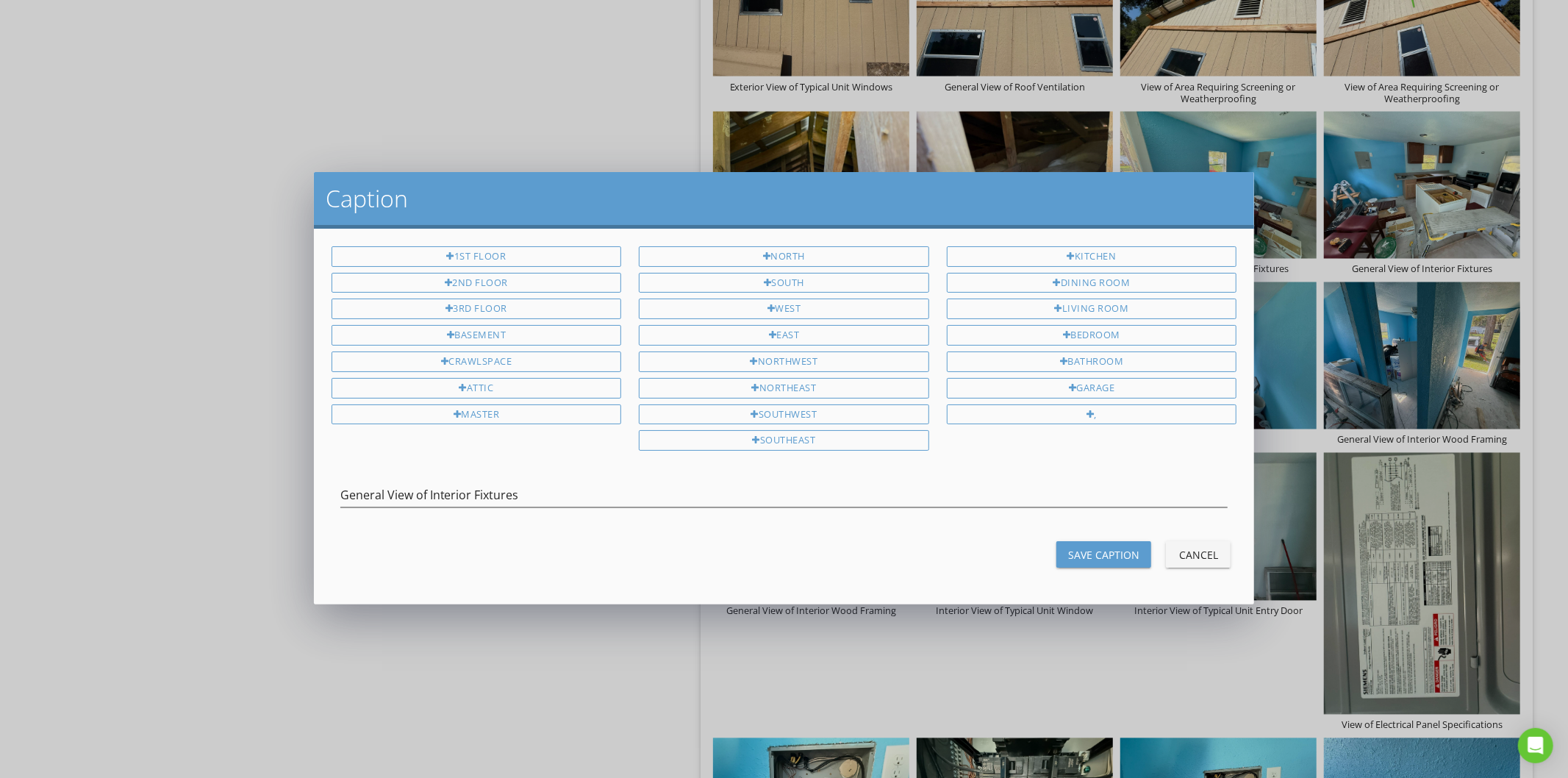
click at [432, 483] on div "General View of Interior Fixtures" at bounding box center [785, 498] width 888 height 48
click at [431, 489] on input "General View of Interior Fixtures" at bounding box center [785, 495] width 888 height 24
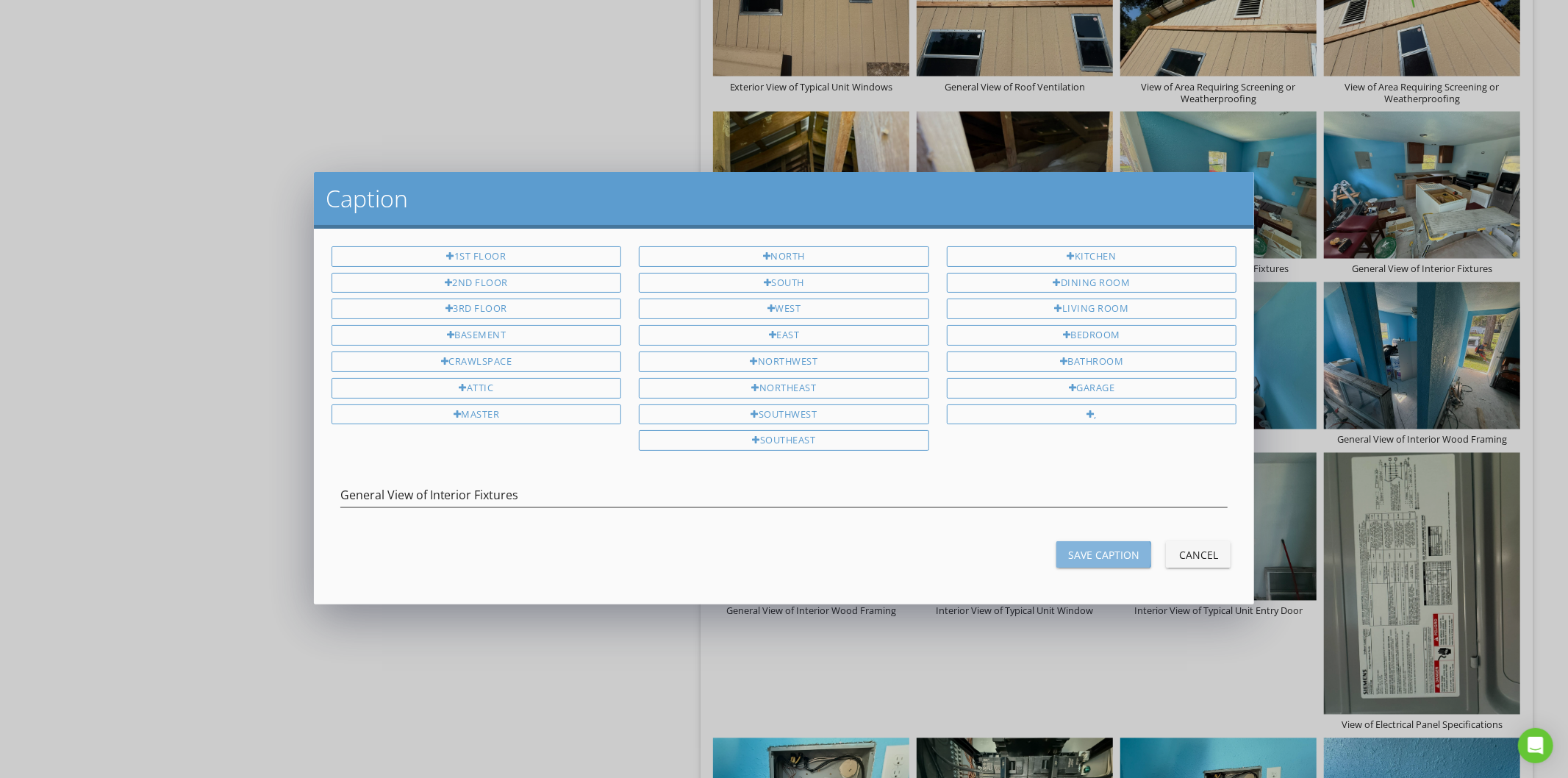
click at [1099, 562] on div "Save Caption" at bounding box center [1103, 554] width 71 height 15
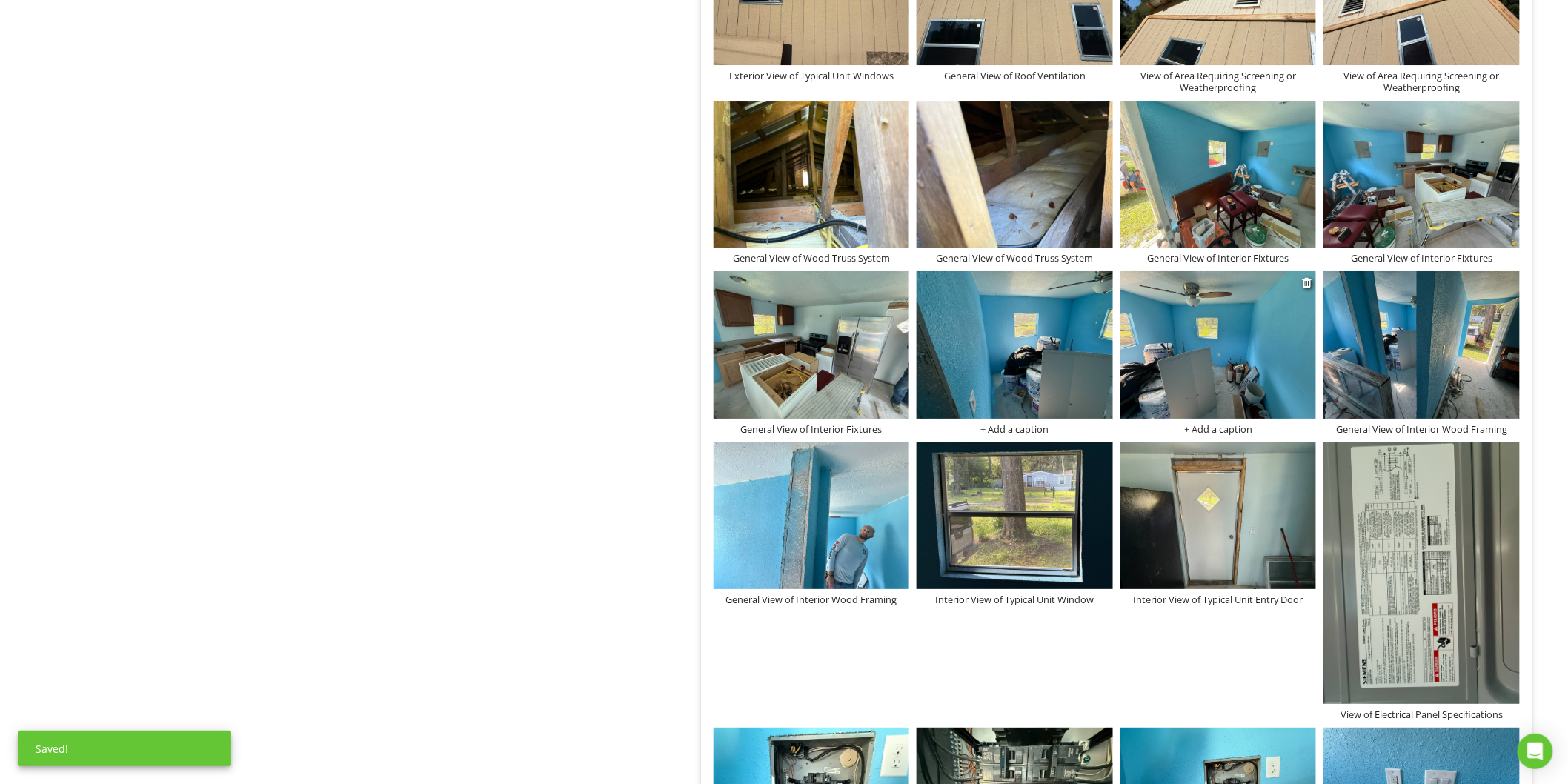
click at [1221, 428] on div "+ Add a caption" at bounding box center [1218, 429] width 196 height 12
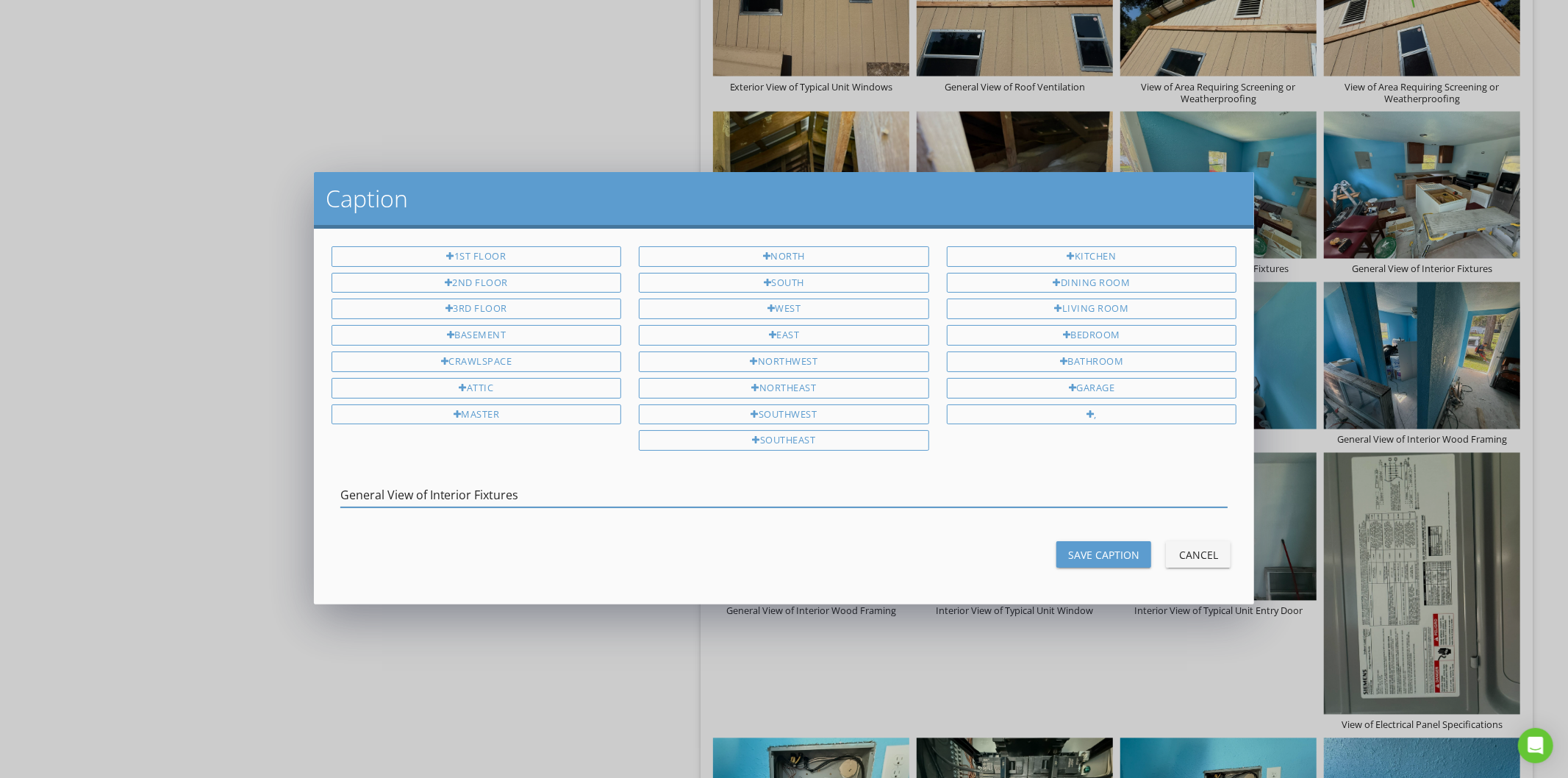
type input "General View of Interior Fixtures"
click at [1115, 565] on button "Save Caption" at bounding box center [1104, 554] width 95 height 26
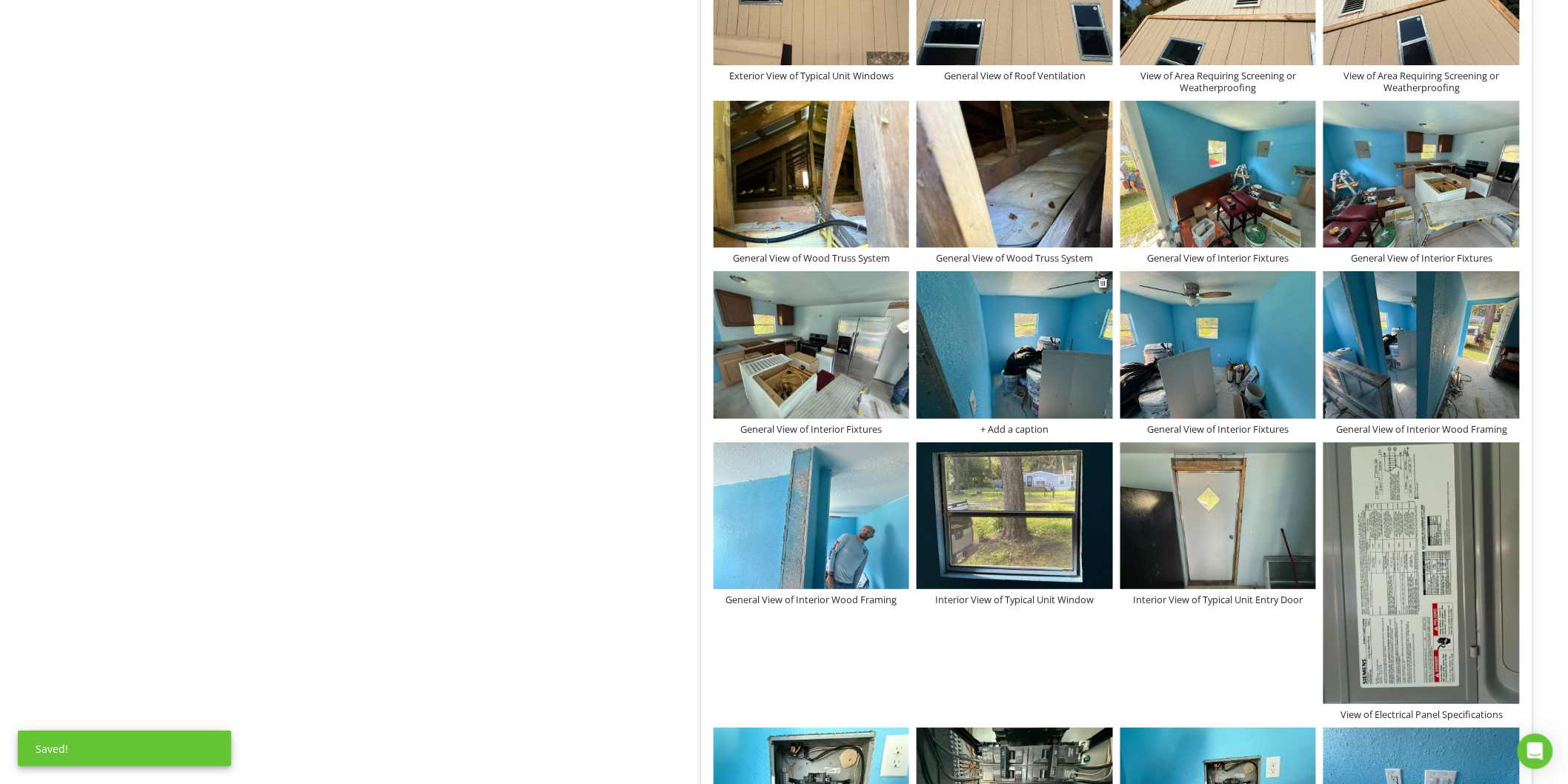
click at [1034, 434] on div "+ Add a caption" at bounding box center [1015, 429] width 196 height 12
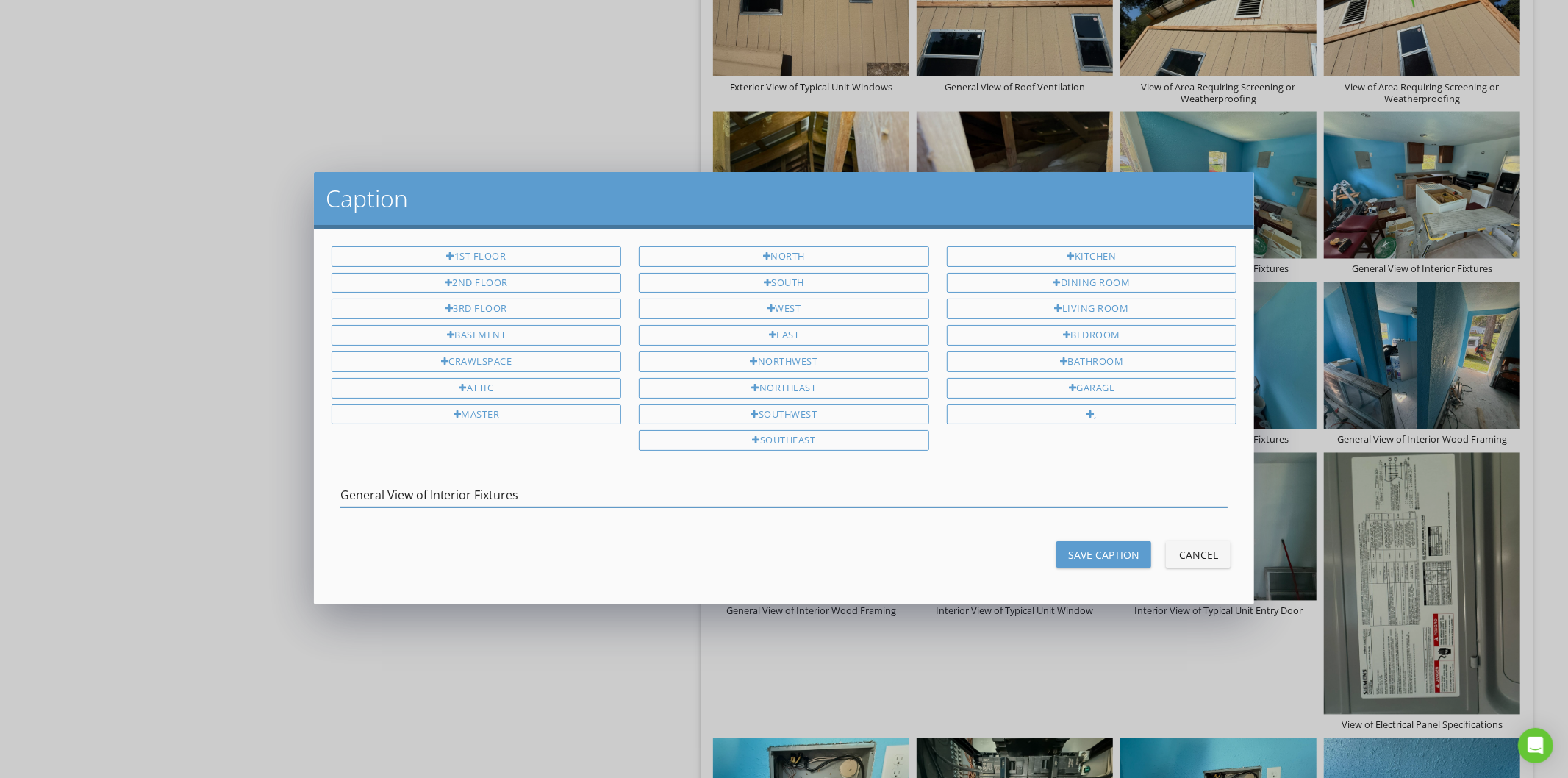
type input "General View of Interior Fixtures"
click at [1083, 550] on div "Save Caption" at bounding box center [1103, 554] width 71 height 15
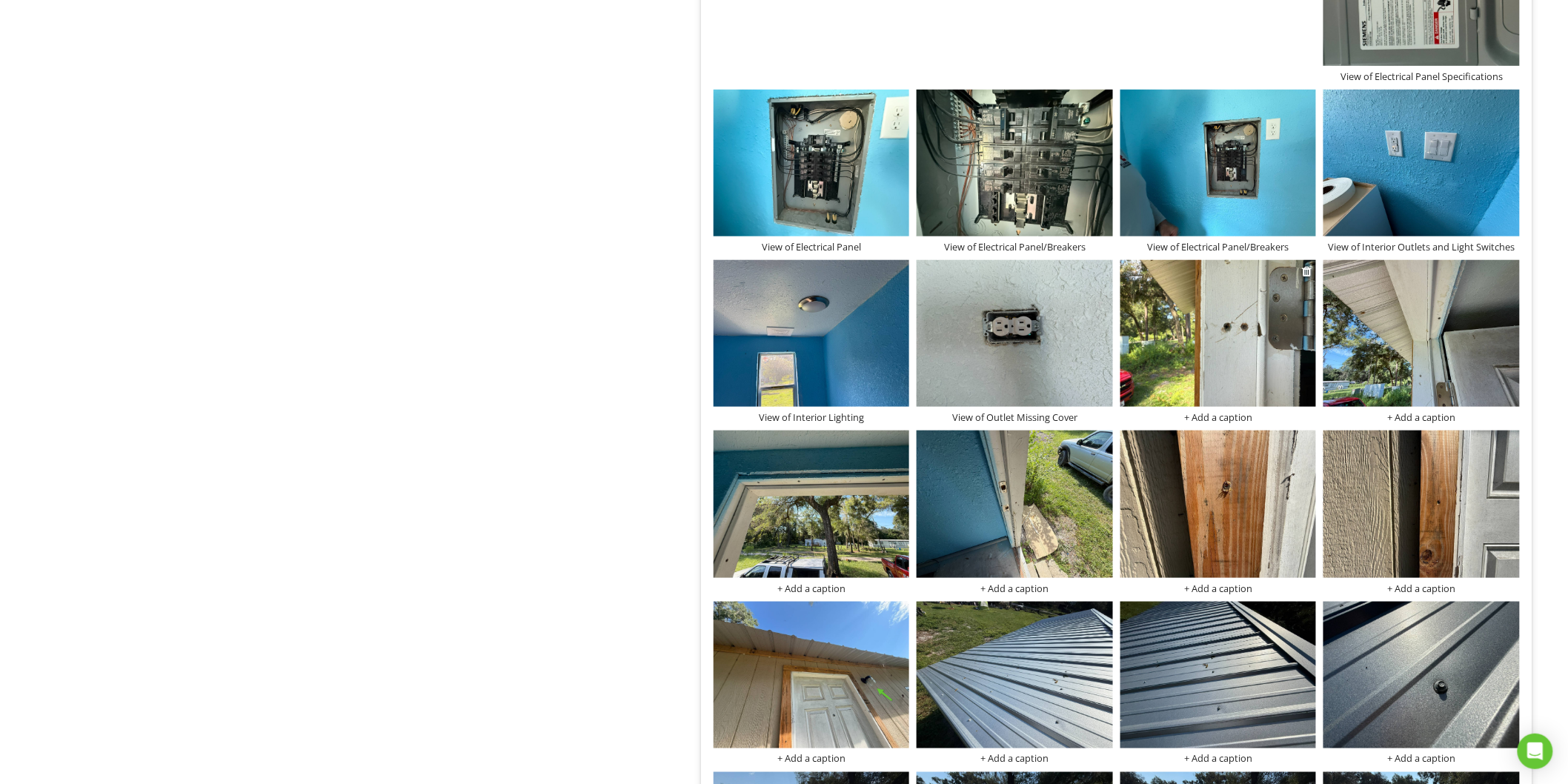
scroll to position [2808, 0]
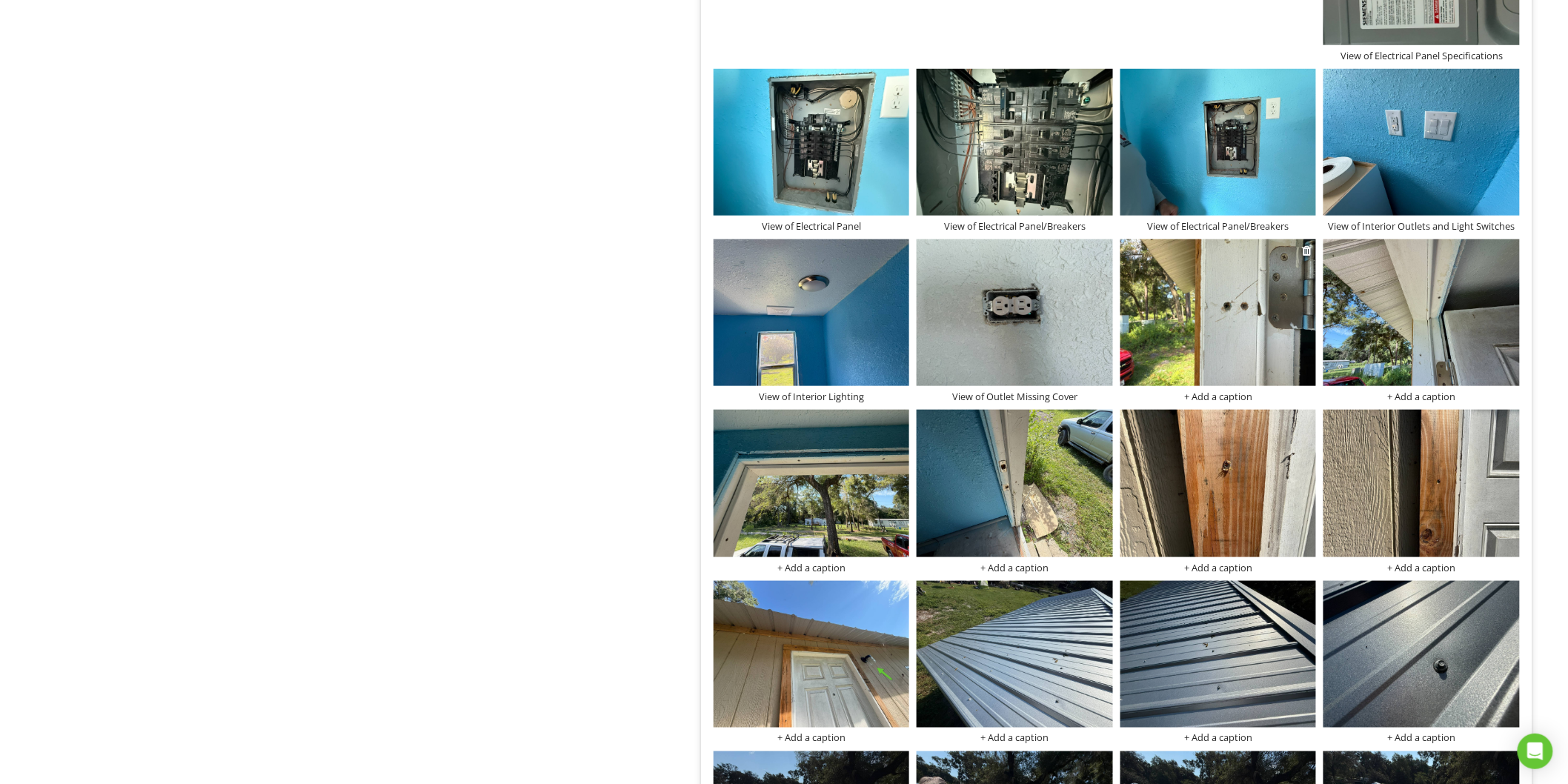
click at [1198, 361] on img at bounding box center [1218, 313] width 196 height 147
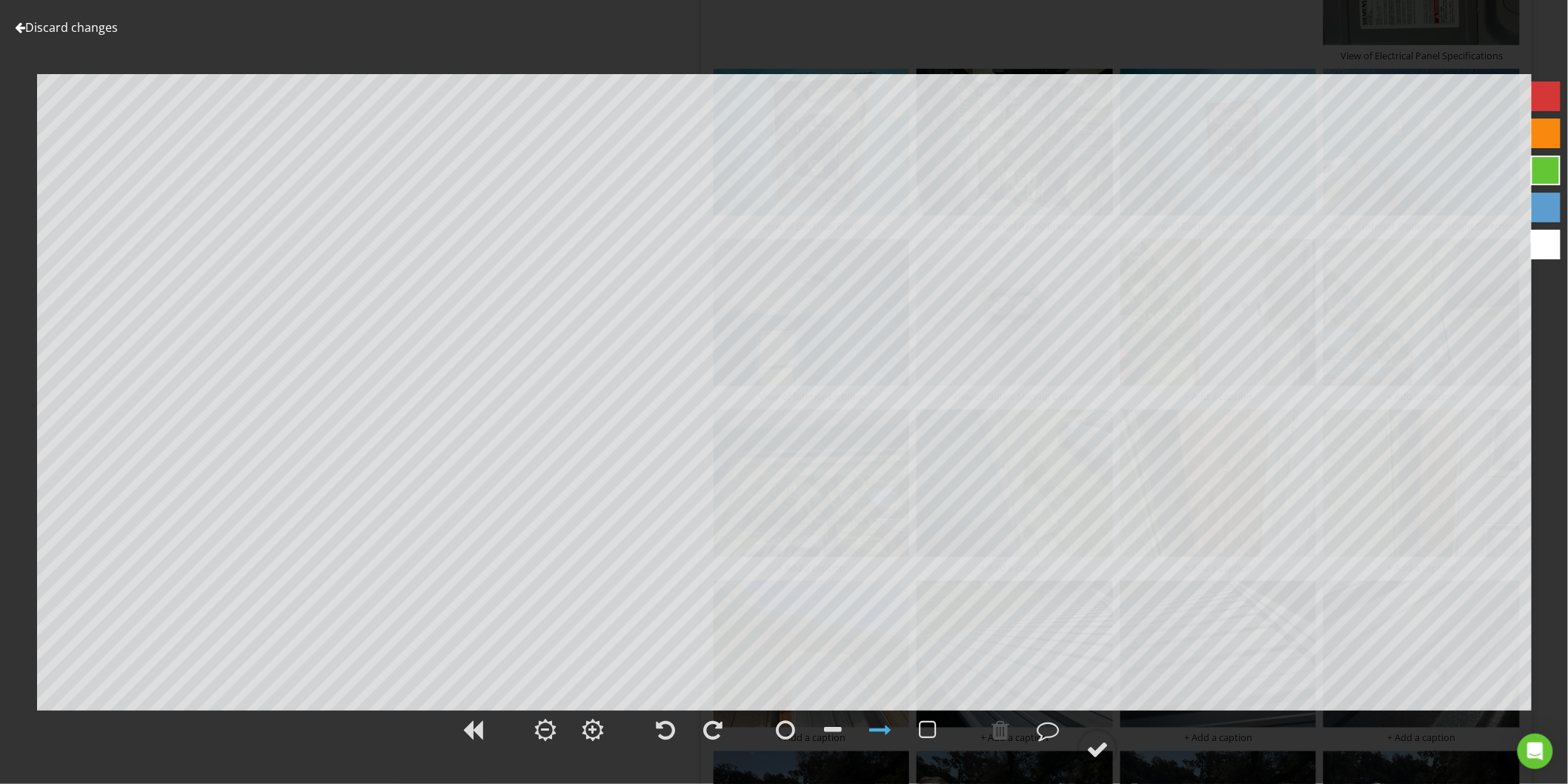
click at [38, 26] on link "Discard changes" at bounding box center [66, 27] width 103 height 16
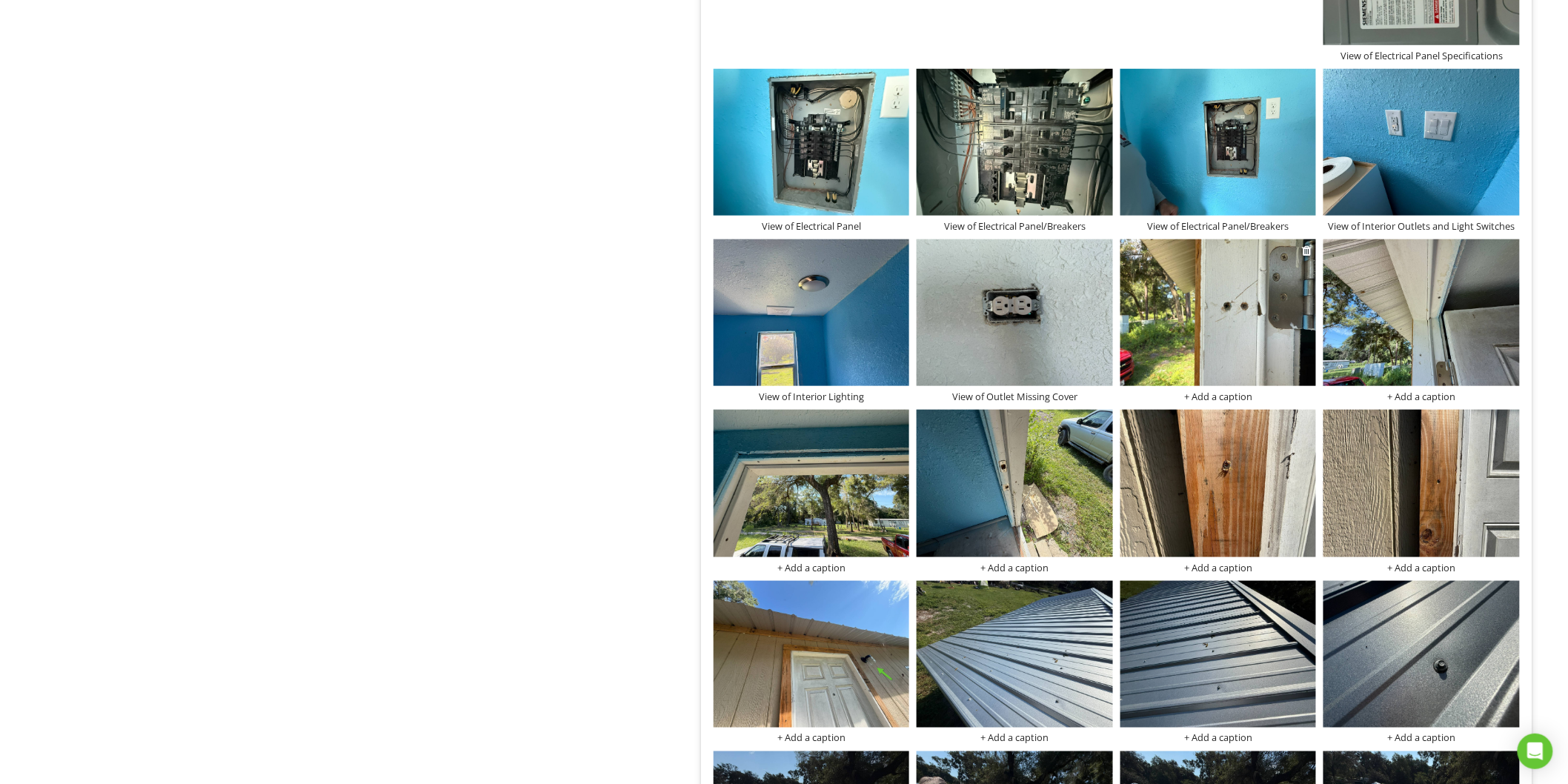
click at [1224, 366] on img at bounding box center [1218, 313] width 196 height 147
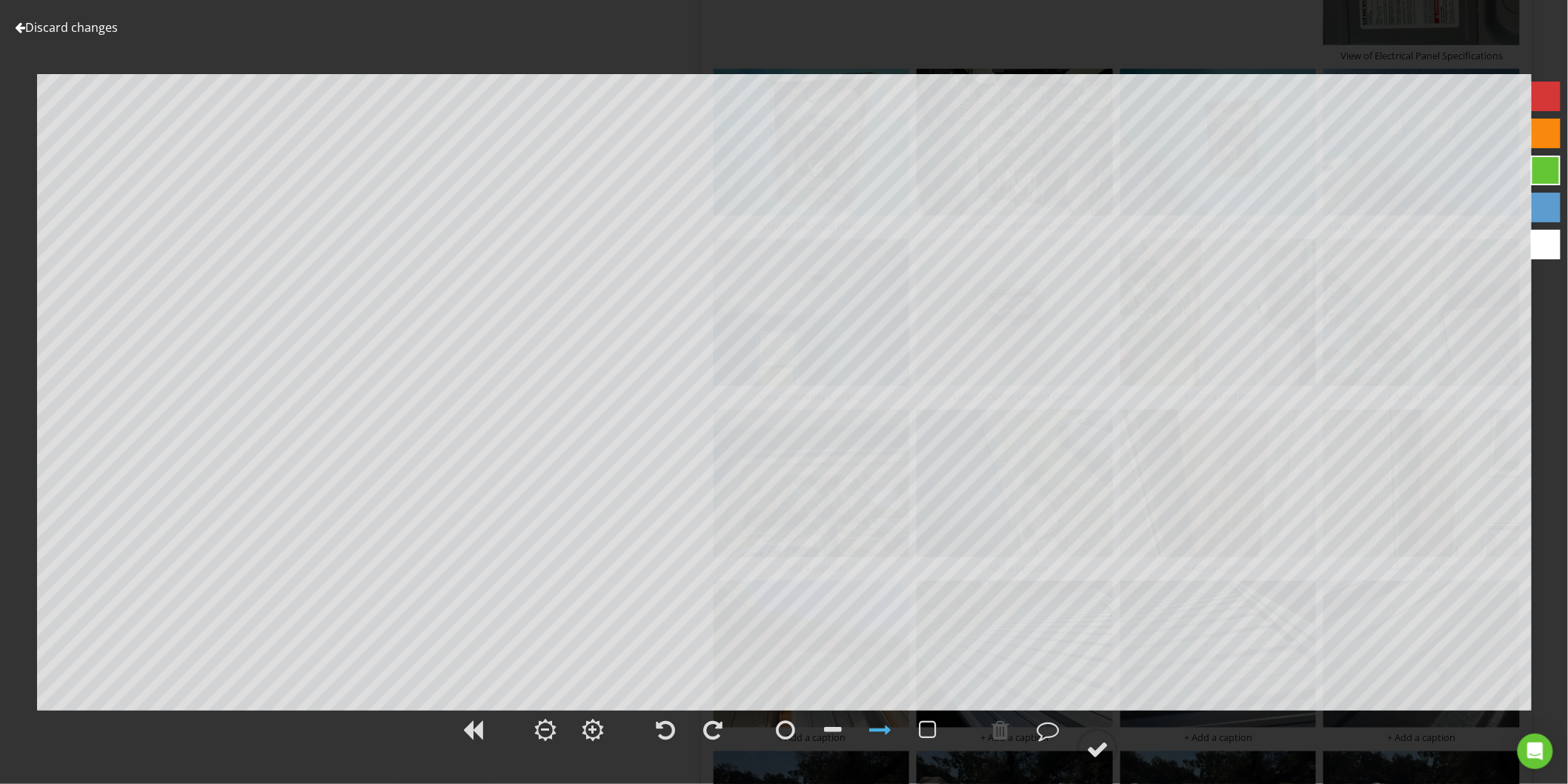
click at [96, 32] on link "Discard changes" at bounding box center [66, 27] width 103 height 16
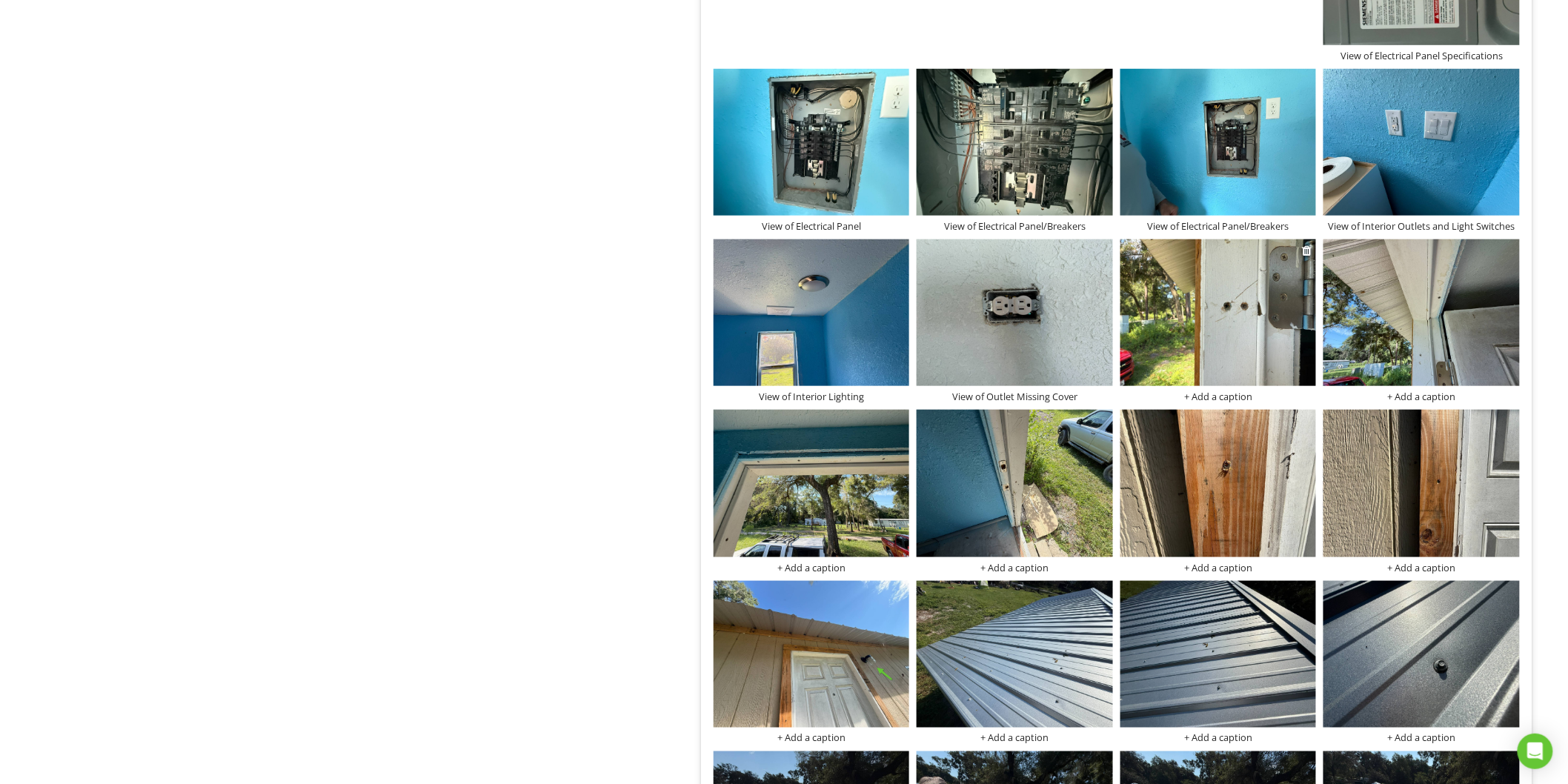
click at [1211, 397] on div "+ Add a caption" at bounding box center [1218, 396] width 196 height 12
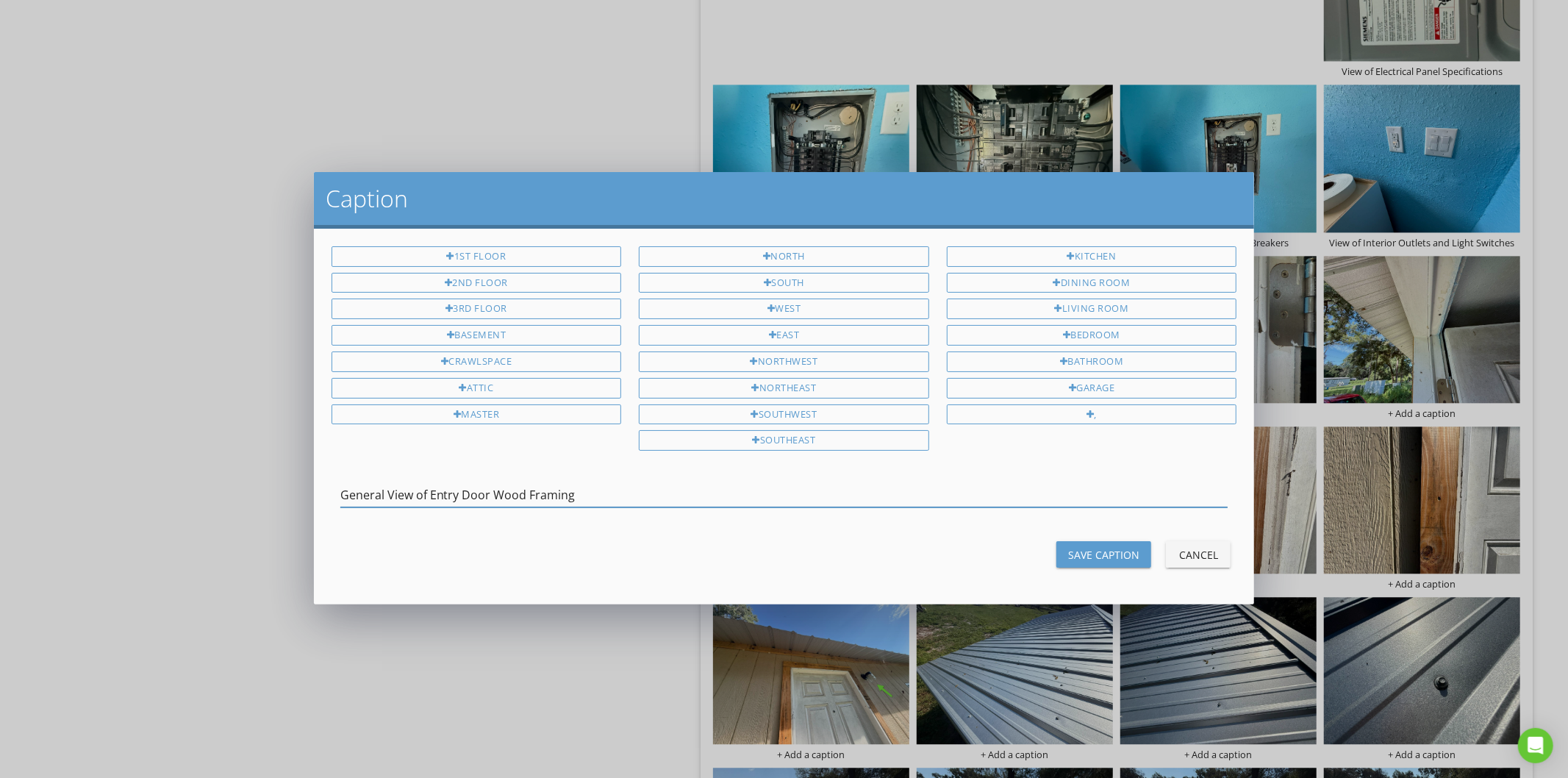
type input "General View of Entry Door Wood Framing"
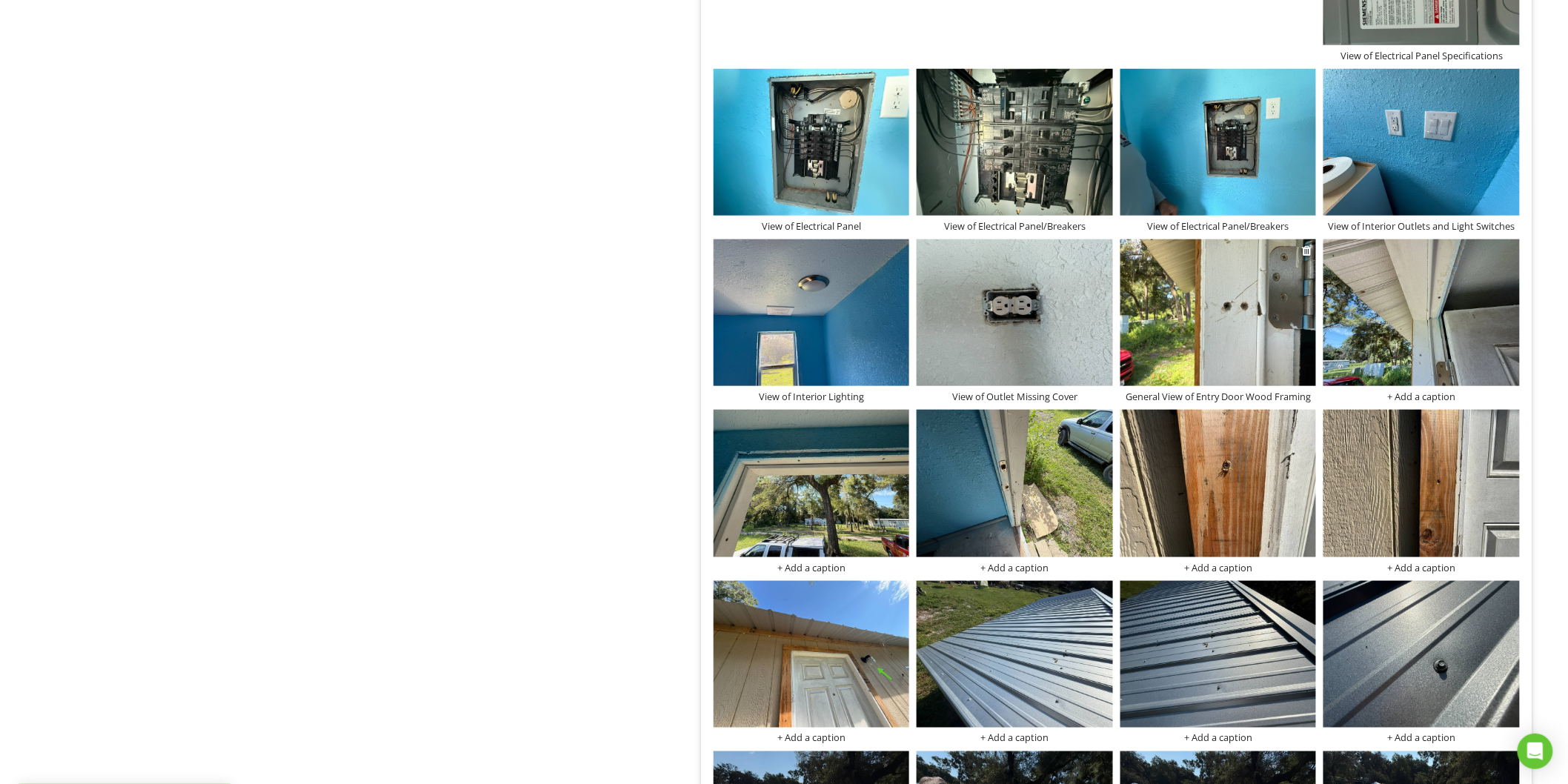
click at [1272, 401] on div "General View of Entry Door Wood Framing" at bounding box center [1218, 396] width 196 height 12
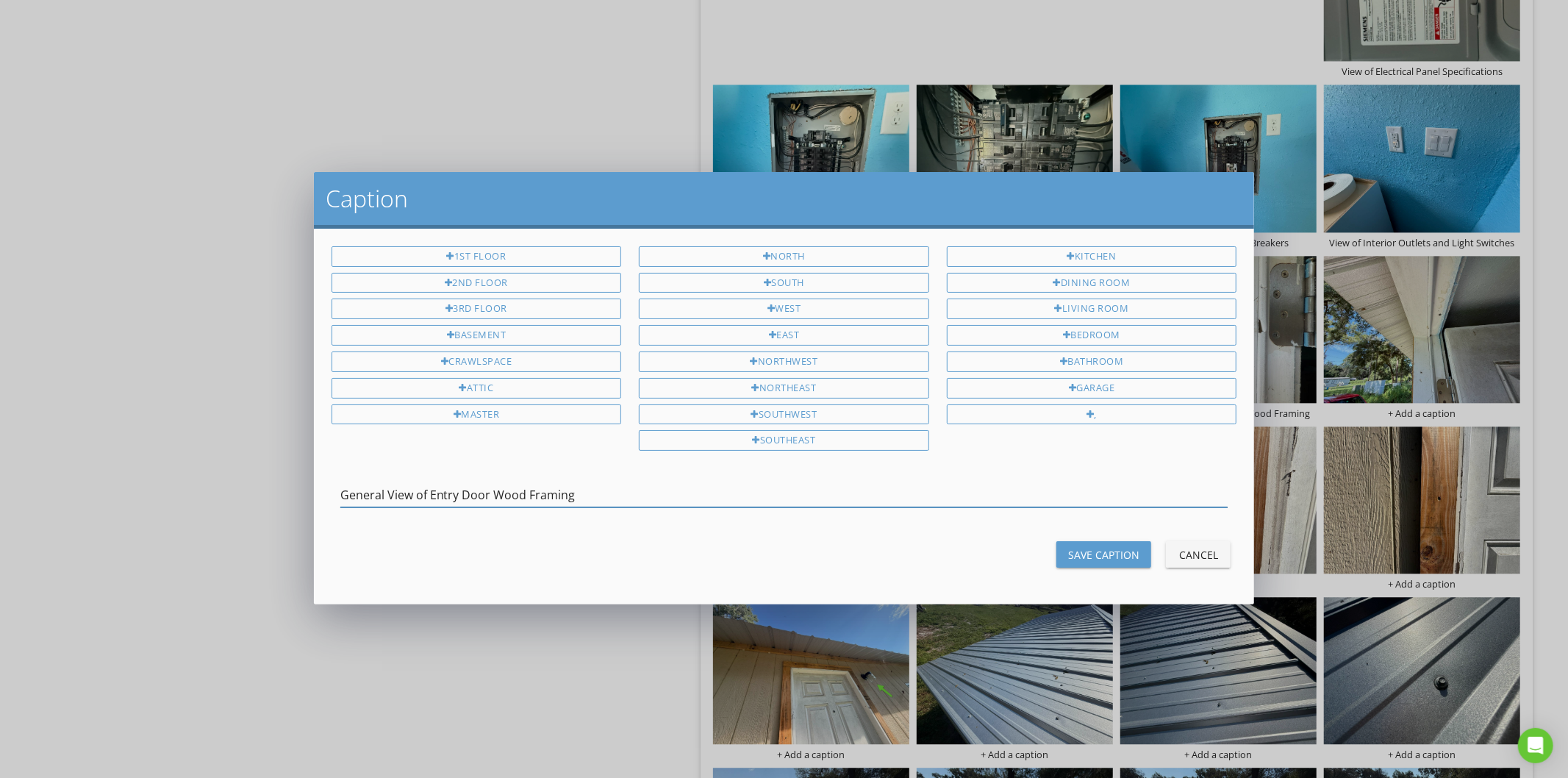
click at [494, 491] on input "General View of Entry Door Wood Framing" at bounding box center [785, 495] width 888 height 24
click at [1098, 554] on div "Save Caption" at bounding box center [1103, 554] width 71 height 15
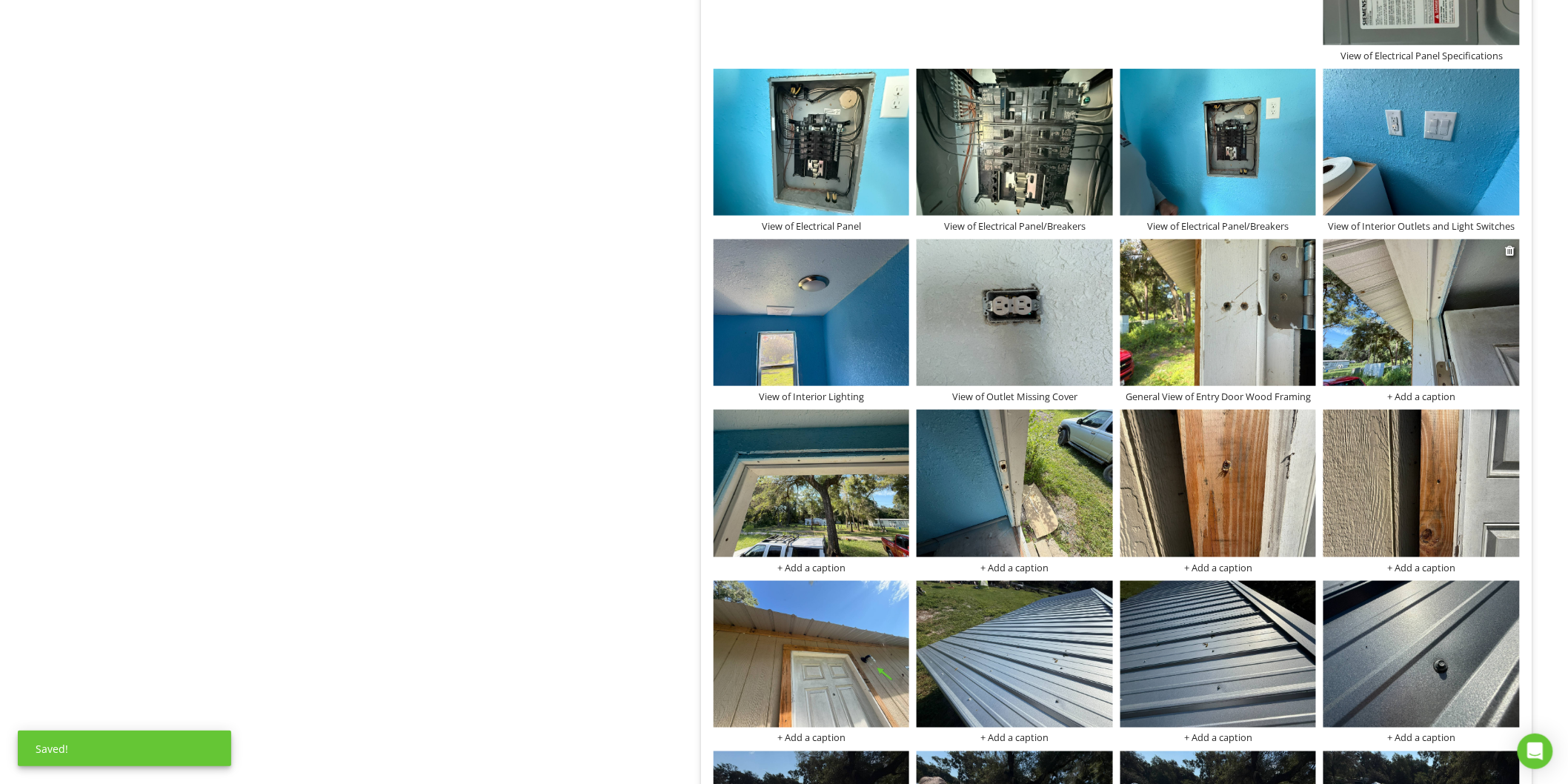
click at [1423, 399] on div "+ Add a caption" at bounding box center [1421, 396] width 196 height 12
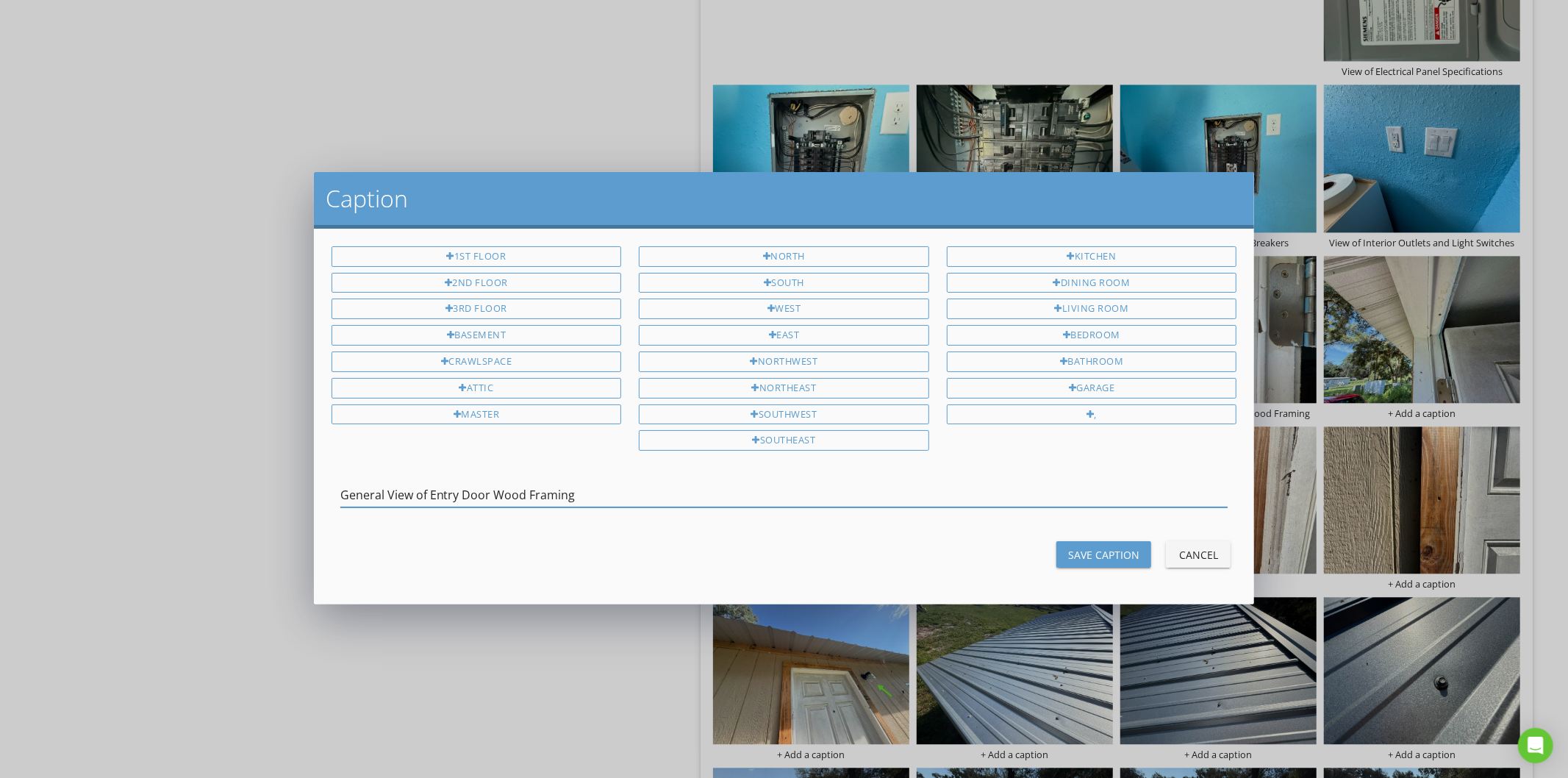
type input "General View of Entry Door Wood Framing"
click at [1091, 563] on div "Save Caption" at bounding box center [1103, 554] width 71 height 15
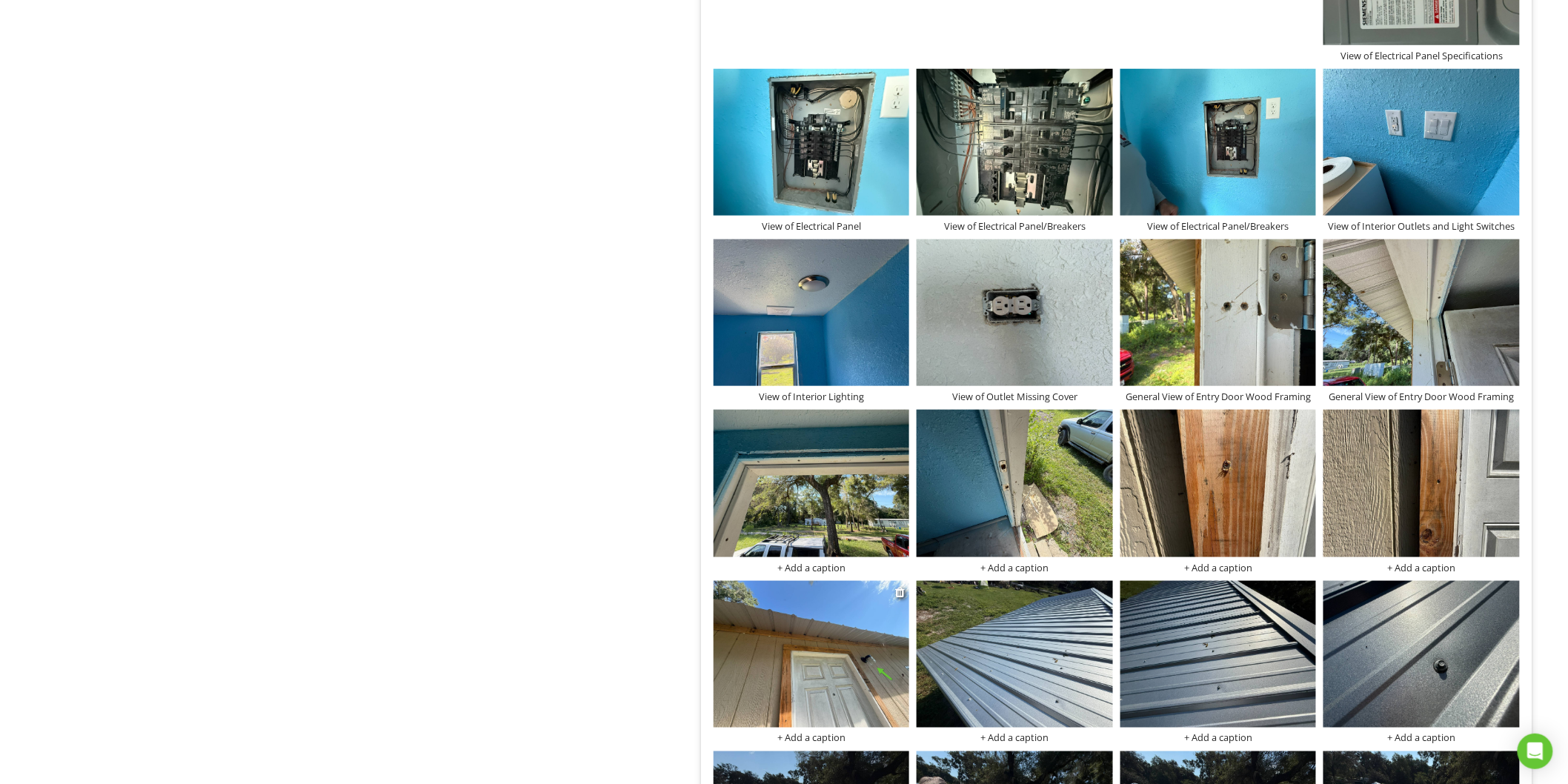
click at [792, 642] on img at bounding box center [812, 654] width 196 height 147
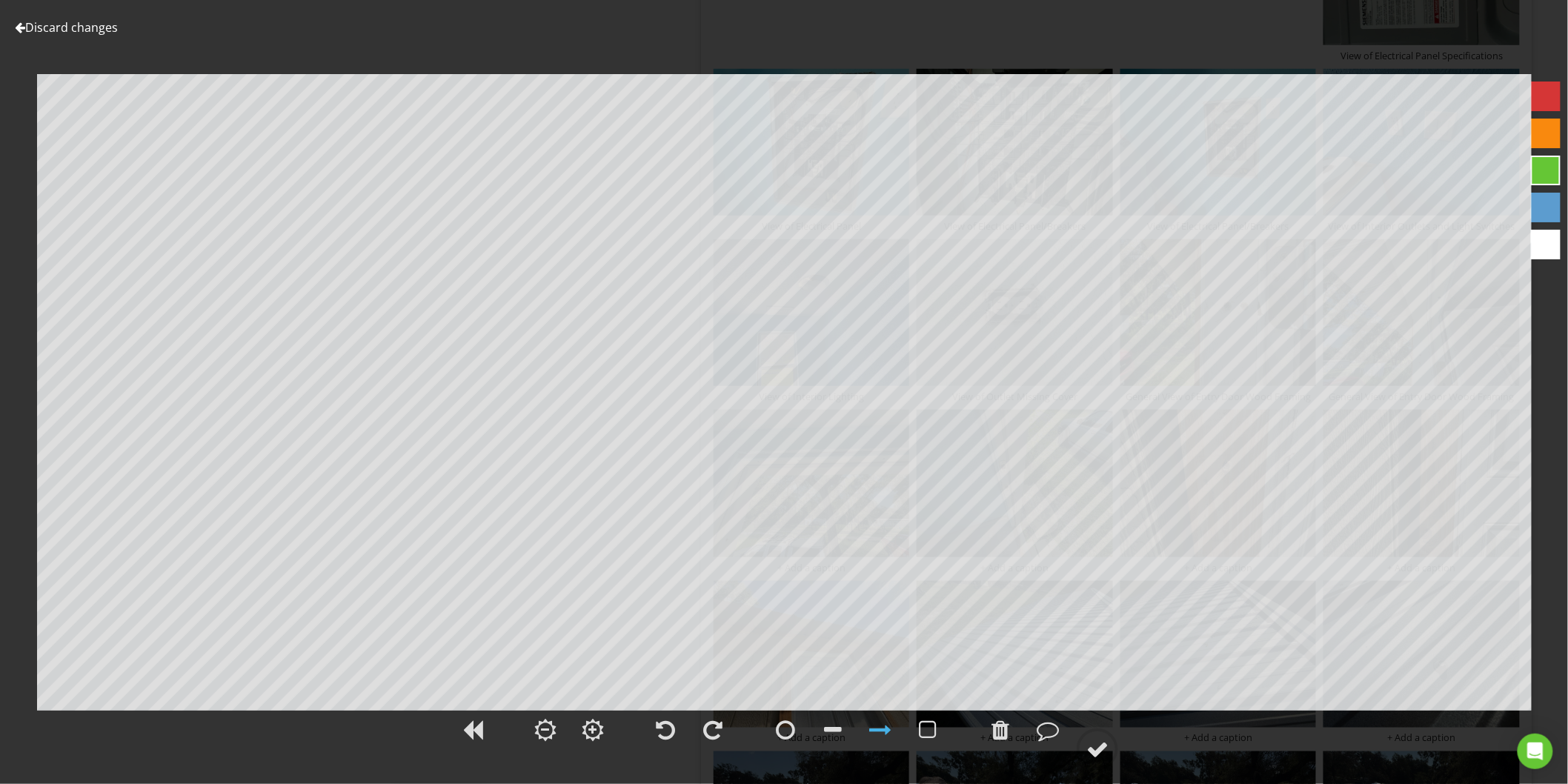
click at [76, 33] on link "Discard changes" at bounding box center [66, 27] width 103 height 16
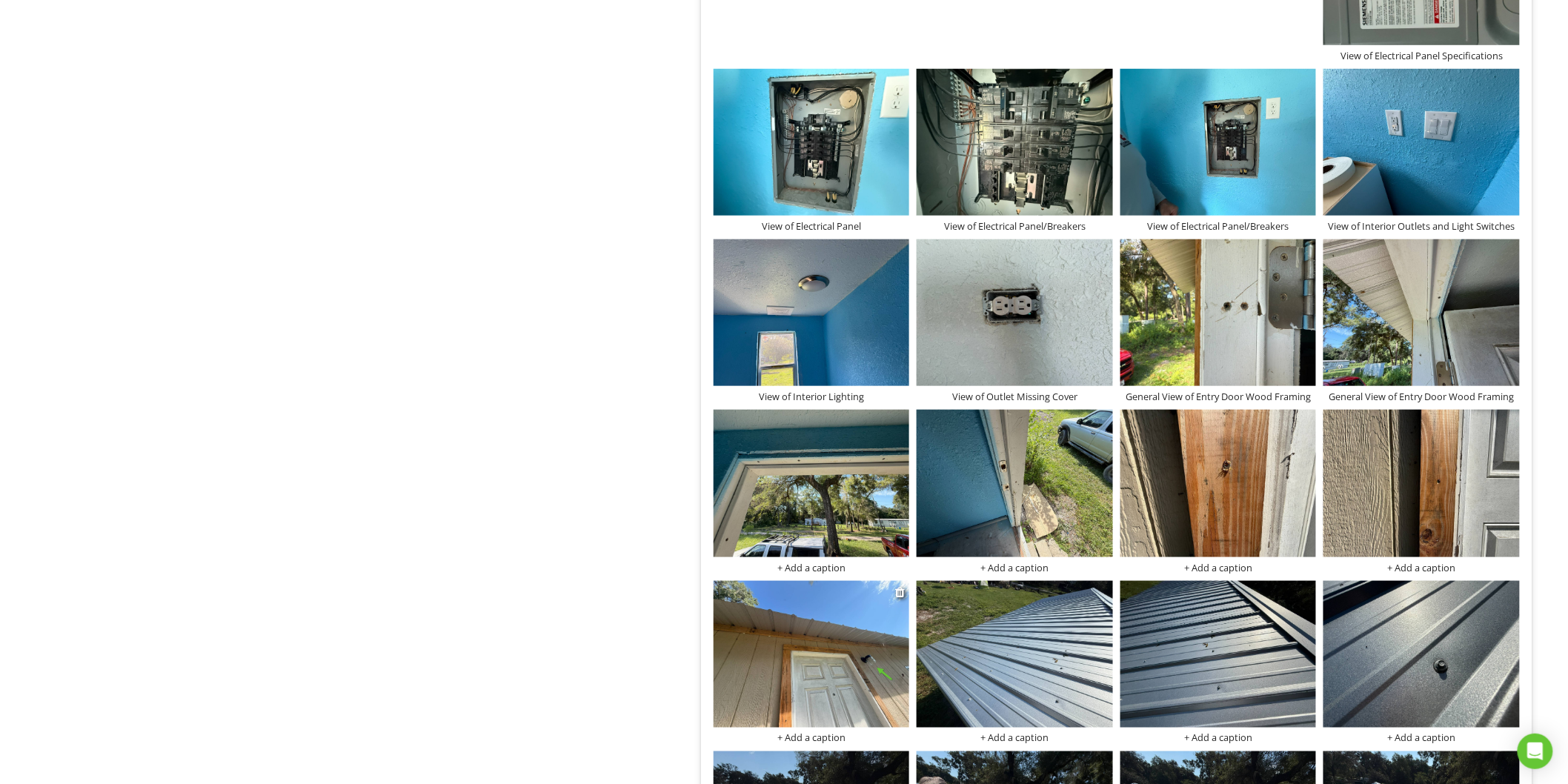
click at [816, 739] on div "+ Add a caption" at bounding box center [812, 738] width 196 height 12
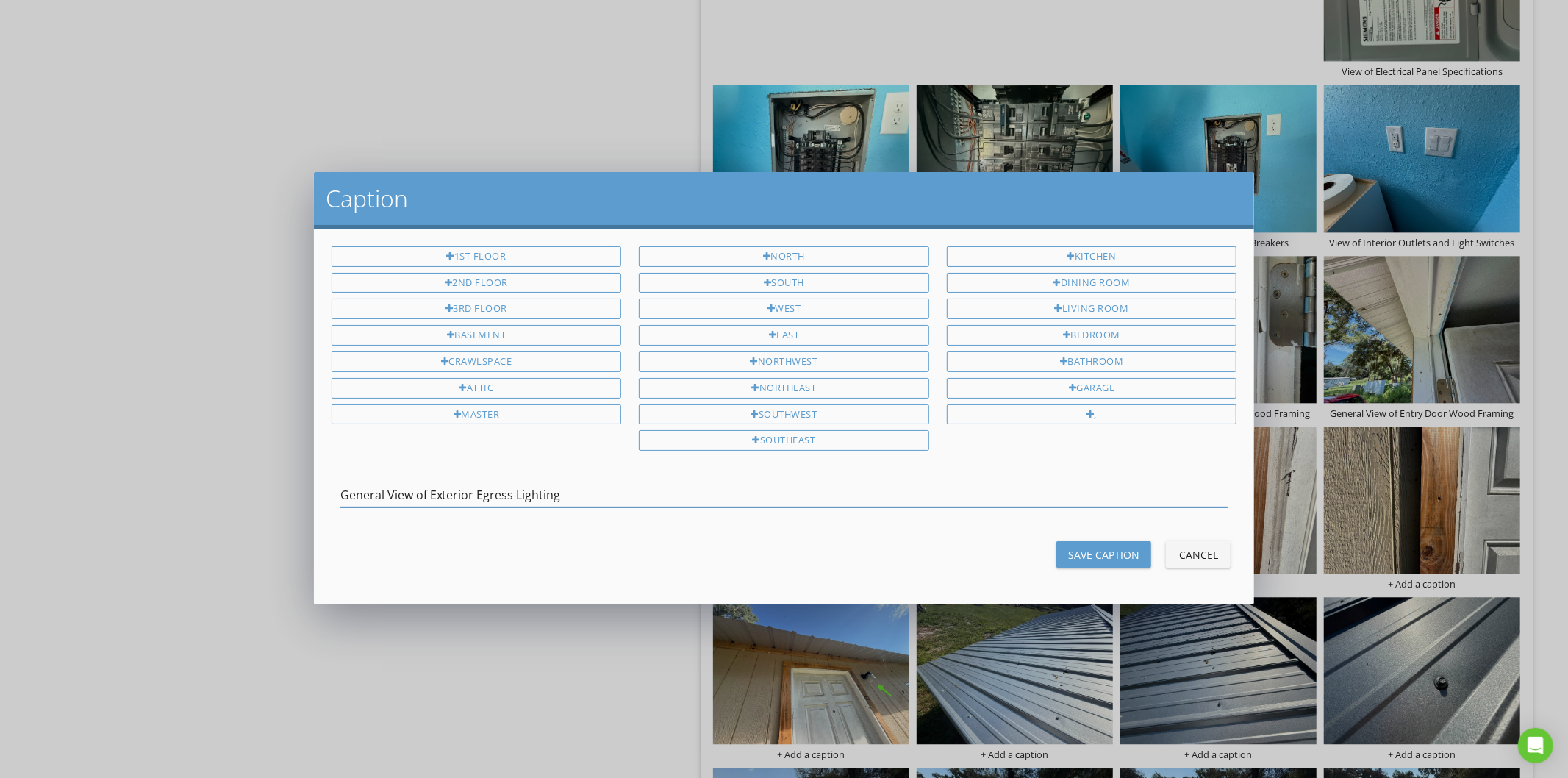
type input "General View of Exterior Egress Lighting"
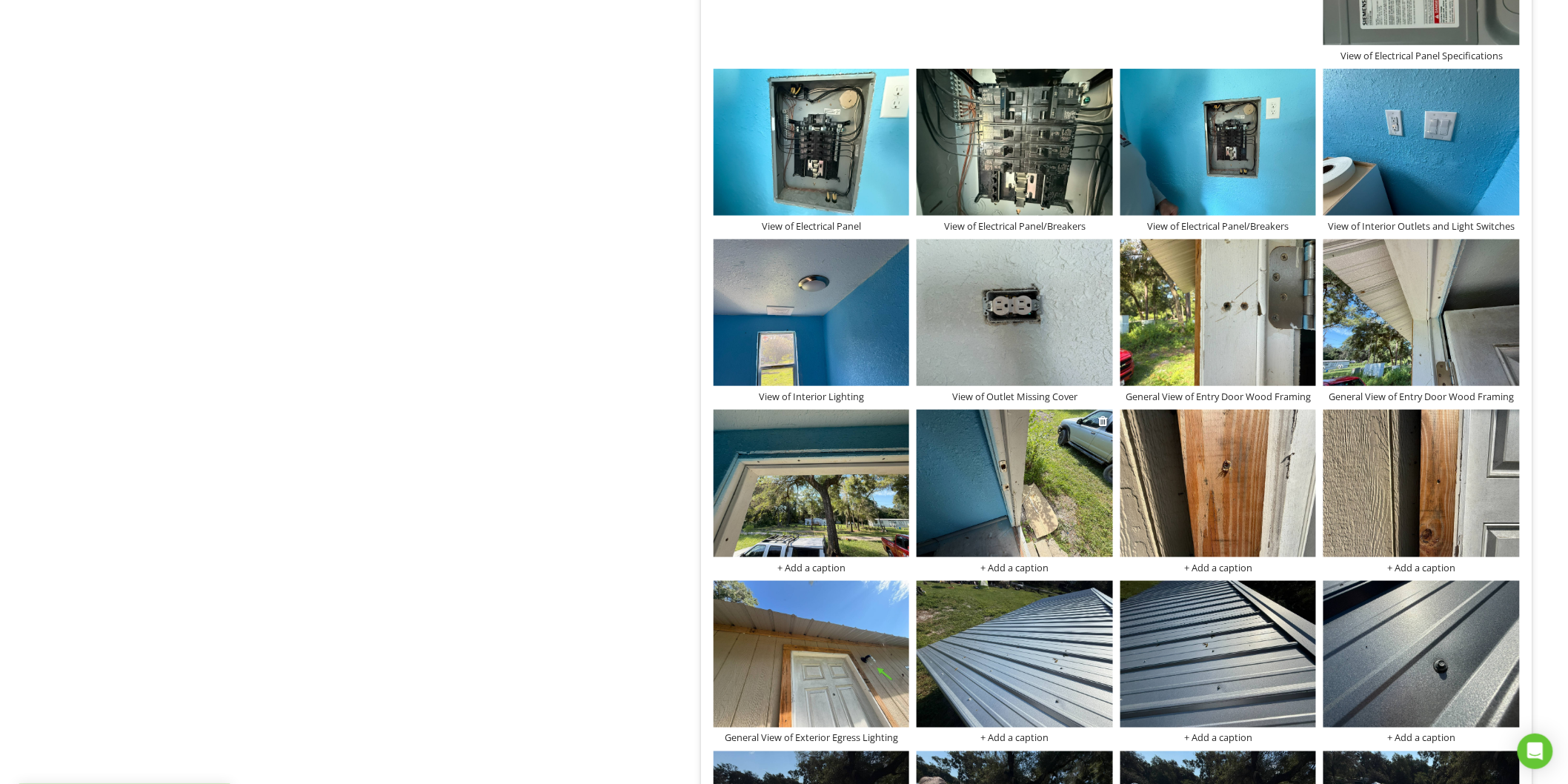
click at [972, 494] on img at bounding box center [1015, 483] width 196 height 147
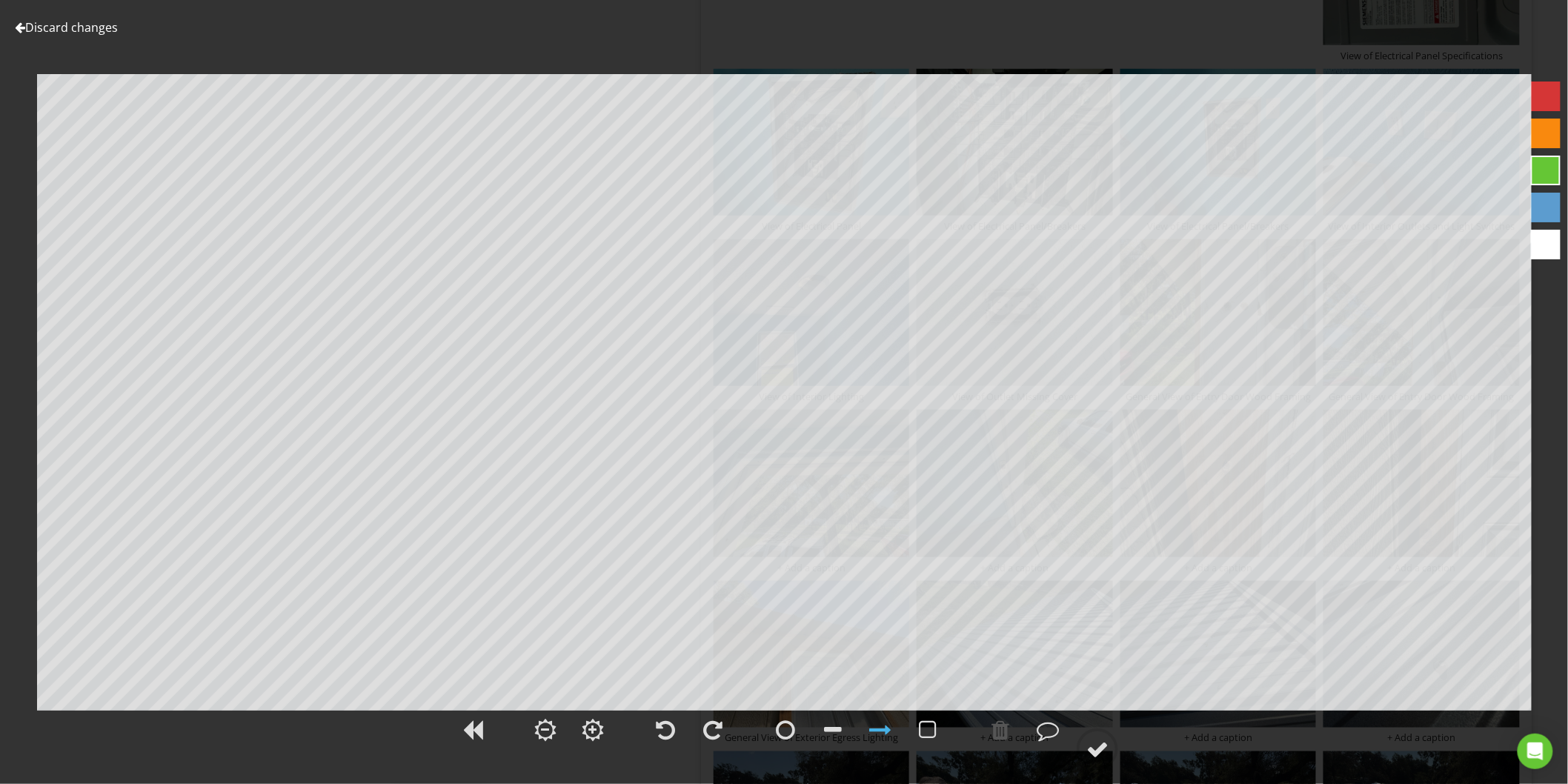
click at [84, 27] on link "Discard changes" at bounding box center [66, 27] width 103 height 16
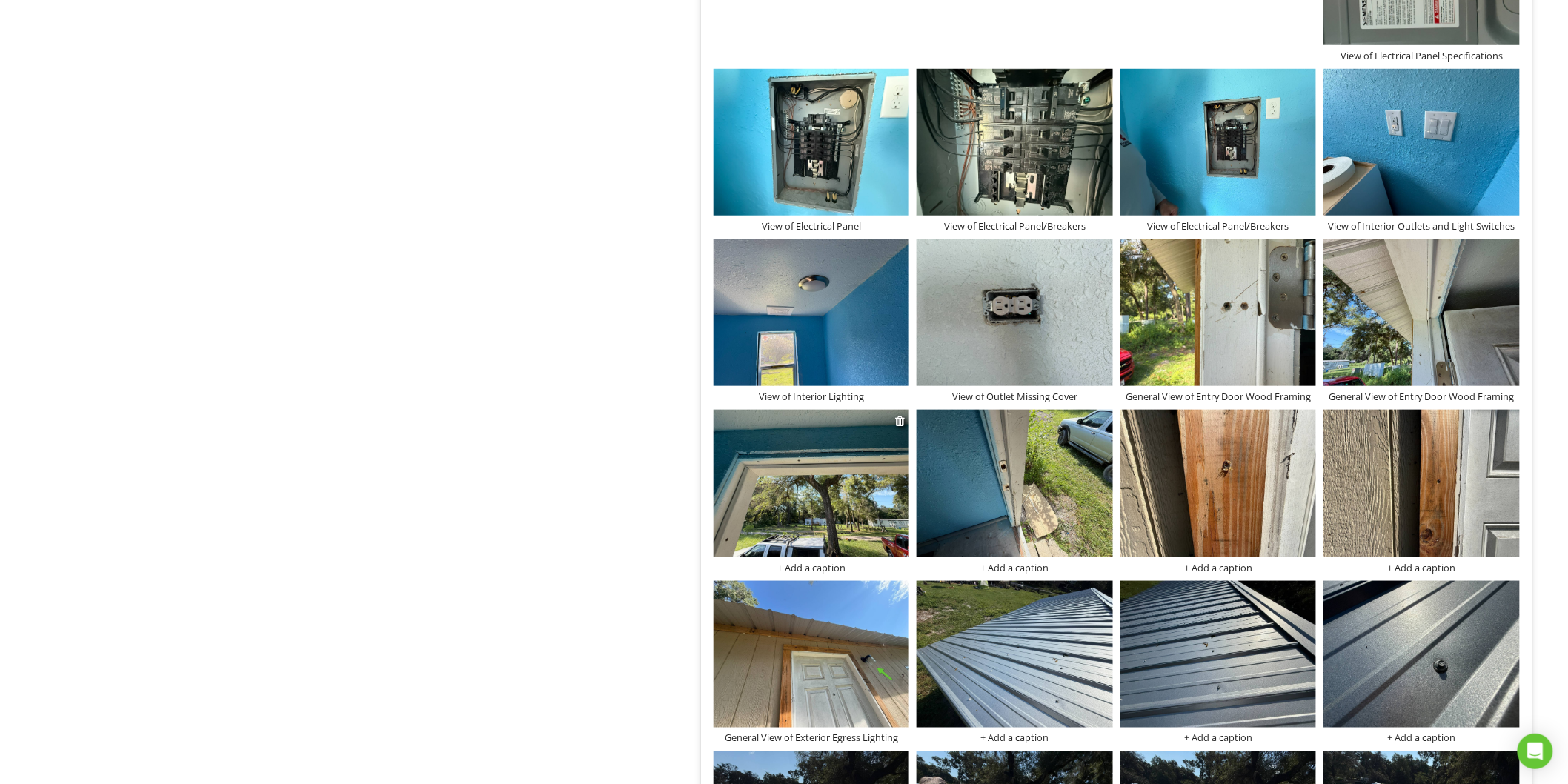
click at [790, 574] on div "+ Add a caption" at bounding box center [812, 568] width 196 height 12
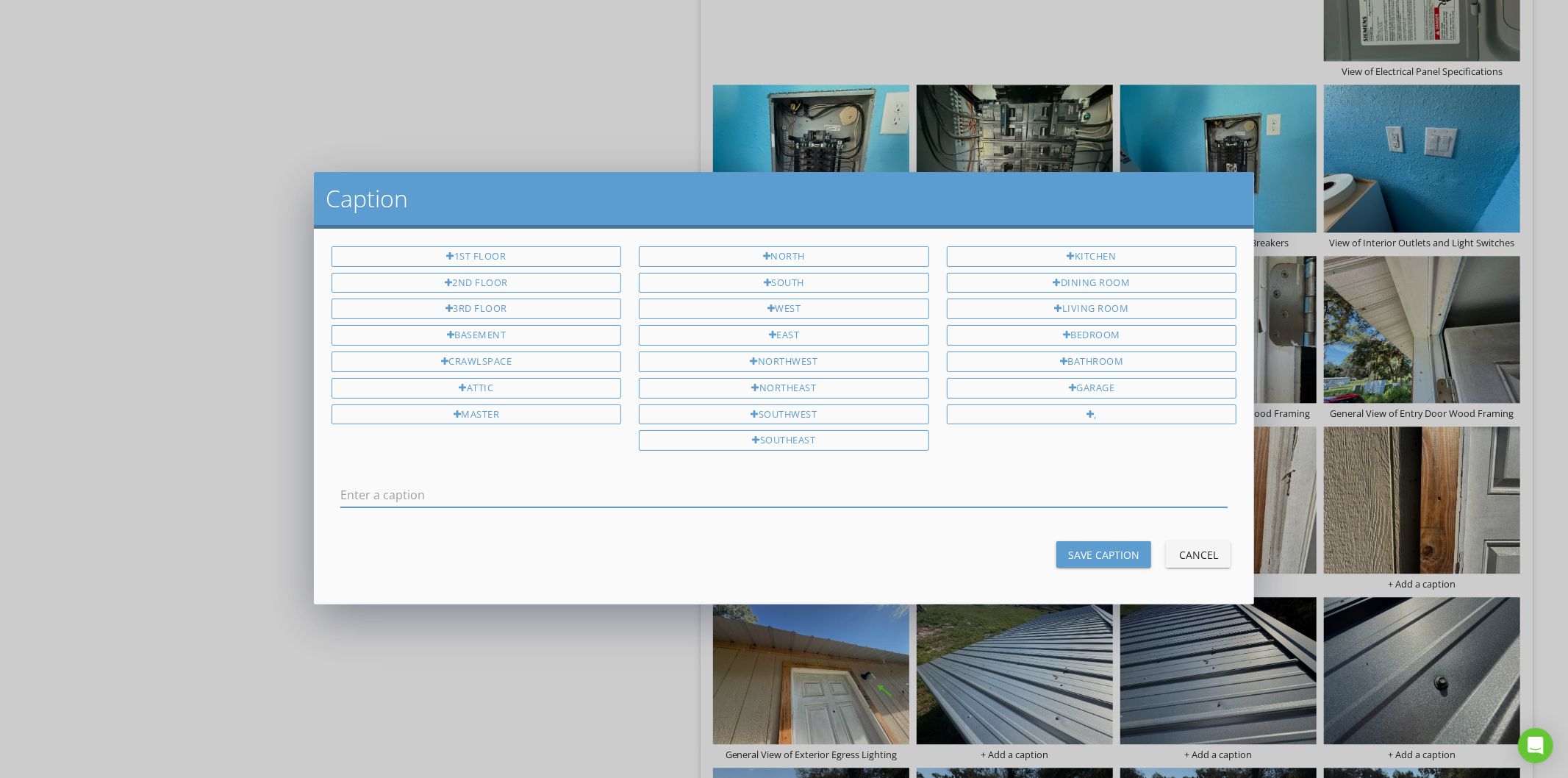
click at [1172, 555] on button "Cancel" at bounding box center [1198, 554] width 65 height 26
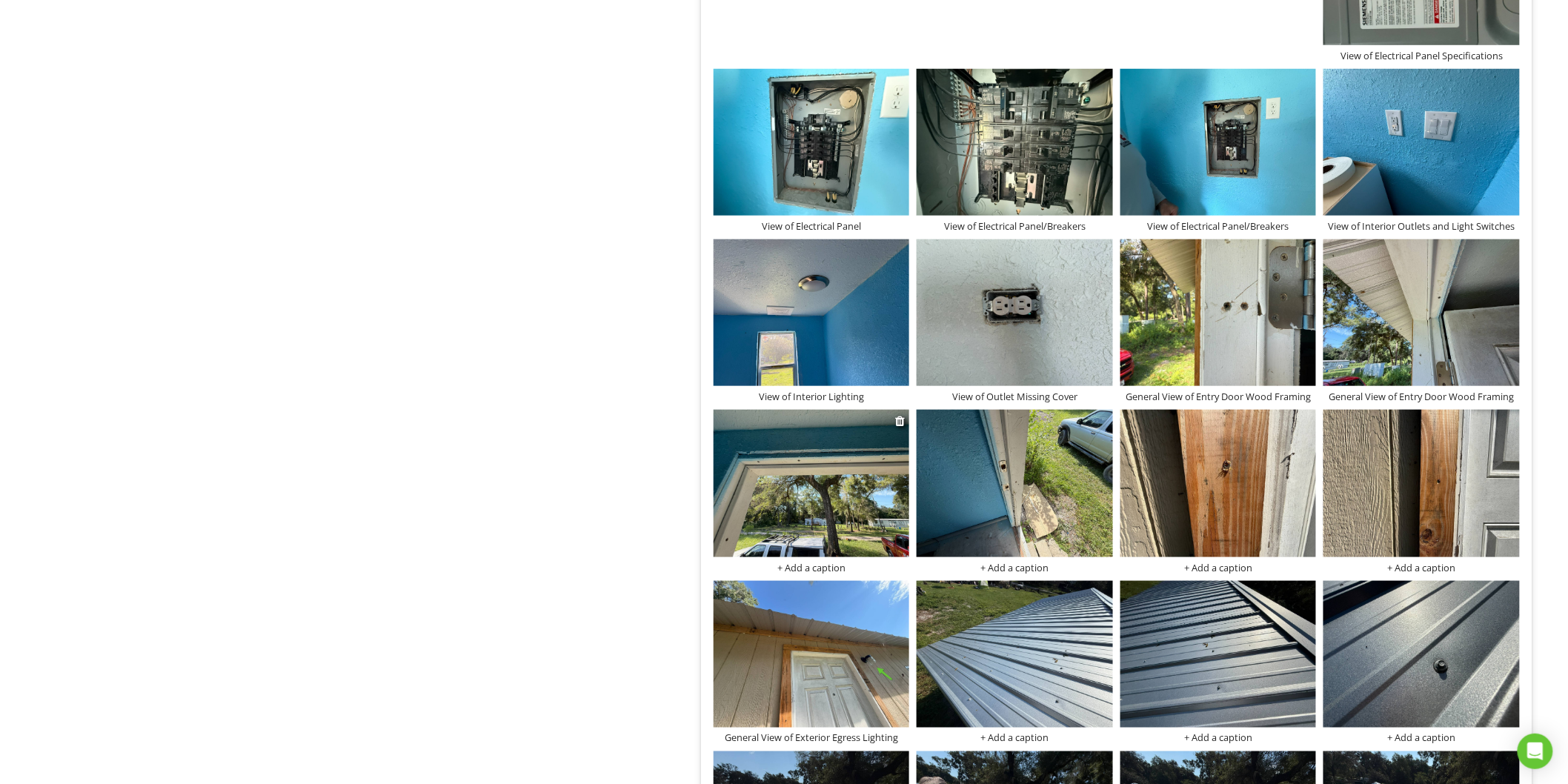
click at [864, 497] on img at bounding box center [812, 483] width 196 height 147
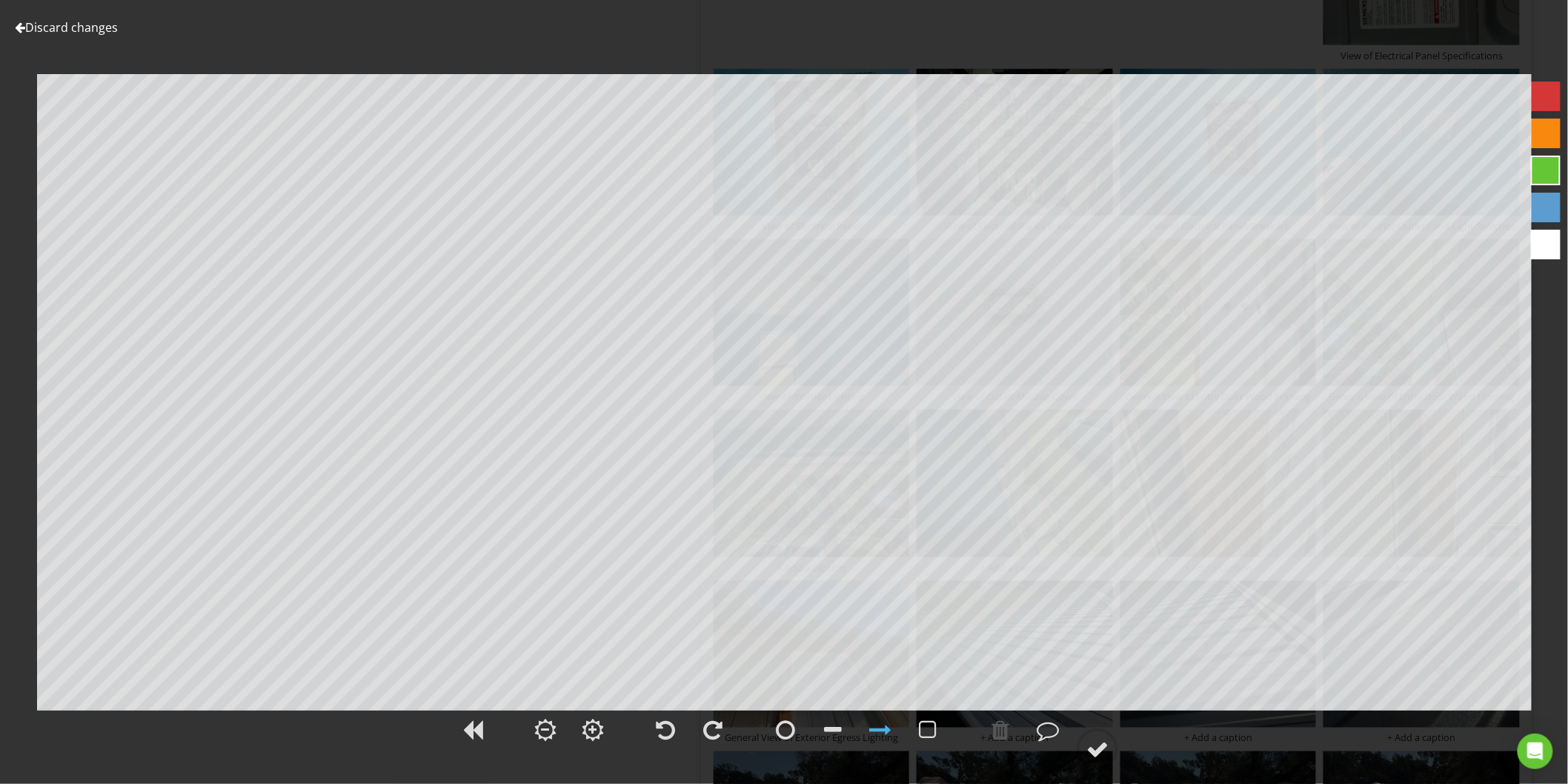
click at [35, 27] on link "Discard changes" at bounding box center [66, 27] width 103 height 16
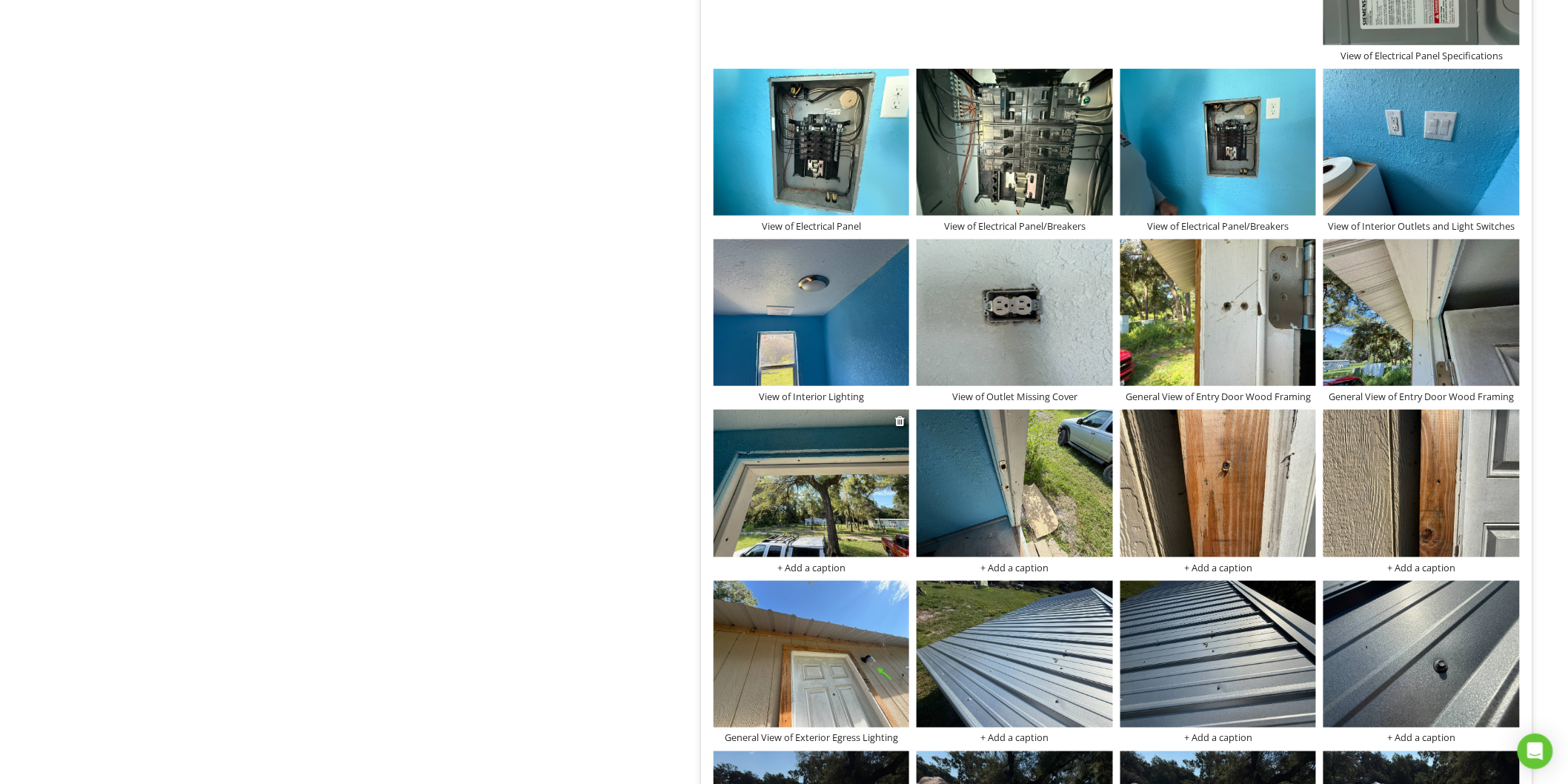
click at [794, 568] on div "+ Add a caption" at bounding box center [812, 568] width 196 height 12
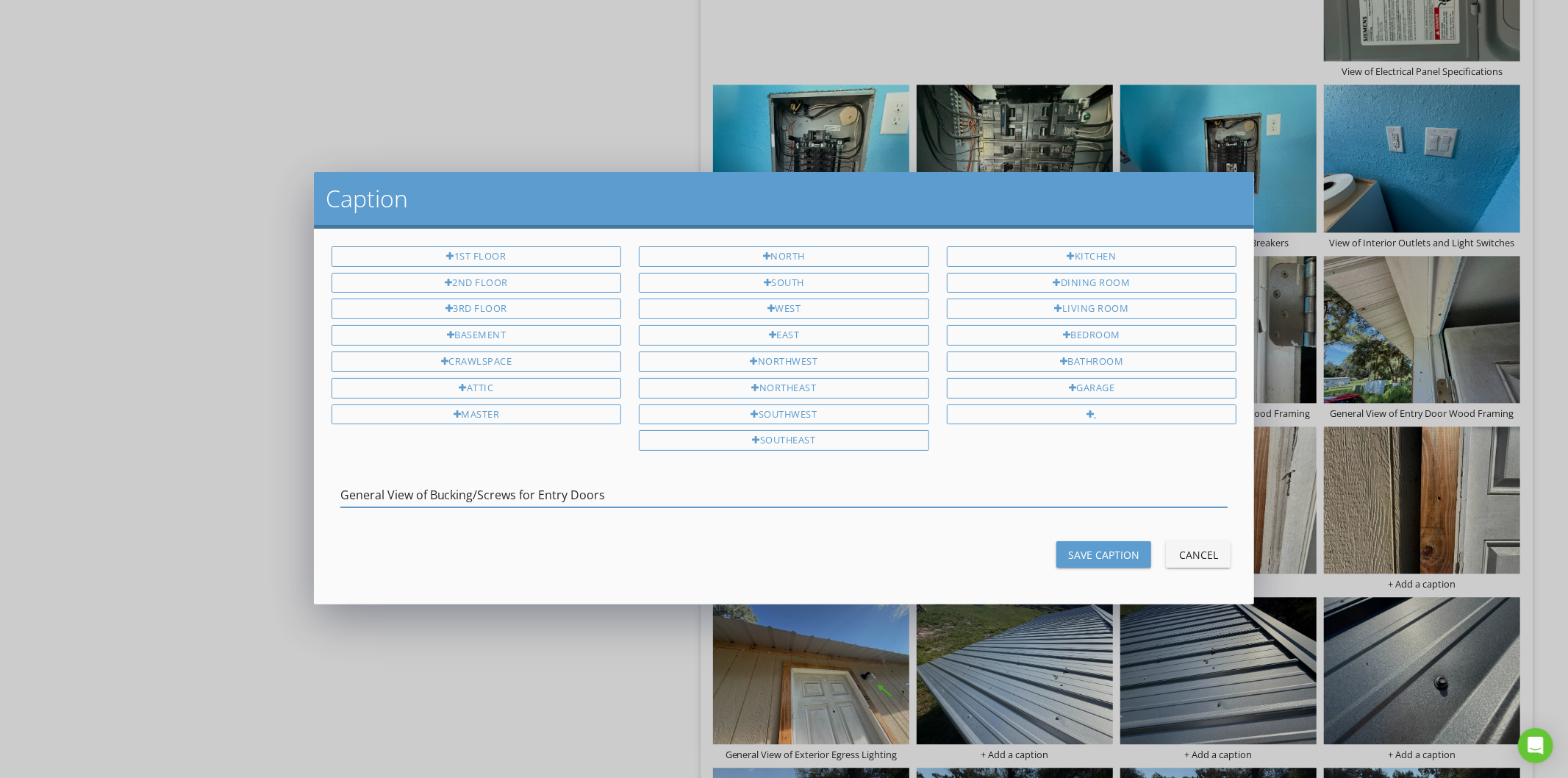
type input "General View of Bucking/Screws for Entry Doors"
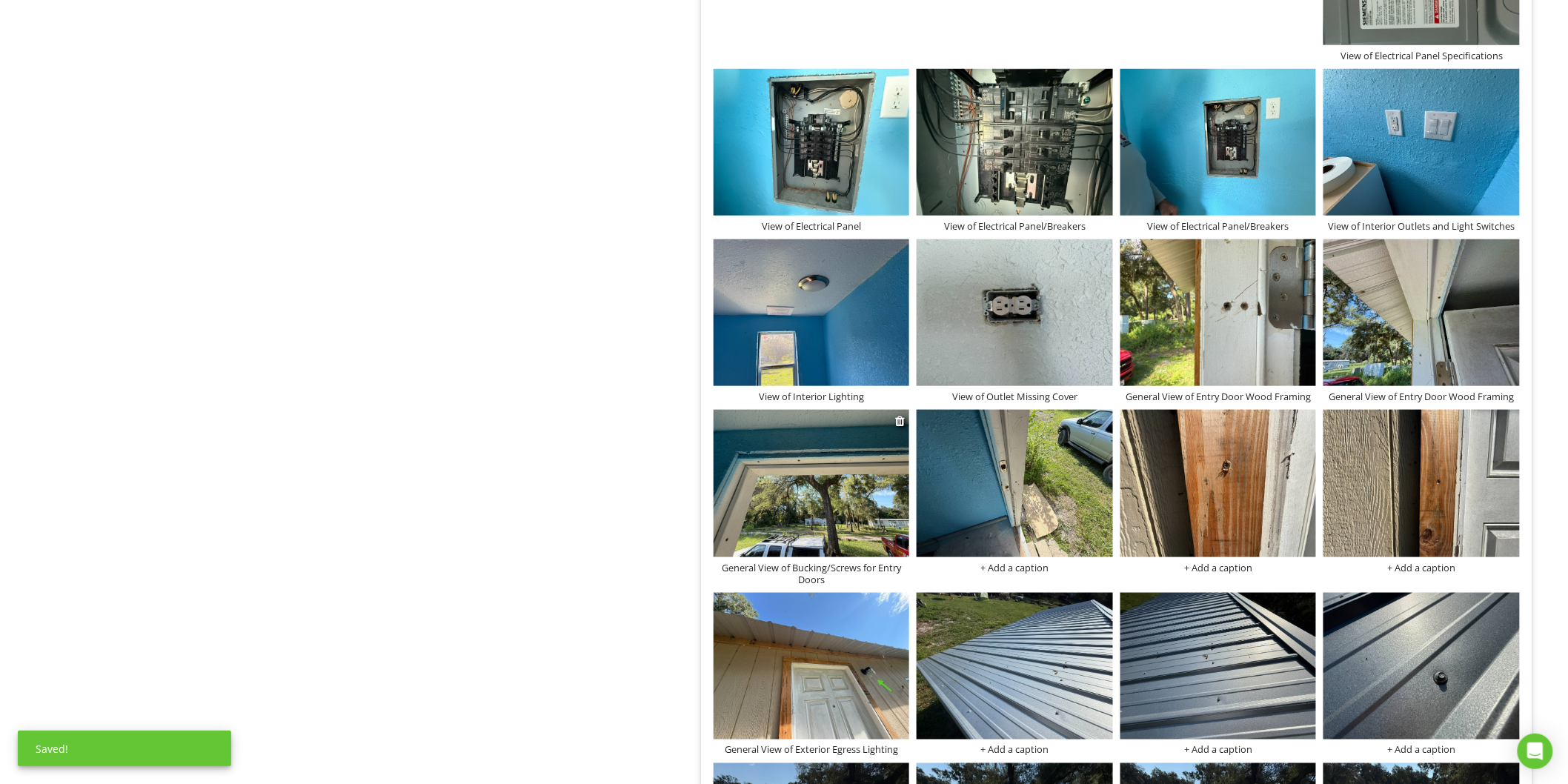
click at [873, 568] on div "General View of Bucking/Screws for Entry Doors" at bounding box center [812, 574] width 196 height 24
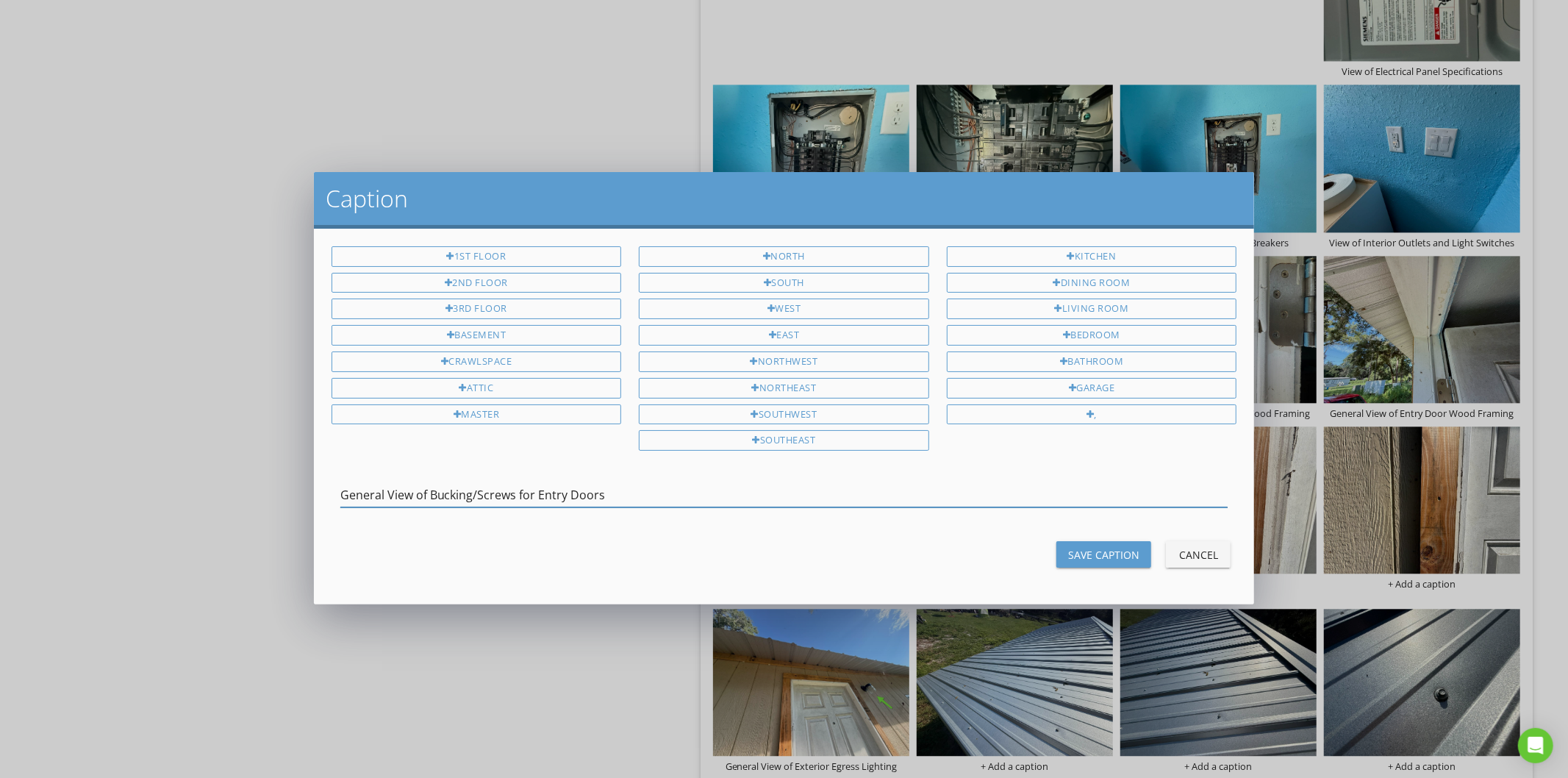
click at [488, 491] on input "General View of Bucking/Screws for Entry Doors" at bounding box center [785, 495] width 888 height 24
click at [1092, 565] on button "Save Caption" at bounding box center [1104, 554] width 95 height 26
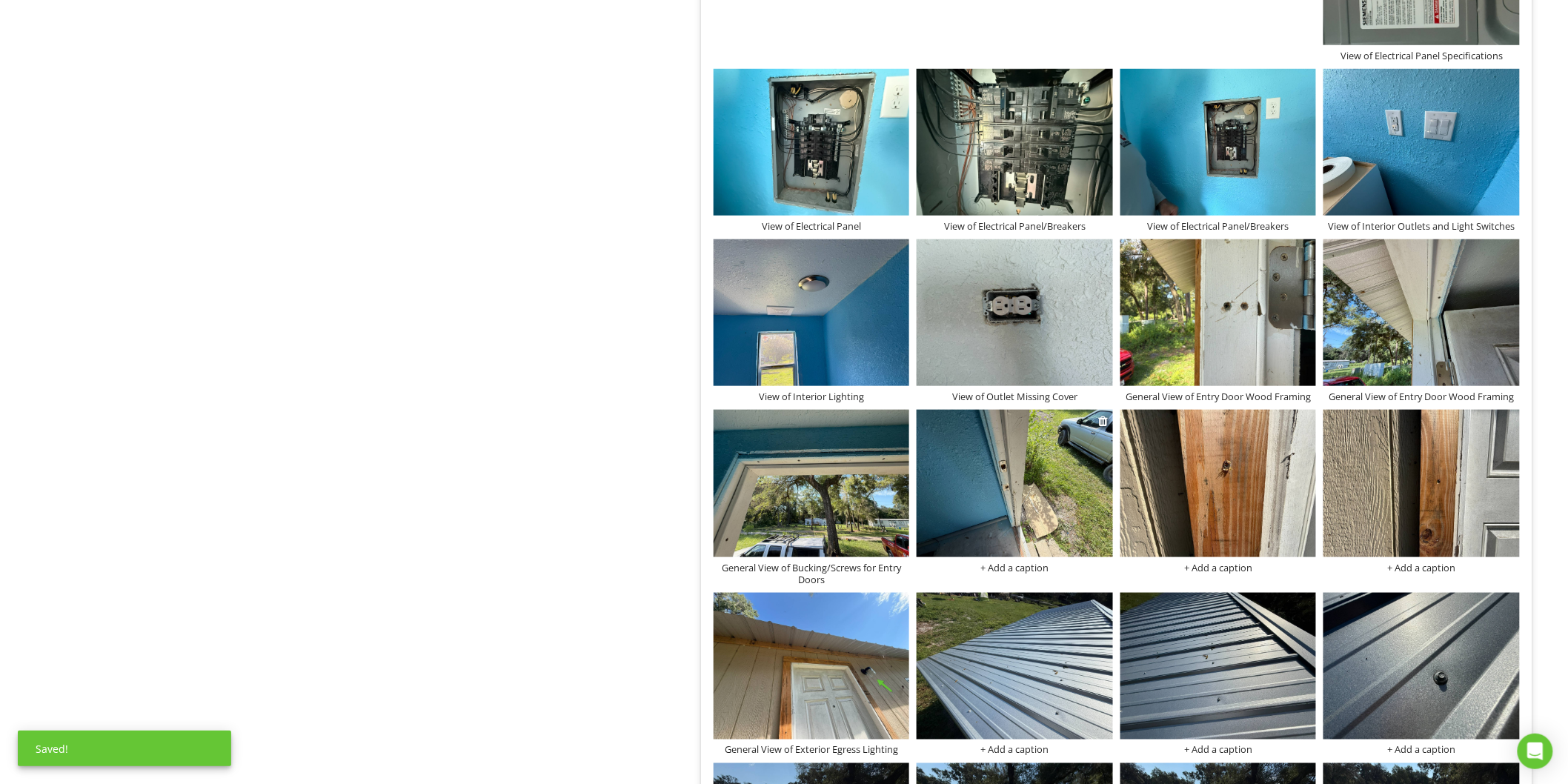
click at [1039, 572] on div "+ Add a caption" at bounding box center [1015, 568] width 196 height 12
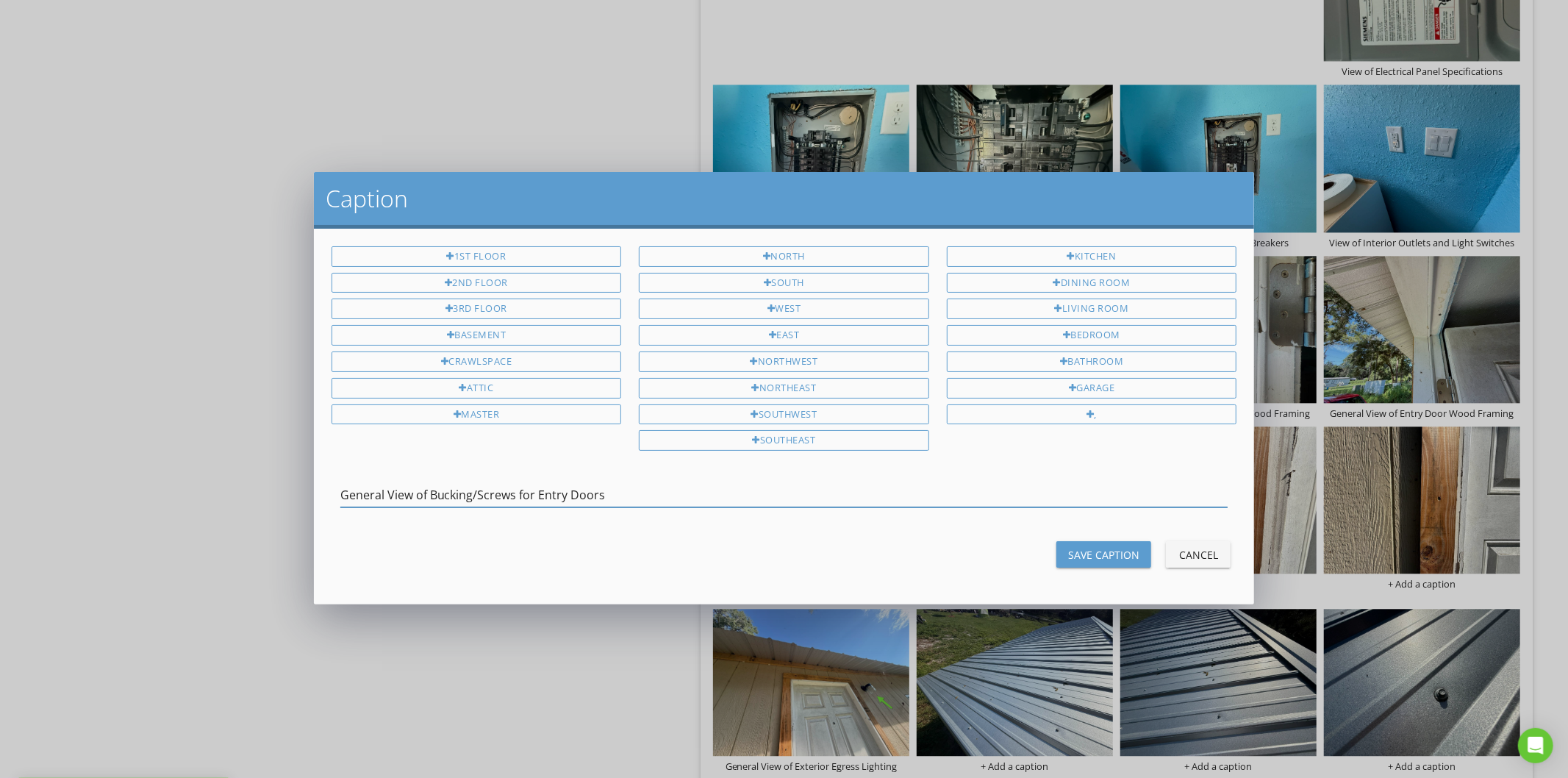
type input "General View of Bucking/Screws for Entry Doors"
click at [1084, 560] on div "Save Caption" at bounding box center [1103, 554] width 71 height 15
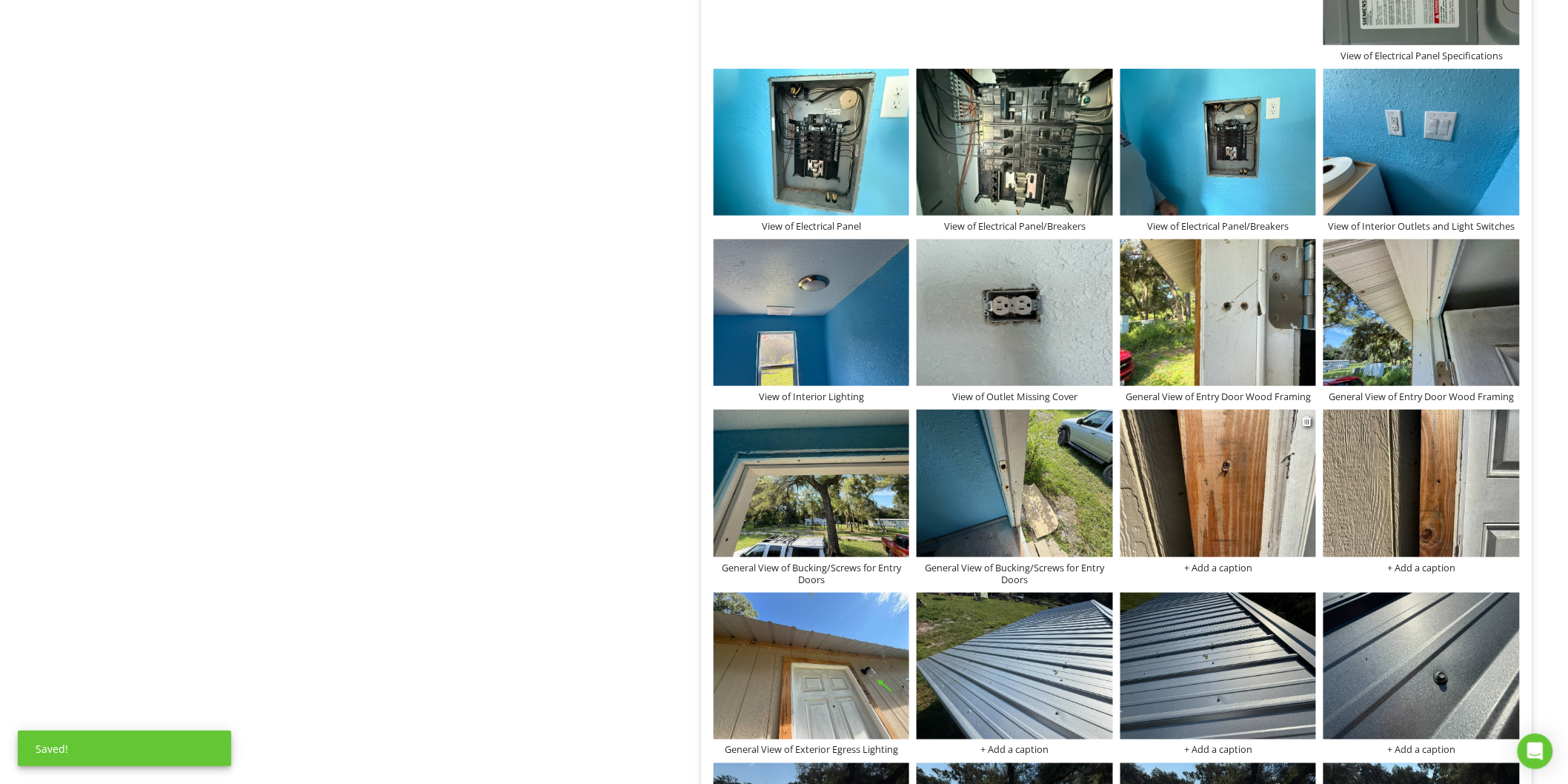
click at [1278, 532] on img at bounding box center [1218, 483] width 196 height 147
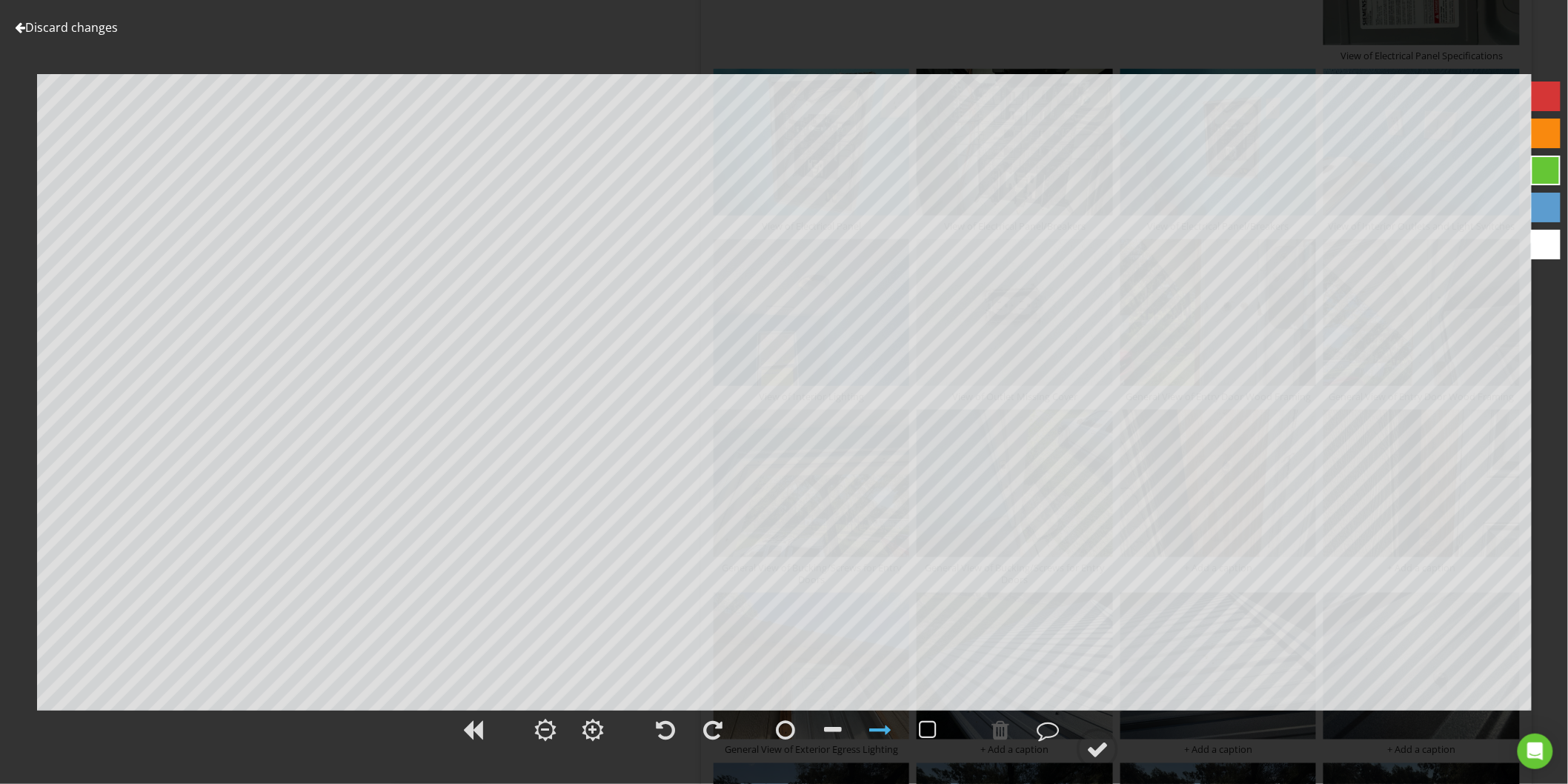
click at [53, 27] on link "Discard changes" at bounding box center [66, 27] width 103 height 16
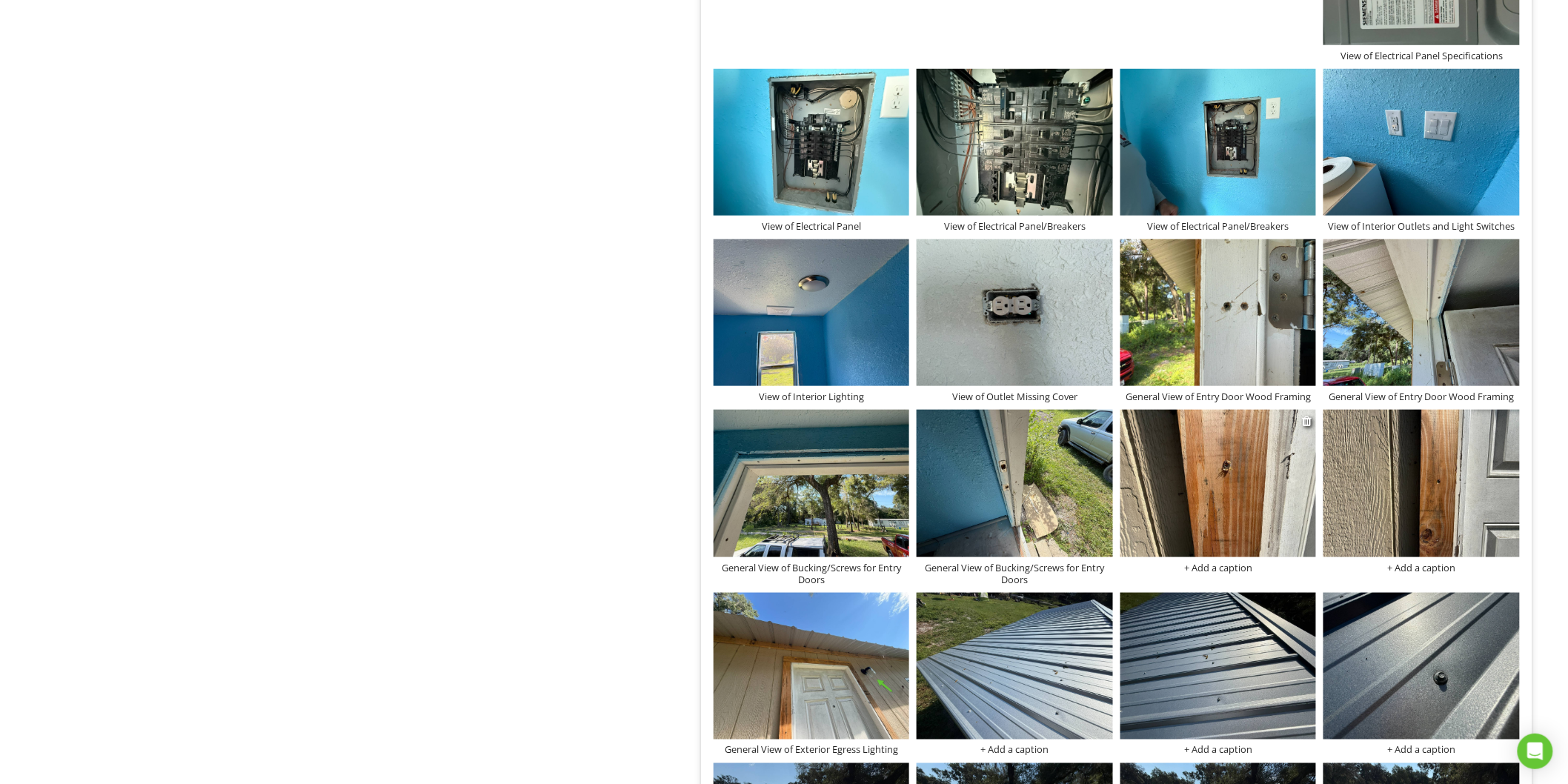
click at [1219, 574] on div "+ Add a caption" at bounding box center [1218, 568] width 196 height 12
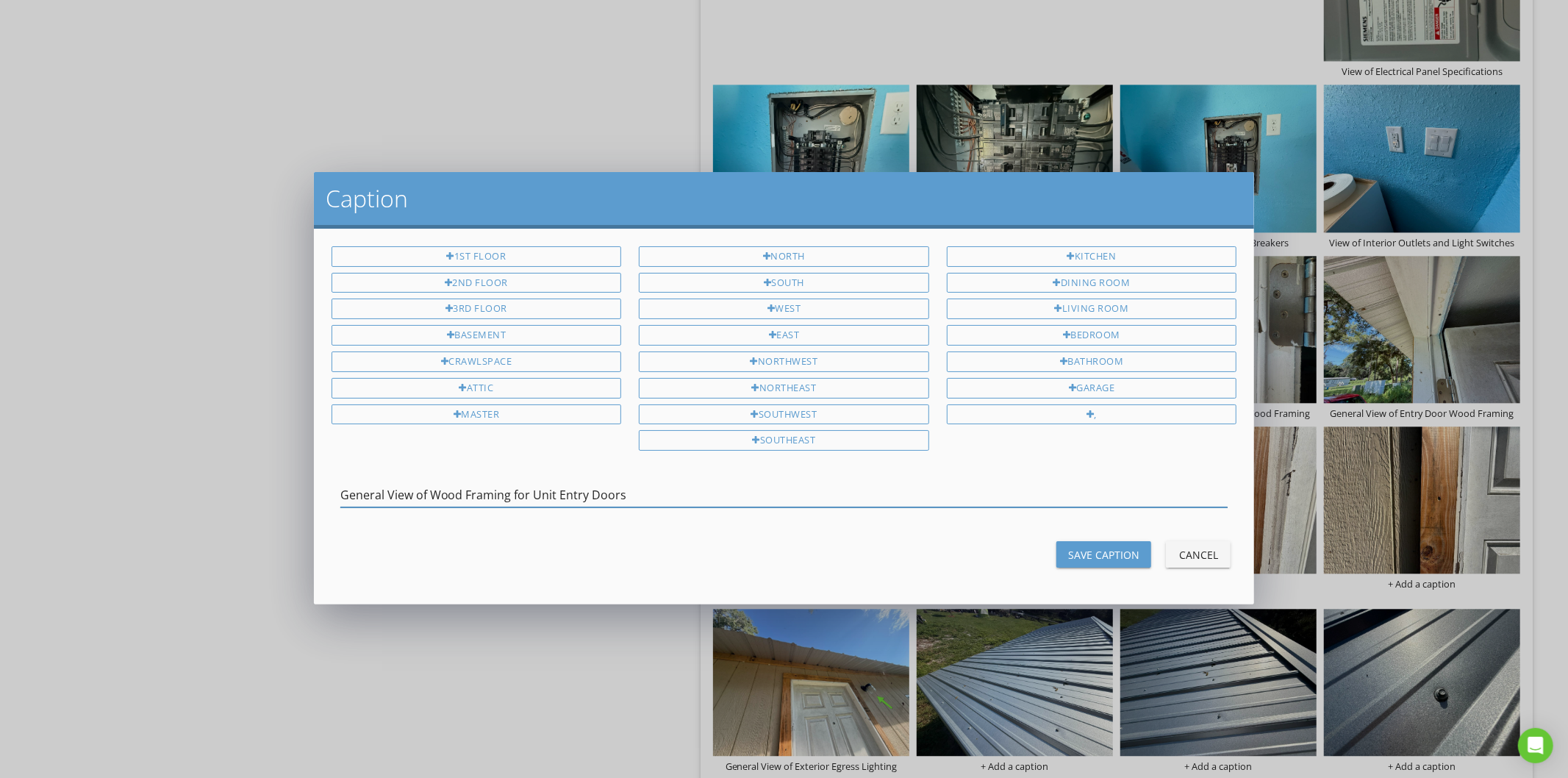
type input "General View of Wood Framing for Unit Entry Doors"
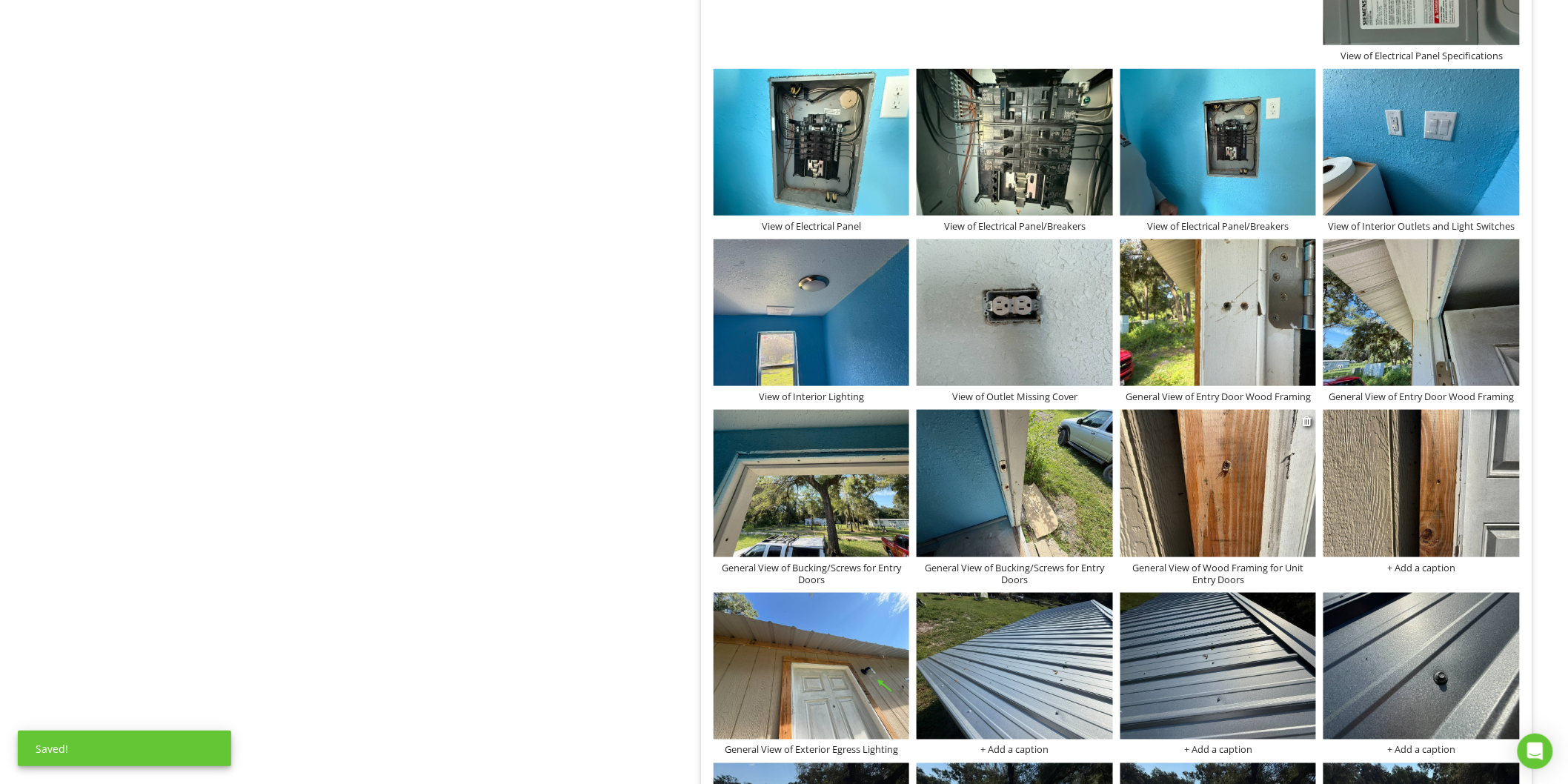
click at [1201, 577] on div "General View of Wood Framing for Unit Entry Doors" at bounding box center [1218, 574] width 196 height 24
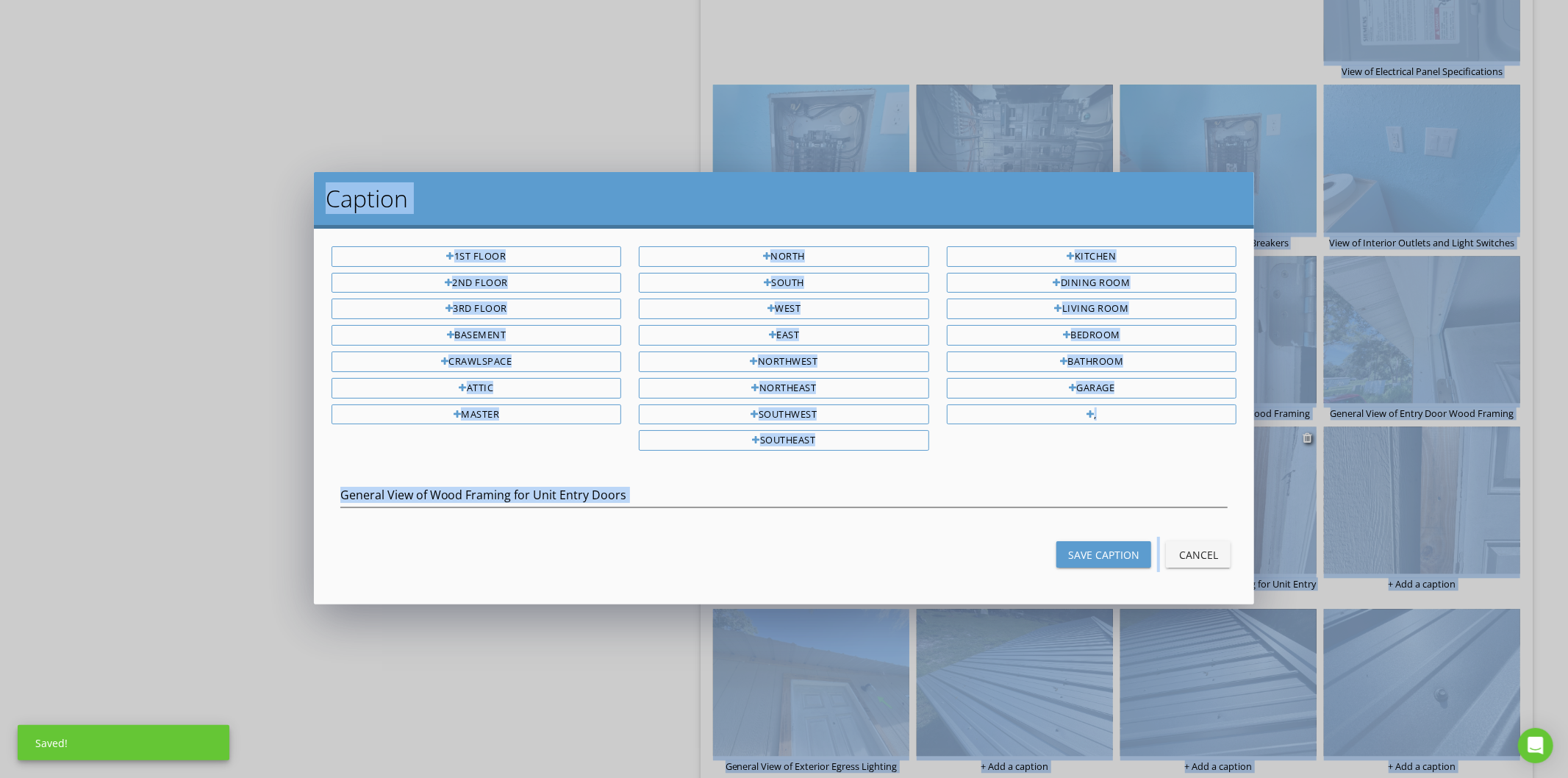
click at [1191, 572] on div "Save Caption Cancel" at bounding box center [785, 554] width 924 height 35
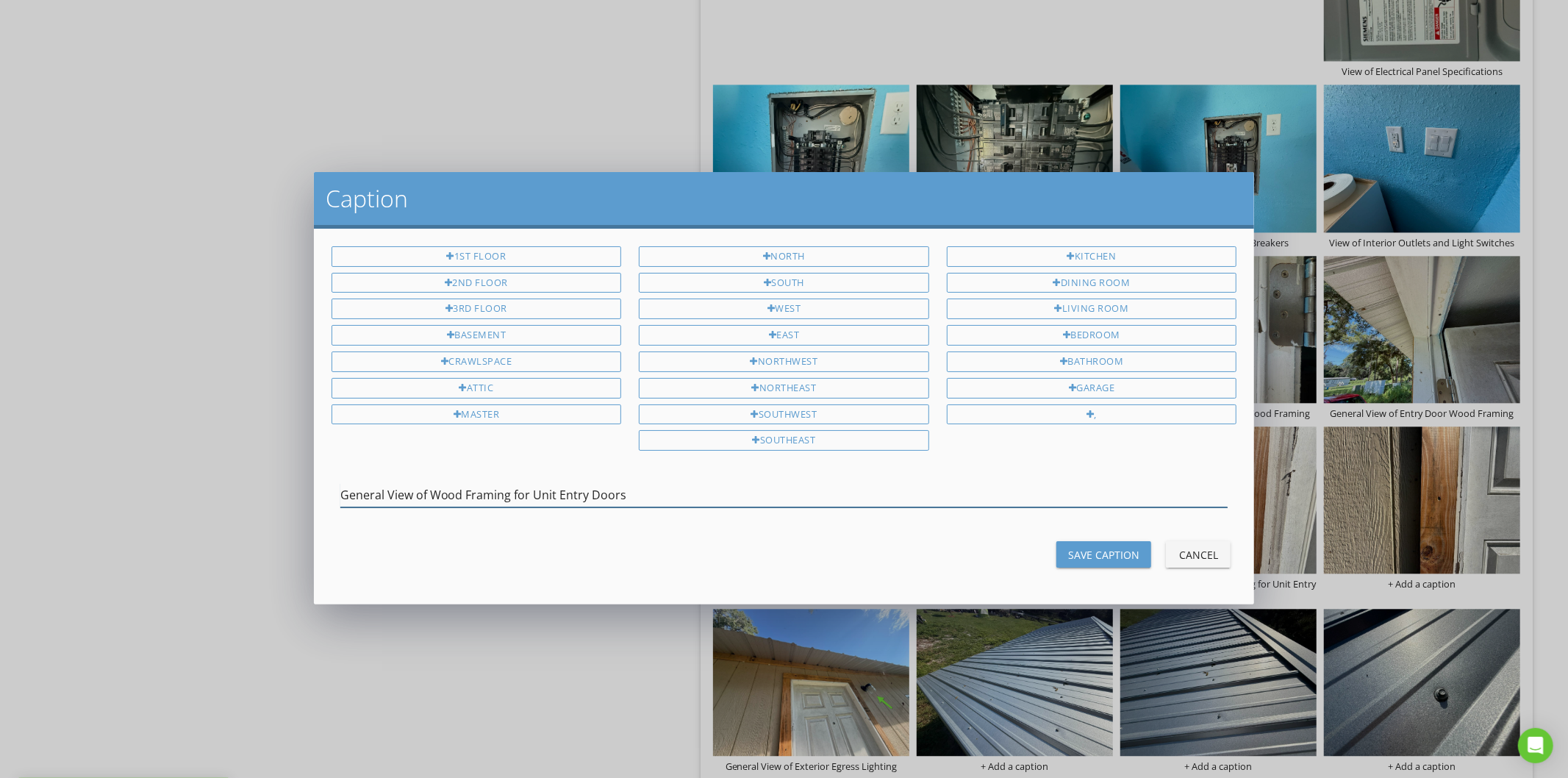
click at [527, 495] on input "General View of Wood Framing for Unit Entry Doors" at bounding box center [785, 495] width 888 height 24
click at [1125, 559] on div "Save Caption" at bounding box center [1103, 554] width 71 height 15
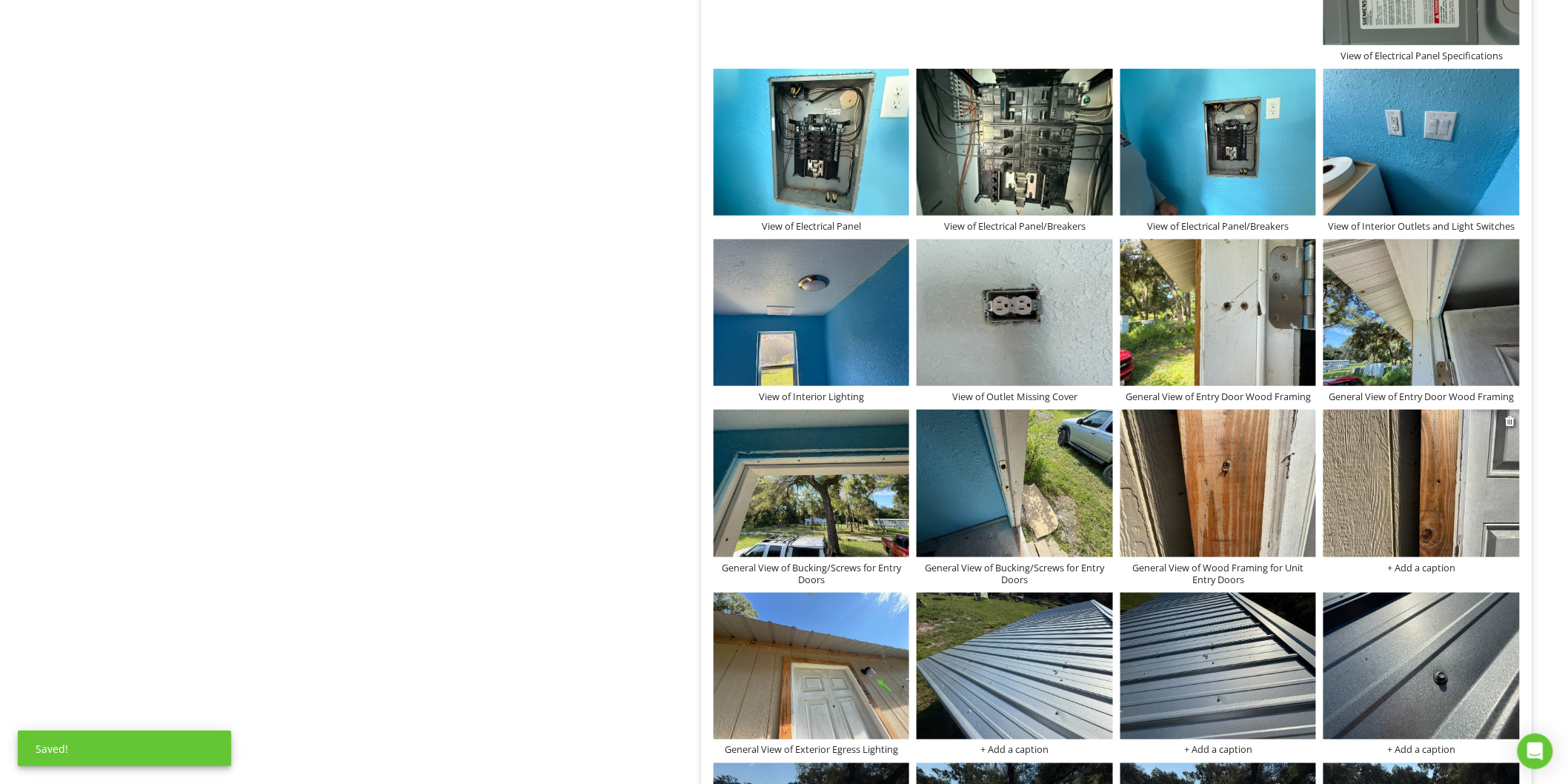
click at [1440, 572] on div "+ Add a caption" at bounding box center [1421, 568] width 196 height 12
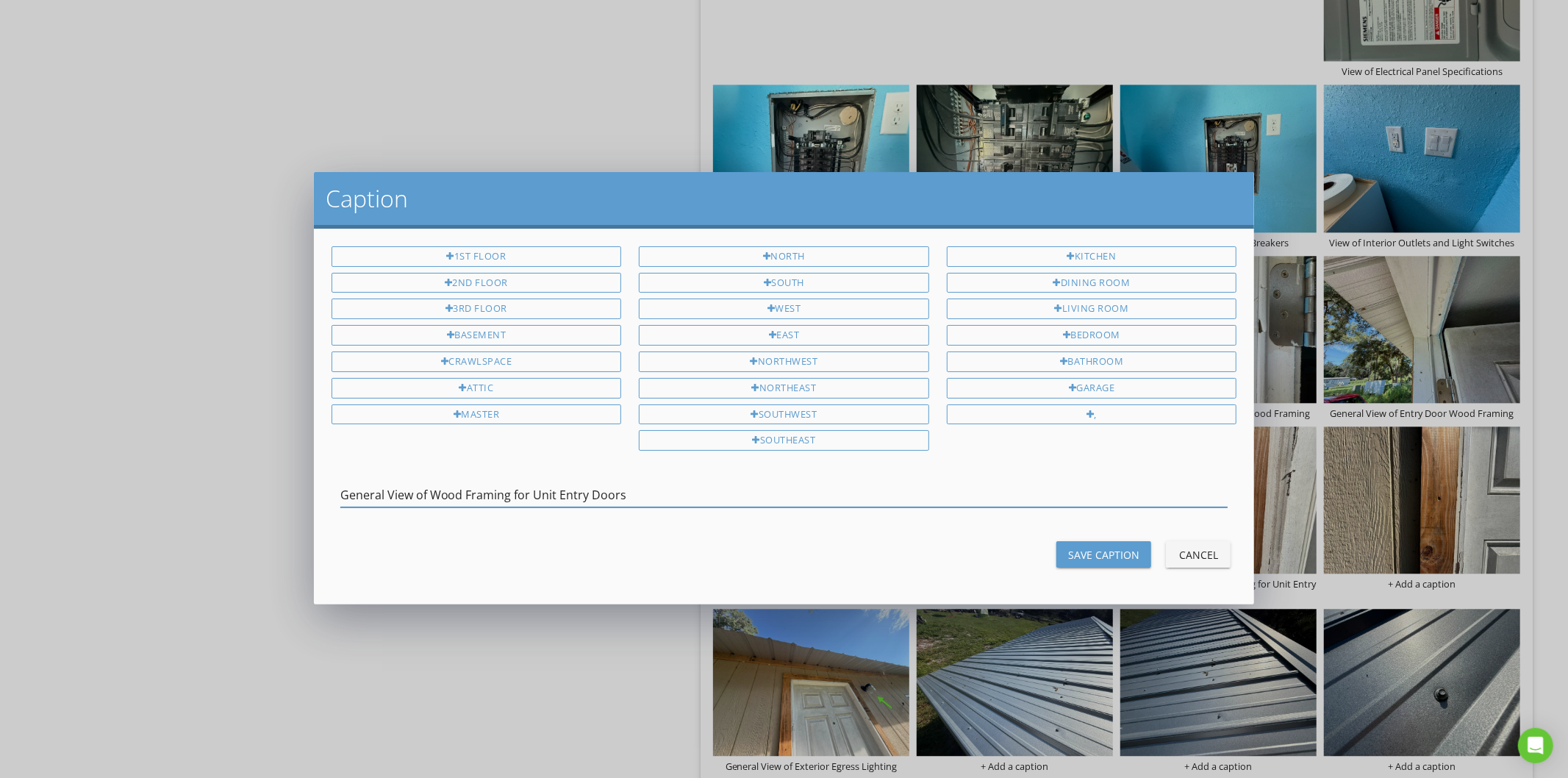
type input "General View of Wood Framing for Unit Entry Doors"
click at [1083, 554] on div "Save Caption" at bounding box center [1103, 554] width 71 height 15
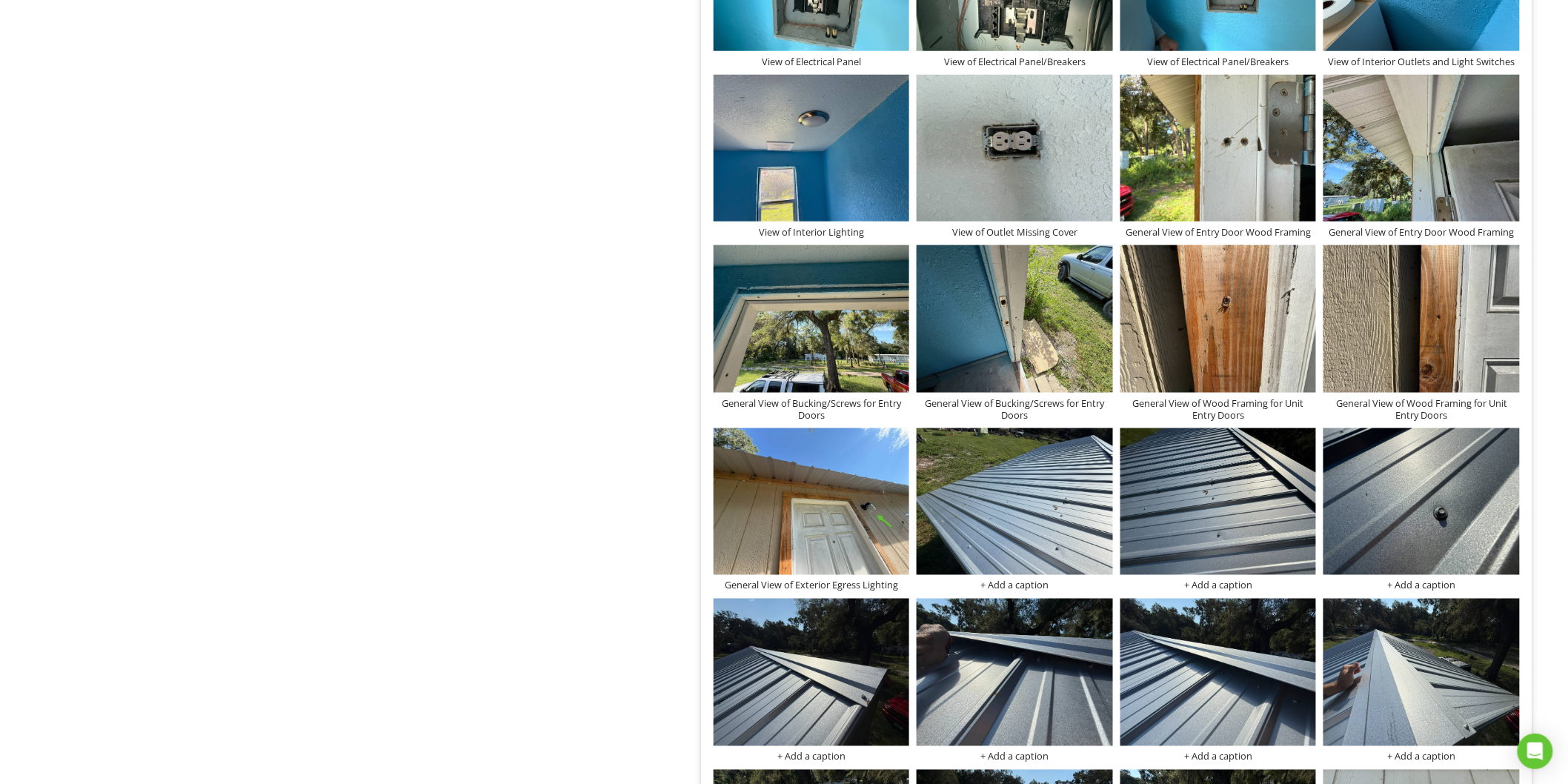
scroll to position [3055, 0]
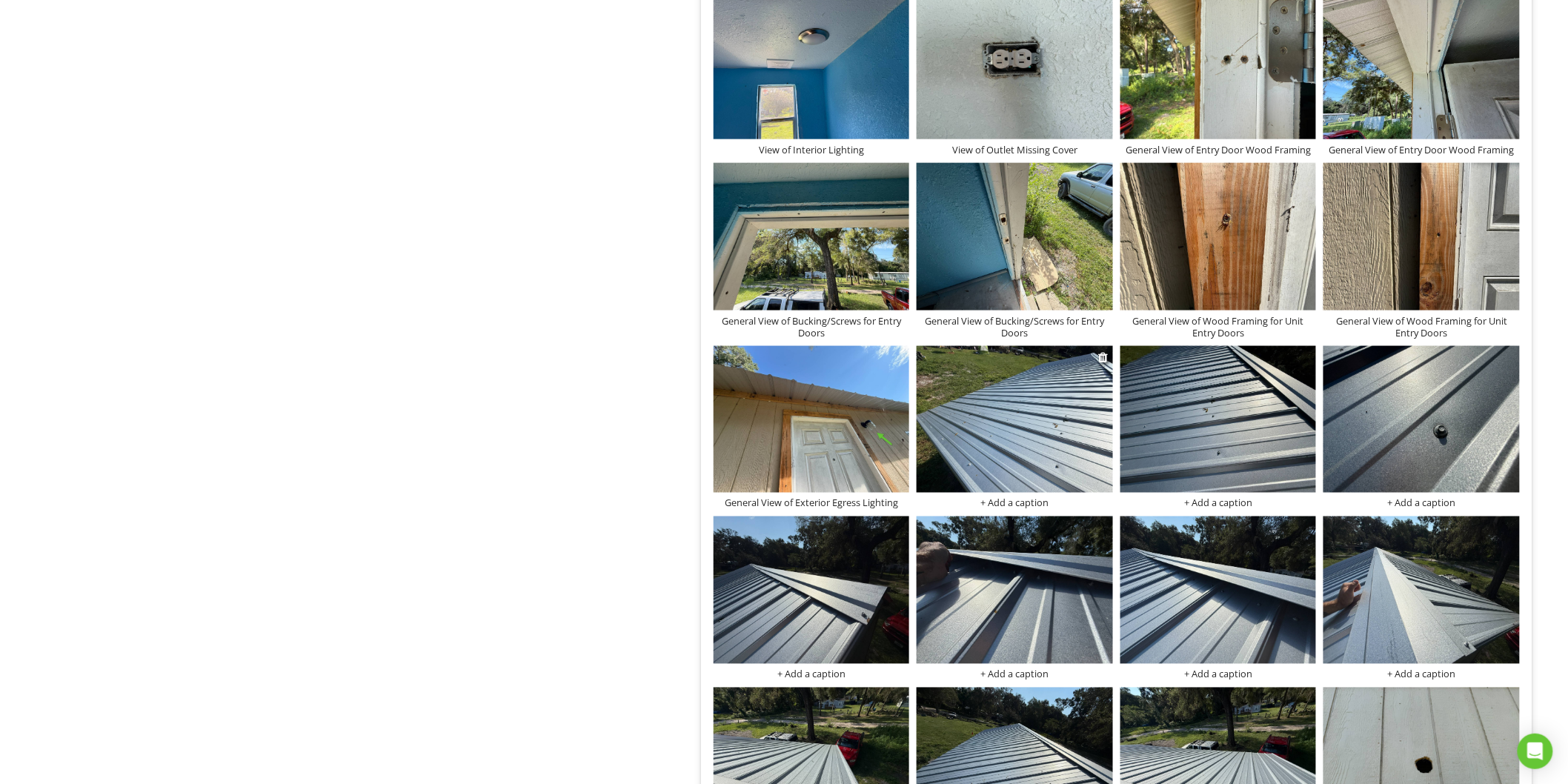
click at [1002, 500] on div "+ Add a caption" at bounding box center [1015, 503] width 196 height 12
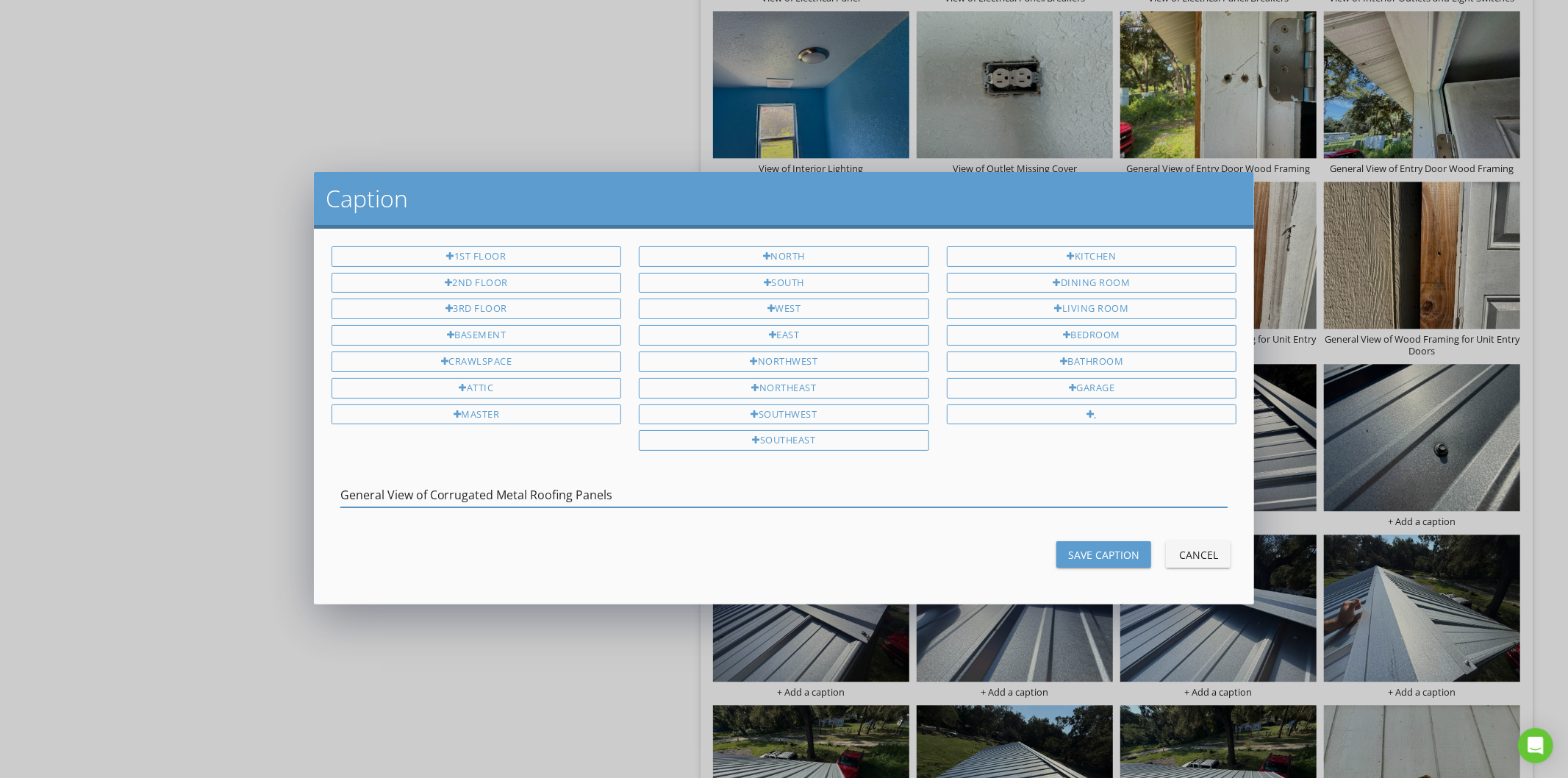
click at [502, 495] on input "General View of Corrugated Metal Roofing Panels" at bounding box center [785, 495] width 888 height 24
type input "General View of Corrugated Metal Roofing Panels"
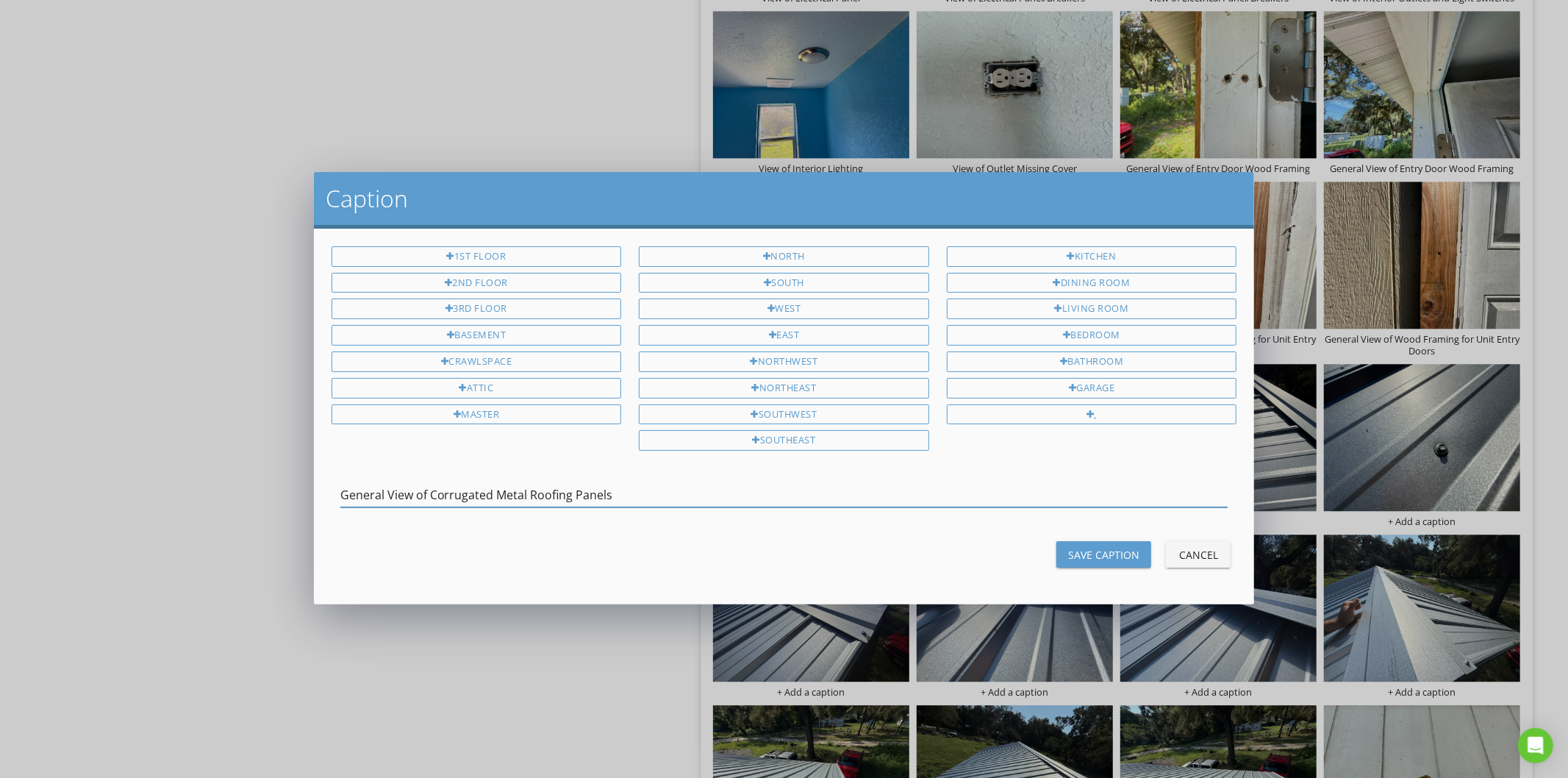
click at [1082, 547] on button "Save Caption" at bounding box center [1104, 554] width 95 height 26
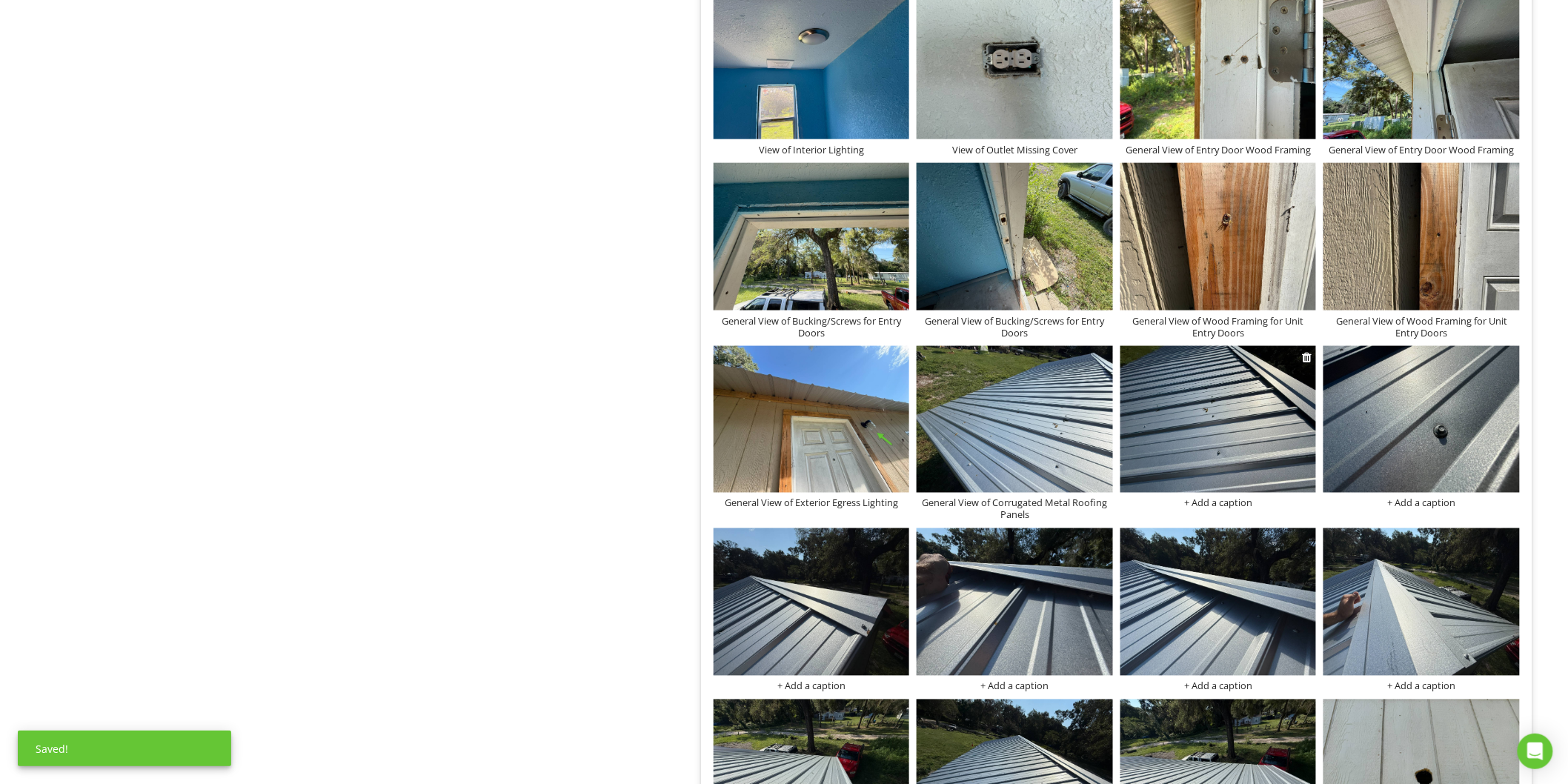
click at [1215, 506] on div "+ Add a caption" at bounding box center [1218, 503] width 196 height 12
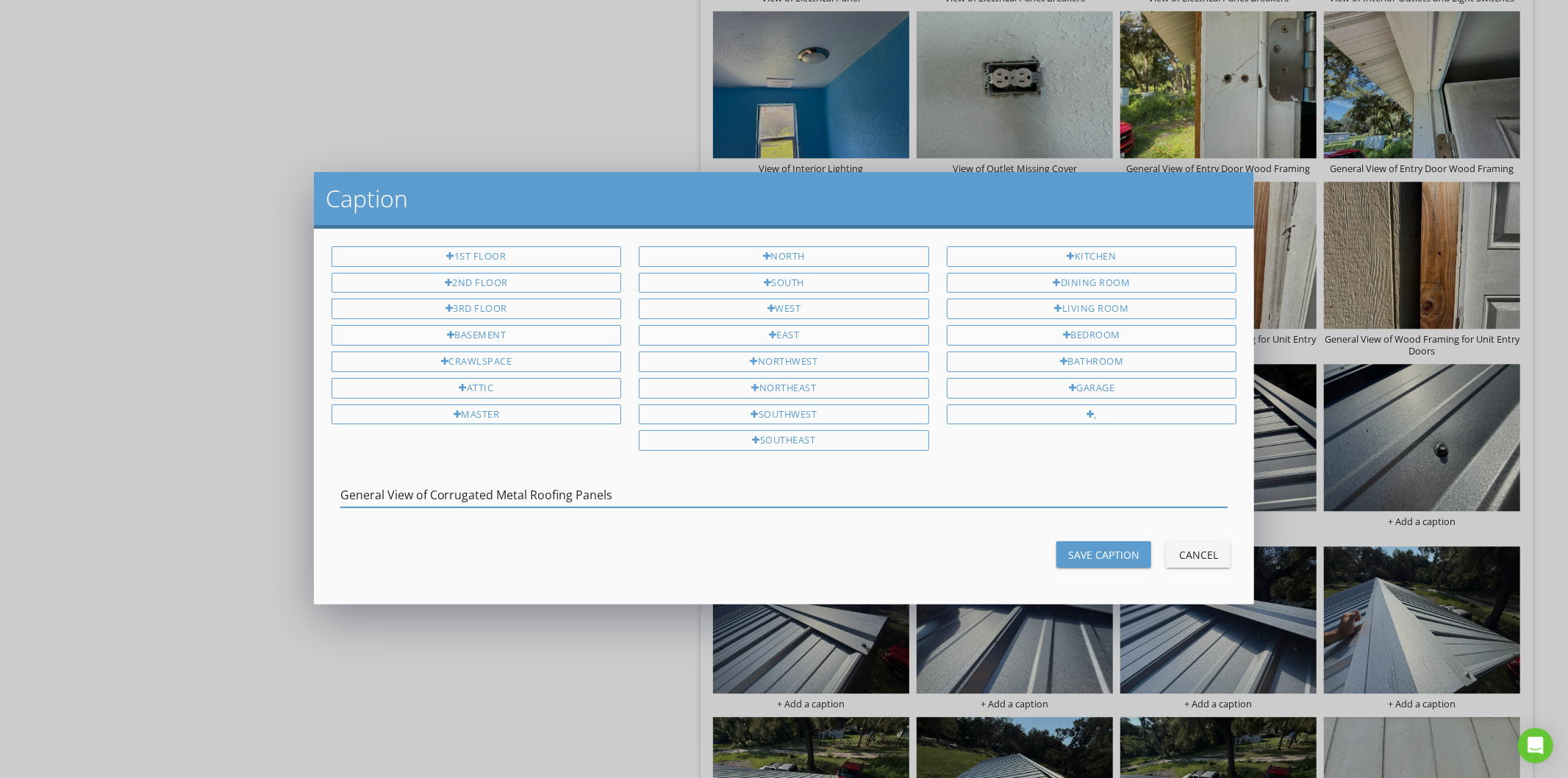
type input "General View of Corrugated Metal Roofing Panels"
click at [1089, 557] on div "Save Caption" at bounding box center [1103, 554] width 71 height 15
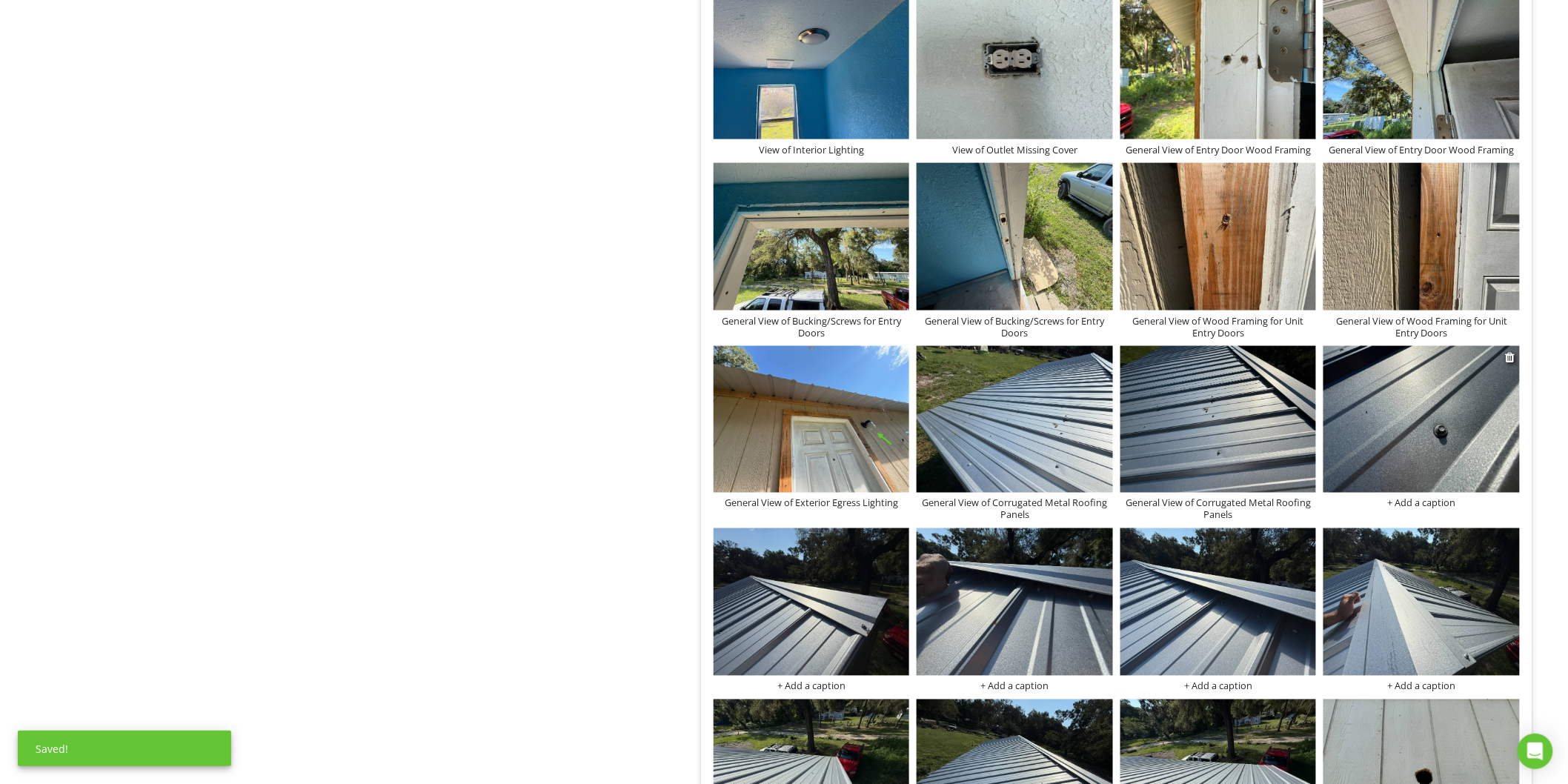
click at [1393, 504] on div "+ Add a caption" at bounding box center [1421, 503] width 196 height 12
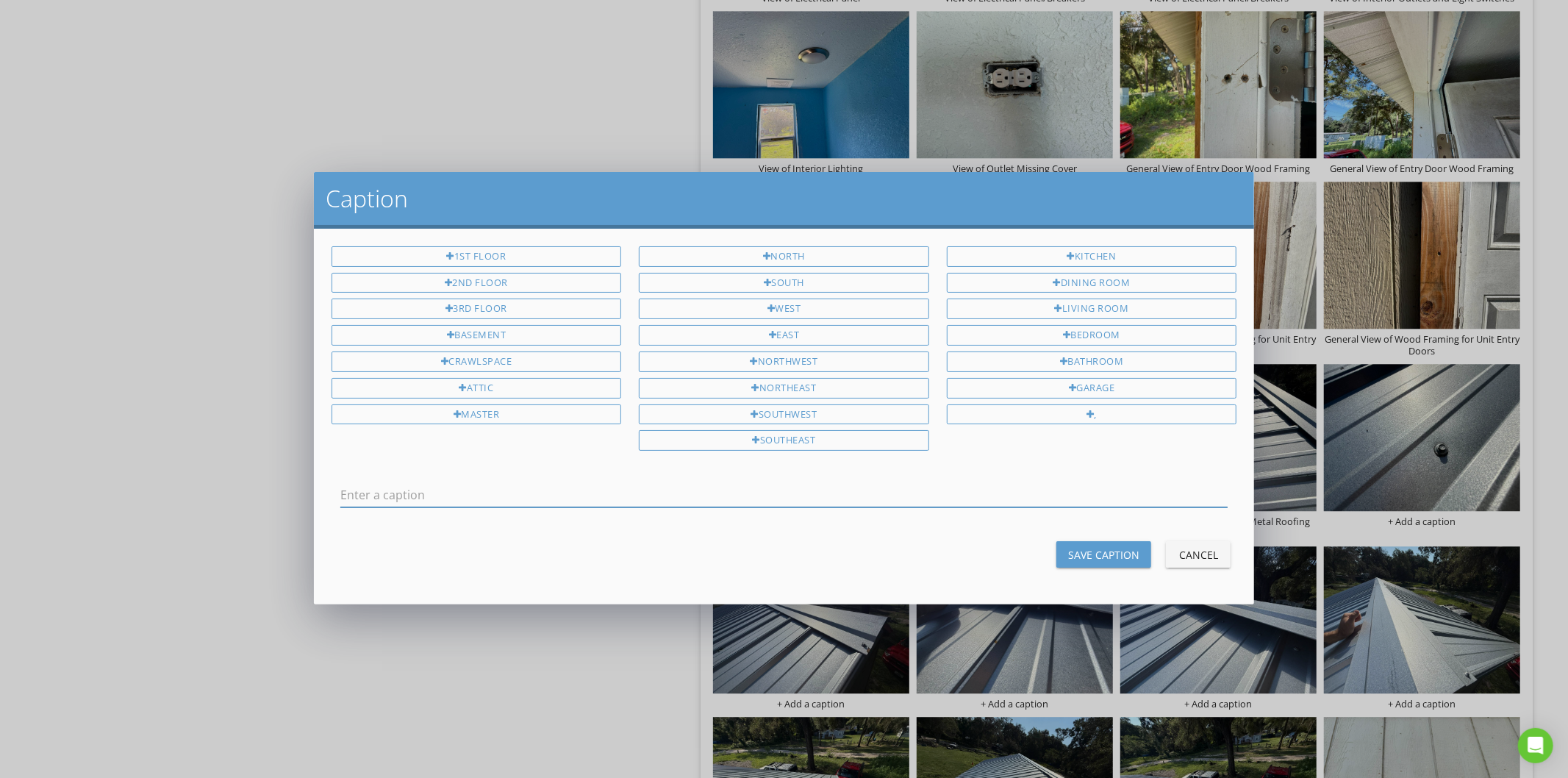
drag, startPoint x: 791, startPoint y: 500, endPoint x: 1036, endPoint y: 469, distance: 247.0
click at [1036, 469] on div "1st Floor 2nd Floor 3rd Floor Basement Crawlspace Attic Master North South West…" at bounding box center [785, 416] width 941 height 376
click at [1346, 482] on div "Caption 1st Floor 2nd Floor 3rd Floor Basement Crawlspace Attic Master North So…" at bounding box center [784, 389] width 1568 height 778
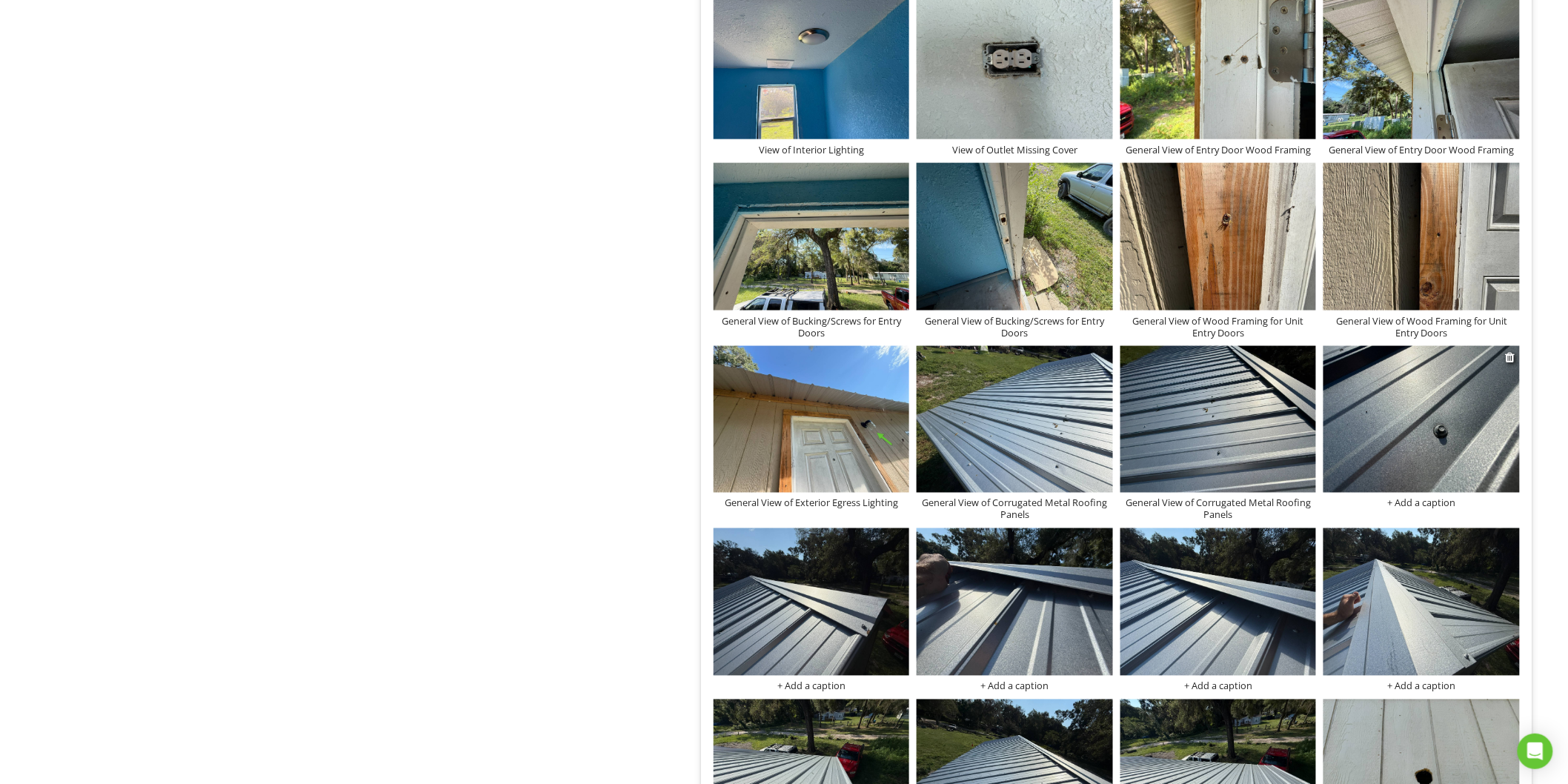
click at [1400, 468] on img at bounding box center [1421, 419] width 196 height 147
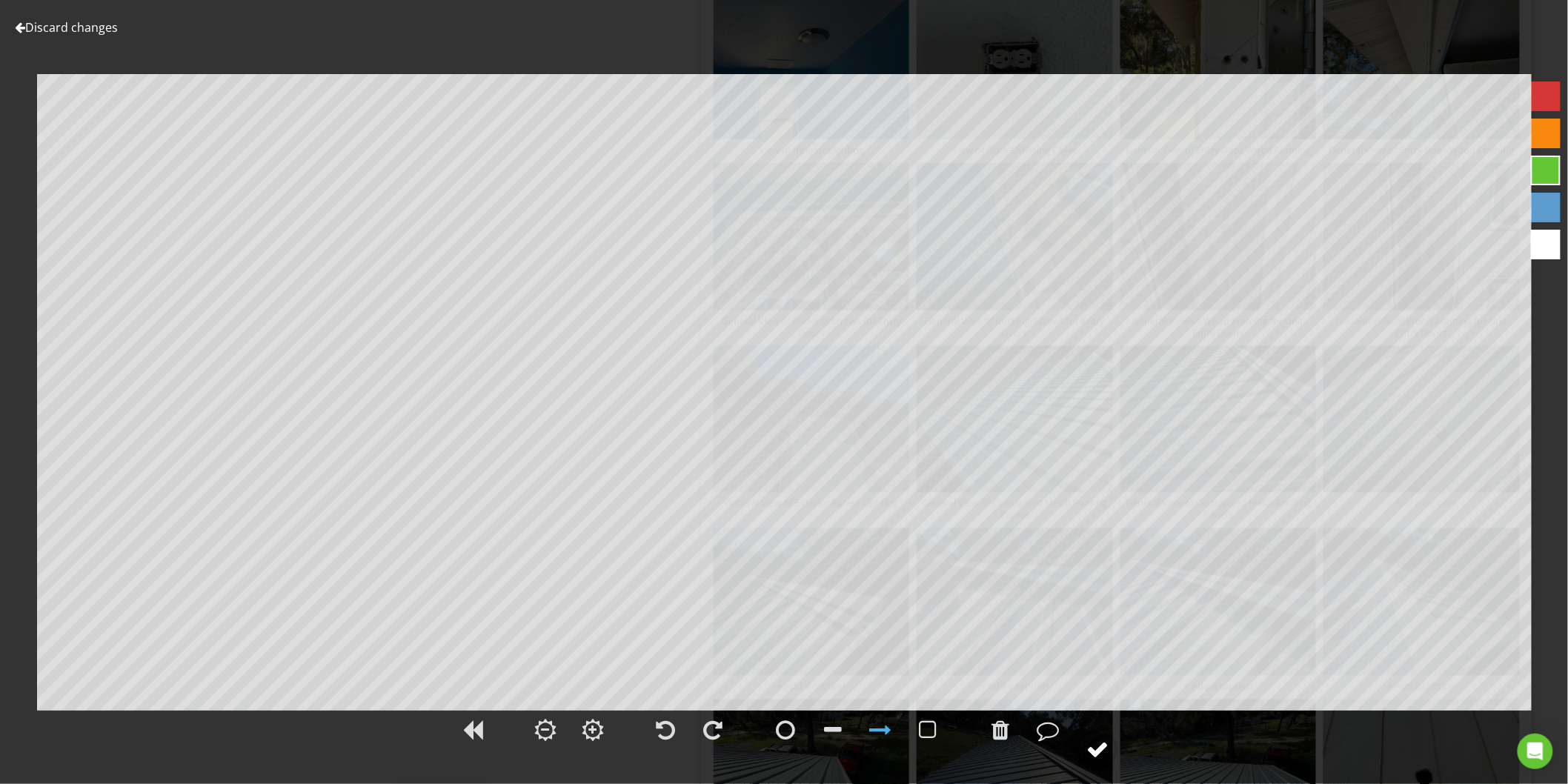
click at [1109, 754] on circle at bounding box center [1097, 749] width 39 height 39
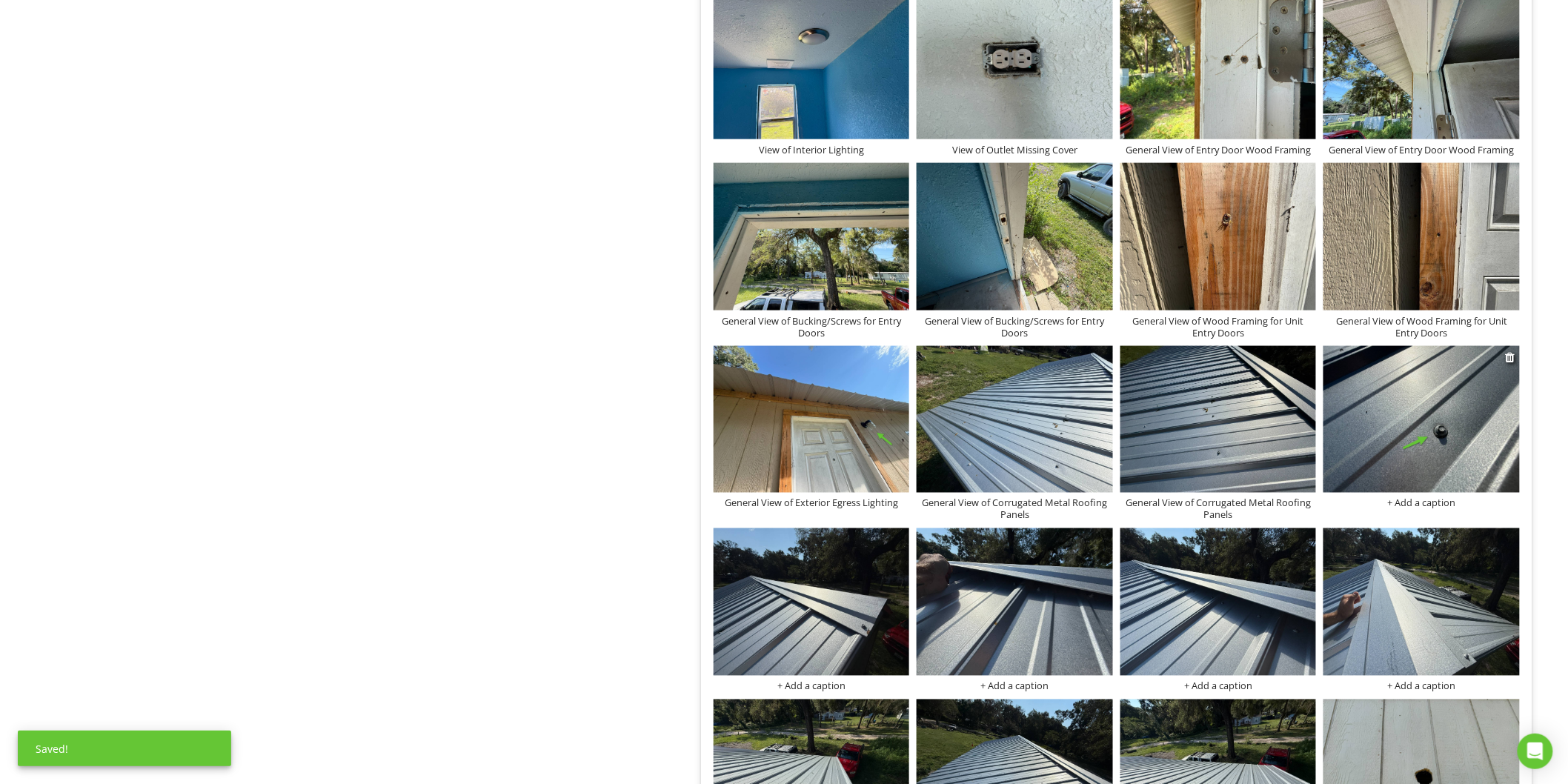
click at [1421, 509] on div "+ Add a caption" at bounding box center [1421, 503] width 196 height 12
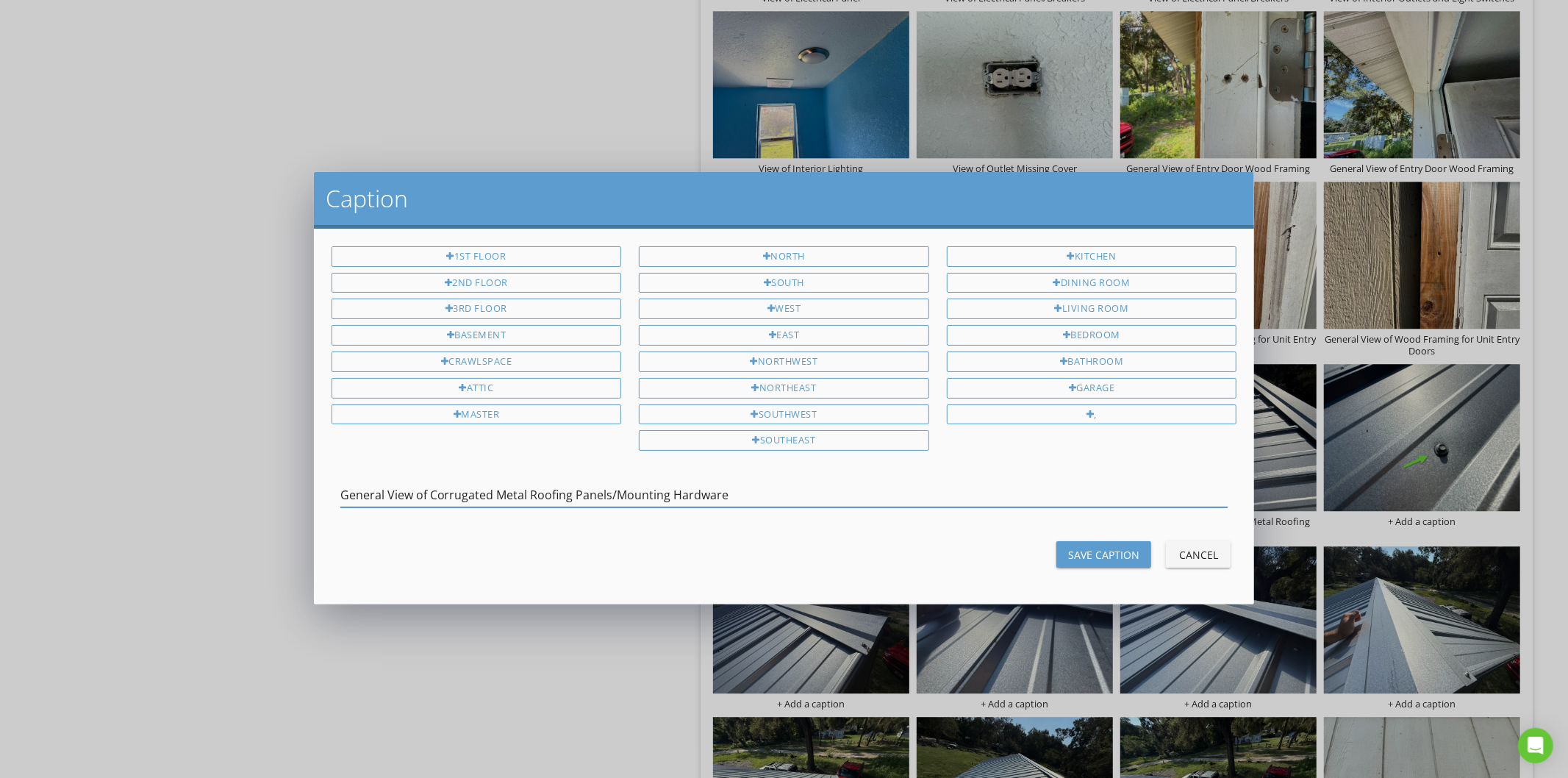
type input "General View of Corrugated Metal Roofing Panels/Mounting Hardware"
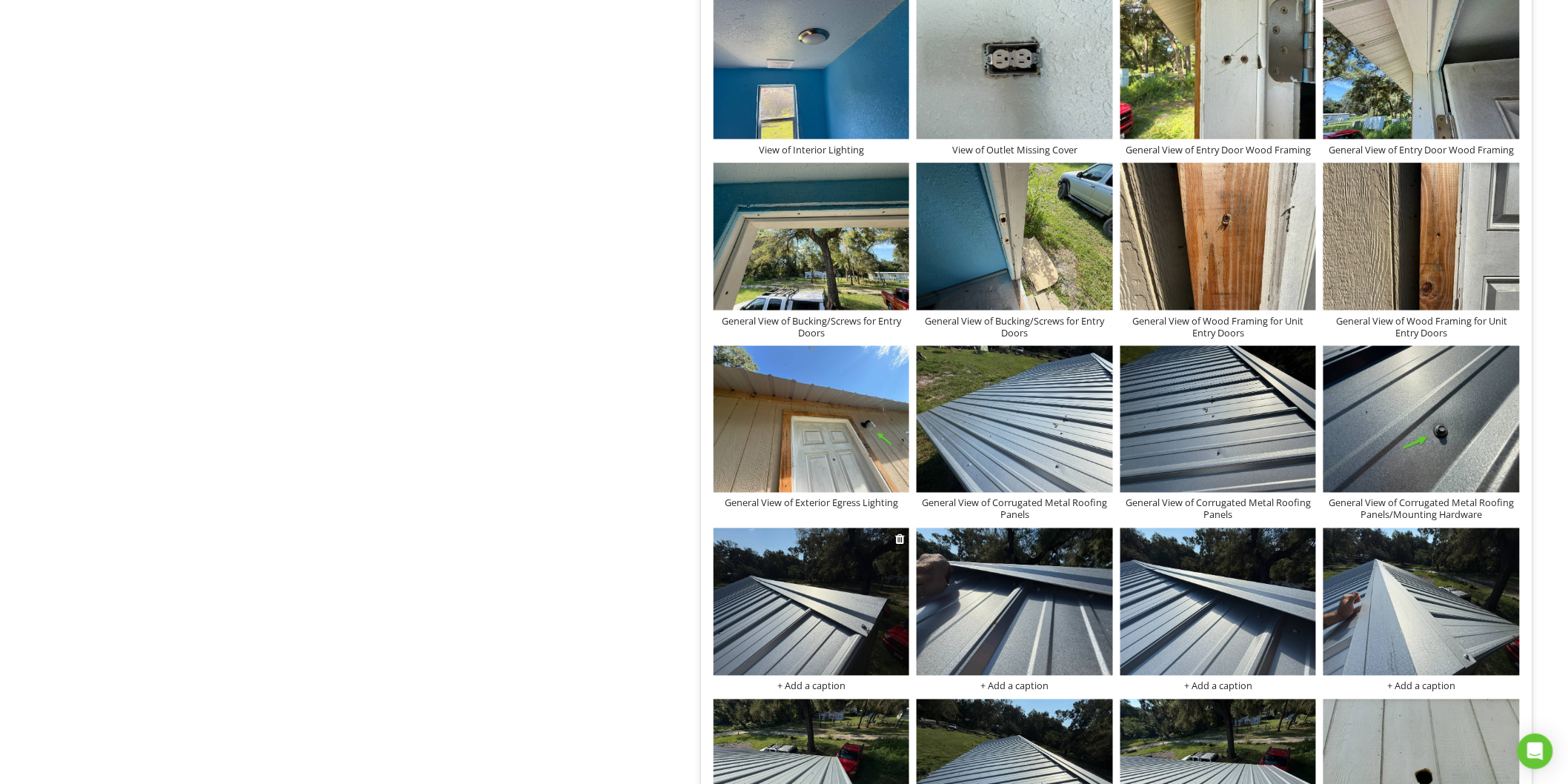
click at [821, 680] on div at bounding box center [812, 604] width 196 height 151
click at [823, 688] on div "+ Add a caption" at bounding box center [812, 686] width 196 height 12
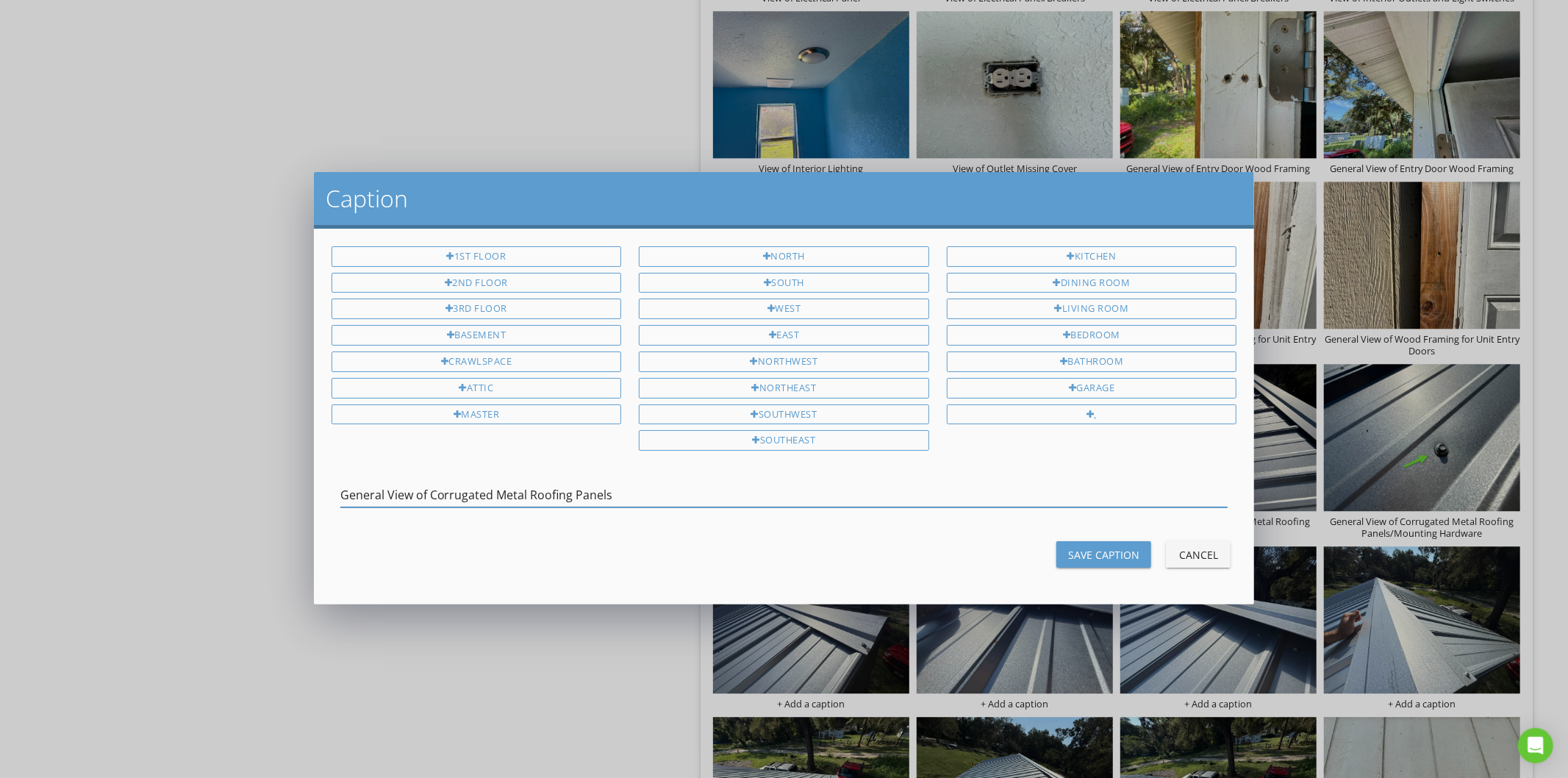
type input "General View of Corrugated Metal Roofing Panels"
click at [1094, 556] on div "Save Caption" at bounding box center [1103, 554] width 71 height 15
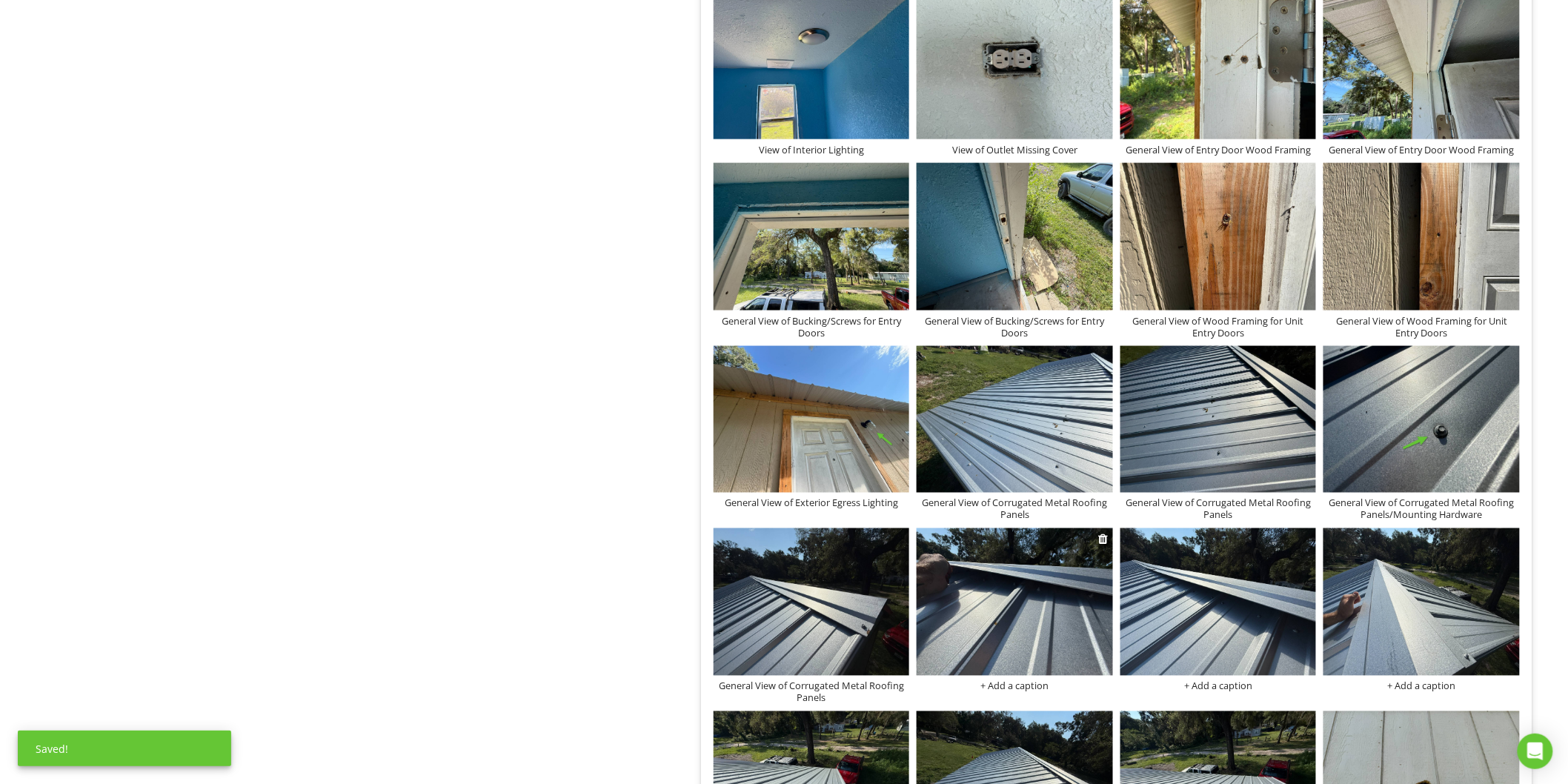
click at [1018, 692] on div "+ Add a caption" at bounding box center [1015, 686] width 196 height 12
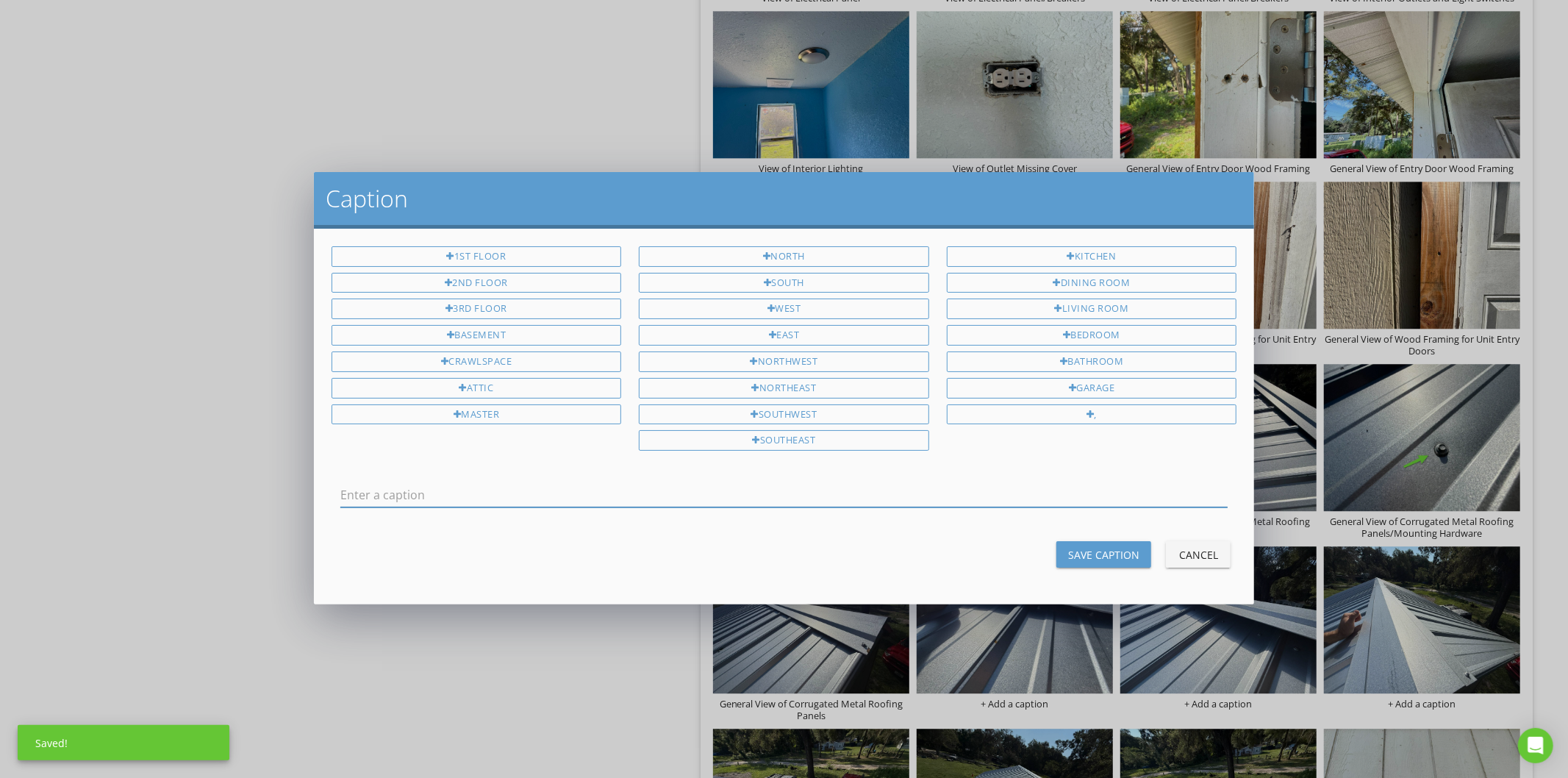
click at [1232, 549] on div "Save Caption Cancel" at bounding box center [785, 554] width 924 height 35
click at [1201, 550] on div "Cancel" at bounding box center [1198, 554] width 41 height 15
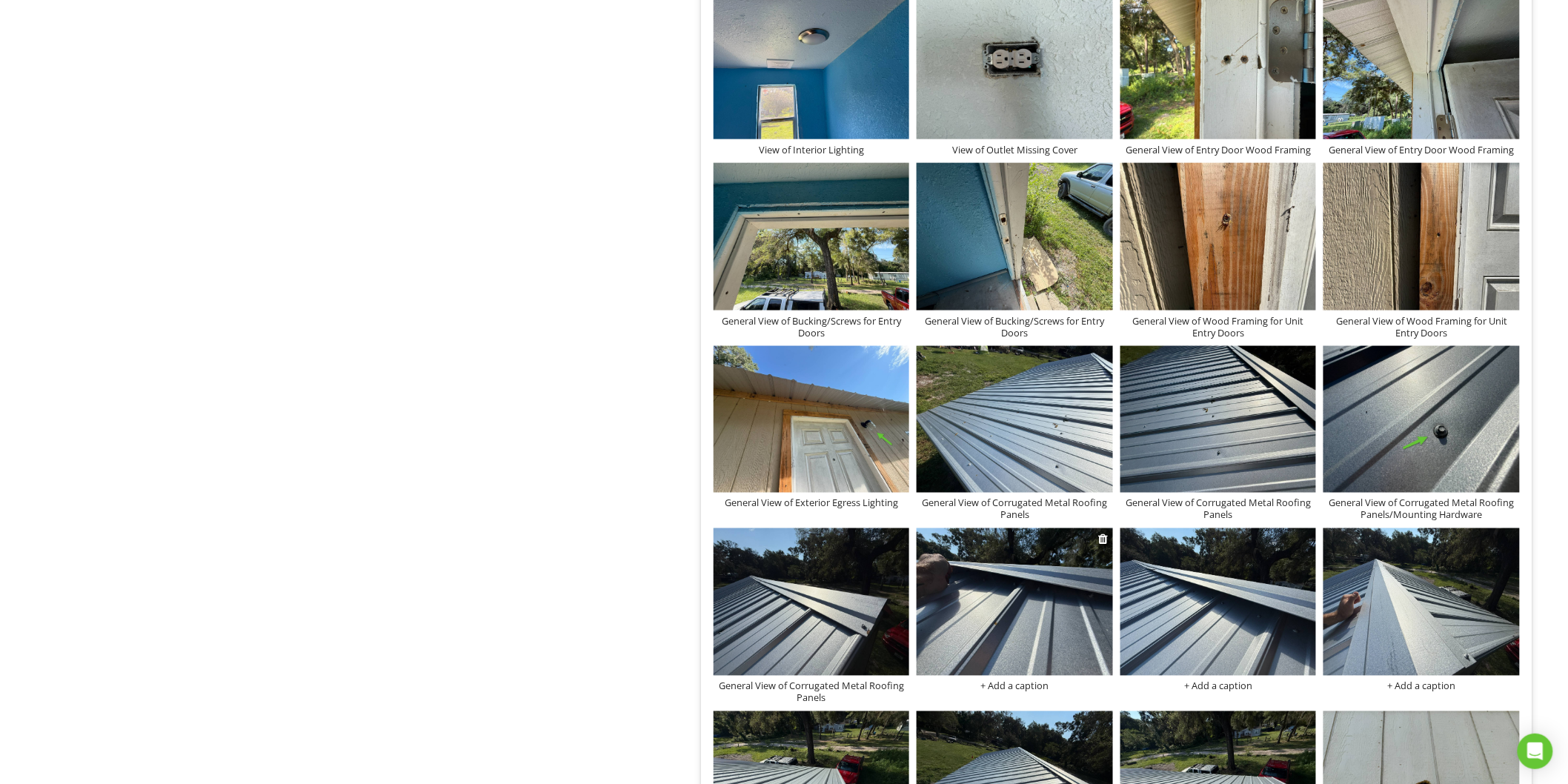
click at [1038, 599] on img at bounding box center [1015, 602] width 196 height 147
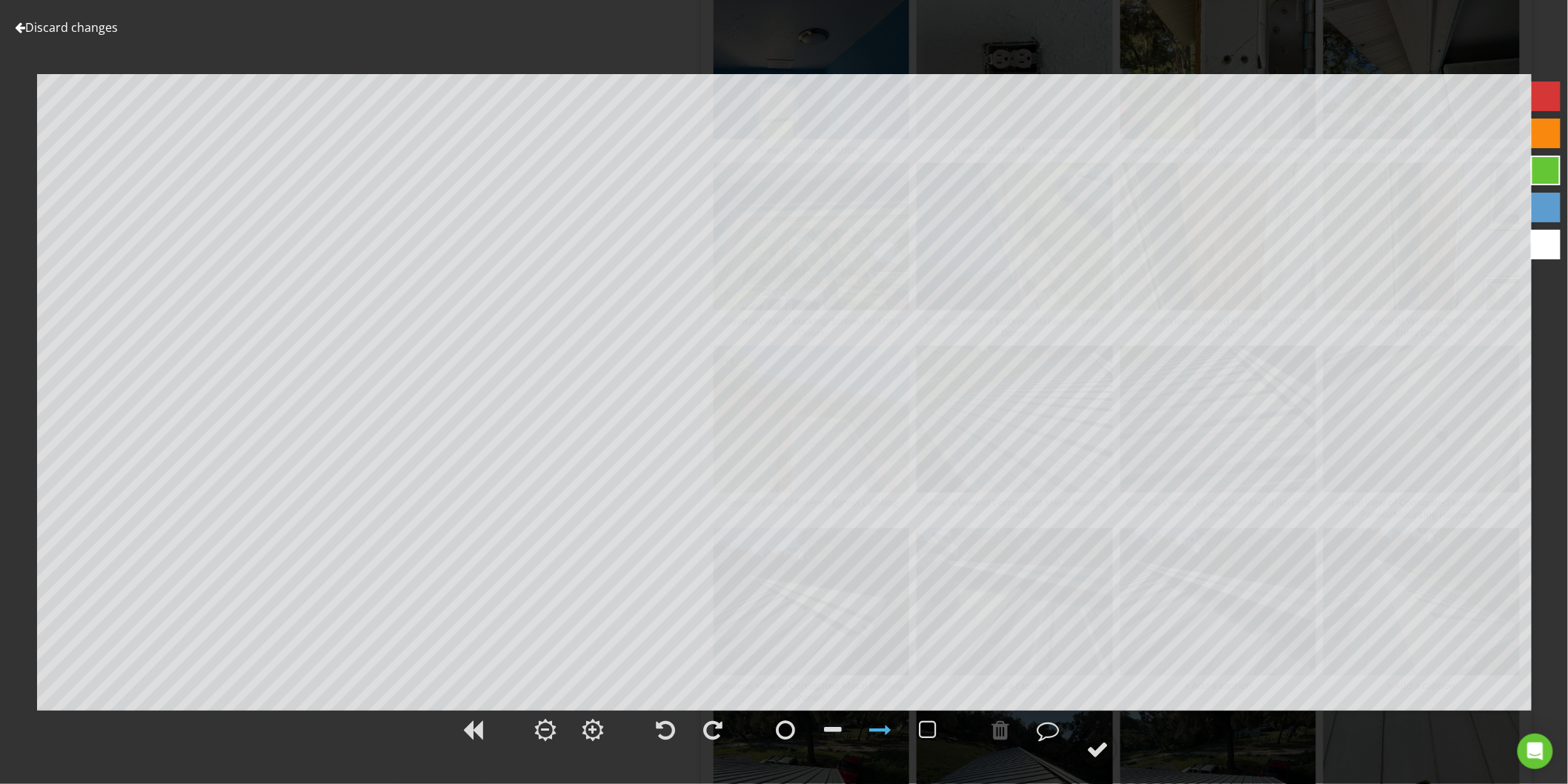
click at [33, 26] on link "Discard changes" at bounding box center [66, 27] width 103 height 16
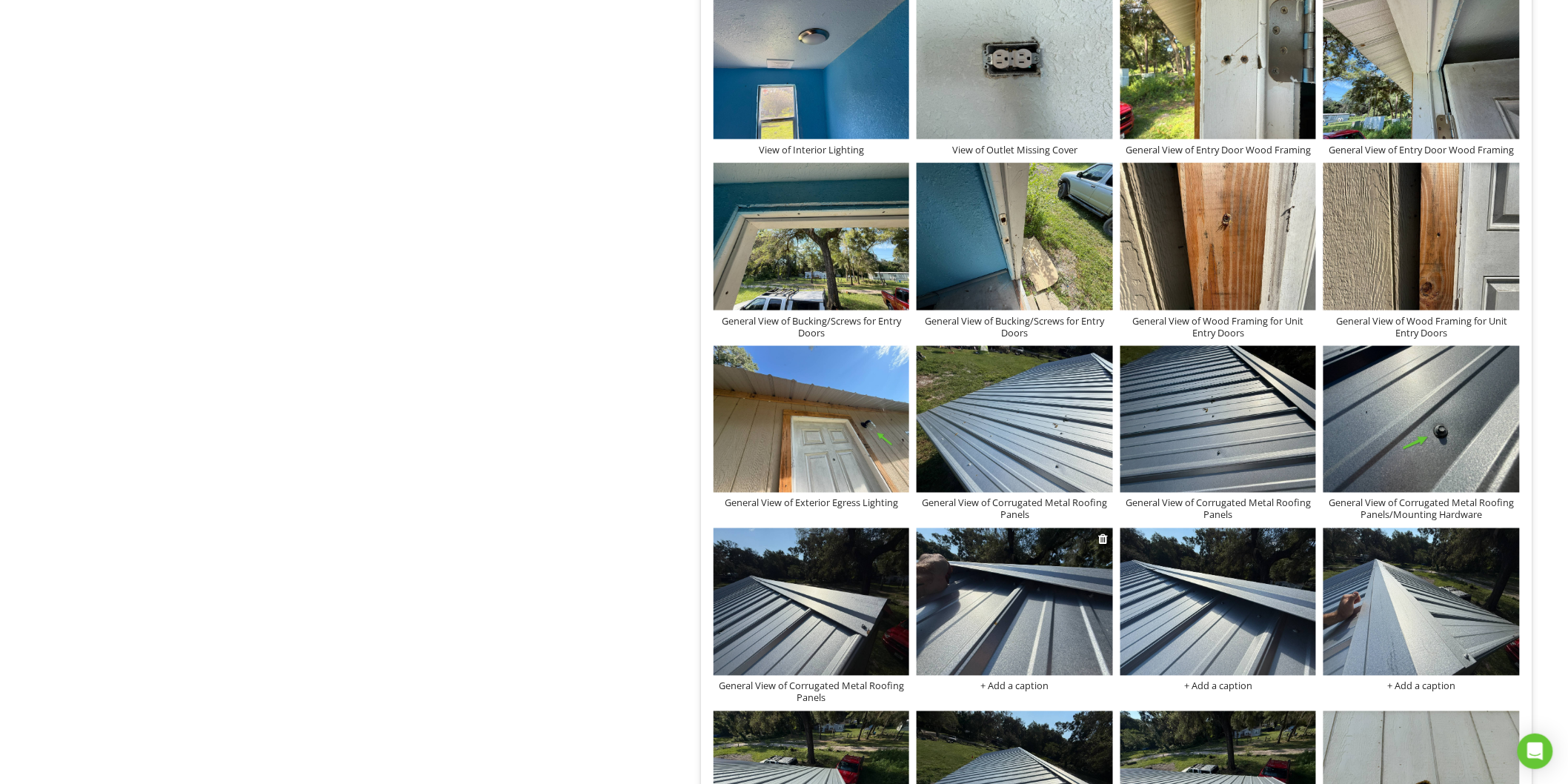
click at [1098, 539] on img at bounding box center [1015, 602] width 196 height 147
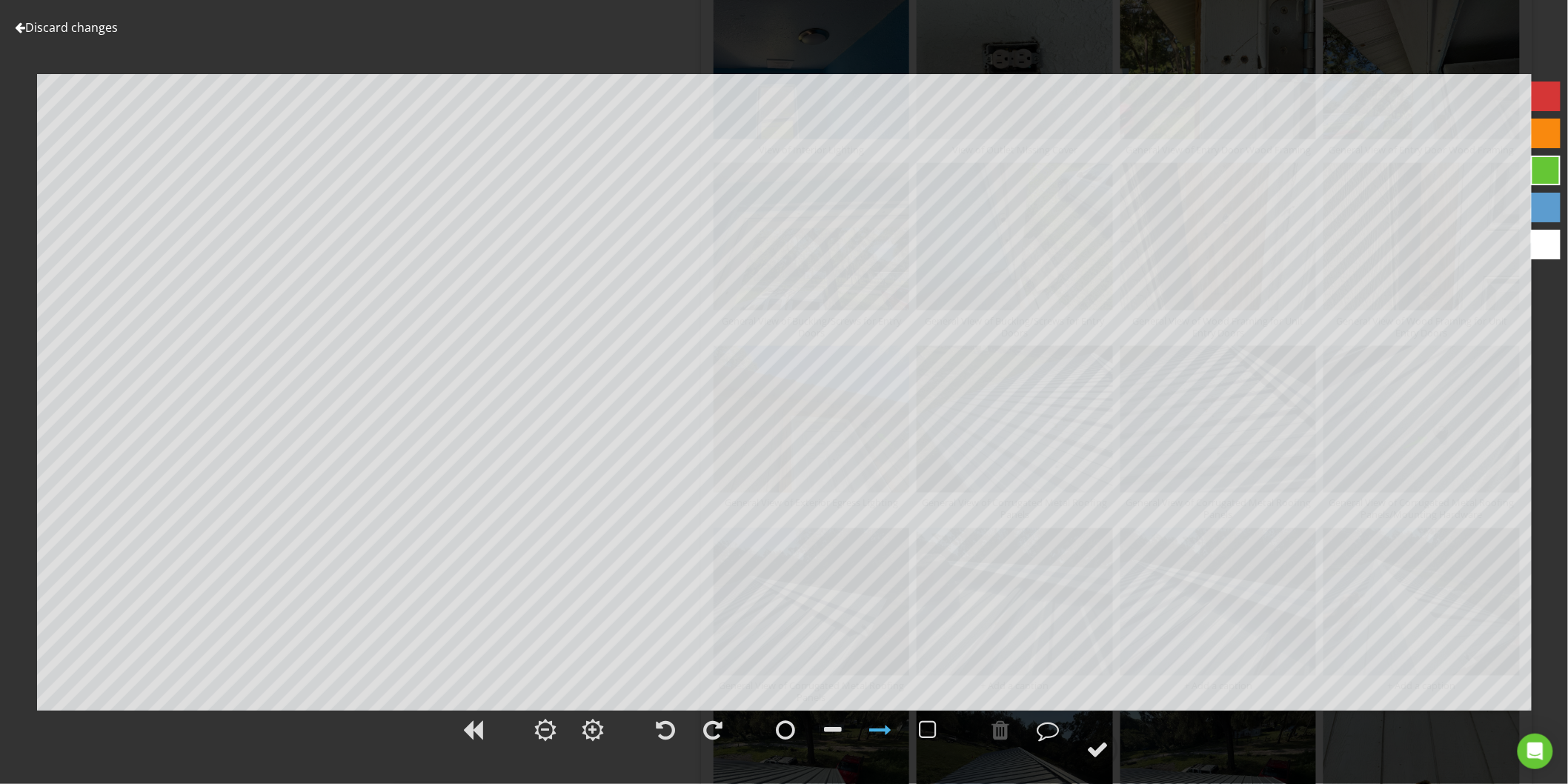
click at [102, 25] on link "Discard changes" at bounding box center [66, 27] width 103 height 16
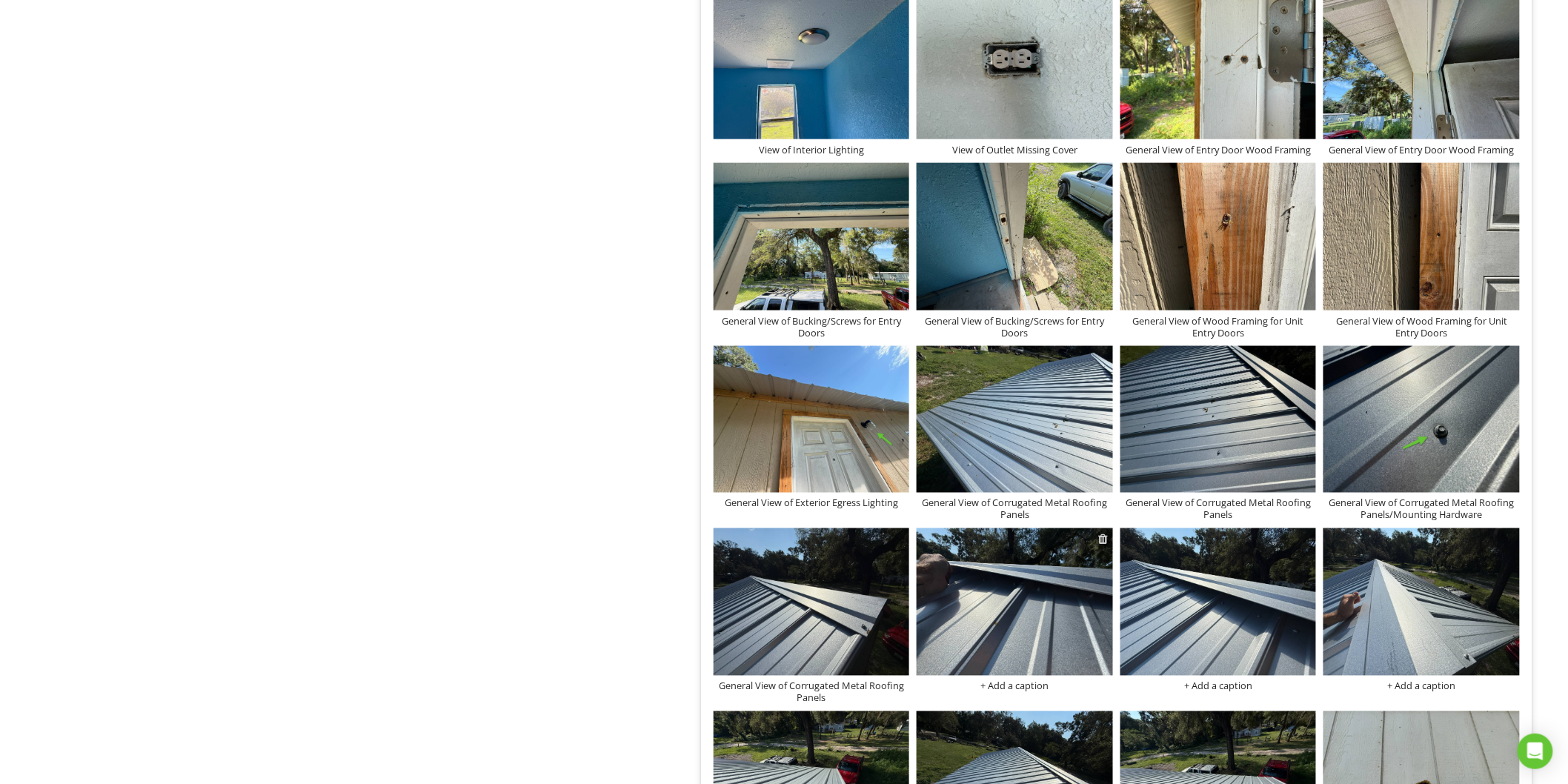
click at [1099, 542] on div at bounding box center [1103, 539] width 10 height 12
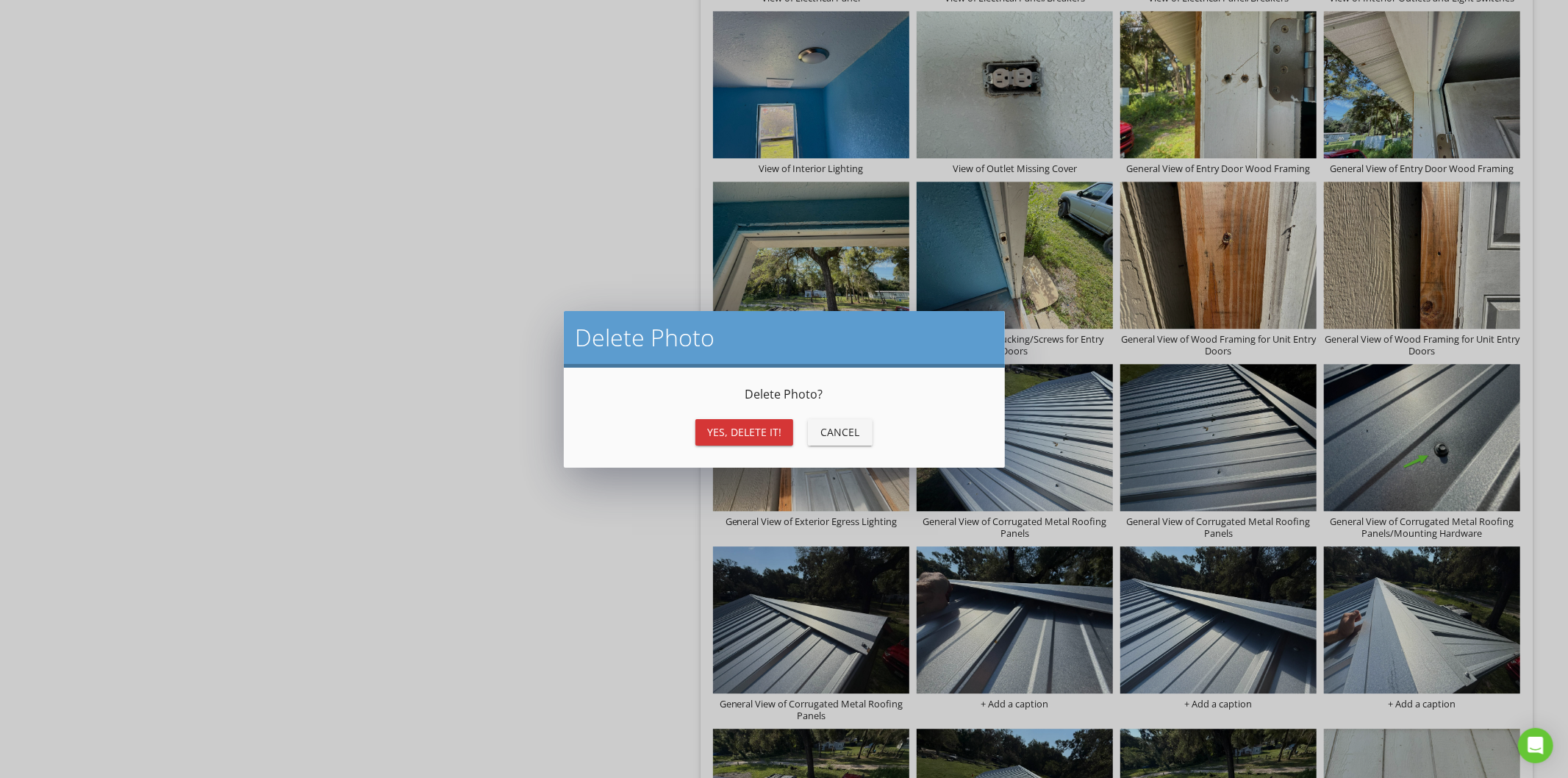
click at [726, 428] on div "Yes, Delete it!" at bounding box center [744, 432] width 74 height 15
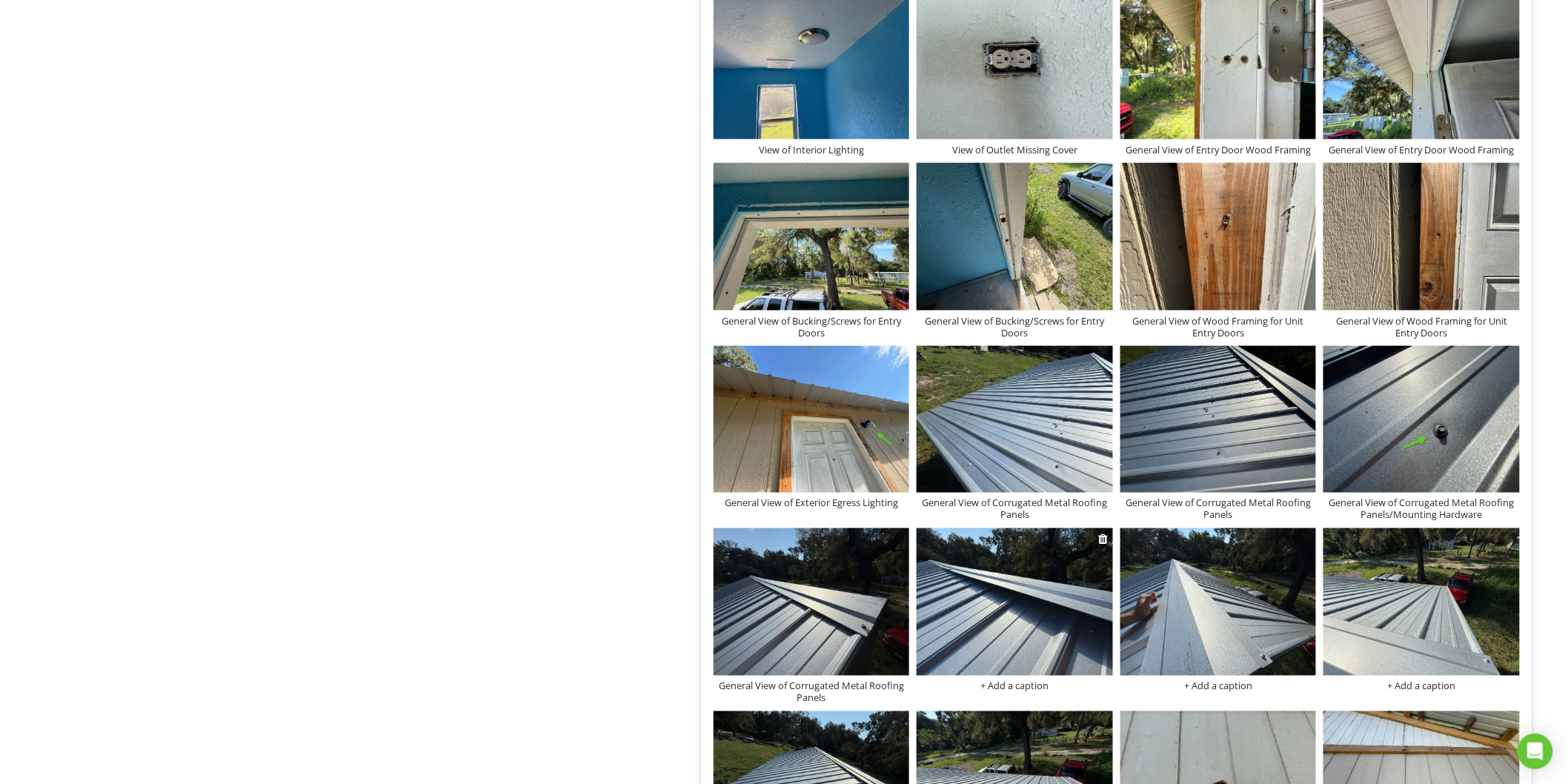
click at [1071, 602] on img at bounding box center [1015, 602] width 196 height 147
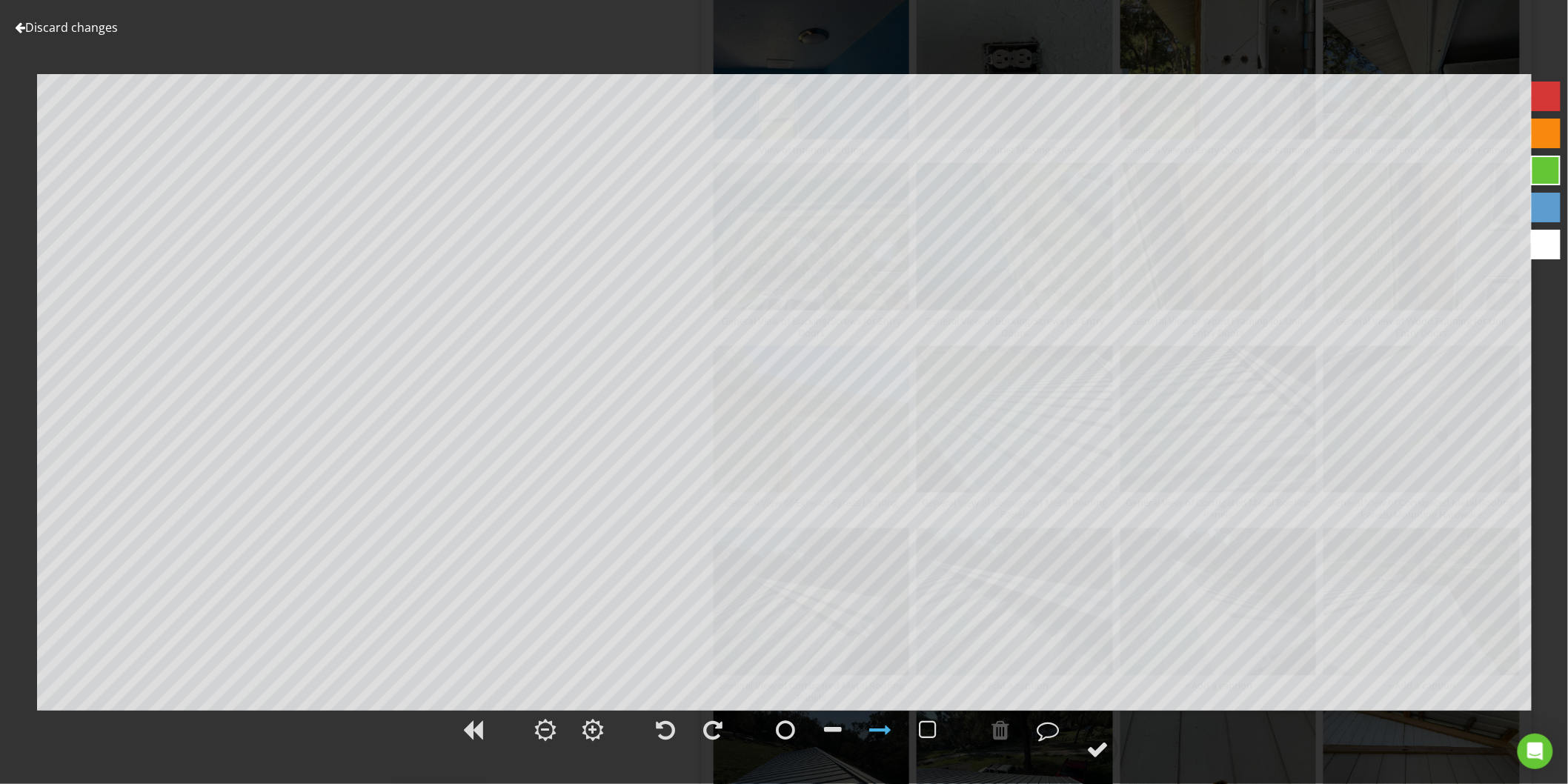
click at [75, 23] on link "Discard changes" at bounding box center [66, 27] width 103 height 16
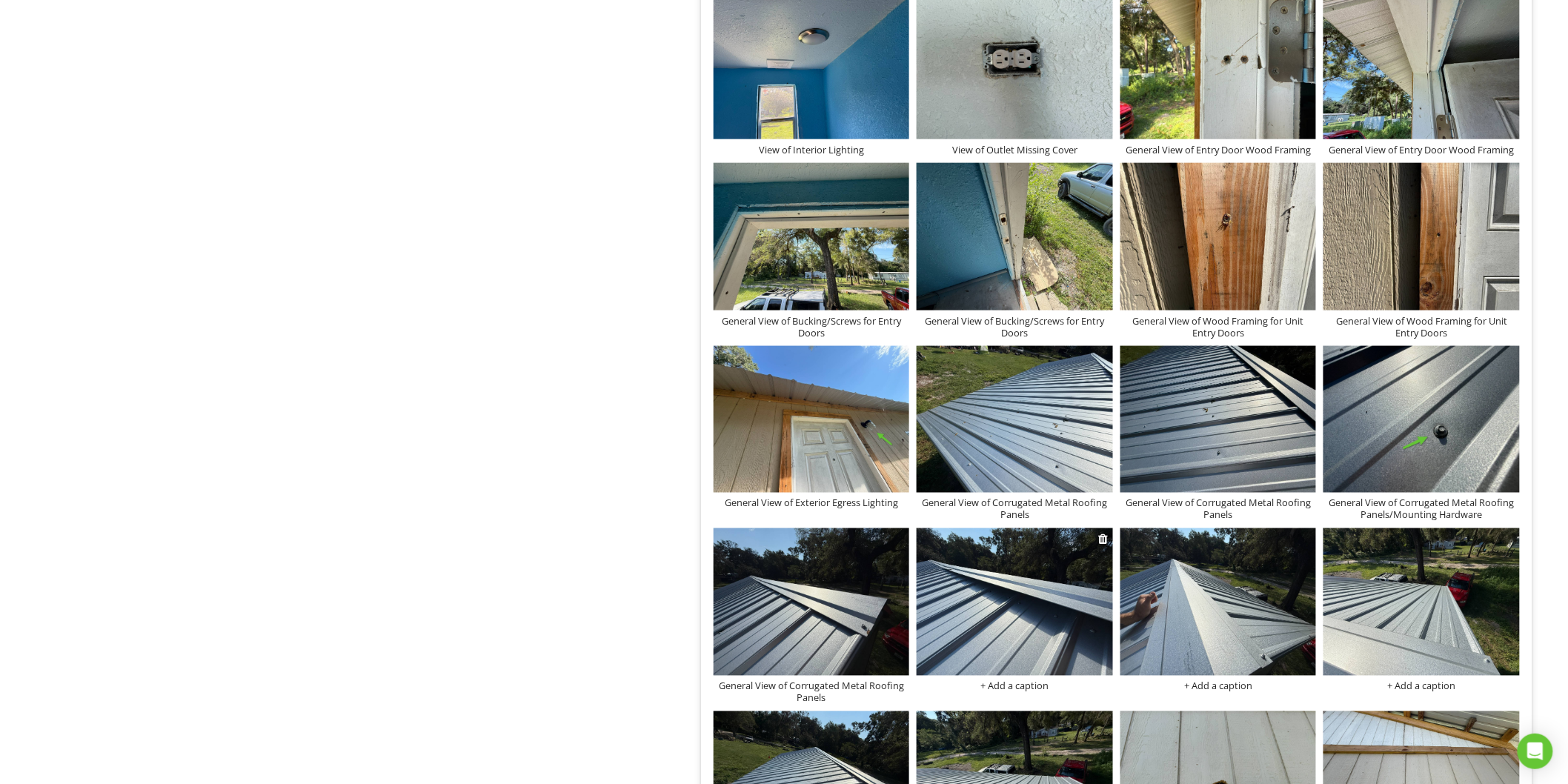
click at [1036, 688] on div "+ Add a caption" at bounding box center [1015, 686] width 196 height 12
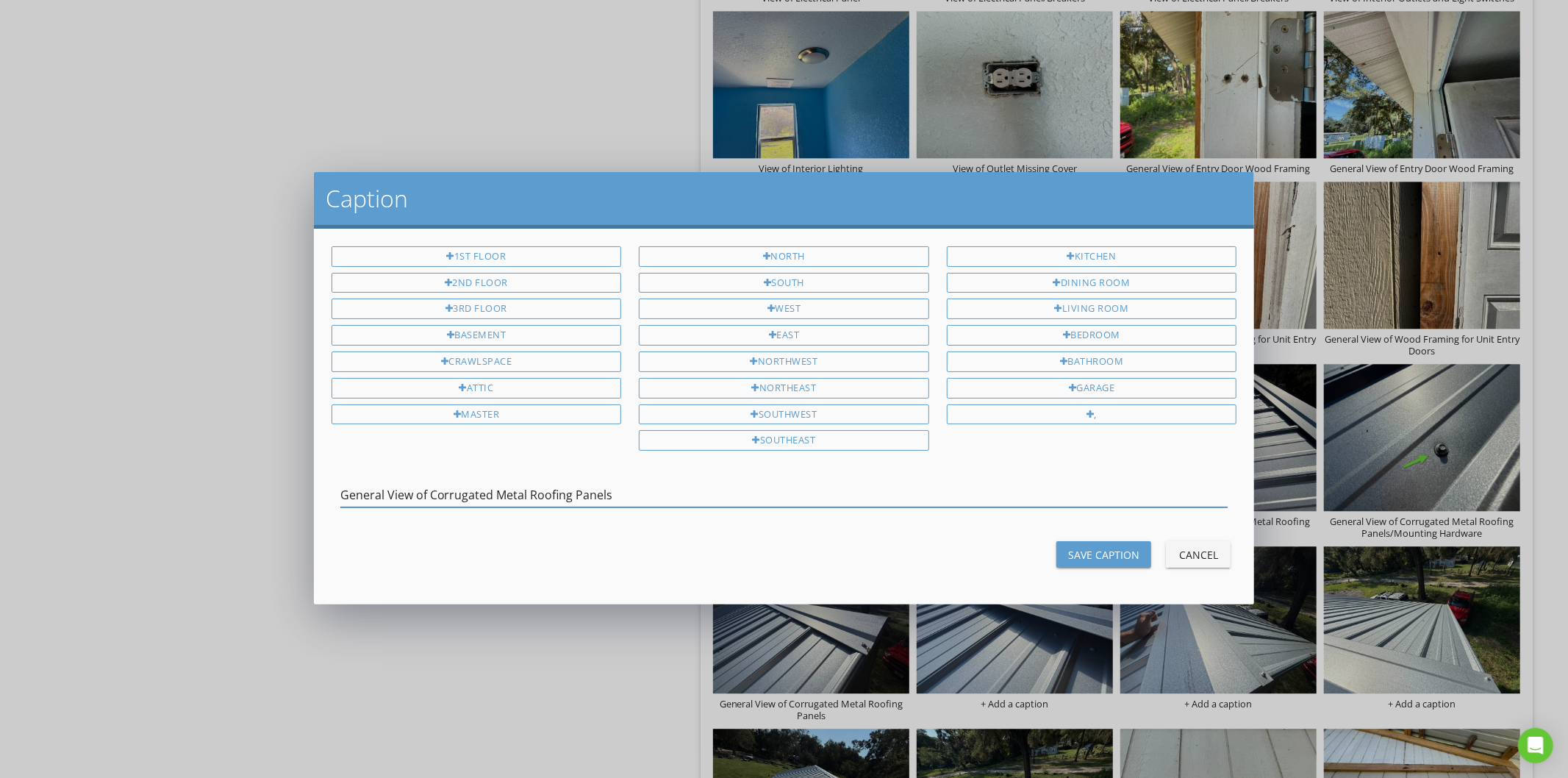
type input "General View of Corrugated Metal Roofing Panels"
click at [1096, 559] on div "Save Caption" at bounding box center [1103, 554] width 71 height 15
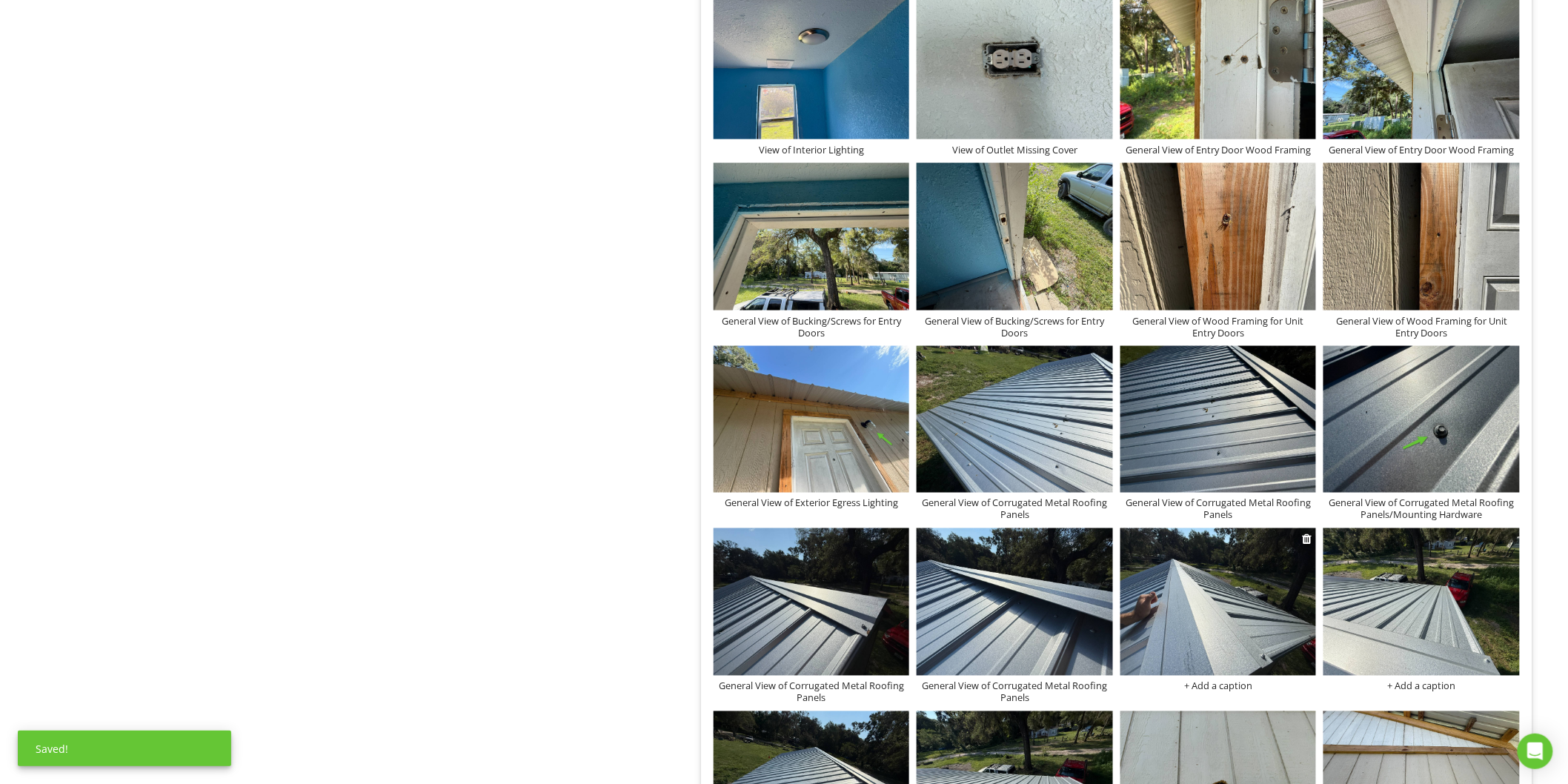
click at [1204, 655] on img at bounding box center [1218, 602] width 196 height 147
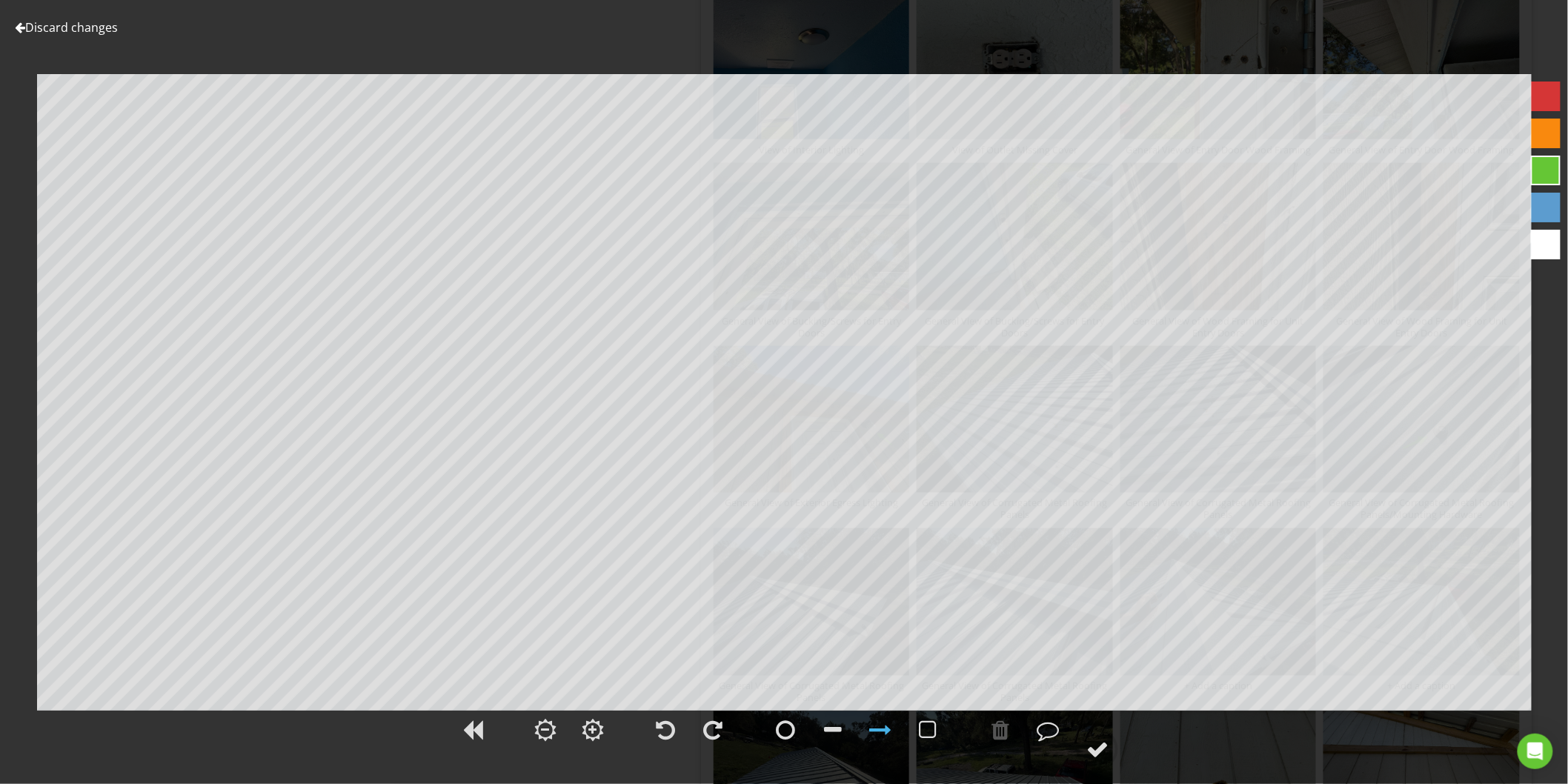
click at [87, 30] on link "Discard changes" at bounding box center [66, 27] width 103 height 16
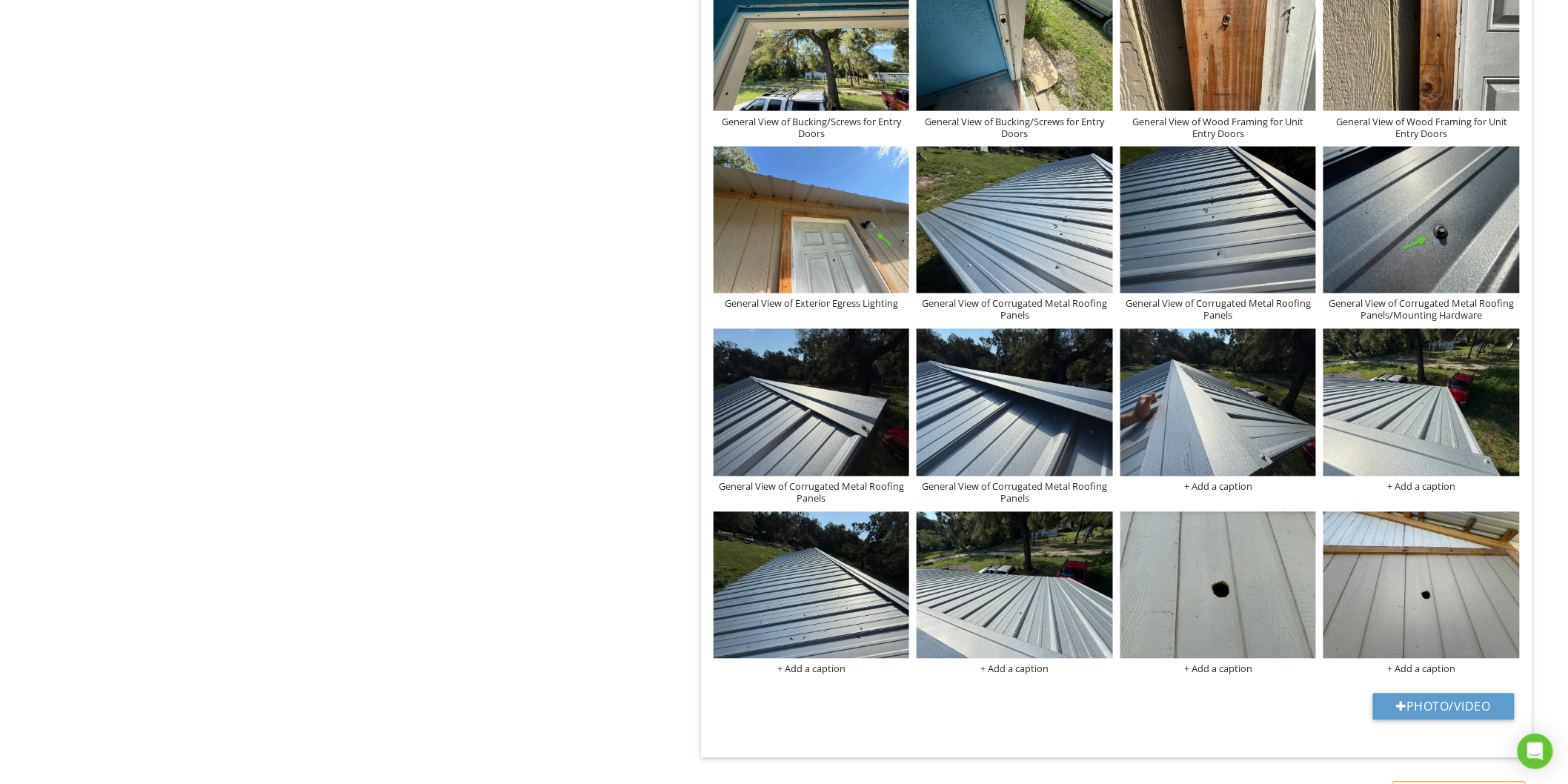
scroll to position [3301, 0]
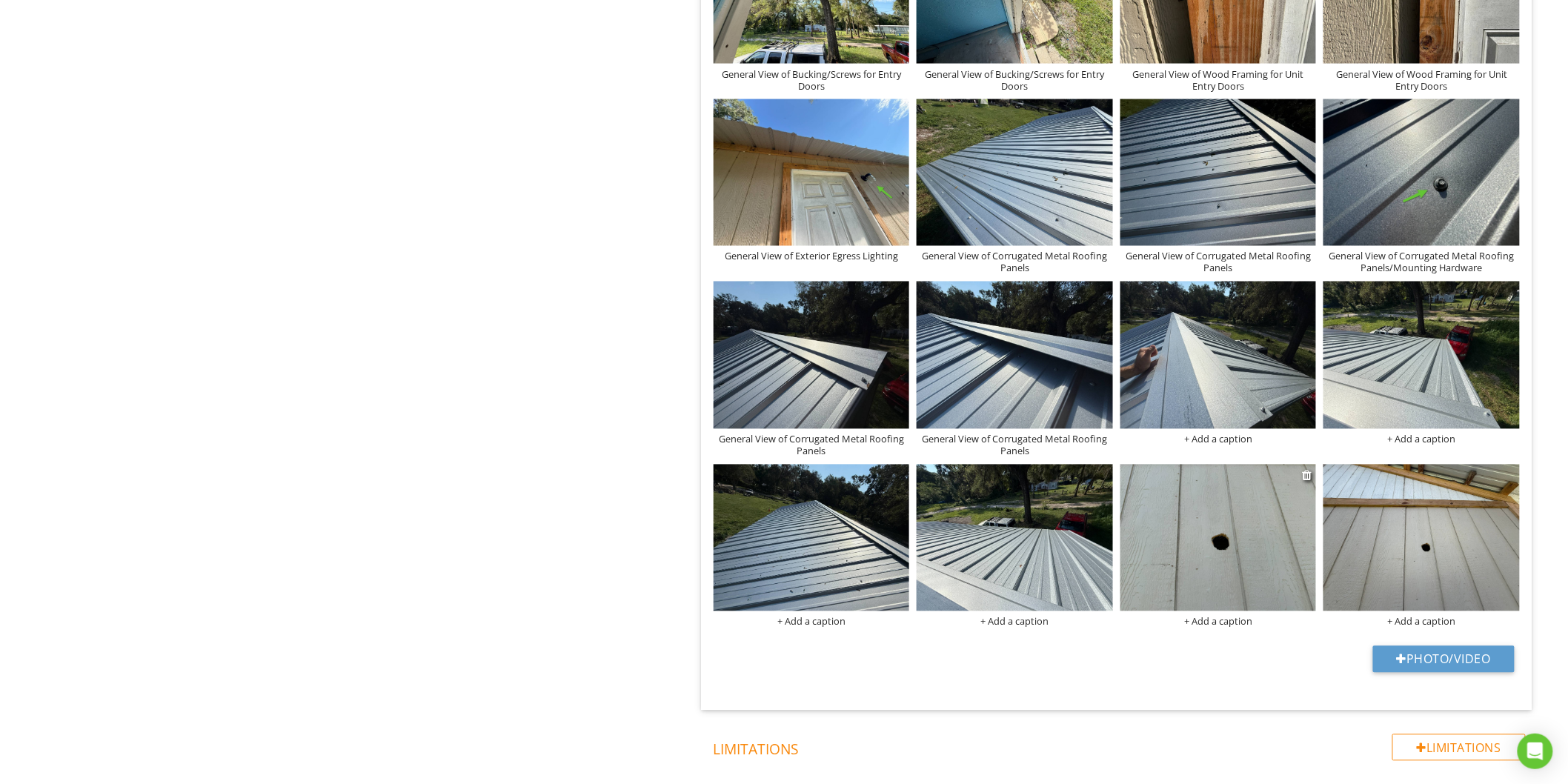
click at [1200, 622] on div "+ Add a caption" at bounding box center [1218, 622] width 196 height 12
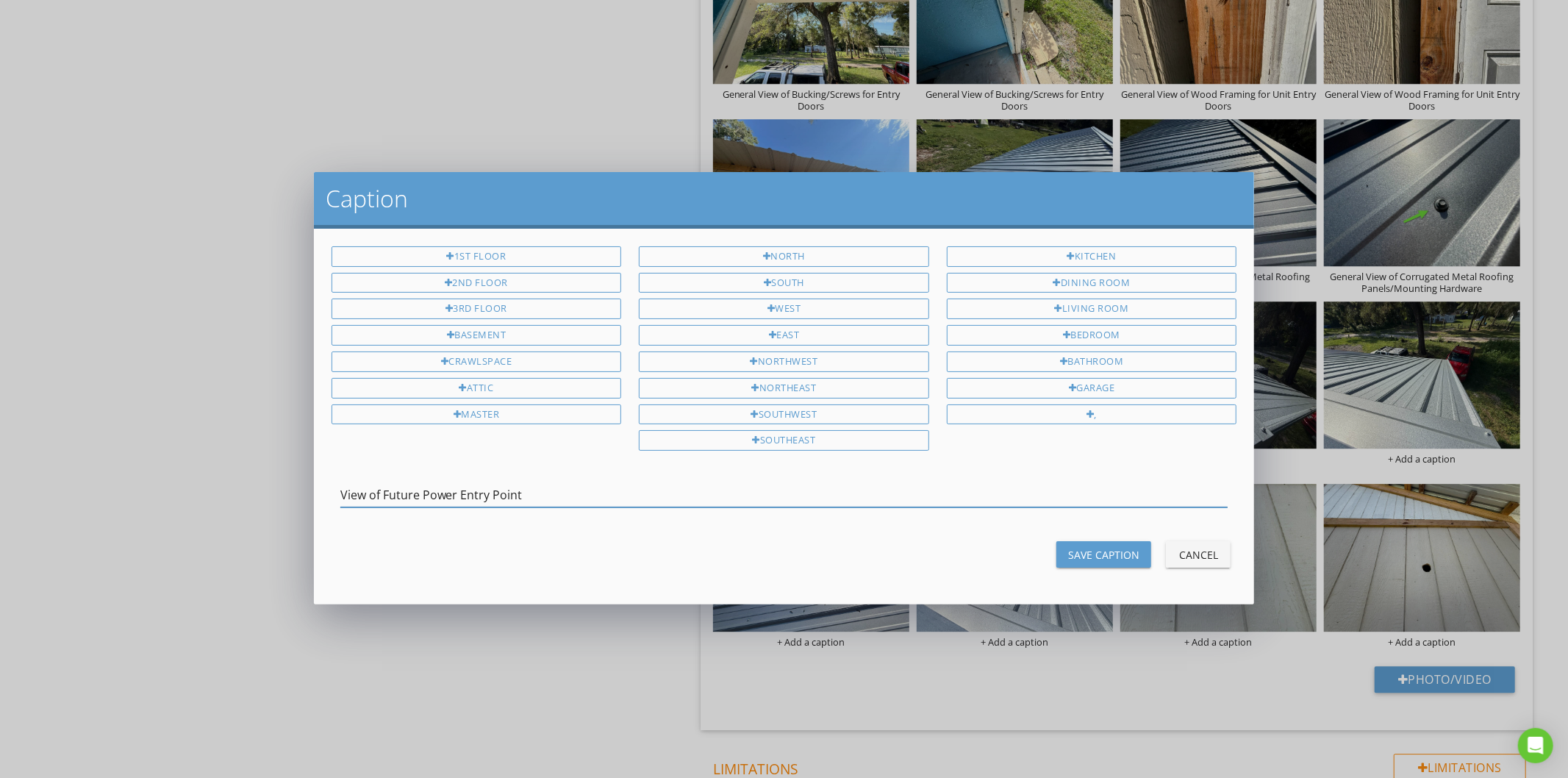
type input "View of Future Power Entry Point"
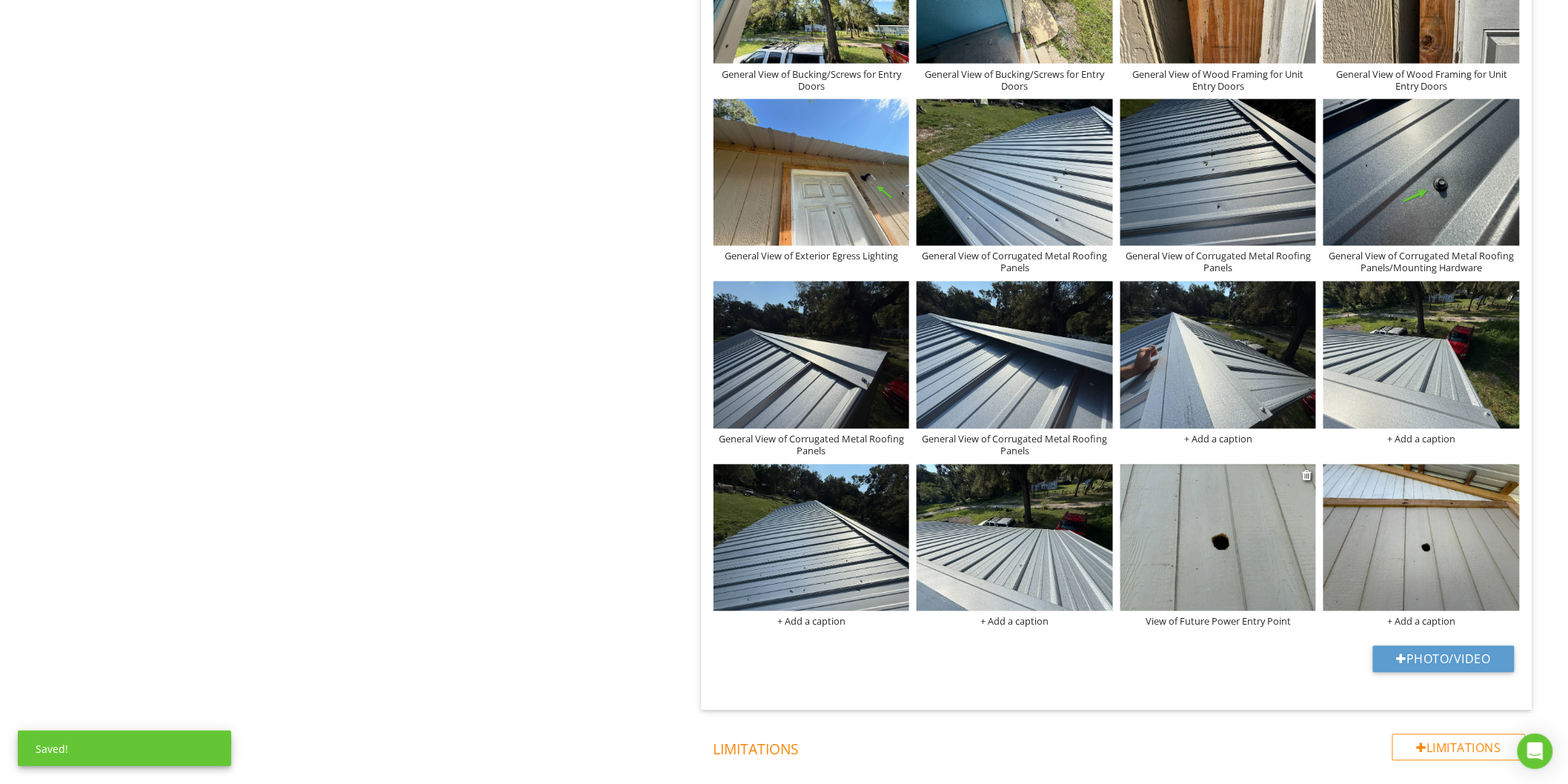
click at [1227, 597] on img at bounding box center [1218, 538] width 196 height 147
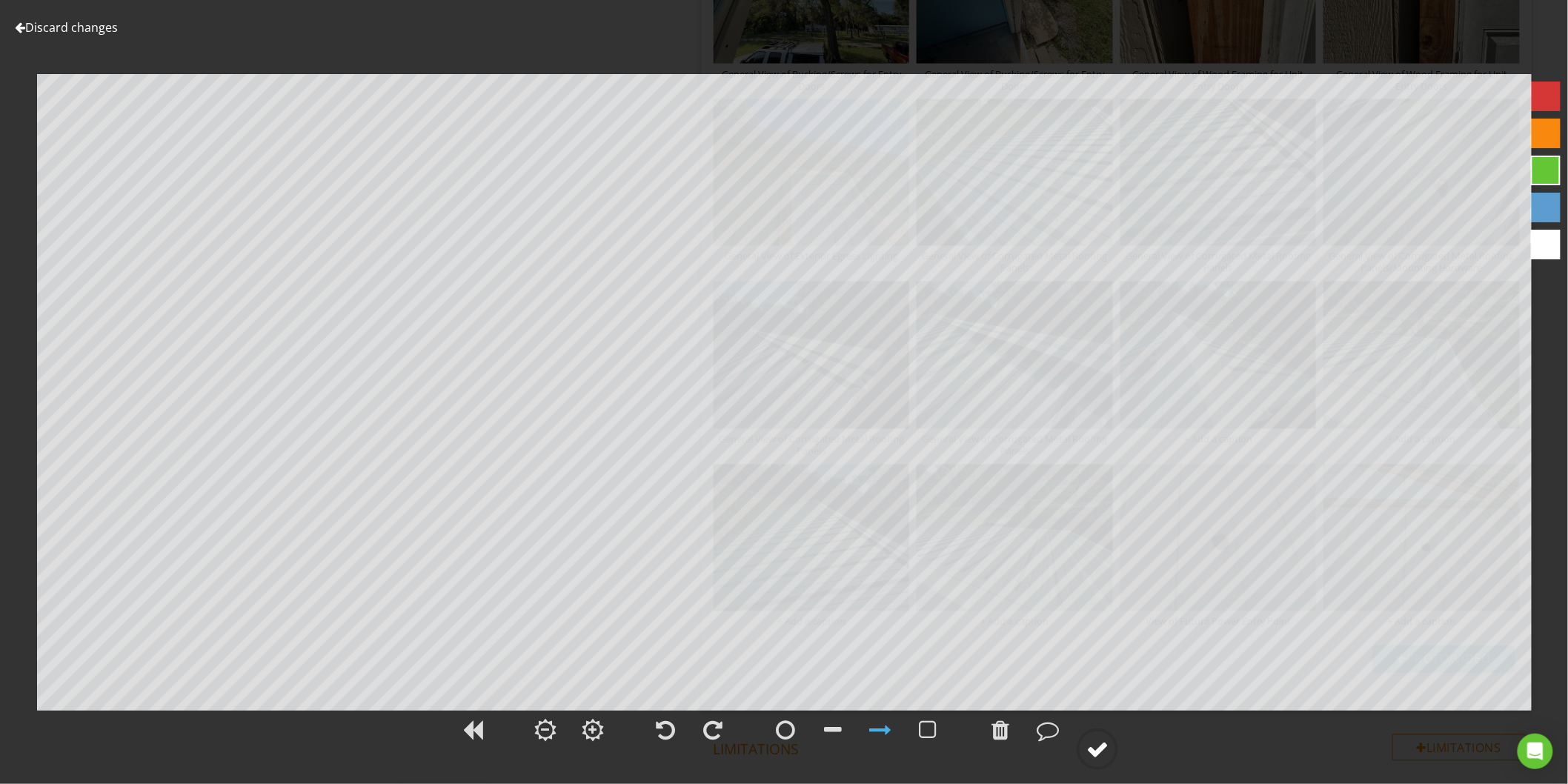
click at [1110, 750] on circle at bounding box center [1097, 749] width 39 height 39
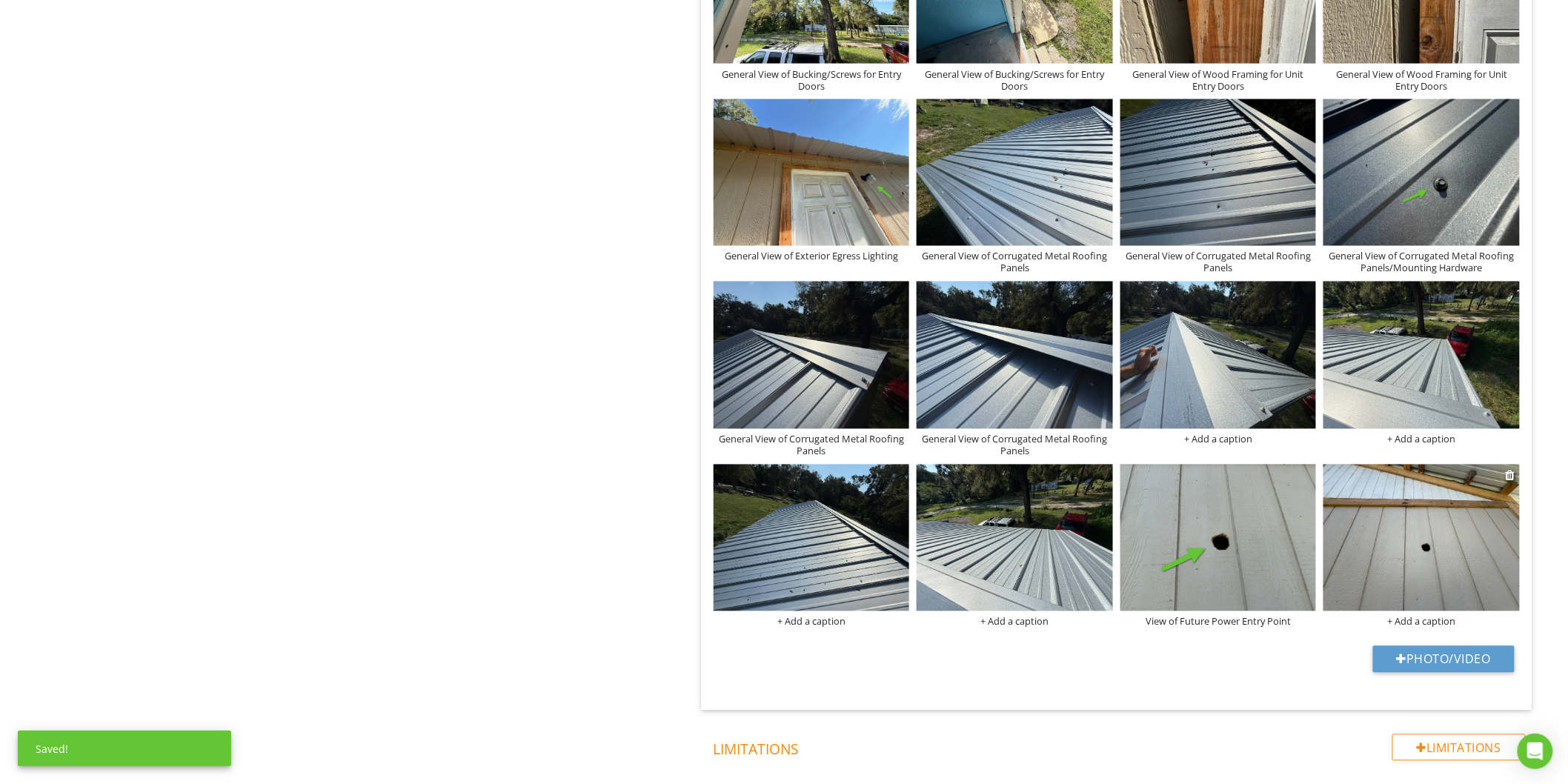
click at [1410, 574] on img at bounding box center [1421, 538] width 196 height 147
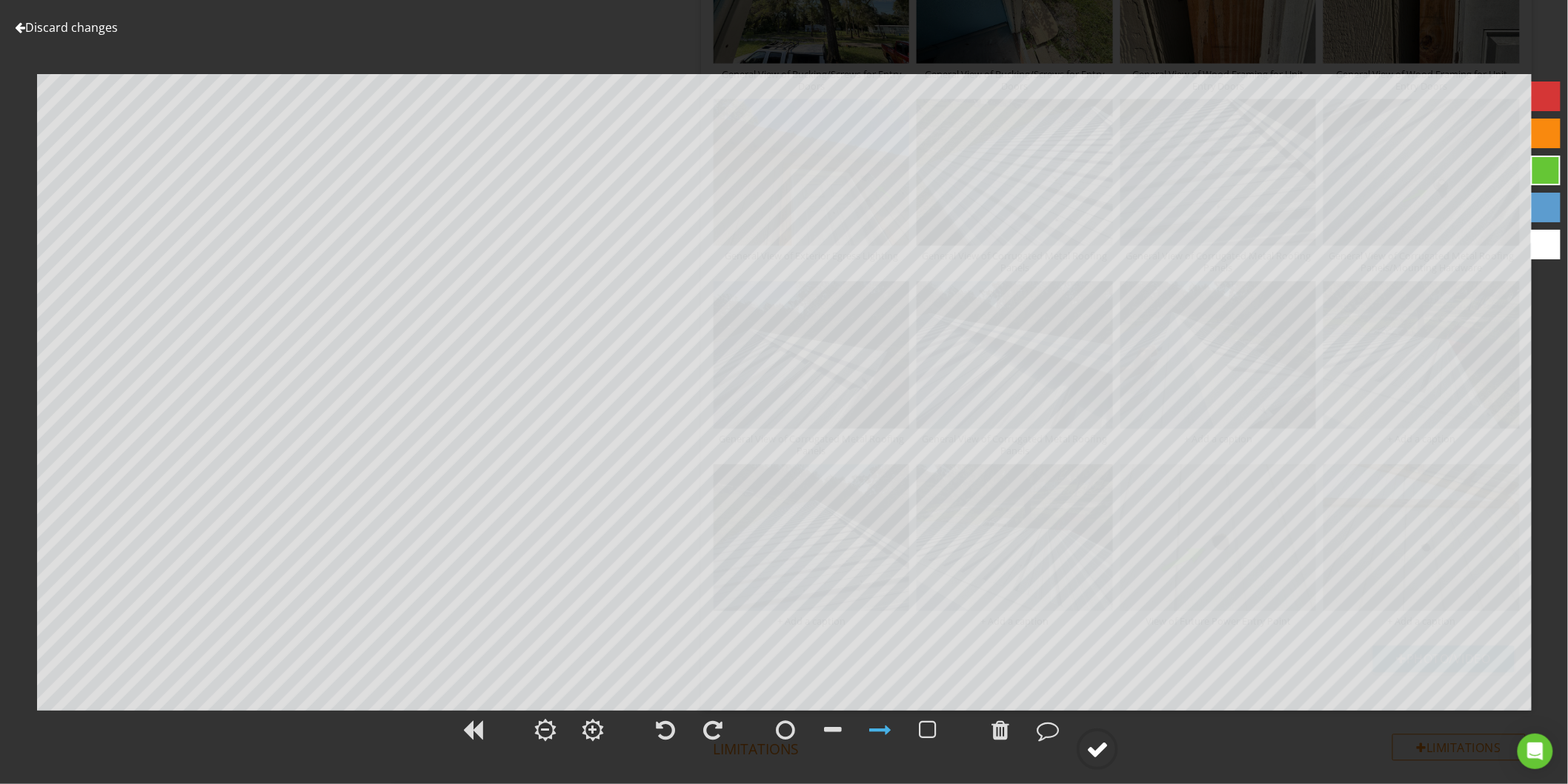
click at [1112, 746] on circle at bounding box center [1097, 749] width 39 height 39
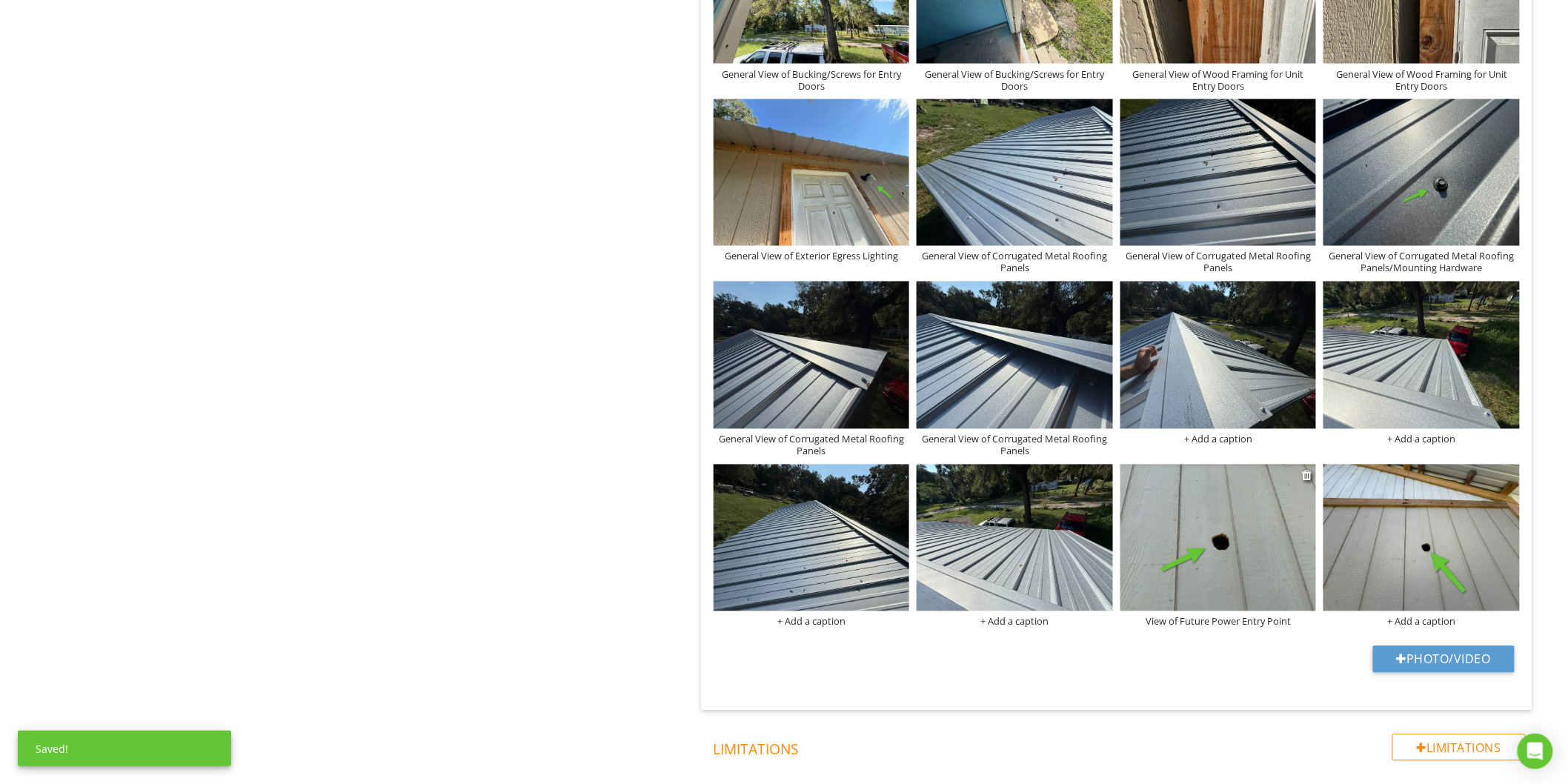
click at [1221, 626] on div "View of Future Power Entry Point" at bounding box center [1218, 622] width 196 height 12
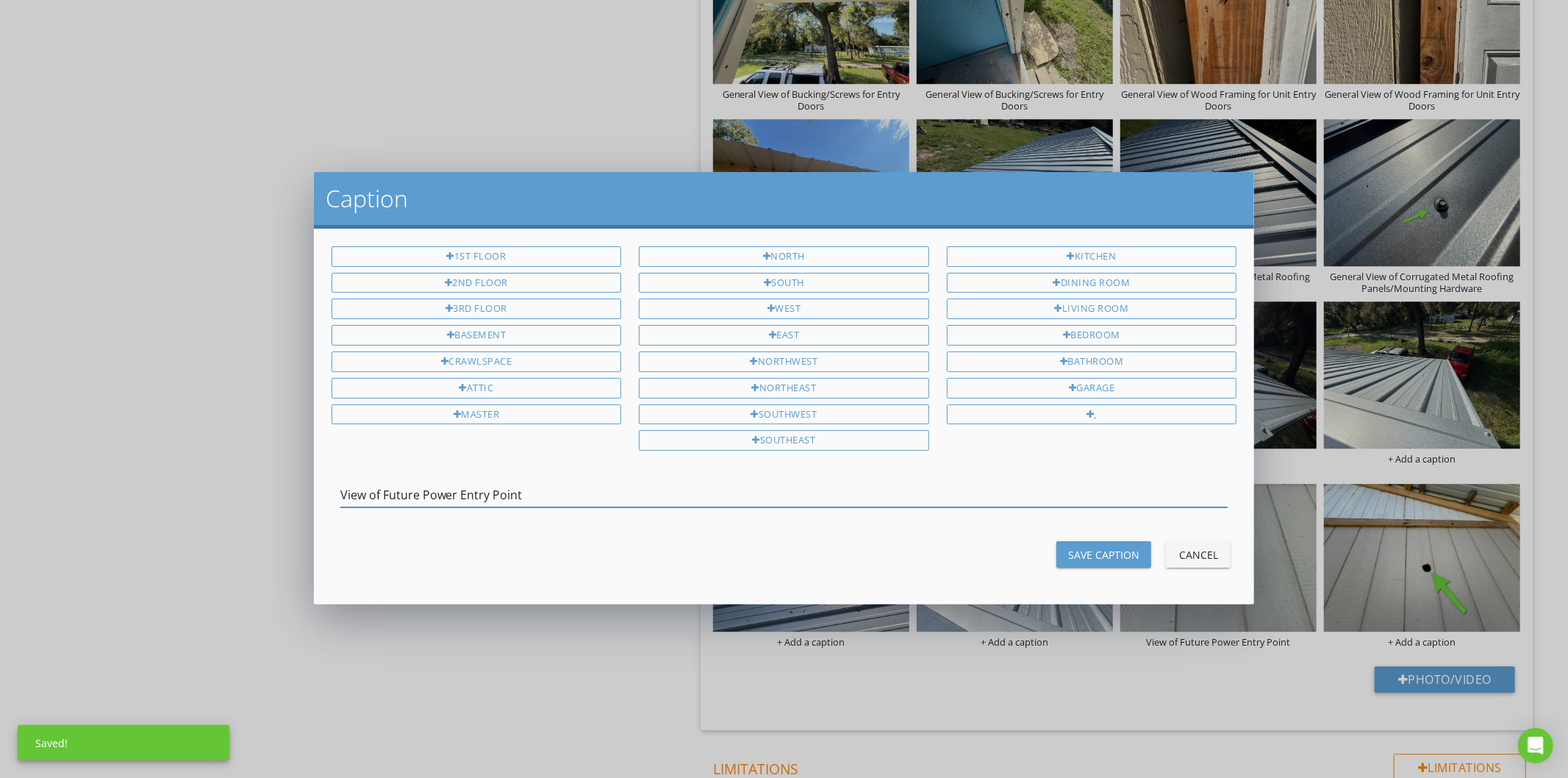
click at [453, 491] on input "View of Future Power Entry Point" at bounding box center [785, 495] width 888 height 24
click at [1126, 546] on button "Save Caption" at bounding box center [1104, 554] width 95 height 26
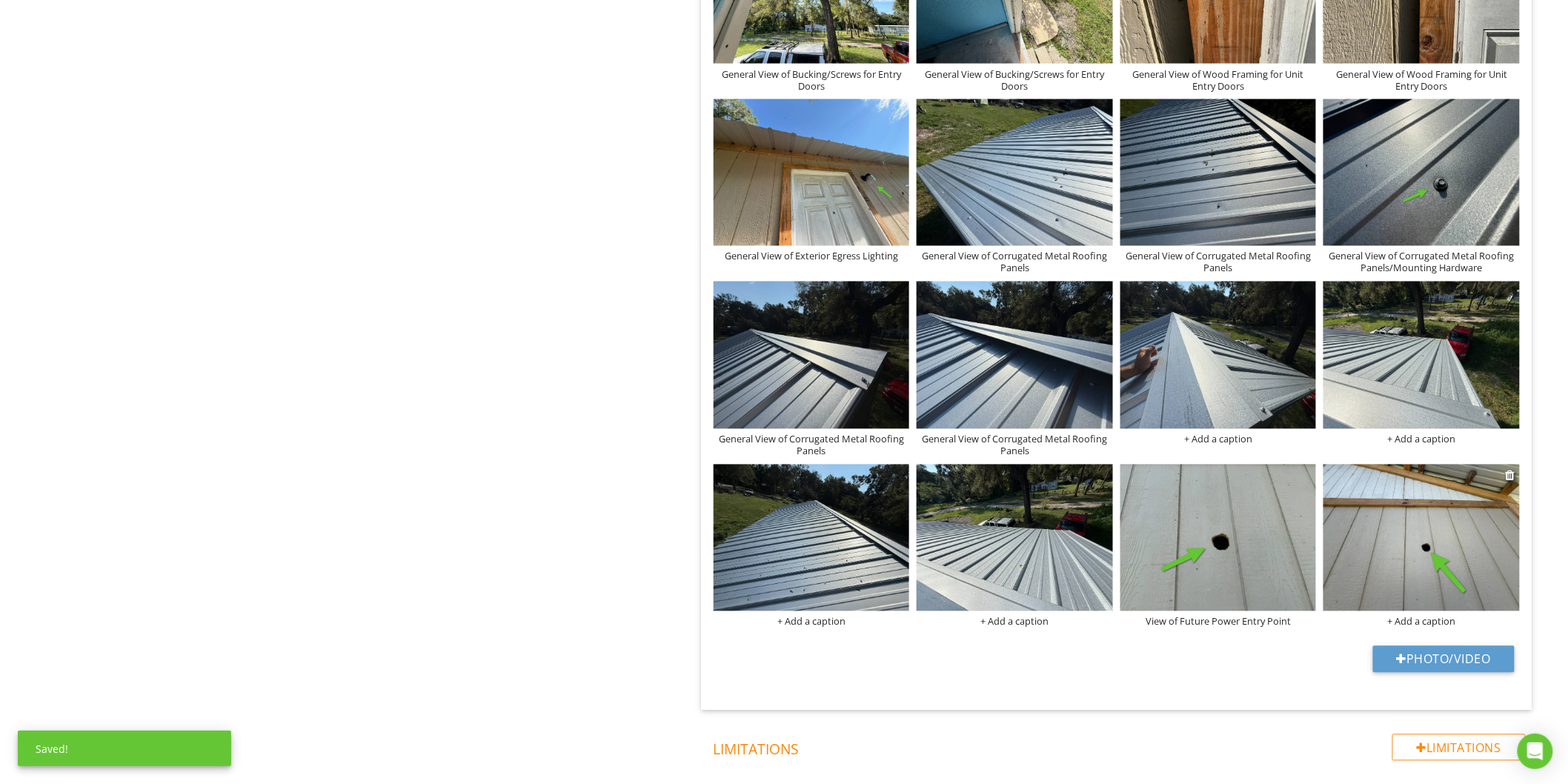
click at [1406, 619] on div "+ Add a caption" at bounding box center [1421, 622] width 196 height 12
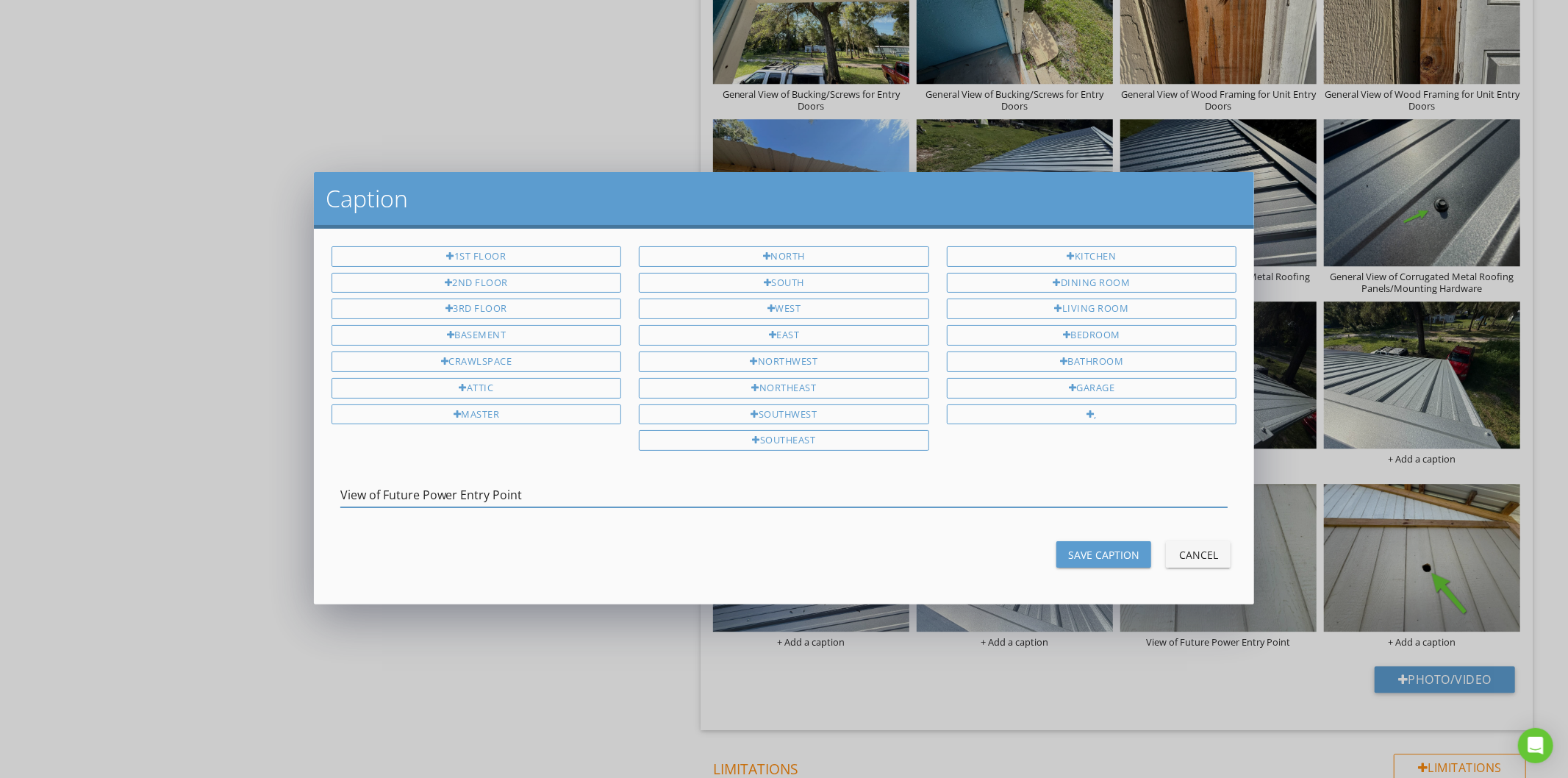
type input "View of Future Power Entry Point"
click at [1136, 554] on div "Save Caption" at bounding box center [1103, 554] width 71 height 15
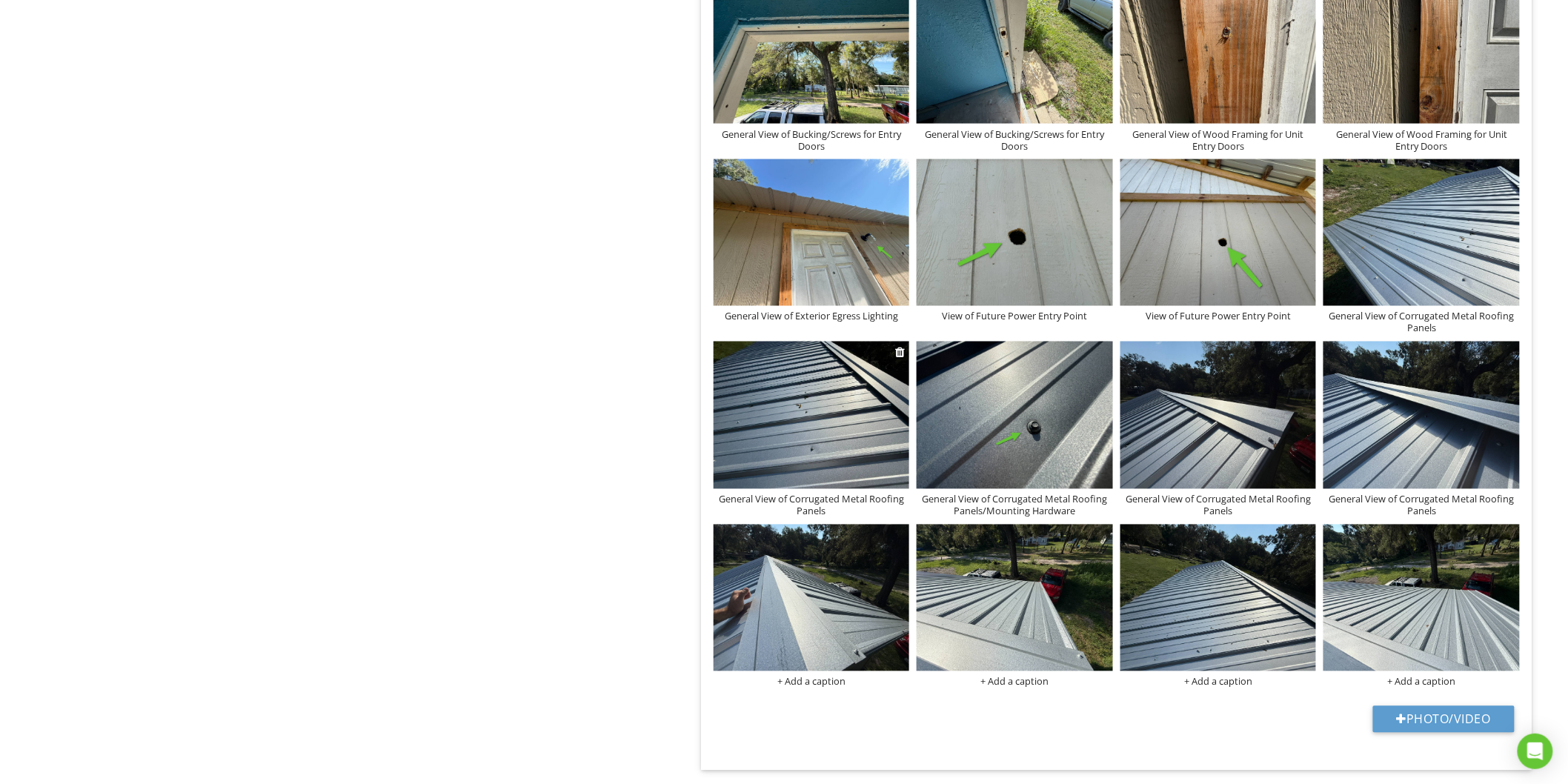
scroll to position [3384, 0]
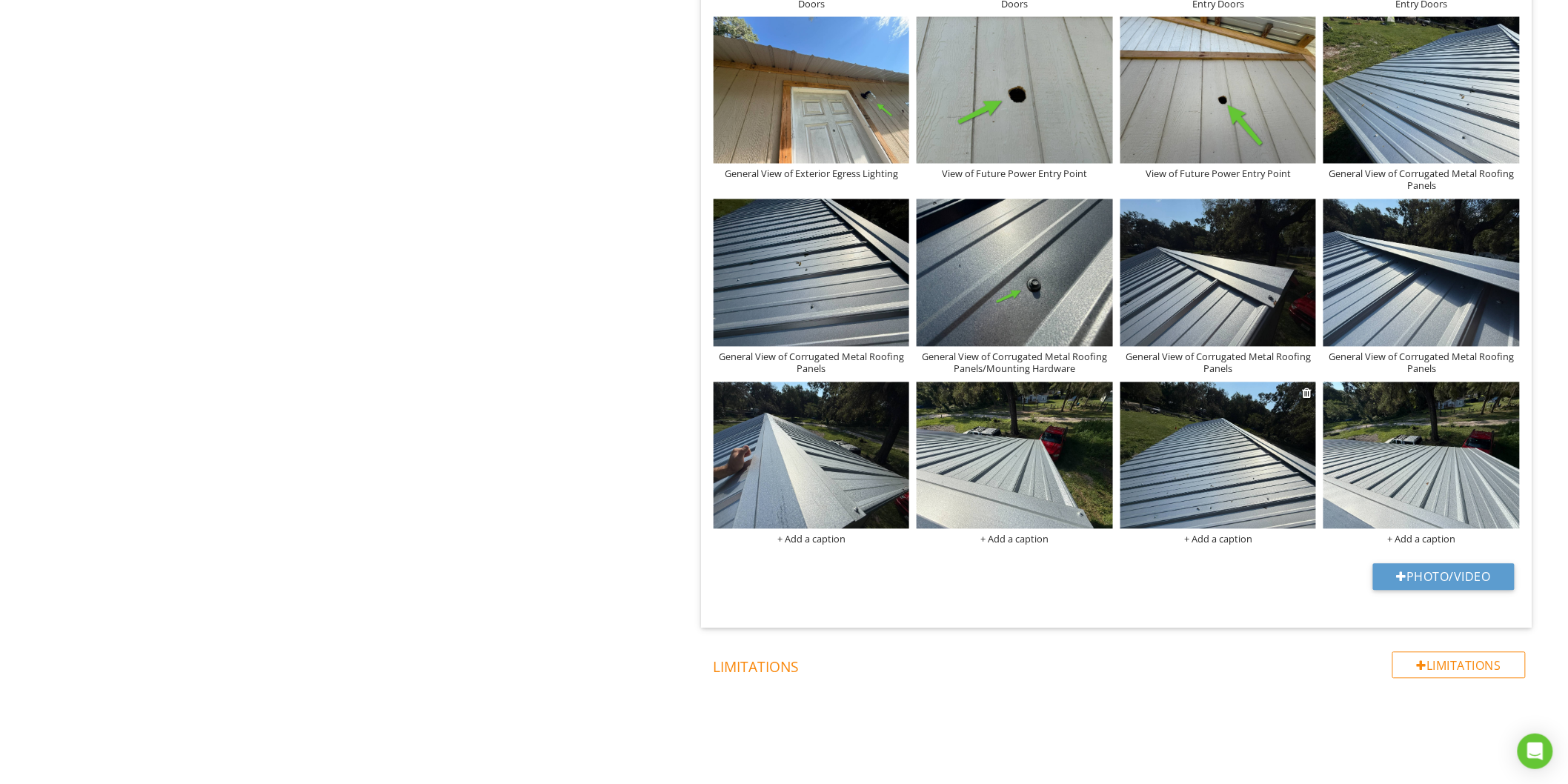
click at [1211, 464] on img at bounding box center [1218, 456] width 196 height 147
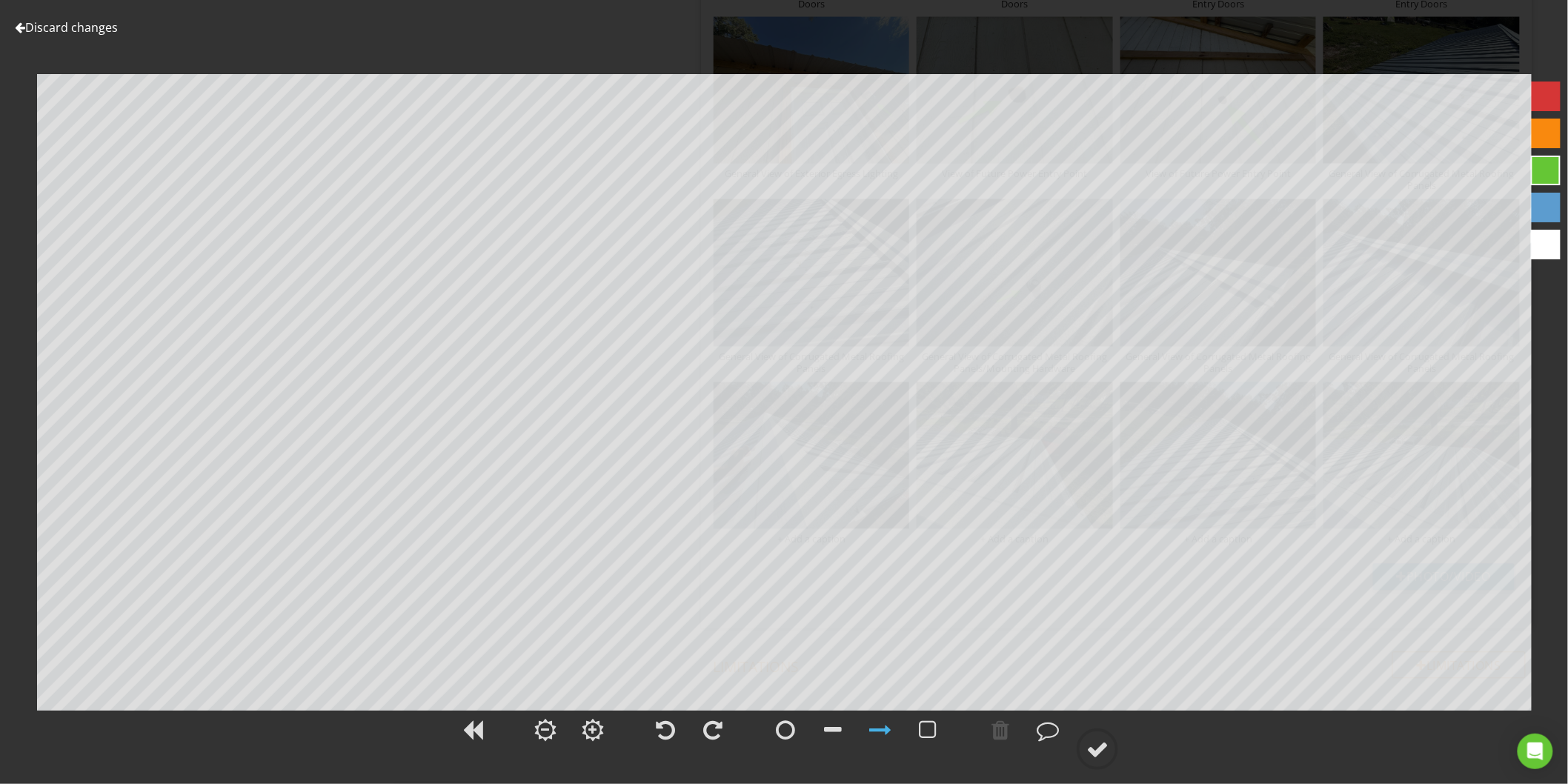
click at [90, 31] on link "Discard changes" at bounding box center [66, 27] width 103 height 16
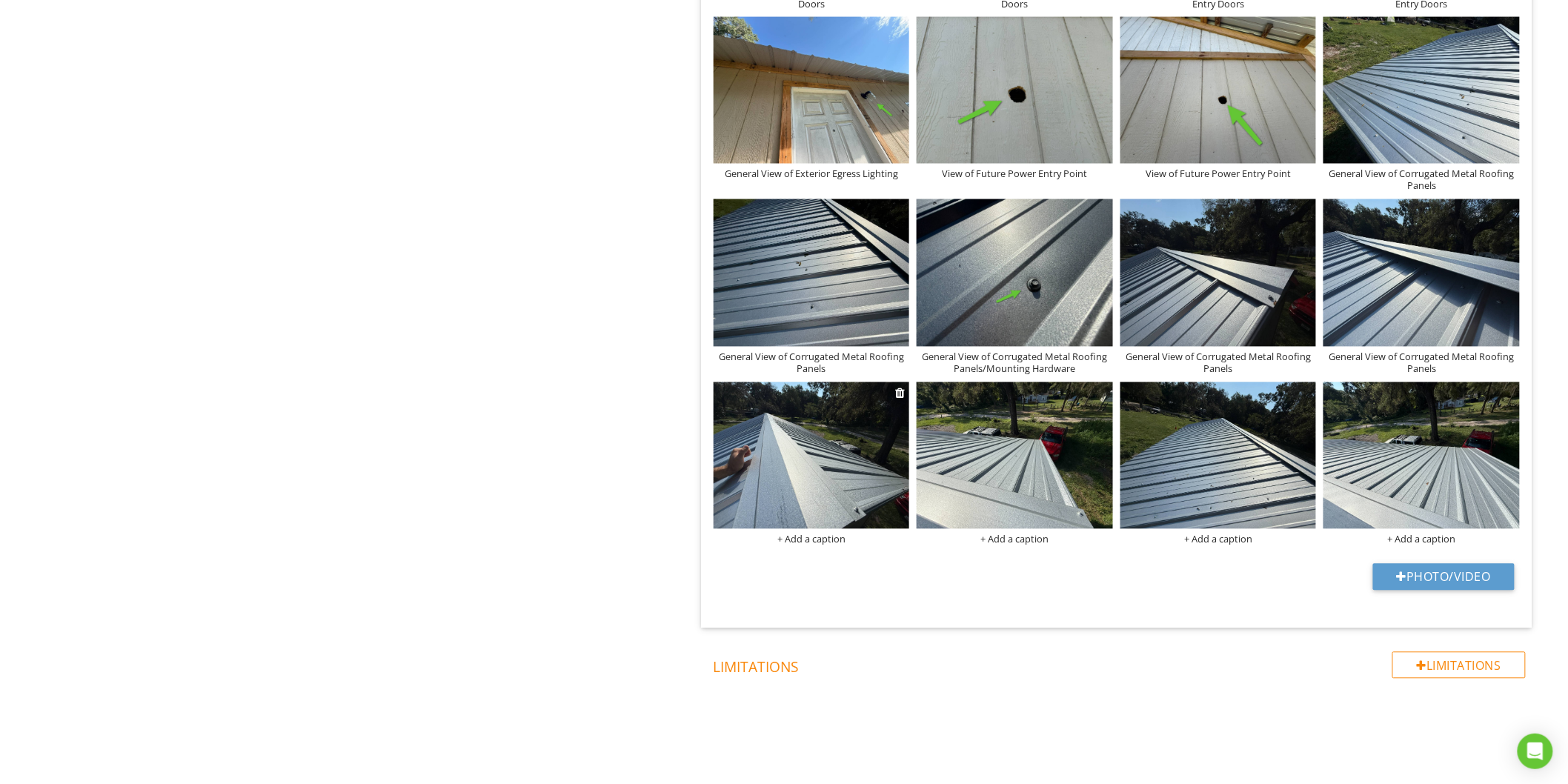
click at [798, 486] on img at bounding box center [812, 456] width 196 height 147
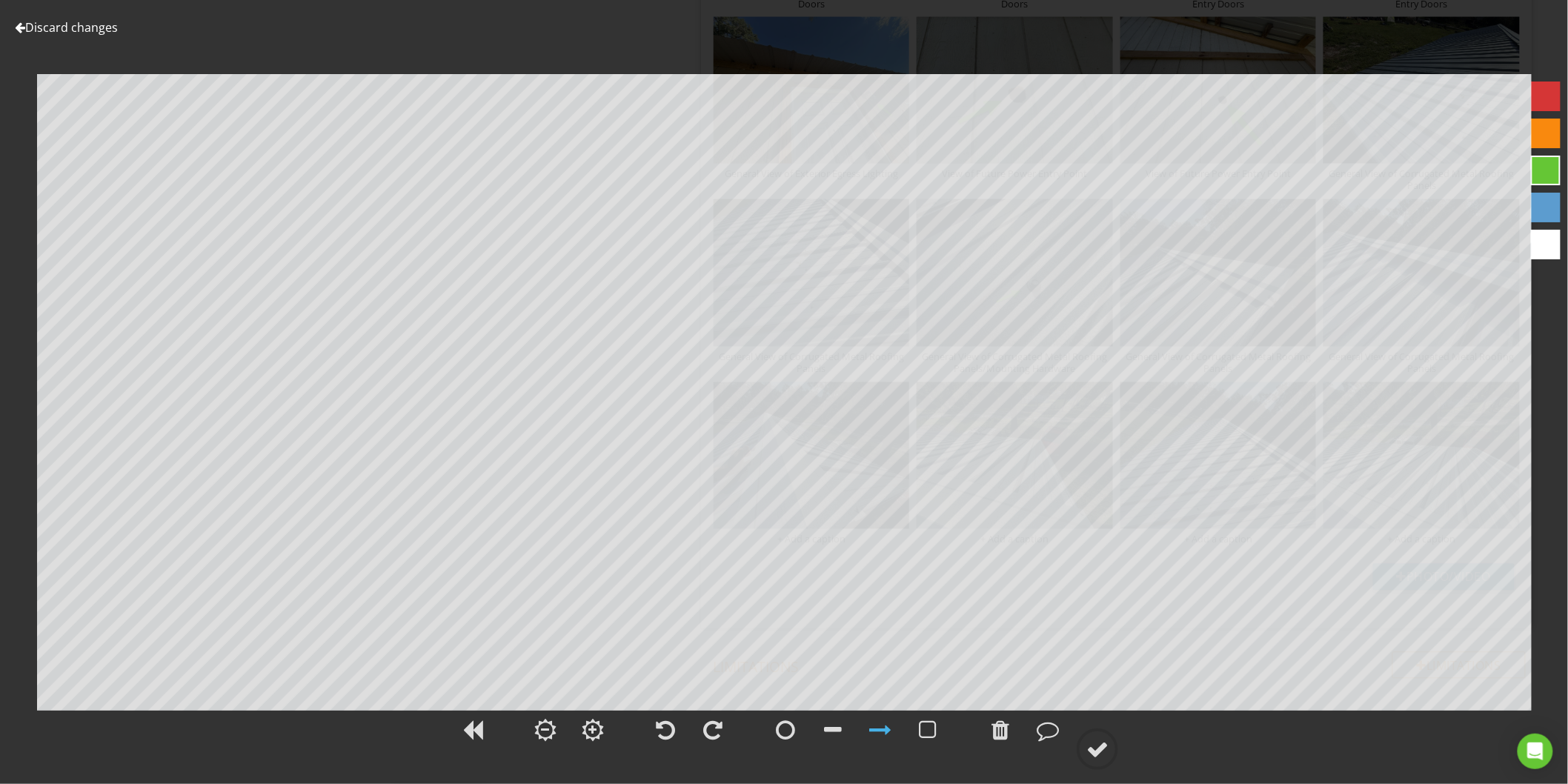
click at [54, 22] on link "Discard changes" at bounding box center [66, 27] width 103 height 16
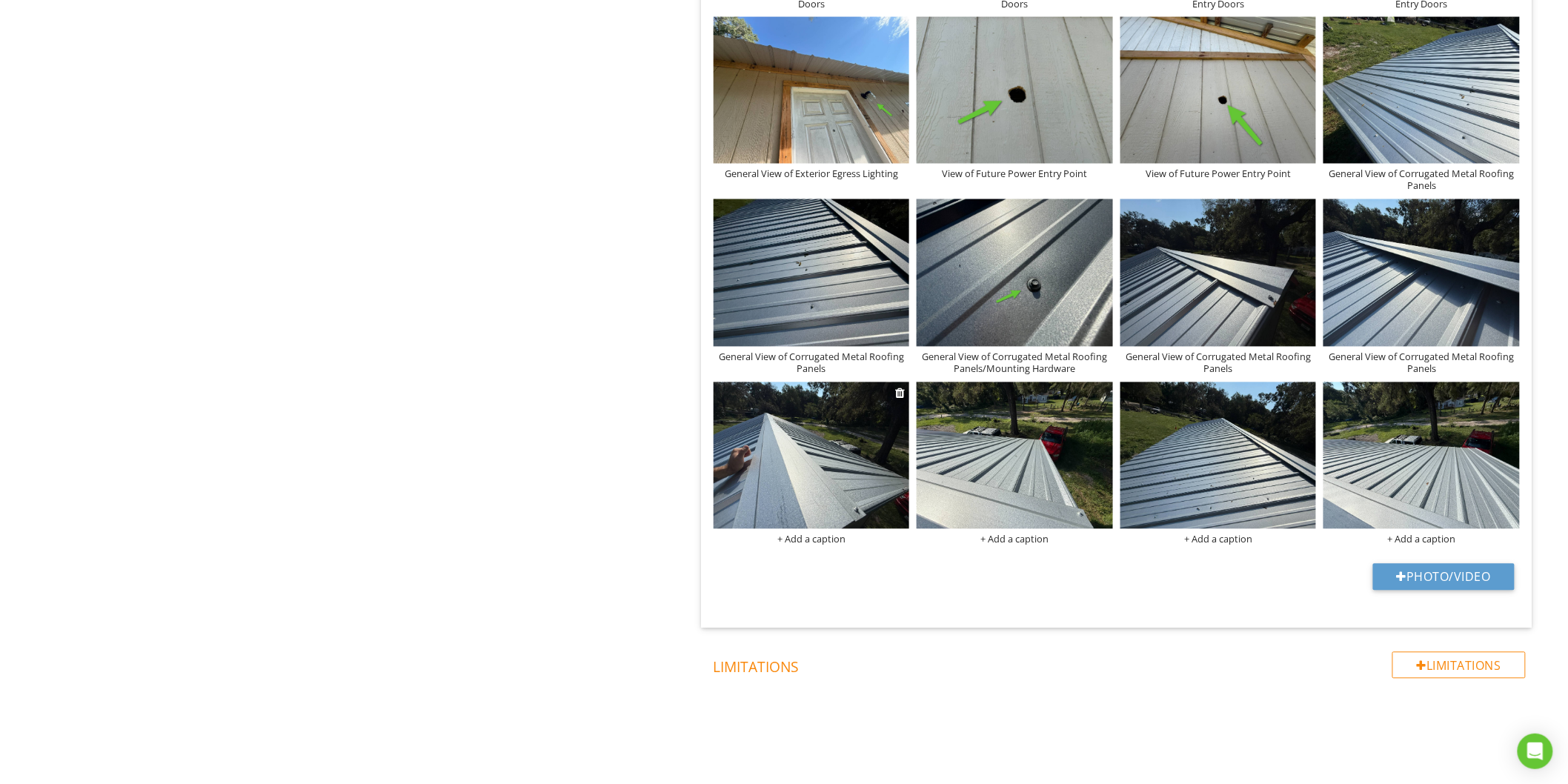
click at [795, 542] on div "+ Add a caption" at bounding box center [812, 539] width 196 height 12
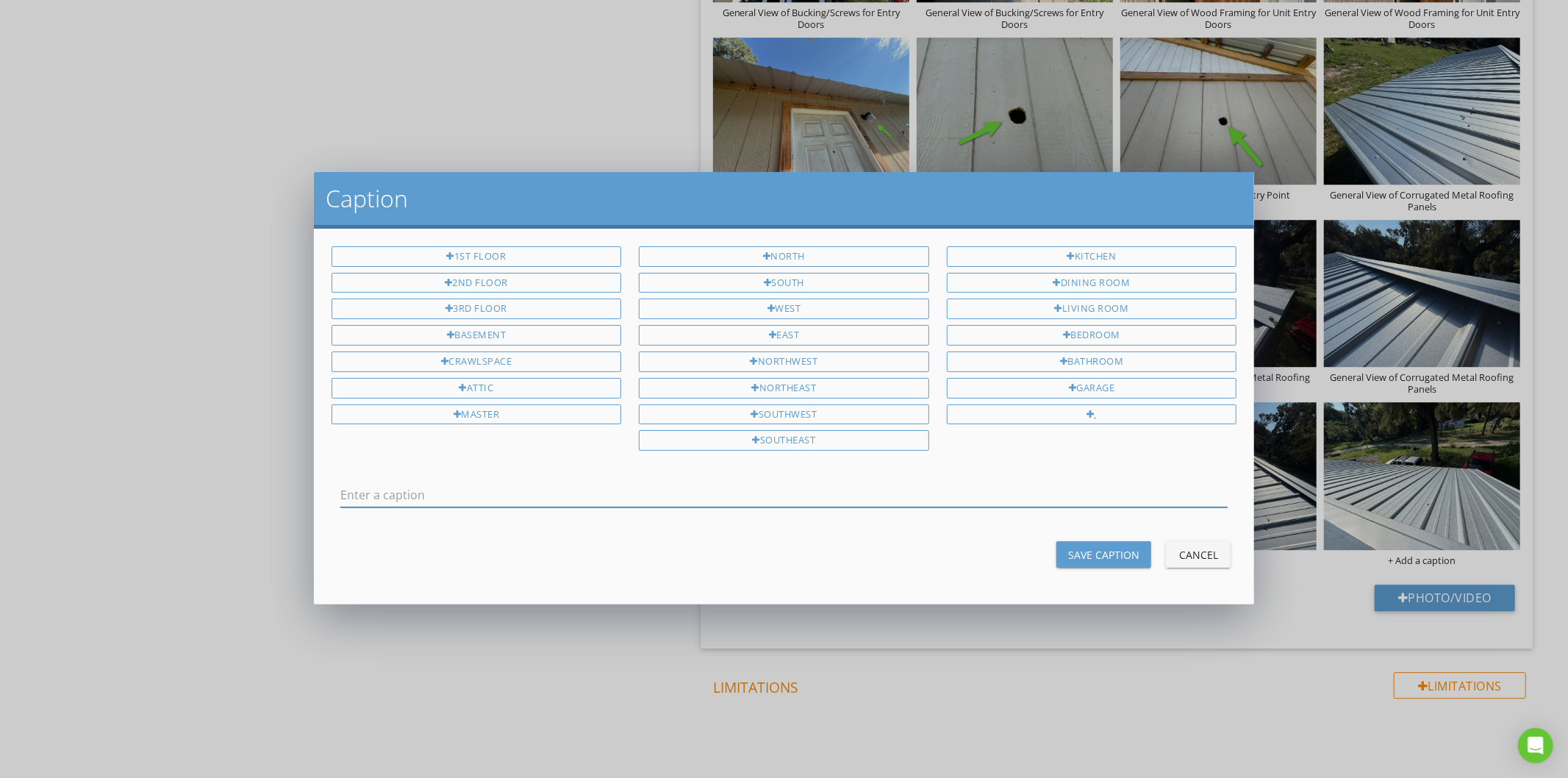
click at [652, 500] on input "text" at bounding box center [785, 495] width 888 height 24
type input "General View of Roof Area Requiring Additional"
click at [1186, 556] on div "Cancel" at bounding box center [1198, 554] width 41 height 15
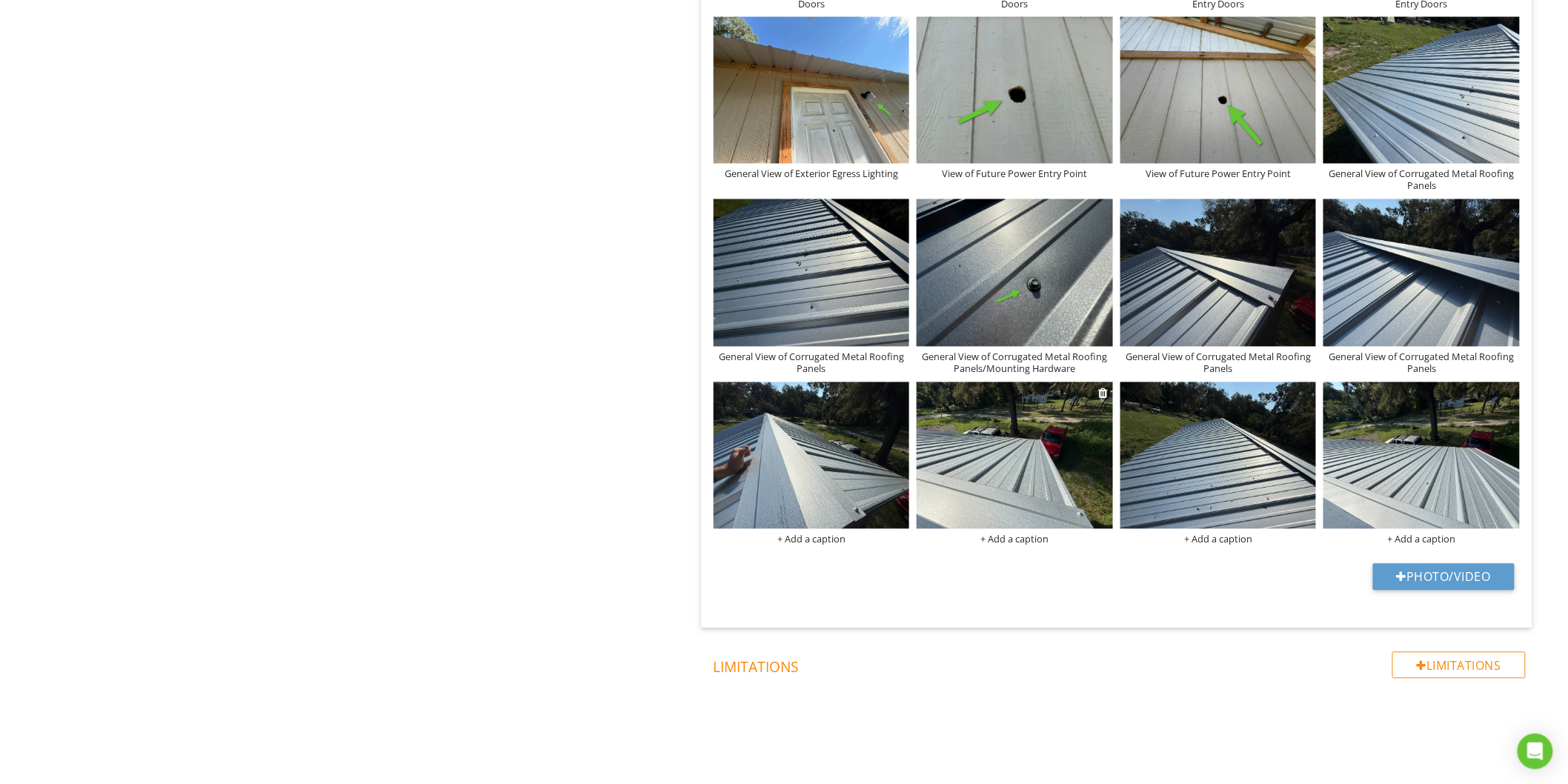
click at [1042, 474] on img at bounding box center [1015, 456] width 196 height 147
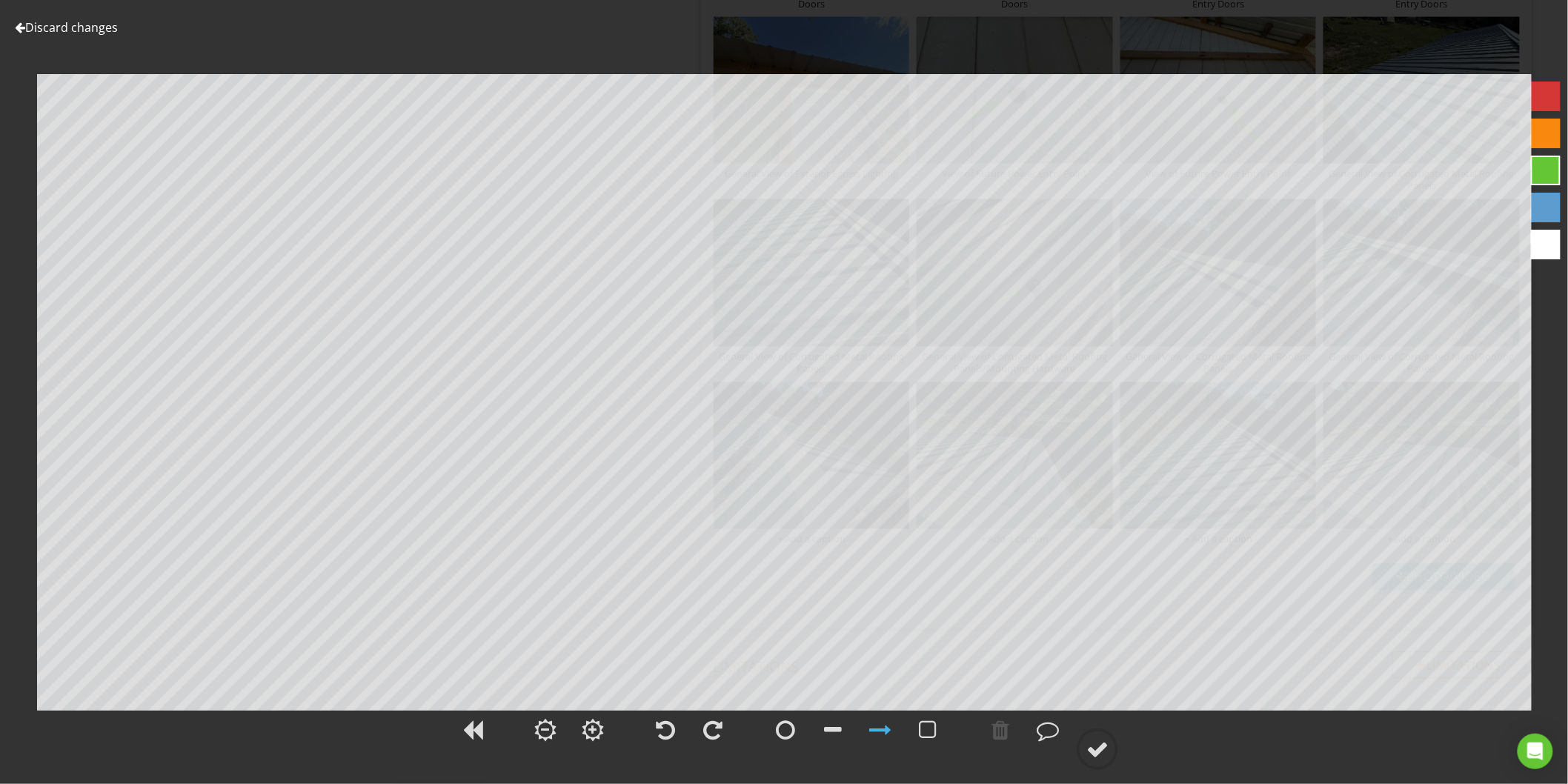
click at [46, 26] on link "Discard changes" at bounding box center [66, 27] width 103 height 16
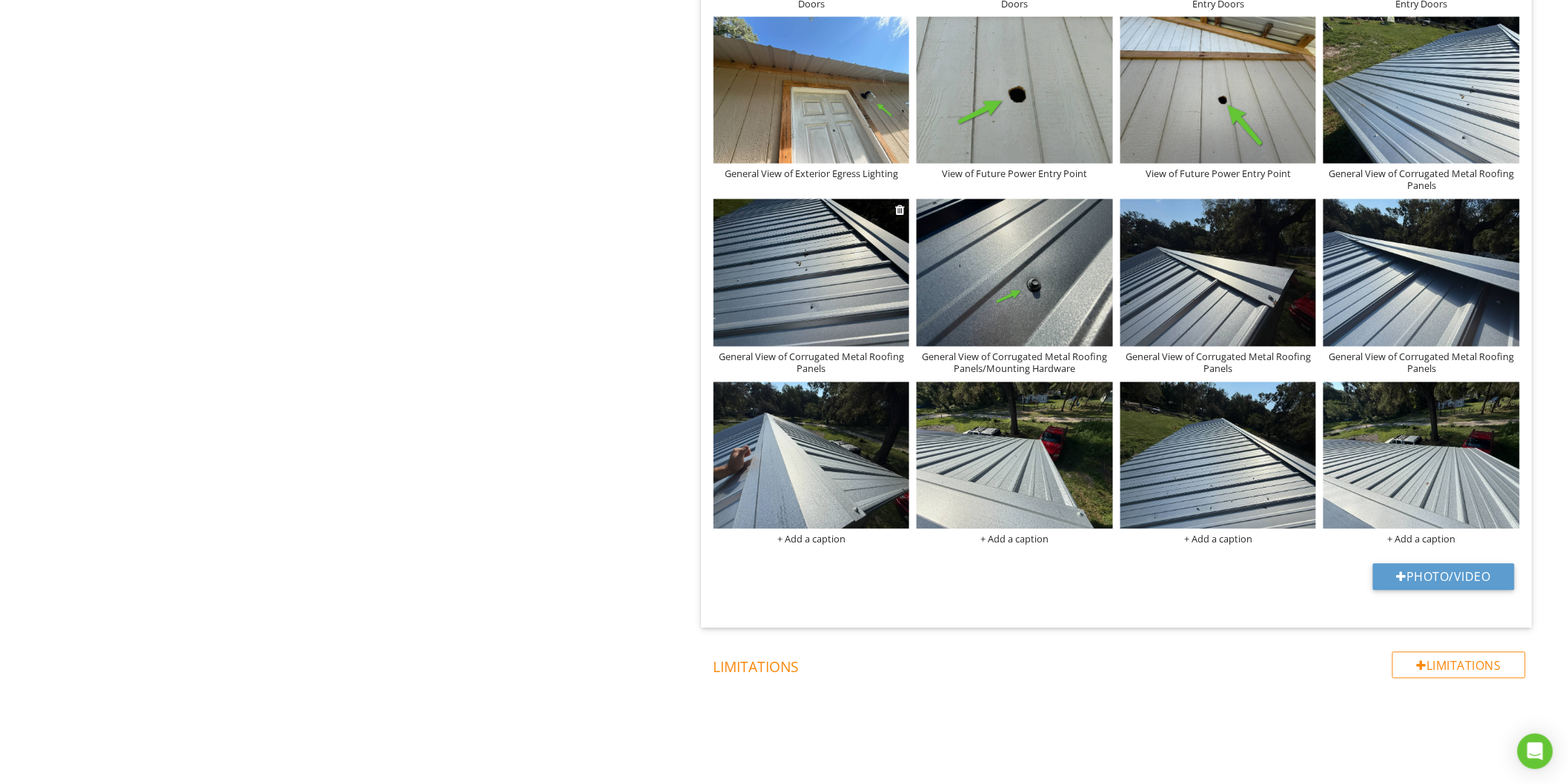
click at [842, 358] on div "General View of Corrugated Metal Roofing Panels" at bounding box center [812, 363] width 196 height 24
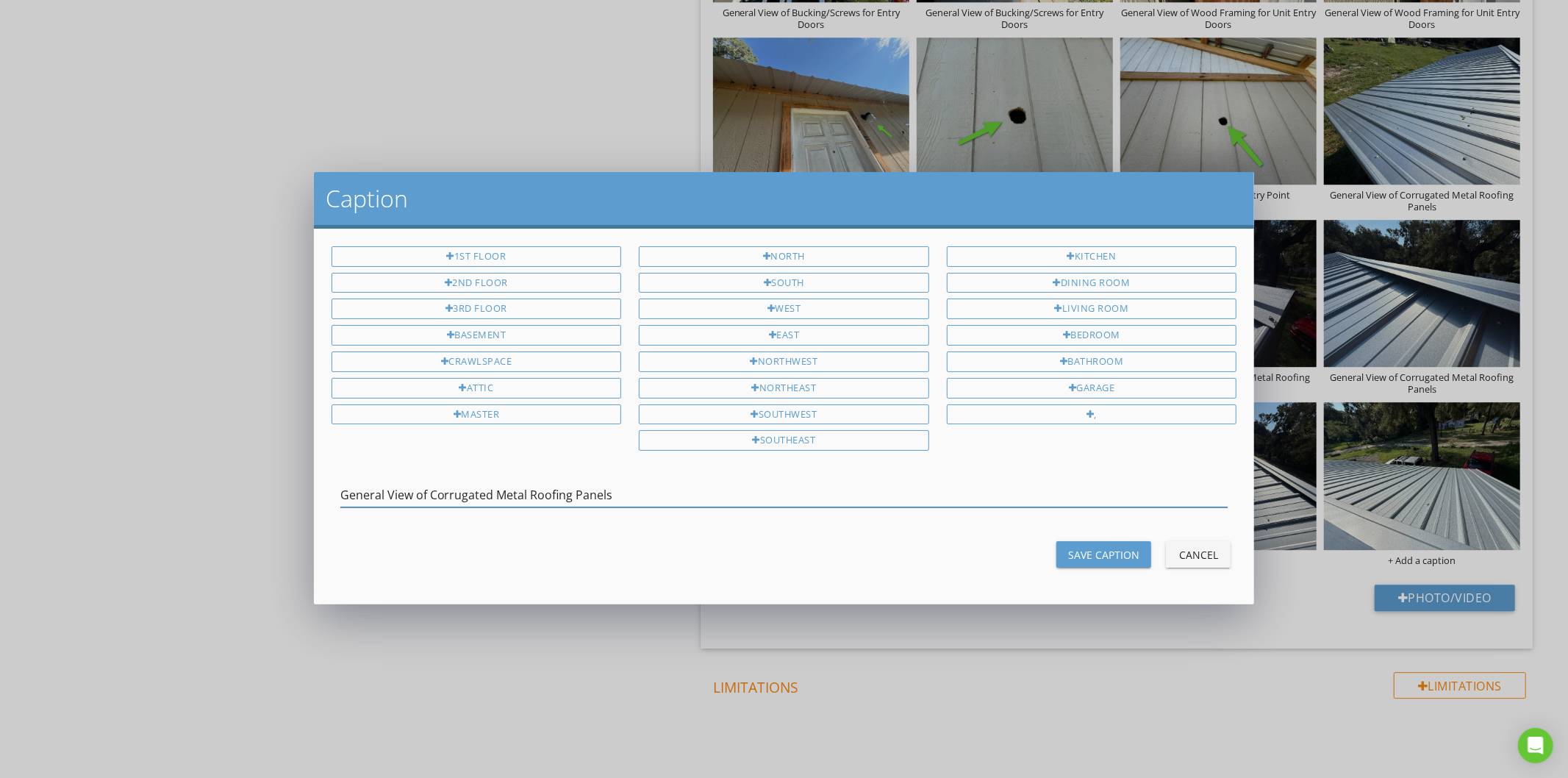
click at [557, 495] on input "General View of Corrugated Metal Roofing Panels" at bounding box center [785, 495] width 888 height 24
click at [1103, 557] on div "Save Caption" at bounding box center [1103, 554] width 71 height 15
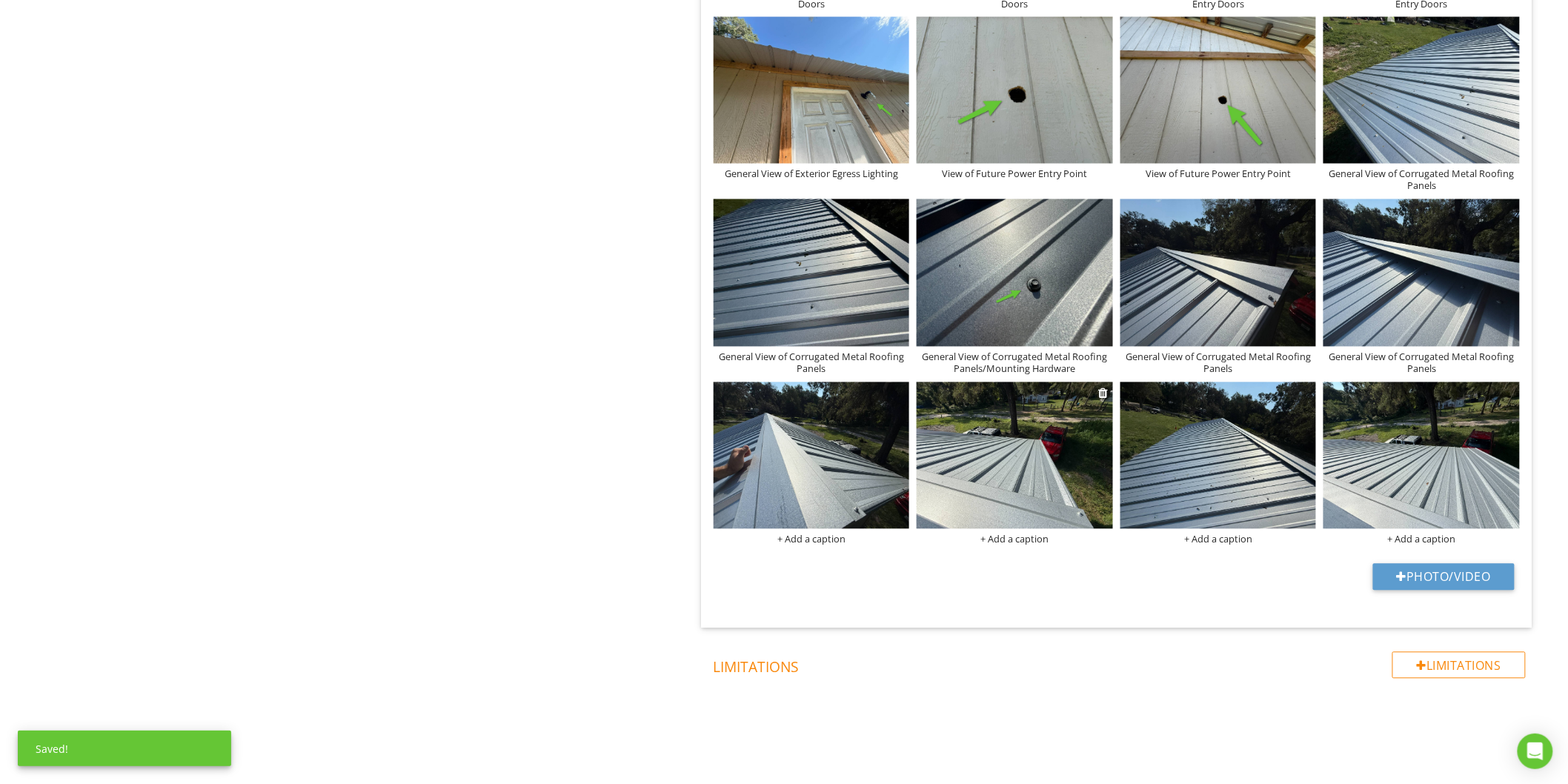
click at [1016, 545] on div "+ Add a caption" at bounding box center [1015, 539] width 196 height 12
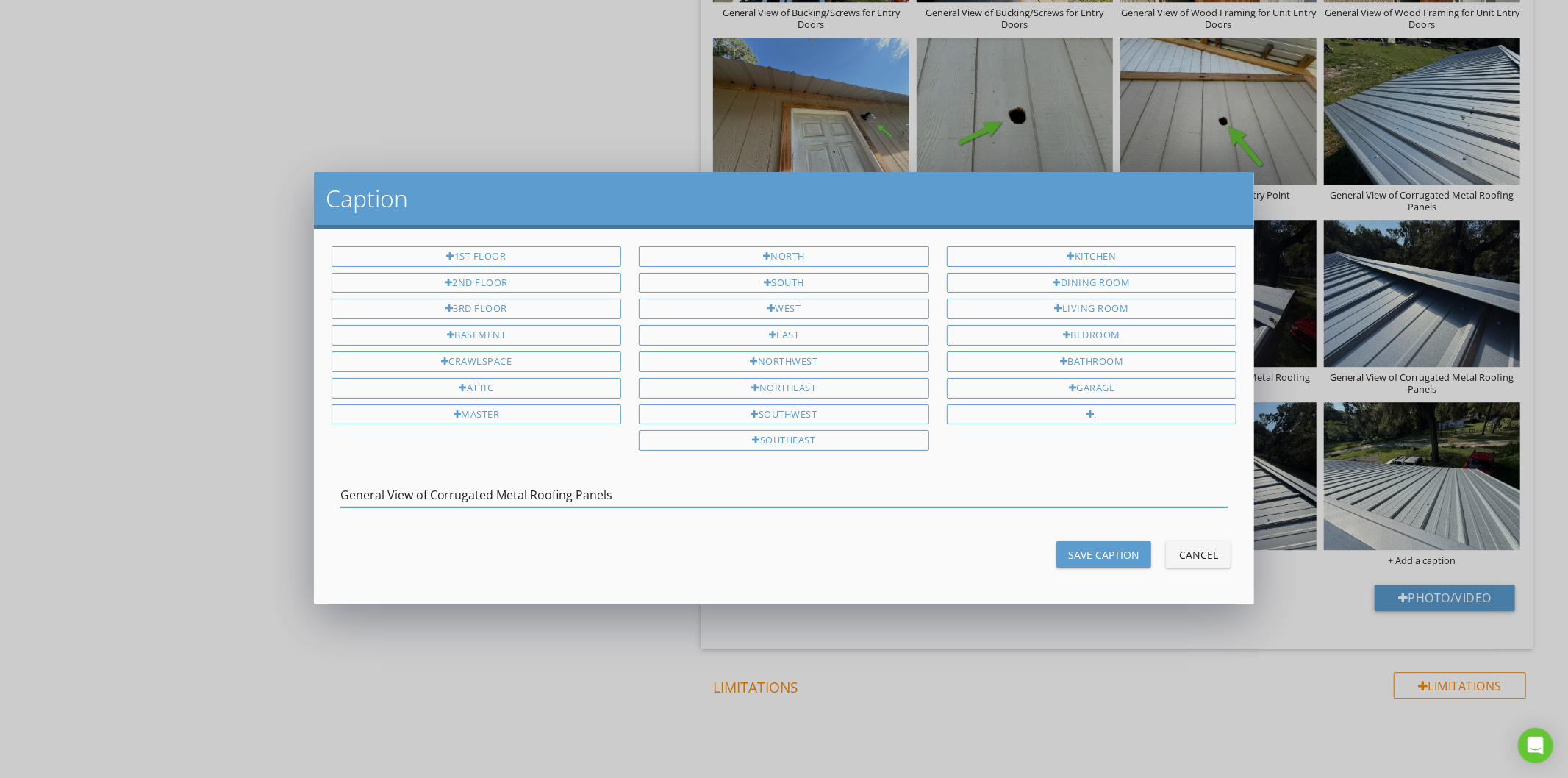
type input "General View of Corrugated Metal Roofing Panels"
click at [1086, 564] on button "Save Caption" at bounding box center [1104, 554] width 95 height 26
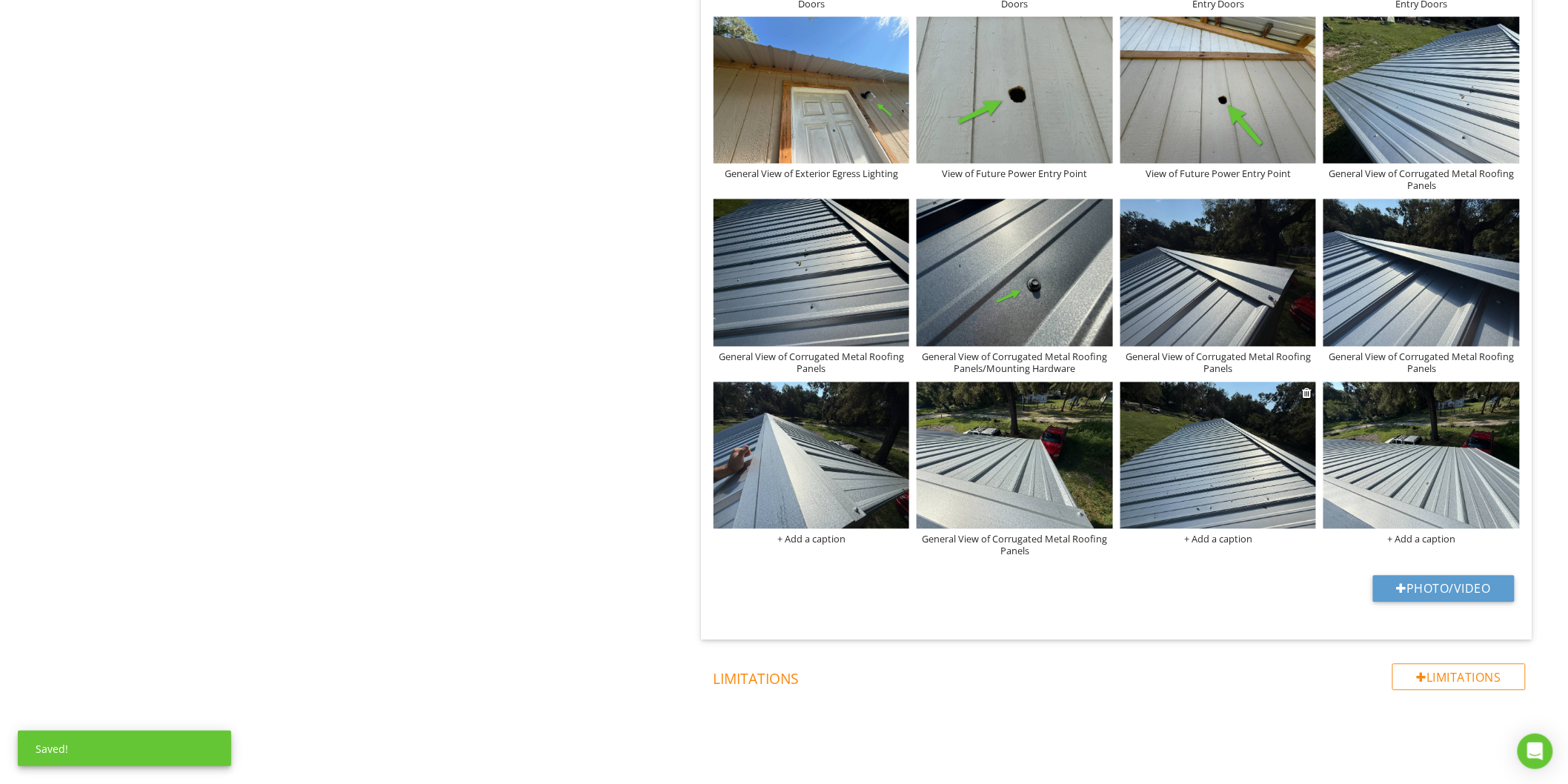
click at [1211, 545] on div "+ Add a caption" at bounding box center [1218, 539] width 196 height 12
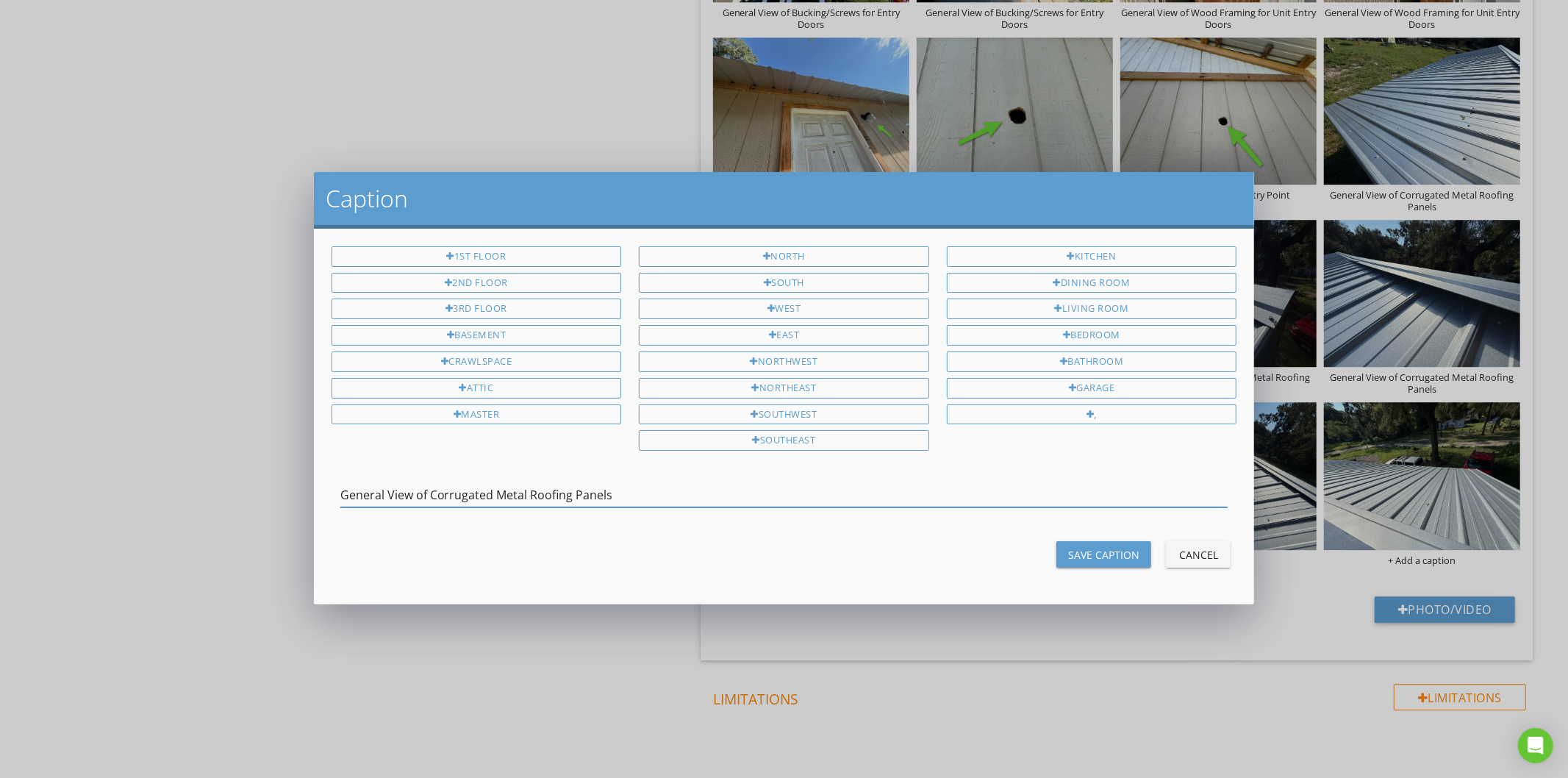
type input "General View of Corrugated Metal Roofing Panels"
click at [1113, 550] on div "Save Caption" at bounding box center [1103, 554] width 71 height 15
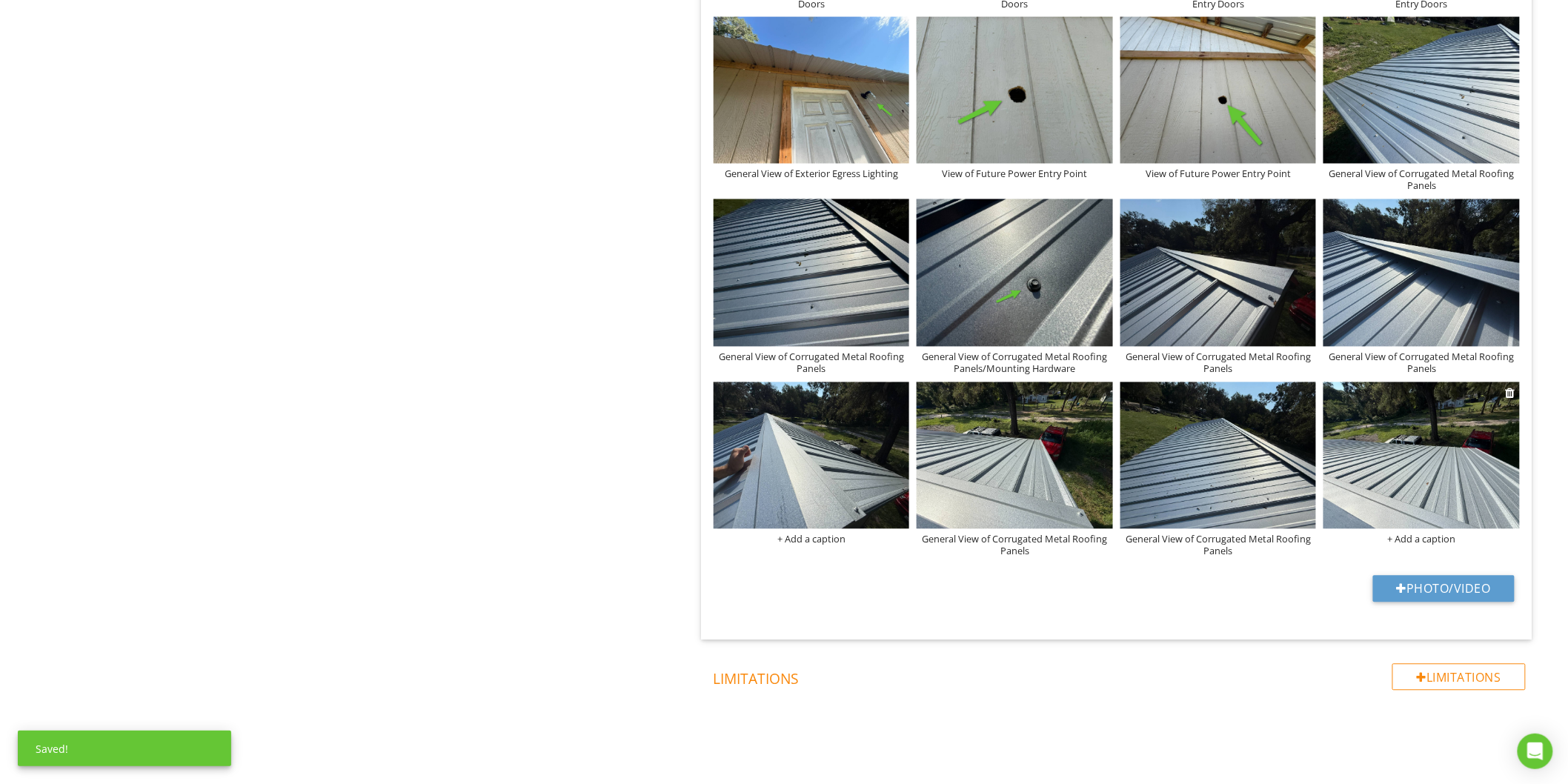
click at [1450, 534] on div at bounding box center [1421, 458] width 196 height 151
click at [1403, 543] on div "+ Add a caption" at bounding box center [1421, 539] width 196 height 12
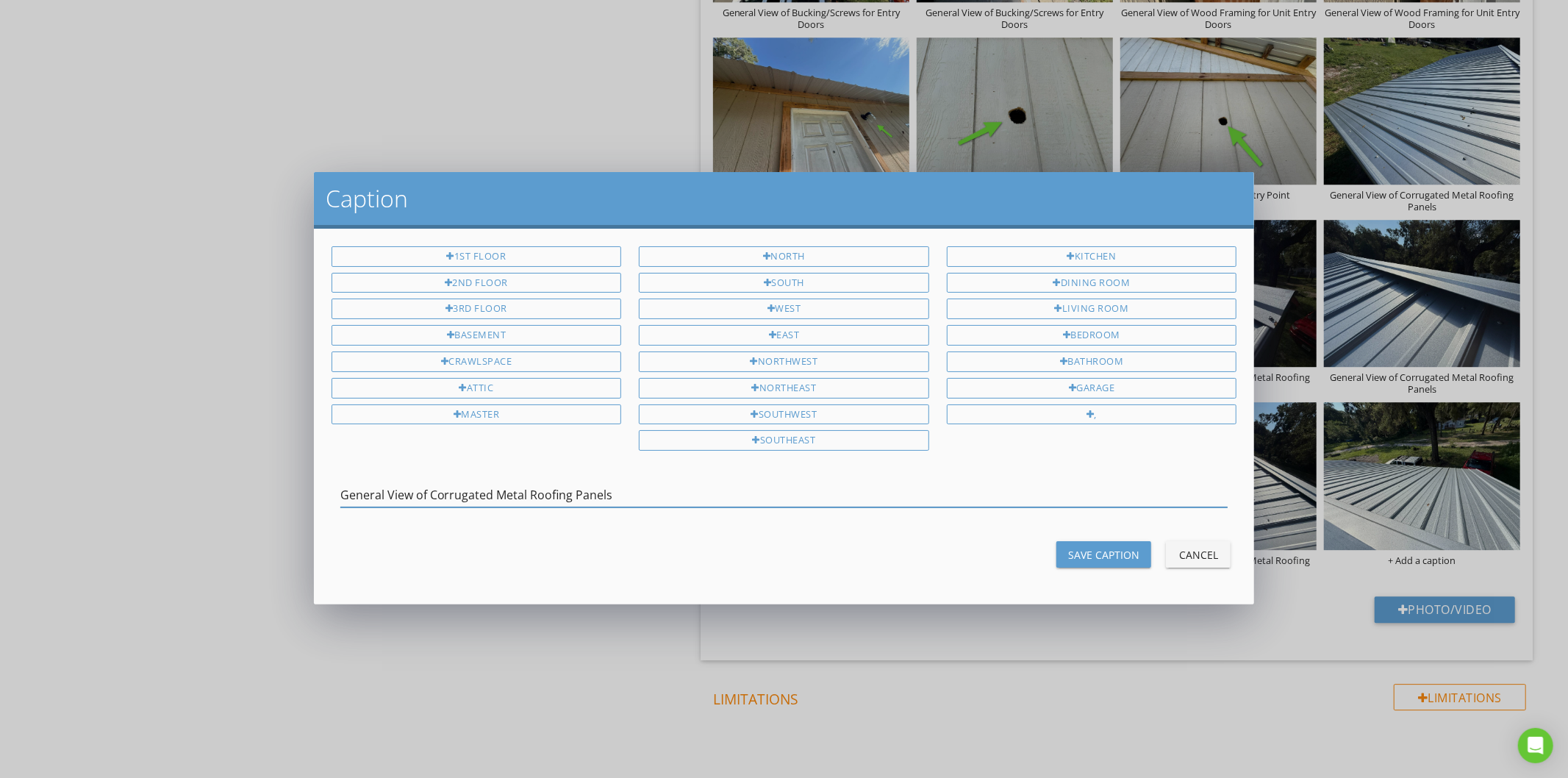
type input "General View of Corrugated Metal Roofing Panels"
click at [1071, 552] on div "Save Caption" at bounding box center [1103, 554] width 71 height 15
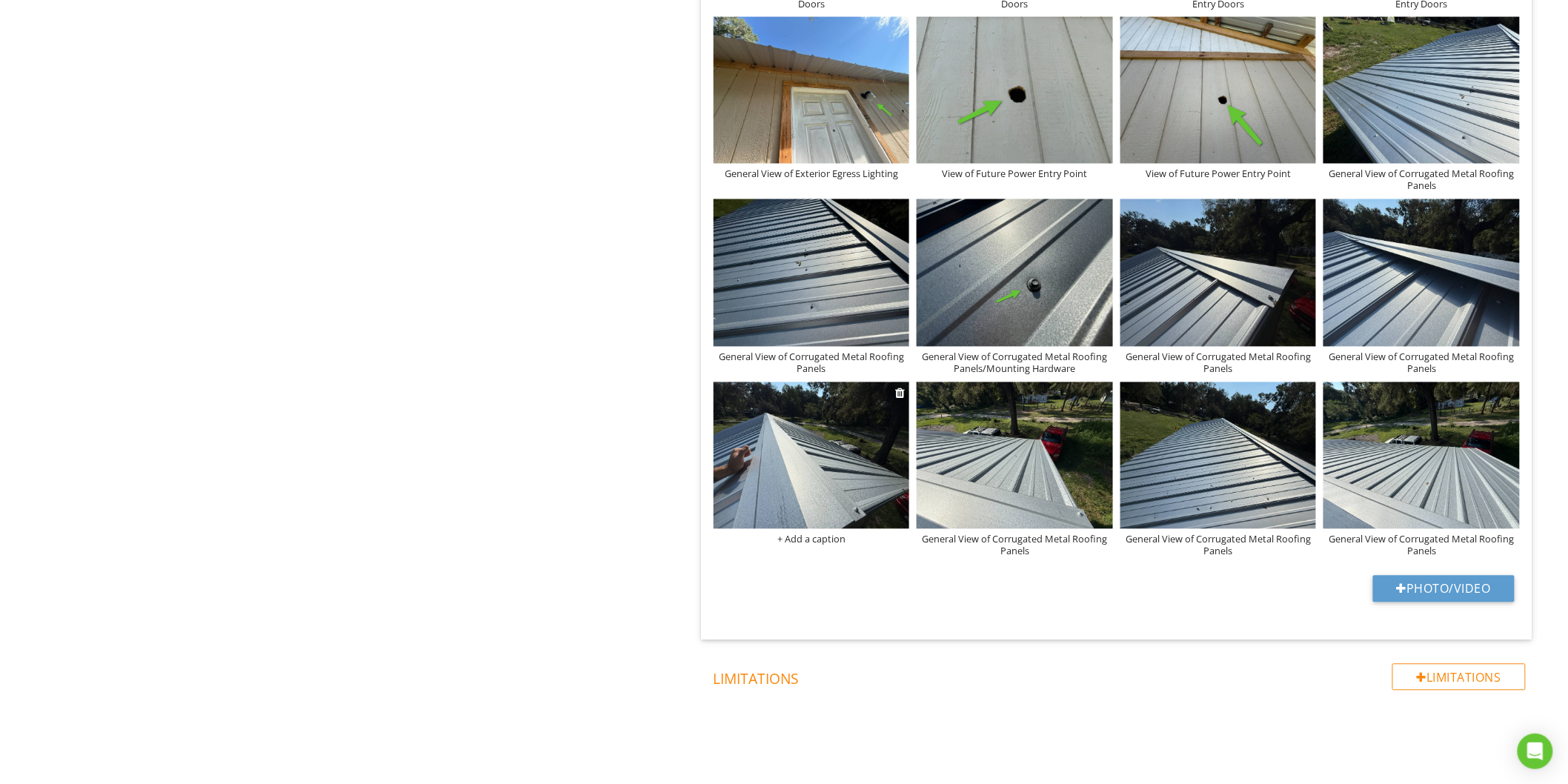
click at [809, 489] on img at bounding box center [812, 456] width 196 height 147
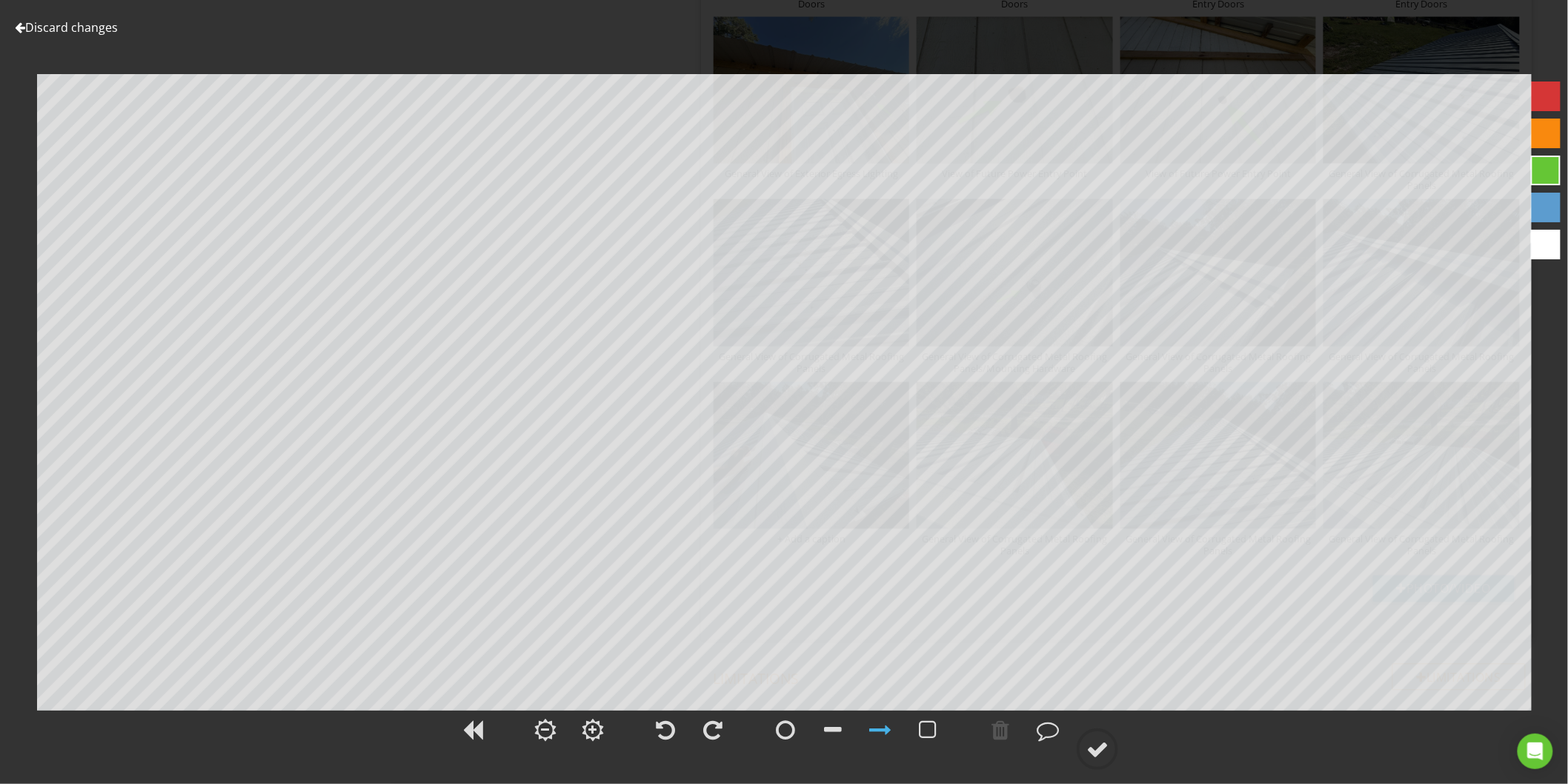
click at [65, 30] on link "Discard changes" at bounding box center [66, 27] width 103 height 16
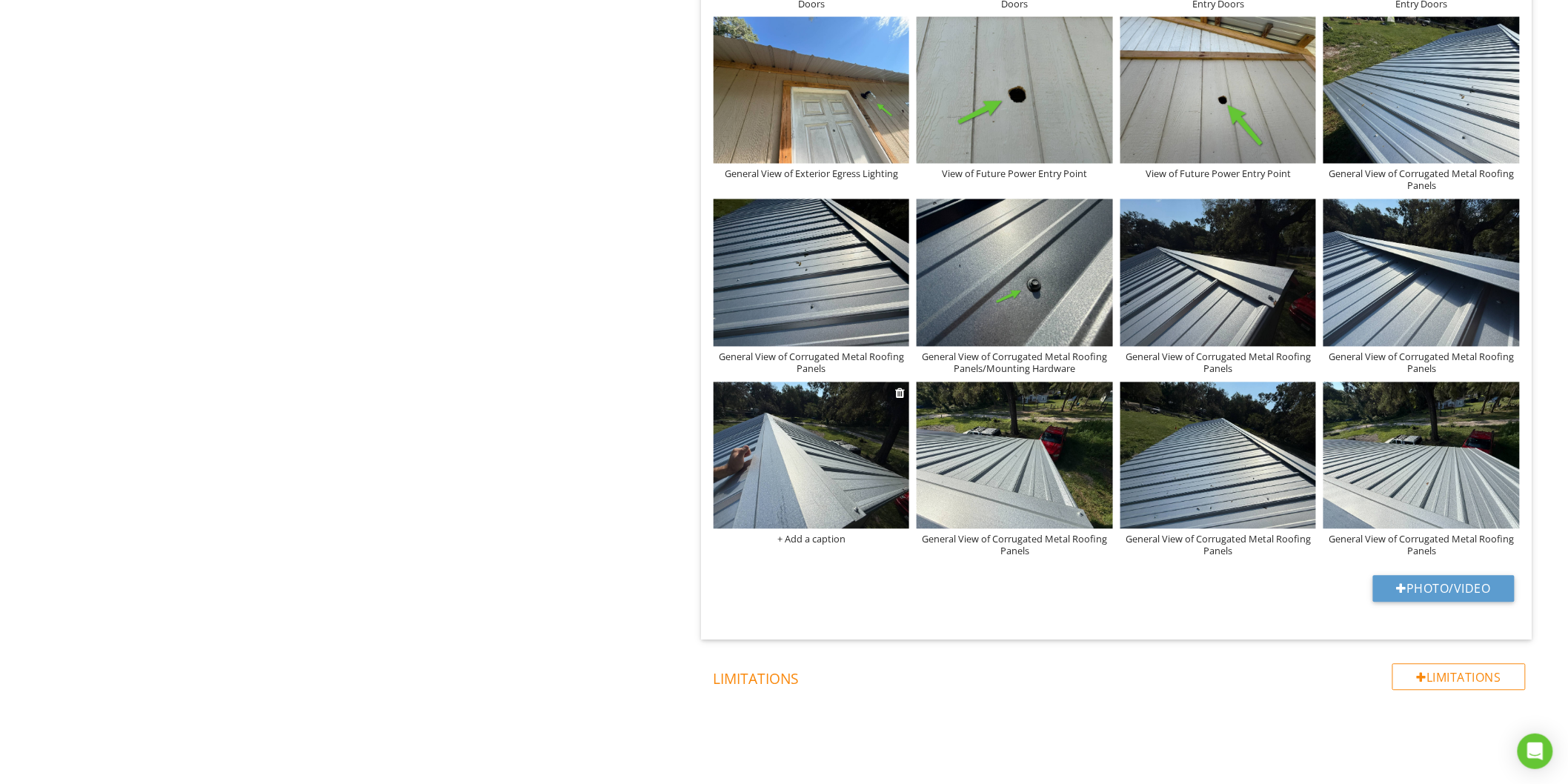
click at [797, 539] on div "+ Add a caption" at bounding box center [812, 539] width 196 height 12
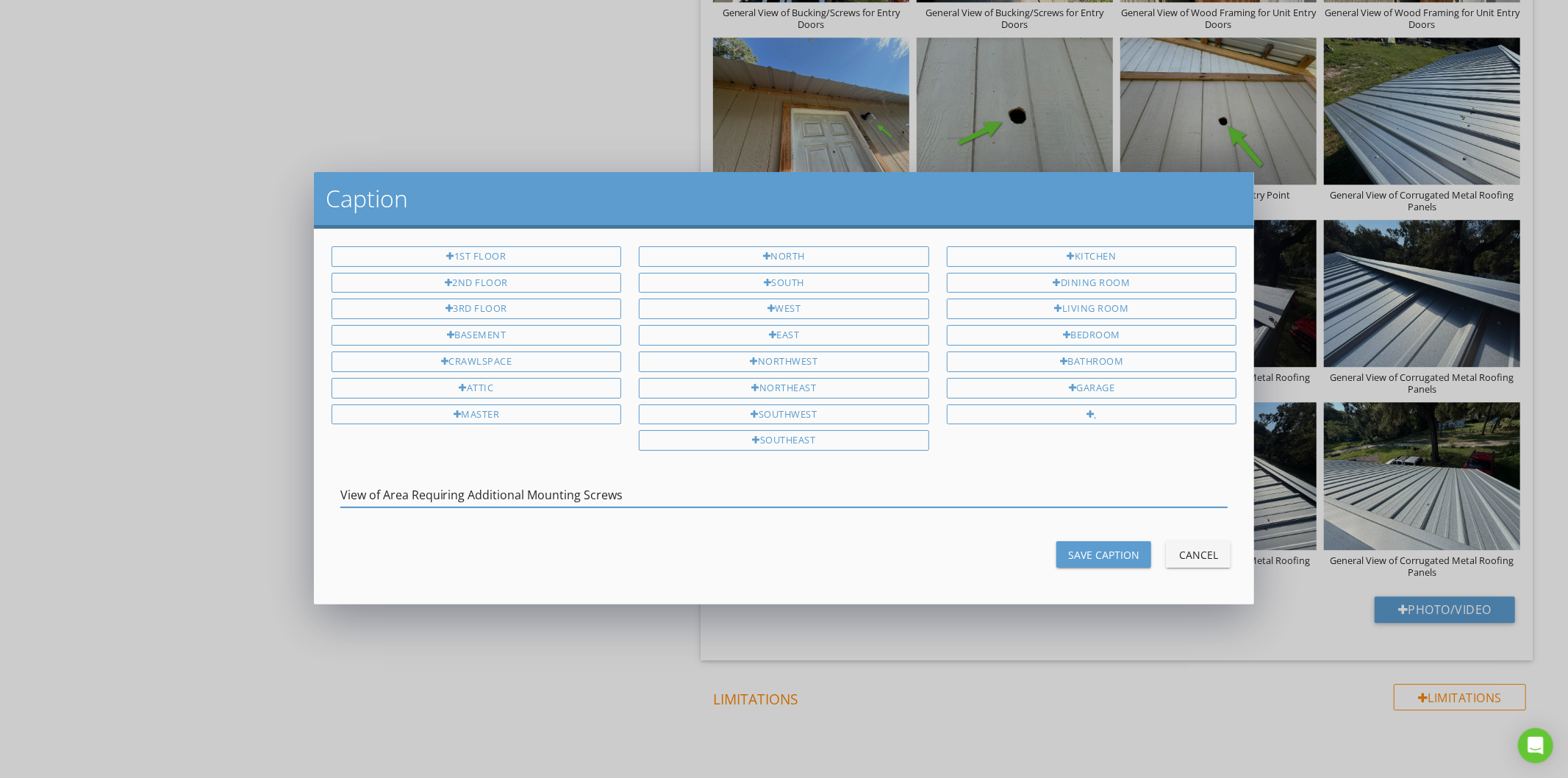
type input "View of Area Requiring Additional Mounting Screws"
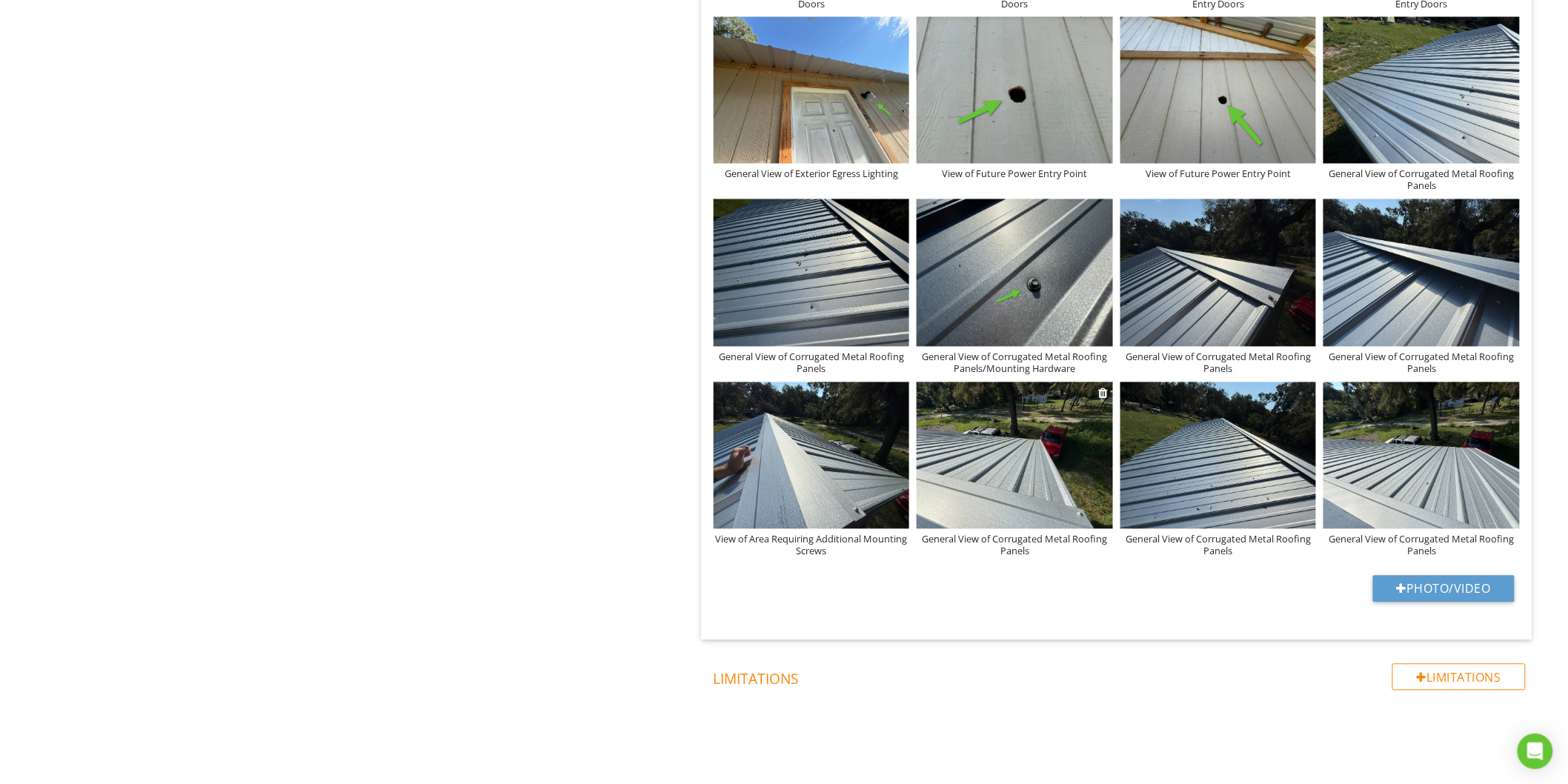
click at [1038, 484] on img at bounding box center [1015, 456] width 196 height 147
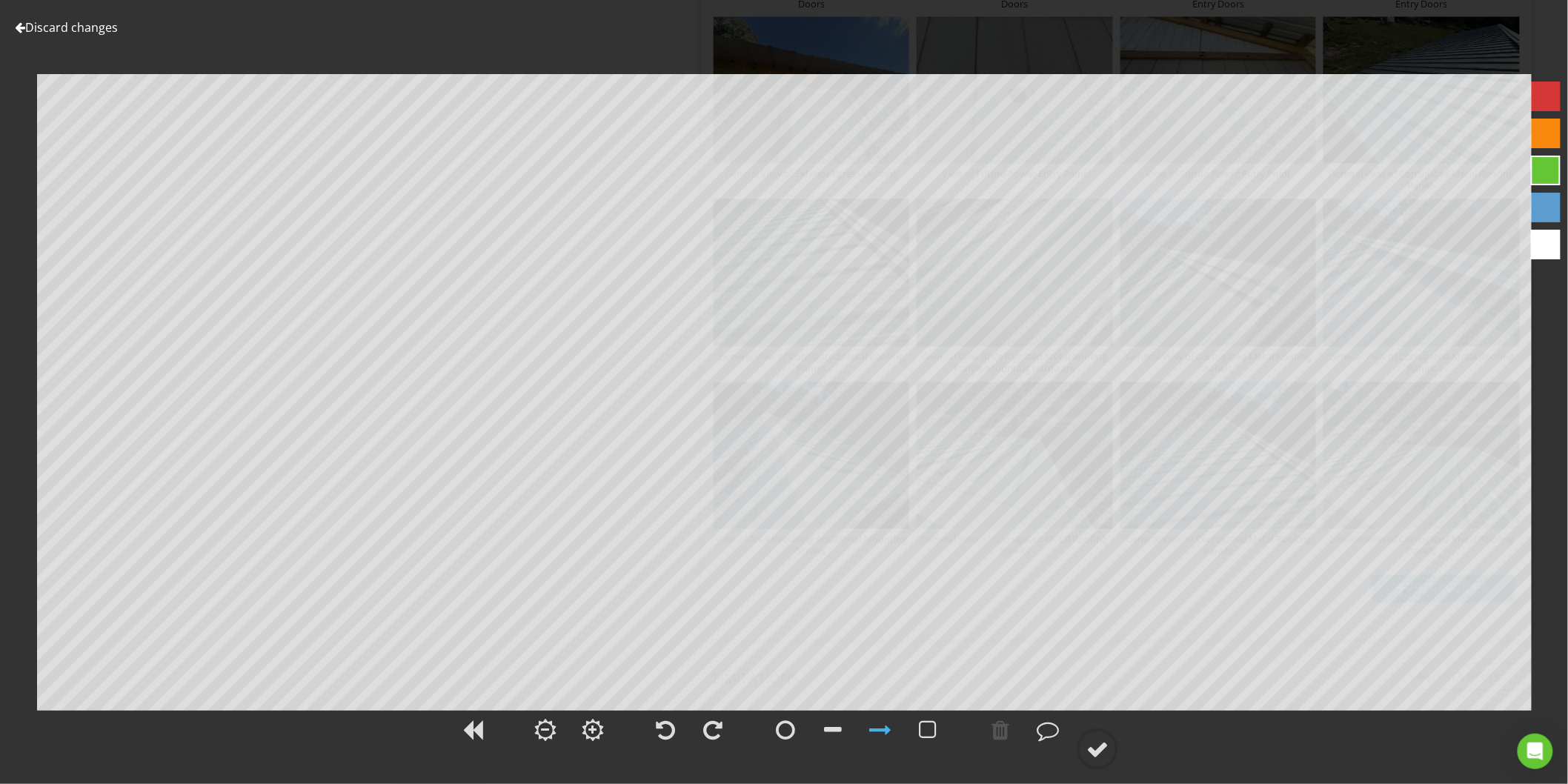
click at [45, 33] on link "Discard changes" at bounding box center [66, 27] width 103 height 16
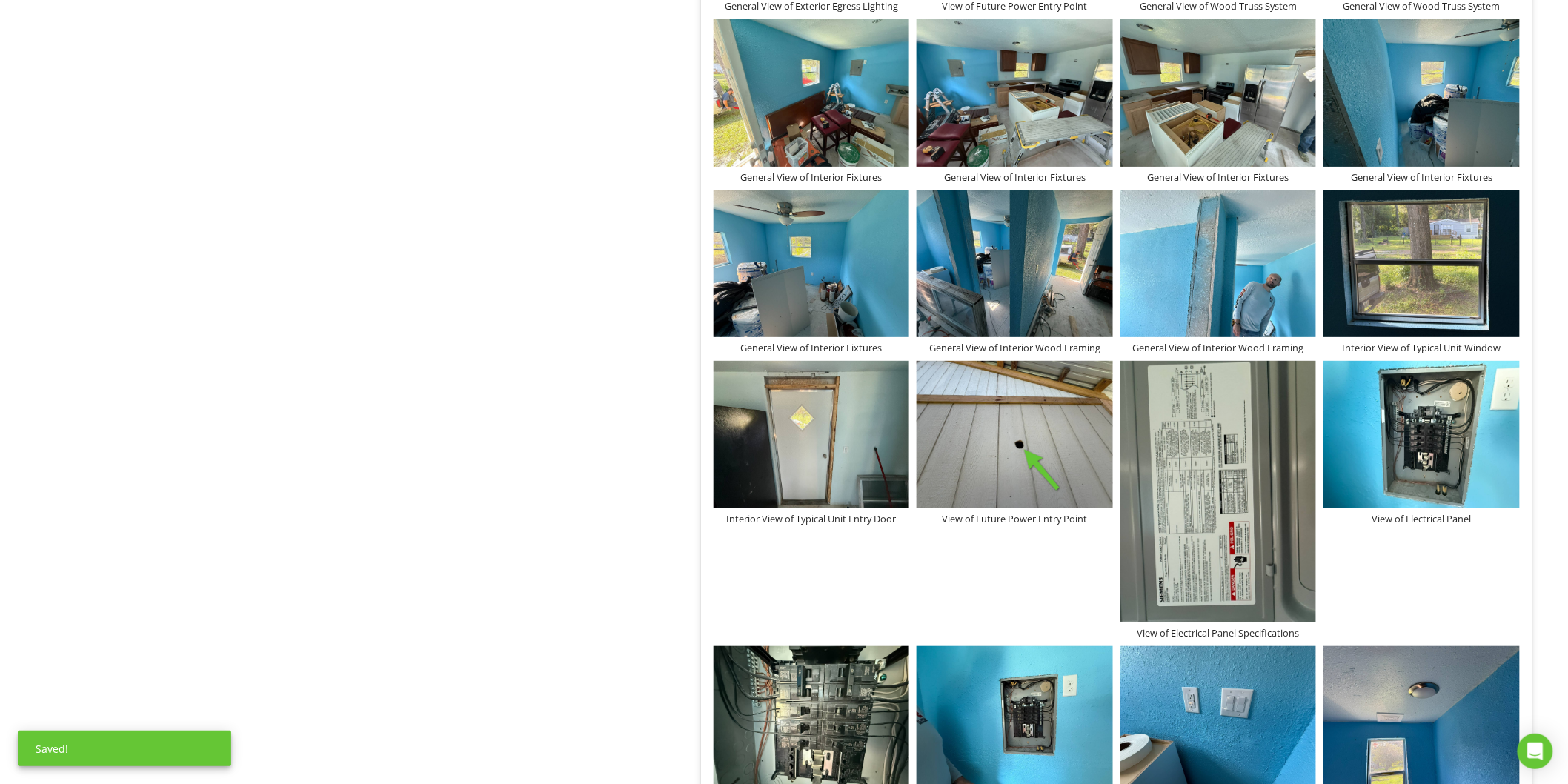
scroll to position [2232, 0]
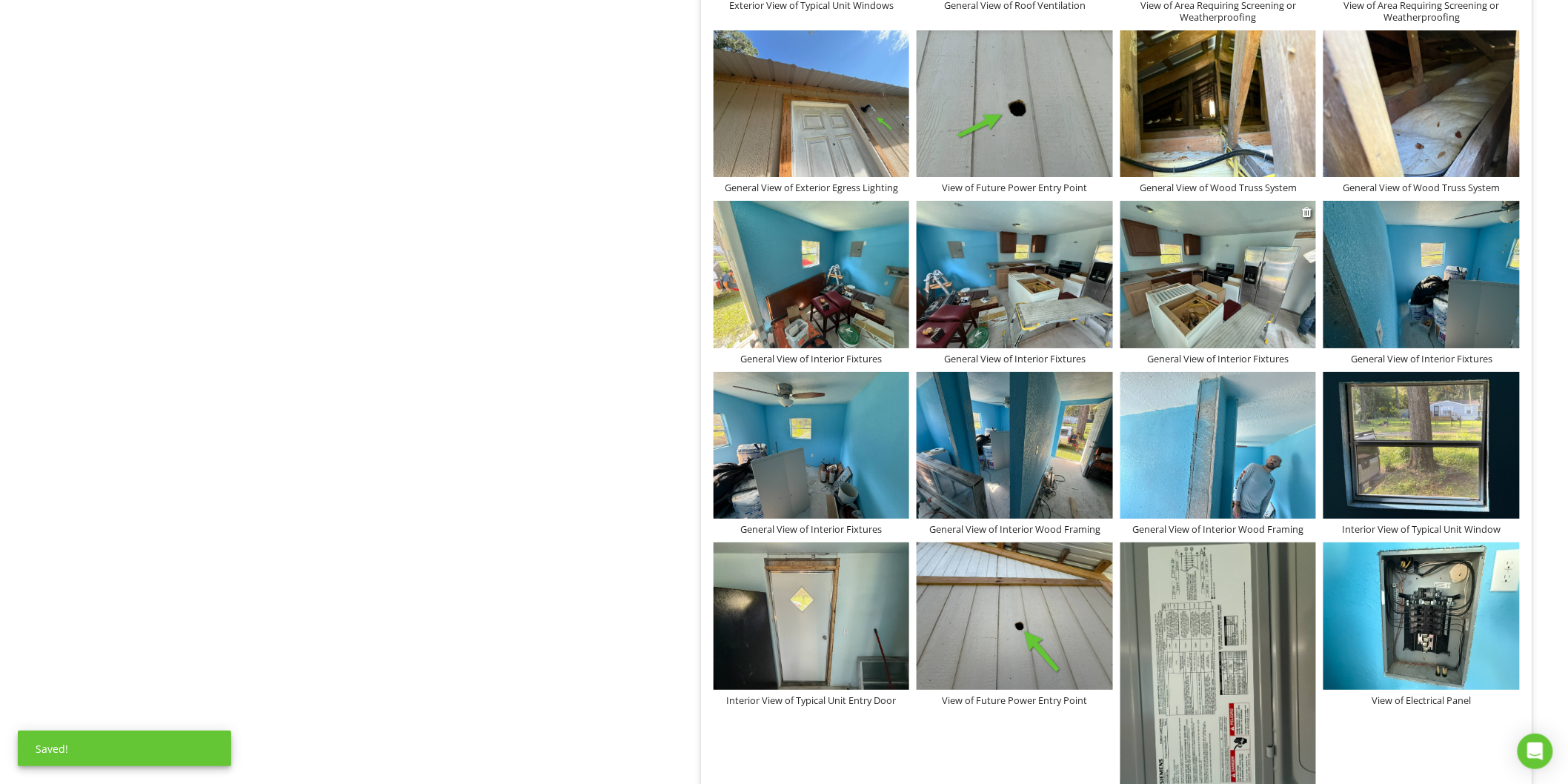
drag, startPoint x: 1038, startPoint y: 538, endPoint x: 1151, endPoint y: 253, distance: 306.6
click at [1151, 253] on div "General View of Front Elevation General View of Side Elevation (A) General View…" at bounding box center [1117, 66] width 814 height 3317
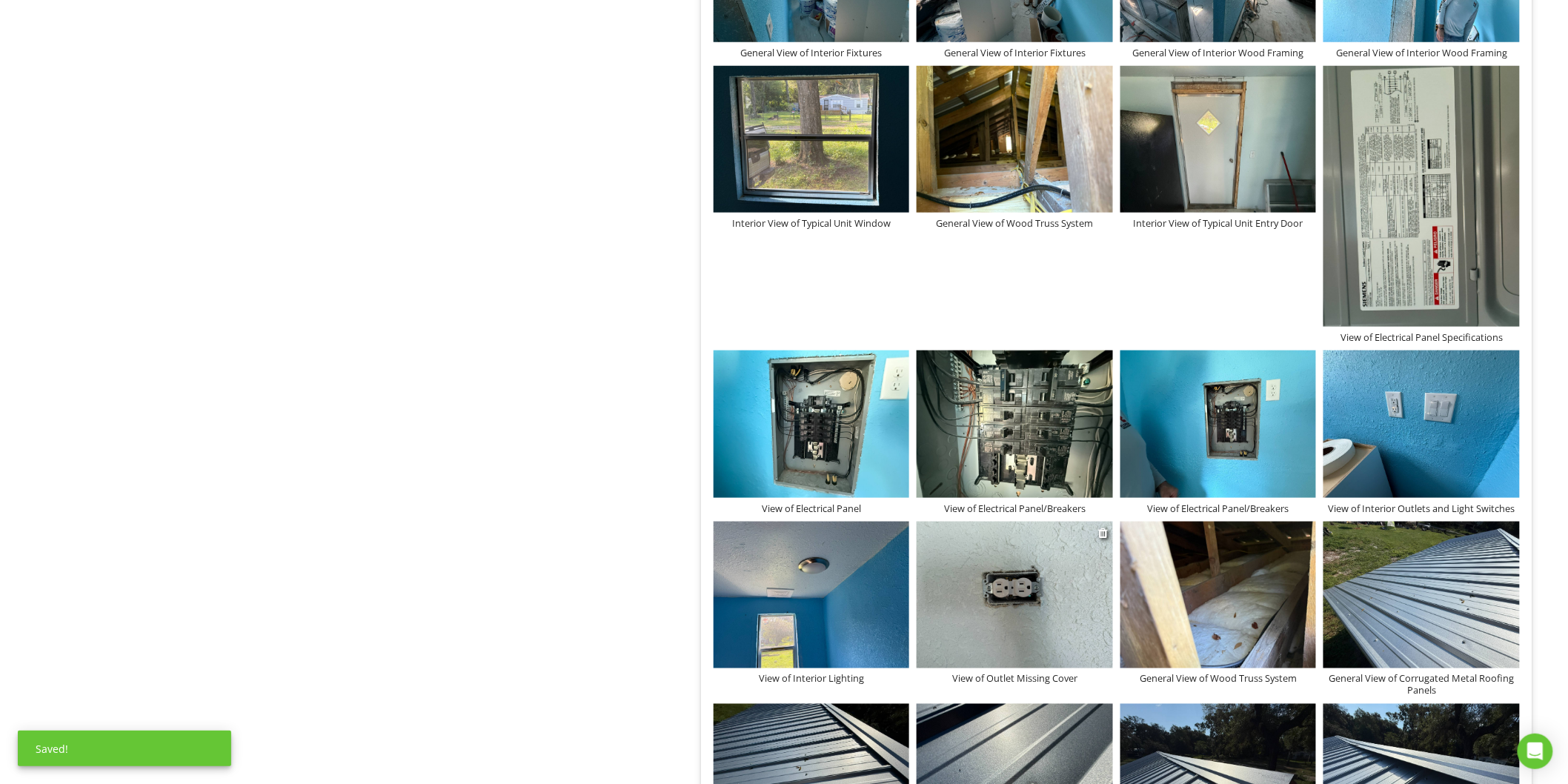
scroll to position [2973, 0]
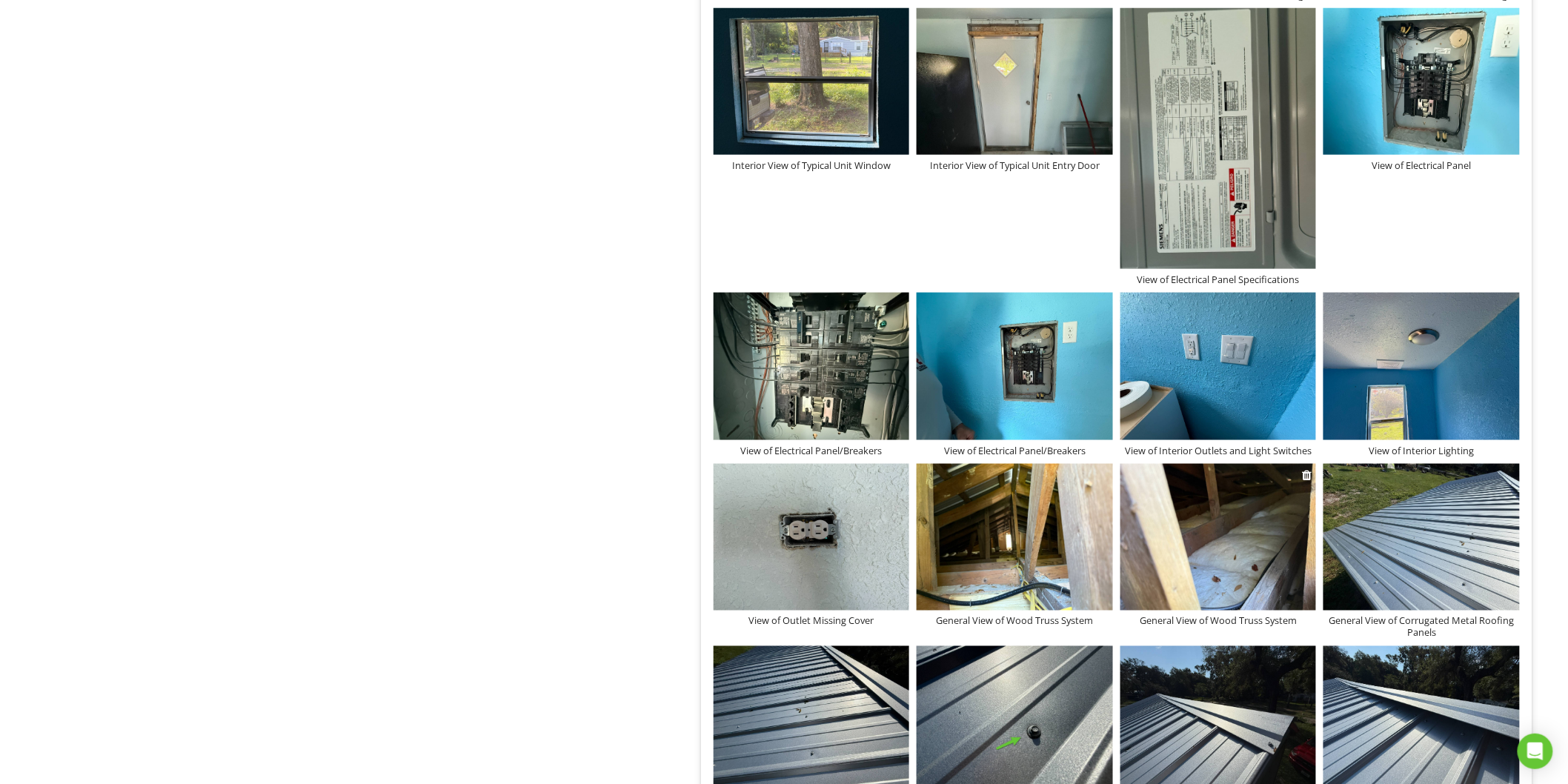
click at [1286, 622] on div "General View of Wood Truss System" at bounding box center [1218, 621] width 196 height 12
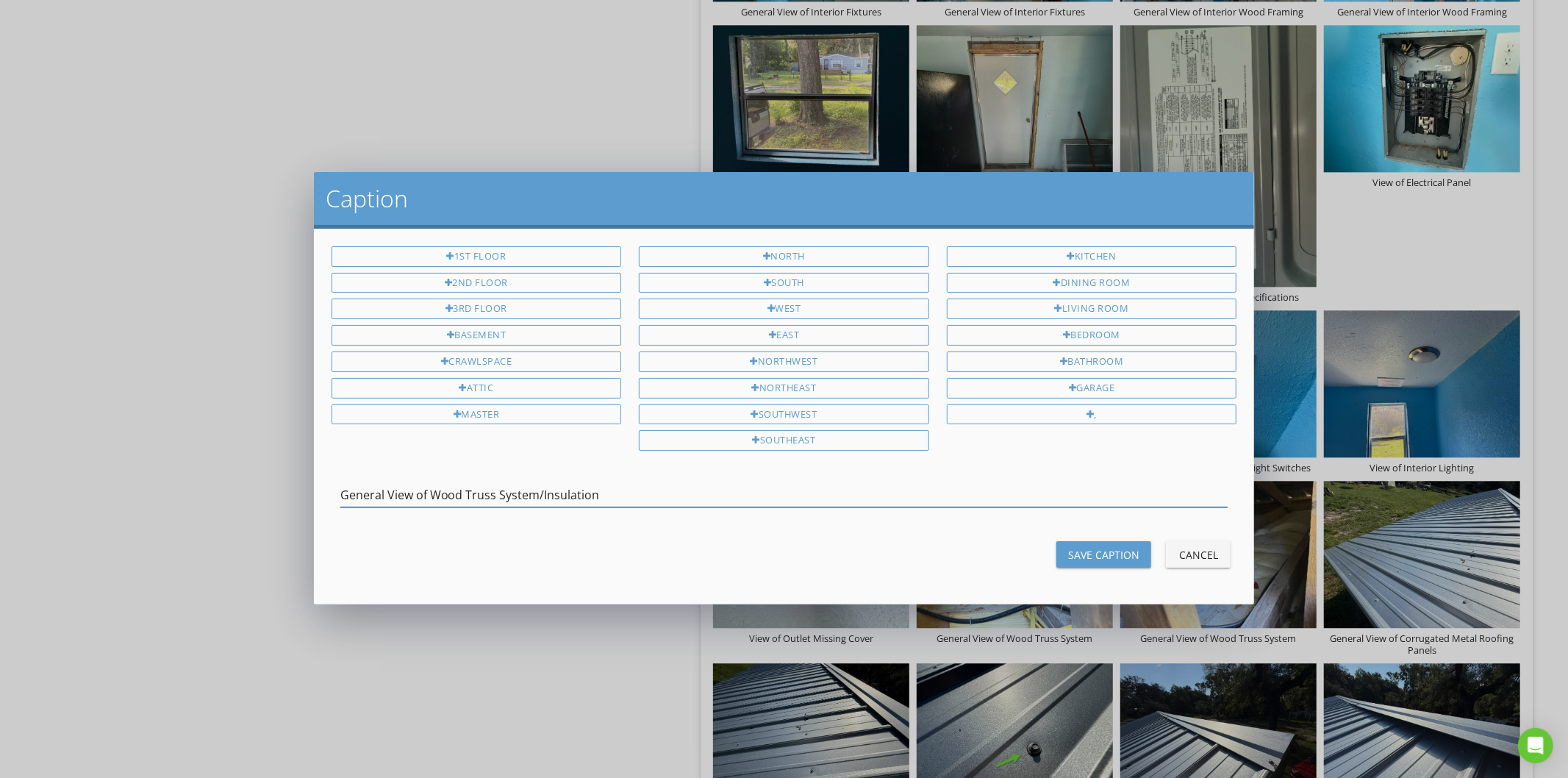
type input "General View of Wood Truss System/Insulation"
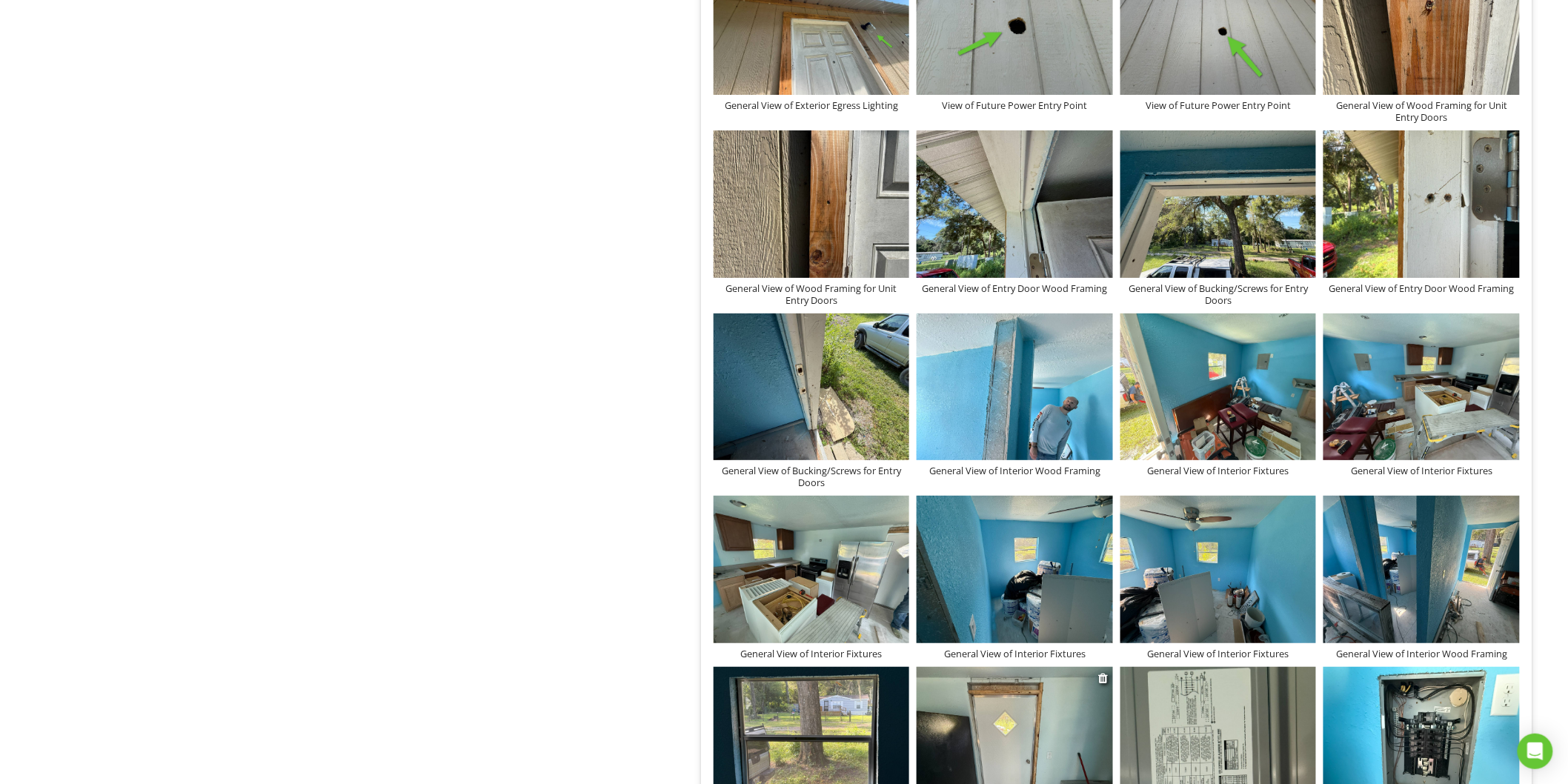
scroll to position [2396, 0]
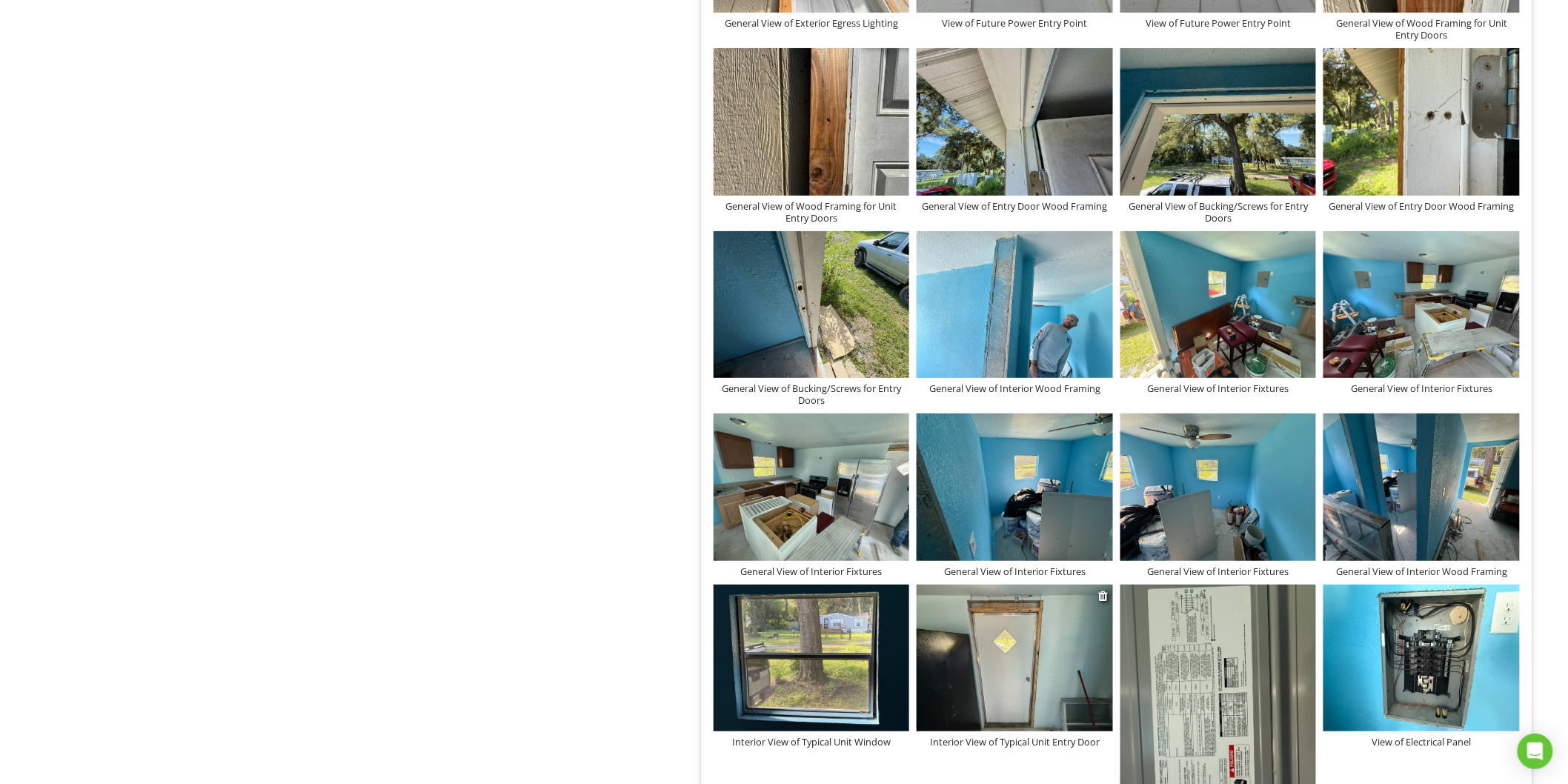
click at [1040, 642] on img at bounding box center [1015, 658] width 196 height 147
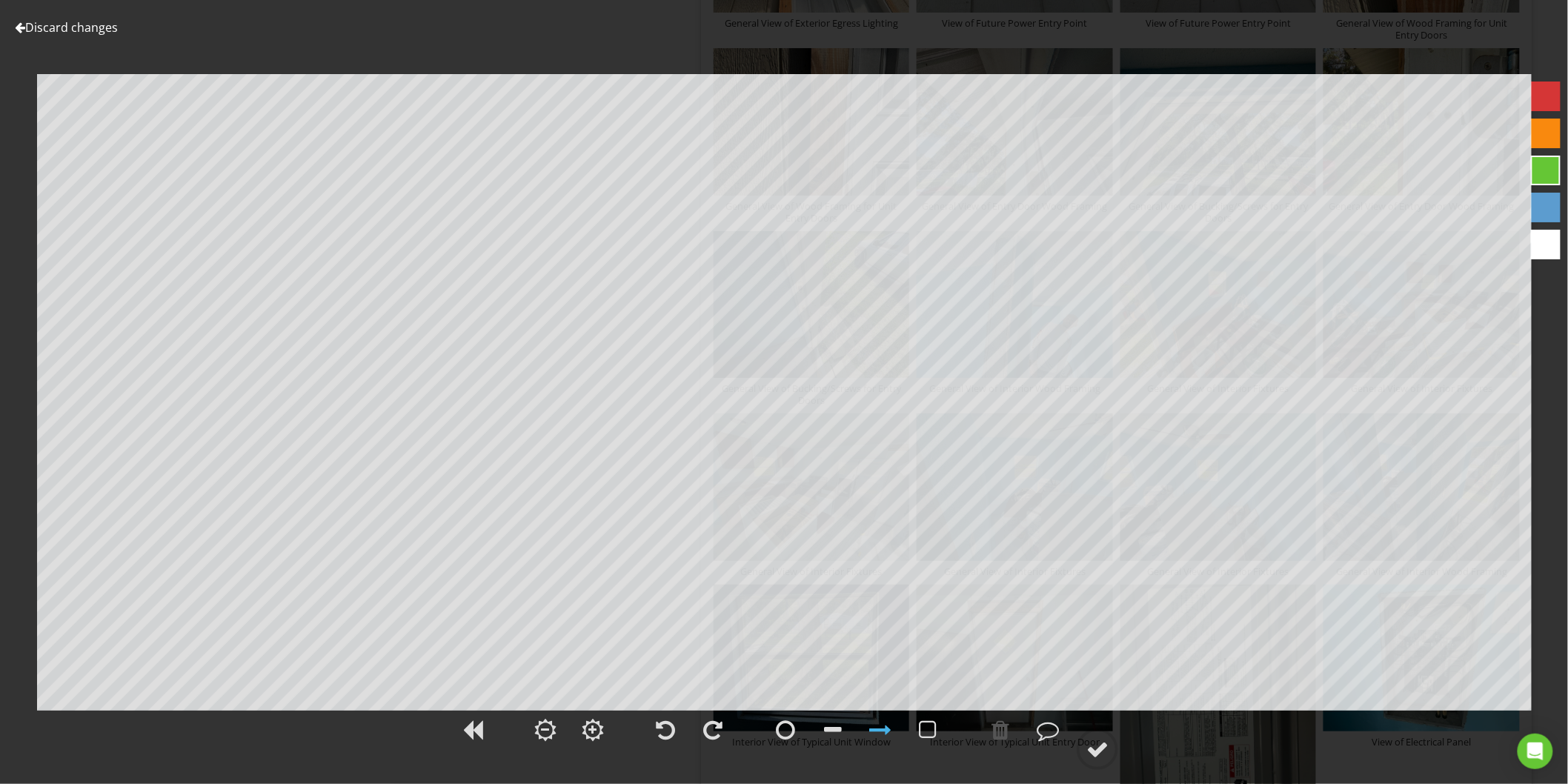
click at [117, 34] on link "Discard changes" at bounding box center [66, 27] width 103 height 16
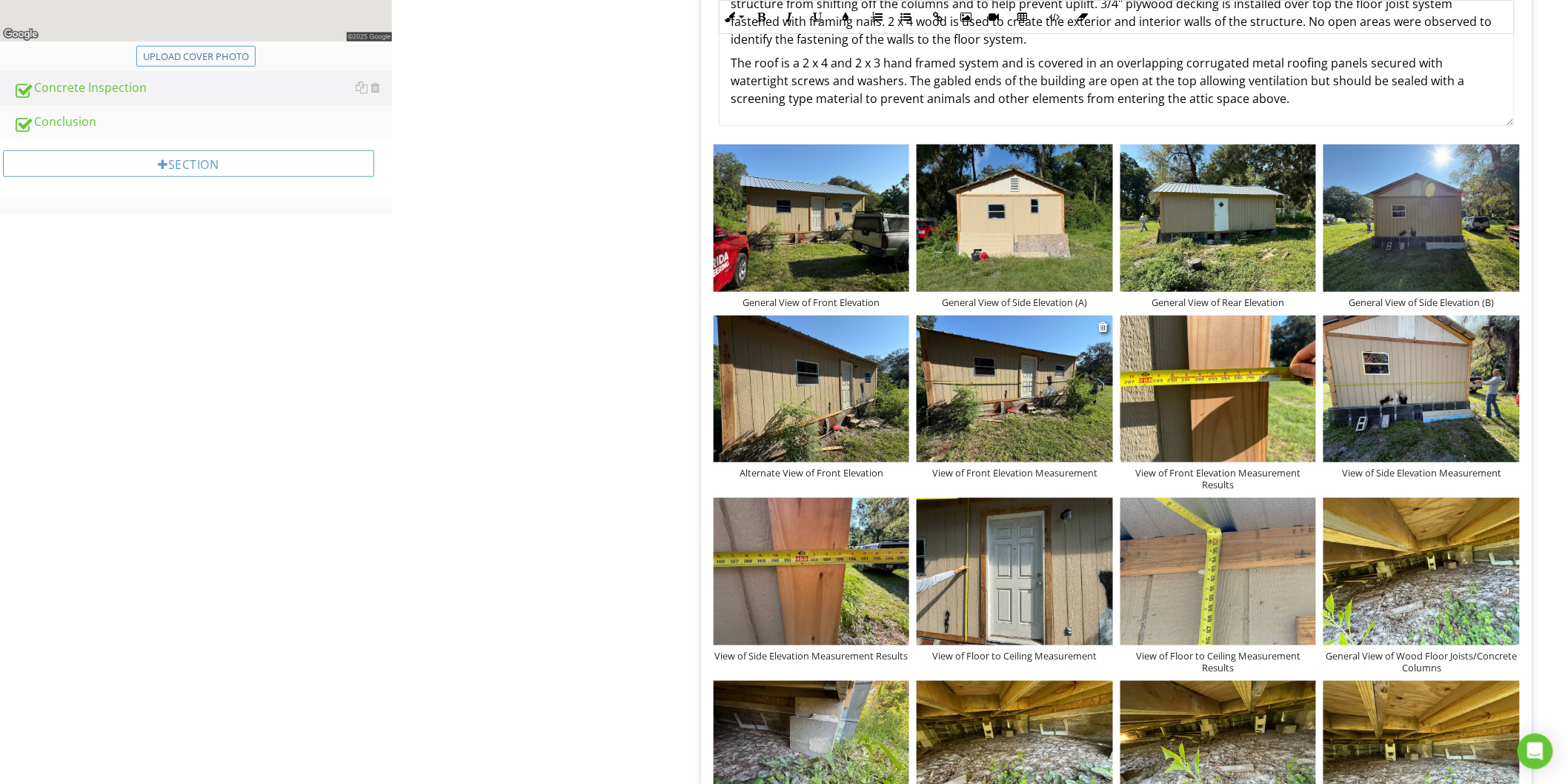
scroll to position [569, 0]
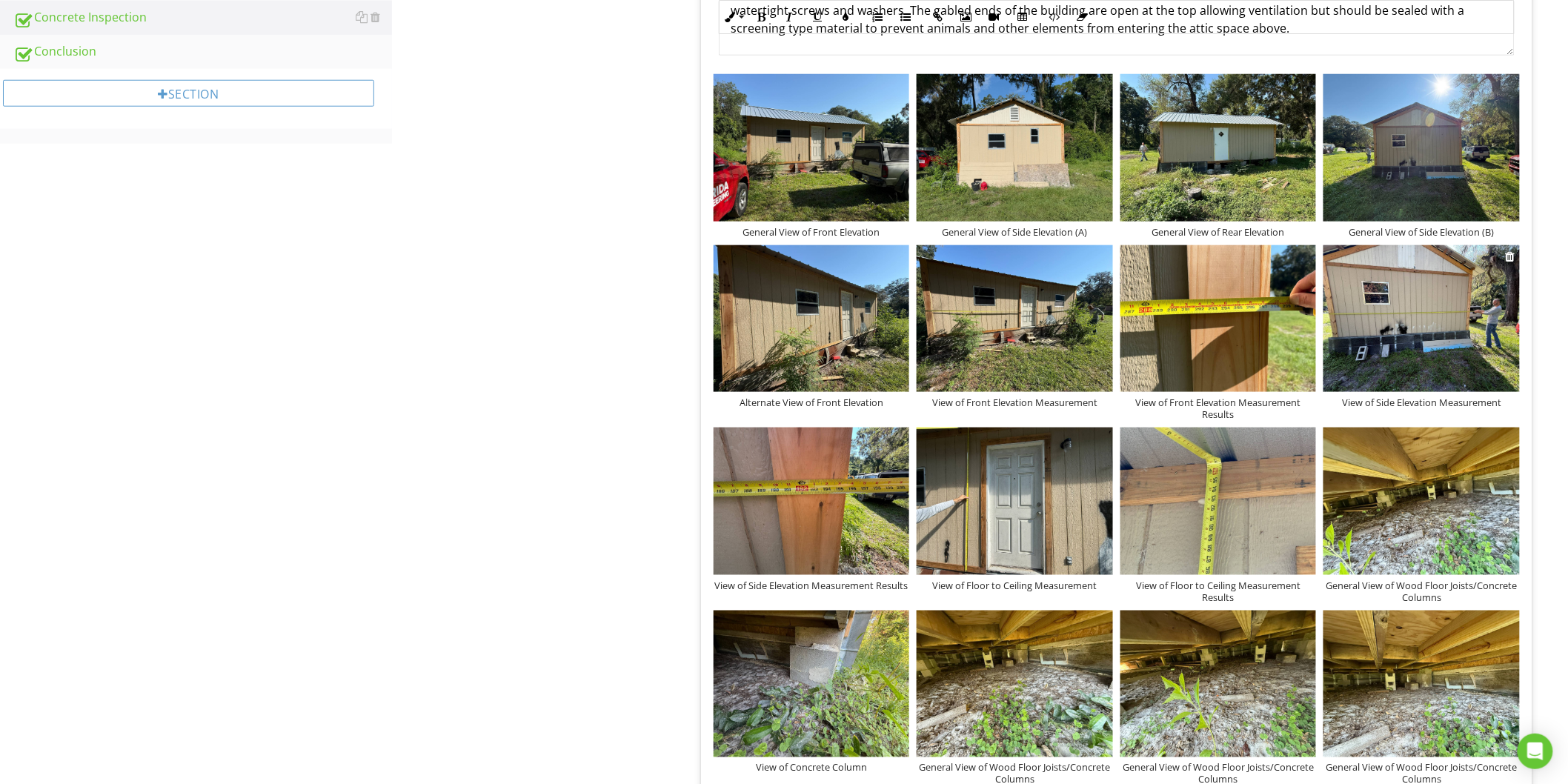
click at [1473, 331] on img at bounding box center [1421, 319] width 196 height 147
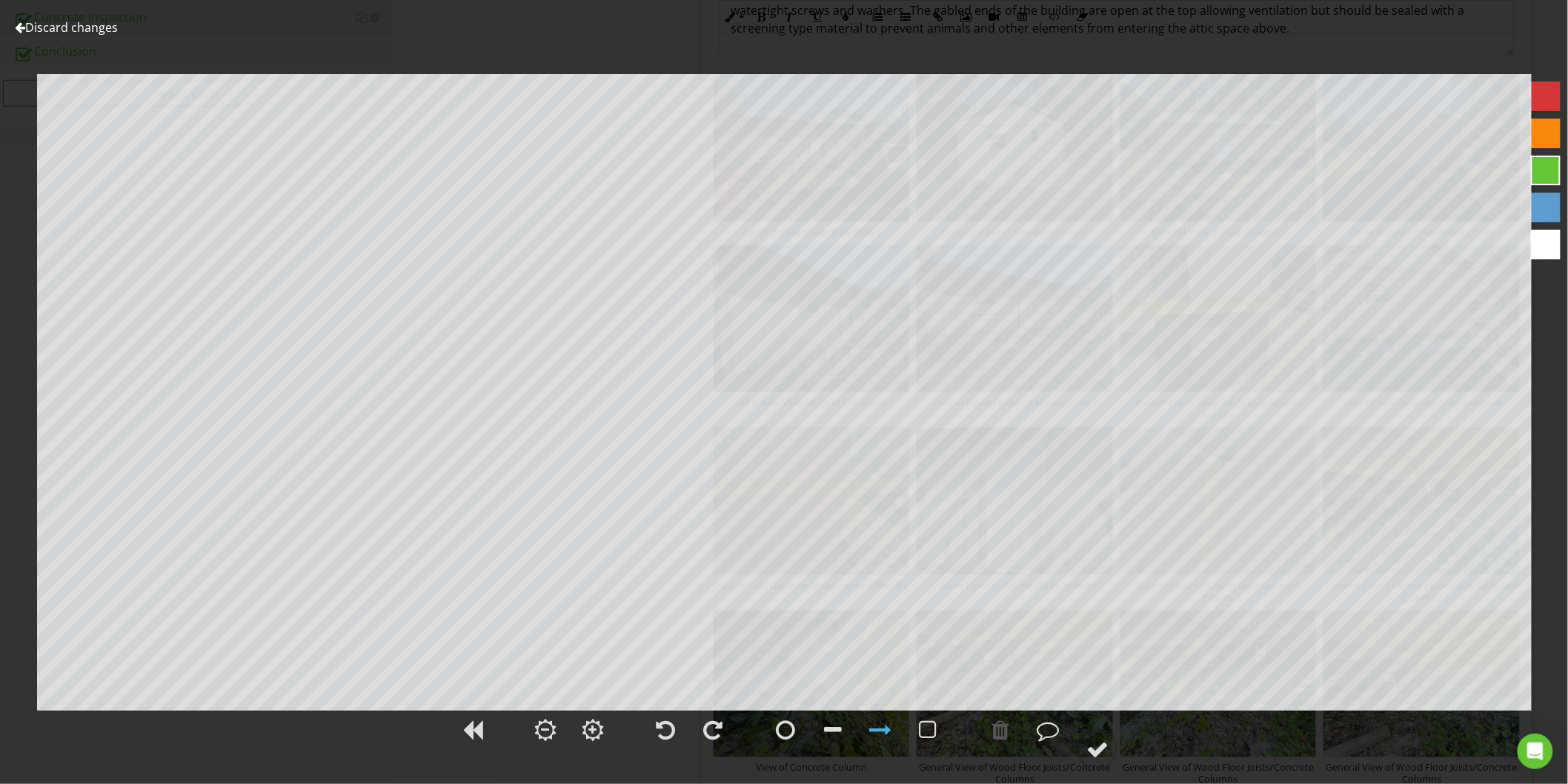
click at [73, 23] on link "Discard changes" at bounding box center [66, 27] width 103 height 16
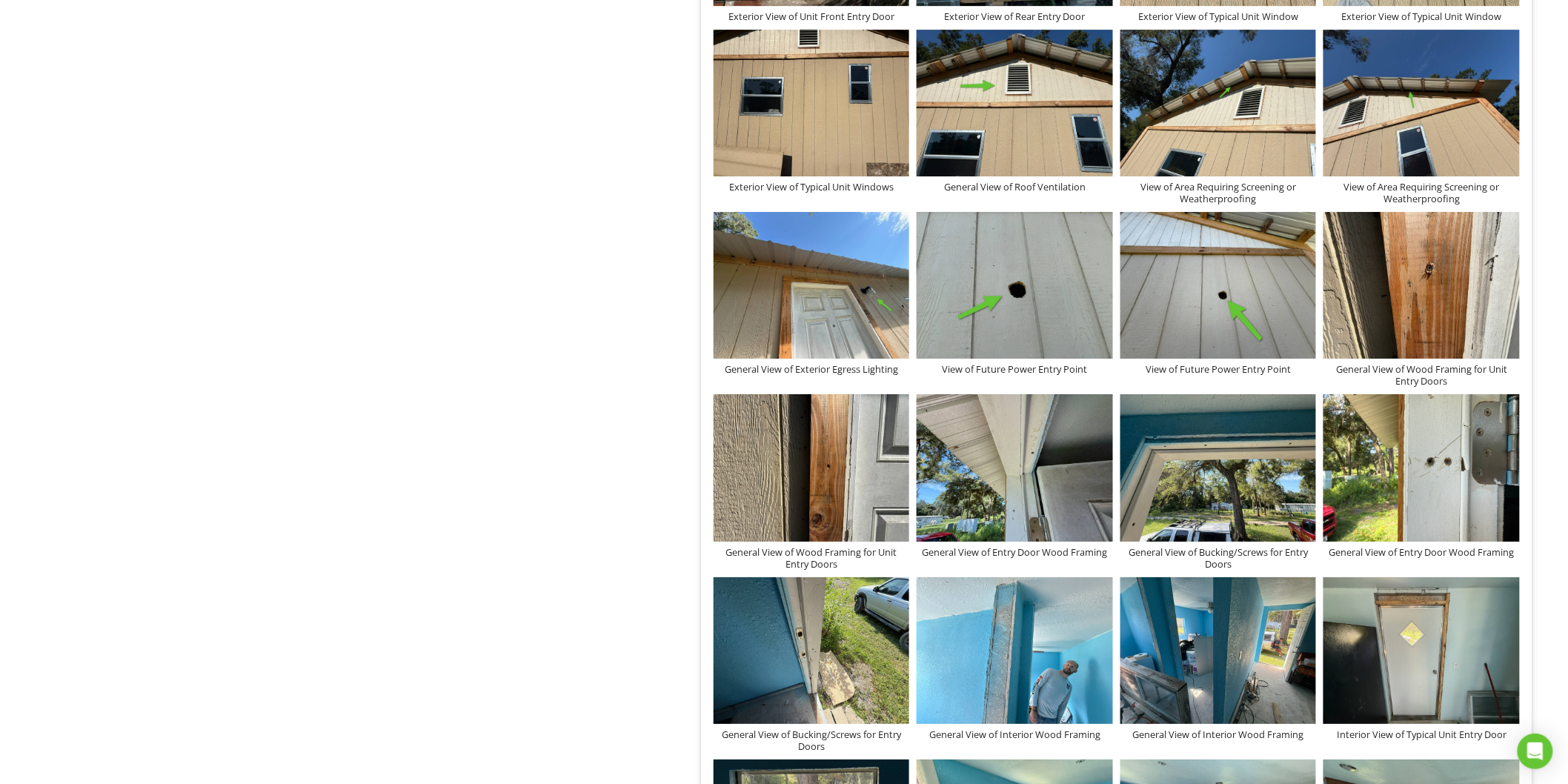
scroll to position [2216, 0]
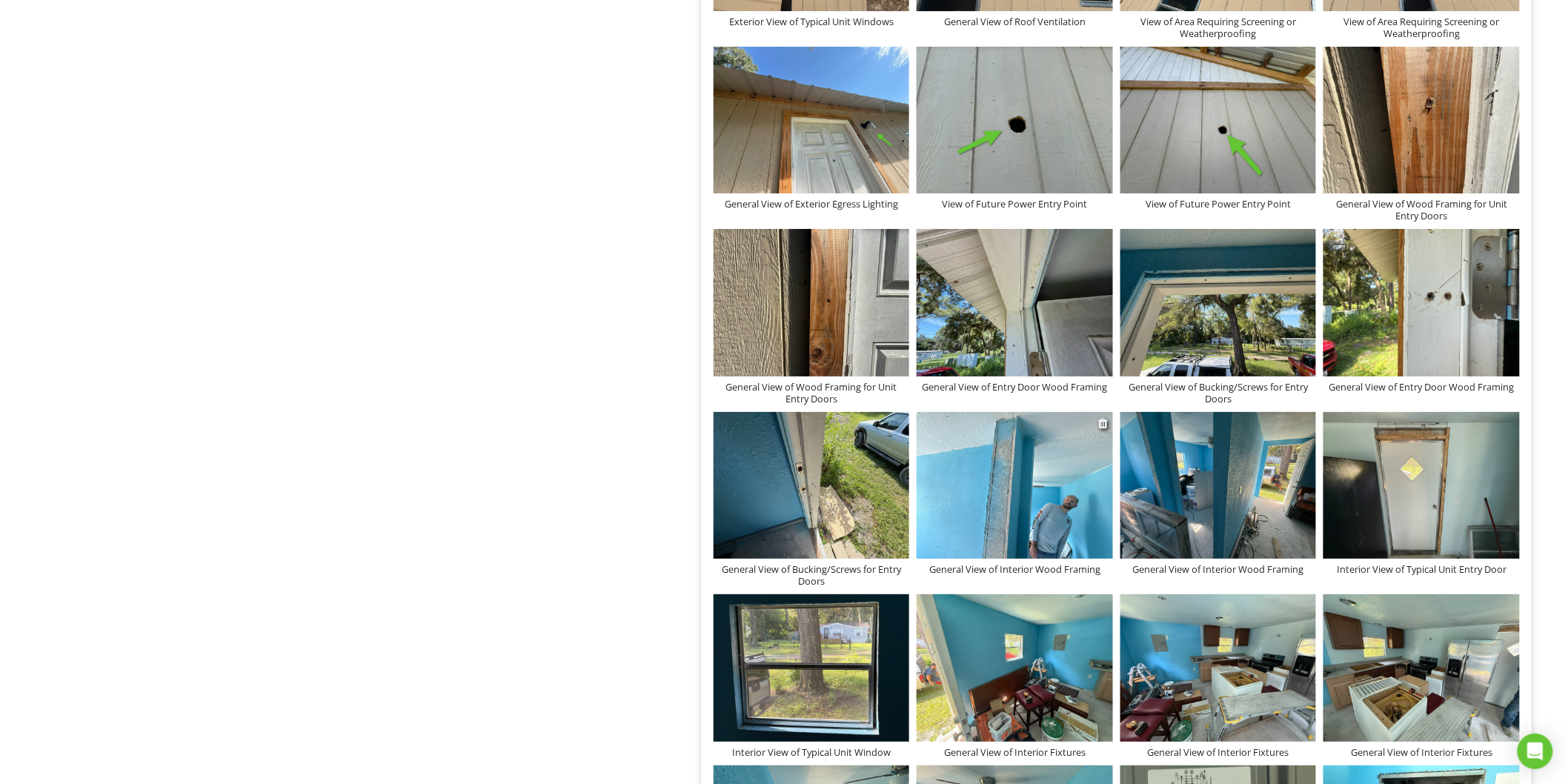
click at [1042, 497] on img at bounding box center [1015, 485] width 196 height 147
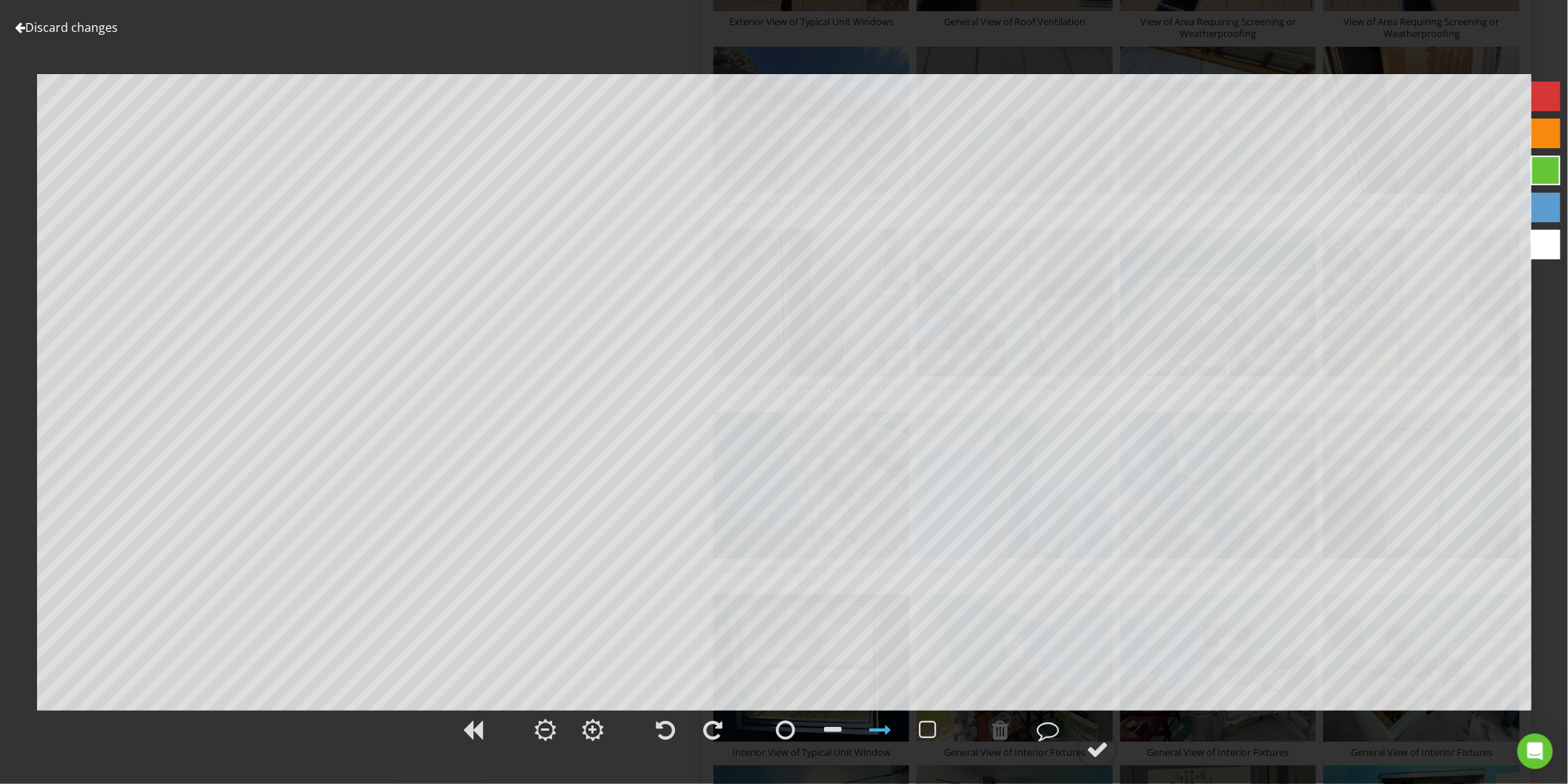
click at [48, 26] on link "Discard changes" at bounding box center [66, 27] width 103 height 16
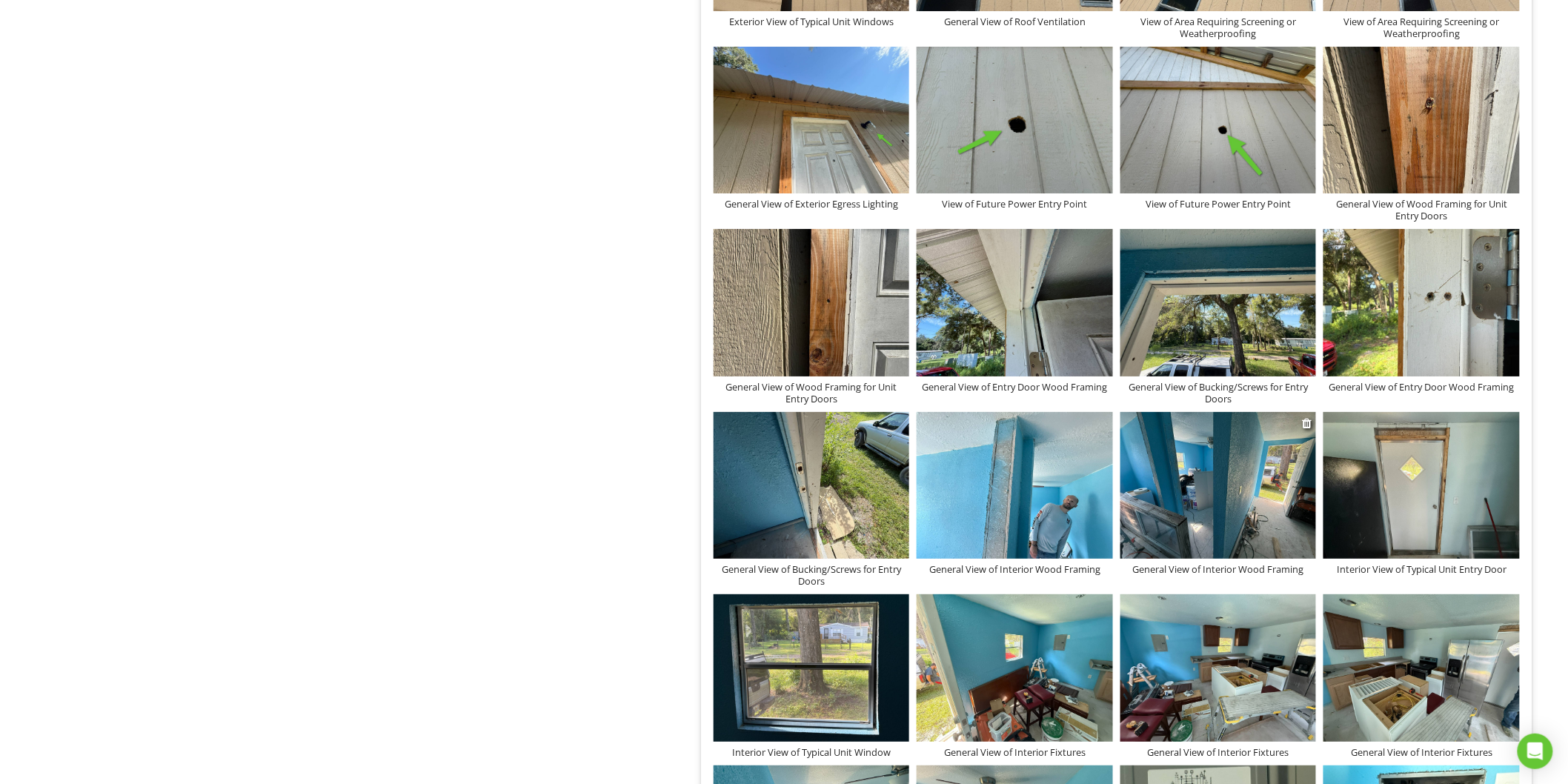
click at [1243, 442] on img at bounding box center [1218, 485] width 196 height 147
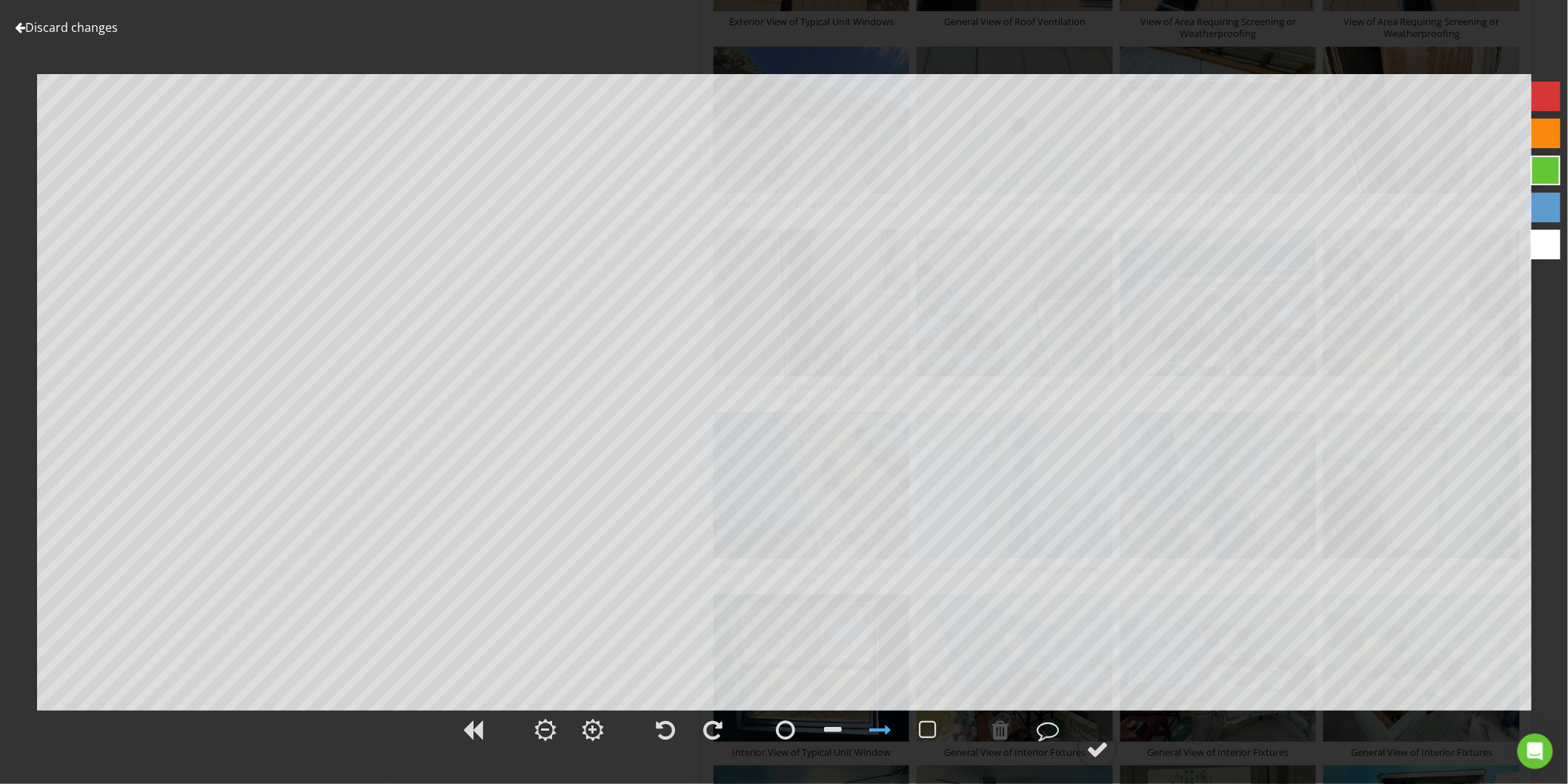
click at [85, 23] on link "Discard changes" at bounding box center [66, 27] width 103 height 16
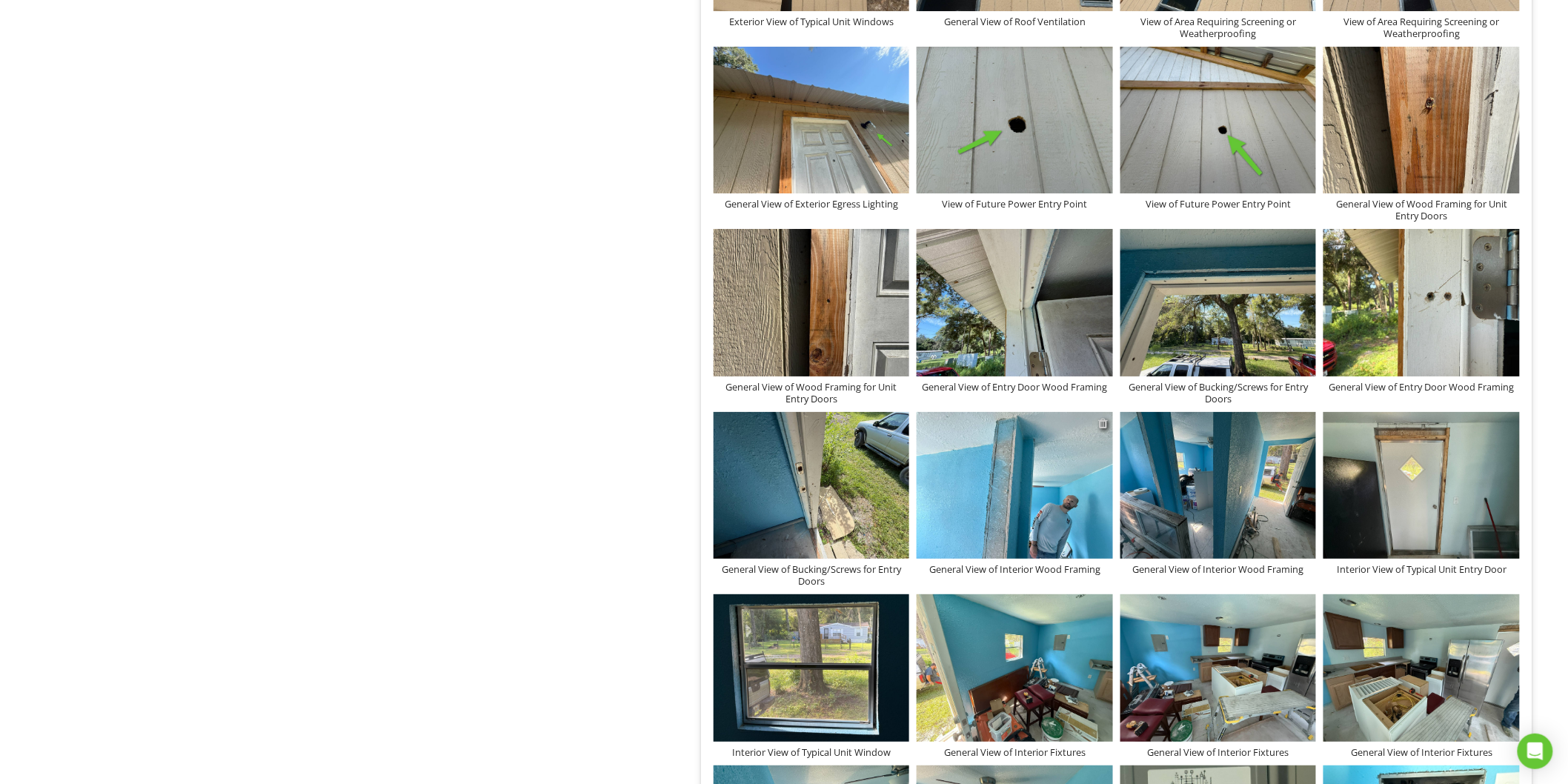
click at [1102, 428] on div at bounding box center [1103, 423] width 10 height 12
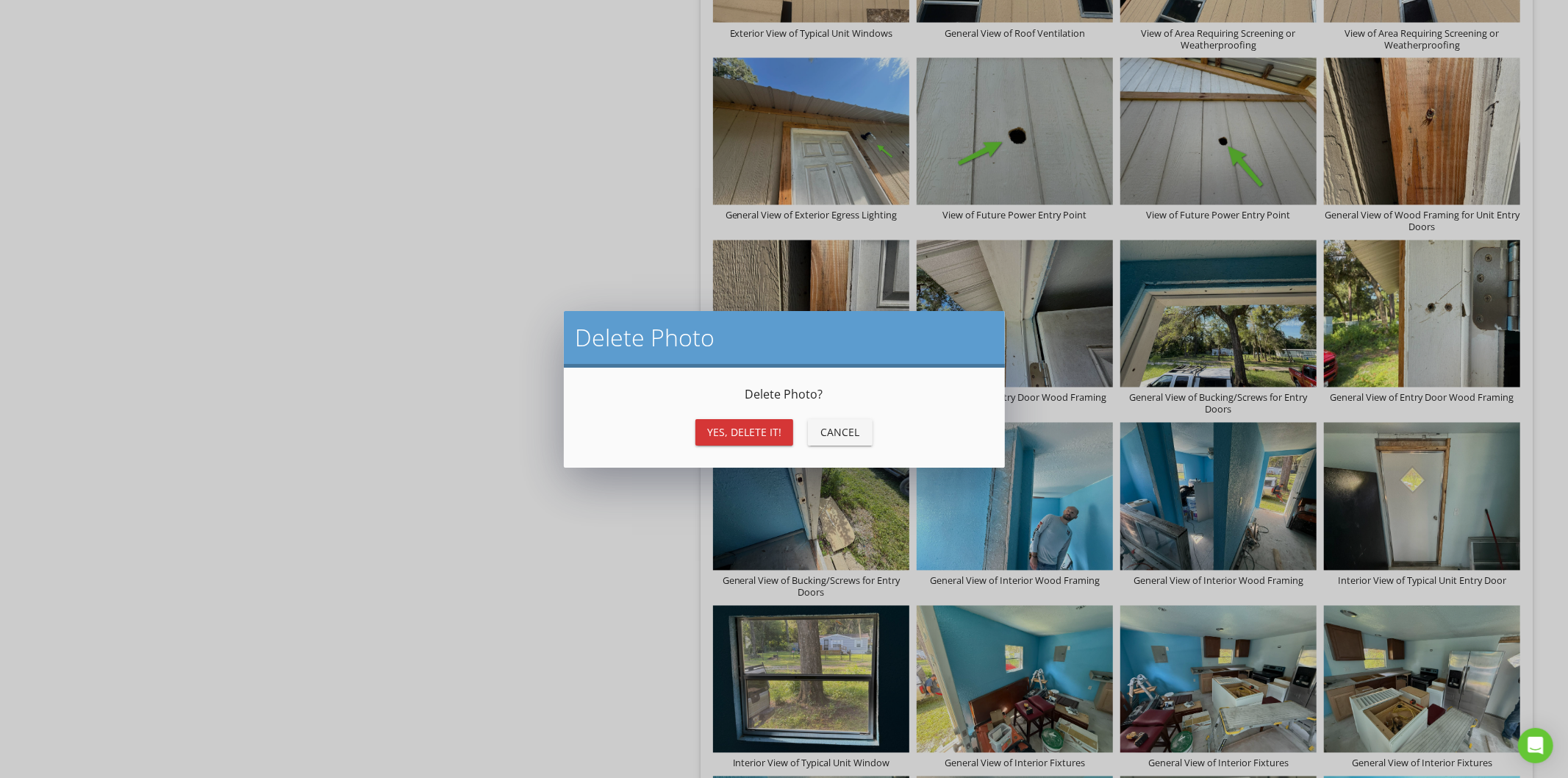
click at [763, 444] on button "Yes, Delete it!" at bounding box center [744, 432] width 98 height 26
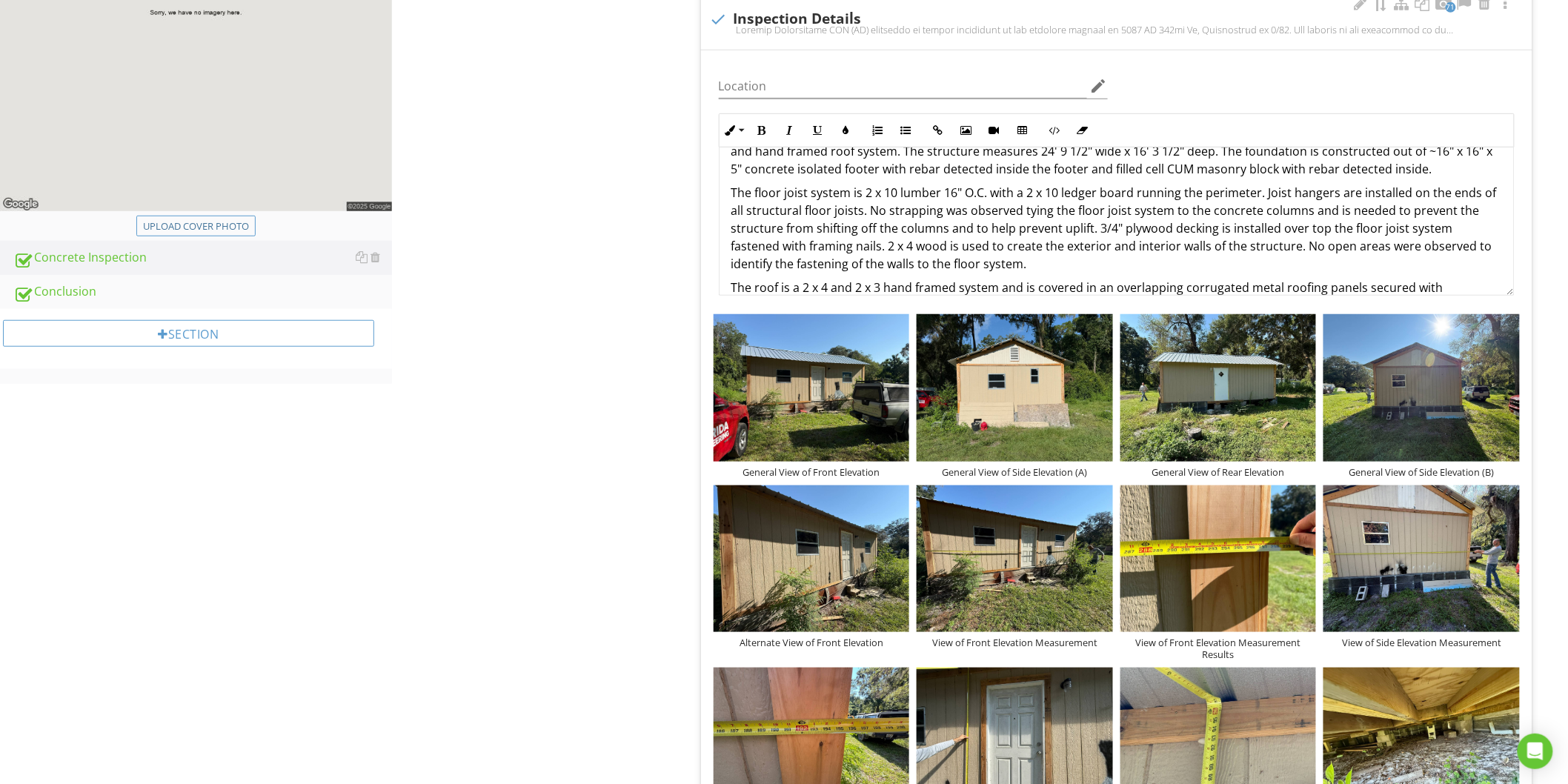
scroll to position [137, 0]
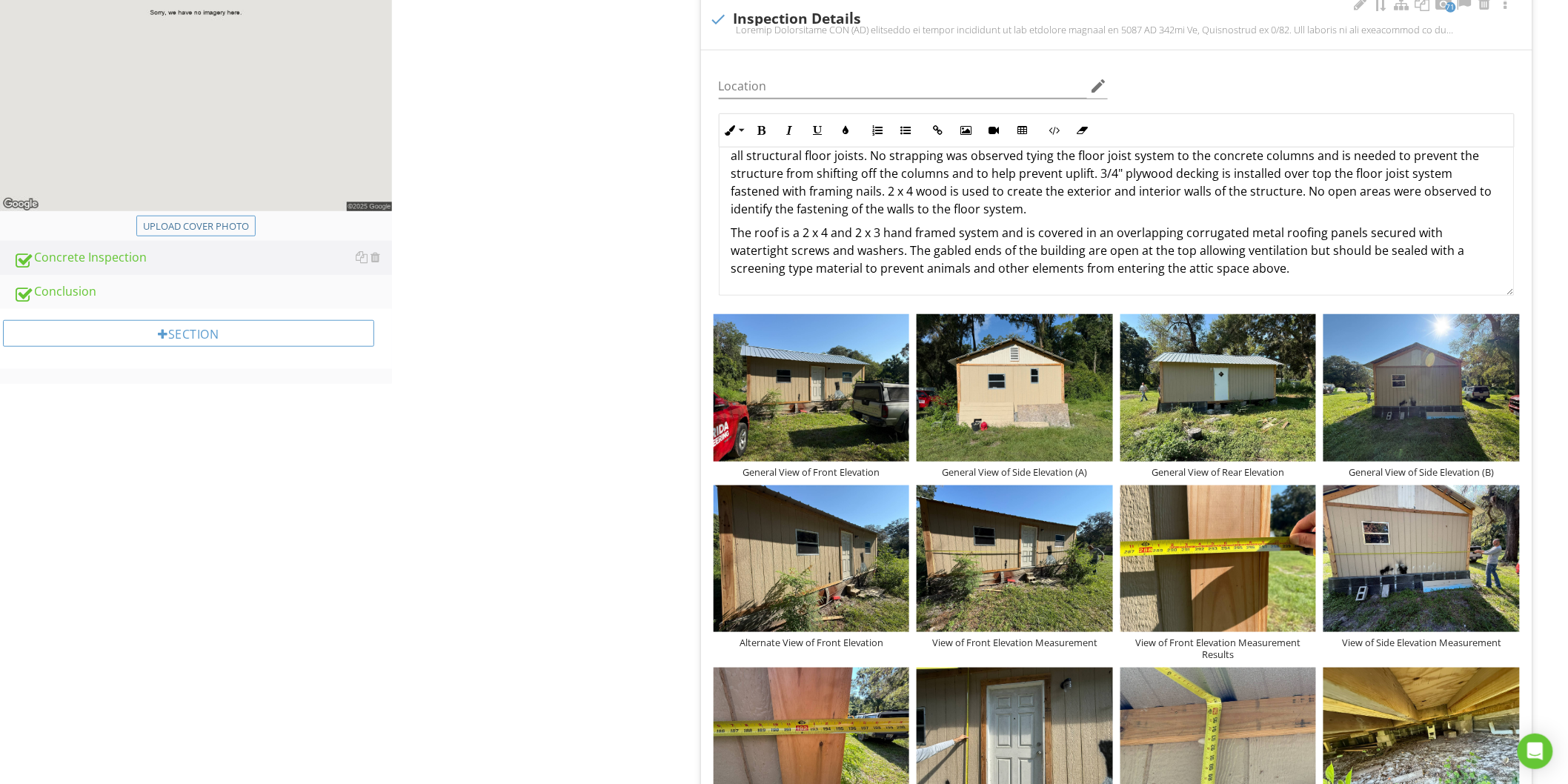
click at [1298, 265] on p "The roof is a 2 x 4 and 2 x 3 hand framed system and is covered in an overlappi…" at bounding box center [1117, 250] width 771 height 53
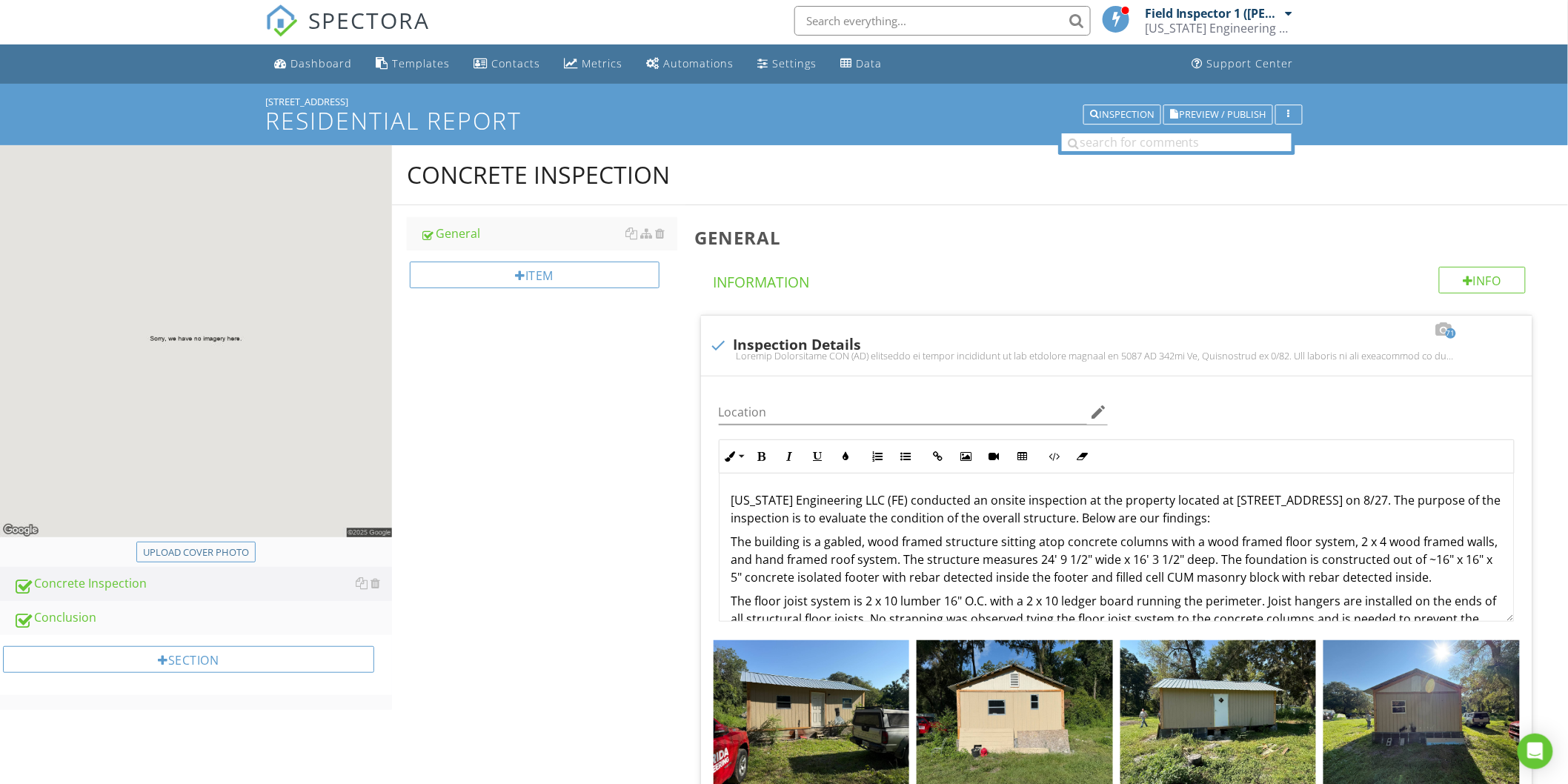
scroll to position [0, 0]
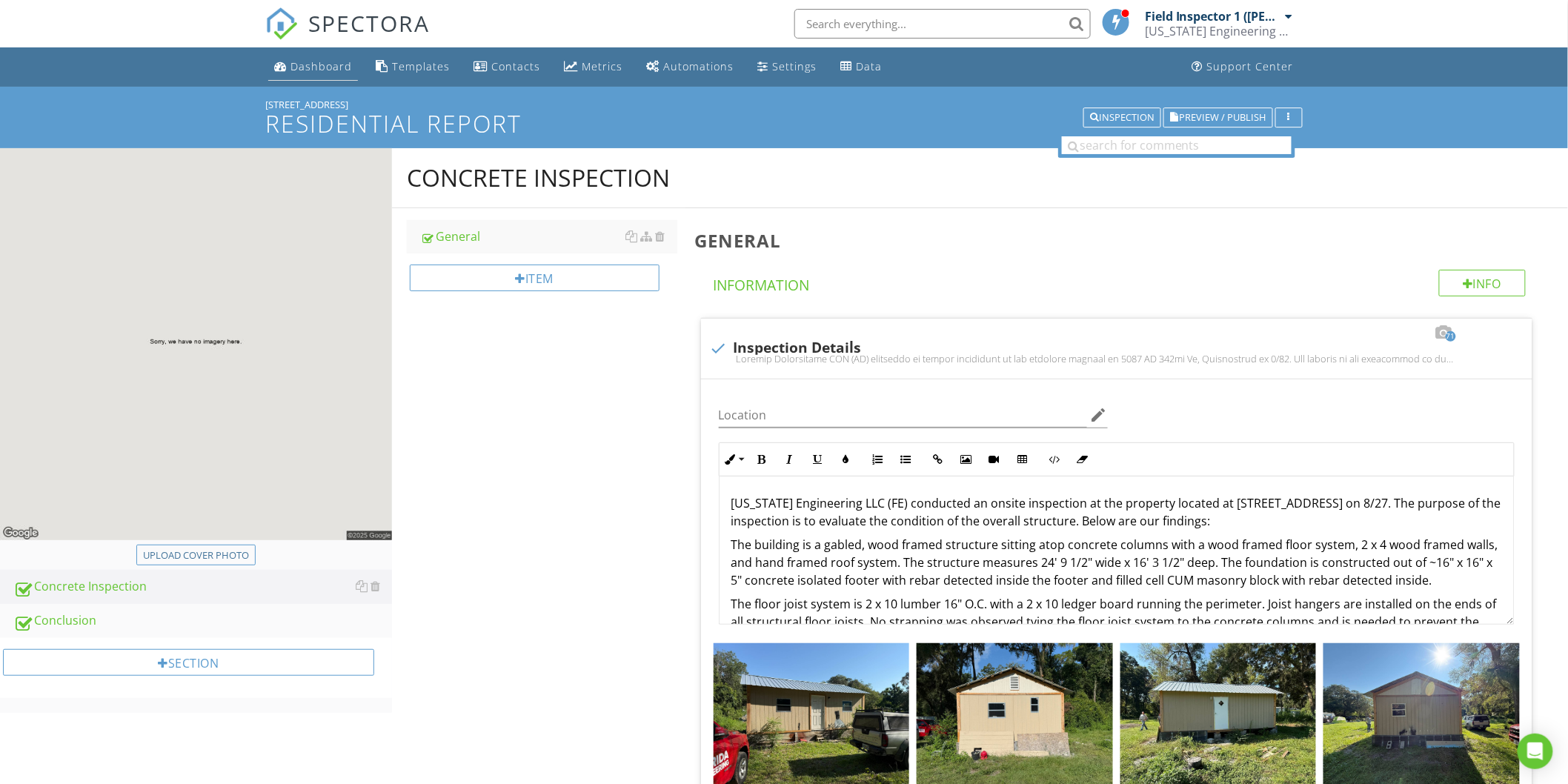
click at [328, 69] on div "Dashboard" at bounding box center [321, 66] width 62 height 14
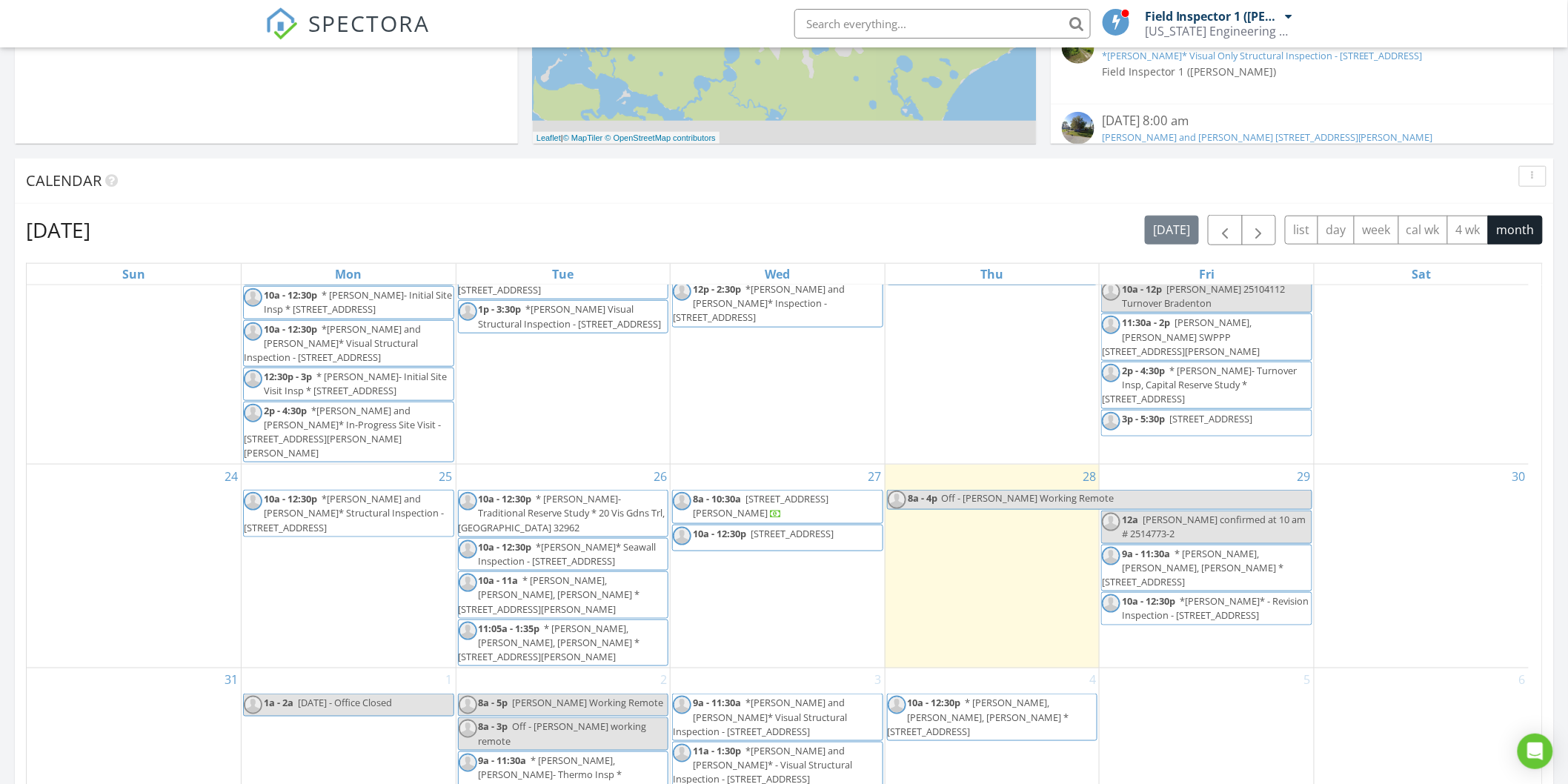
scroll to position [658, 0]
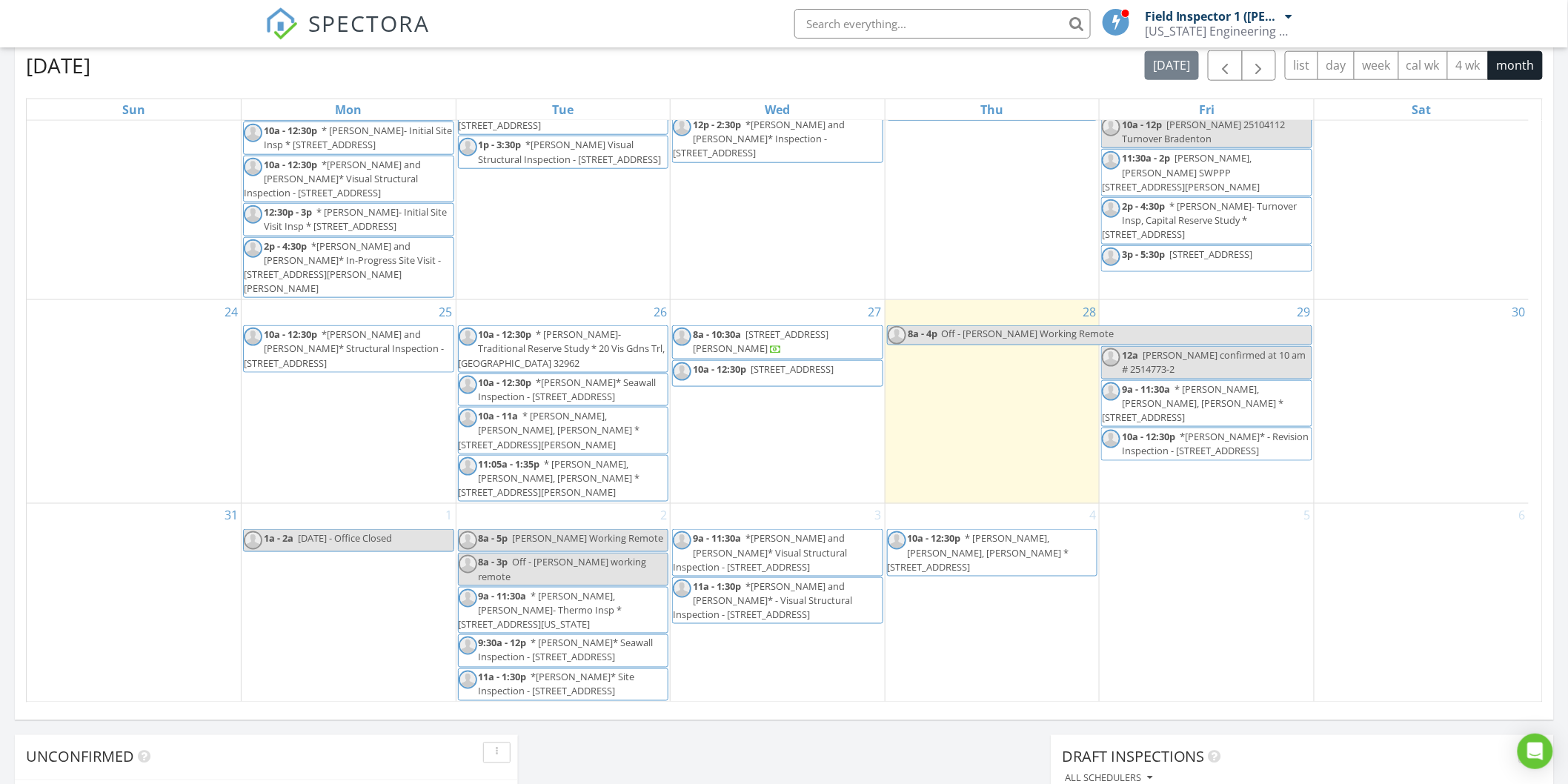
click at [787, 385] on span "10a - 12:30p 2129 SE 178th Ln 34491" at bounding box center [755, 373] width 163 height 22
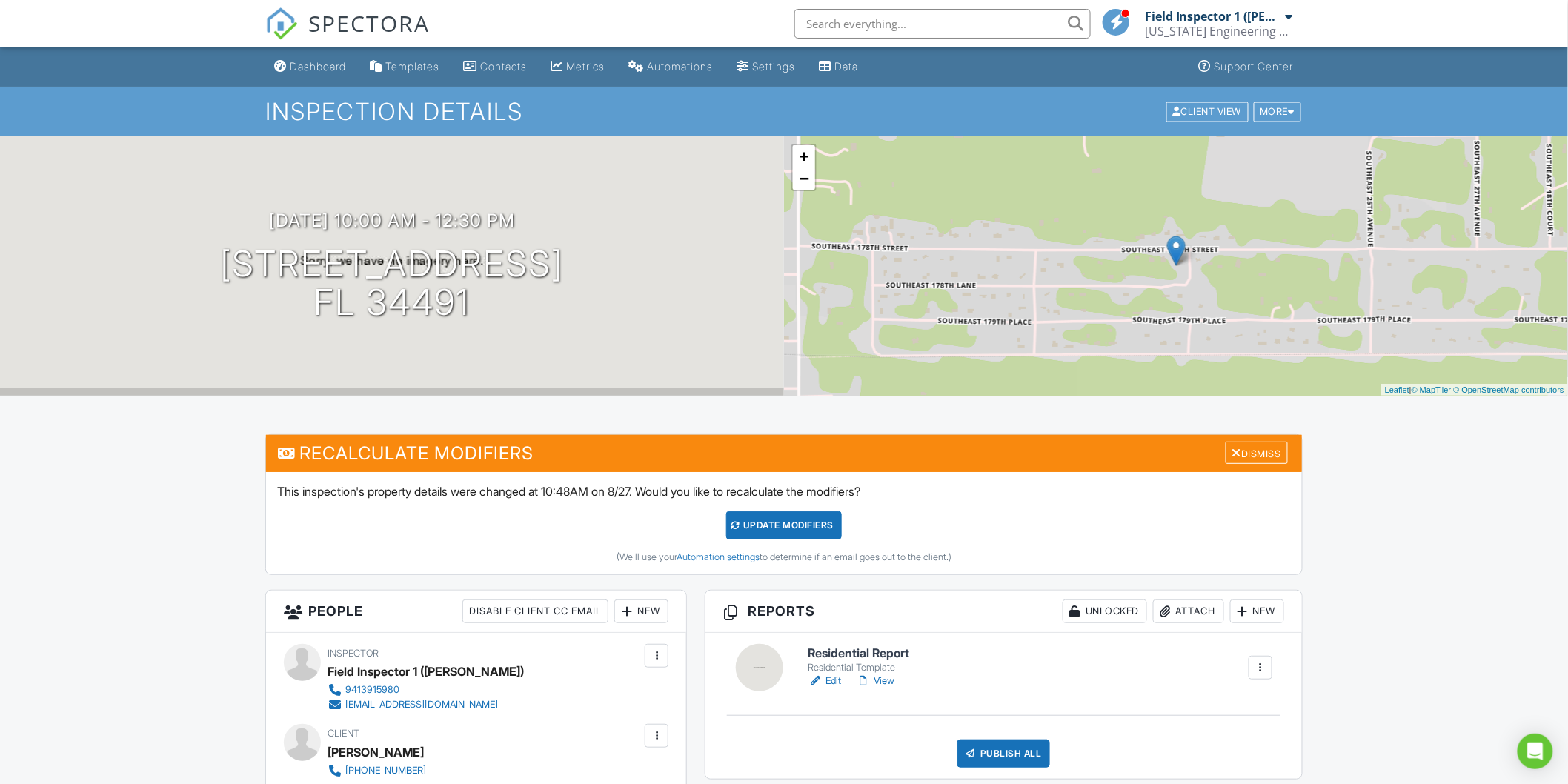
drag, startPoint x: 692, startPoint y: 319, endPoint x: 601, endPoint y: 325, distance: 91.2
click at [601, 325] on div "08/27/2025 10:00 am - 12:30 pm 2129 SE 178th Ln FL 34491" at bounding box center [392, 266] width 784 height 259
click at [432, 342] on div "08/27/2025 10:00 am - 12:30 pm 2129 SE 178th Ln FL 34491" at bounding box center [392, 266] width 784 height 259
click at [554, 263] on div at bounding box center [568, 262] width 29 height 27
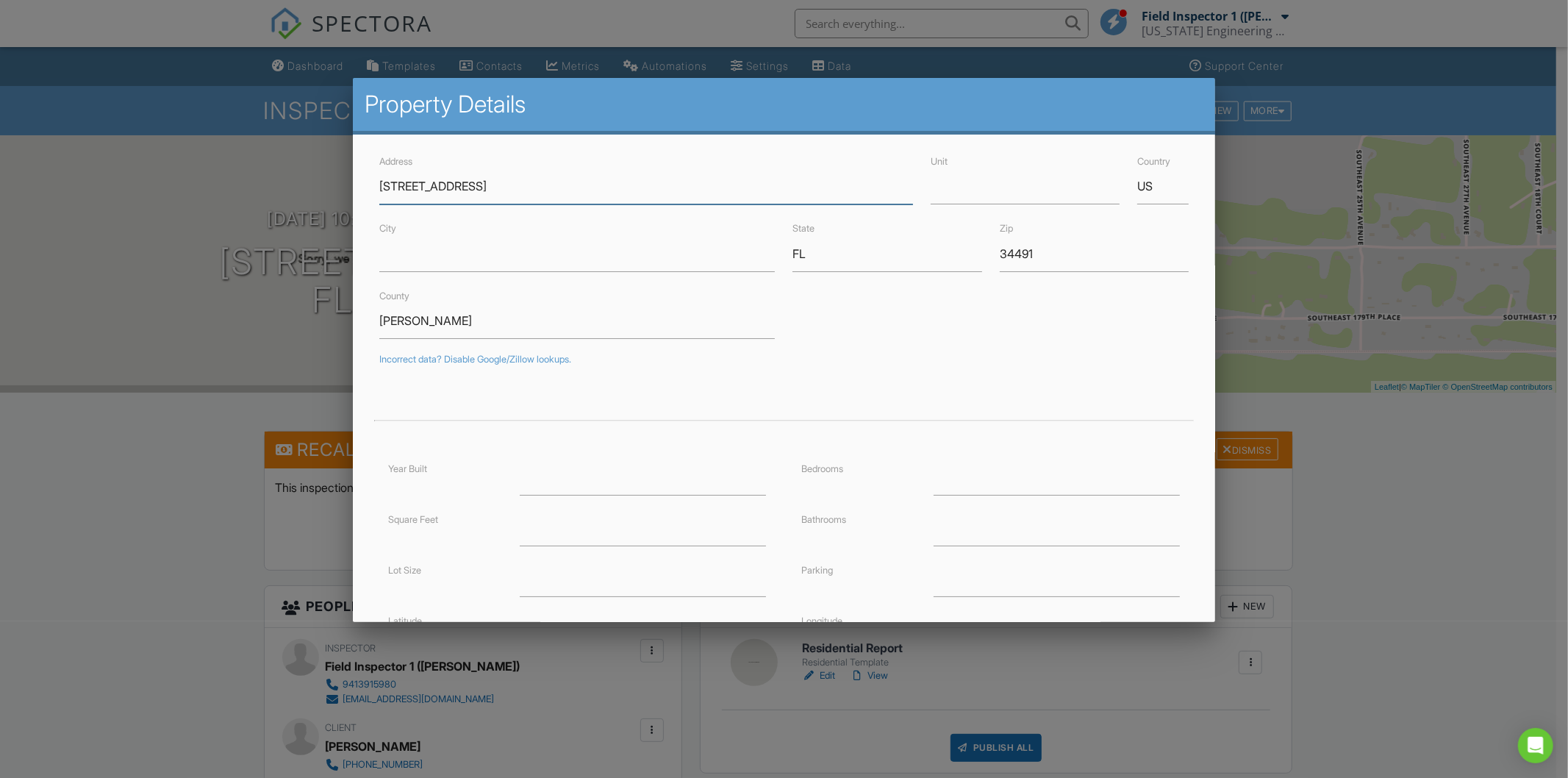
click at [523, 189] on input "[STREET_ADDRESS]" at bounding box center [646, 186] width 534 height 36
click at [1336, 453] on div at bounding box center [784, 413] width 1568 height 973
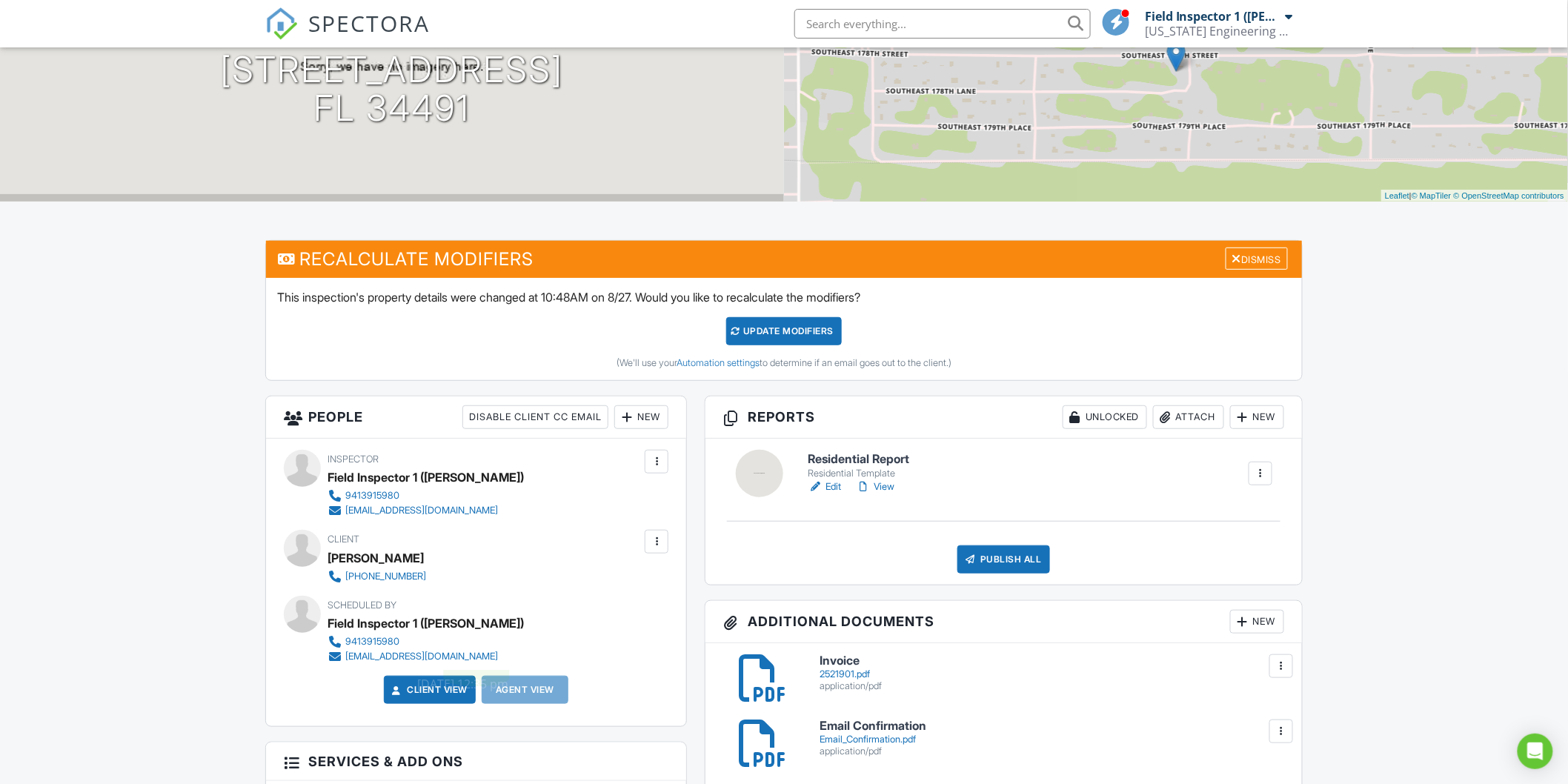
scroll to position [165, 0]
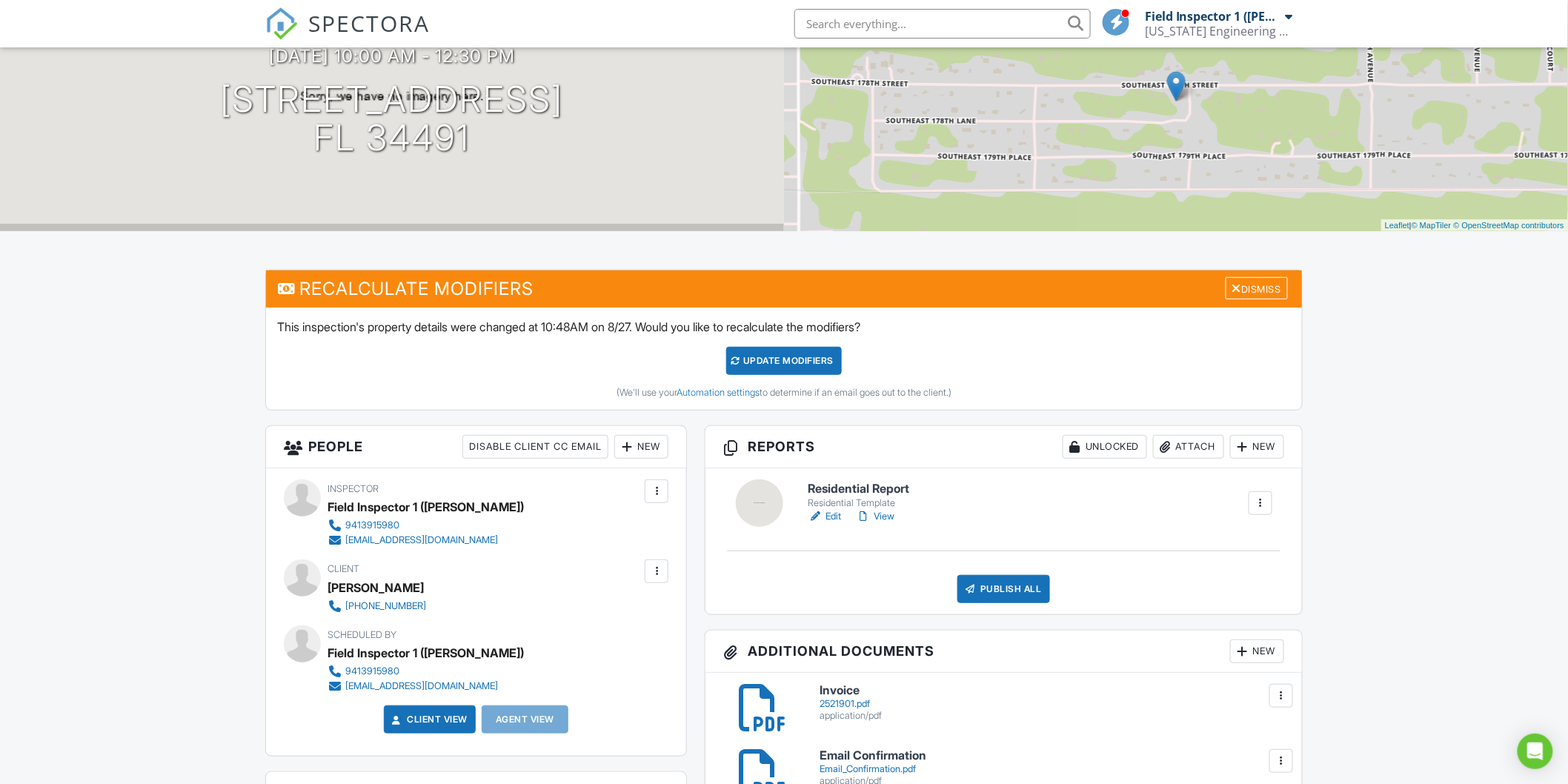
click at [856, 486] on h6 "Residential Report" at bounding box center [859, 489] width 102 height 13
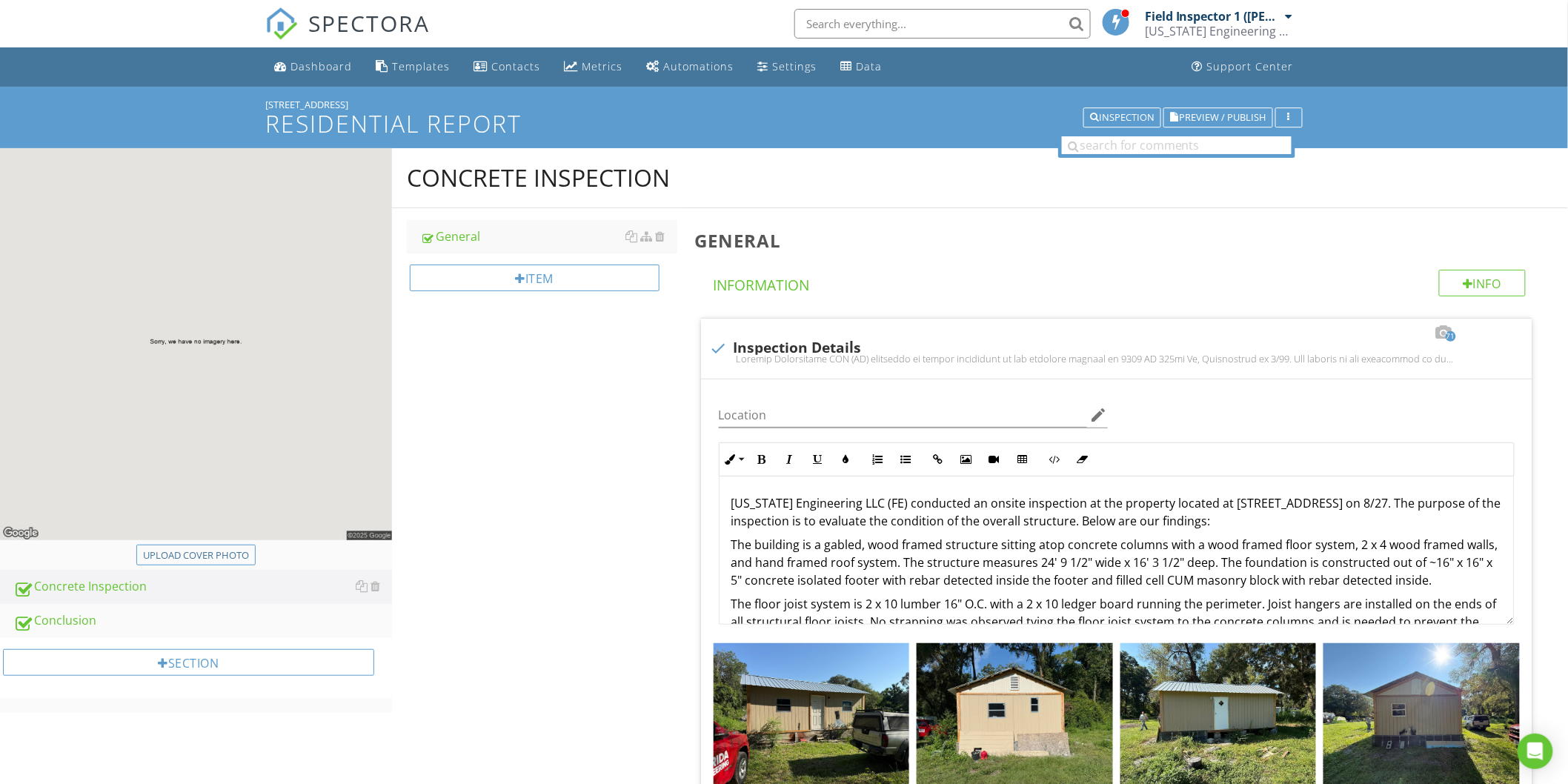
click at [188, 349] on img at bounding box center [196, 344] width 392 height 392
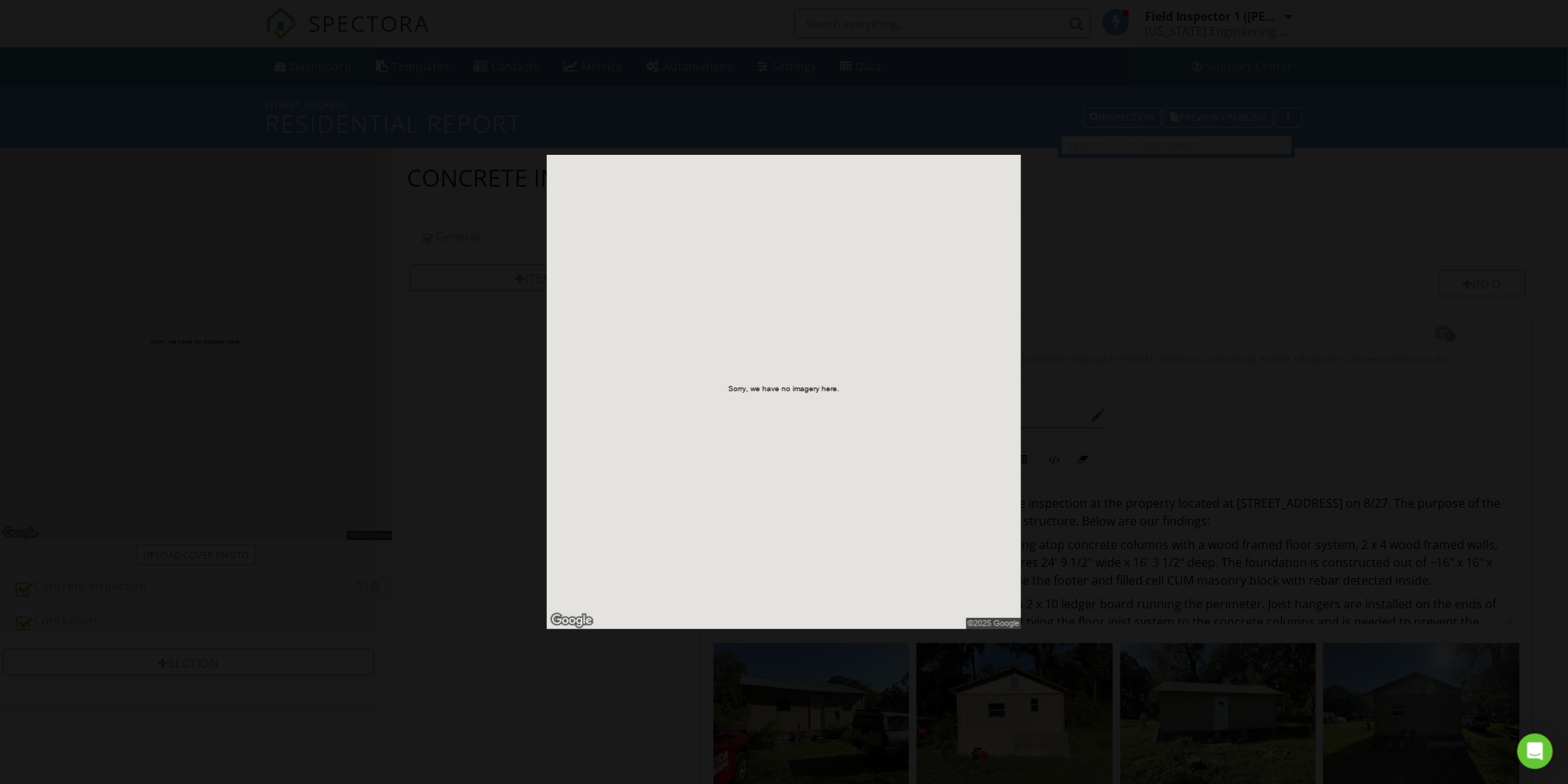
click at [1099, 351] on div at bounding box center [784, 392] width 1568 height 784
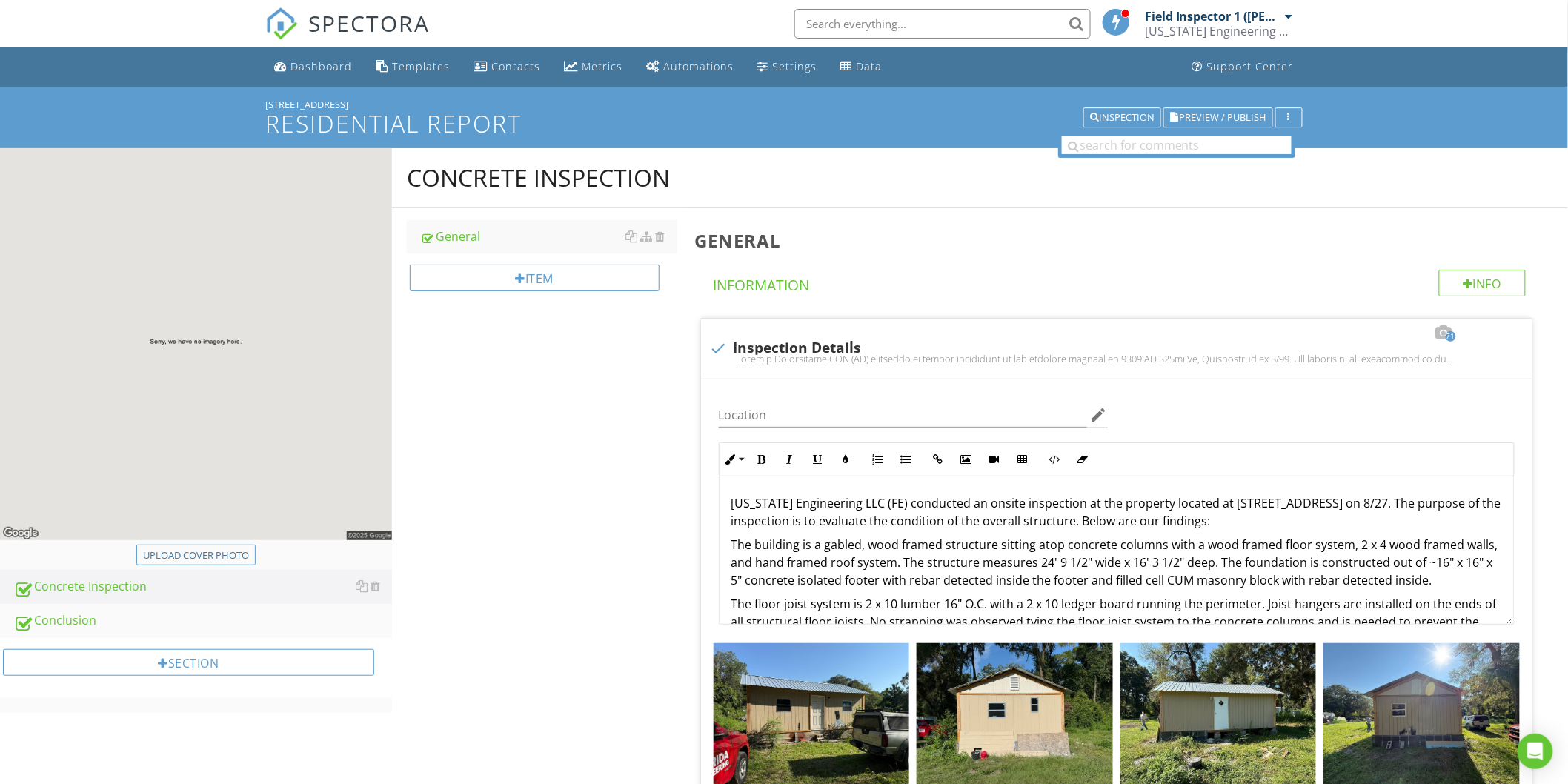
drag, startPoint x: 179, startPoint y: 400, endPoint x: 501, endPoint y: 445, distance: 325.1
click at [235, 553] on div "Upload cover photo" at bounding box center [196, 556] width 106 height 15
click at [193, 553] on div "Upload cover photo" at bounding box center [196, 556] width 106 height 15
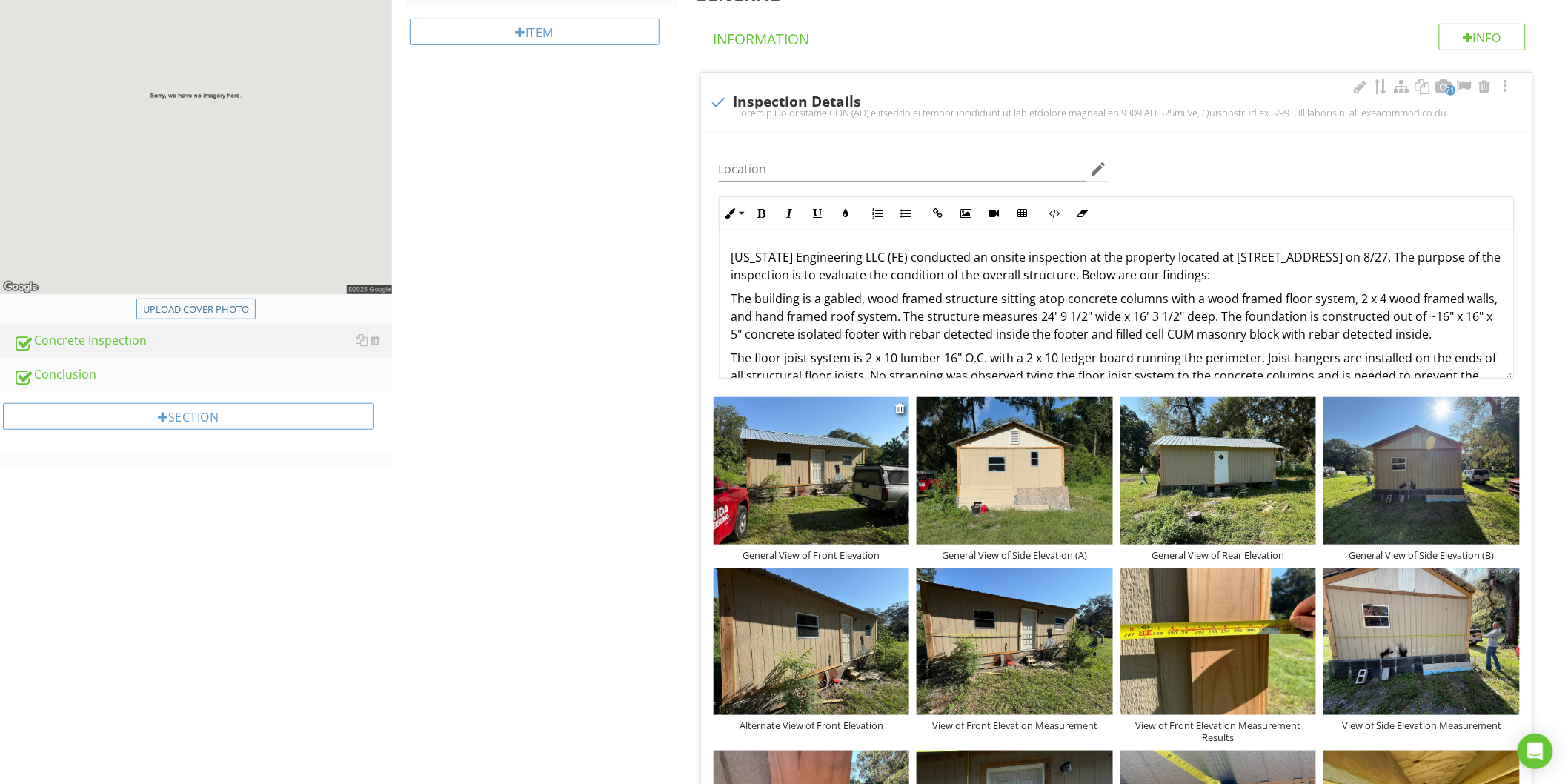
scroll to position [247, 0]
click at [214, 310] on div "Upload cover photo" at bounding box center [196, 309] width 106 height 15
click at [212, 305] on div "Upload cover photo" at bounding box center [196, 309] width 106 height 15
type input "C:\fakepath\Cover Photo.jfif"
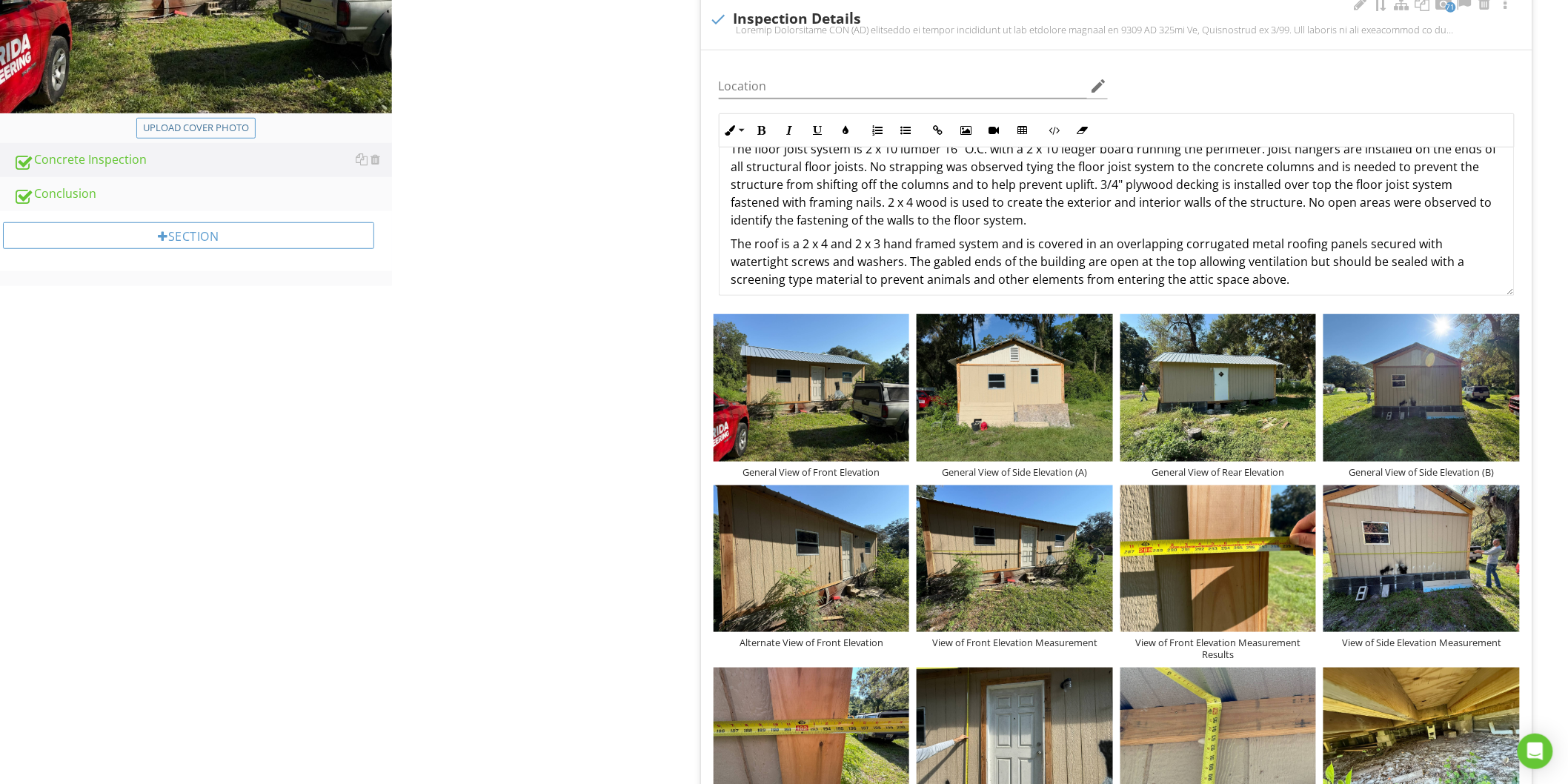
scroll to position [160, 0]
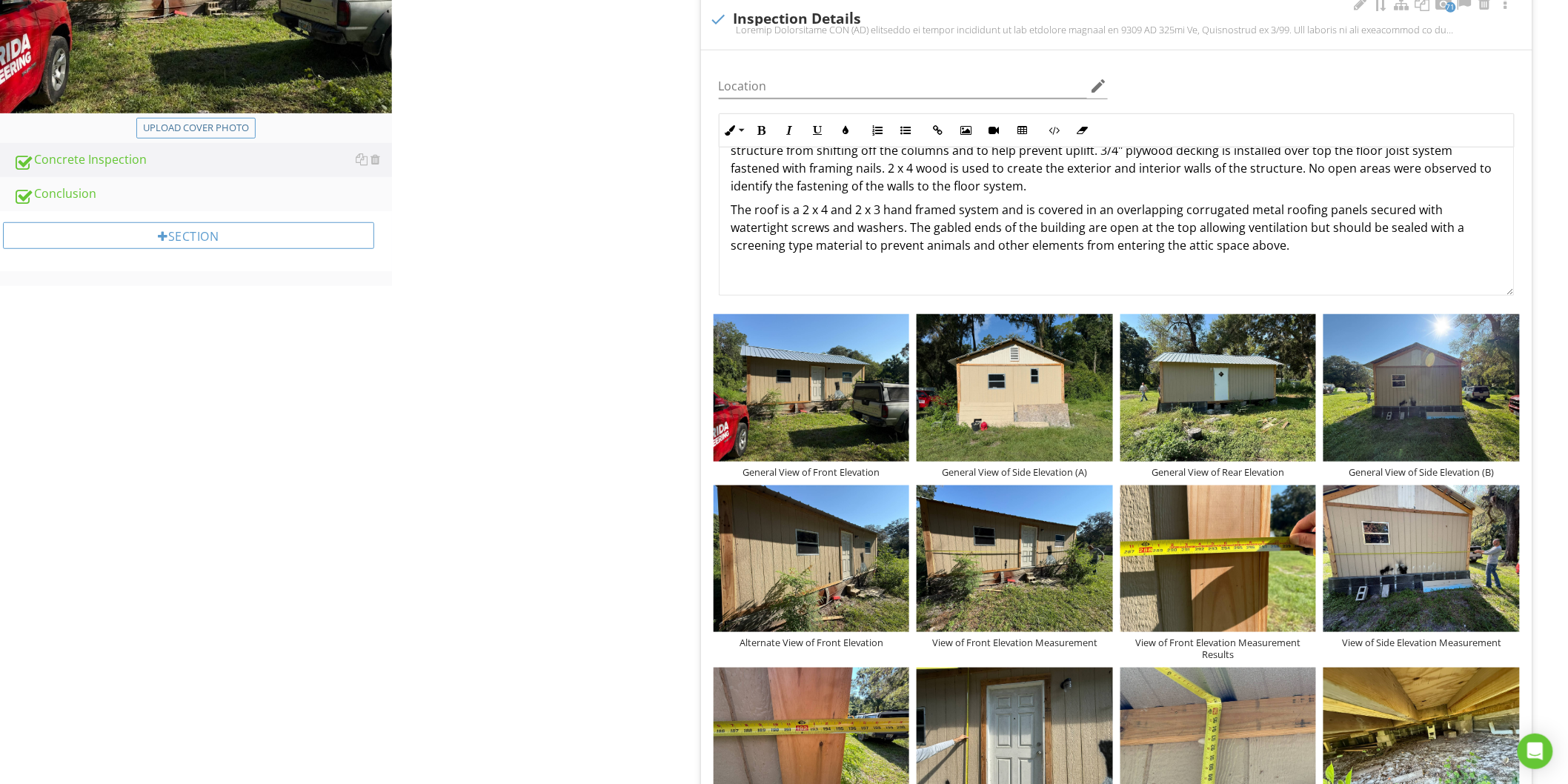
click at [1297, 247] on p "The roof is a 2 x 4 and 2 x 3 hand framed system and is covered in an overlappi…" at bounding box center [1117, 227] width 771 height 53
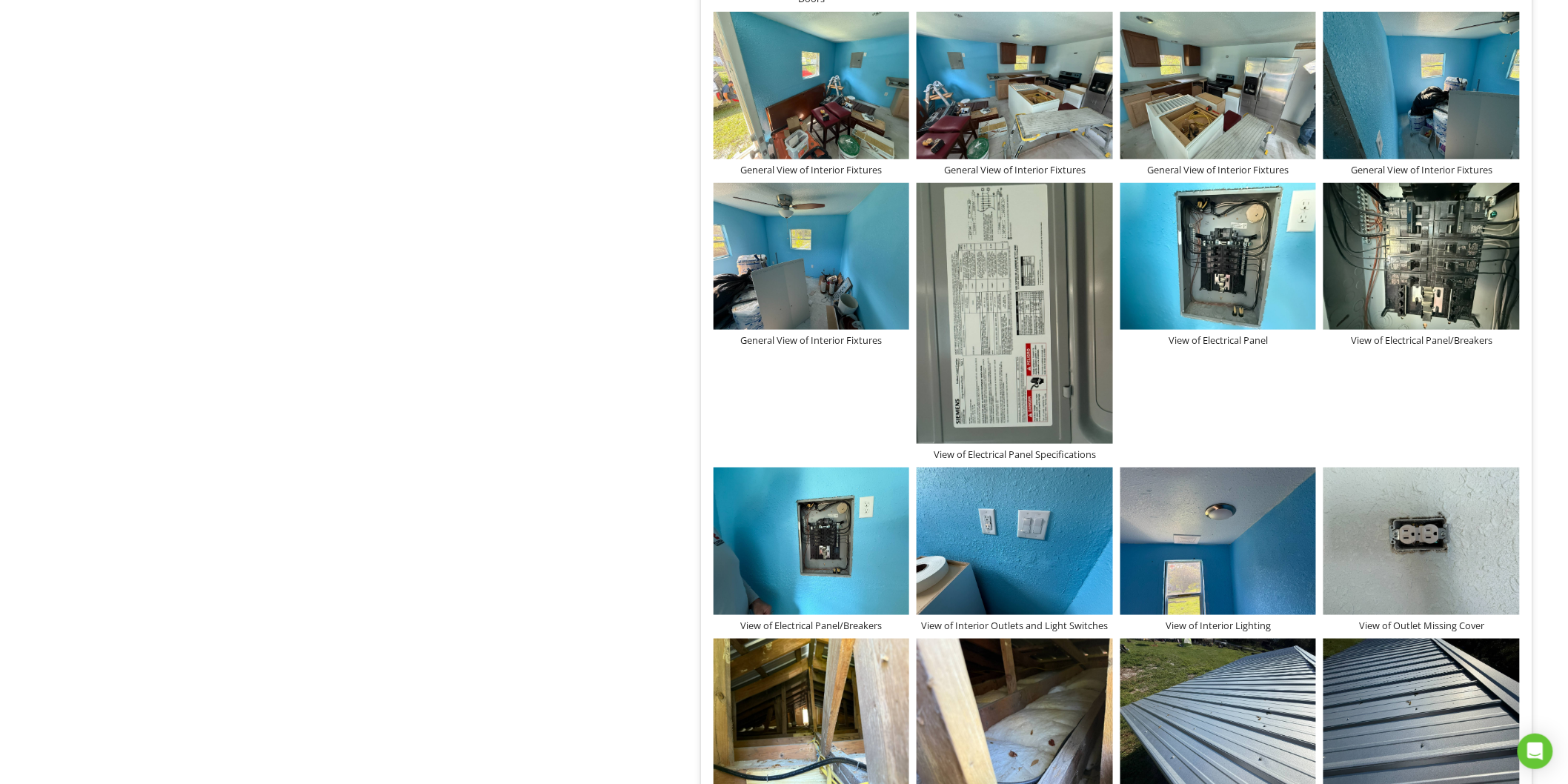
scroll to position [3046, 0]
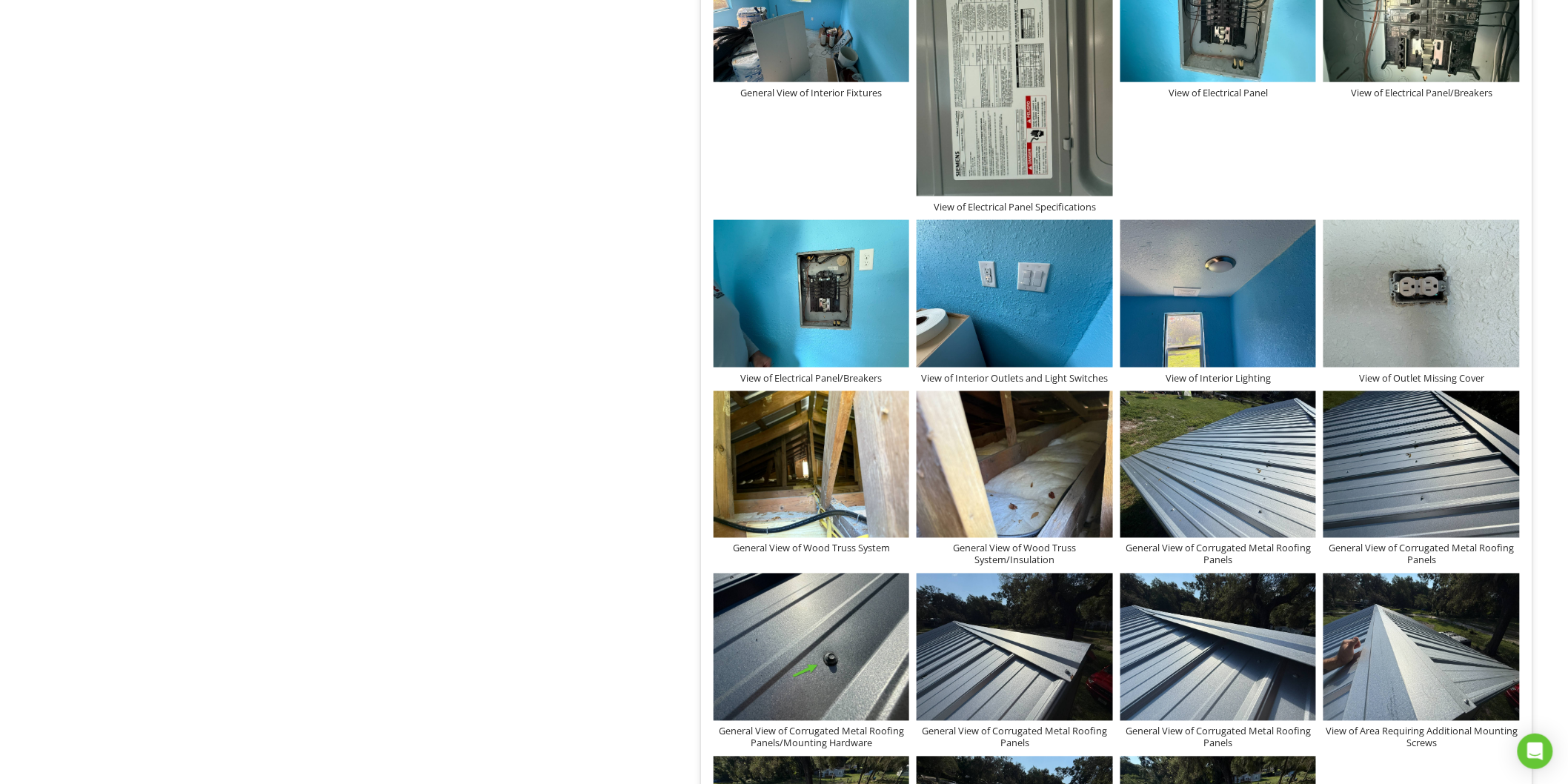
click at [994, 147] on img at bounding box center [1015, 66] width 196 height 262
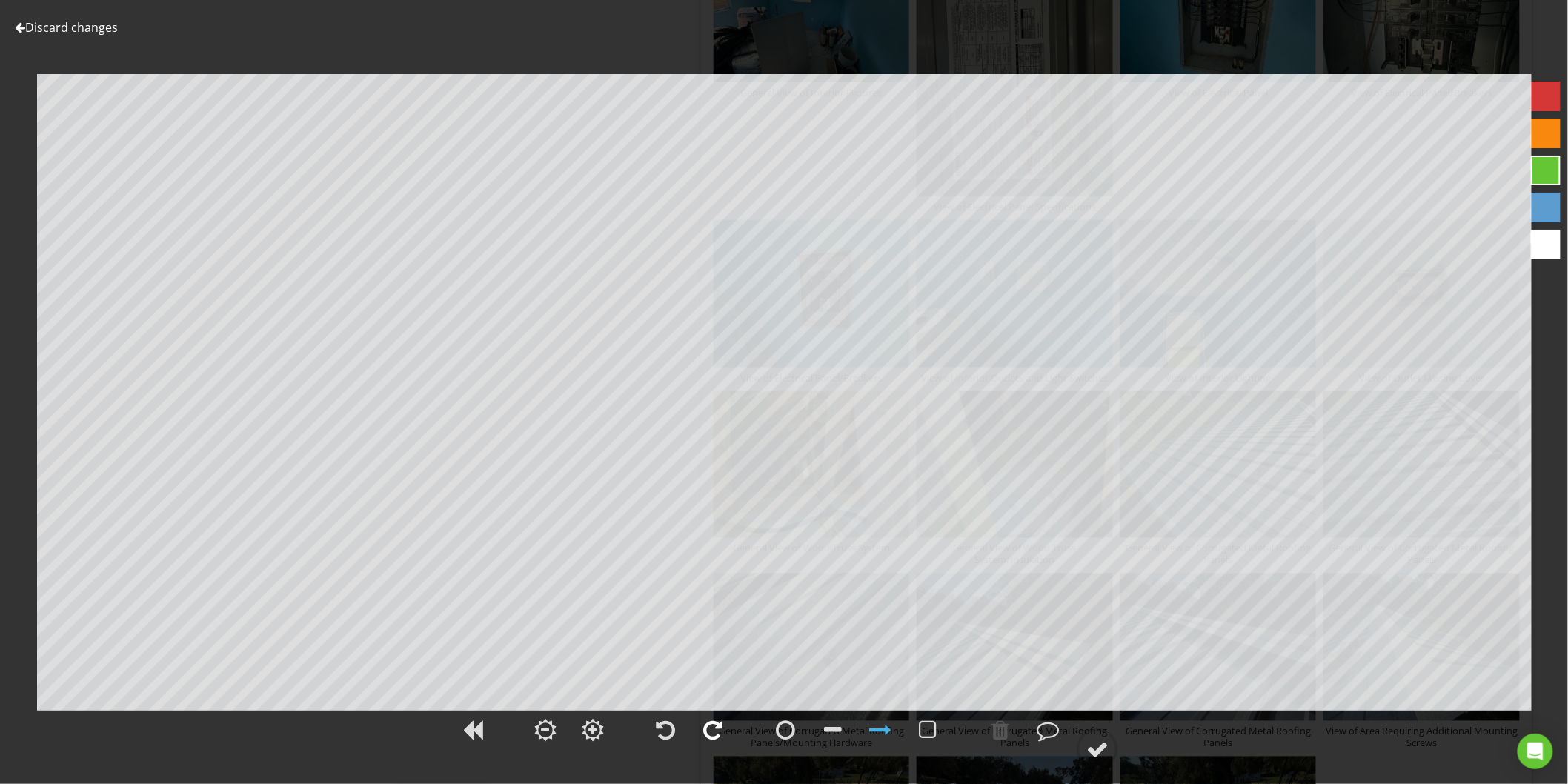
click at [716, 727] on div at bounding box center [713, 730] width 19 height 22
click at [1101, 748] on div at bounding box center [1097, 749] width 22 height 22
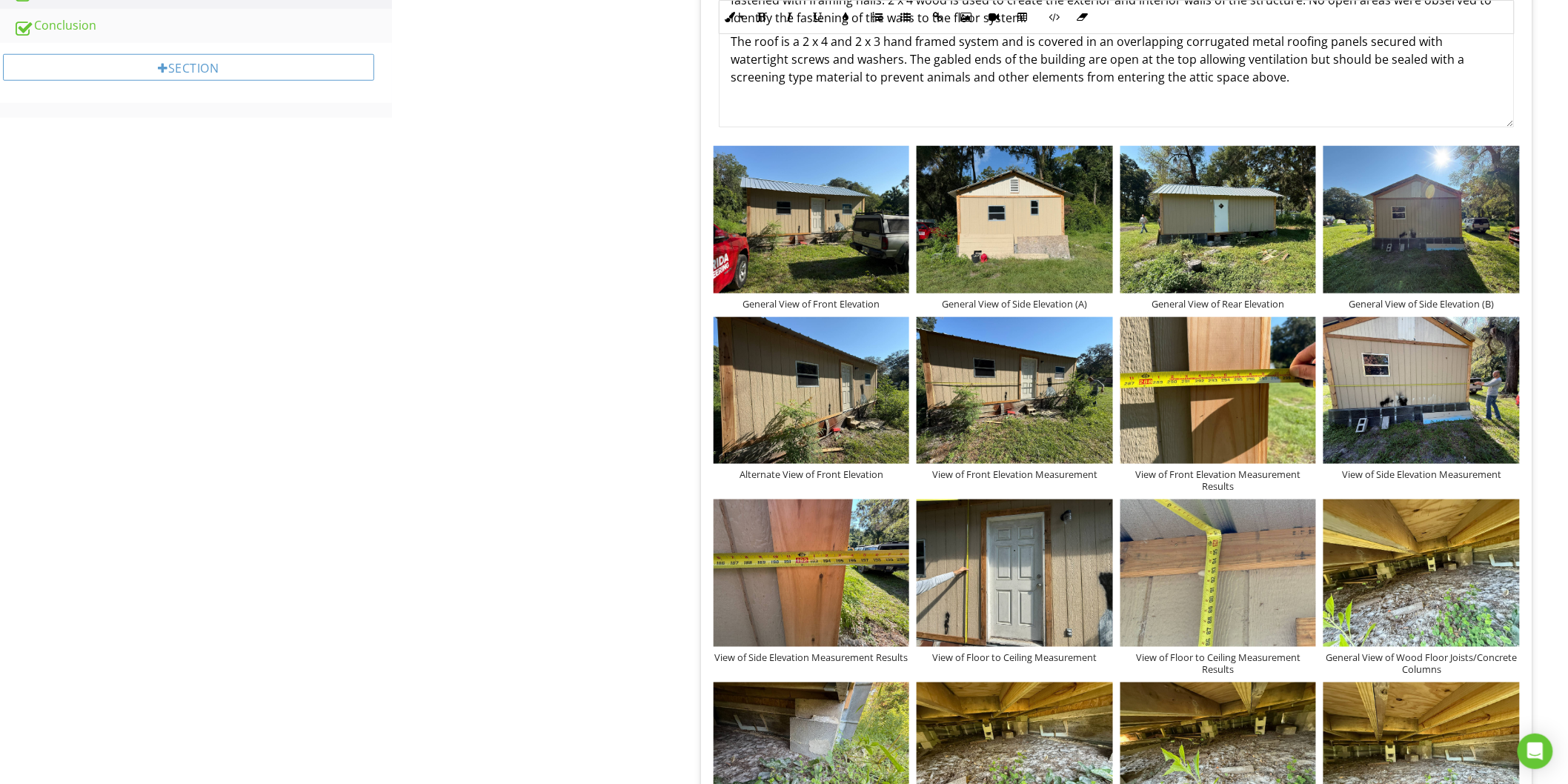
scroll to position [247, 0]
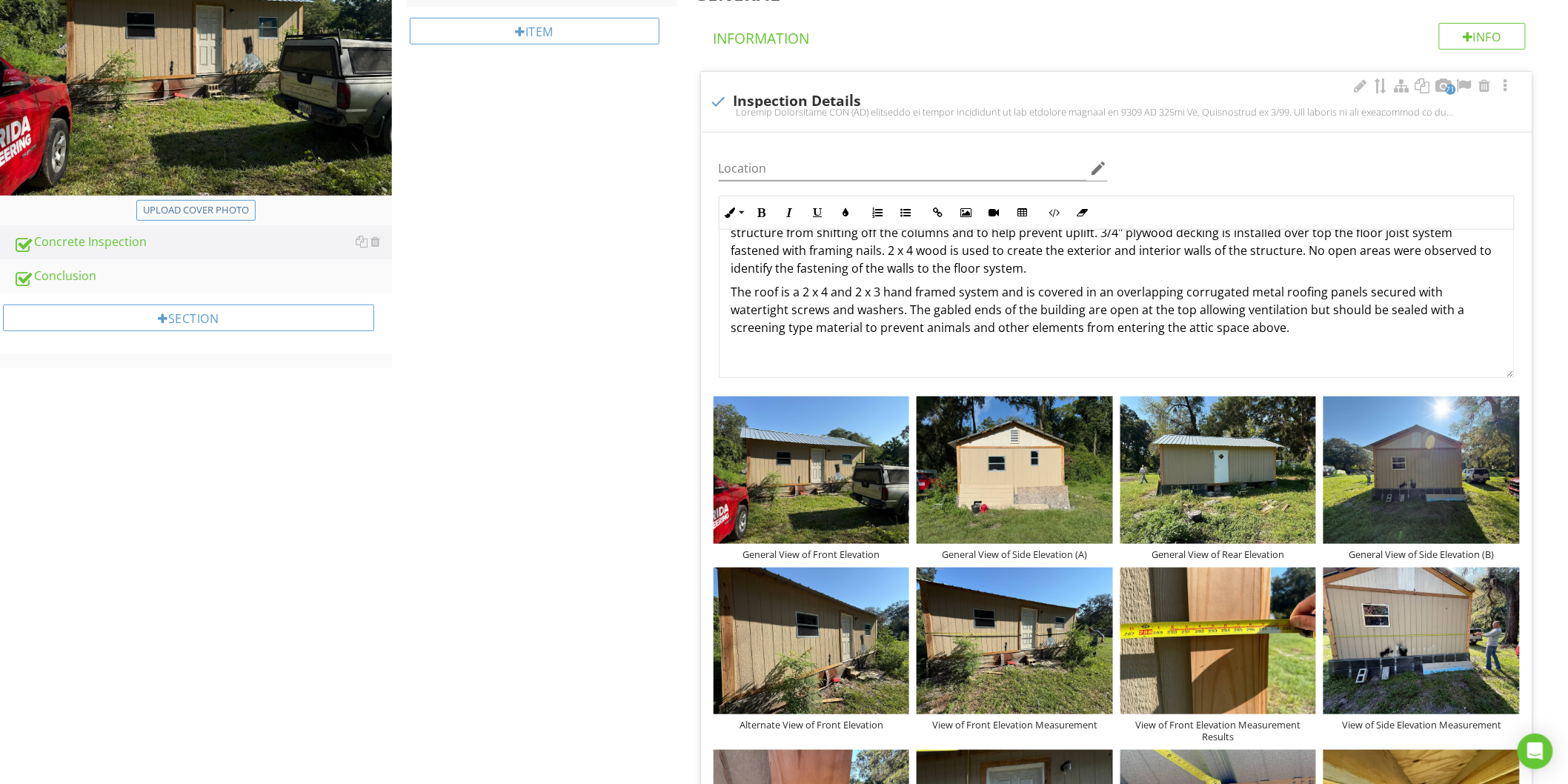
click at [1295, 332] on p "The roof is a 2 x 4 and 2 x 3 hand framed system and is covered in an overlappi…" at bounding box center [1117, 310] width 771 height 53
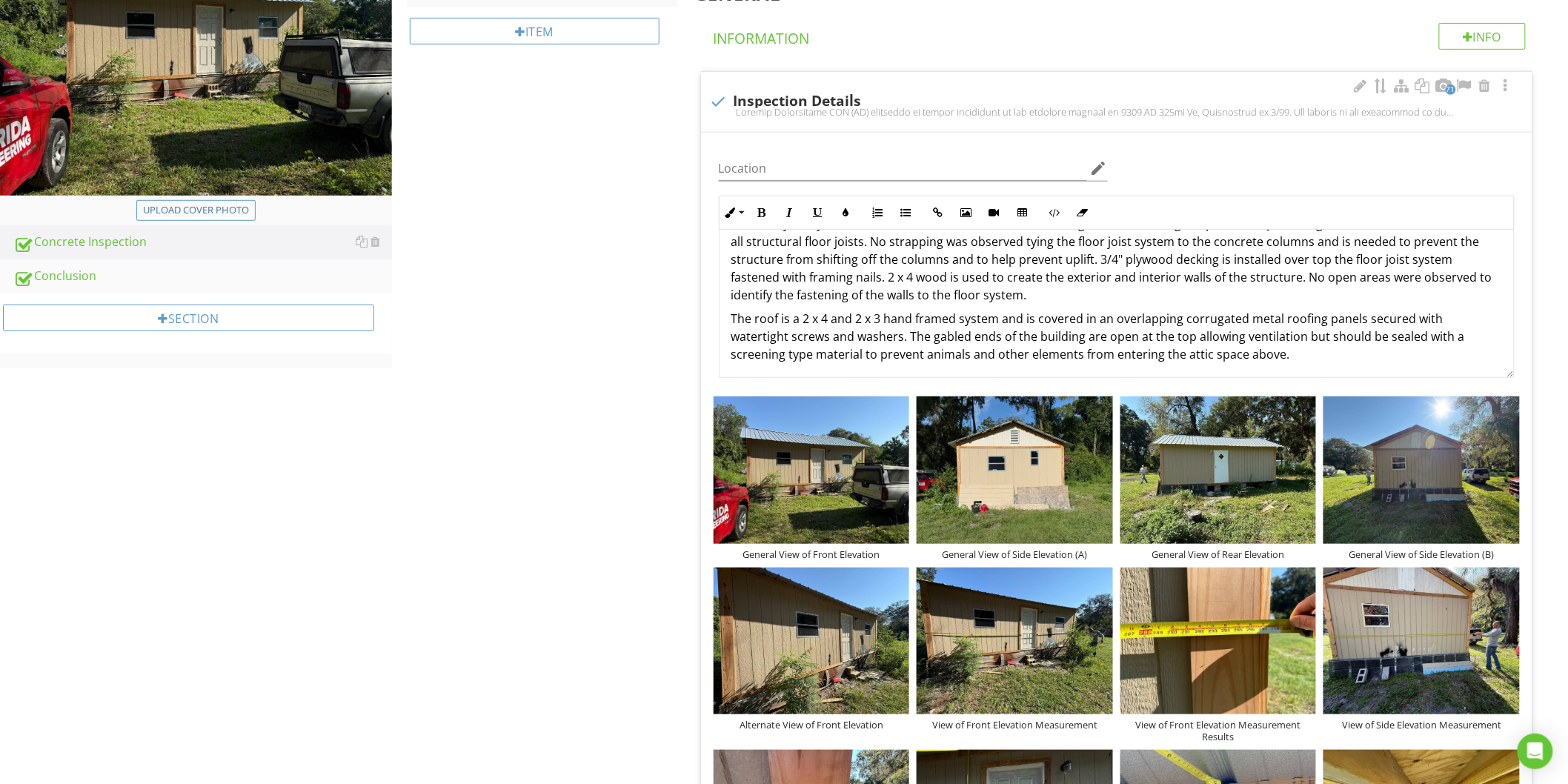
scroll to position [160, 0]
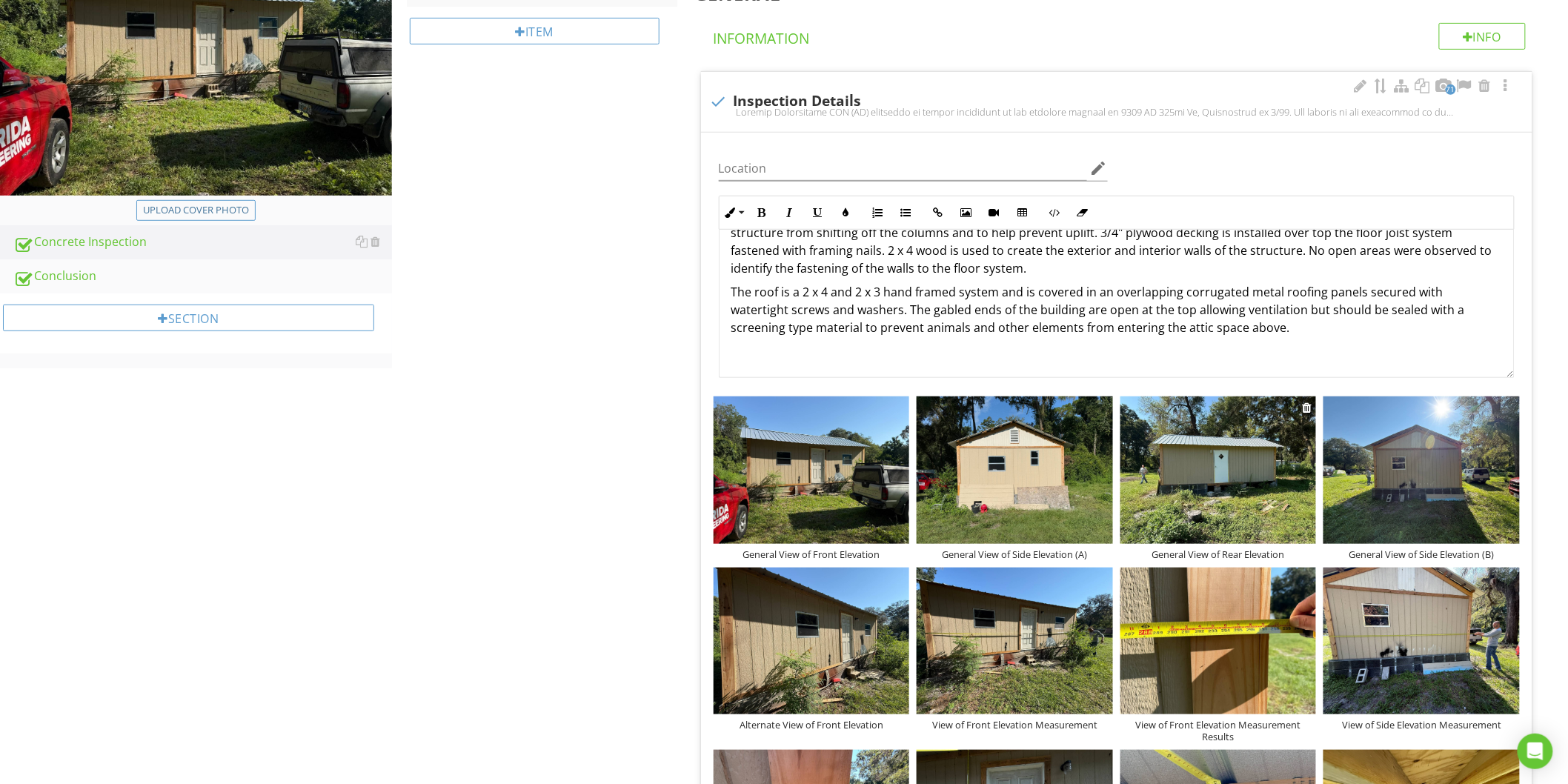
click at [1269, 478] on img at bounding box center [1218, 470] width 196 height 147
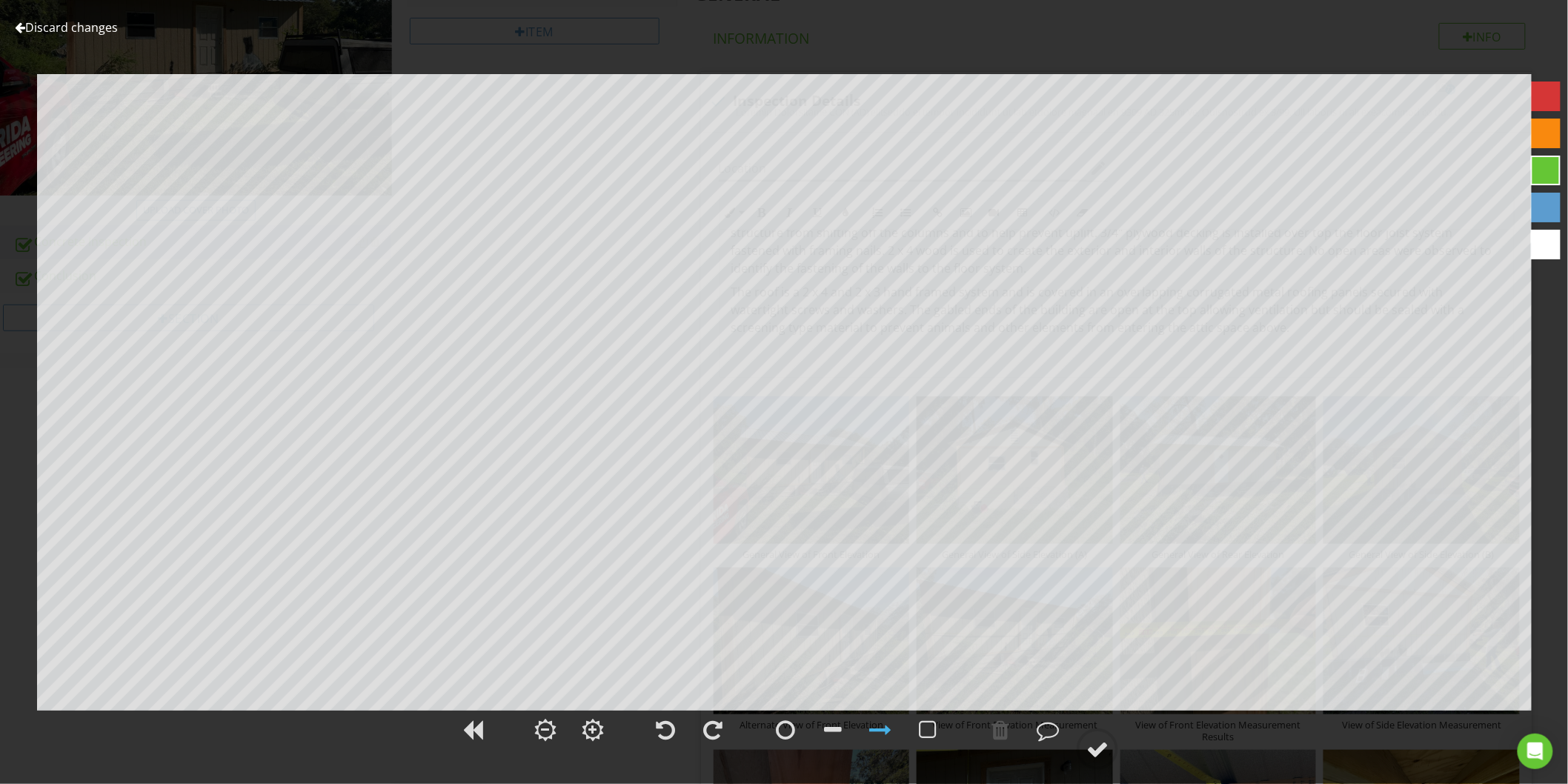
click at [58, 30] on link "Discard changes" at bounding box center [66, 27] width 103 height 16
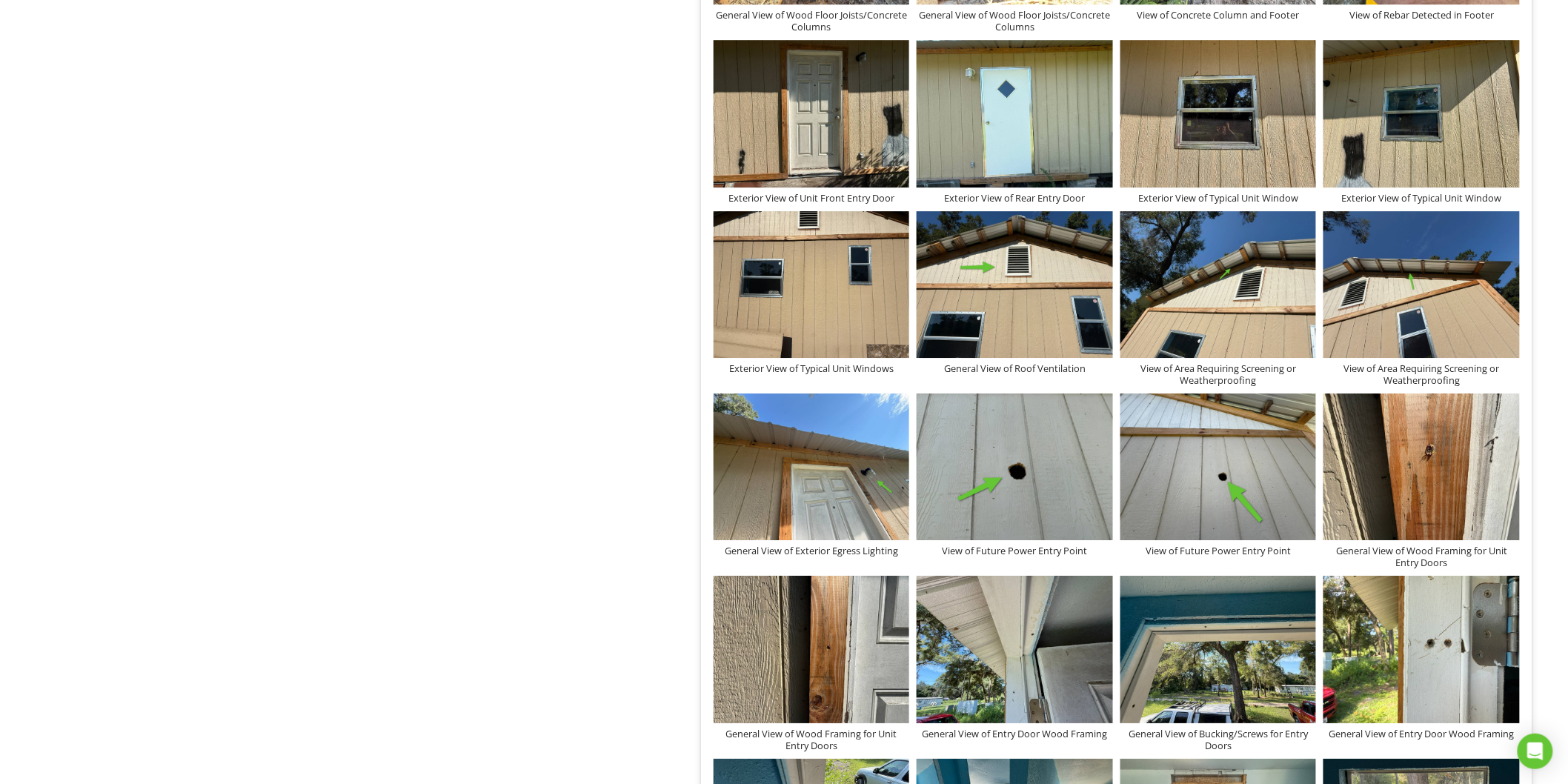
scroll to position [1893, 0]
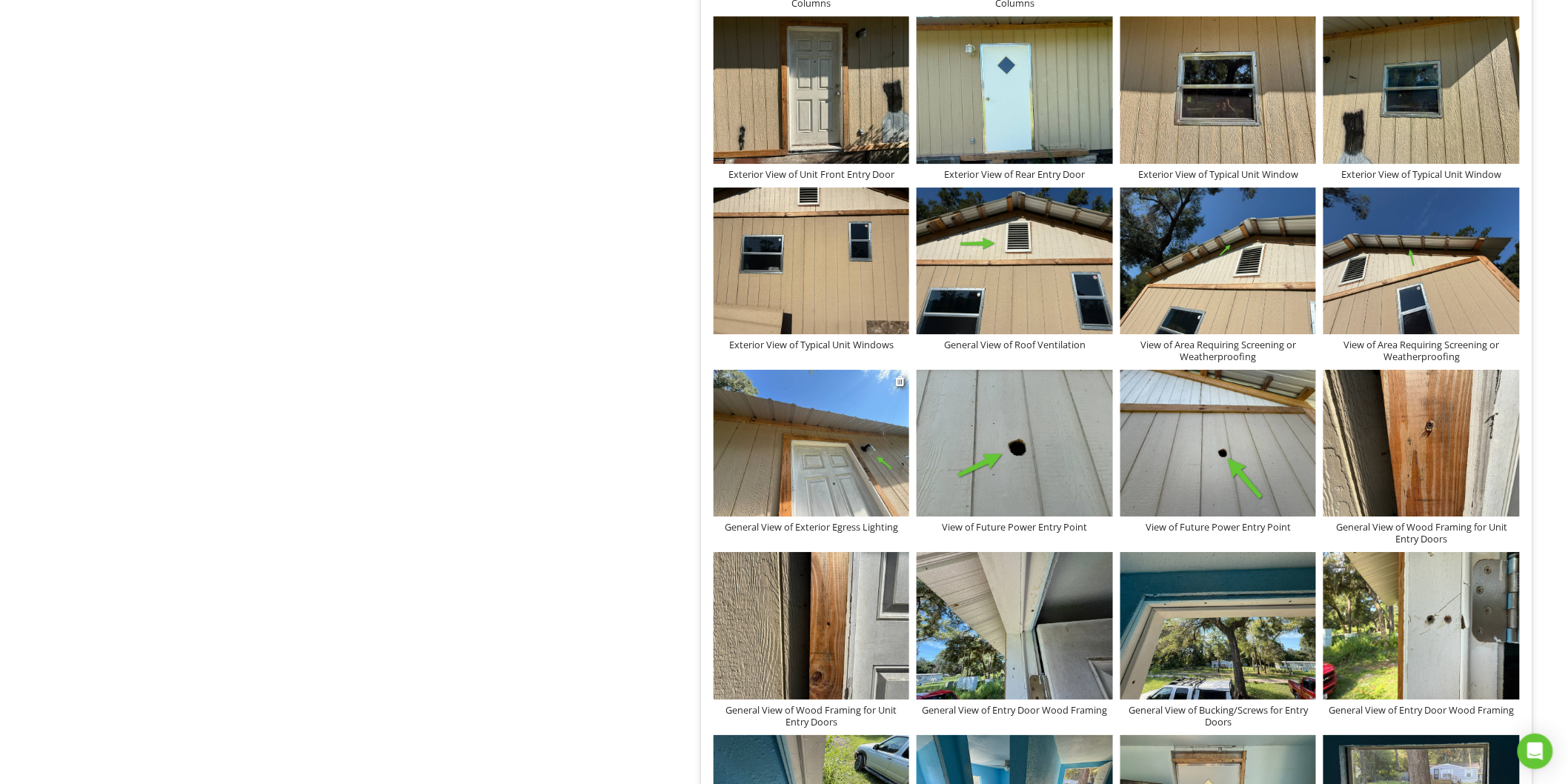
click at [894, 494] on img at bounding box center [812, 443] width 196 height 147
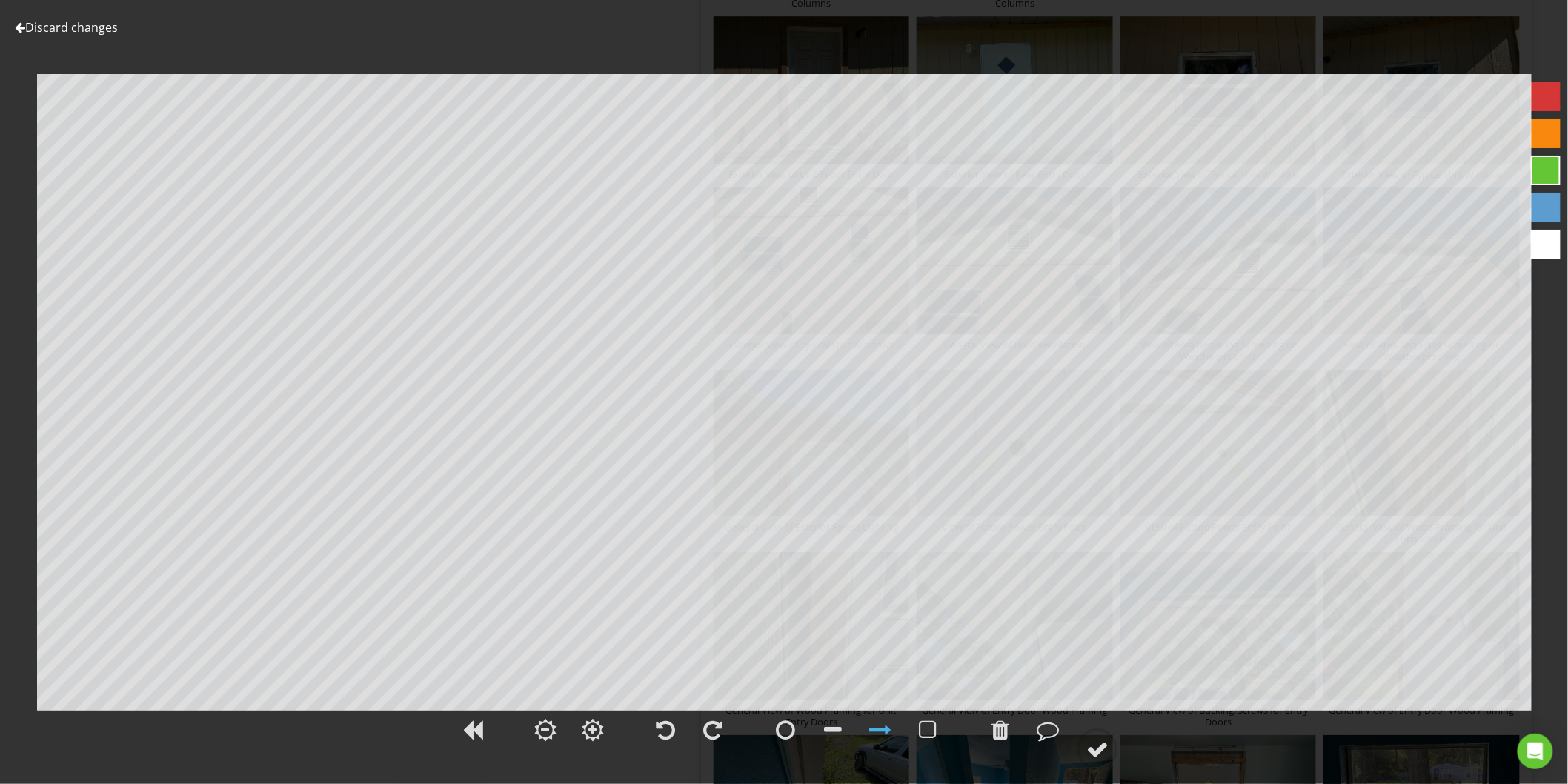
click at [92, 28] on link "Discard changes" at bounding box center [66, 27] width 103 height 16
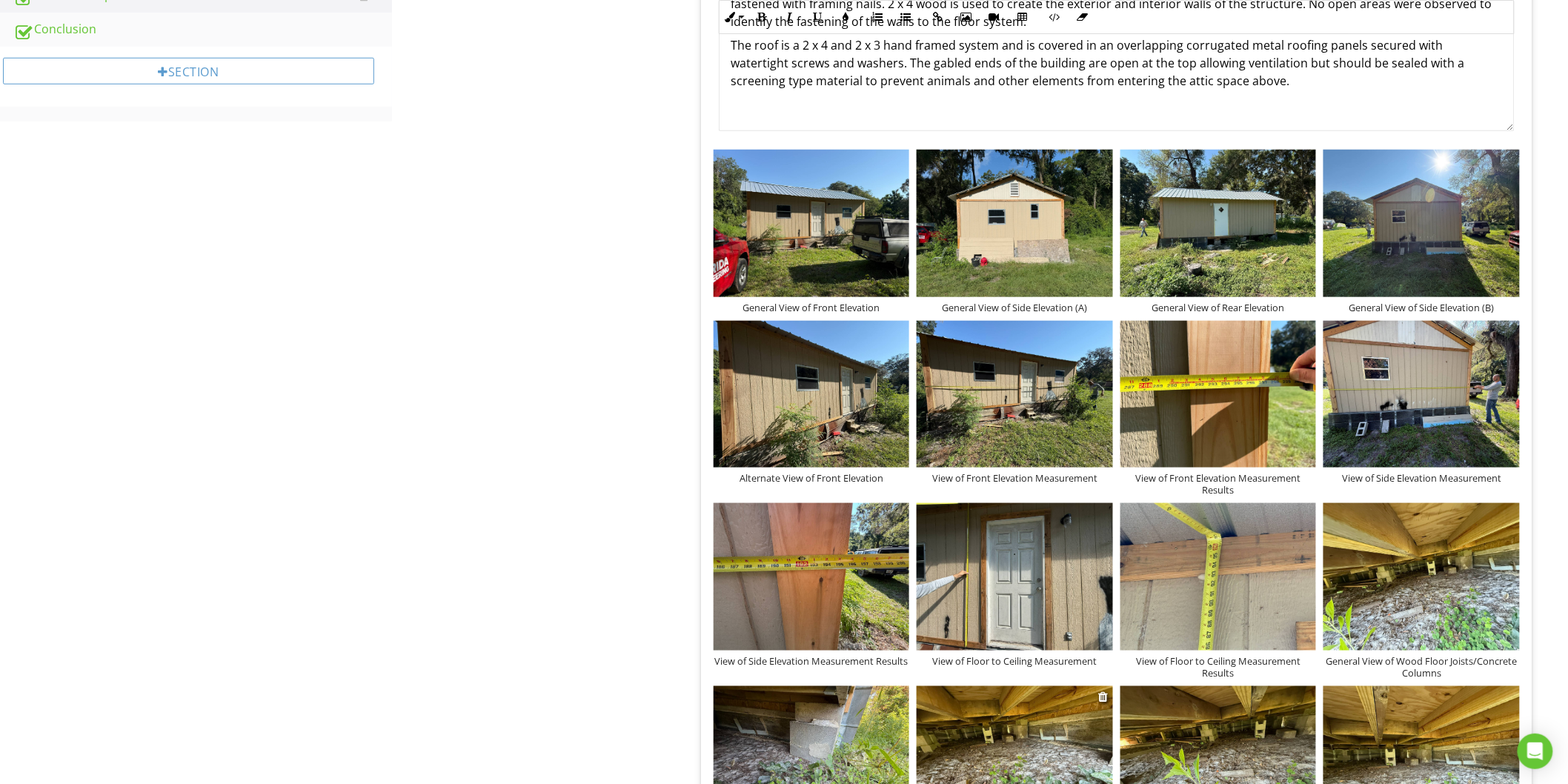
scroll to position [247, 0]
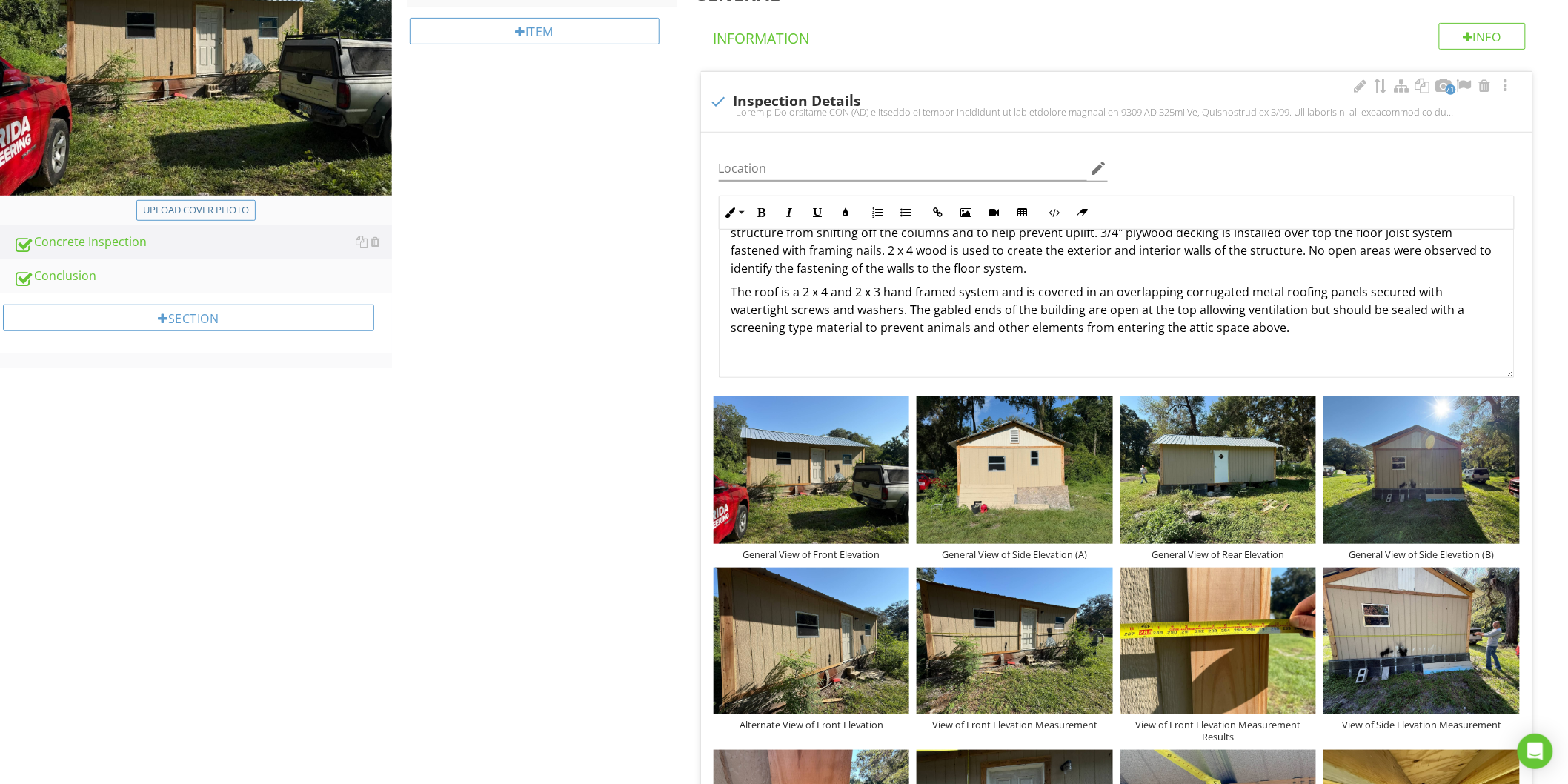
click at [1300, 332] on p "The roof is a 2 x 4 and 2 x 3 hand framed system and is covered in an overlappi…" at bounding box center [1117, 310] width 771 height 53
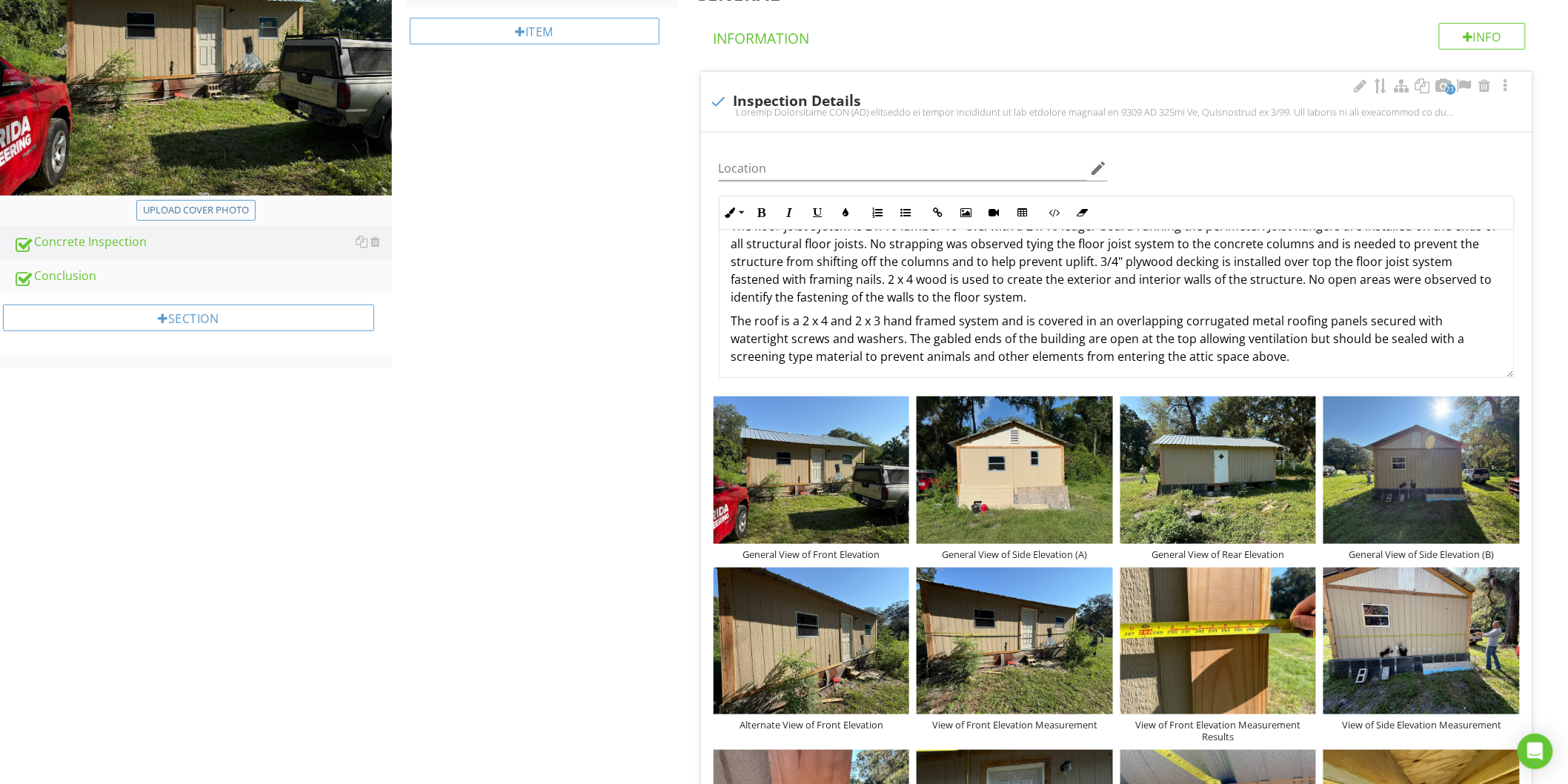
scroll to position [160, 0]
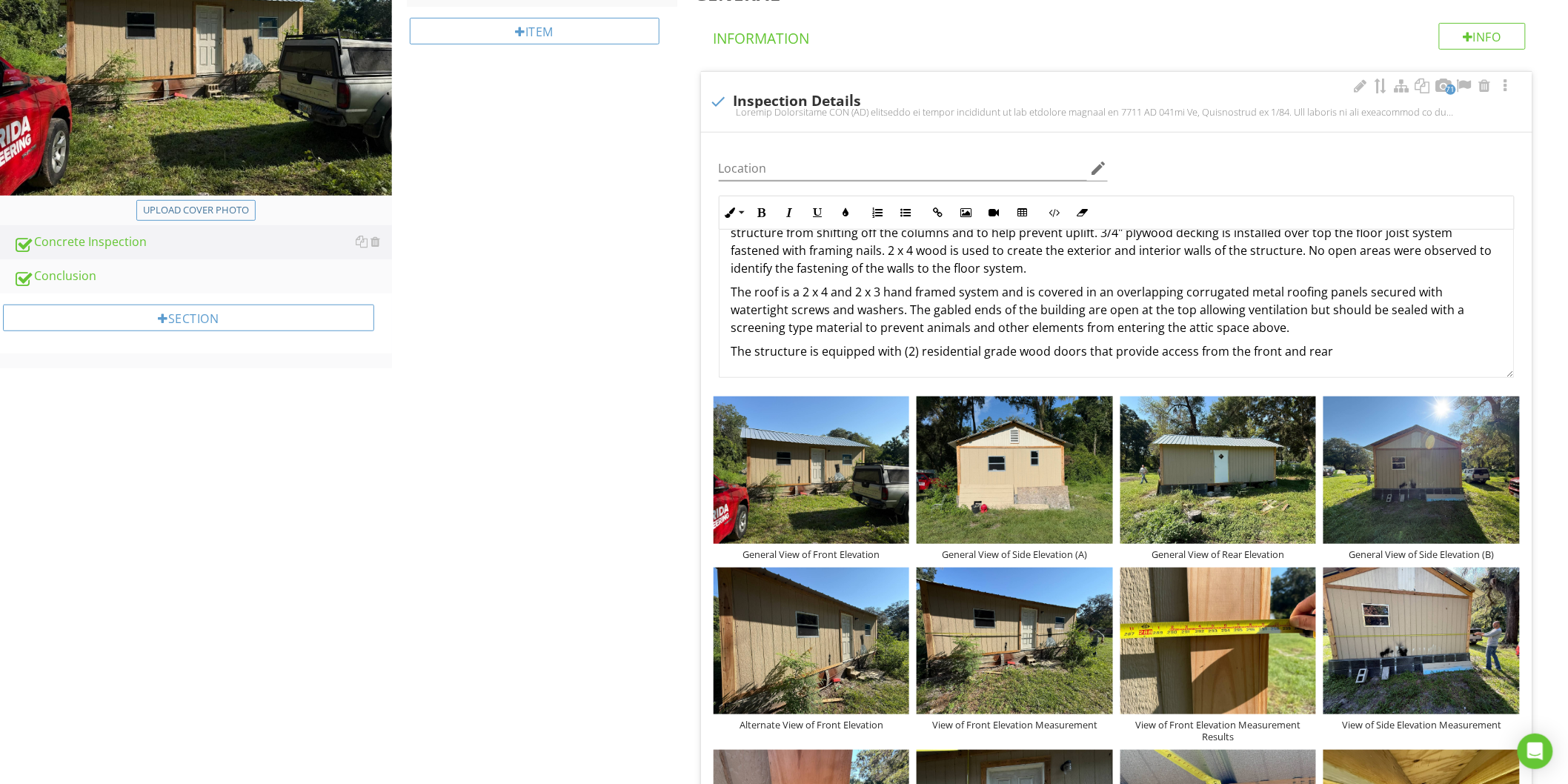
click at [1150, 351] on p "The structure is equipped with (2) residential grade wood doors that provide ac…" at bounding box center [1117, 351] width 771 height 18
click at [962, 492] on img at bounding box center [1015, 470] width 196 height 147
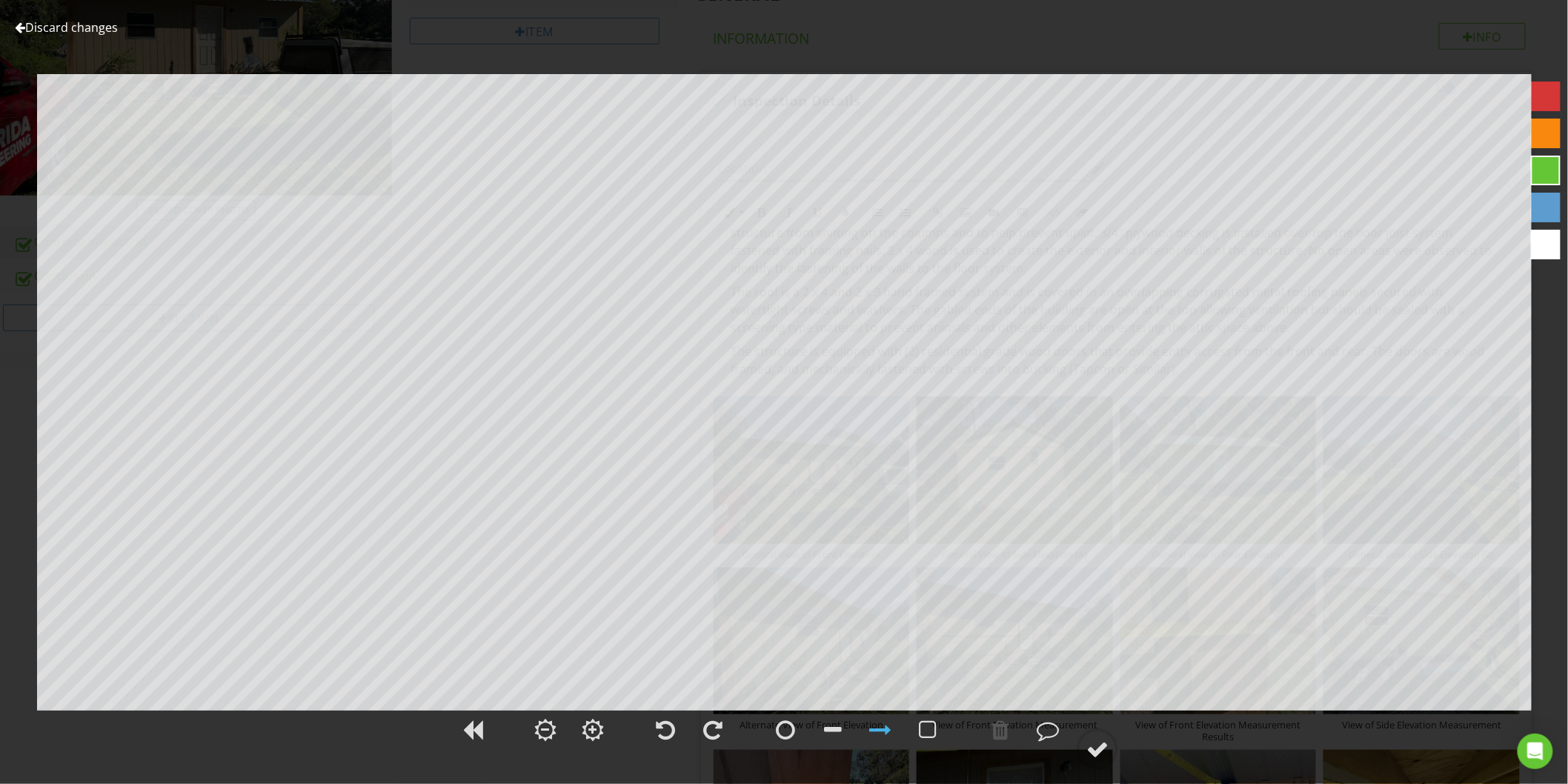
click at [52, 26] on link "Discard changes" at bounding box center [66, 27] width 103 height 16
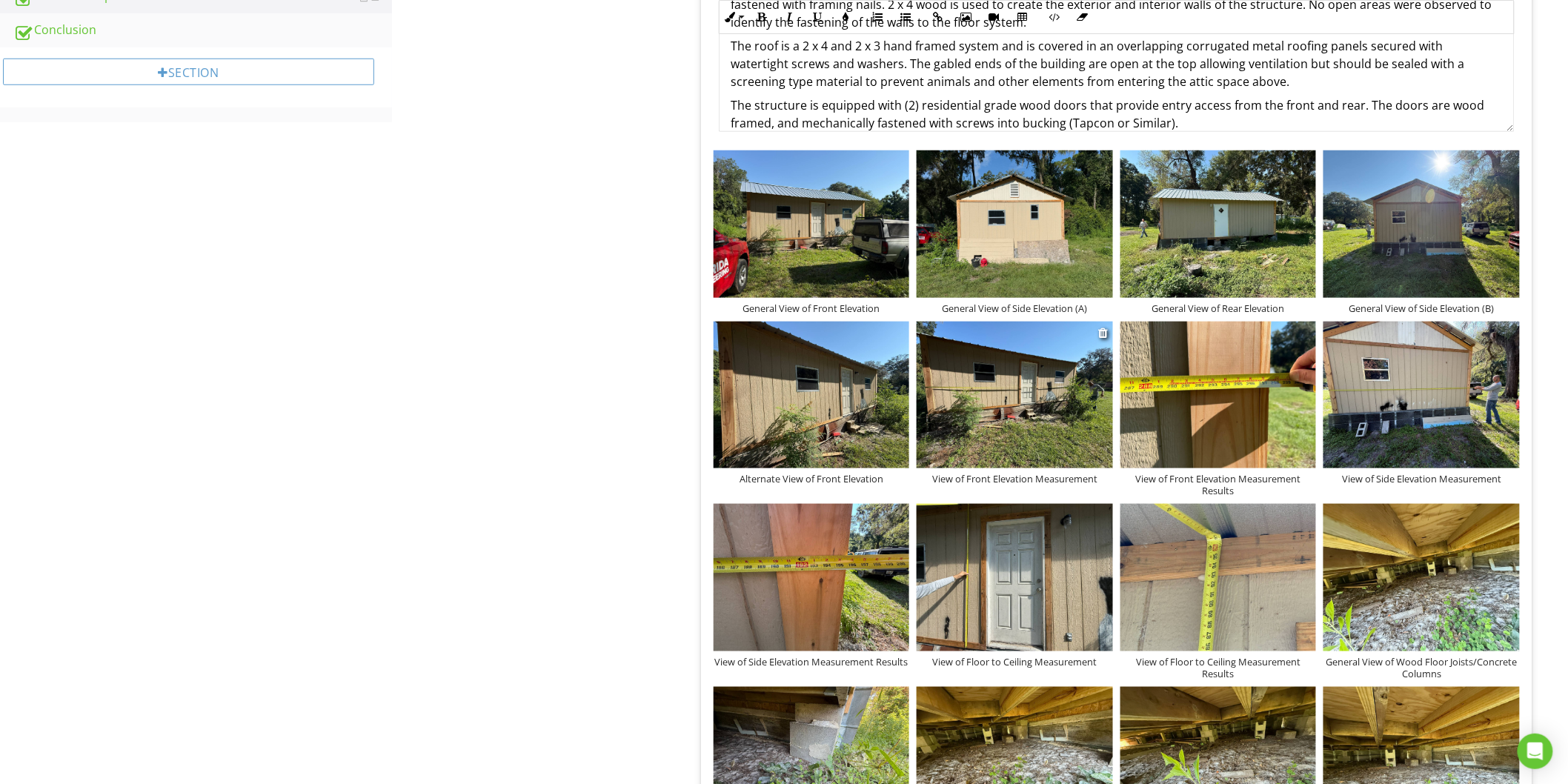
scroll to position [494, 0]
click at [787, 388] on img at bounding box center [812, 394] width 196 height 147
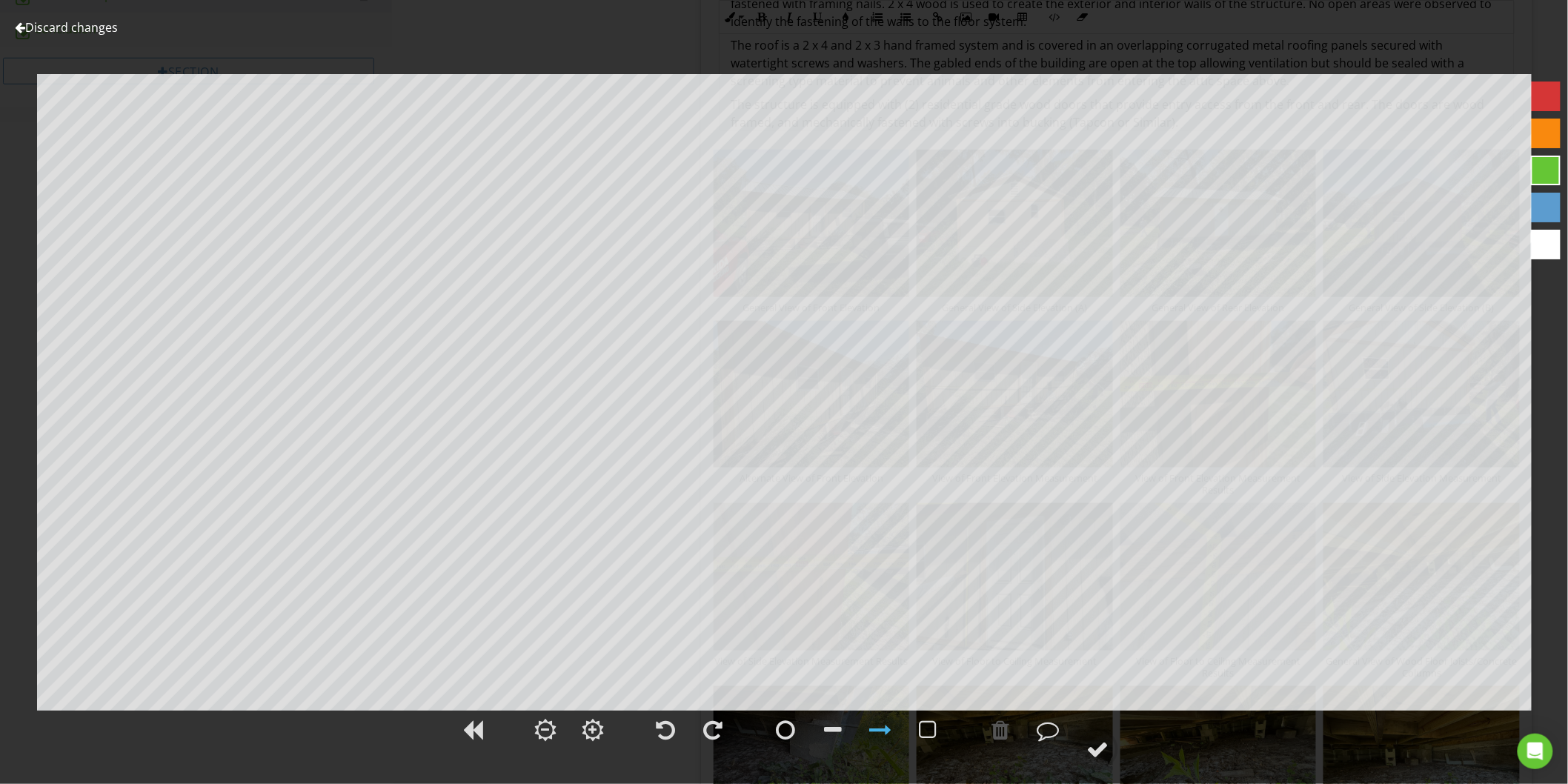
click at [82, 27] on link "Discard changes" at bounding box center [66, 27] width 103 height 16
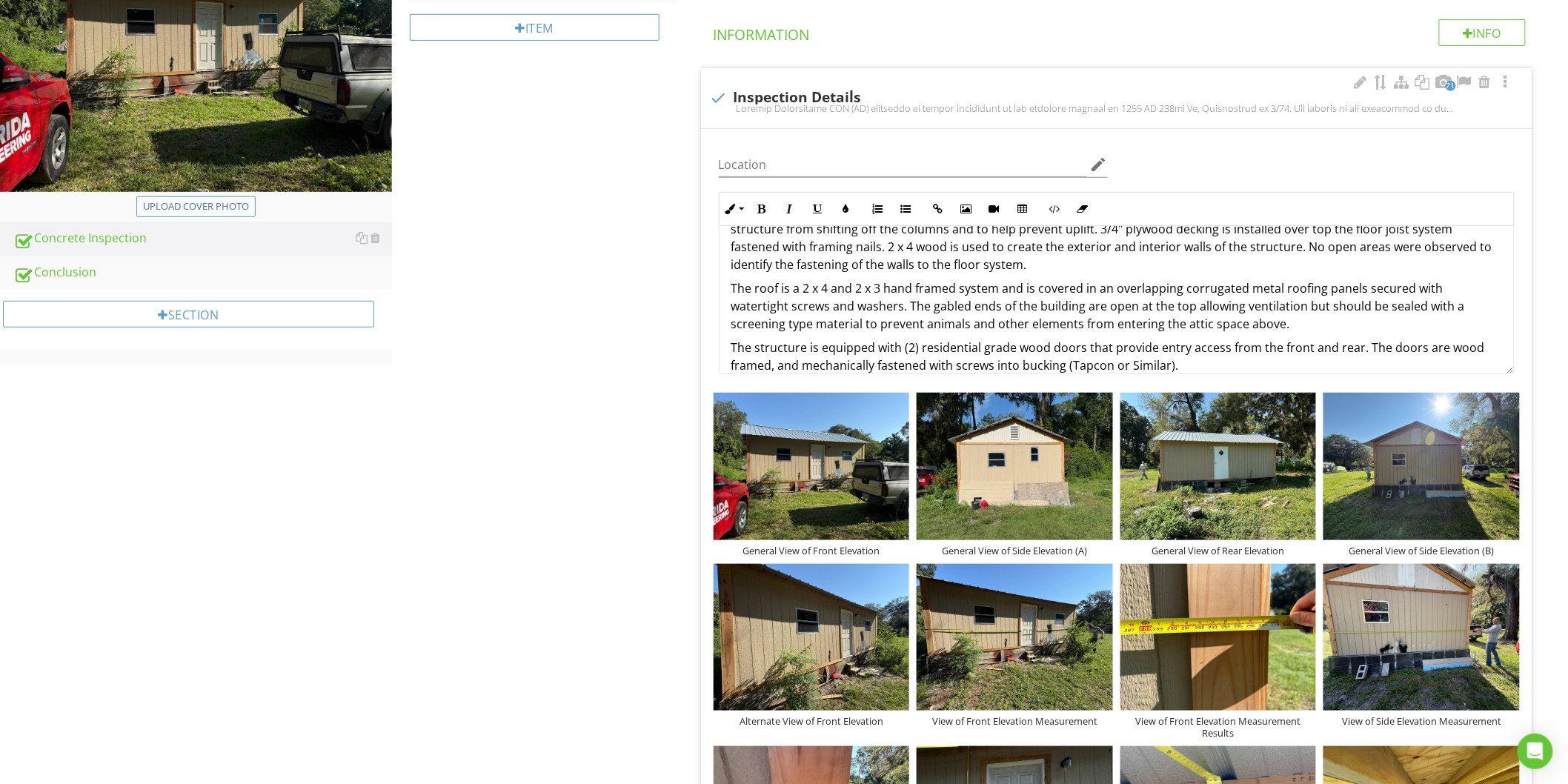
scroll to position [247, 0]
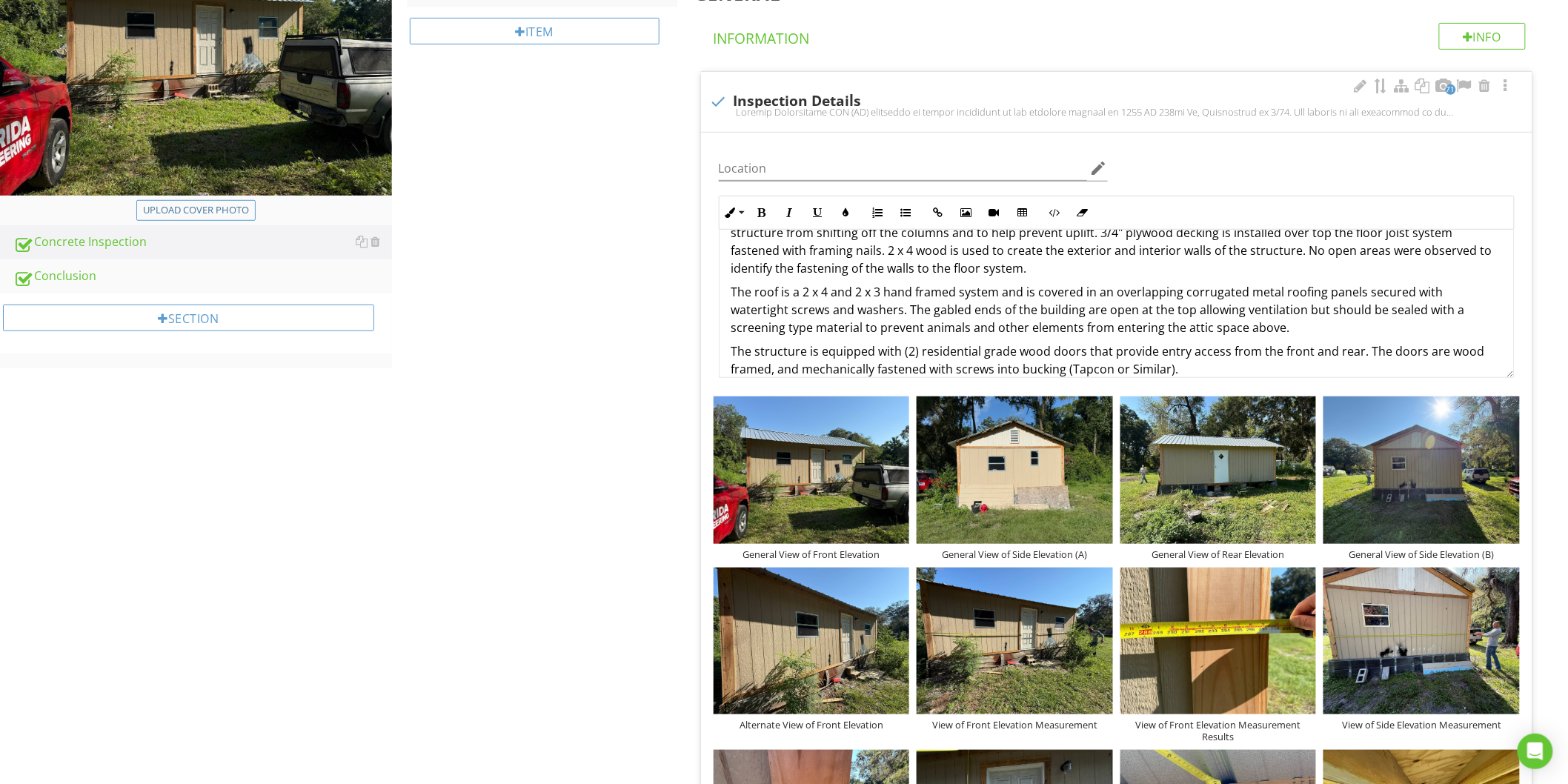
click at [1188, 371] on p "The structure is equipped with (2) residential grade wood doors that provide en…" at bounding box center [1117, 360] width 771 height 36
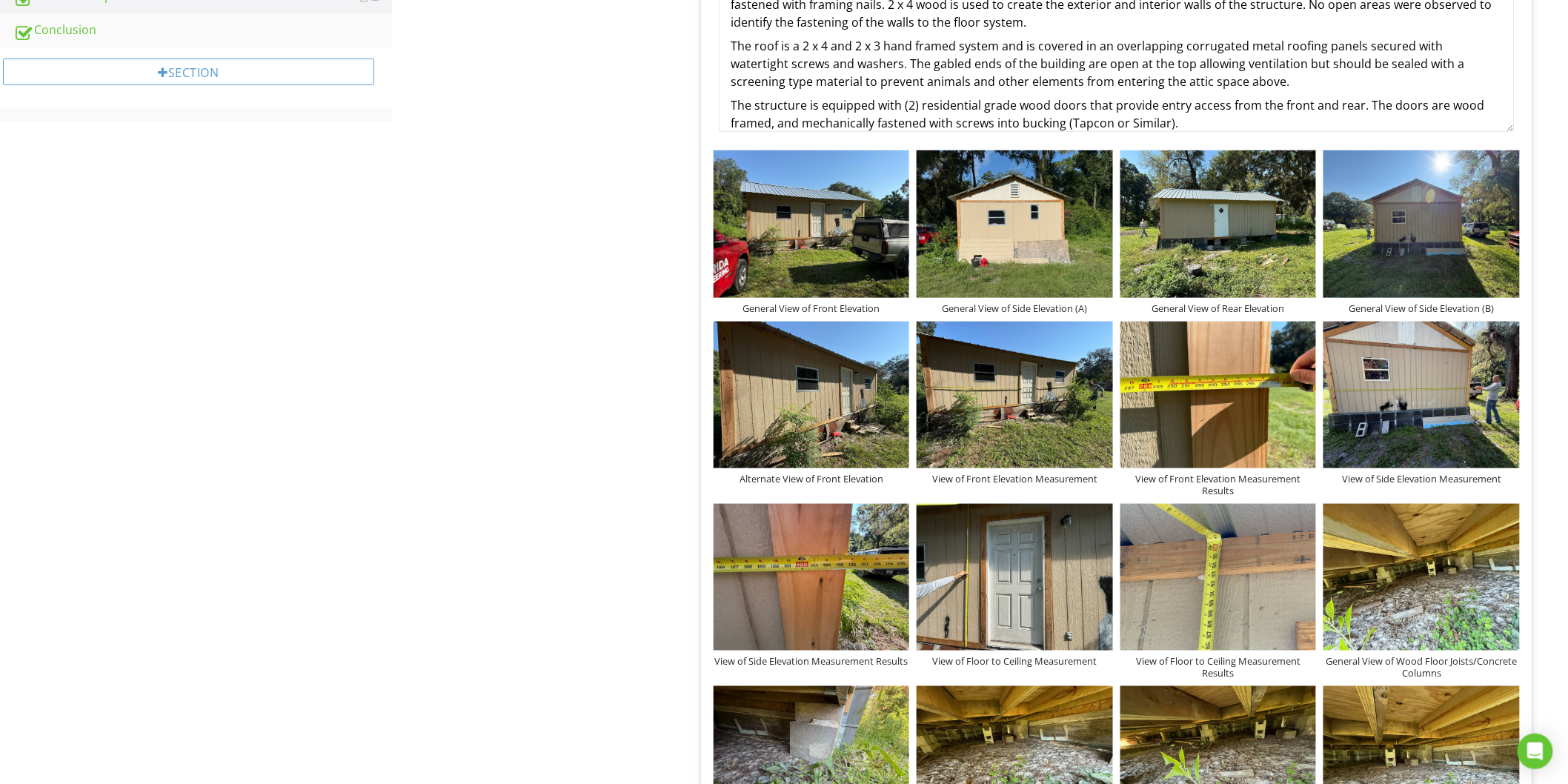
scroll to position [494, 0]
click at [795, 391] on img at bounding box center [812, 394] width 196 height 147
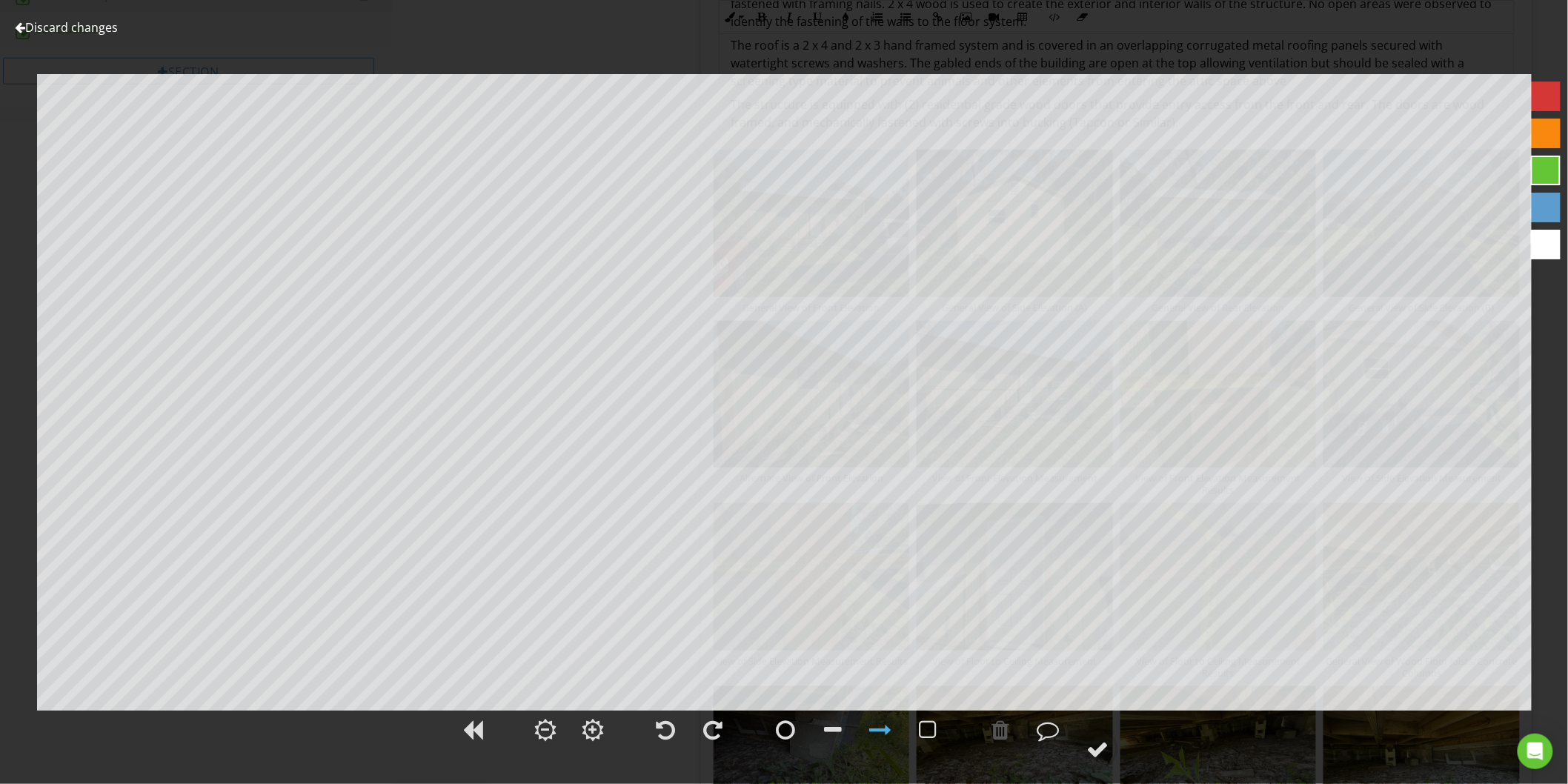
click at [67, 24] on link "Discard changes" at bounding box center [66, 27] width 103 height 16
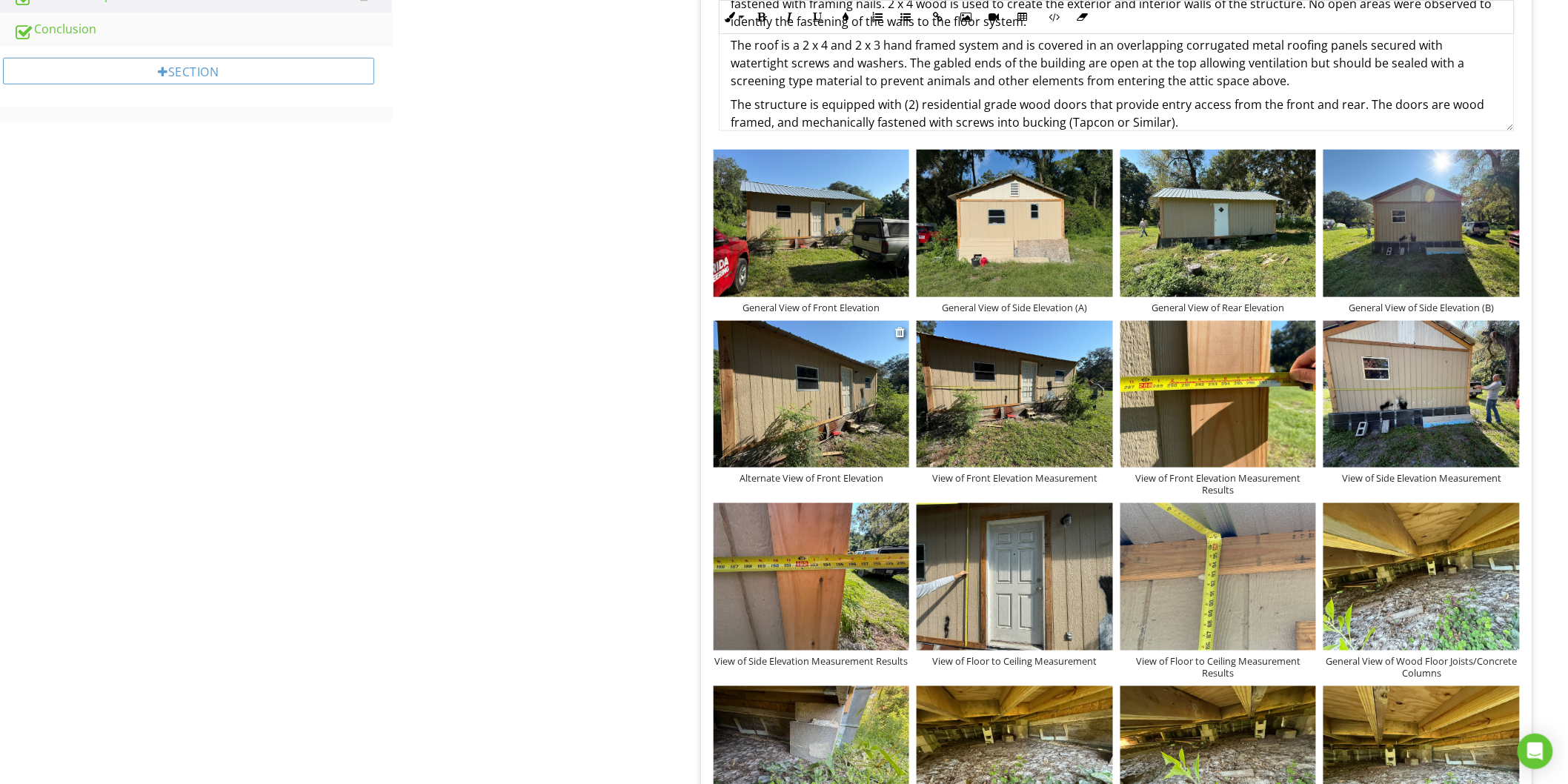
click at [776, 479] on div "Alternate View of Front Elevation" at bounding box center [812, 478] width 196 height 12
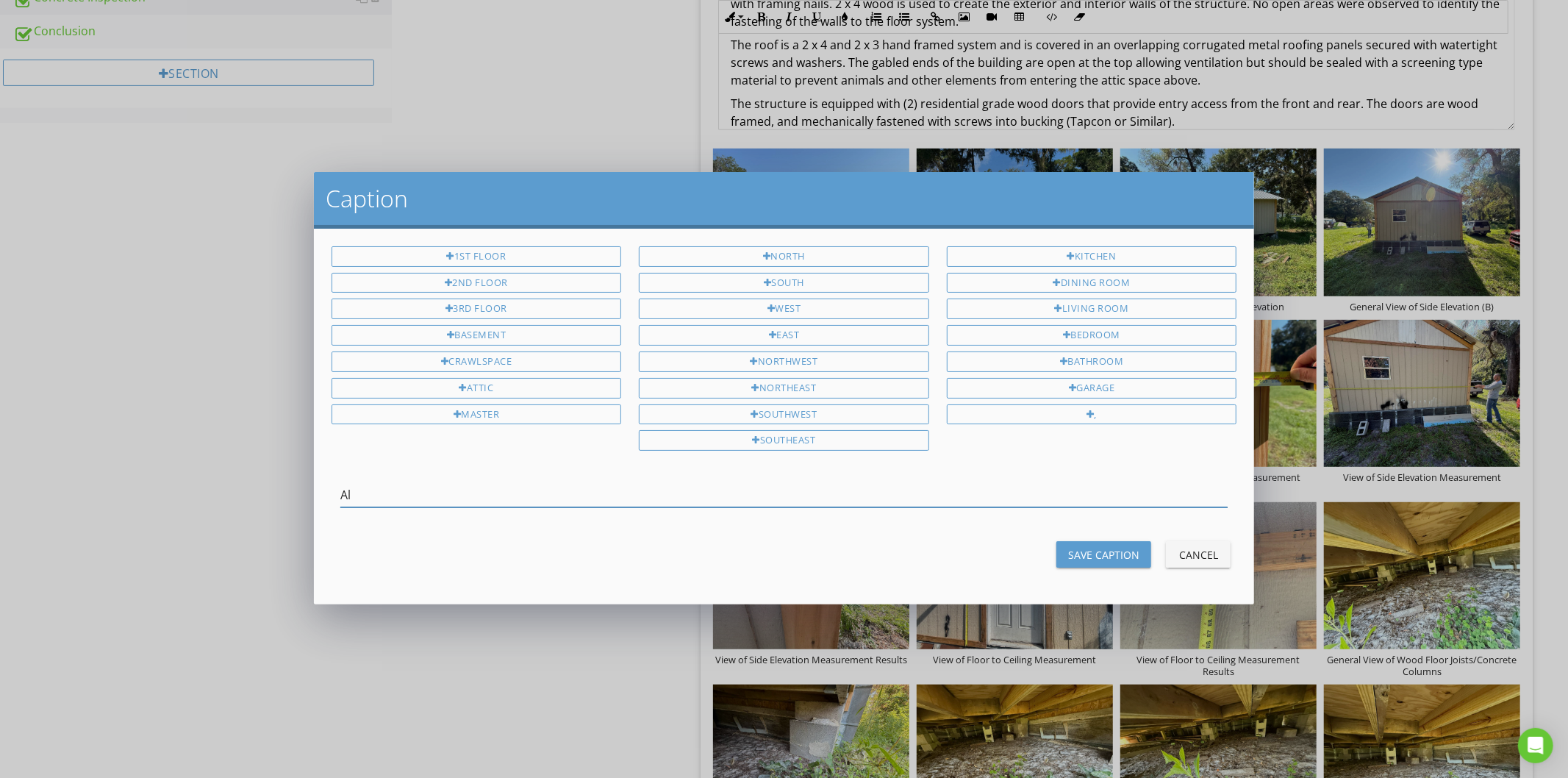
type input "A"
type input "View of Entry Stairs"
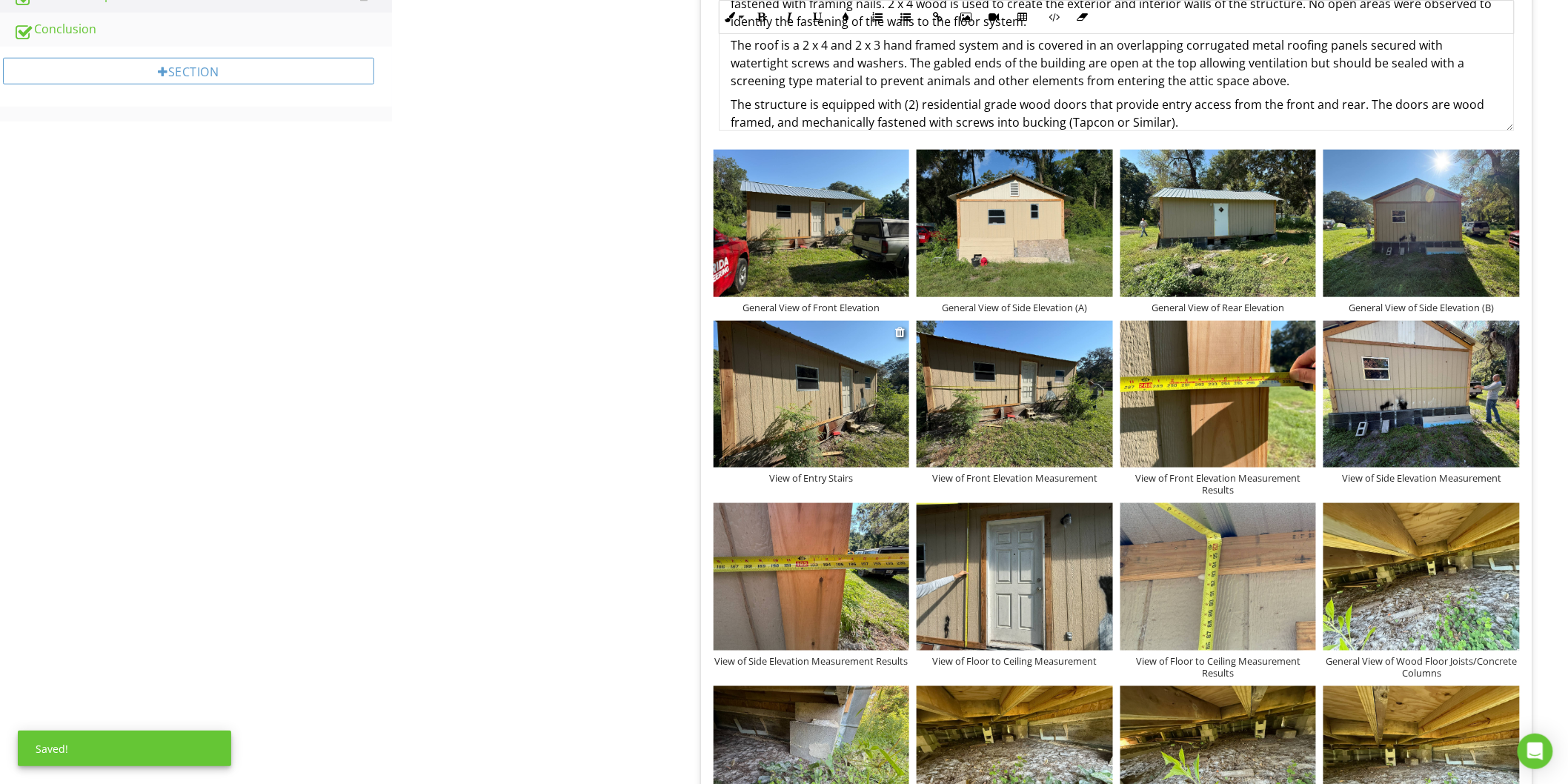
click at [798, 426] on img at bounding box center [812, 394] width 196 height 147
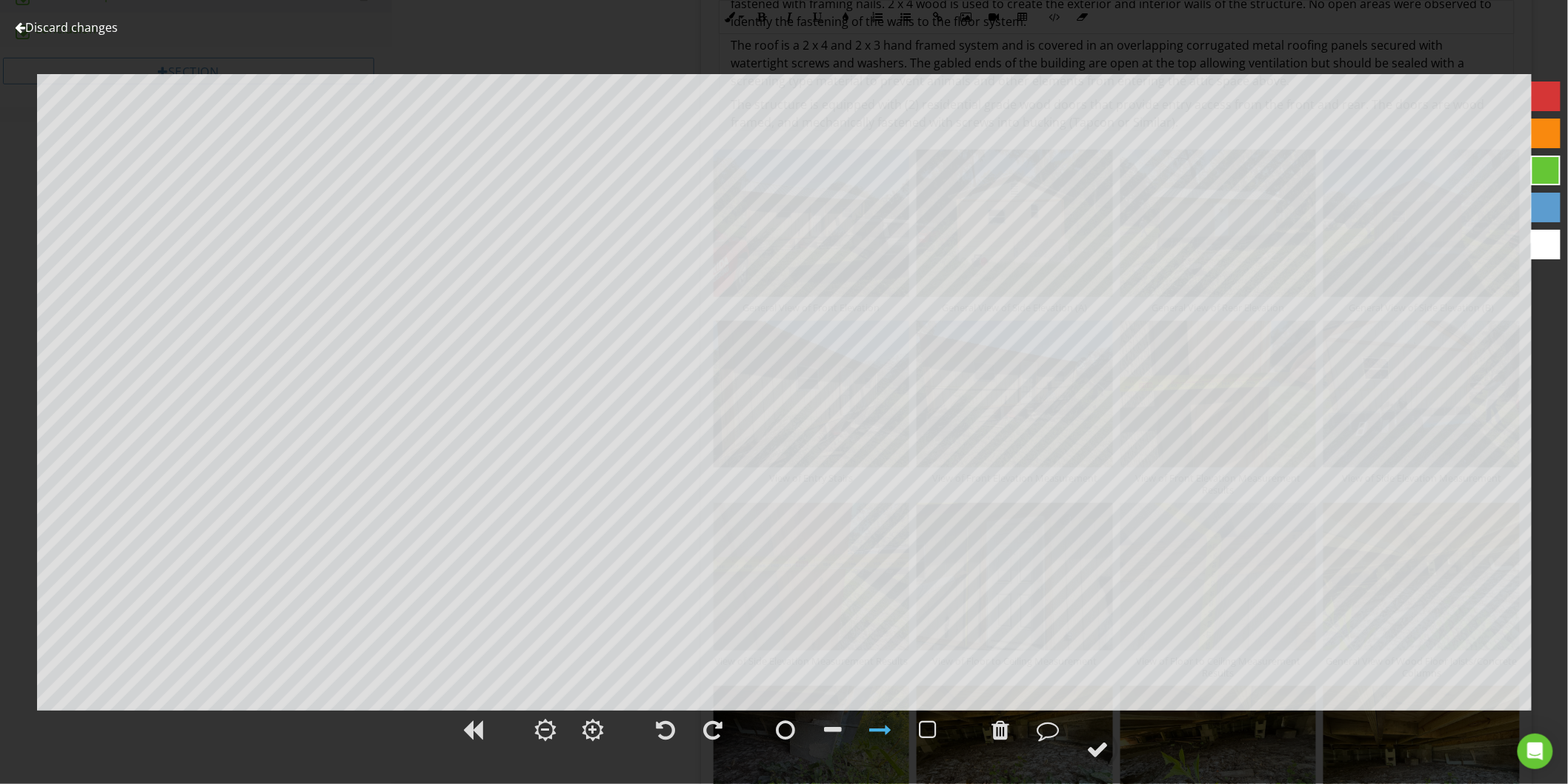
click at [1076, 743] on span at bounding box center [1096, 748] width 44 height 16
click at [1086, 747] on div at bounding box center [1097, 749] width 22 height 22
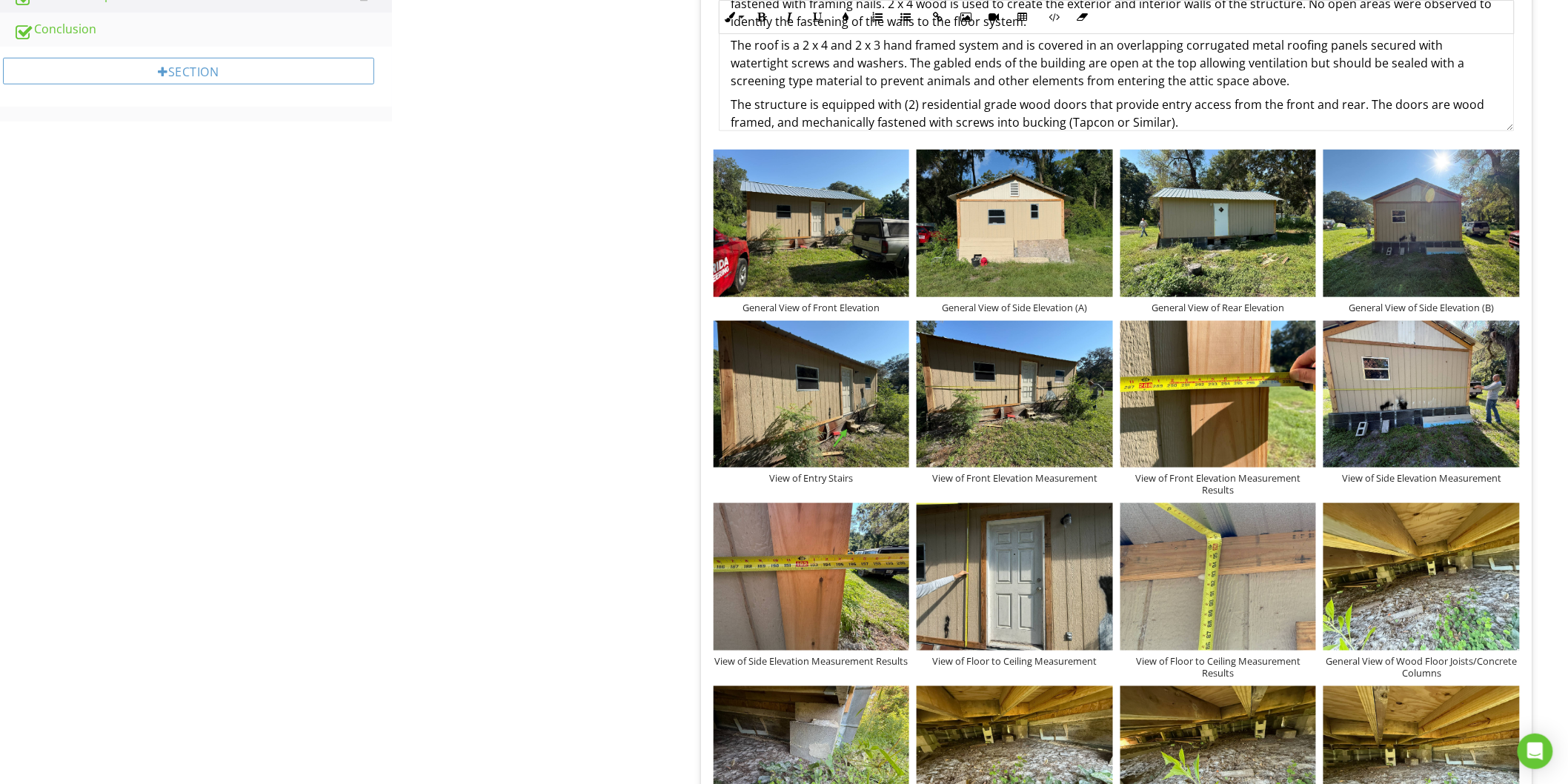
click at [898, 106] on p "The structure is equipped with (2) residential grade wood doors that provide en…" at bounding box center [1117, 113] width 771 height 36
click at [1362, 104] on p "The structure is equipped with concrete blocks as a stair system that lead to (…" at bounding box center [1117, 113] width 771 height 36
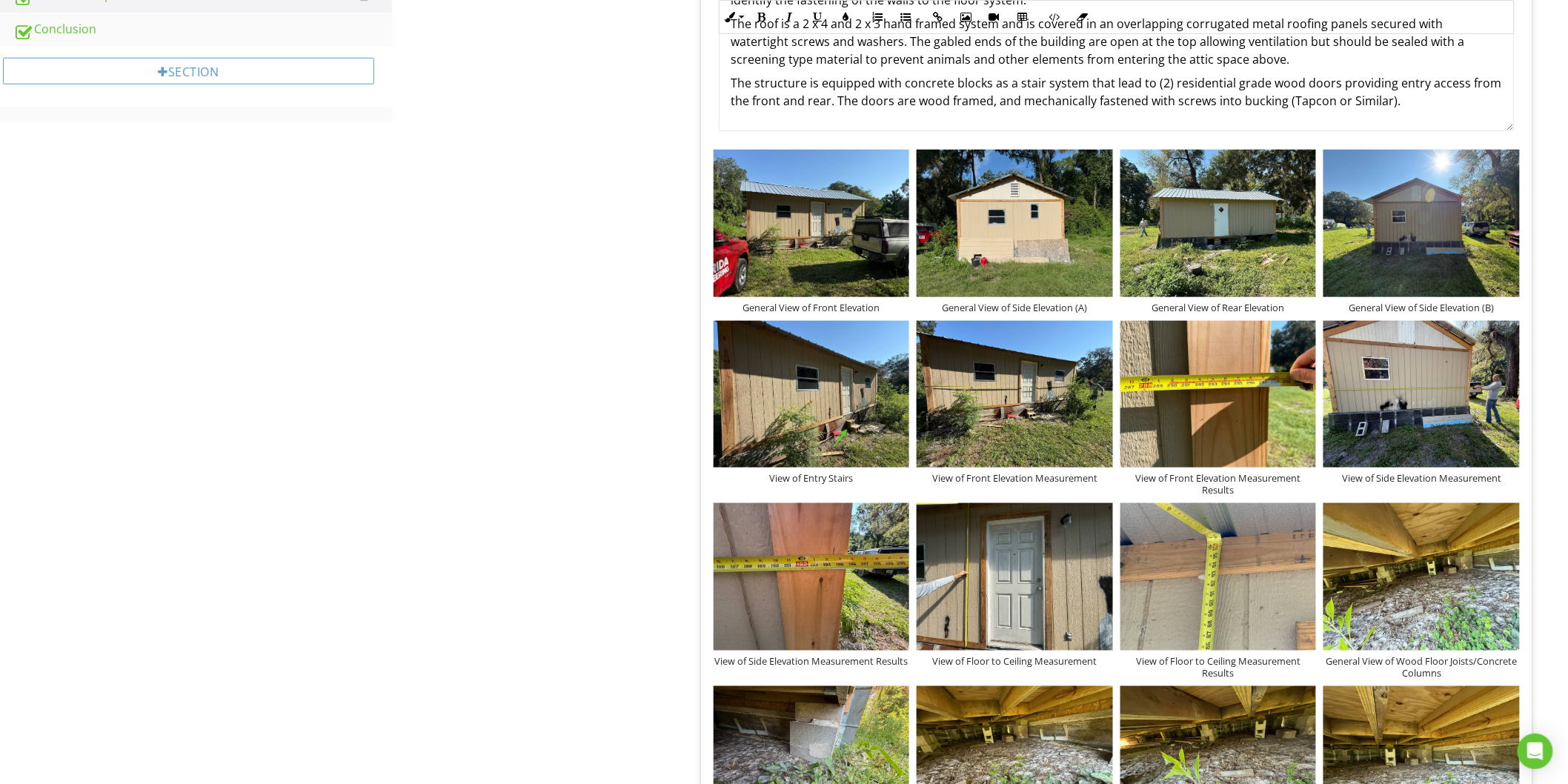
scroll to position [202, 0]
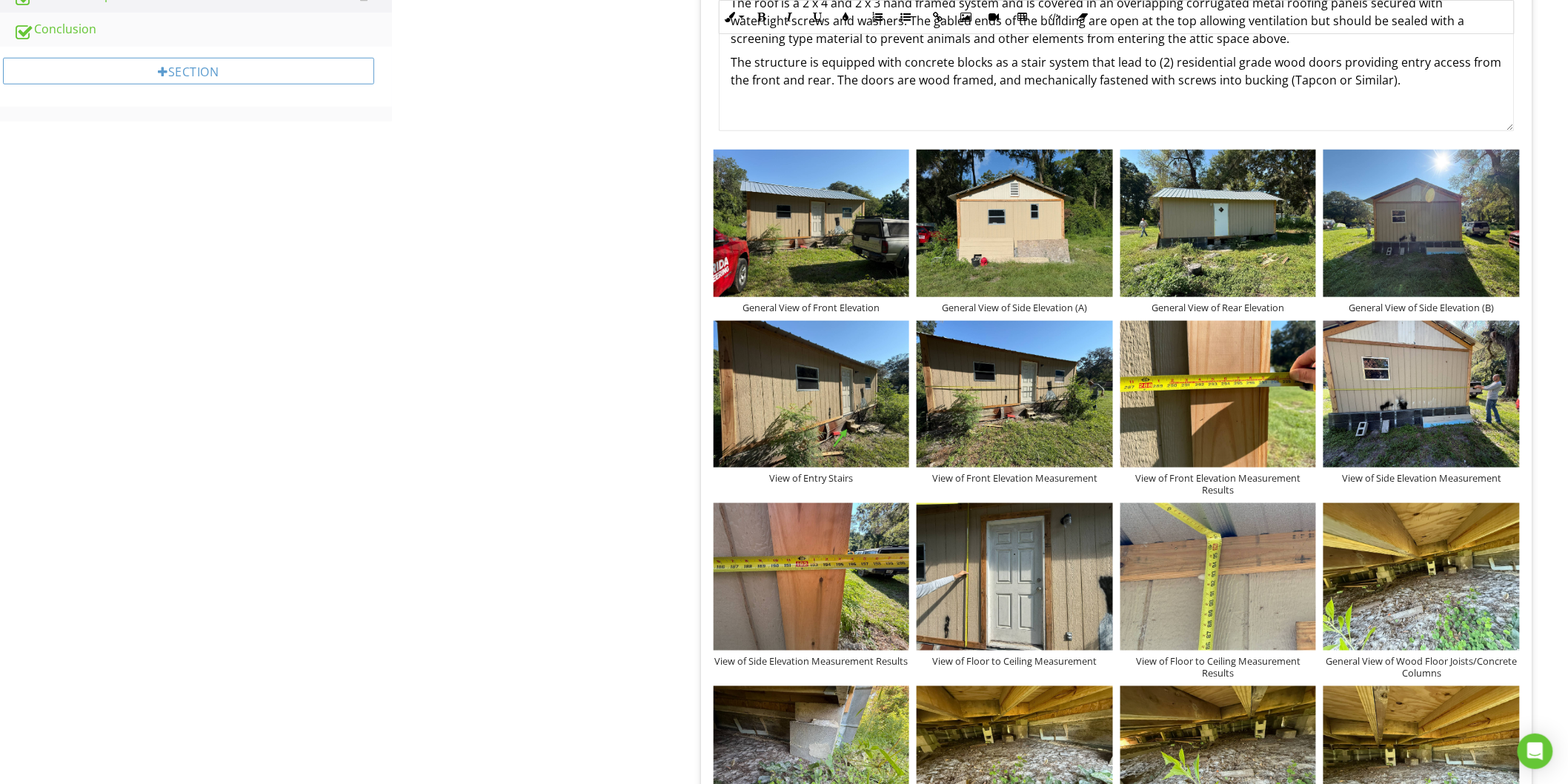
click at [1412, 82] on p "The structure is equipped with concrete blocks as a stair system that lead to (…" at bounding box center [1117, 71] width 771 height 36
click at [989, 62] on p "The structure is equipped with concrete blocks as a stair system that lead to (…" at bounding box center [1117, 71] width 771 height 36
click at [846, 227] on img at bounding box center [812, 223] width 196 height 147
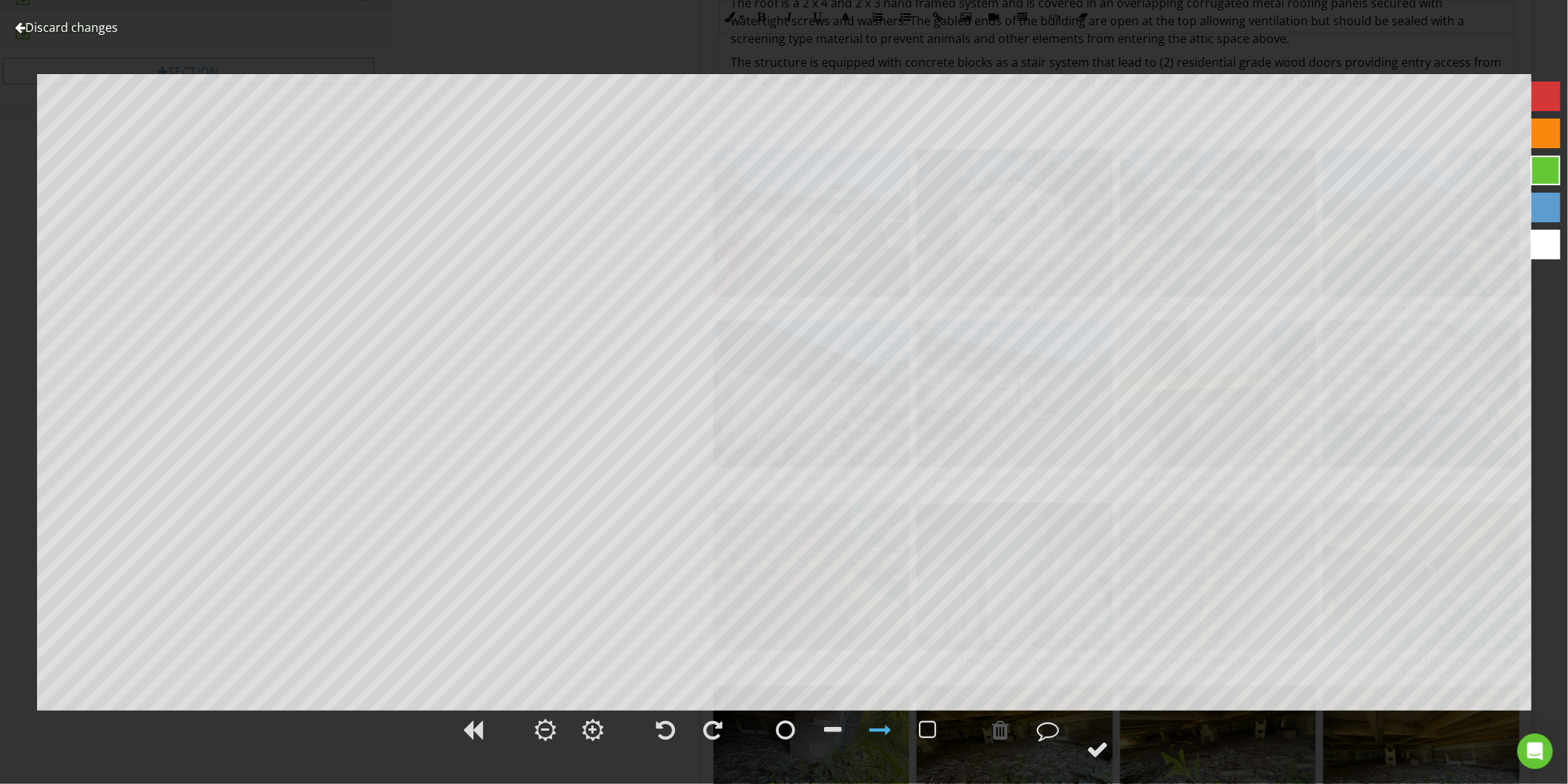
click at [92, 26] on link "Discard changes" at bounding box center [66, 27] width 103 height 16
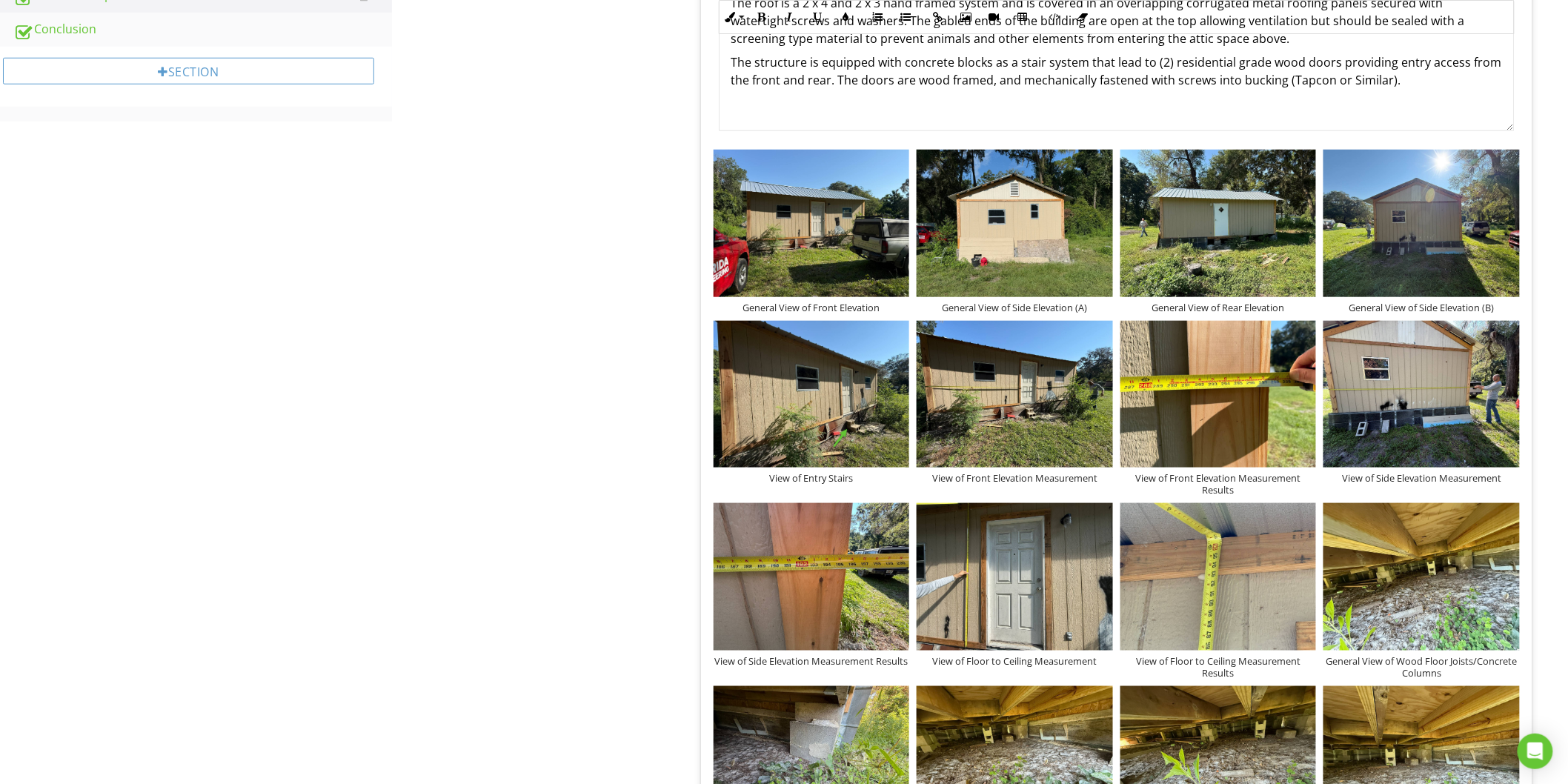
click at [1414, 84] on p "The structure is equipped with concrete blocks as a stair system that lead to (…" at bounding box center [1117, 71] width 771 height 36
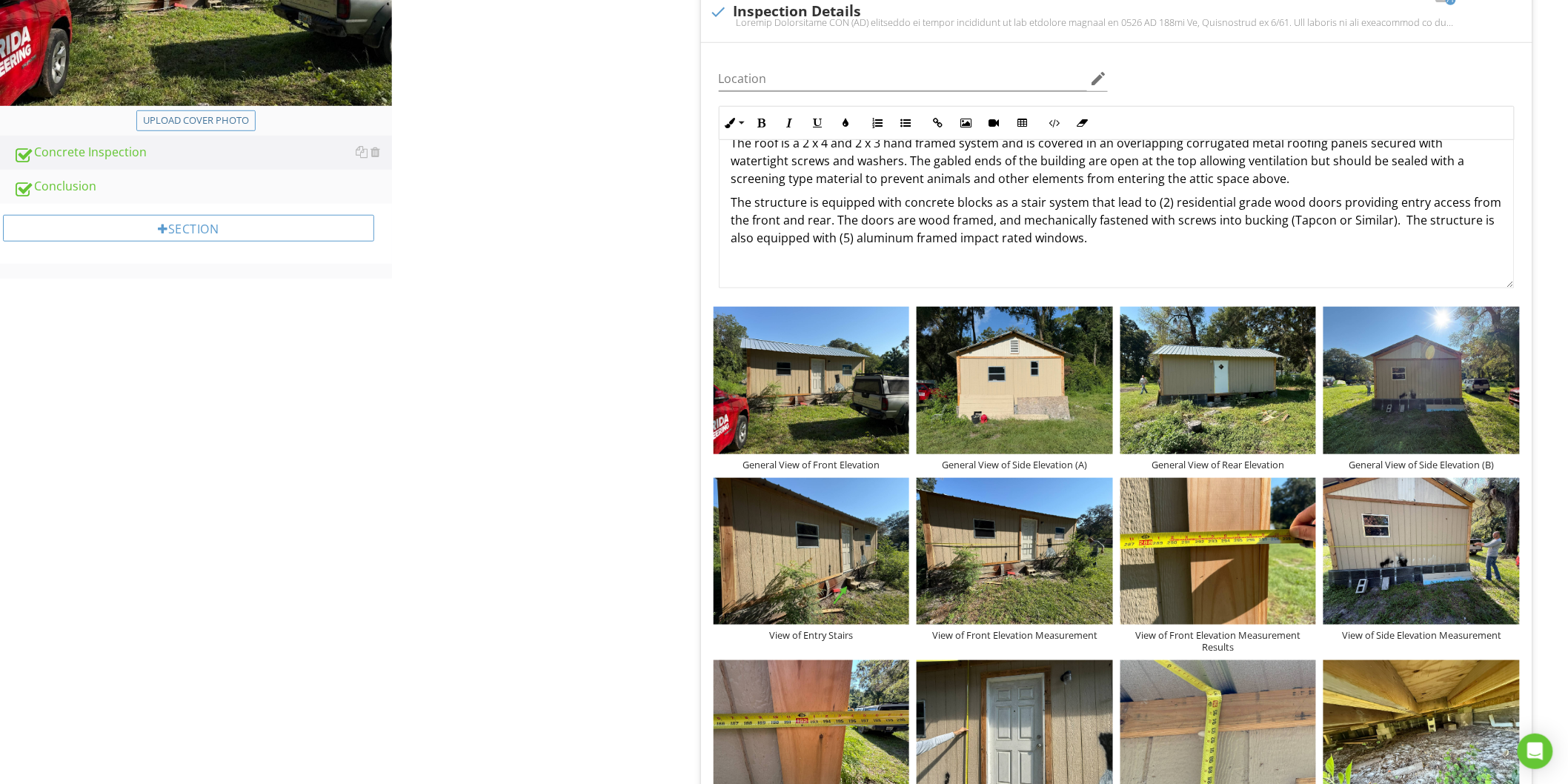
scroll to position [329, 0]
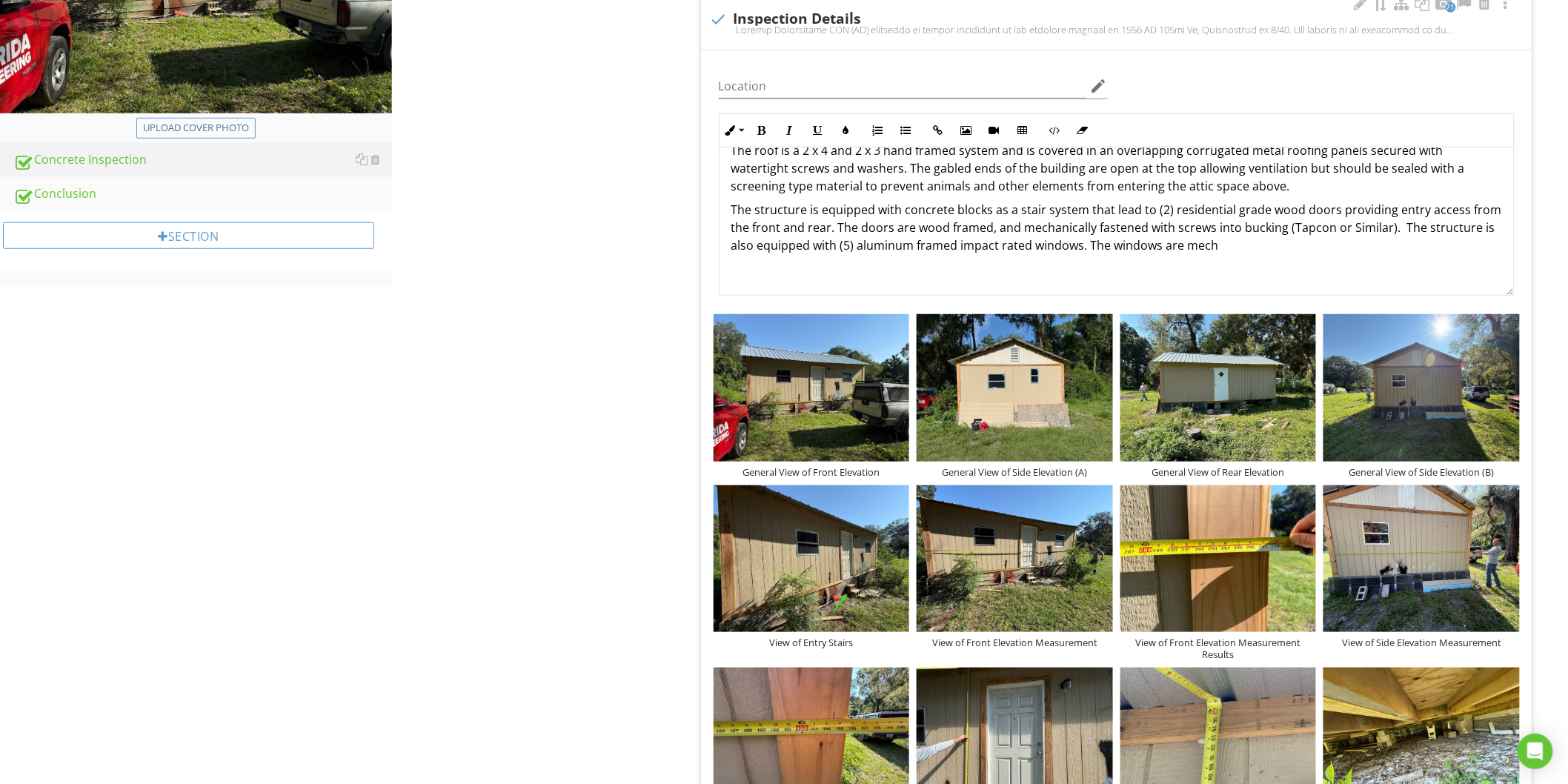
click at [1387, 227] on p "The structure is equipped with concrete blocks as a stair system that lead to (…" at bounding box center [1117, 227] width 771 height 53
click at [1169, 213] on p "The structure is equipped with concrete blocks as a stair system that lead to (…" at bounding box center [1117, 227] width 771 height 53
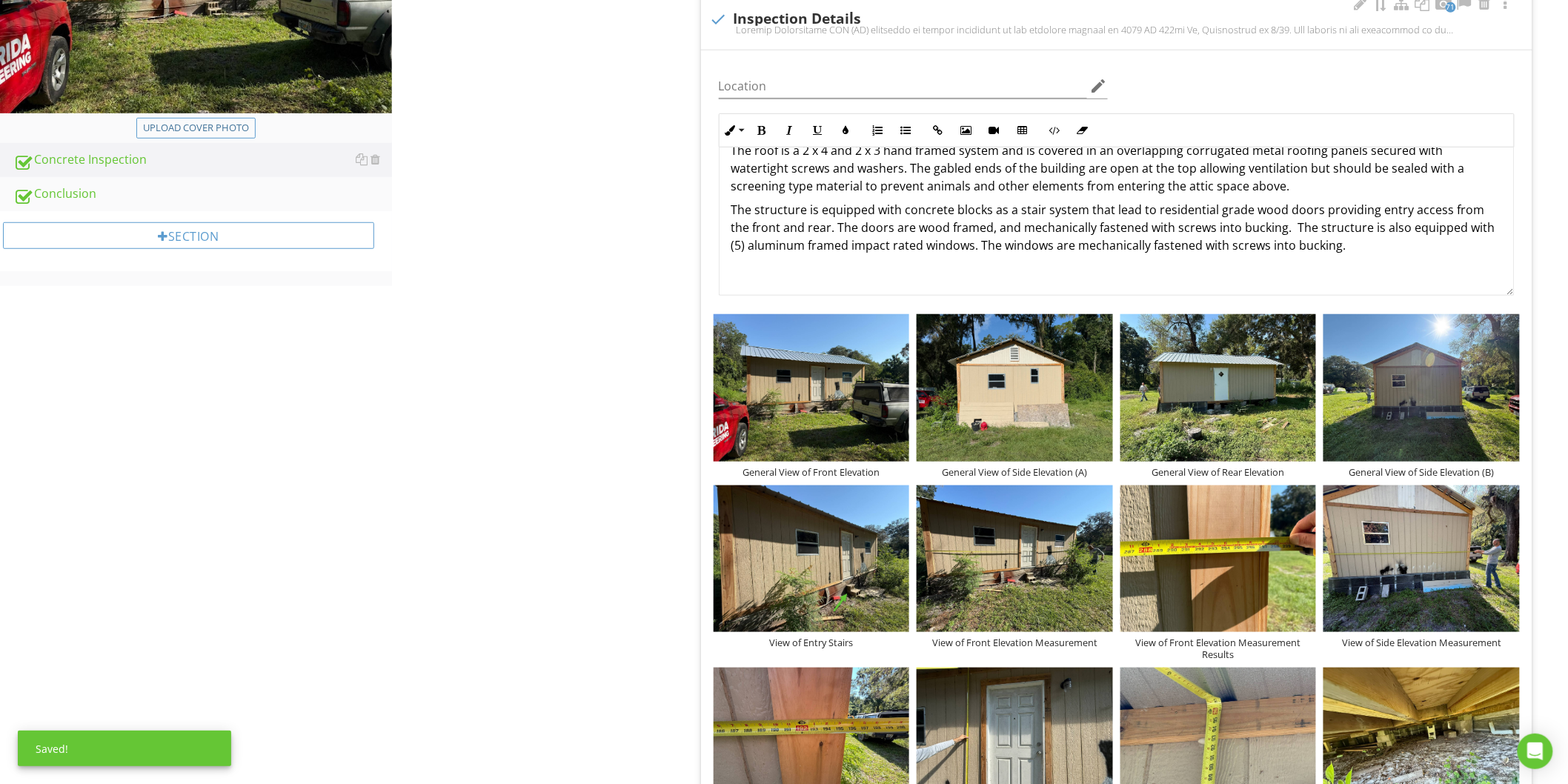
click at [750, 245] on p "The structure is equipped with concrete blocks as a stair system that lead to r…" at bounding box center [1117, 227] width 771 height 53
click at [1286, 230] on p "The structure is equipped with concrete blocks as a stair system that lead to r…" at bounding box center [1117, 227] width 771 height 53
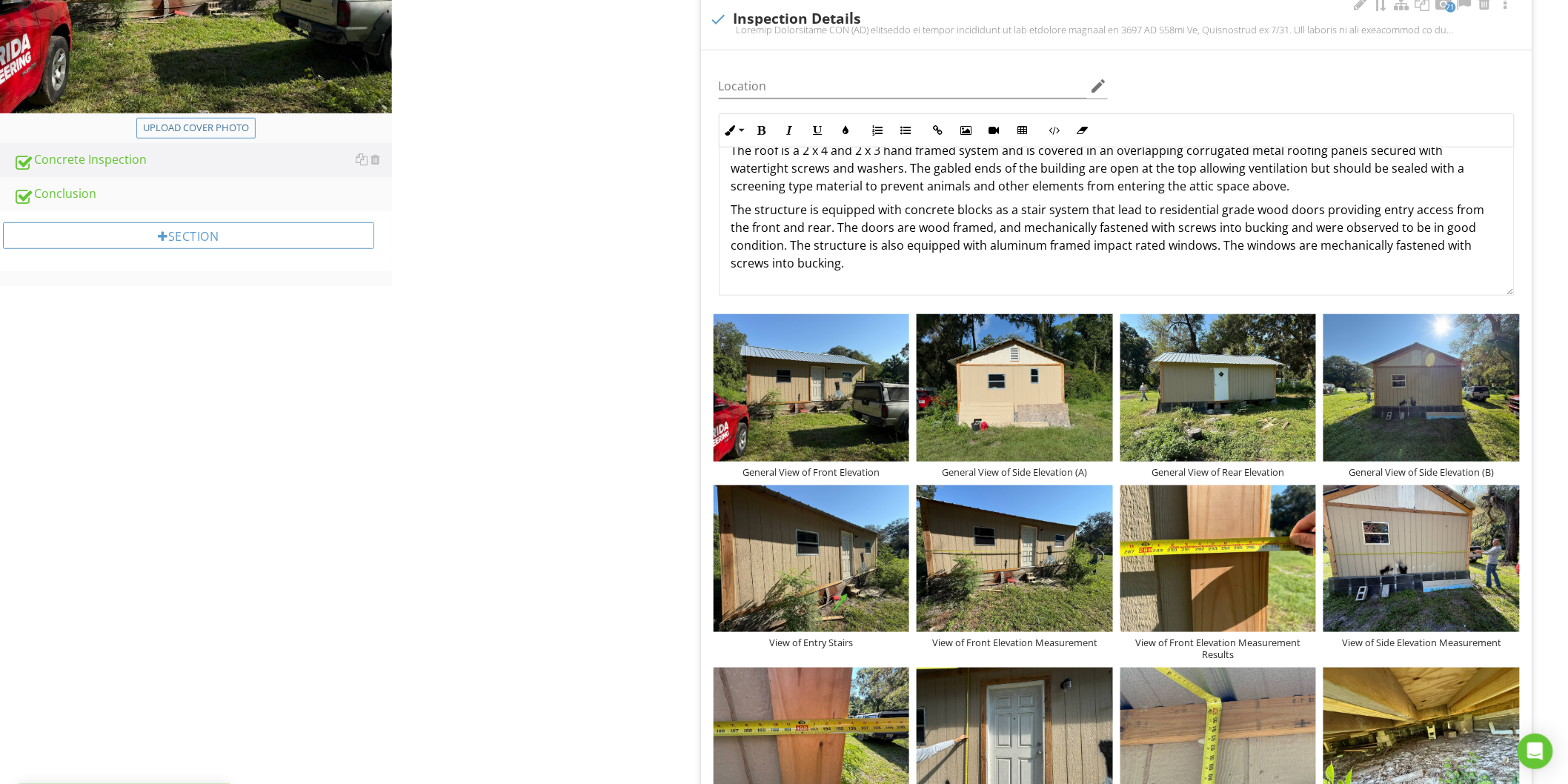
click at [845, 271] on p "The structure is equipped with concrete blocks as a stair system that lead to r…" at bounding box center [1117, 236] width 771 height 71
click at [890, 542] on img at bounding box center [812, 559] width 196 height 147
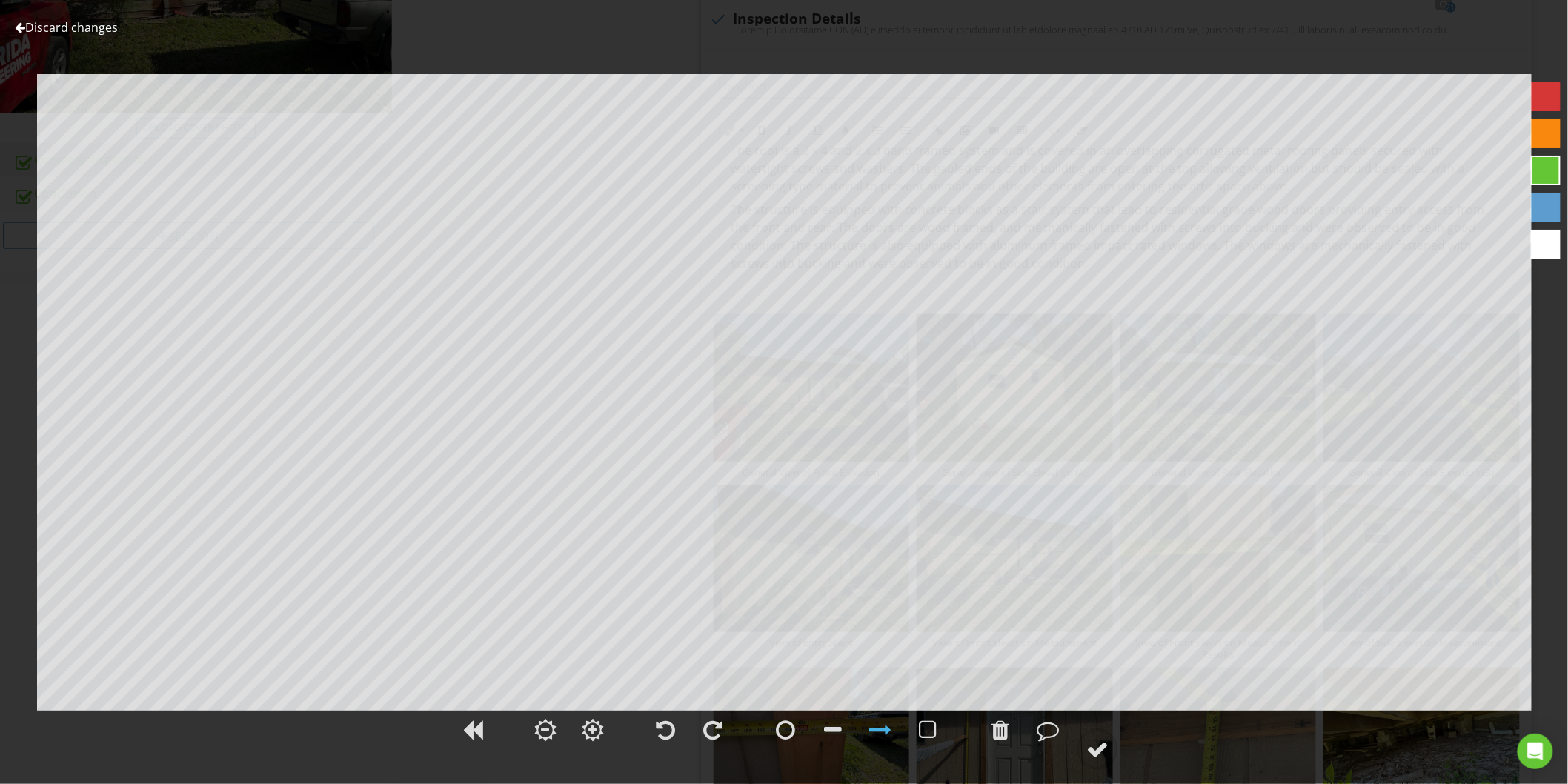
click at [64, 24] on link "Discard changes" at bounding box center [66, 27] width 103 height 16
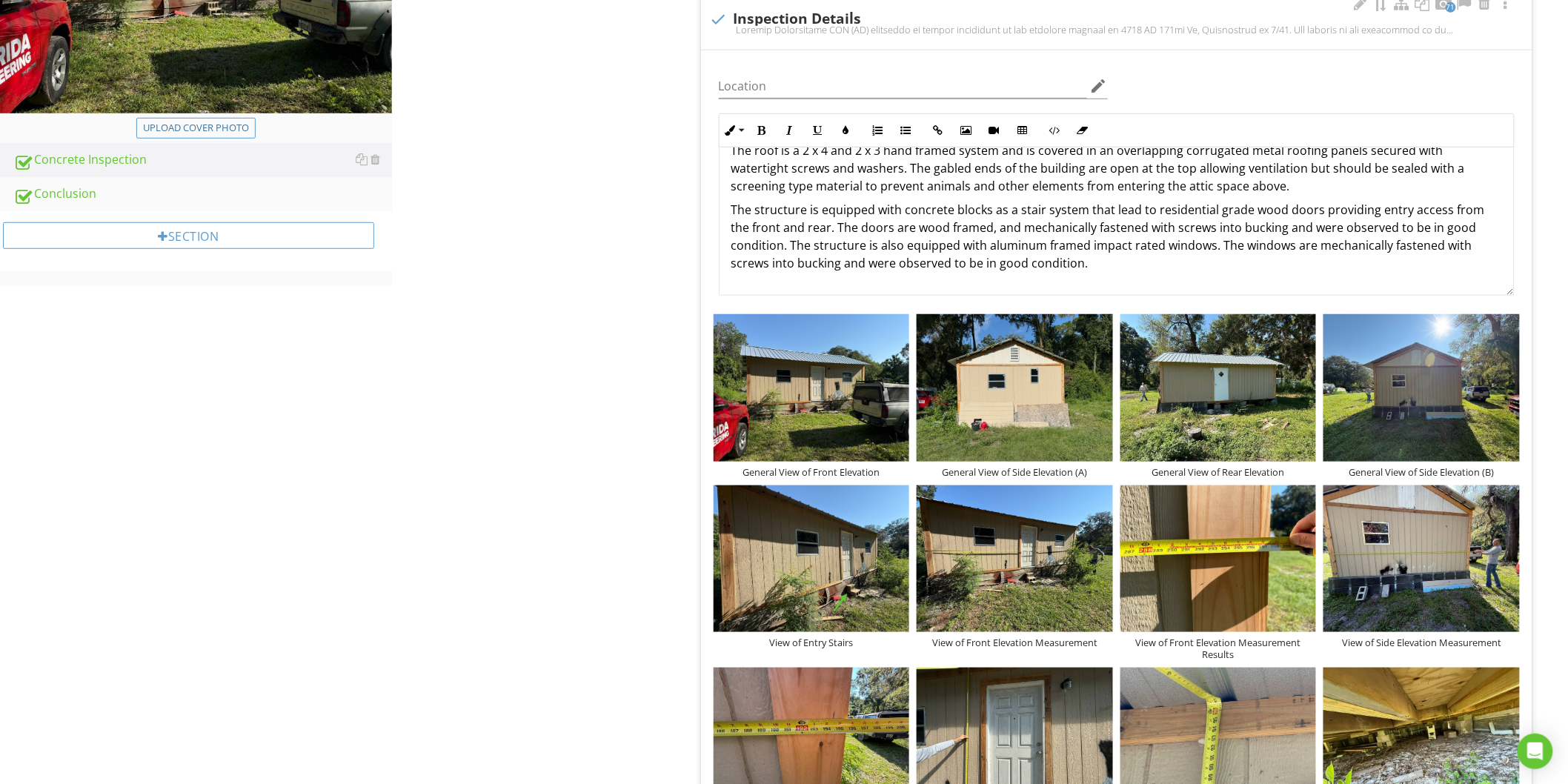
click at [1113, 263] on p "The structure is equipped with concrete blocks as a stair system that lead to r…" at bounding box center [1117, 236] width 771 height 71
click at [1303, 190] on p "The roof is a 2 x 4 and 2 x 3 hand framed system and is covered in an overlappi…" at bounding box center [1117, 168] width 771 height 53
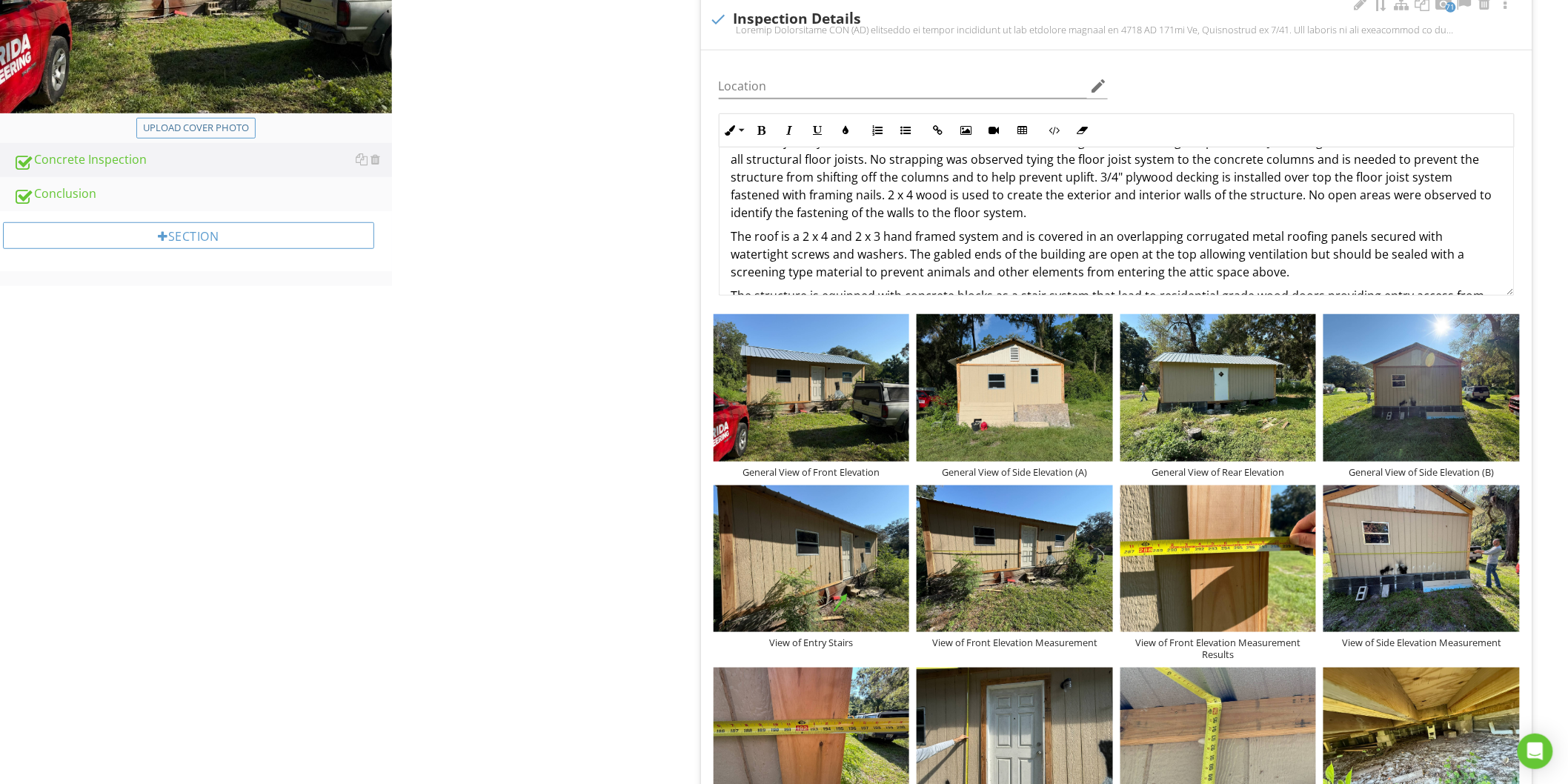
scroll to position [219, 0]
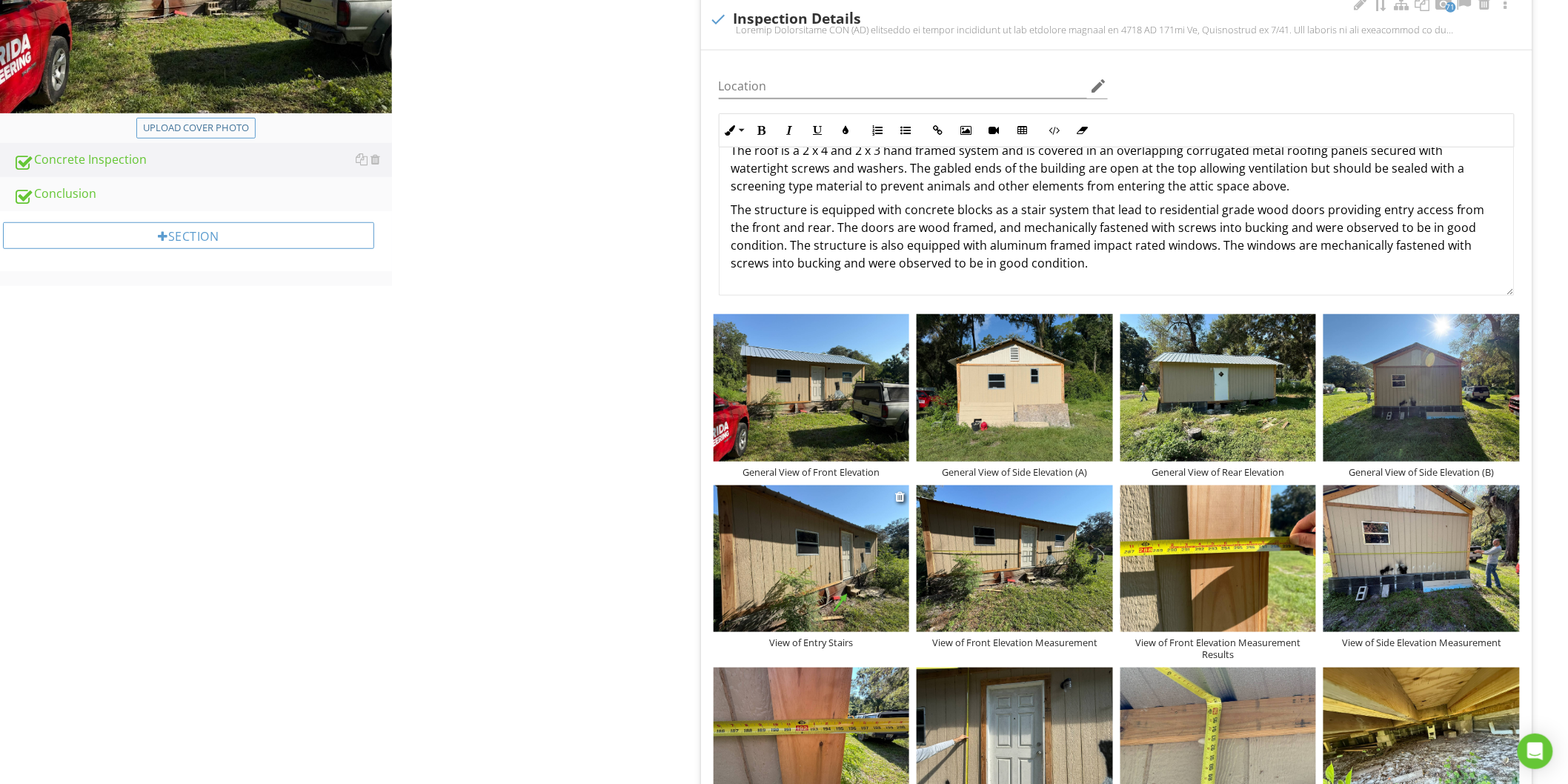
click at [864, 516] on img at bounding box center [812, 559] width 196 height 147
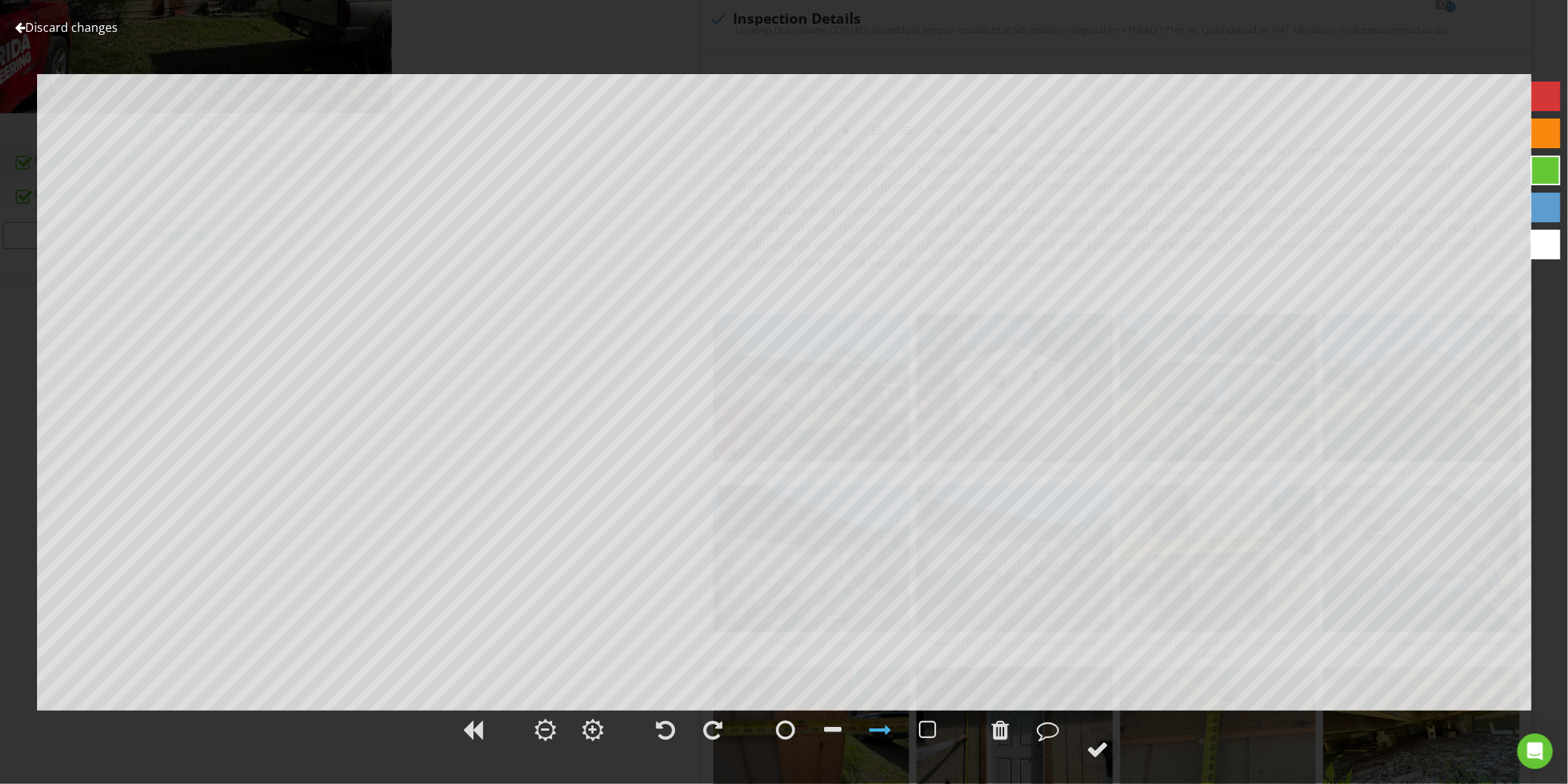
click at [94, 30] on link "Discard changes" at bounding box center [66, 27] width 103 height 16
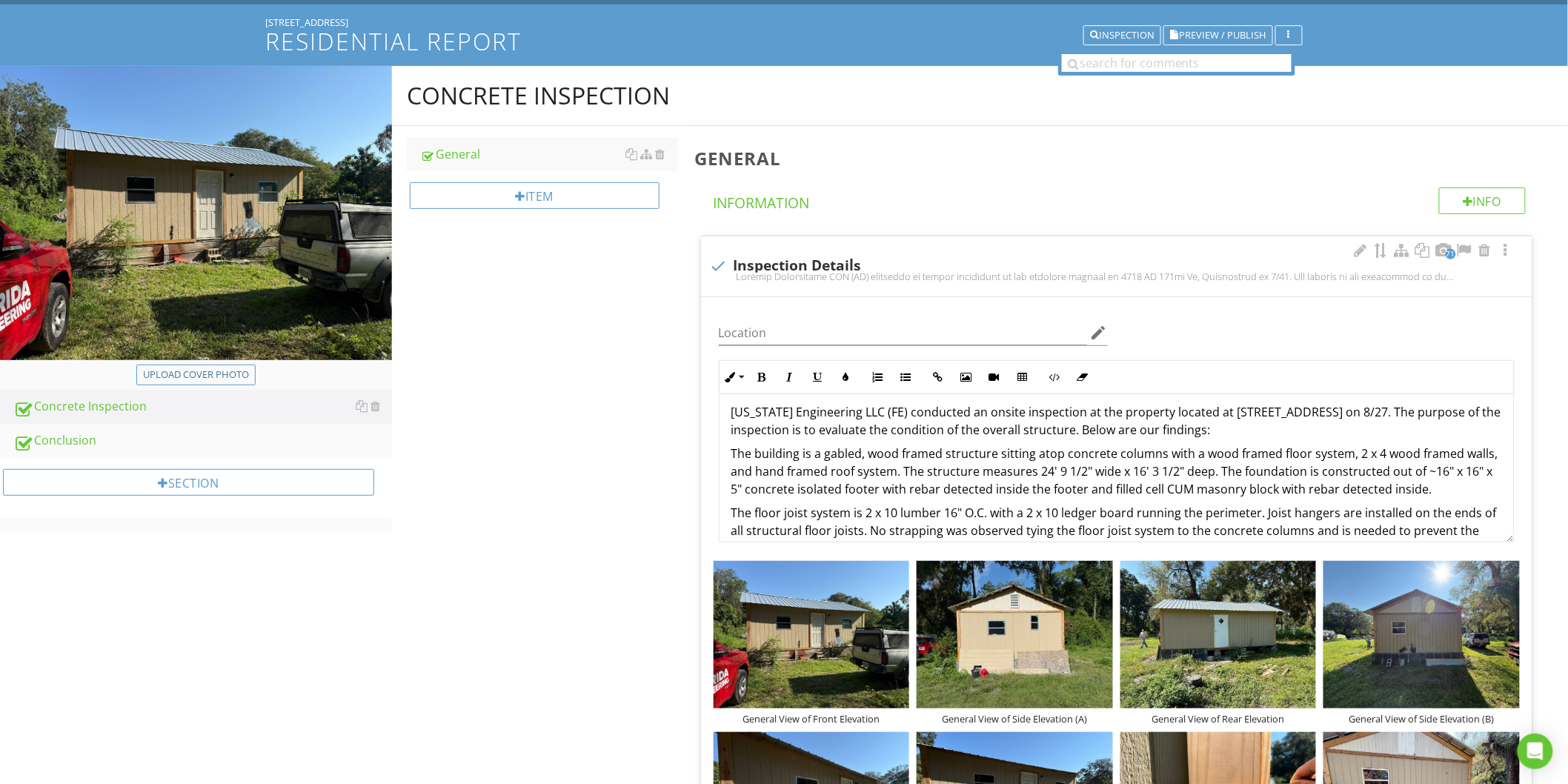
scroll to position [0, 0]
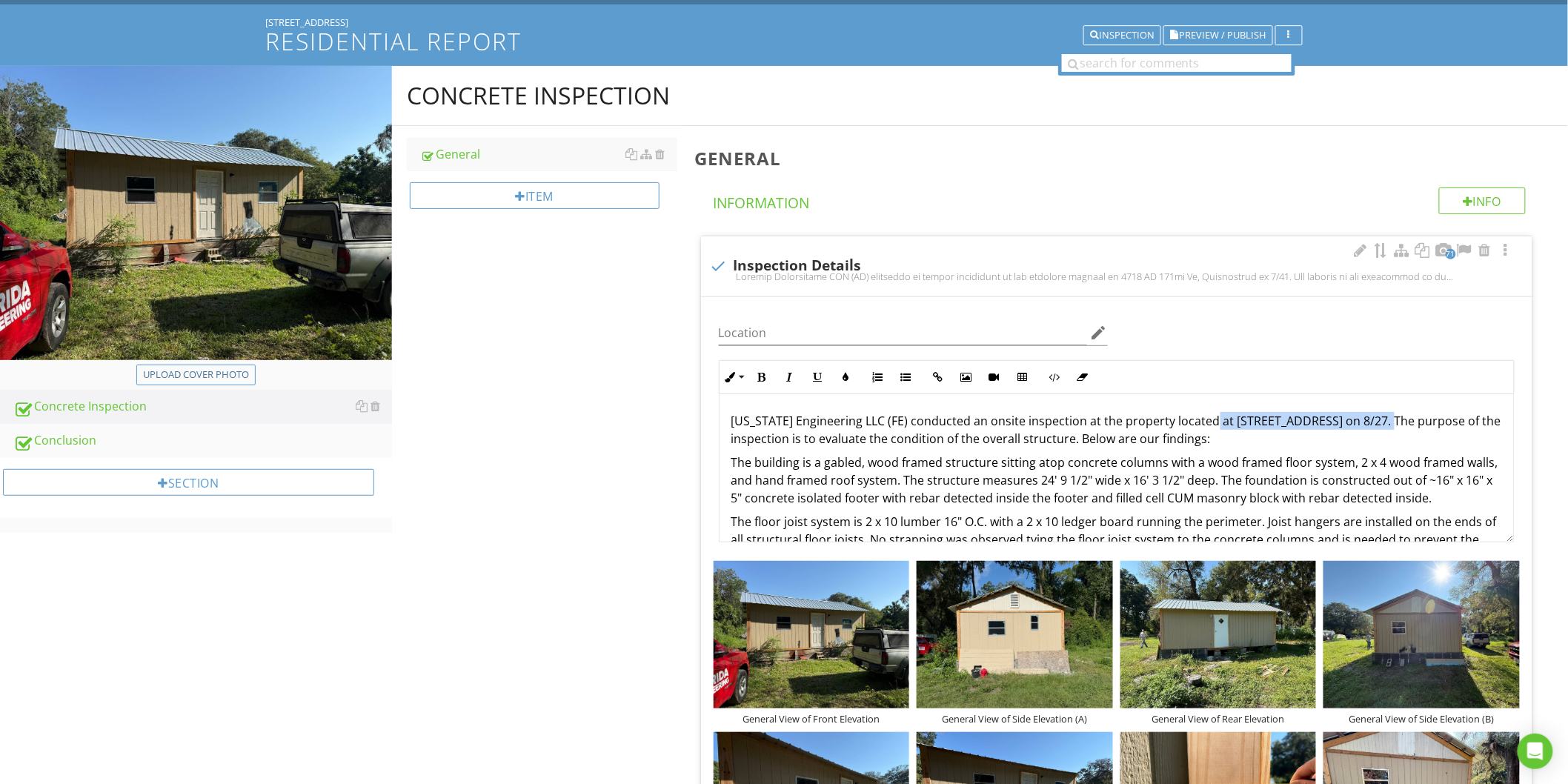
drag, startPoint x: 1204, startPoint y: 425, endPoint x: 1377, endPoint y: 426, distance: 173.0
click at [1377, 426] on p "Florida Engineering LLC (FE) conducted an onsite inspection at the property loc…" at bounding box center [1117, 430] width 771 height 36
copy p "2129 SE 178th Ln, Summerfield"
click at [730, 416] on div "Florida Engineering LLC (FE) conducted an onsite inspection at the property loc…" at bounding box center [1117, 587] width 795 height 385
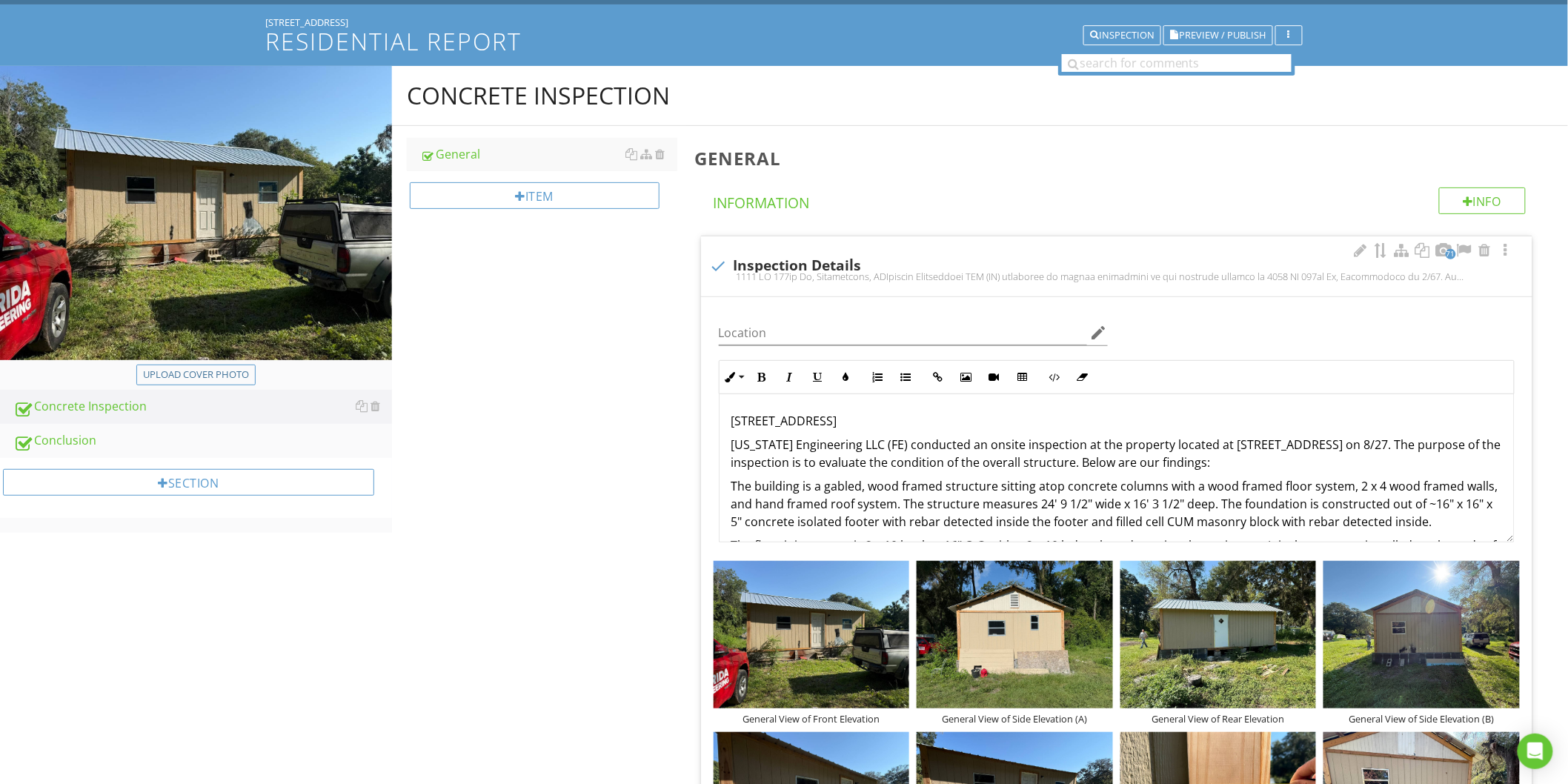
drag, startPoint x: 924, startPoint y: 423, endPoint x: 736, endPoint y: 426, distance: 188.0
click at [736, 426] on p "2129 SE 178th Ln, Summerfield, FL" at bounding box center [1117, 421] width 771 height 18
click at [738, 423] on p "2129 SE 178th Ln, Summerfield, FL" at bounding box center [1117, 421] width 771 height 18
click at [732, 423] on p "2129 SE 178th Ln, Summerfield, FL" at bounding box center [1117, 421] width 771 height 18
drag, startPoint x: 924, startPoint y: 421, endPoint x: 702, endPoint y: 425, distance: 222.0
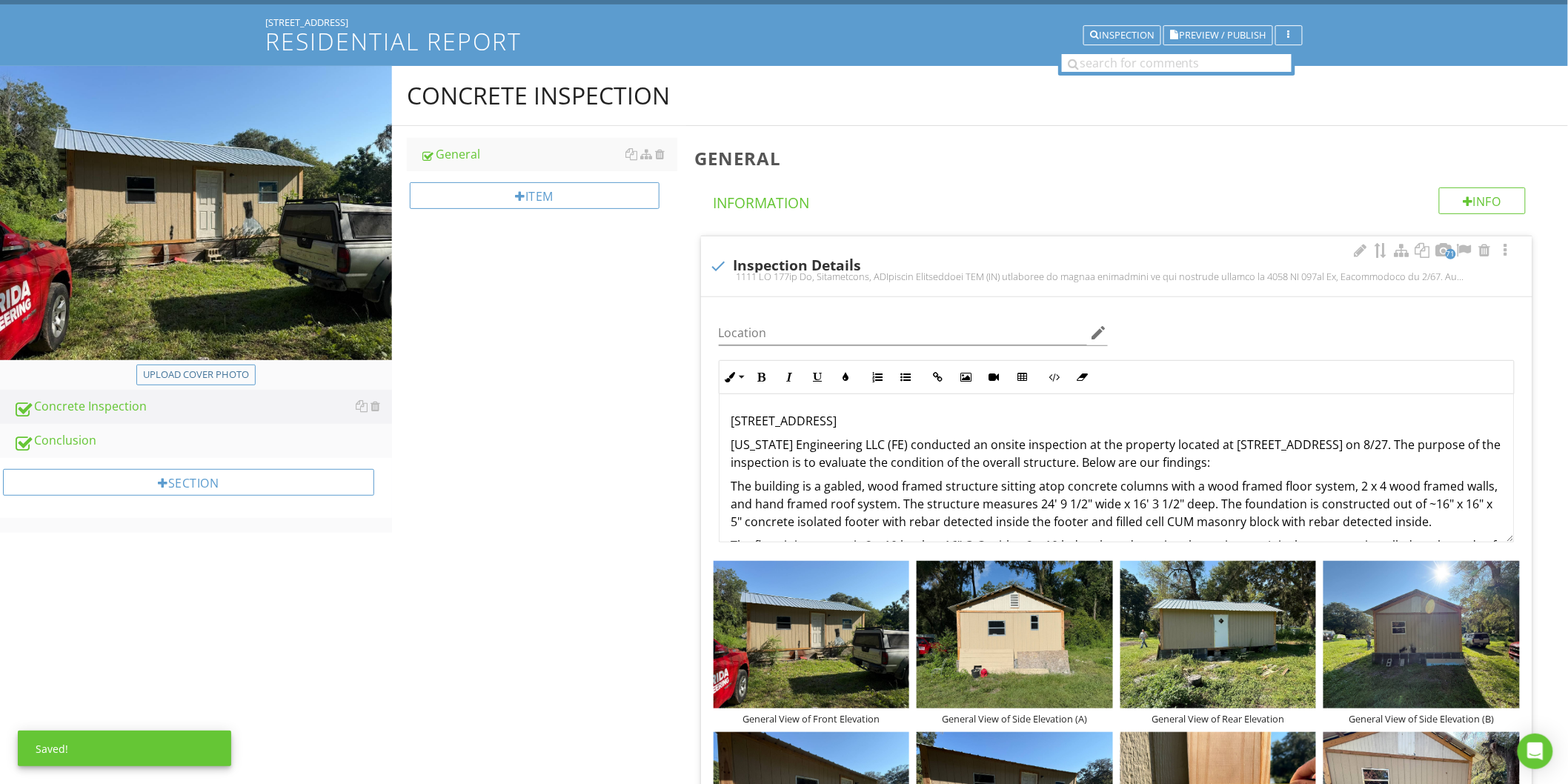
click at [761, 378] on icon "button" at bounding box center [762, 377] width 10 height 10
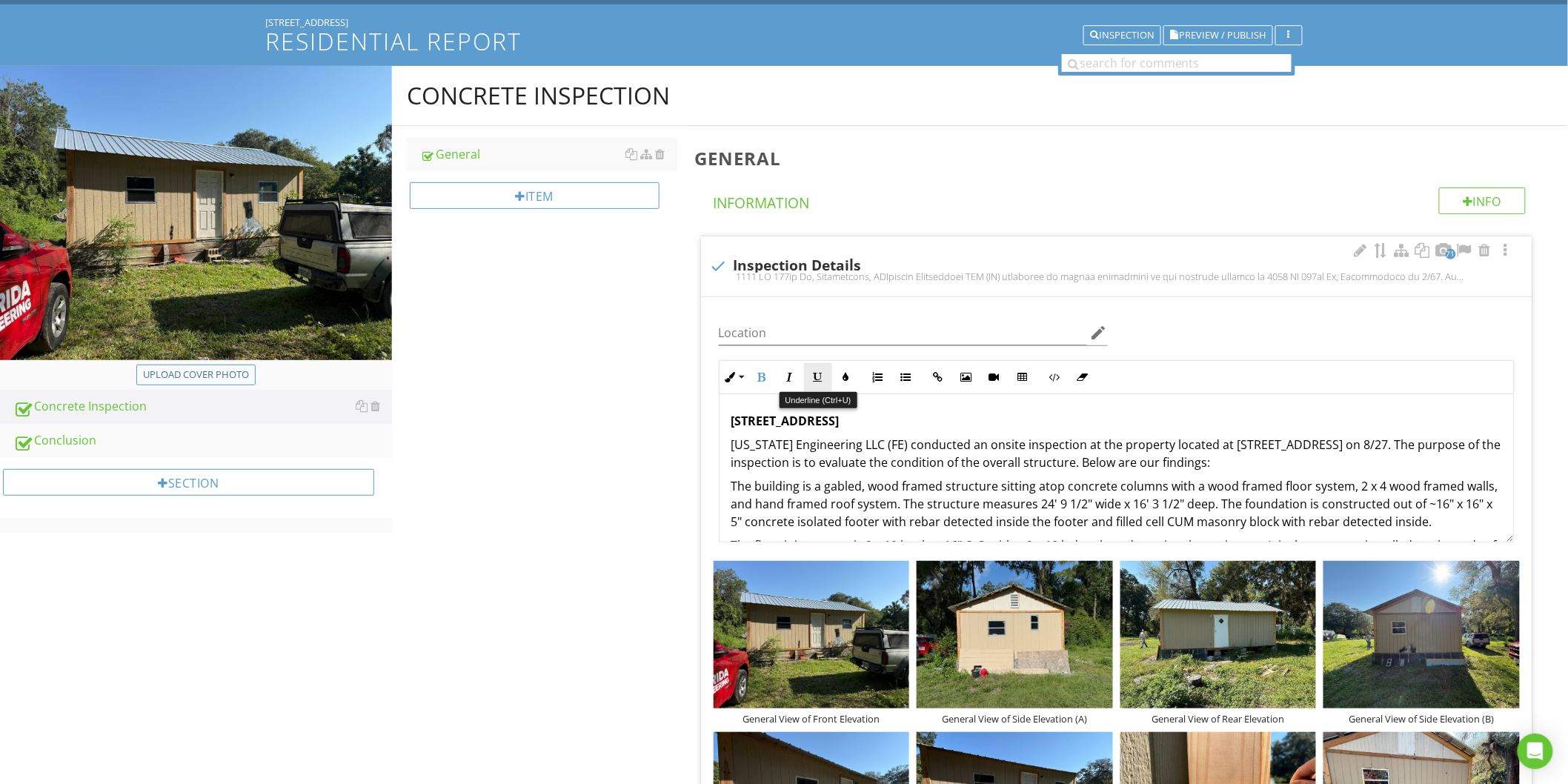
click at [818, 381] on icon "button" at bounding box center [818, 377] width 10 height 10
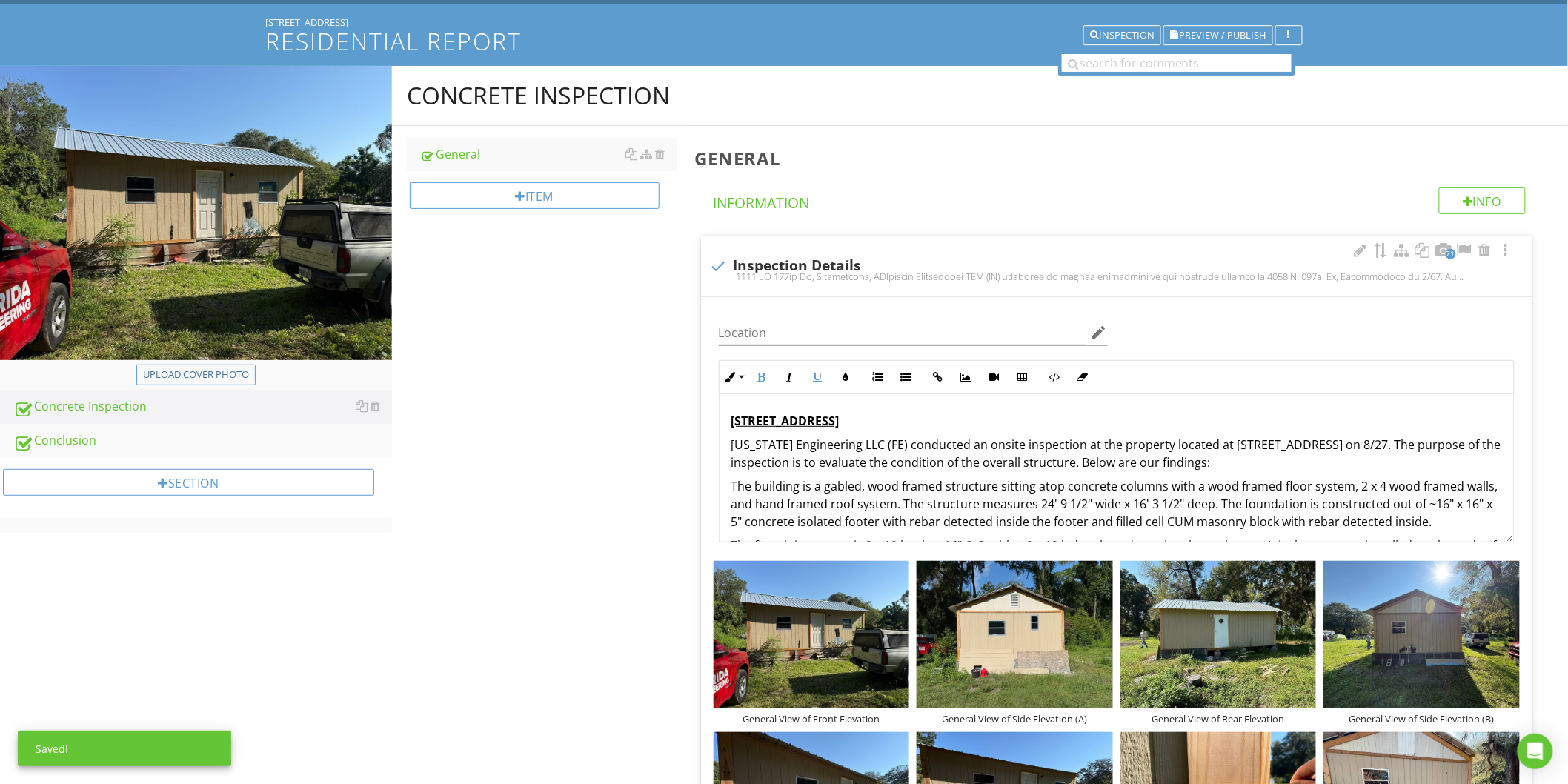
click at [937, 416] on p "2129 SE 178th Ln, Summerfield, FL" at bounding box center [1117, 421] width 771 height 18
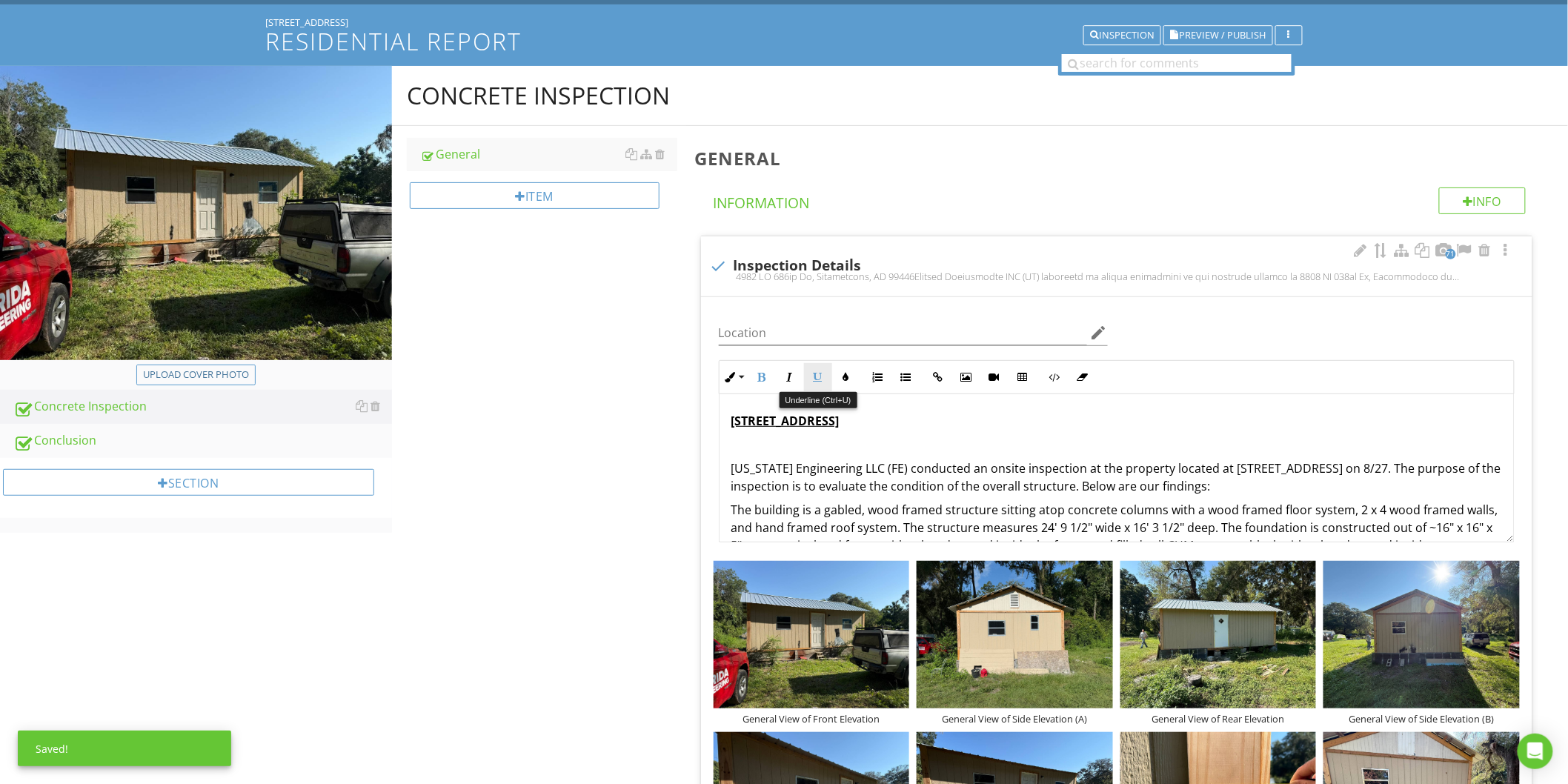
click at [827, 376] on button "Underline" at bounding box center [818, 377] width 28 height 28
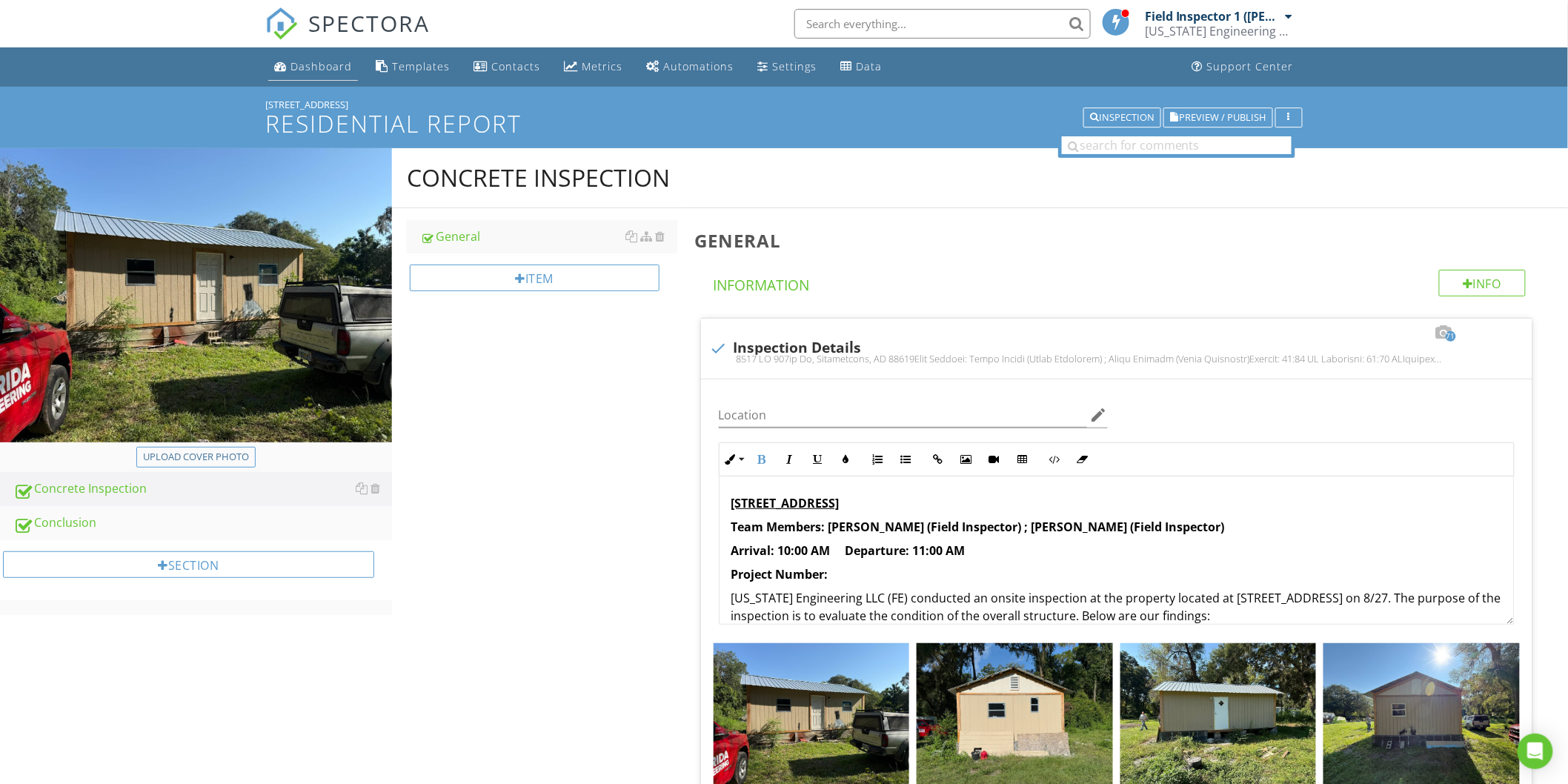
click at [332, 74] on link "Dashboard" at bounding box center [313, 67] width 90 height 27
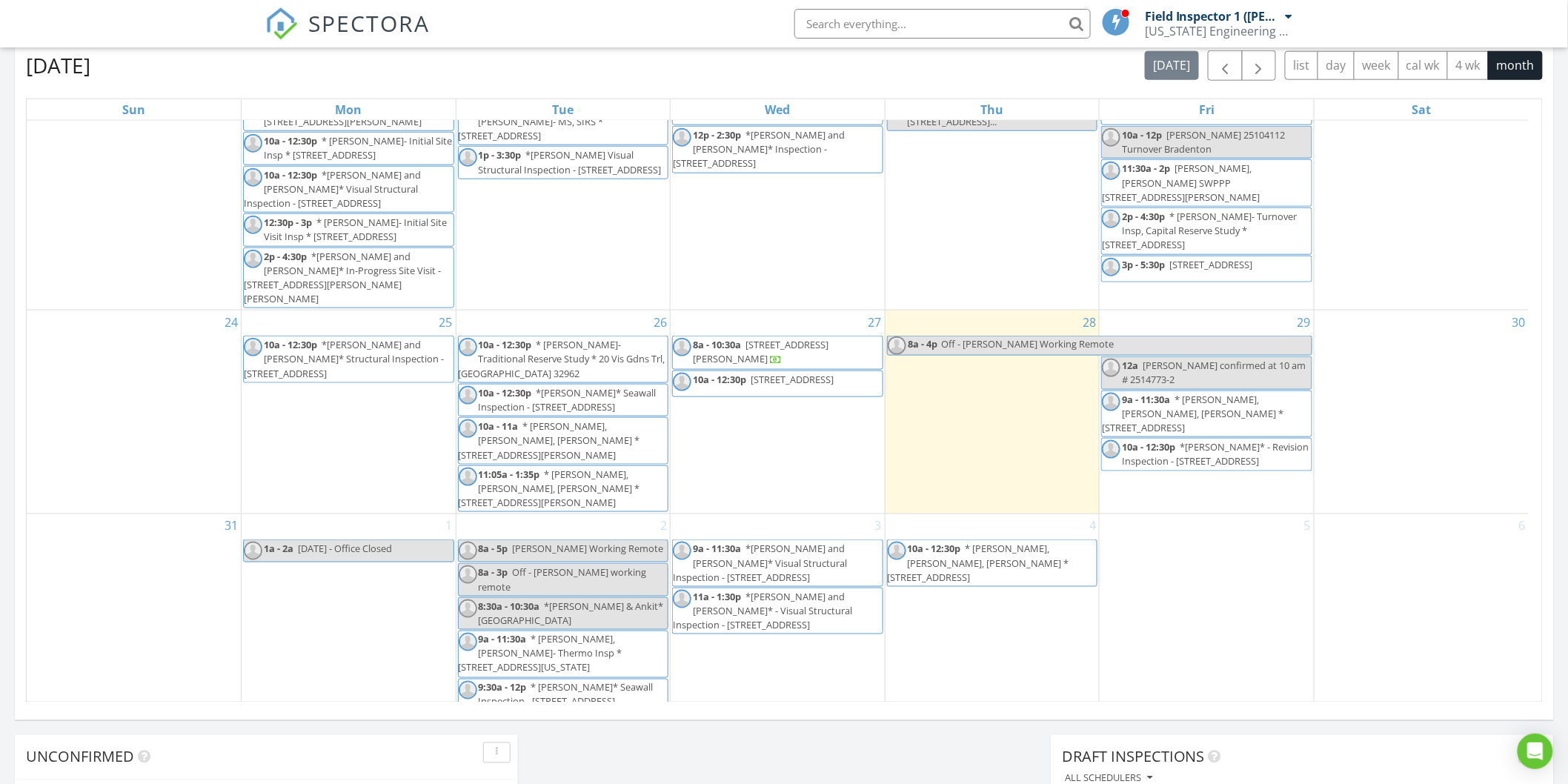
scroll to position [717, 0]
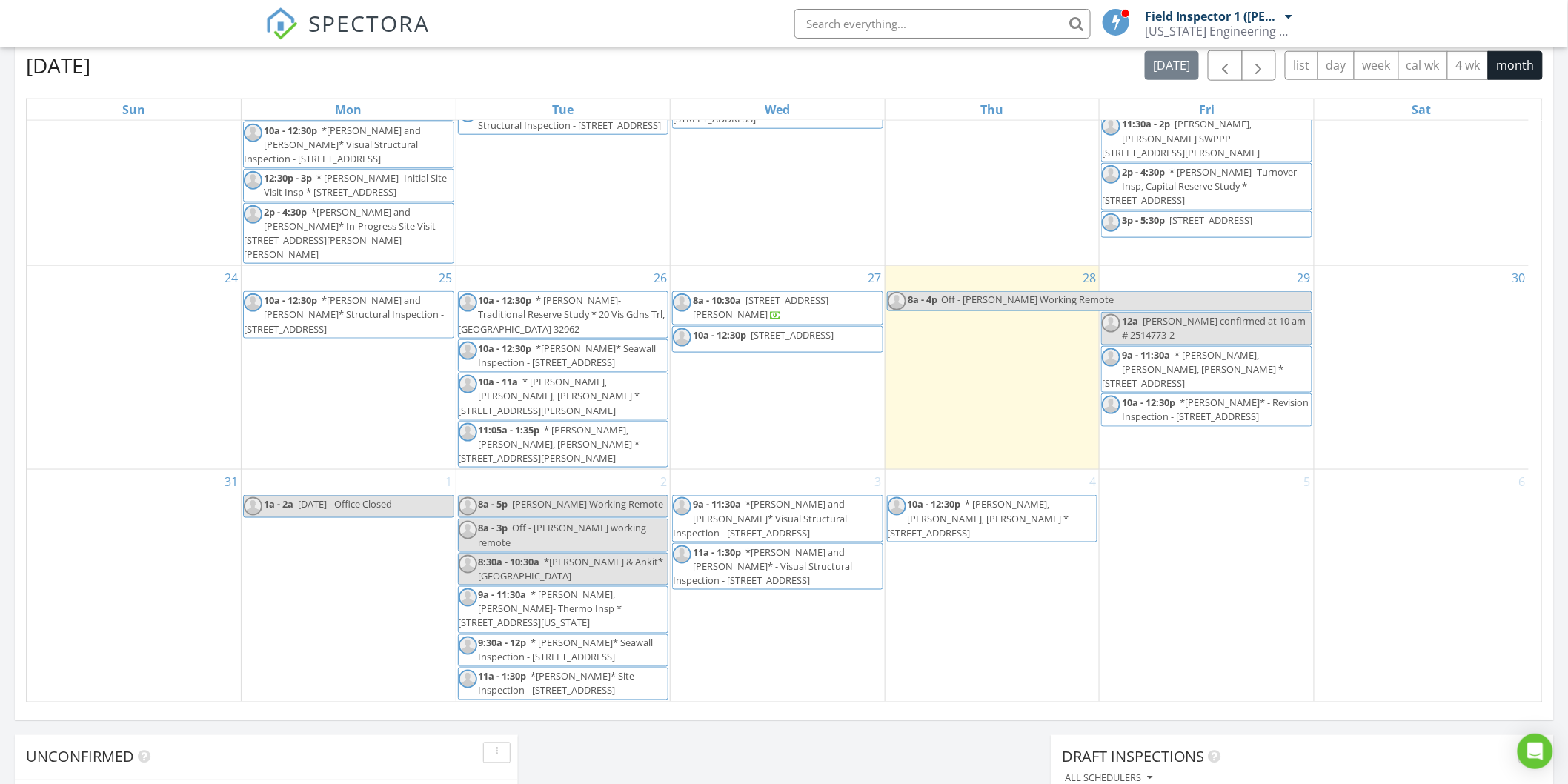
click at [777, 339] on span "2129 SE 178th Ln 34491" at bounding box center [793, 335] width 83 height 13
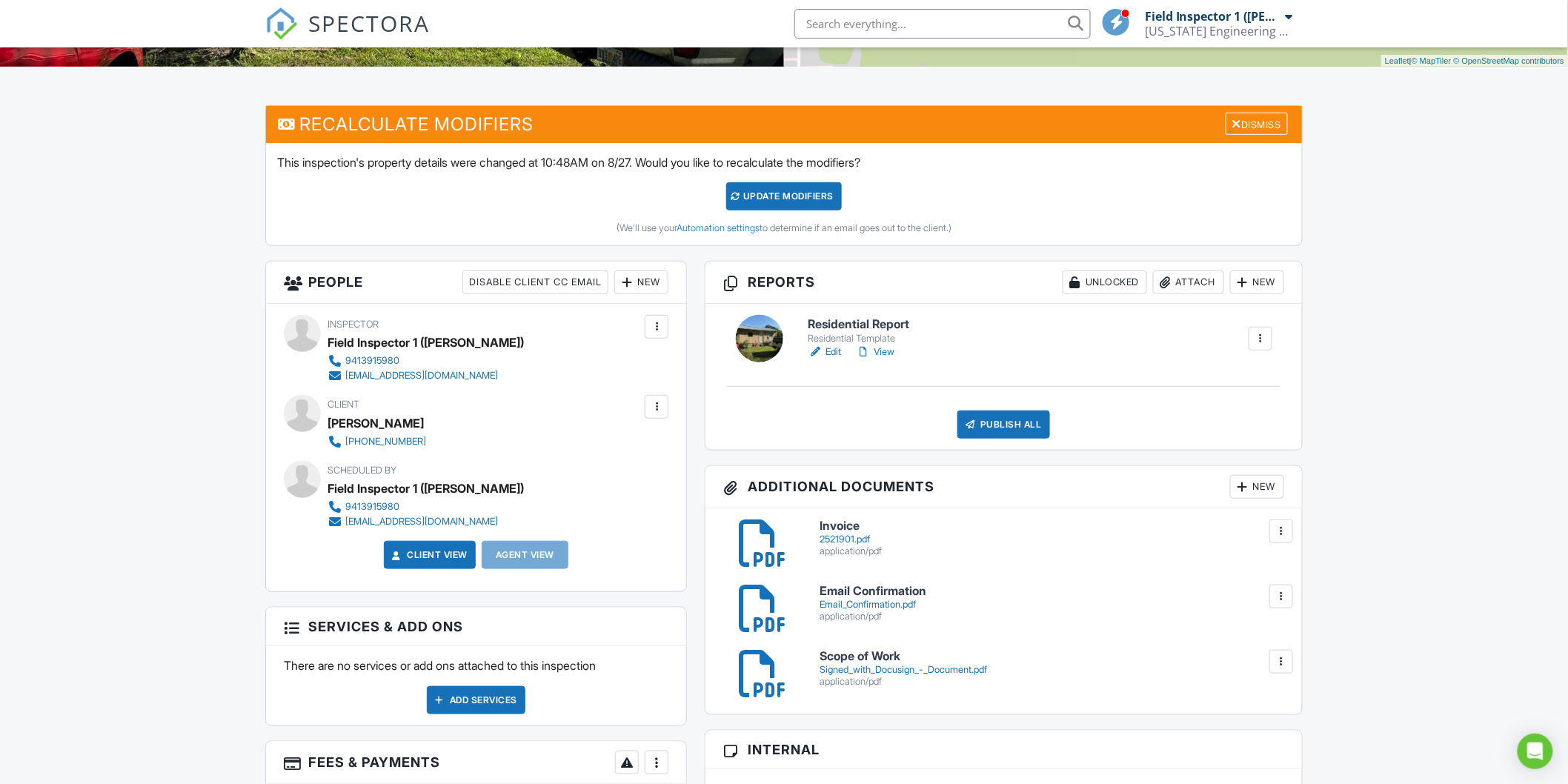
click at [836, 324] on h6 "Residential Report" at bounding box center [859, 325] width 102 height 13
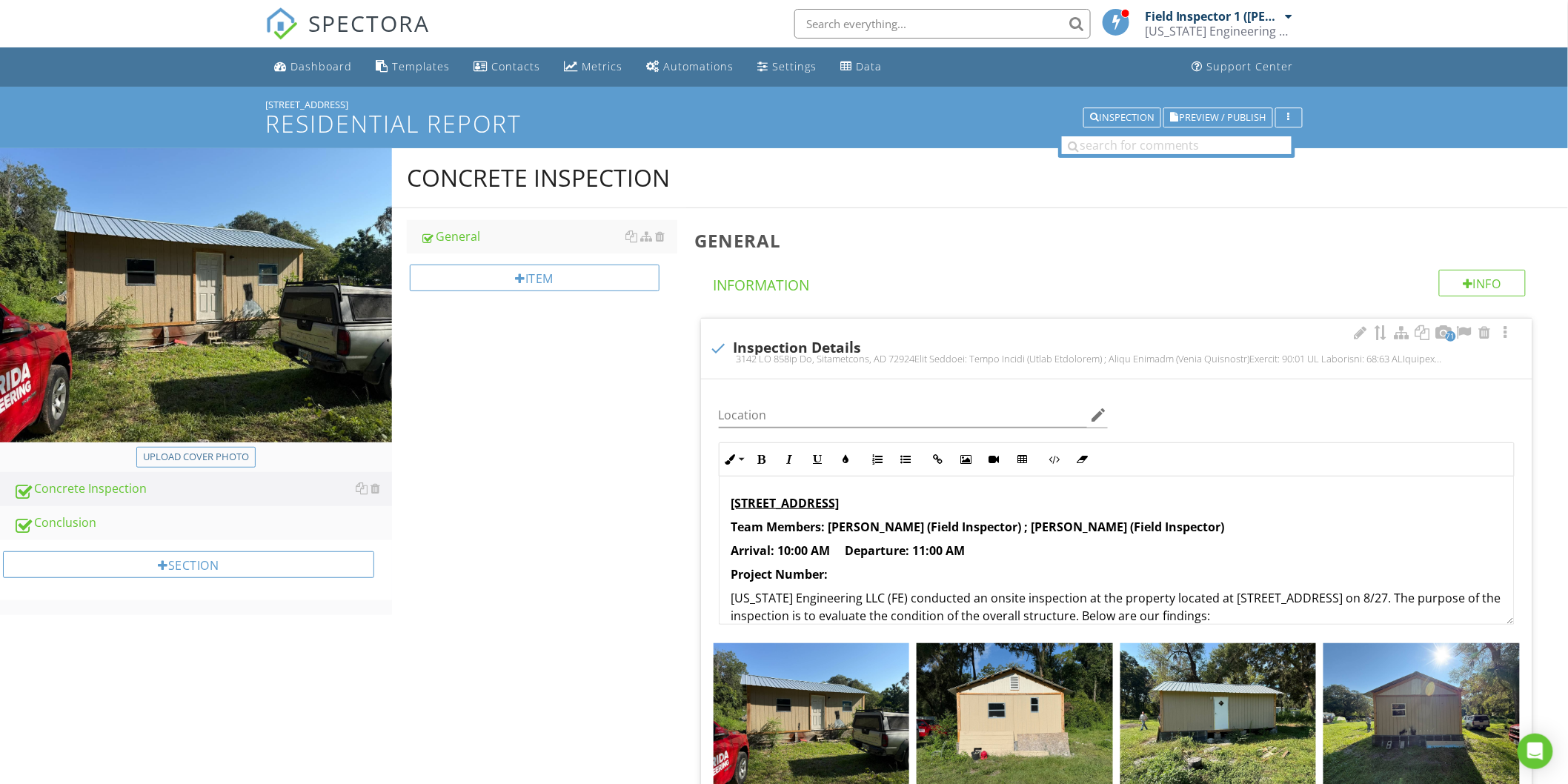
click at [829, 573] on strong "Project Number:" at bounding box center [780, 574] width 97 height 16
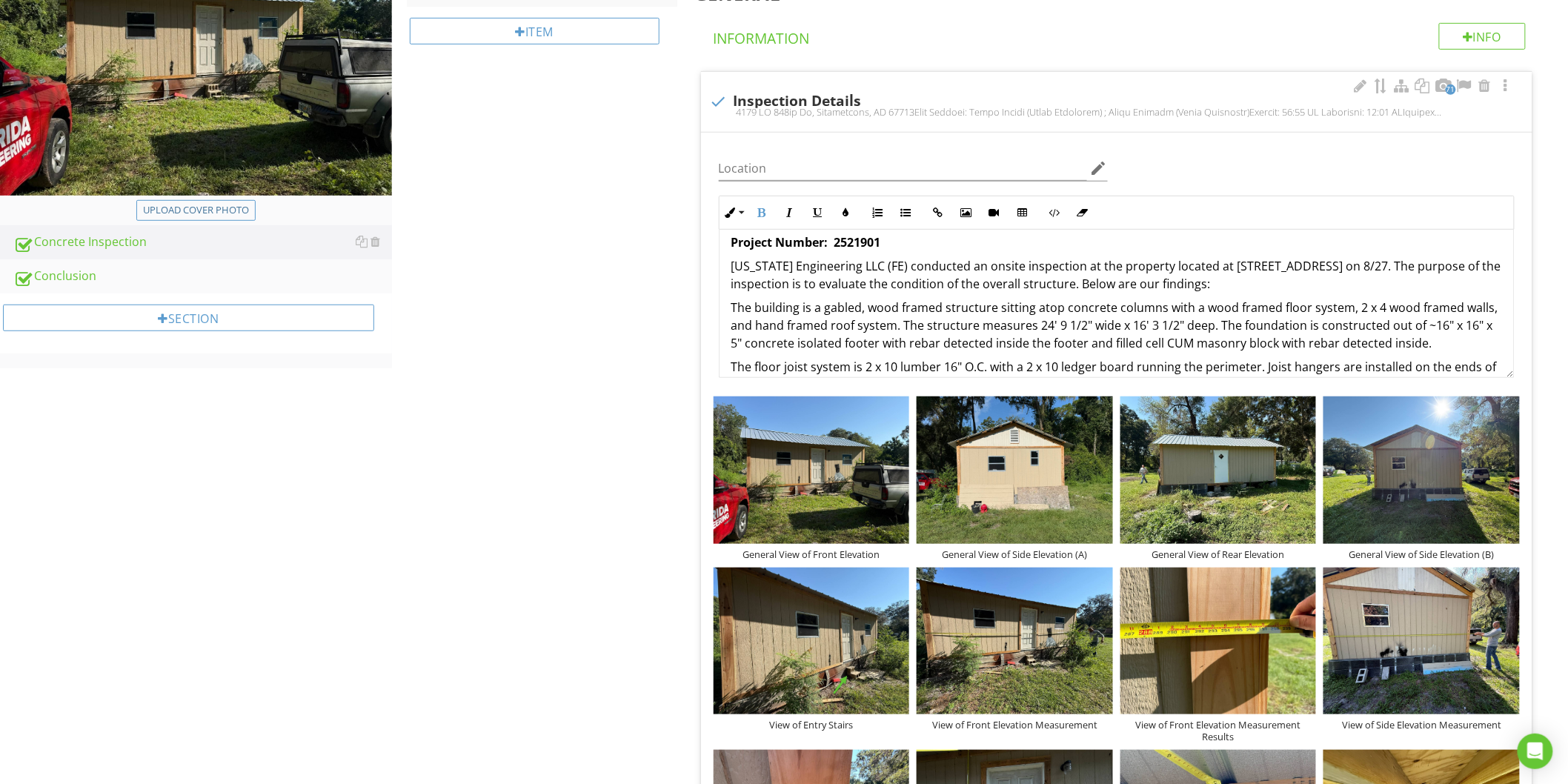
scroll to position [3, 0]
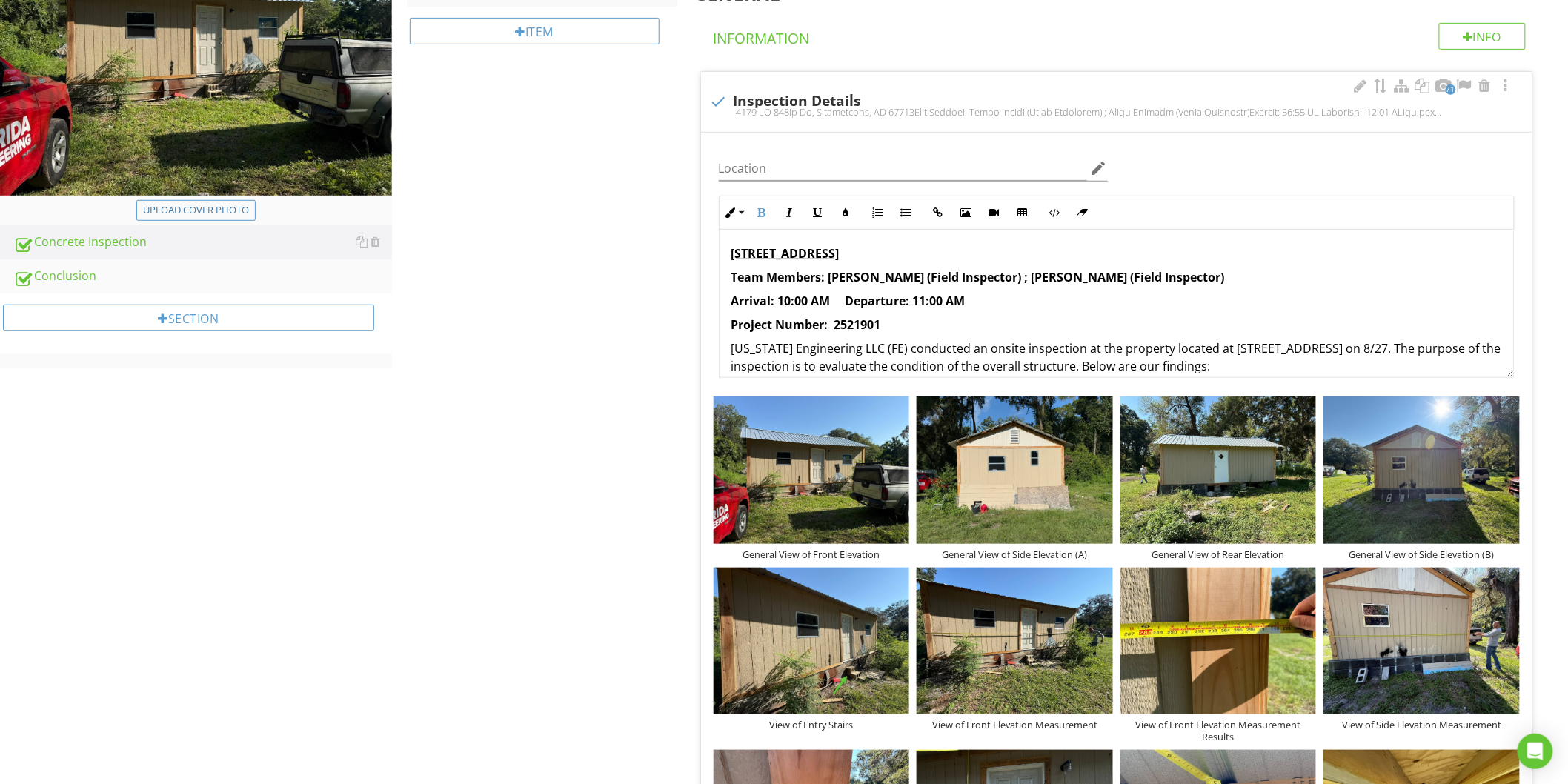
click at [732, 293] on strong "Arrival: 10:00 AM Departure: 11:00 AM" at bounding box center [849, 301] width 234 height 16
click at [881, 322] on strong "Project Number: 2521901" at bounding box center [807, 325] width 150 height 16
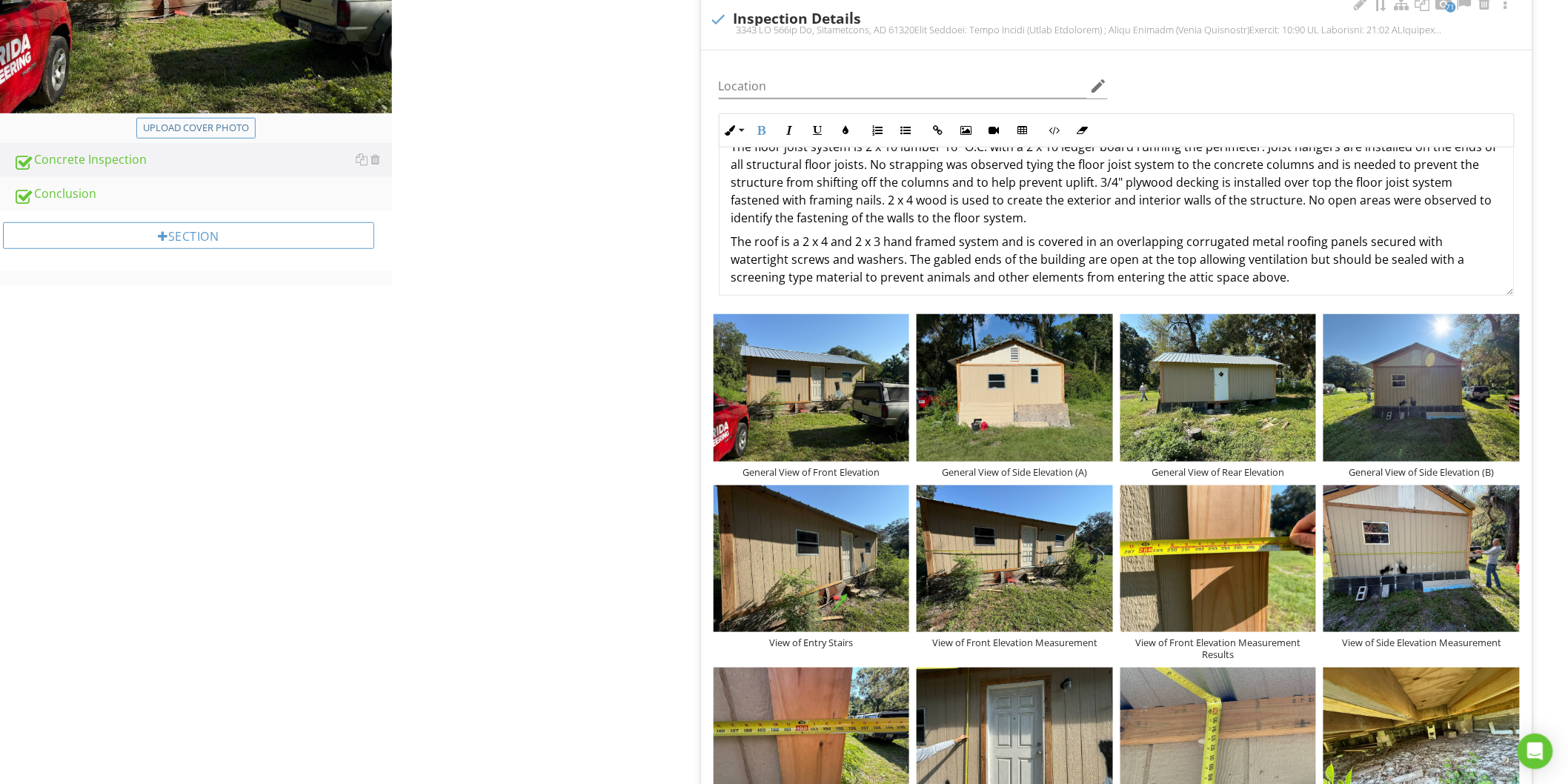
scroll to position [274, 0]
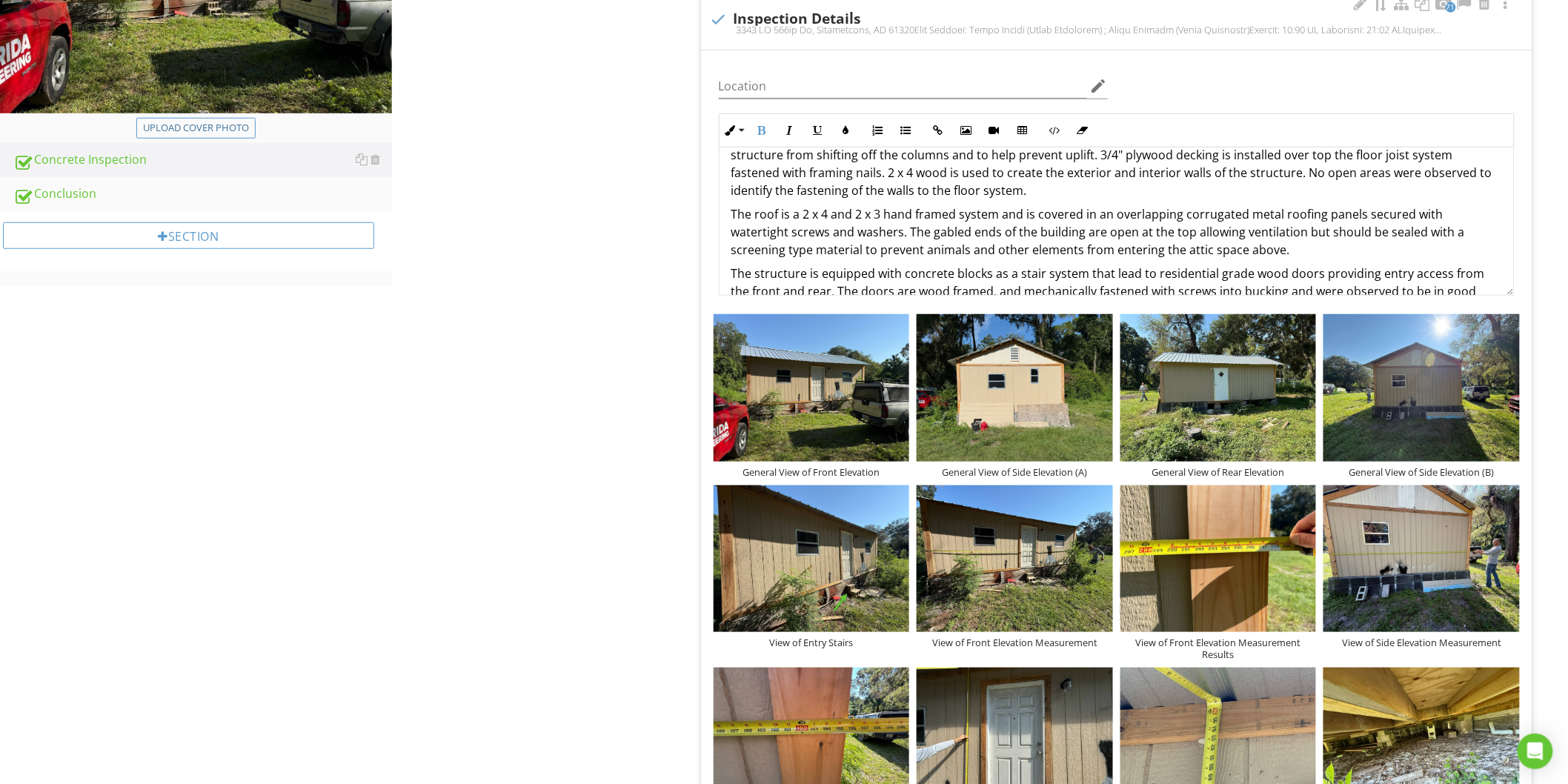
click at [1286, 250] on p "The roof is a 2 x 4 and 2 x 3 hand framed system and is covered in an overlappi…" at bounding box center [1117, 232] width 771 height 53
click at [1412, 246] on p "The roof is a 2 x 4 and 2 x 3 hand framed system and is covered in an overlappi…" at bounding box center [1117, 232] width 771 height 53
click at [1359, 268] on p "The roof is a 2 x 4 and 2 x 3 hand framed system and is covered in an overlappi…" at bounding box center [1117, 241] width 771 height 71
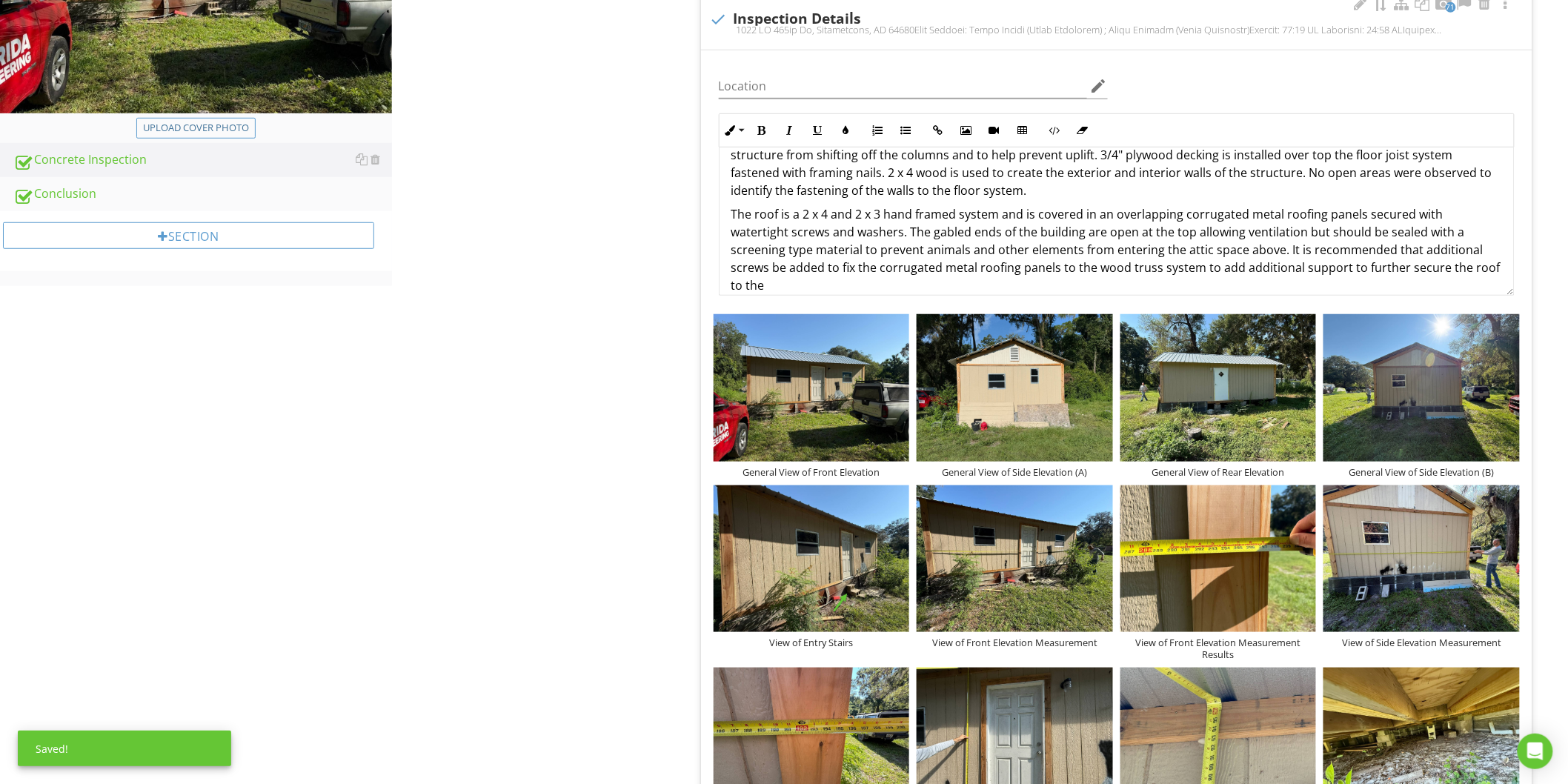
click at [769, 285] on p "The roof is a 2 x 4 and 2 x 3 hand framed system and is covered in an overlappi…" at bounding box center [1117, 250] width 771 height 89
click at [1307, 250] on p "The roof is a 2 x 4 and 2 x 3 hand framed system and is covered in an overlappi…" at bounding box center [1117, 250] width 771 height 89
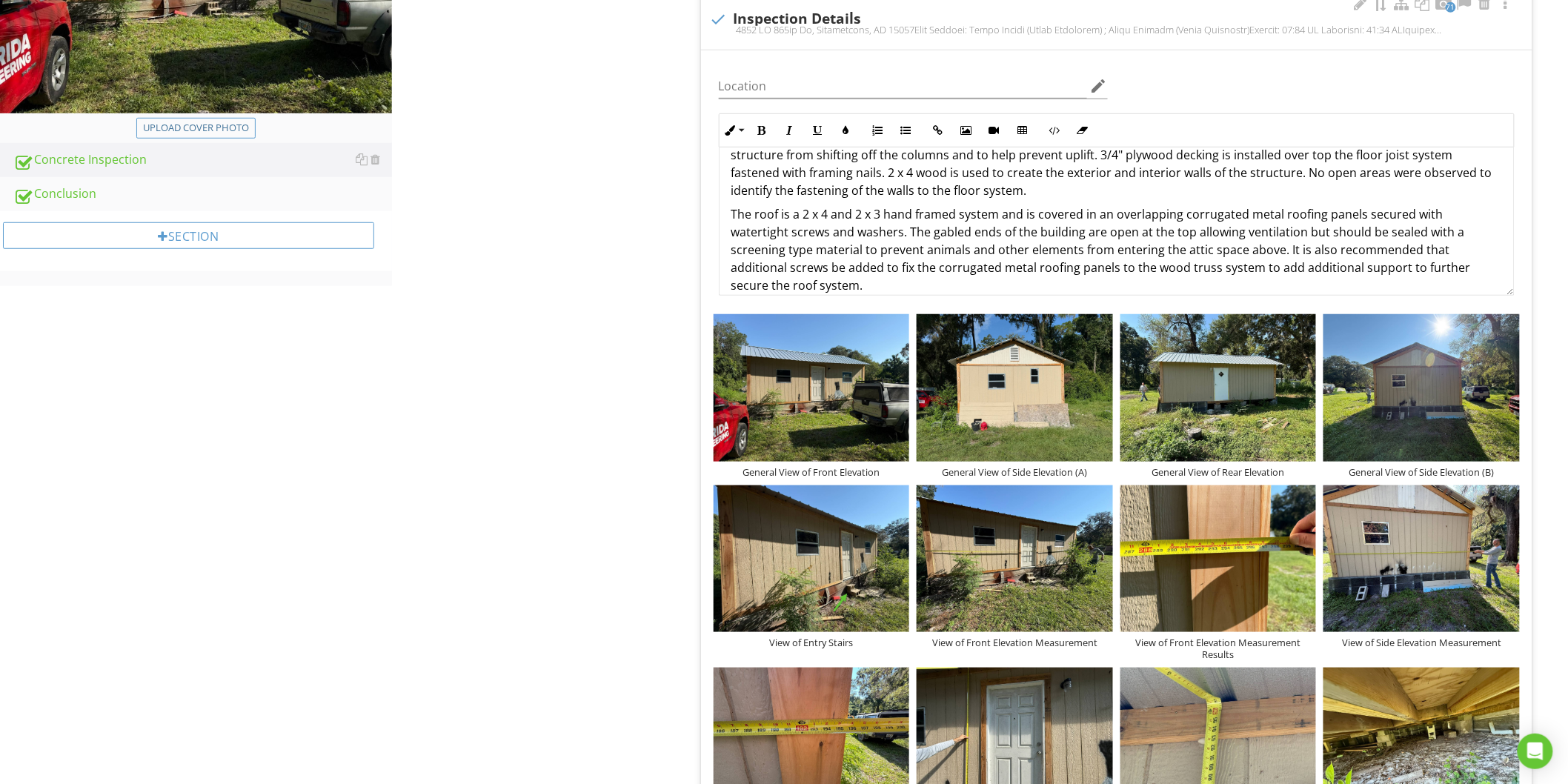
click at [788, 270] on p "The roof is a 2 x 4 and 2 x 3 hand framed system and is covered in an overlappi…" at bounding box center [1117, 250] width 771 height 89
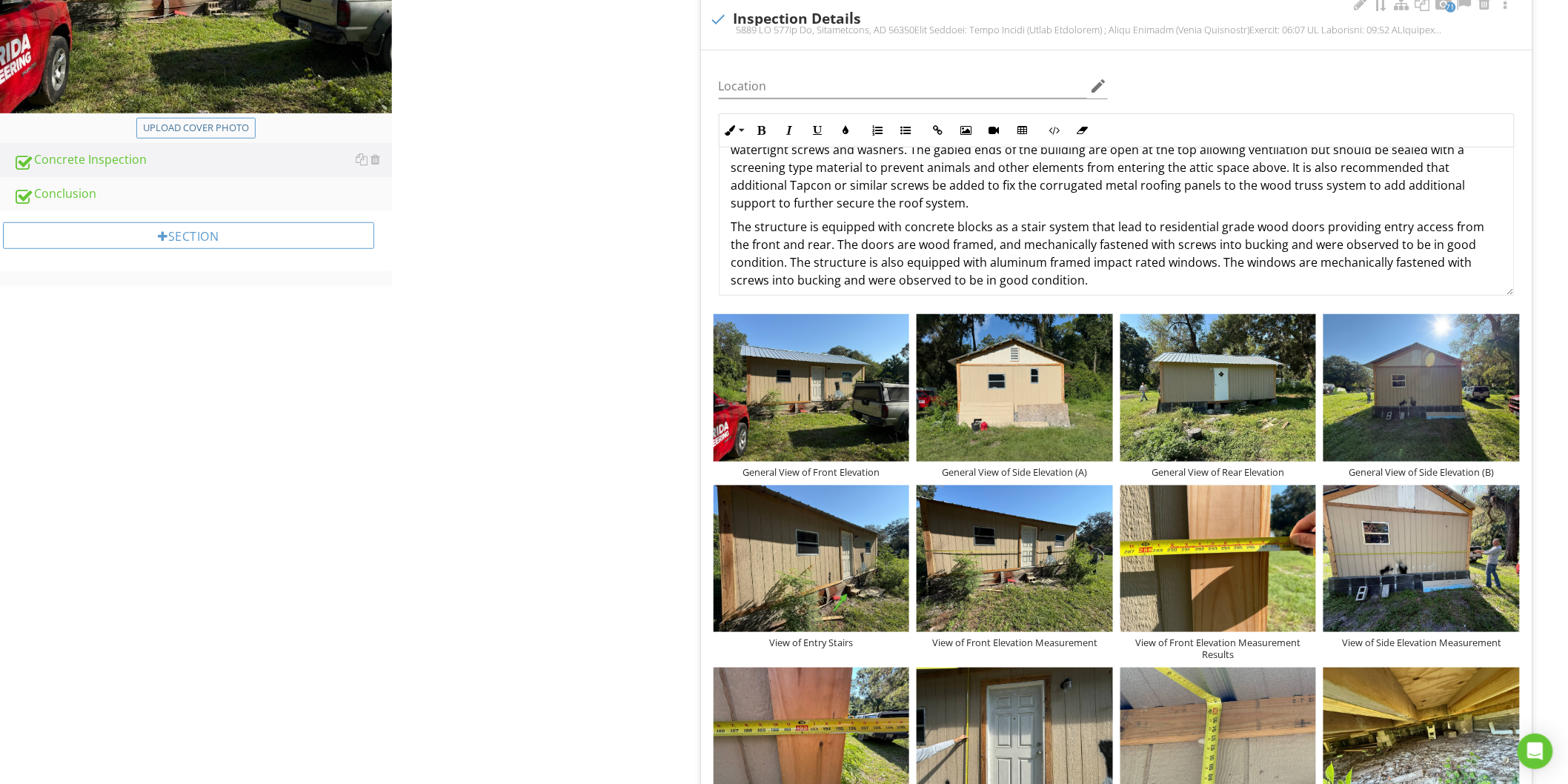
click at [1080, 228] on p "The structure is equipped with concrete blocks as a stair system that lead to r…" at bounding box center [1117, 253] width 771 height 71
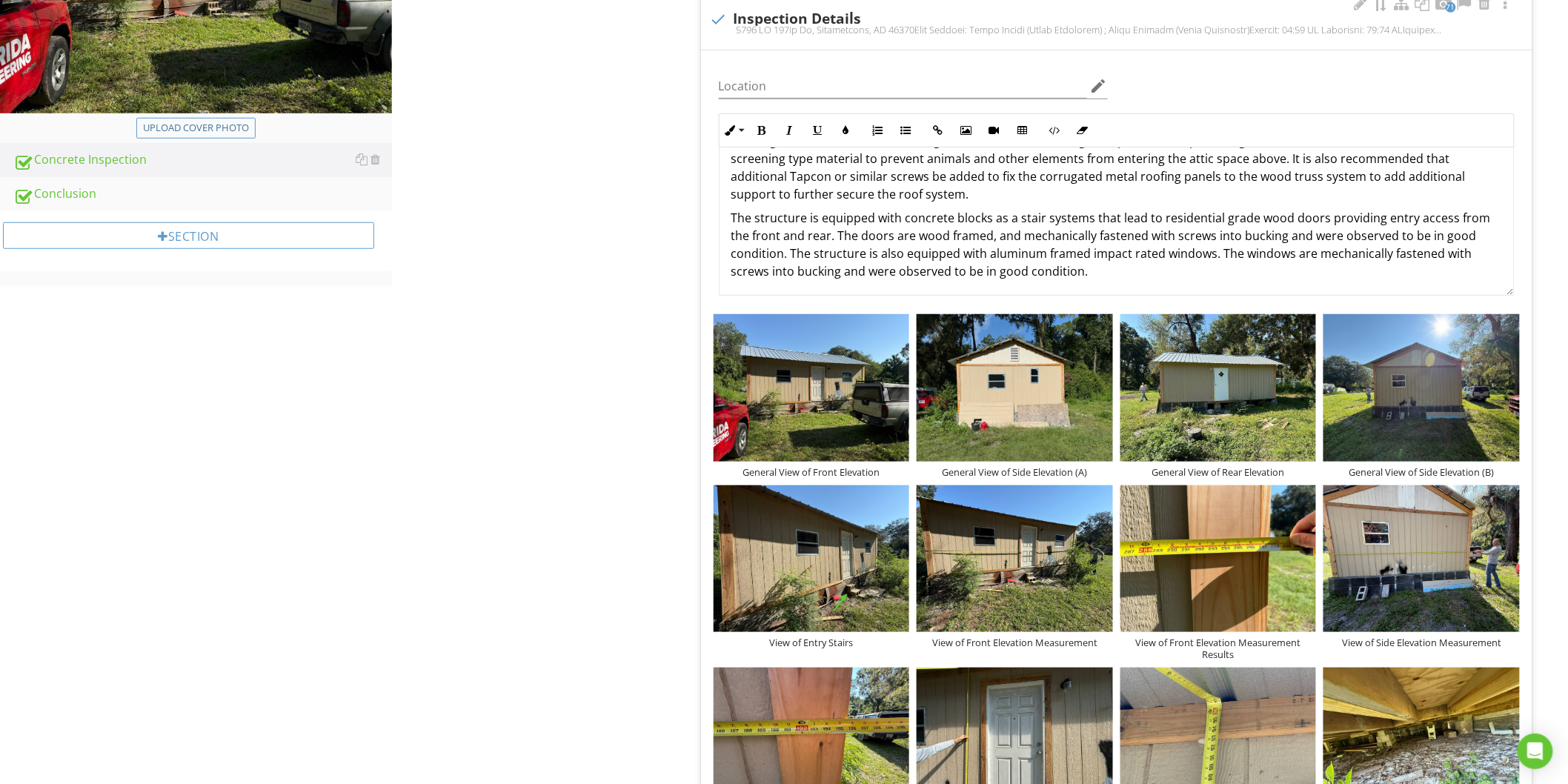
scroll to position [391, 0]
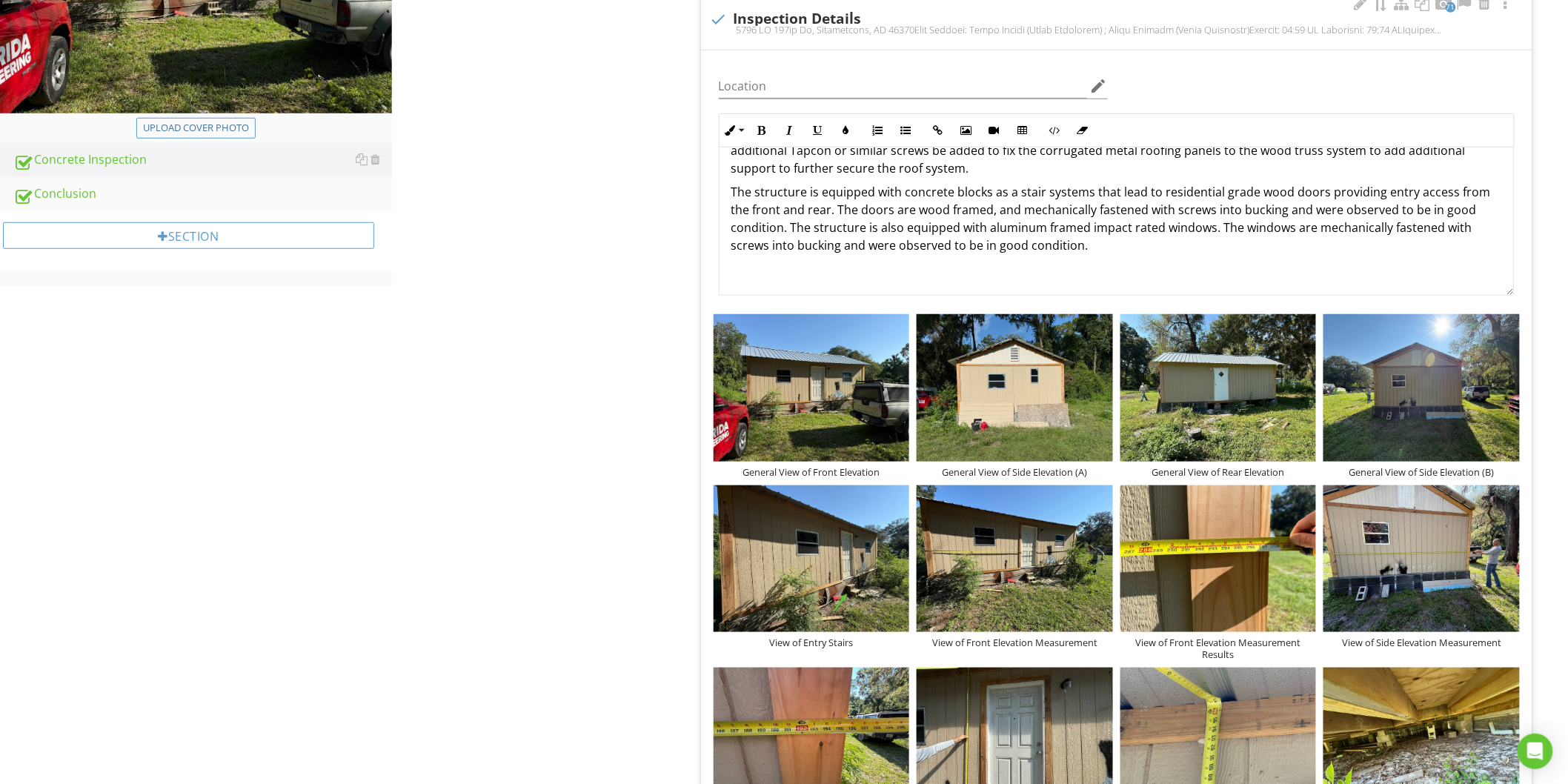
click at [983, 228] on p "The structure is equipped with concrete blocks as a stair systems that lead to …" at bounding box center [1117, 219] width 771 height 71
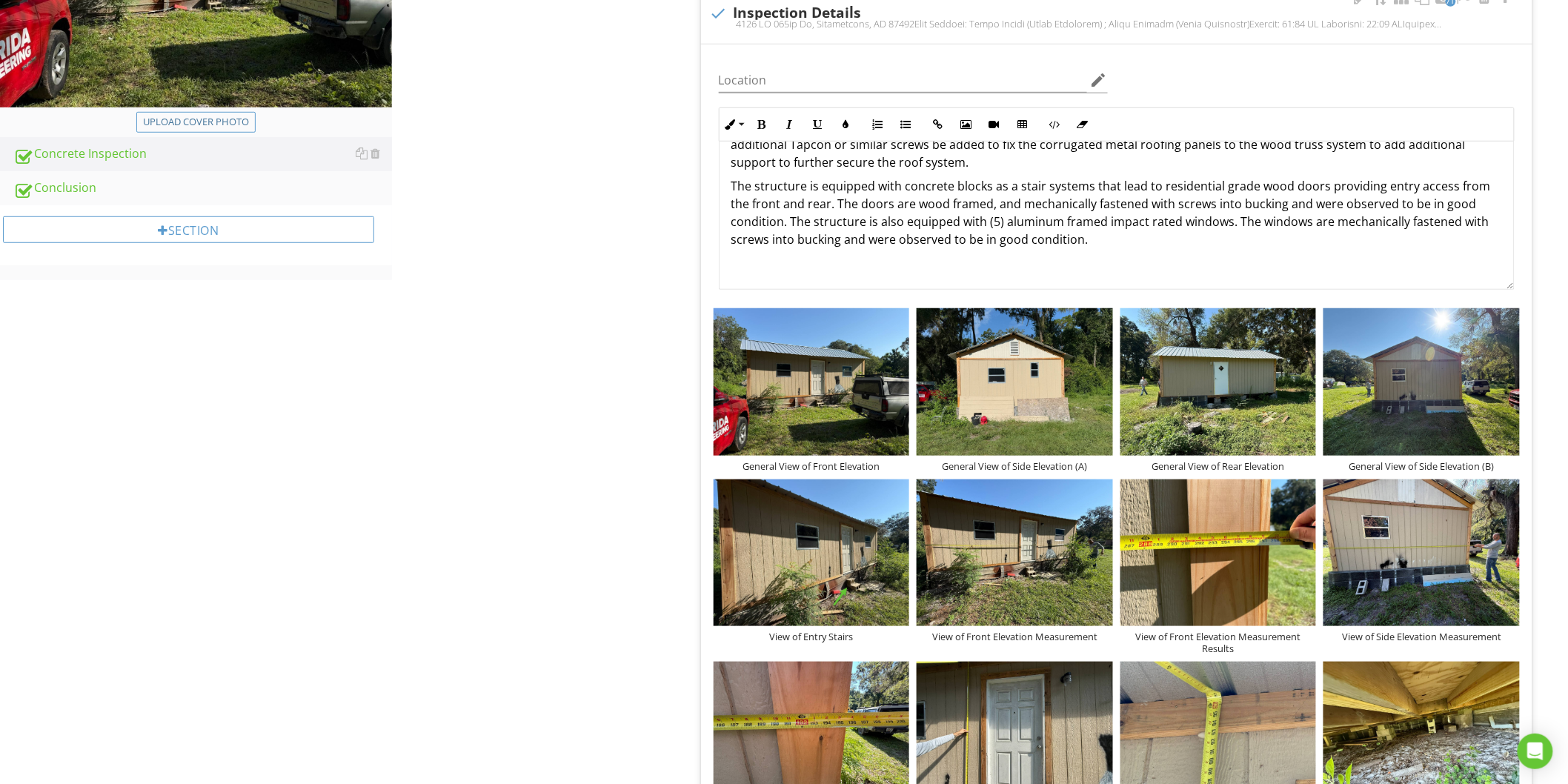
scroll to position [329, 0]
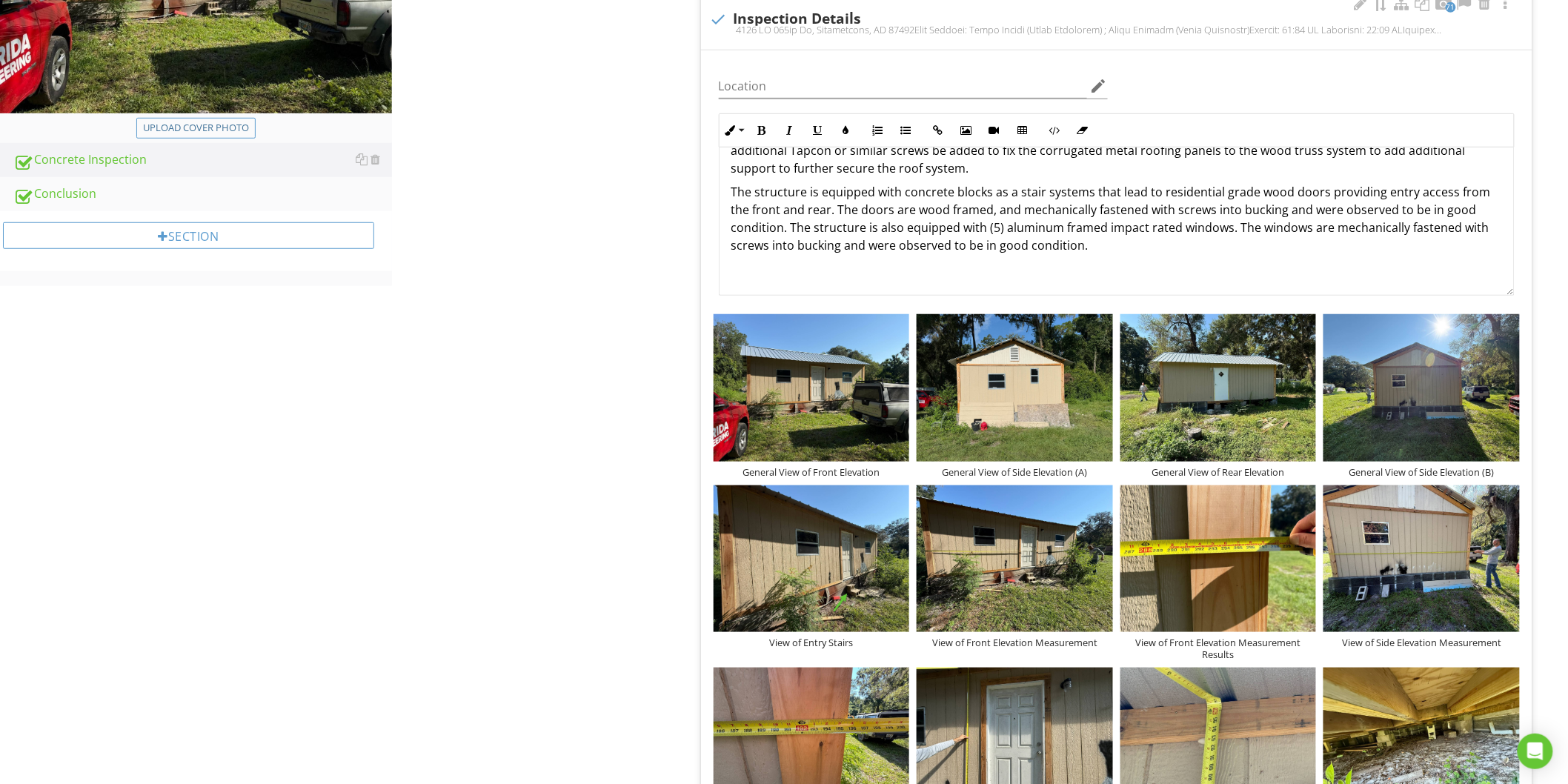
click at [975, 169] on p "The roof is a 2 x 4 and 2 x 3 hand framed system and is covered in an overlappi…" at bounding box center [1117, 133] width 771 height 89
click at [1069, 516] on img at bounding box center [1015, 559] width 196 height 147
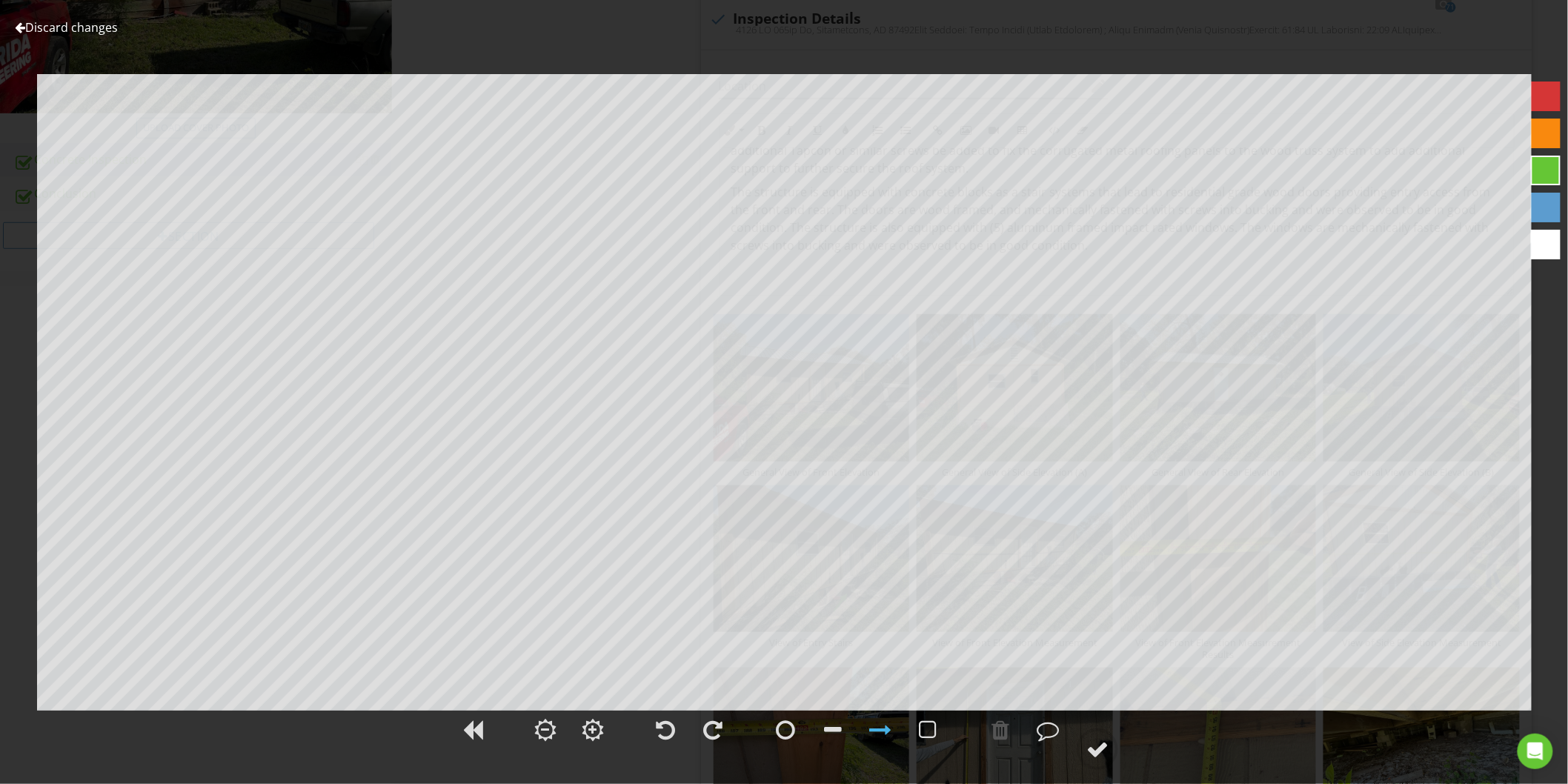
click at [35, 27] on link "Discard changes" at bounding box center [66, 27] width 103 height 16
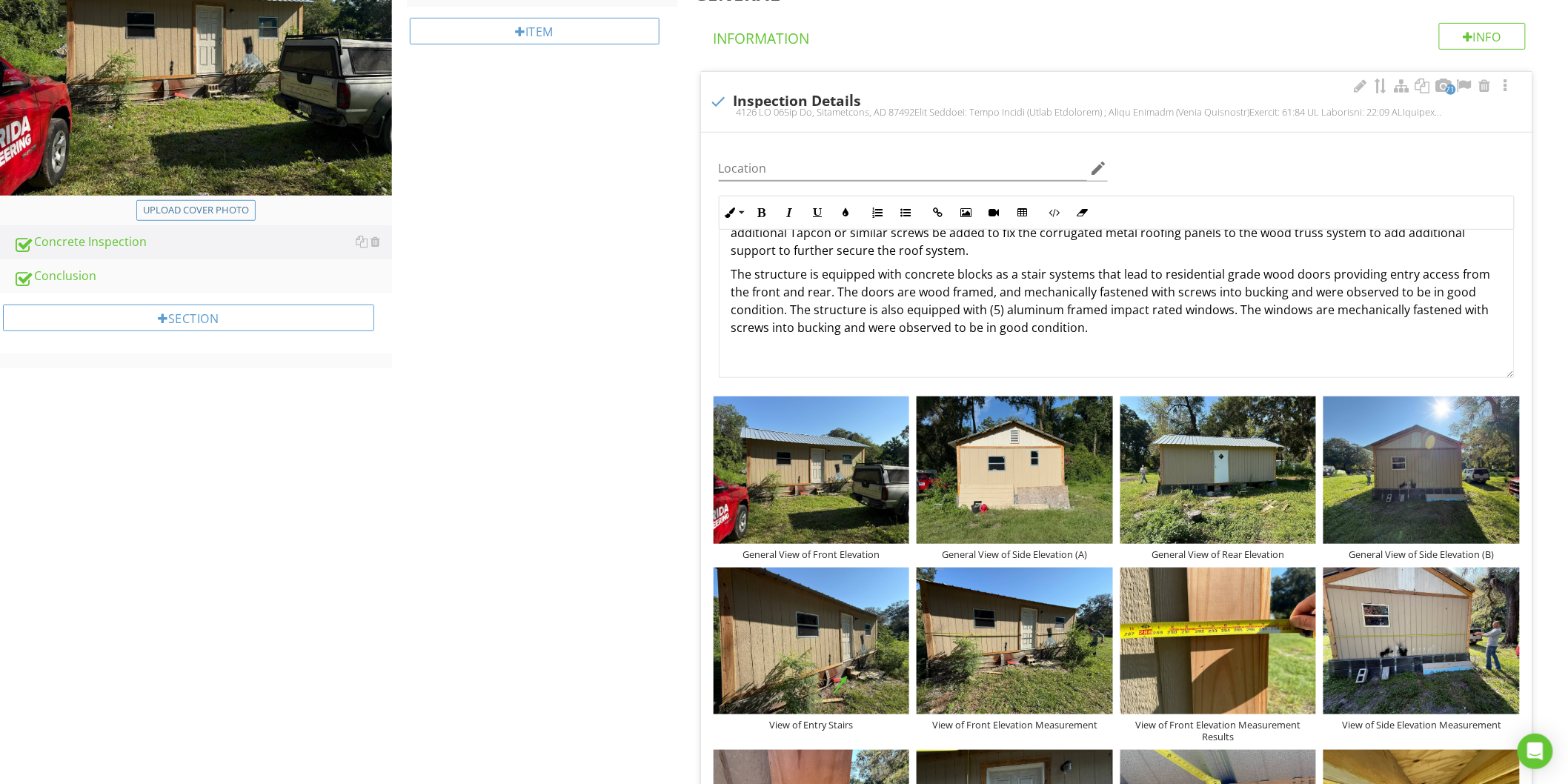
scroll to position [309, 0]
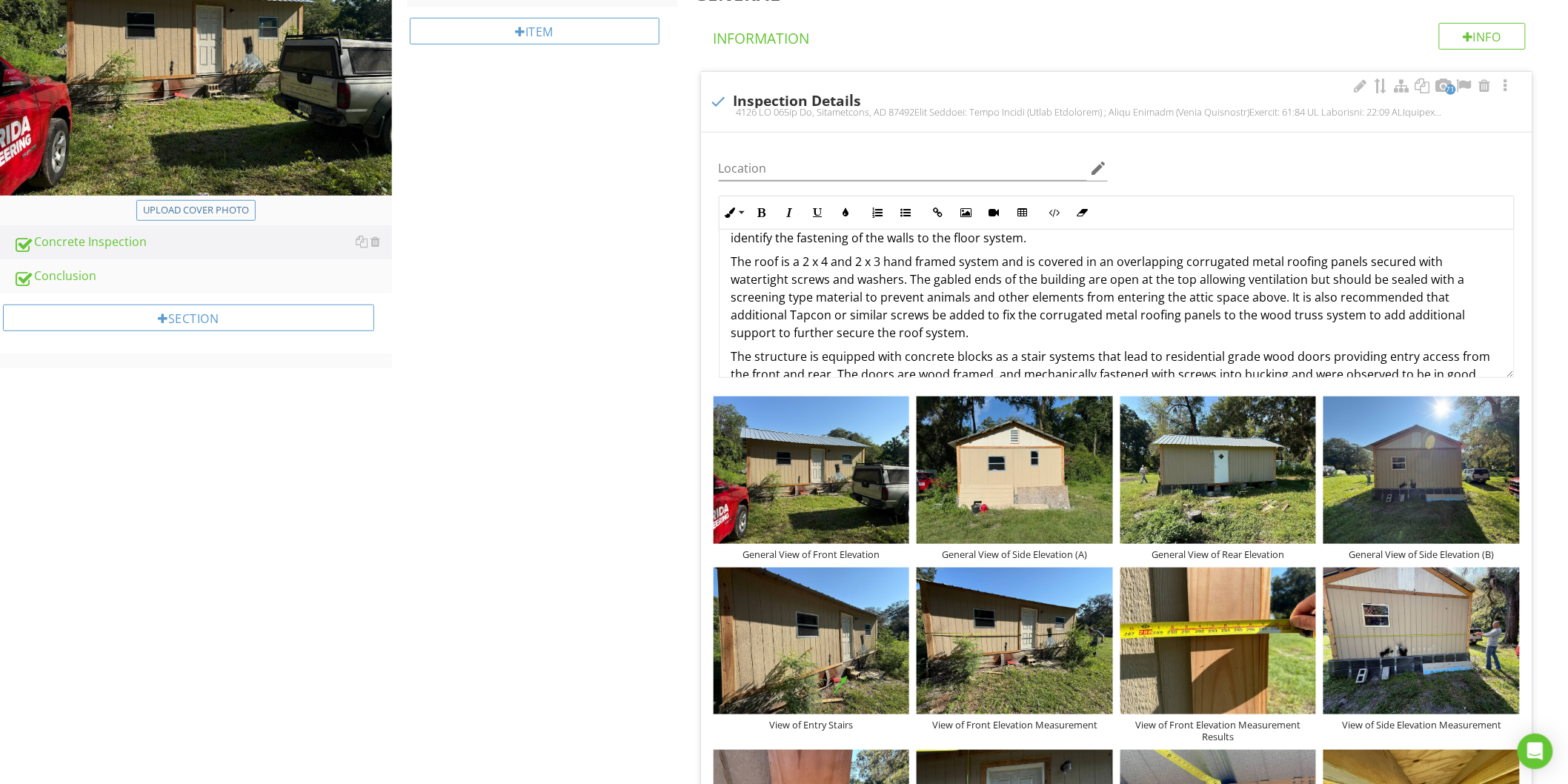
click at [972, 328] on p "The roof is a 2 x 4 and 2 x 3 hand framed system and is covered in an overlappi…" at bounding box center [1117, 297] width 771 height 89
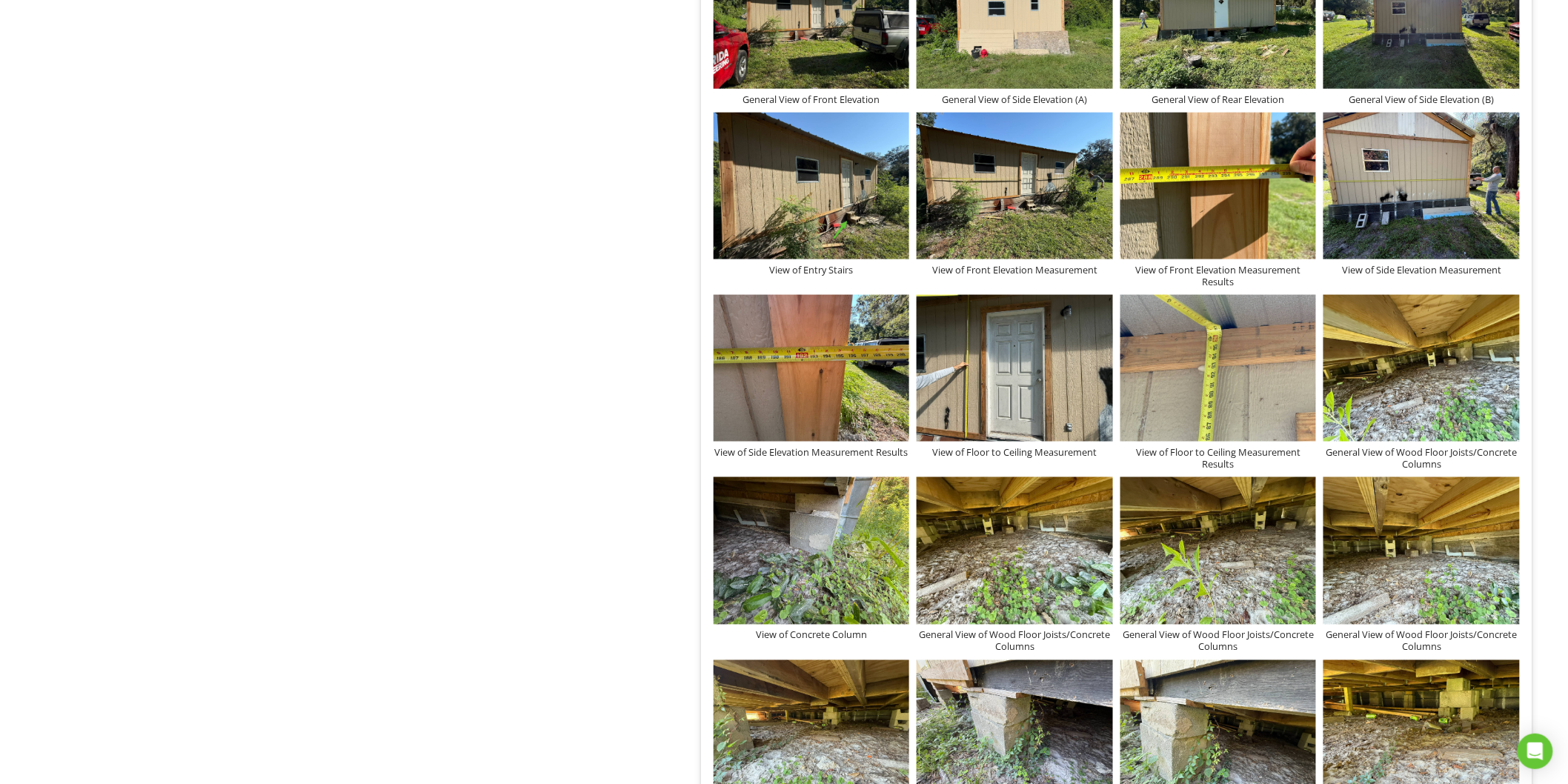
scroll to position [741, 0]
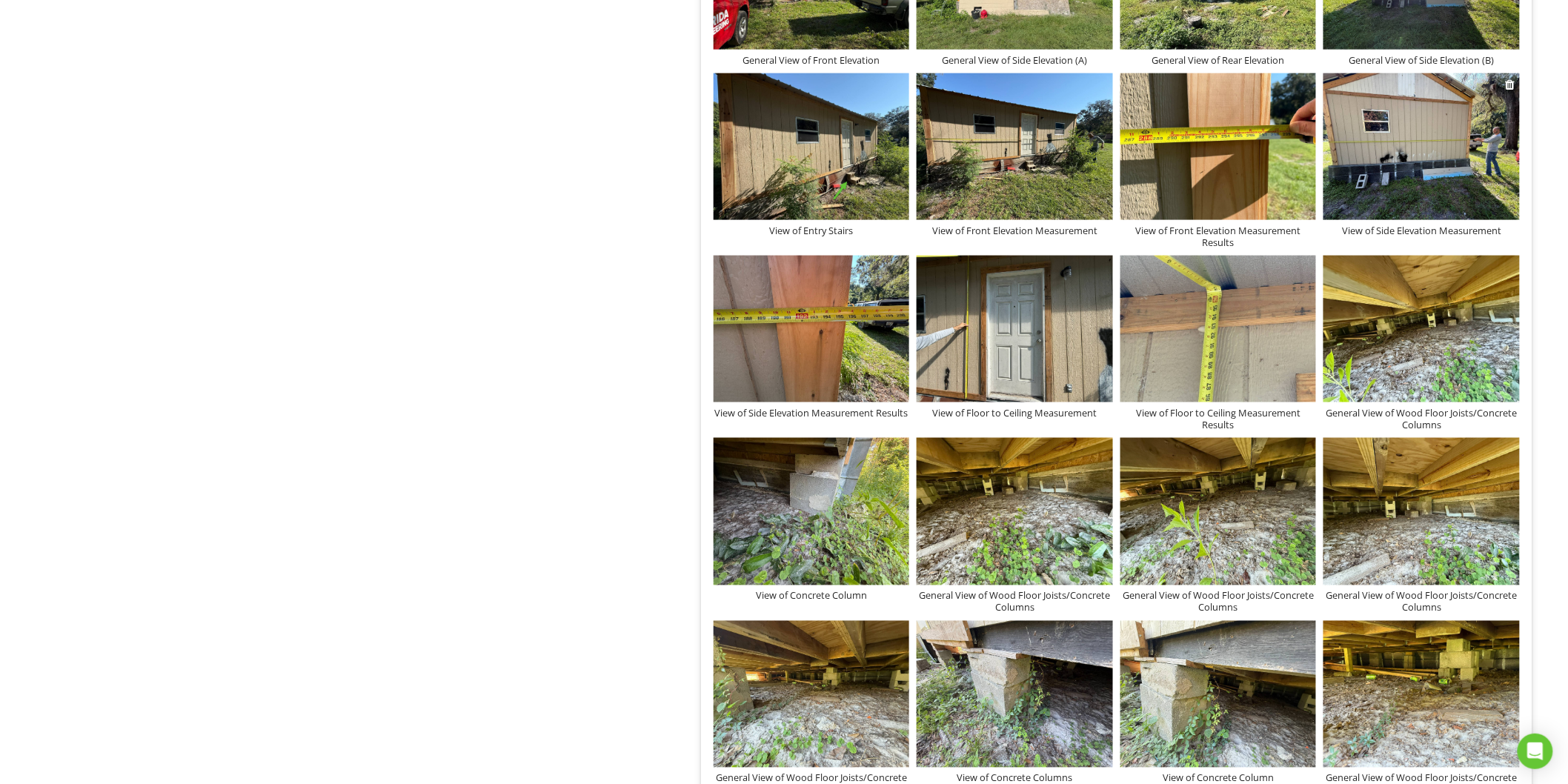
click at [1400, 173] on img at bounding box center [1421, 147] width 196 height 147
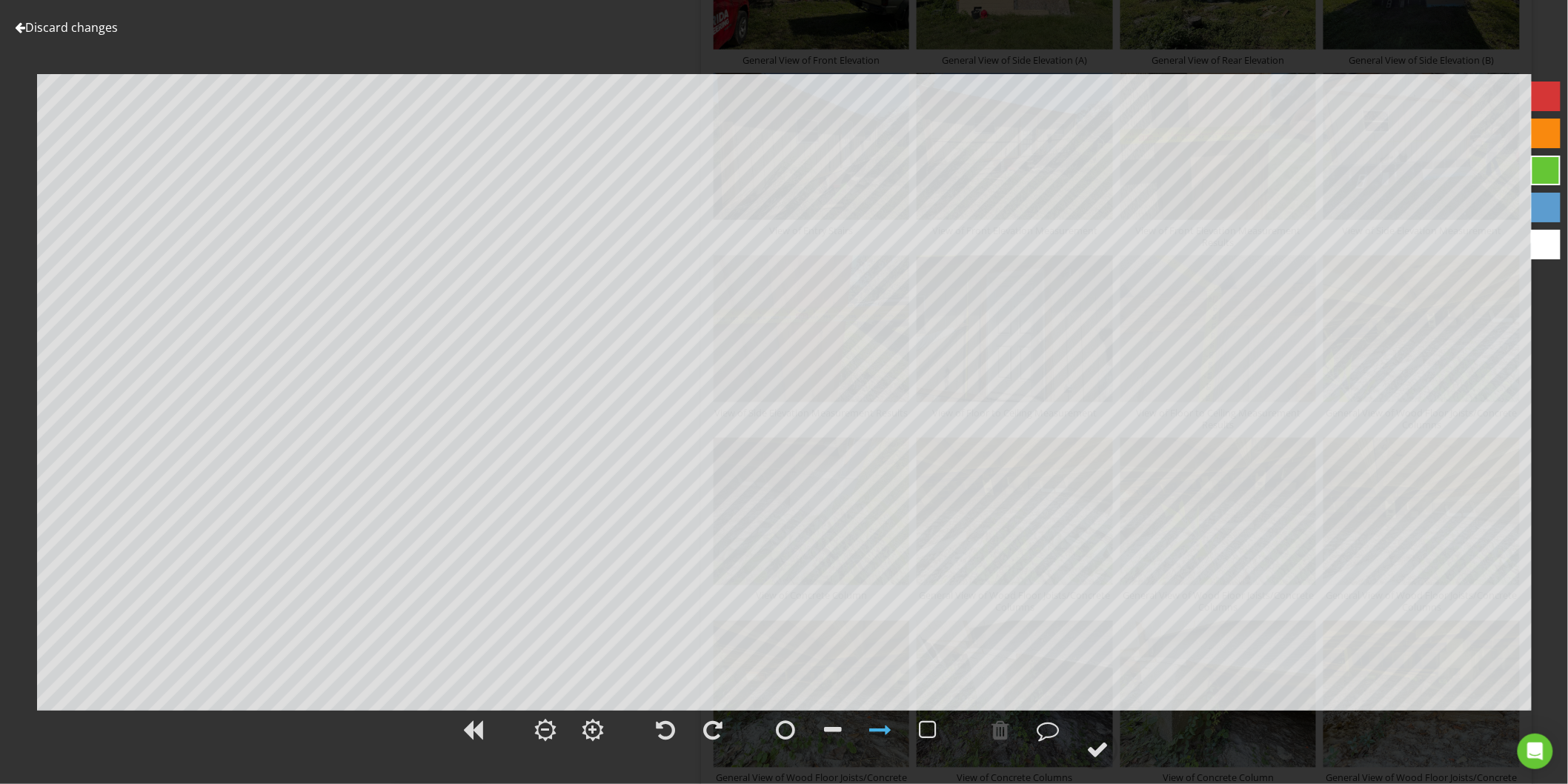
click at [78, 26] on link "Discard changes" at bounding box center [66, 27] width 103 height 16
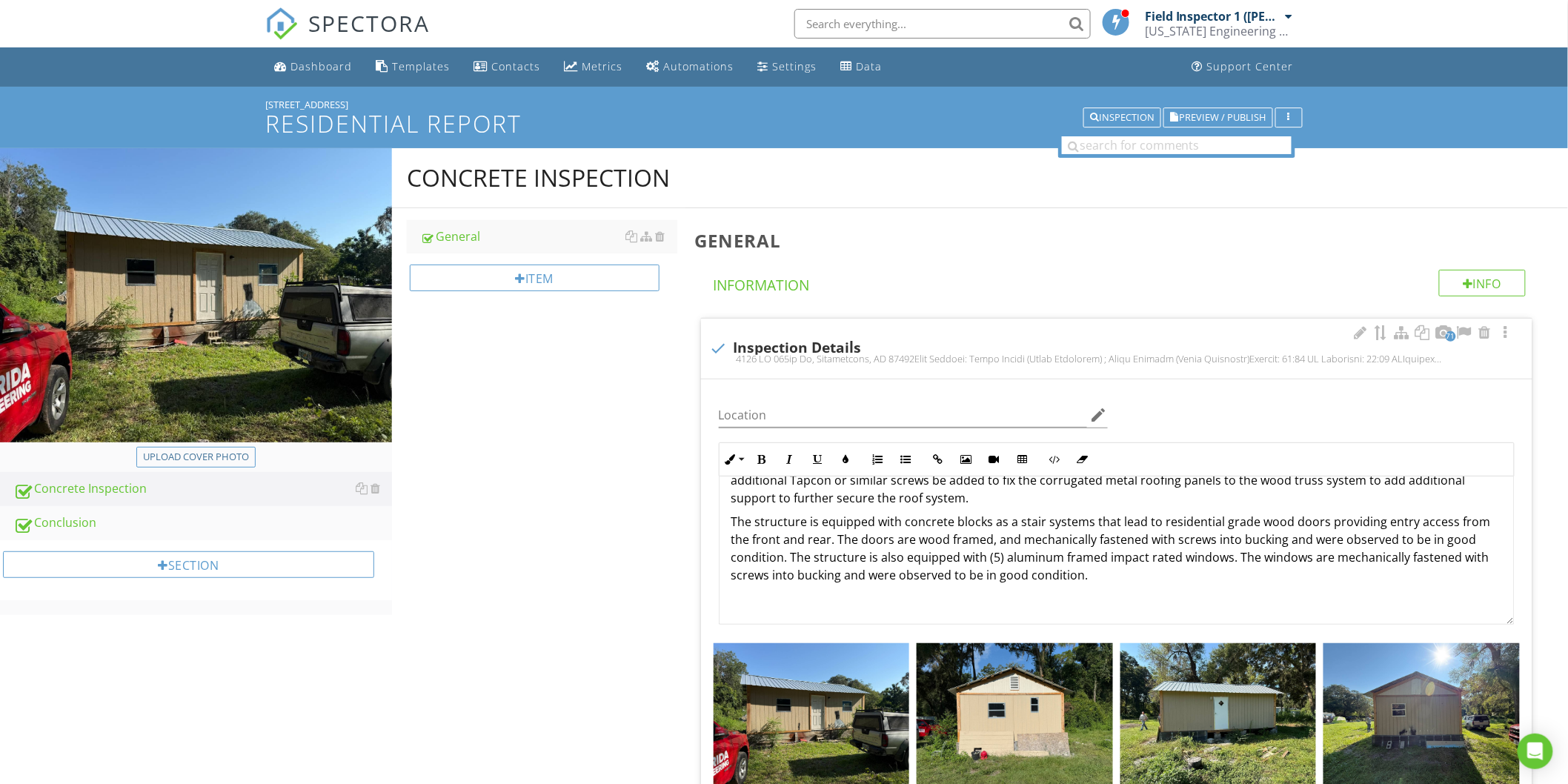
scroll to position [391, 0]
click at [1142, 559] on p "The structure is equipped with concrete blocks as a stair systems that lead to …" at bounding box center [1117, 548] width 771 height 71
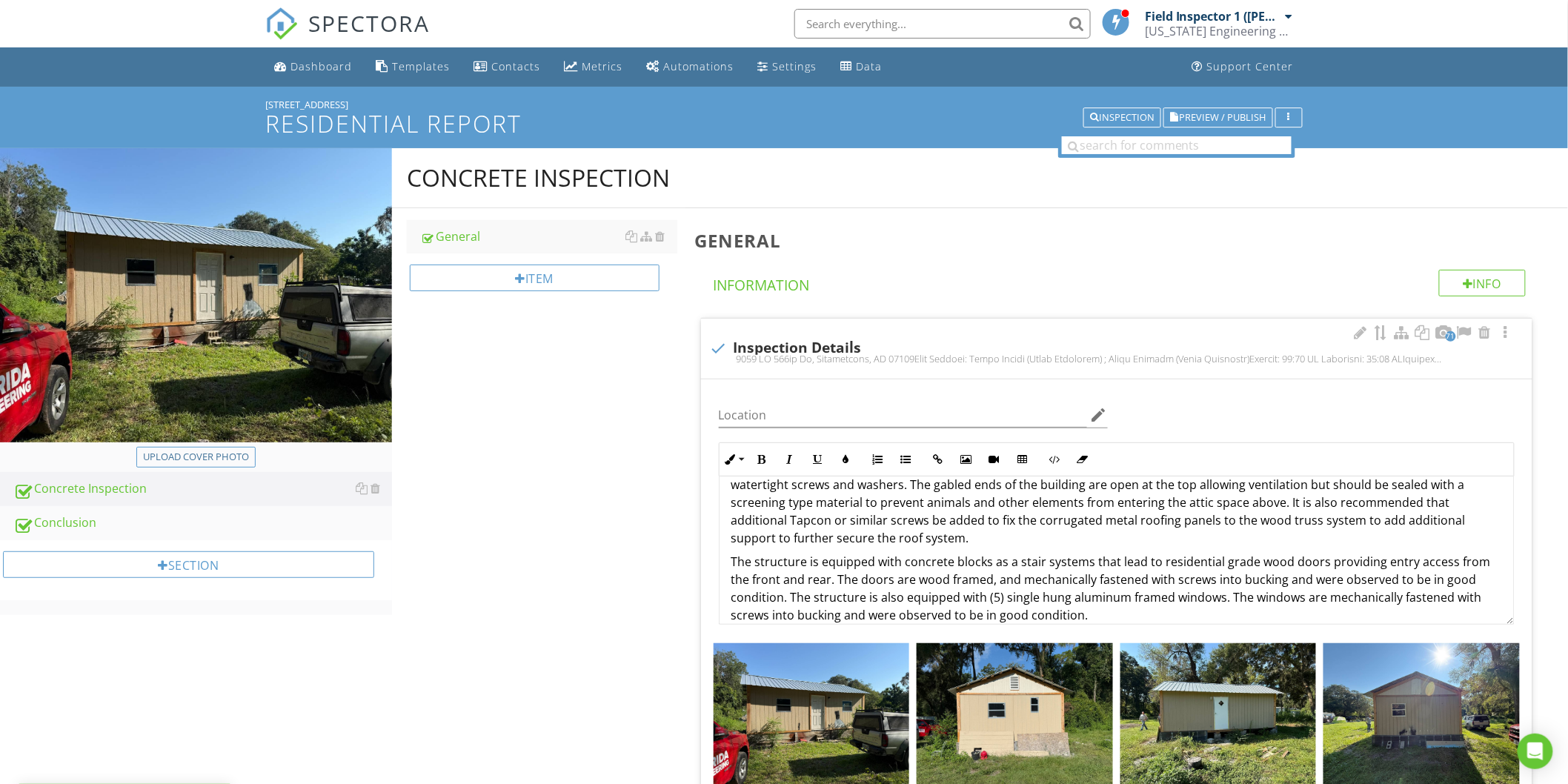
scroll to position [309, 0]
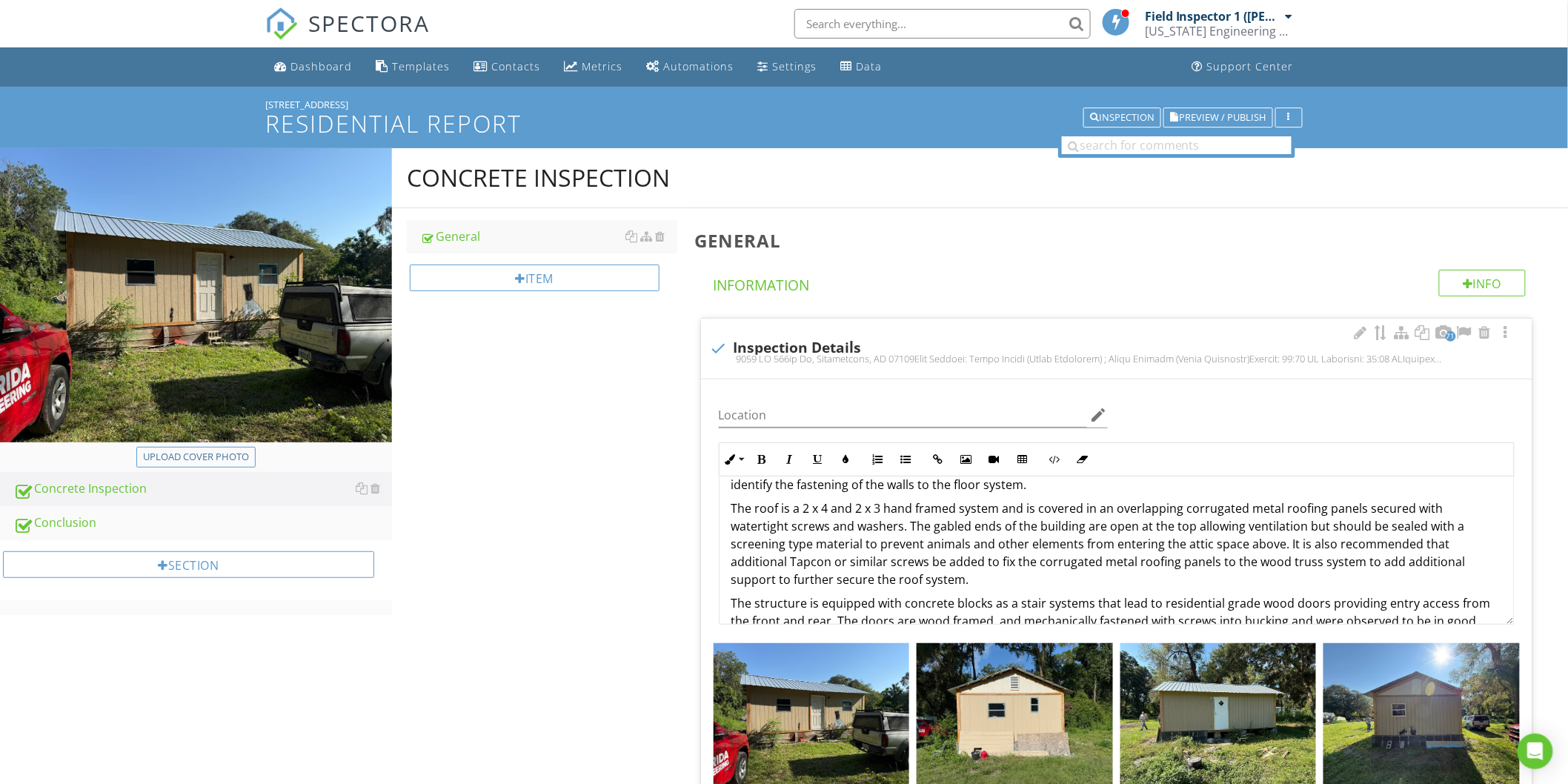
click at [969, 582] on p "The roof is a 2 x 4 and 2 x 3 hand framed system and is covered in an overlappi…" at bounding box center [1117, 544] width 771 height 89
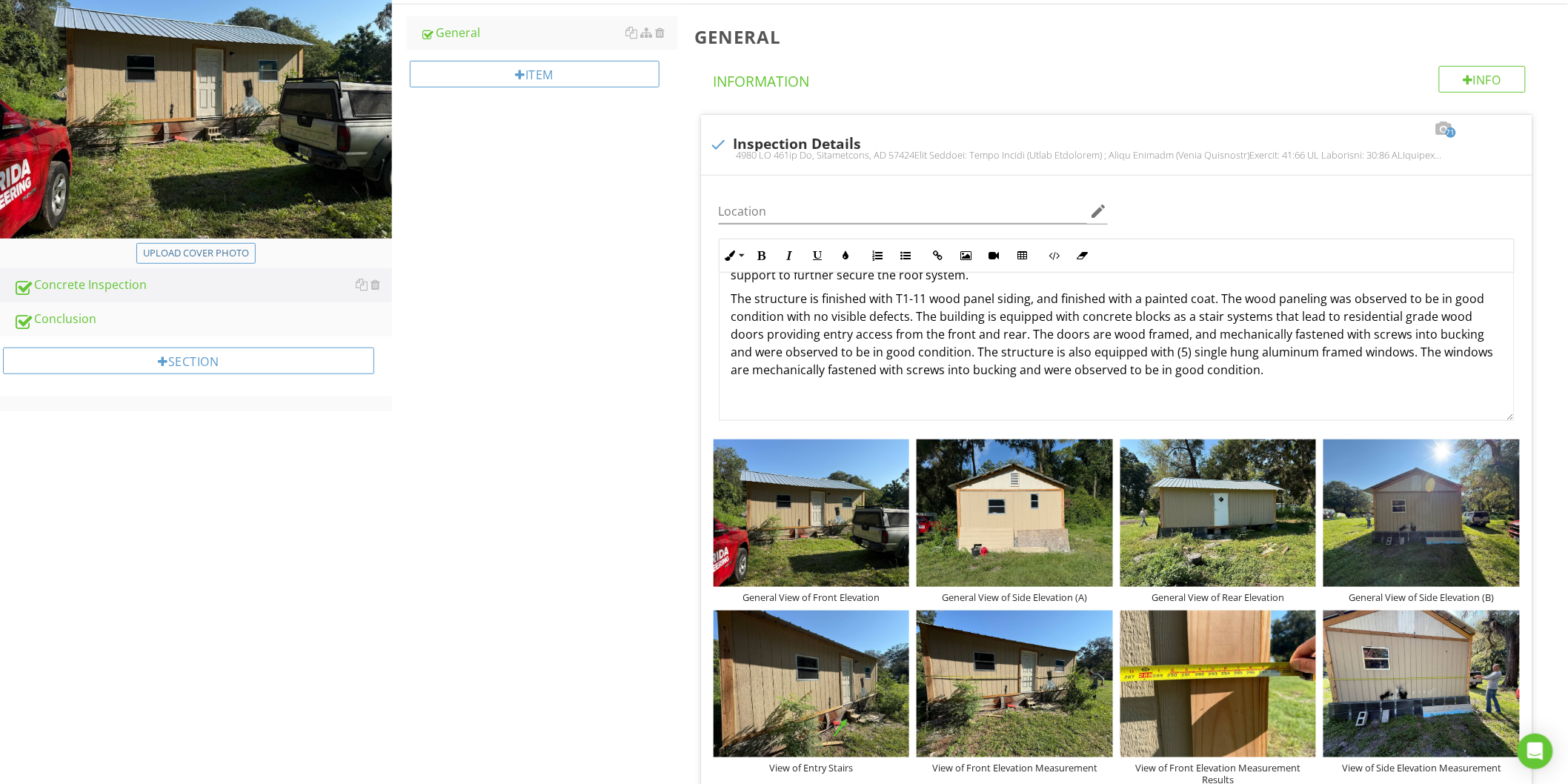
scroll to position [247, 0]
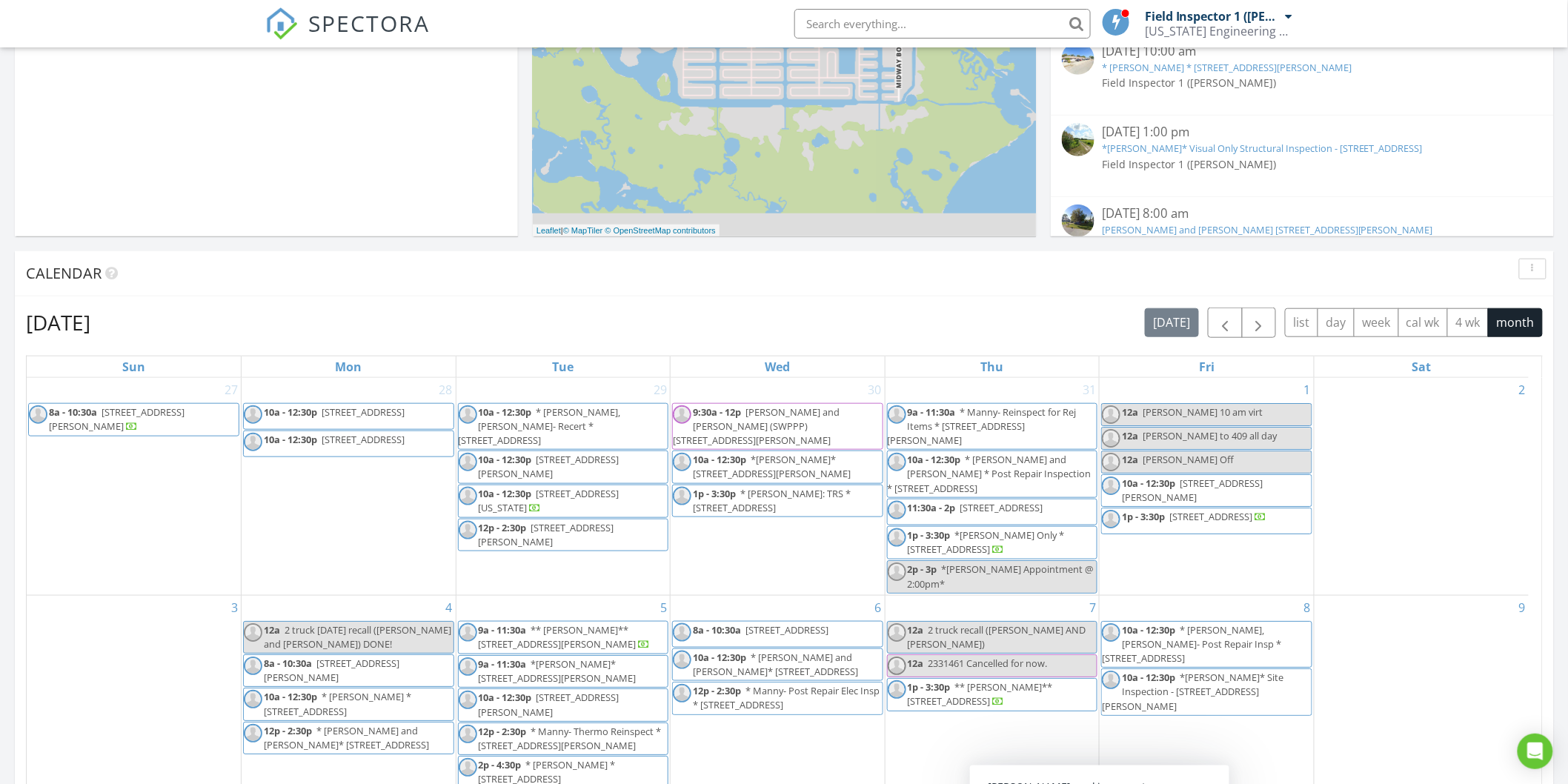
scroll to position [394, 0]
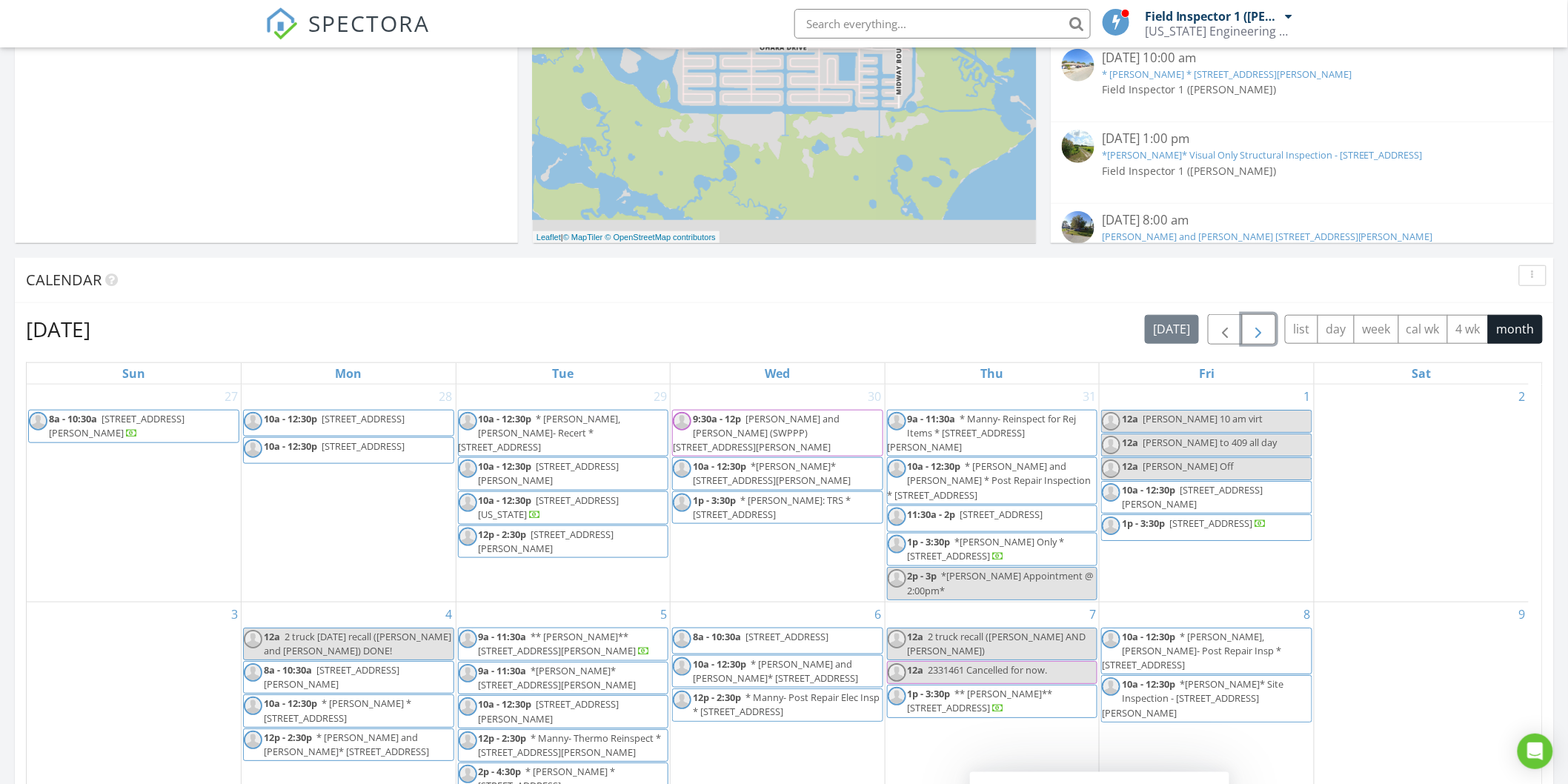
click at [1243, 321] on button "button" at bounding box center [1259, 329] width 35 height 30
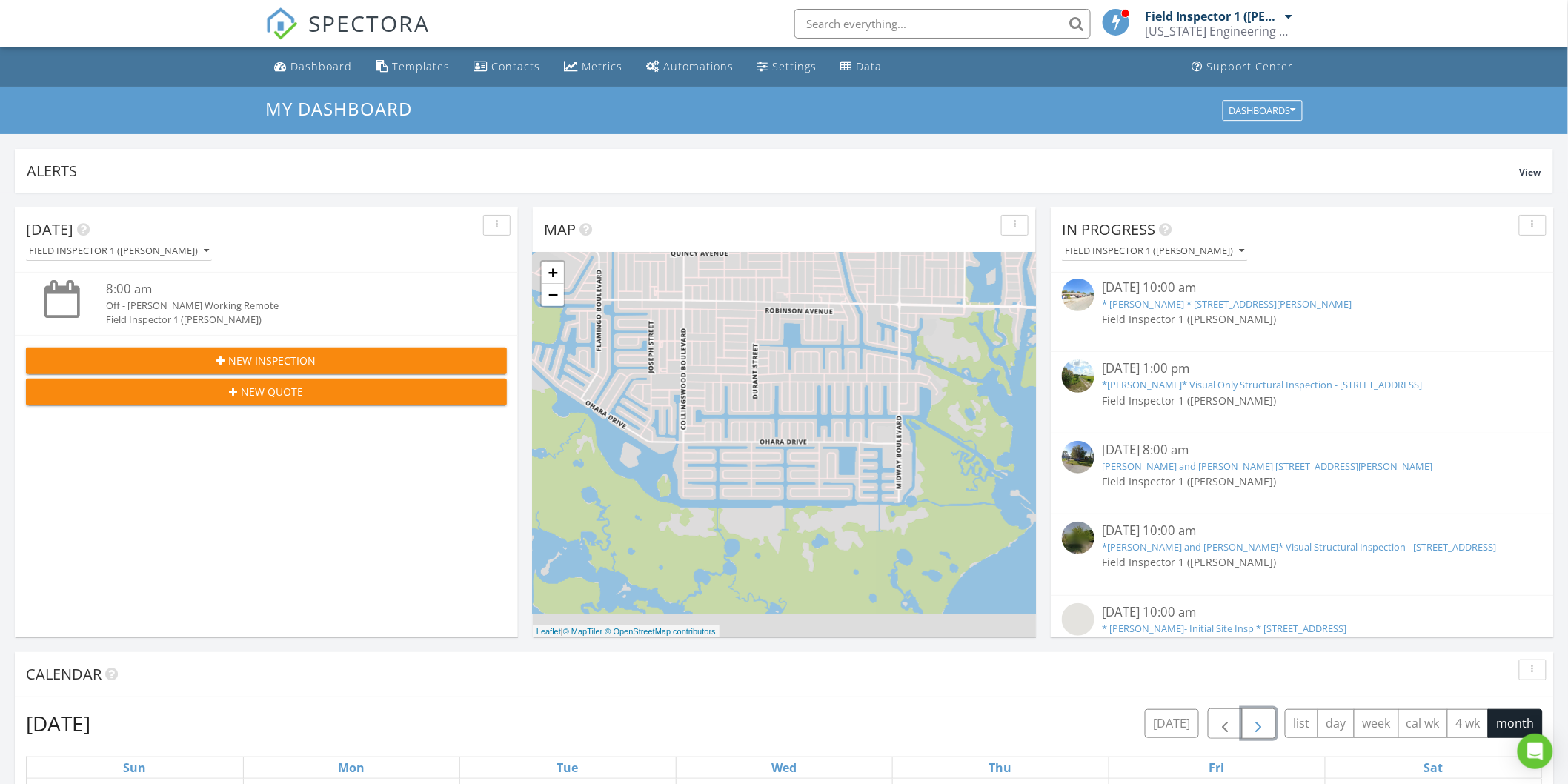
scroll to position [0, 0]
click at [317, 71] on div "Dashboard" at bounding box center [321, 66] width 62 height 14
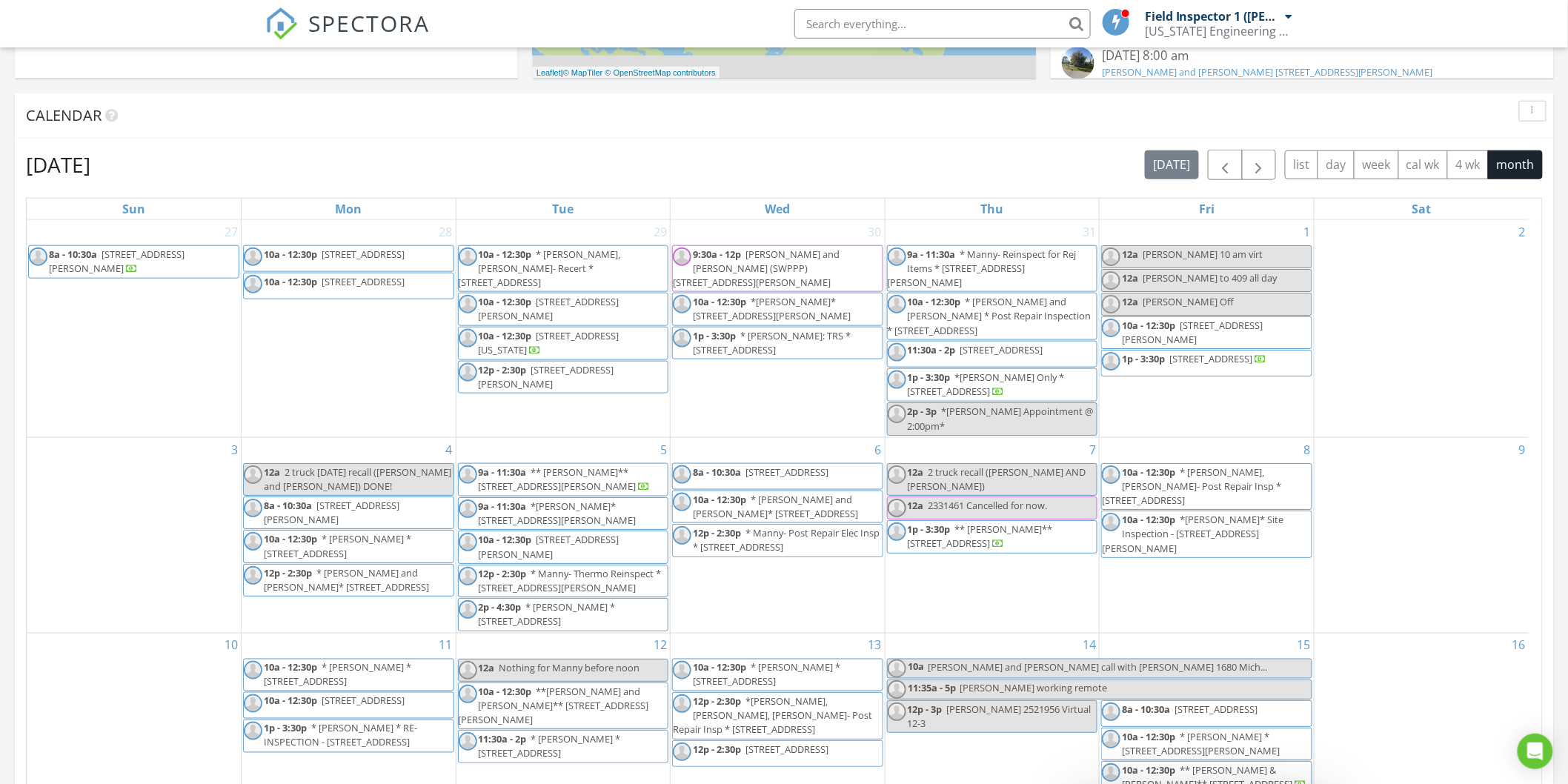
scroll to position [888, 0]
